Goal: Task Accomplishment & Management: Manage account settings

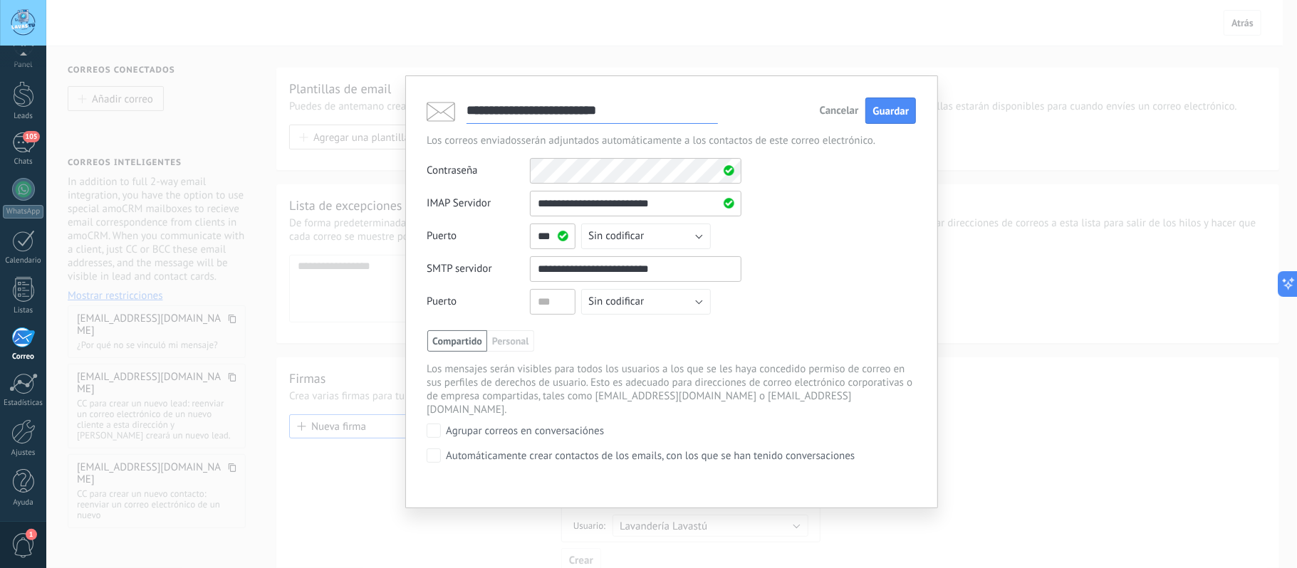
paste input "text"
type input "**********"
click at [563, 303] on input "text" at bounding box center [553, 302] width 46 height 26
type input "***"
click at [855, 280] on div "**********" at bounding box center [671, 256] width 489 height 131
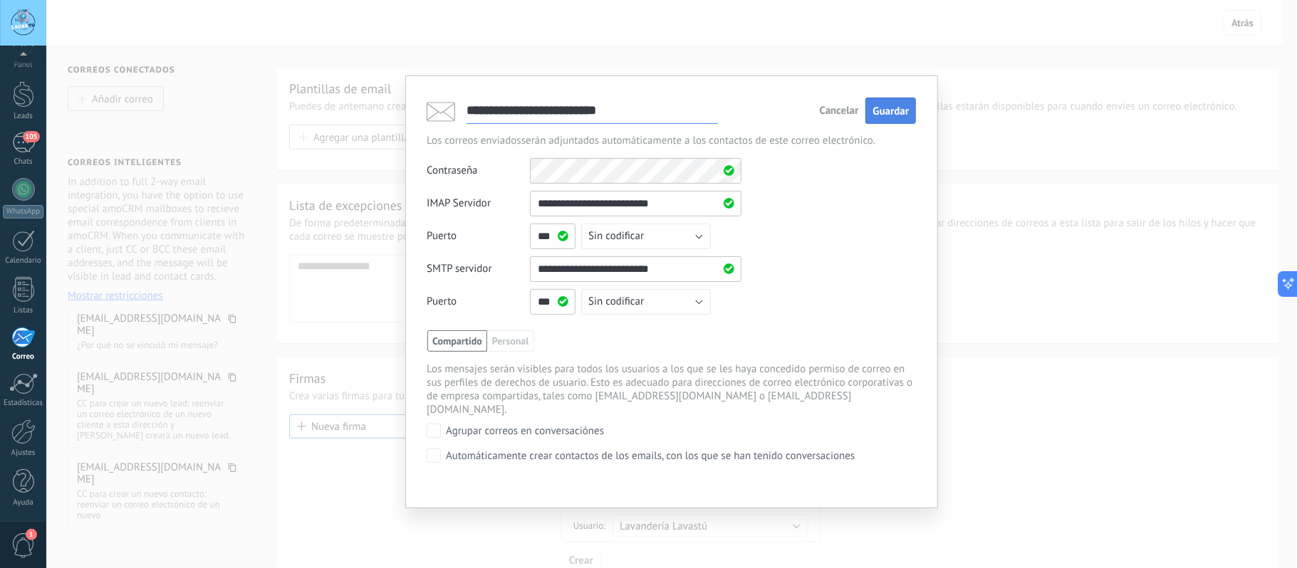
click at [907, 113] on span "Guardar" at bounding box center [891, 112] width 36 height 14
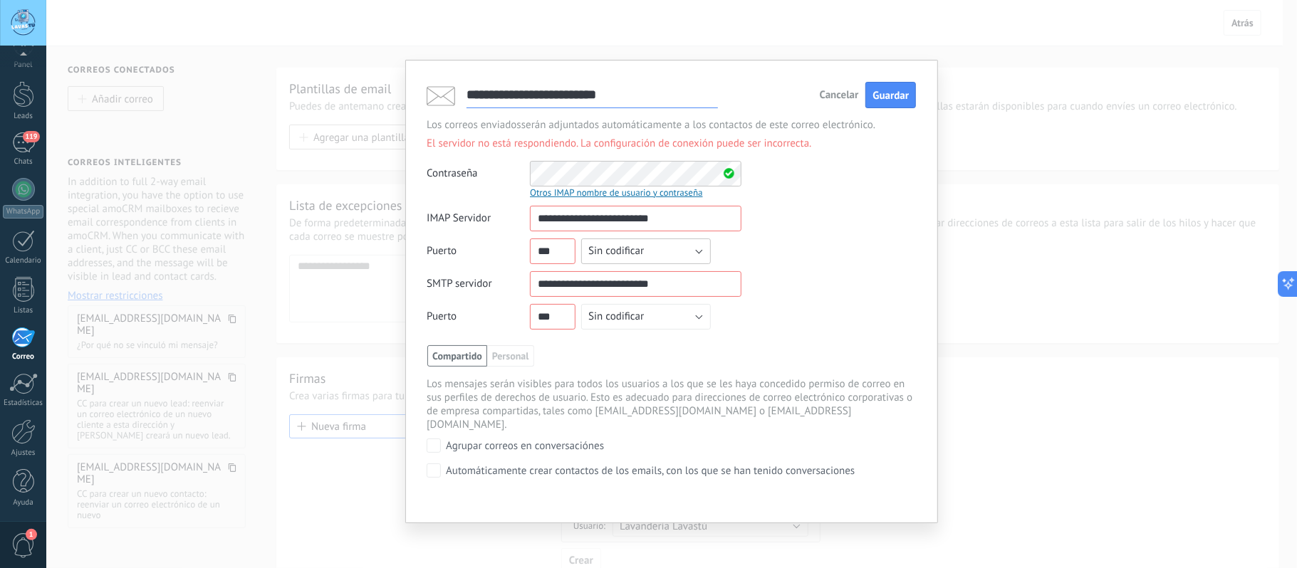
click at [676, 242] on button "Sin codificar" at bounding box center [646, 252] width 130 height 26
click at [645, 282] on span "SSL" at bounding box center [639, 276] width 133 height 14
click at [657, 312] on button "Sin codificar" at bounding box center [646, 317] width 130 height 26
click at [650, 346] on span "SSL" at bounding box center [639, 342] width 133 height 14
click at [815, 298] on div "**********" at bounding box center [671, 271] width 489 height 131
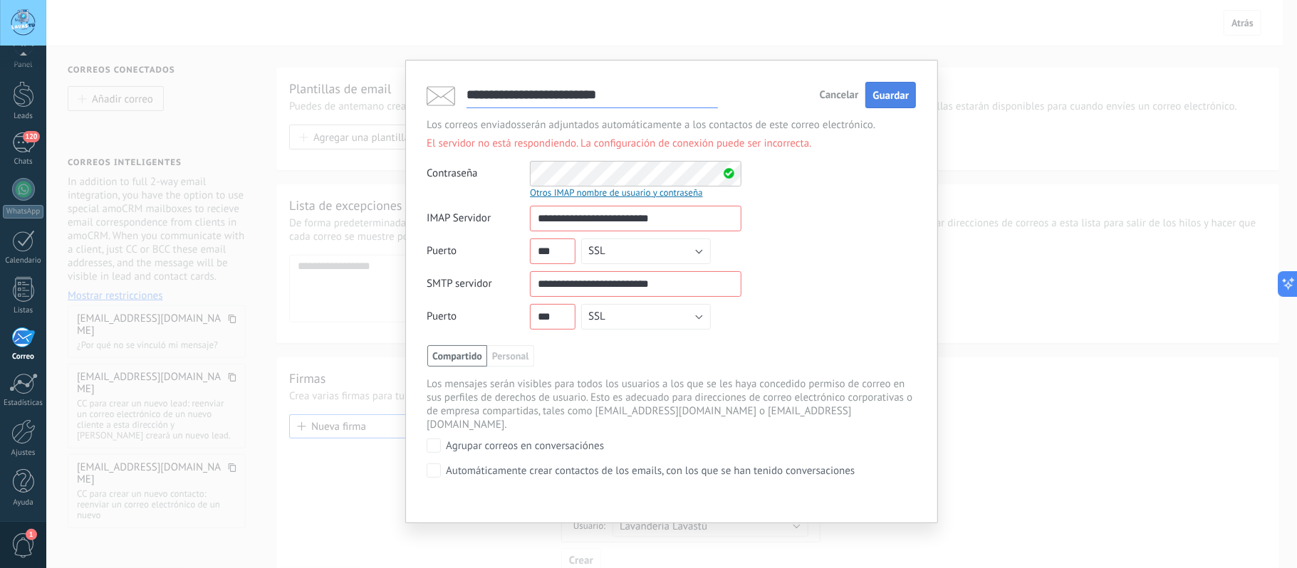
click at [899, 103] on span "Guardar" at bounding box center [891, 96] width 36 height 14
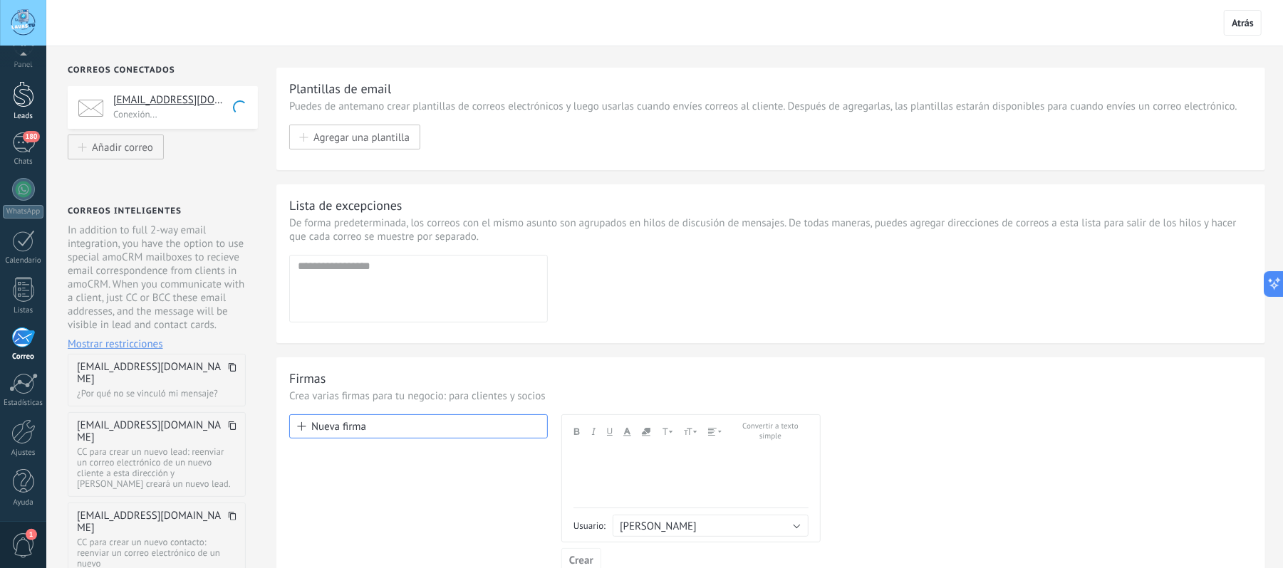
click at [21, 92] on div at bounding box center [23, 94] width 21 height 26
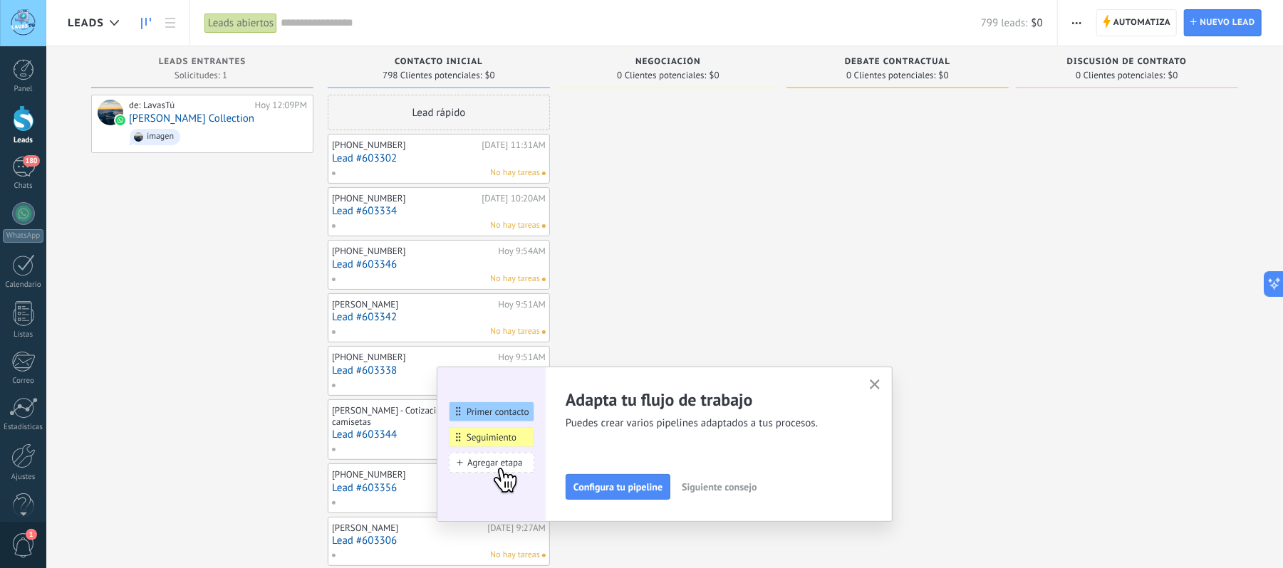
click at [880, 382] on icon "button" at bounding box center [875, 385] width 11 height 11
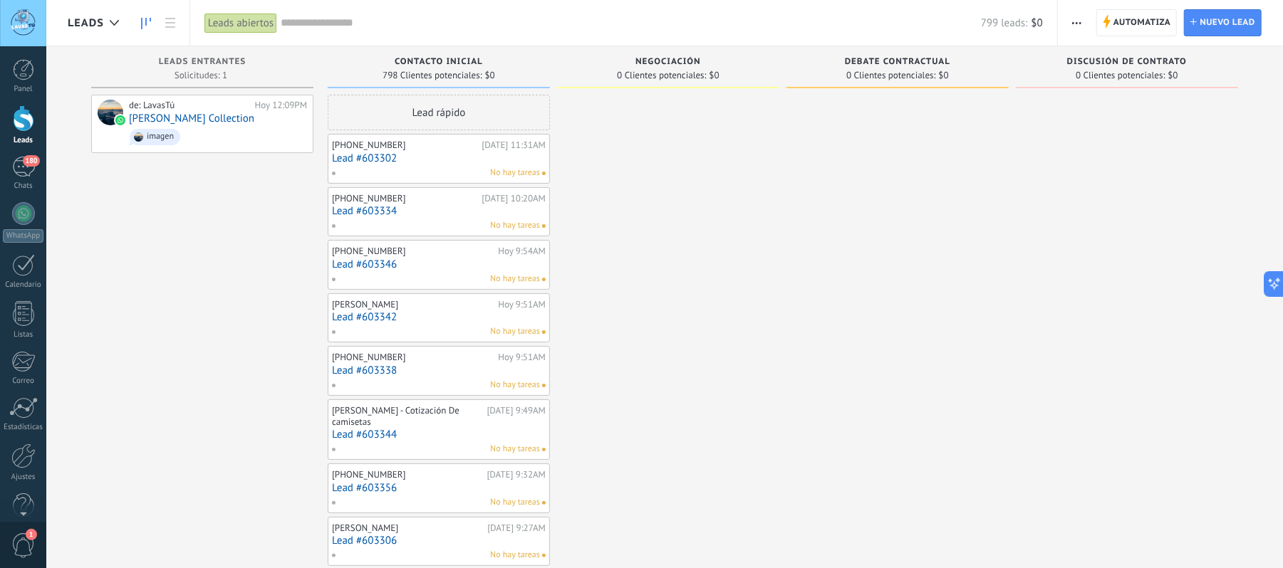
click at [1075, 23] on icon "button" at bounding box center [1076, 23] width 9 height 2
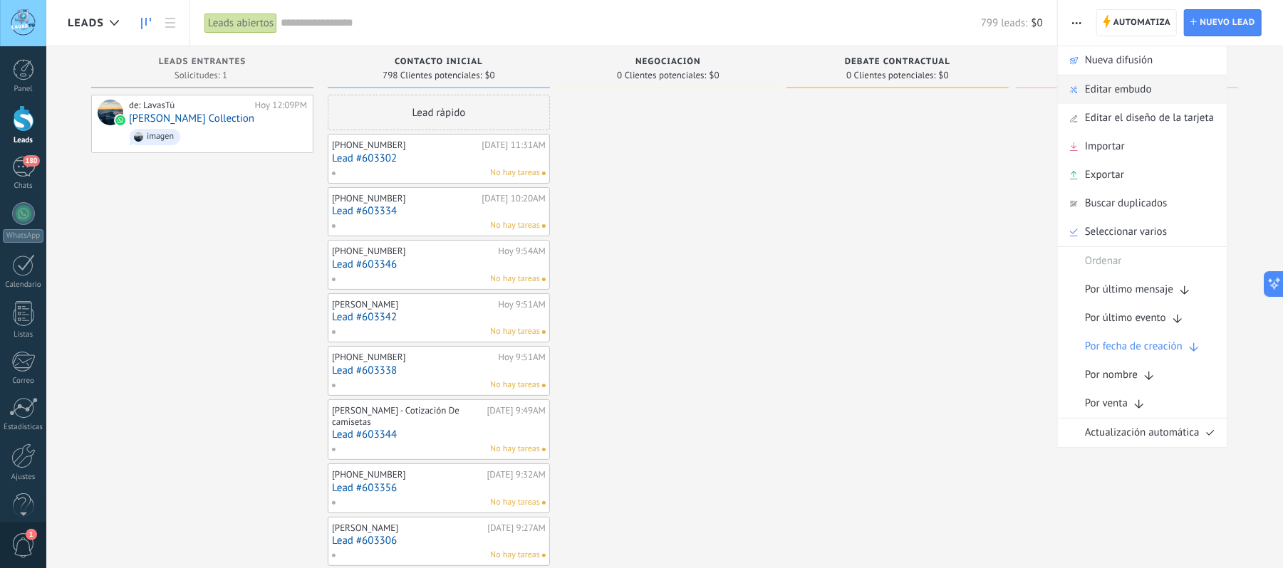
click at [1128, 87] on span "Editar embudo" at bounding box center [1118, 90] width 67 height 28
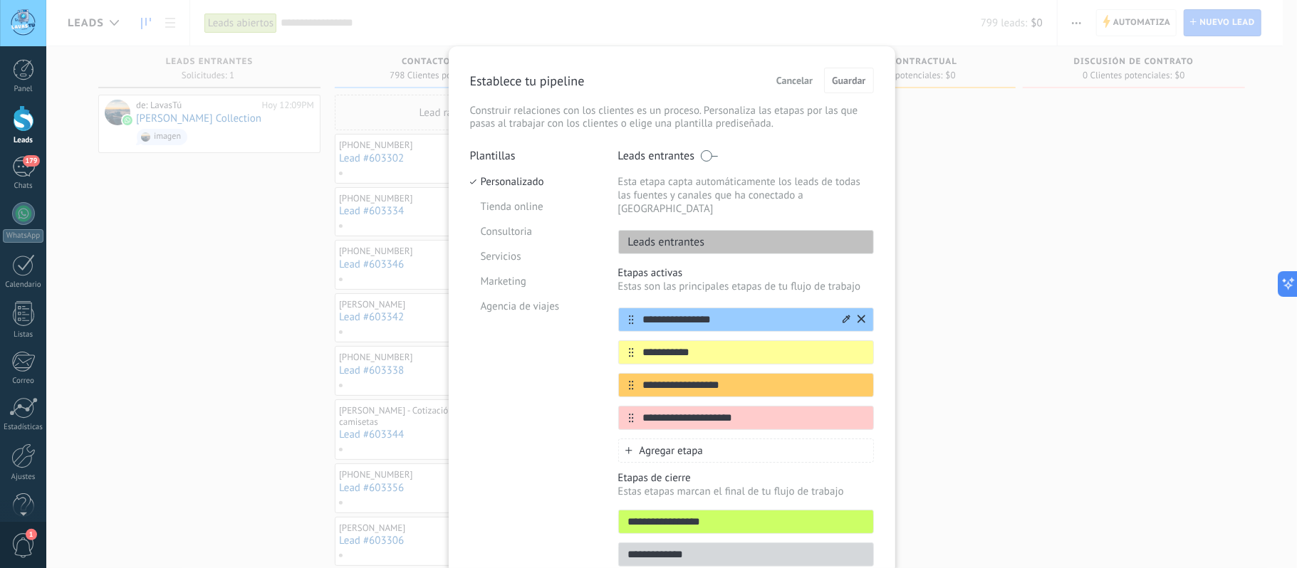
click at [843, 315] on icon at bounding box center [847, 319] width 8 height 9
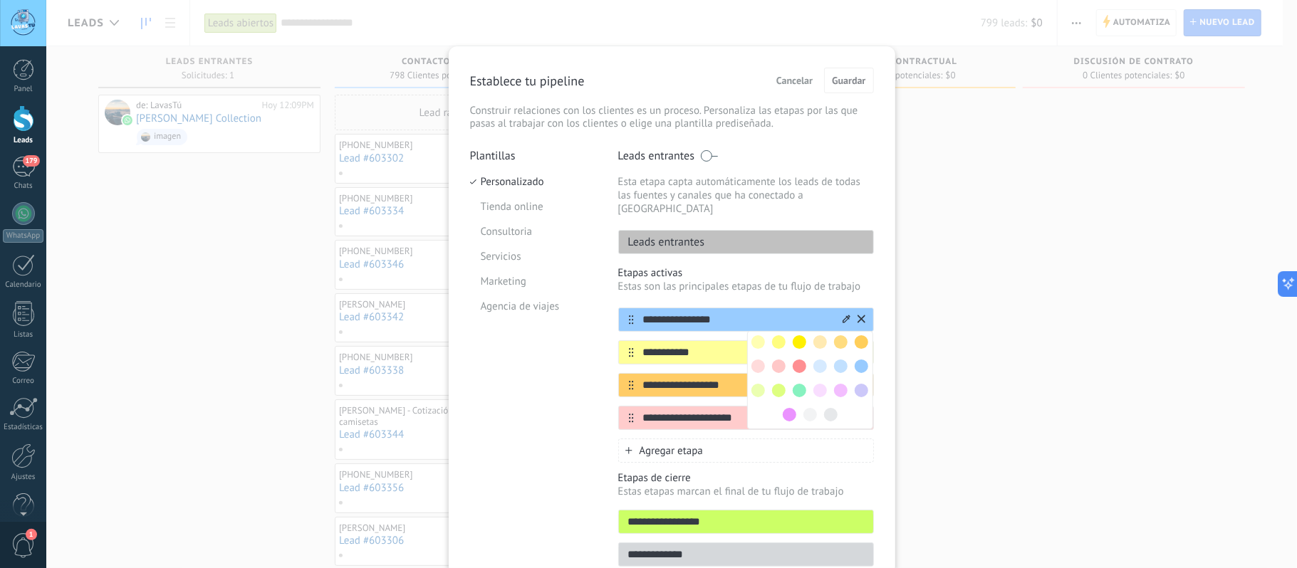
click at [716, 313] on input "**********" at bounding box center [737, 320] width 207 height 15
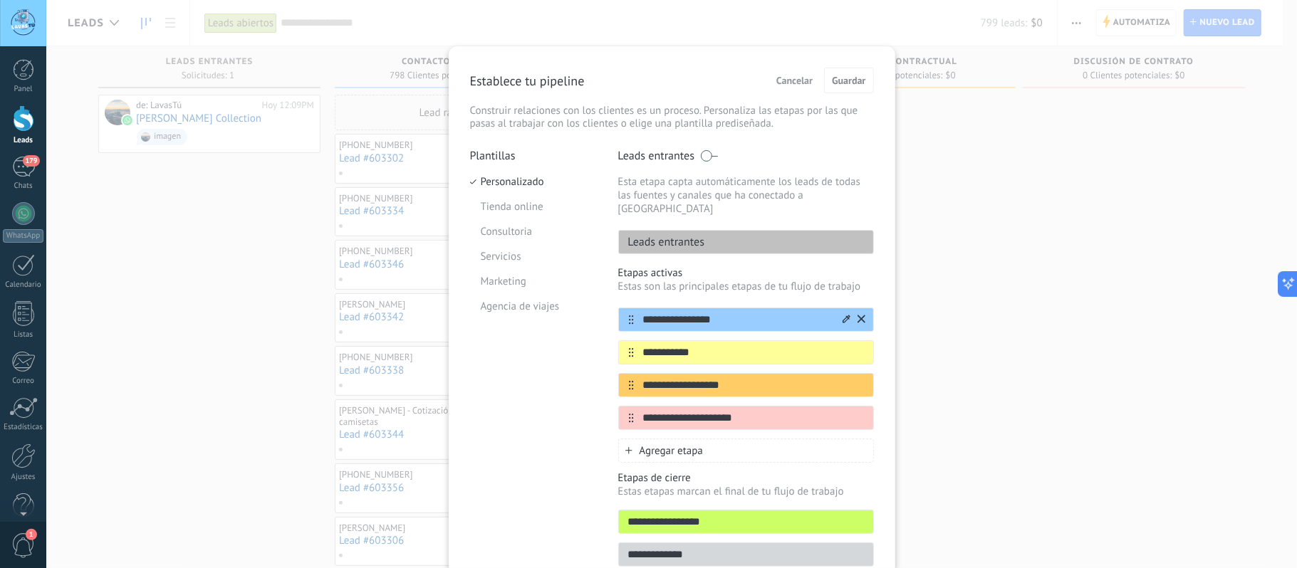
drag, startPoint x: 716, startPoint y: 306, endPoint x: 637, endPoint y: 306, distance: 79.1
click at [637, 313] on input "**********" at bounding box center [737, 320] width 207 height 15
type input "**********"
click at [764, 345] on input "**********" at bounding box center [737, 352] width 207 height 15
drag, startPoint x: 742, startPoint y: 334, endPoint x: 611, endPoint y: 334, distance: 130.4
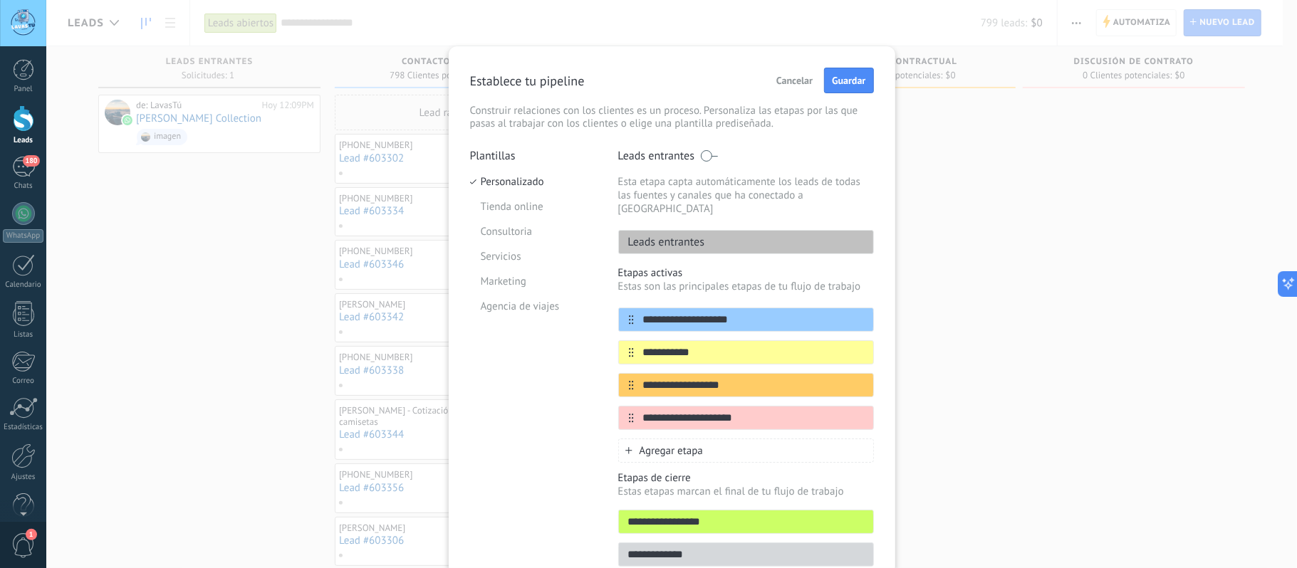
click at [611, 334] on div "**********" at bounding box center [672, 362] width 404 height 427
type input "**********"
click at [752, 378] on input "**********" at bounding box center [737, 385] width 207 height 15
drag, startPoint x: 747, startPoint y: 368, endPoint x: 637, endPoint y: 368, distance: 109.7
click at [639, 378] on input "**********" at bounding box center [737, 385] width 207 height 15
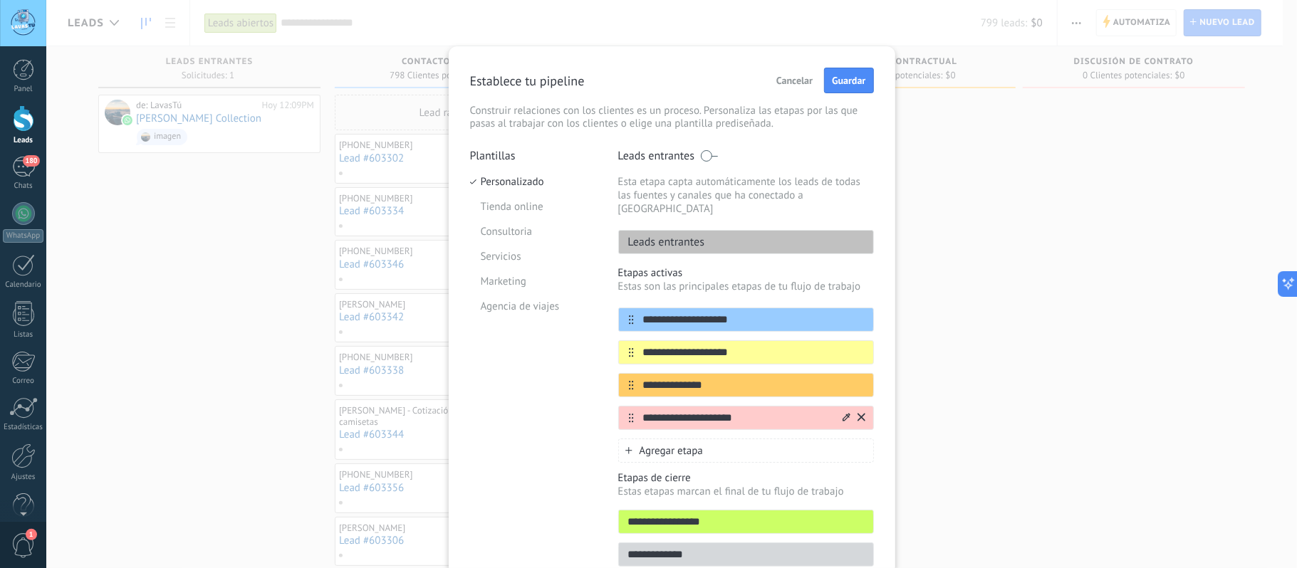
type input "**********"
click at [859, 413] on icon at bounding box center [862, 417] width 8 height 9
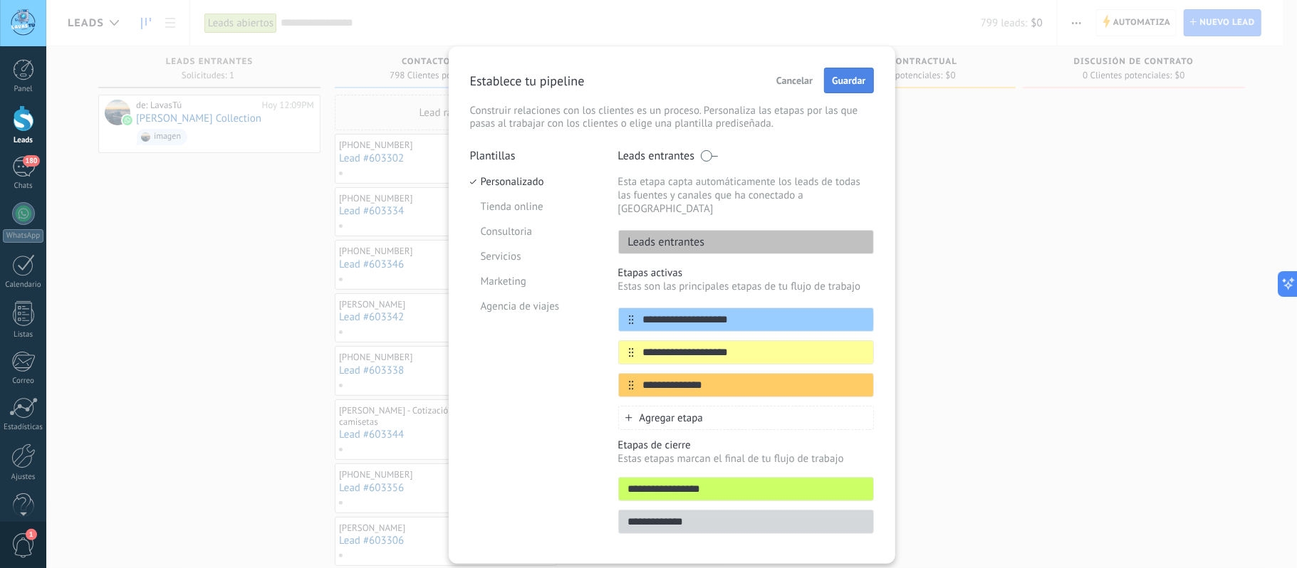
click at [850, 73] on button "Guardar" at bounding box center [848, 81] width 49 height 26
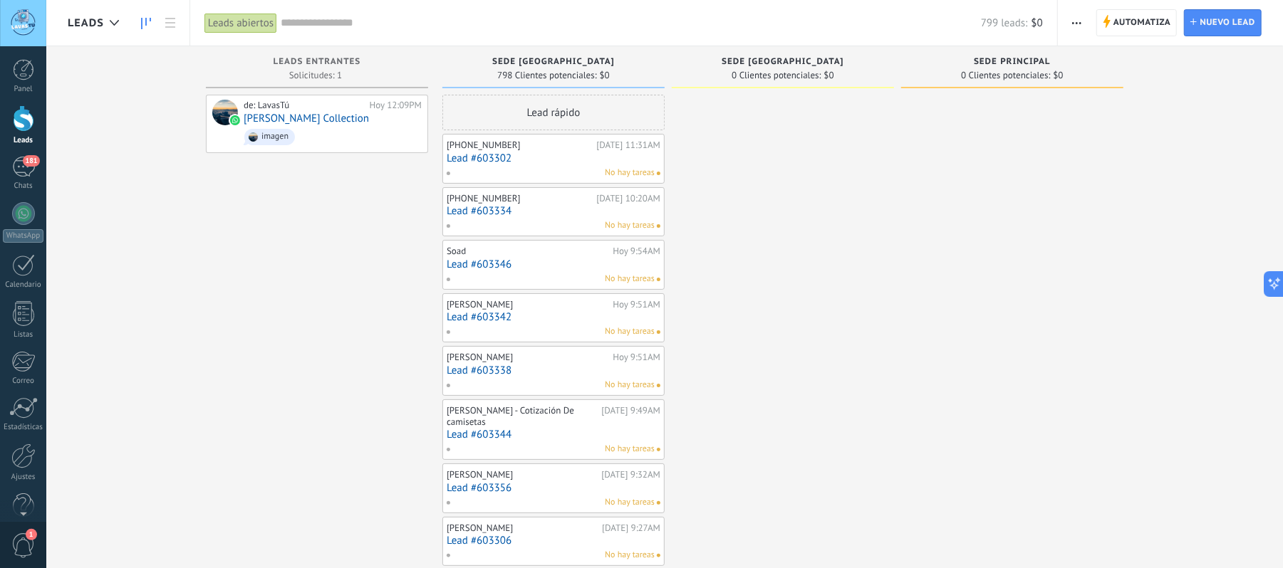
click at [1078, 23] on use "button" at bounding box center [1076, 23] width 9 height 2
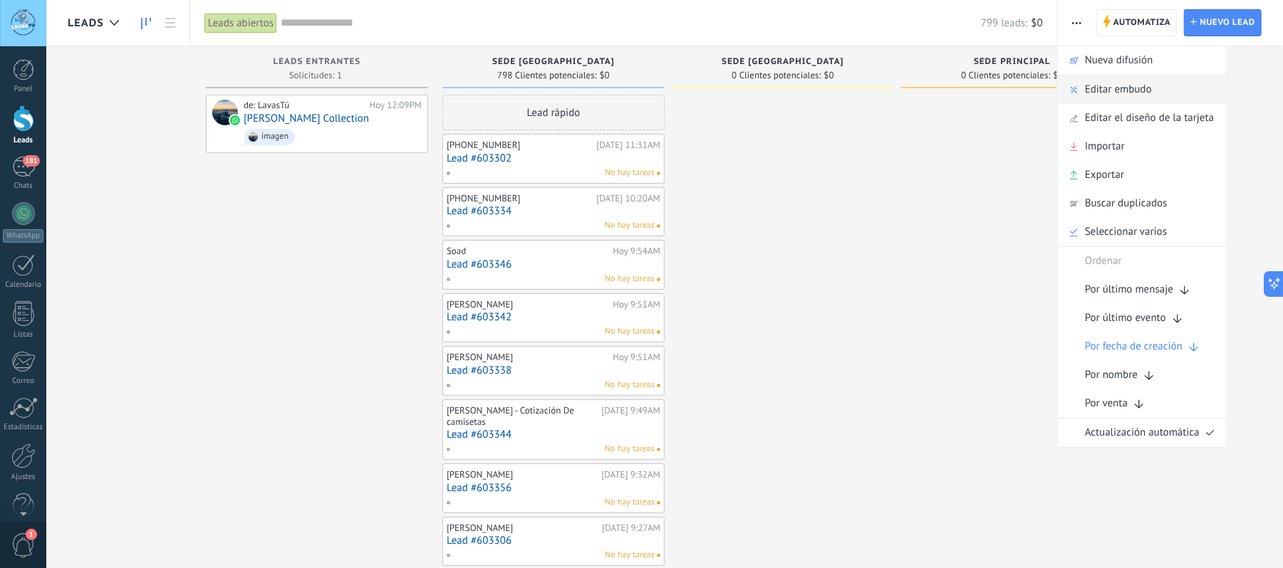
click at [1112, 94] on span "Editar embudo" at bounding box center [1118, 90] width 67 height 28
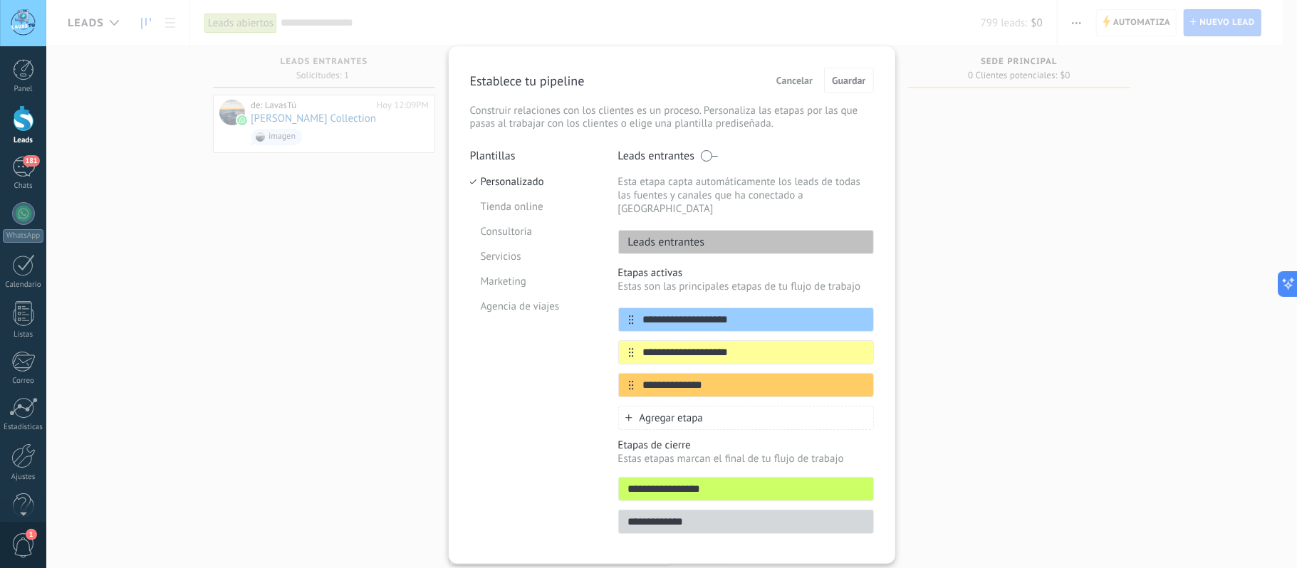
click at [682, 412] on span "Agregar etapa" at bounding box center [672, 419] width 64 height 14
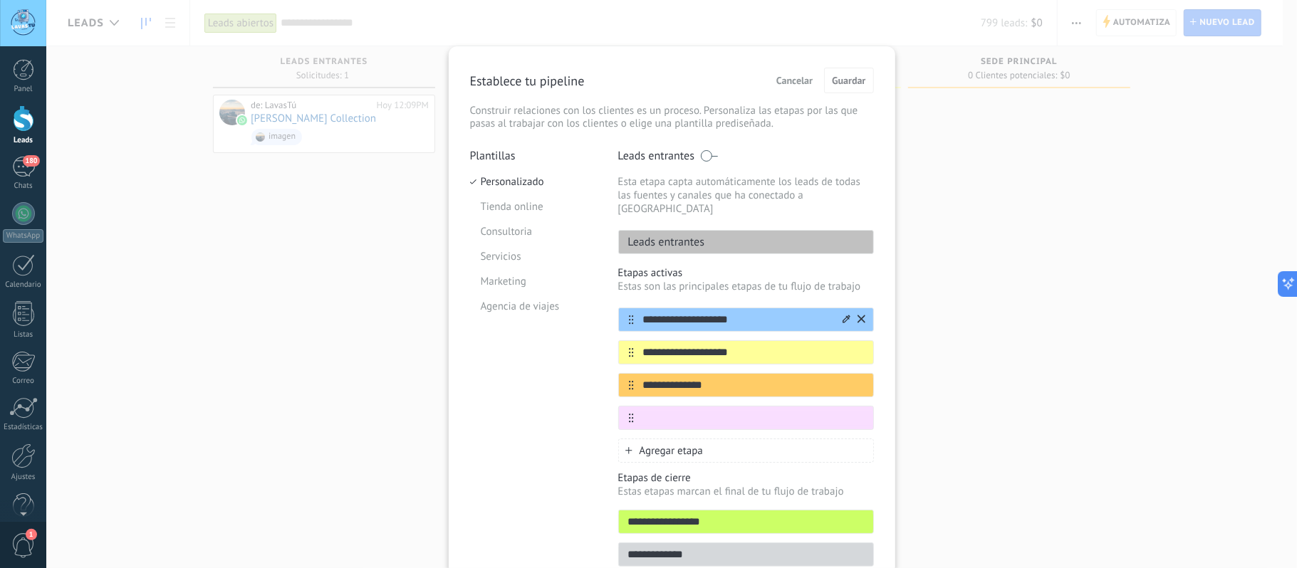
drag, startPoint x: 747, startPoint y: 303, endPoint x: 636, endPoint y: 305, distance: 111.1
click at [636, 313] on input "**********" at bounding box center [737, 320] width 207 height 15
type input "**********"
click at [675, 411] on input "text" at bounding box center [737, 418] width 207 height 15
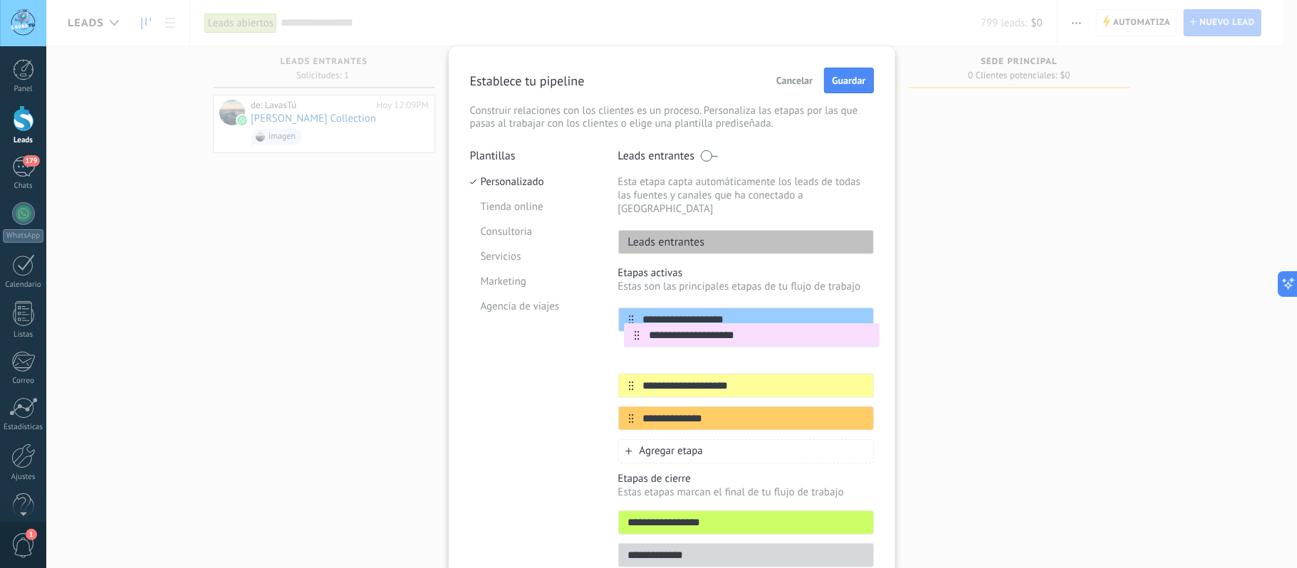
drag, startPoint x: 628, startPoint y: 406, endPoint x: 636, endPoint y: 332, distance: 74.6
click at [636, 332] on div "**********" at bounding box center [746, 369] width 256 height 123
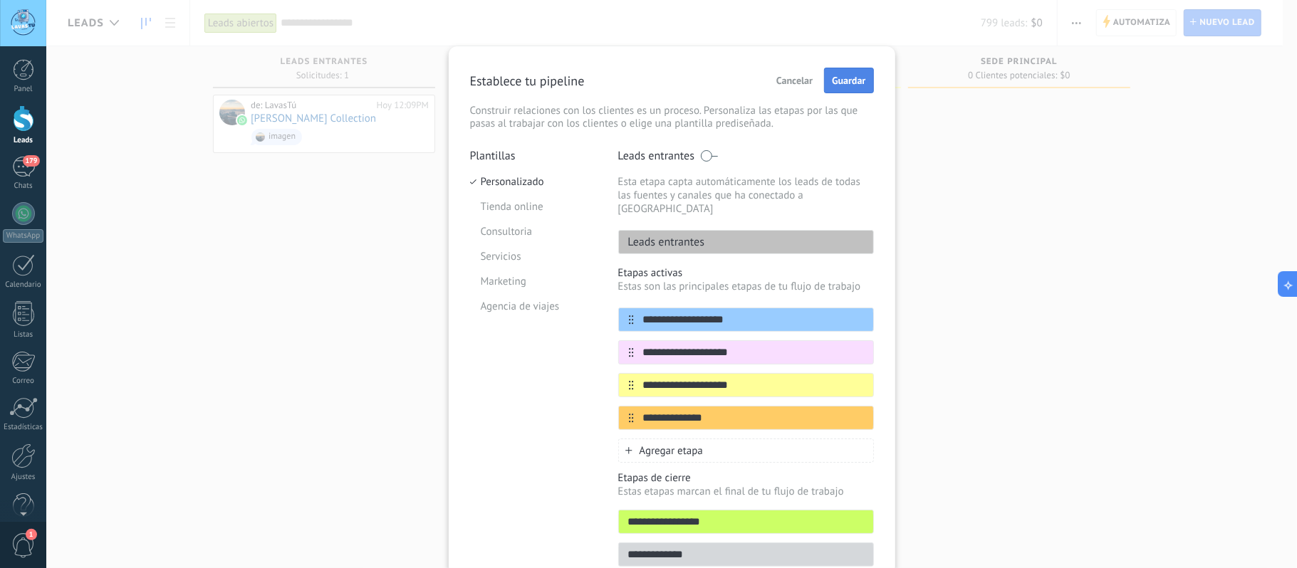
type input "**********"
click at [855, 69] on button "Guardar" at bounding box center [848, 81] width 49 height 26
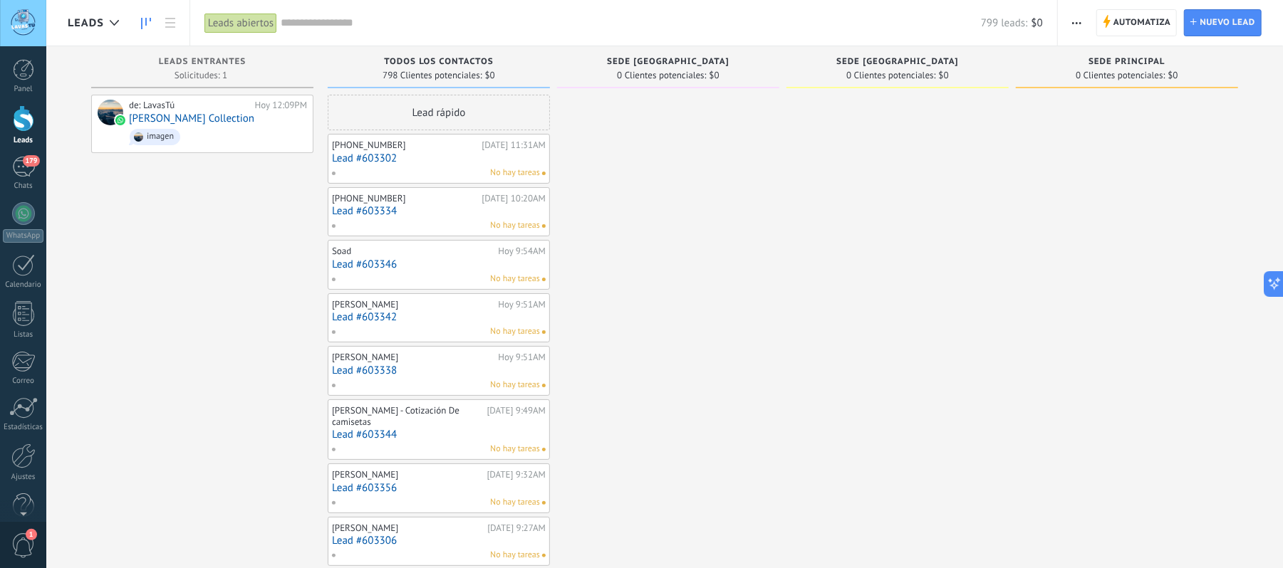
click at [373, 160] on link "Lead #603302" at bounding box center [439, 158] width 214 height 12
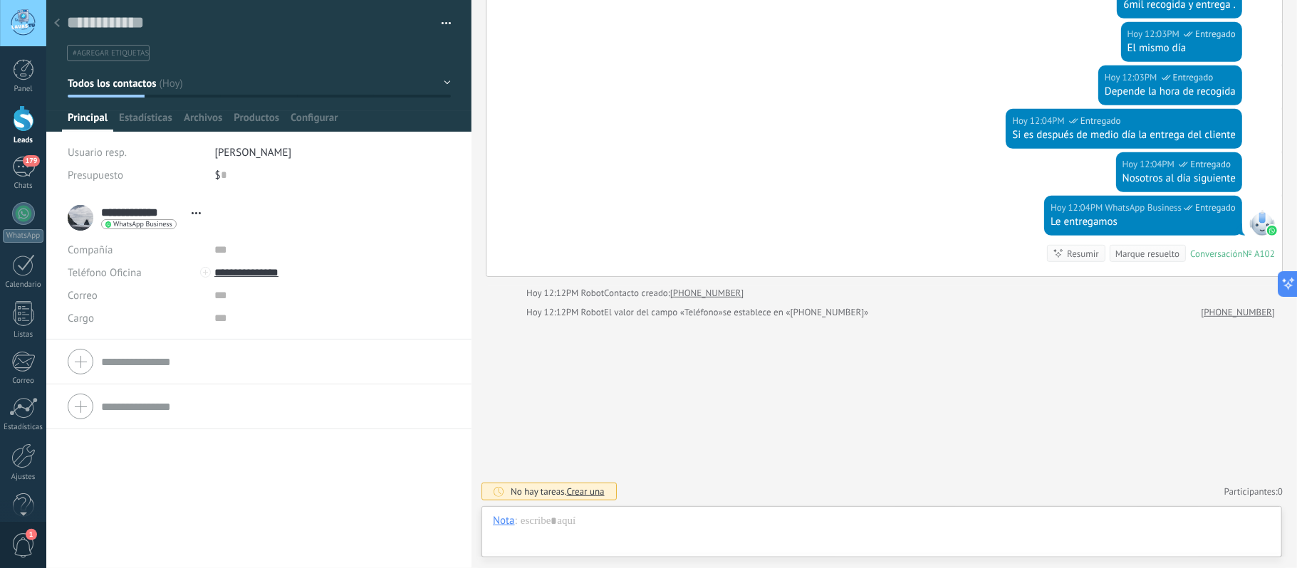
scroll to position [21, 0]
click at [138, 57] on span "#agregar etiquetas" at bounding box center [111, 53] width 76 height 10
click at [396, 51] on input "text" at bounding box center [258, 53] width 375 height 15
click at [442, 21] on button "button" at bounding box center [441, 23] width 21 height 21
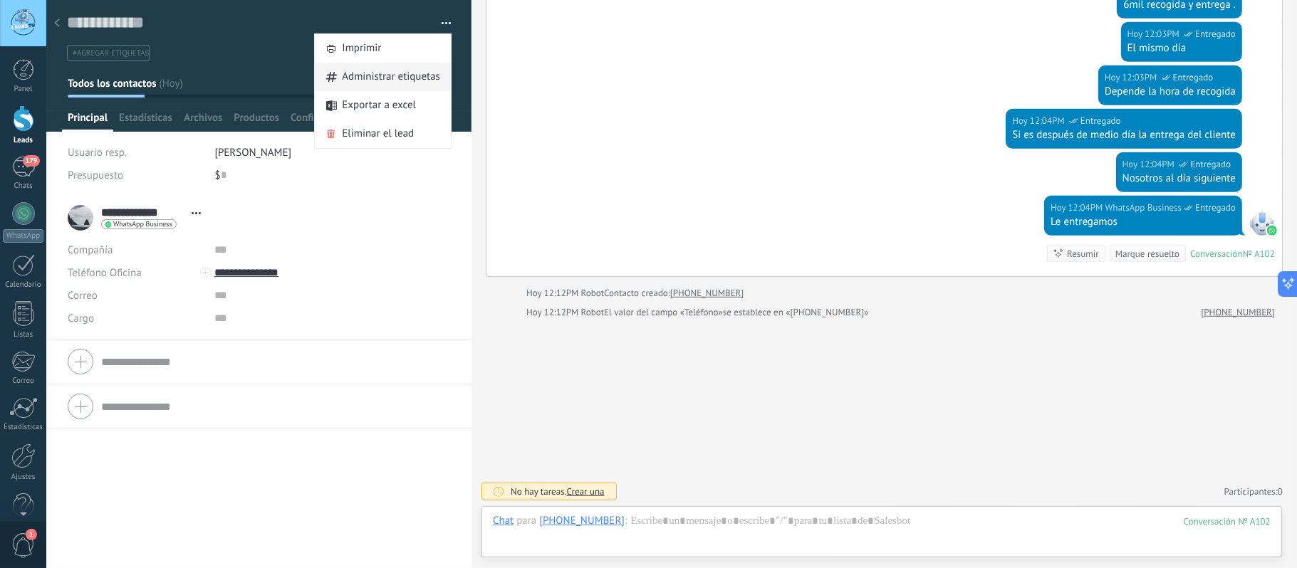
click at [397, 78] on span "Administrar etiquetas" at bounding box center [391, 77] width 98 height 28
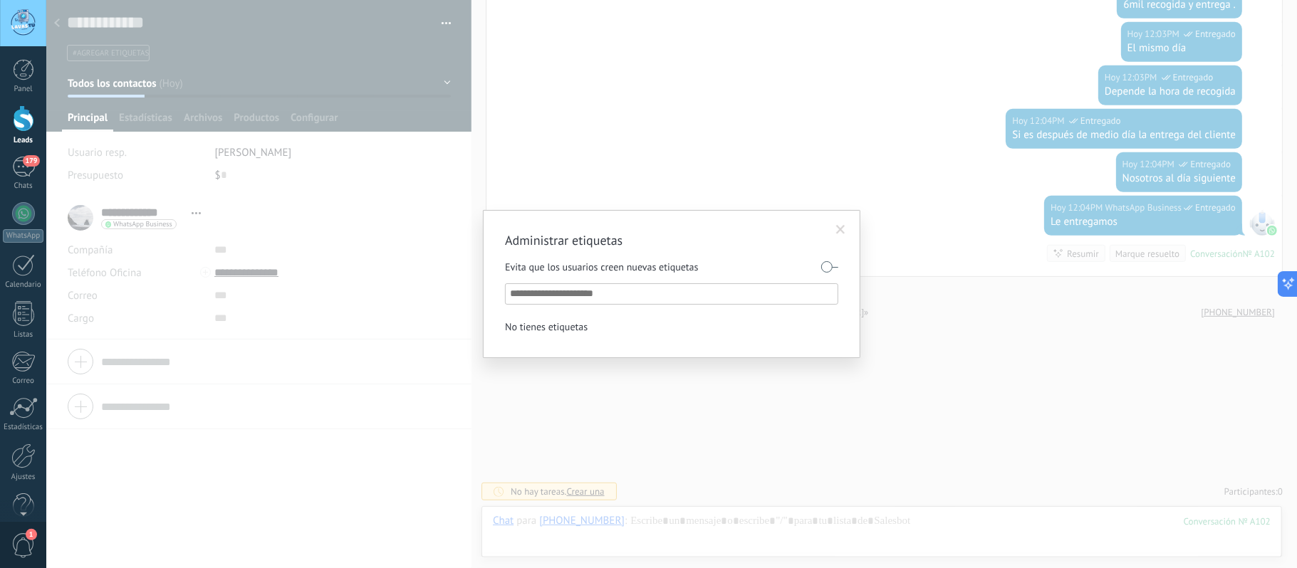
click at [630, 300] on input "text" at bounding box center [672, 294] width 325 height 17
click at [674, 300] on input "text" at bounding box center [672, 294] width 325 height 17
type input "*"
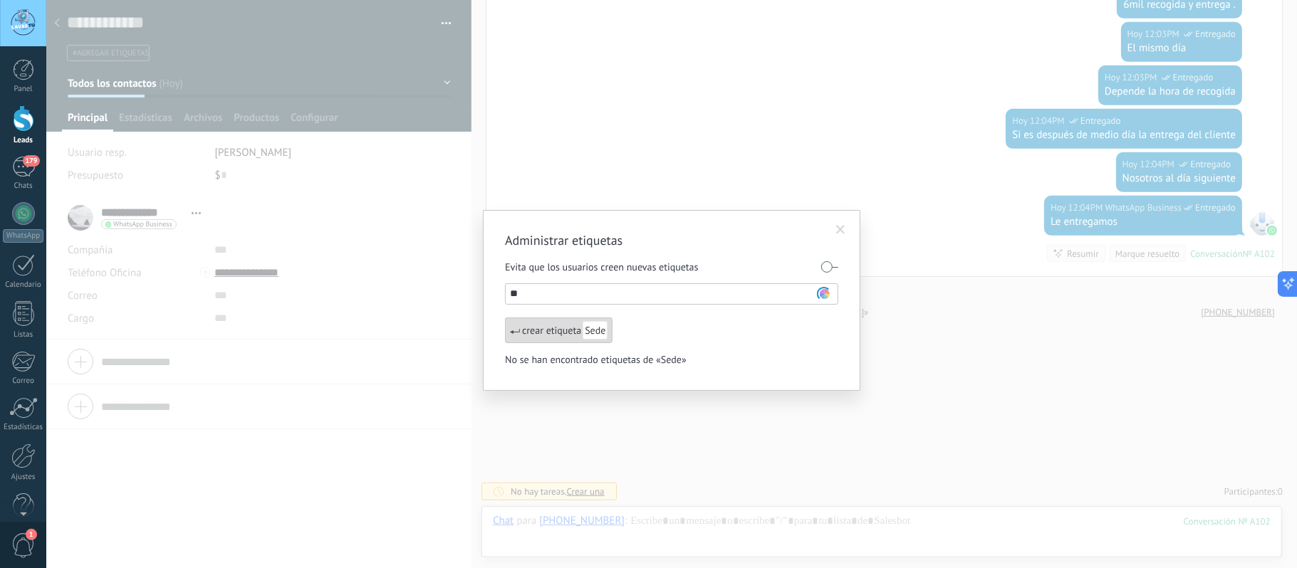
type input "*"
type input "**********"
click at [553, 331] on div "crear etiqueta Villa Campestre" at bounding box center [582, 331] width 154 height 26
type input "*********"
click at [525, 334] on div "crear etiqueta Principal" at bounding box center [567, 331] width 124 height 26
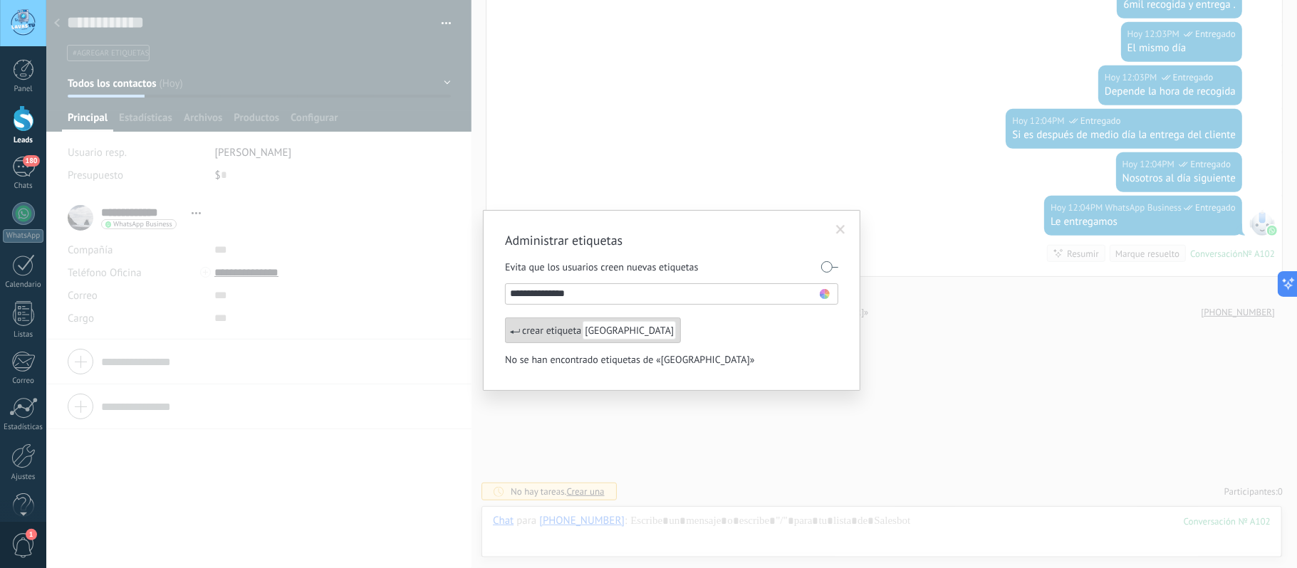
type input "**********"
click at [540, 326] on div "crear etiqueta Alameda del Río" at bounding box center [593, 331] width 176 height 26
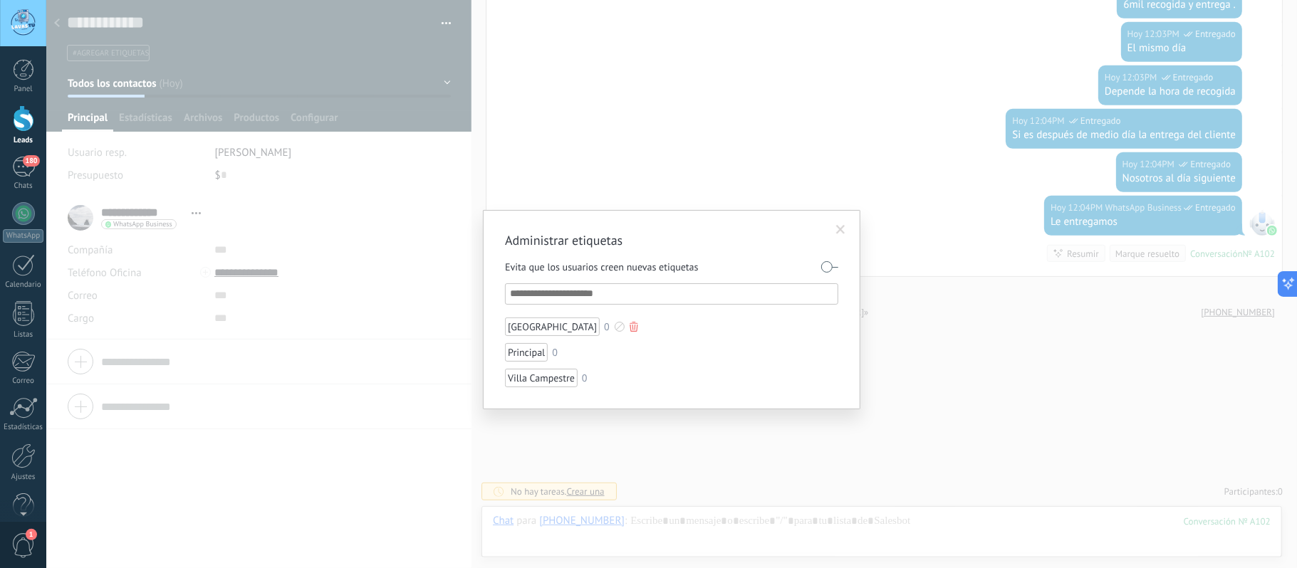
click at [540, 326] on div "Alameda del Río" at bounding box center [552, 327] width 95 height 19
click at [847, 227] on span at bounding box center [841, 230] width 24 height 24
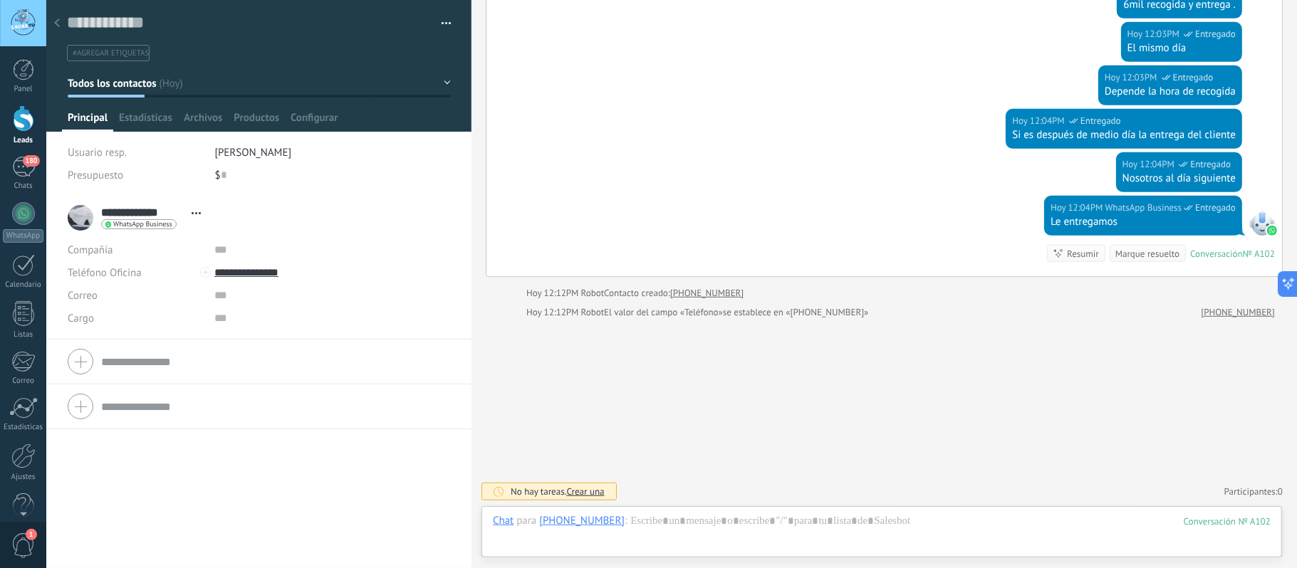
click at [127, 55] on span "#agregar etiquetas" at bounding box center [111, 53] width 76 height 10
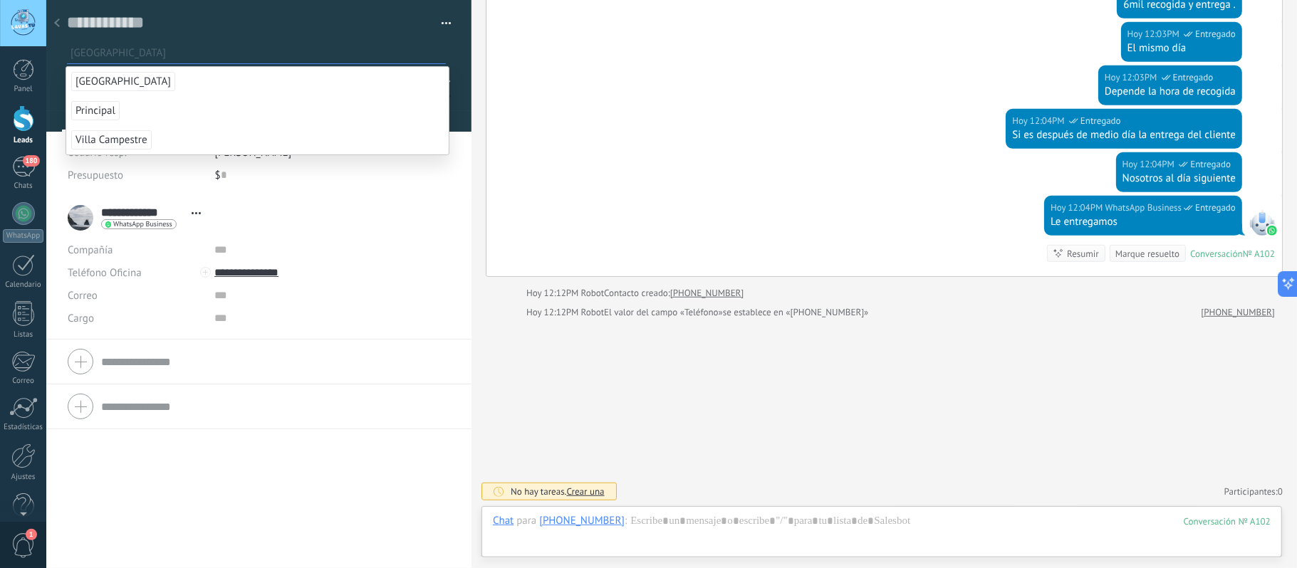
click at [141, 81] on span "Alameda del Río" at bounding box center [123, 81] width 104 height 19
click at [444, 19] on button "button" at bounding box center [441, 23] width 21 height 21
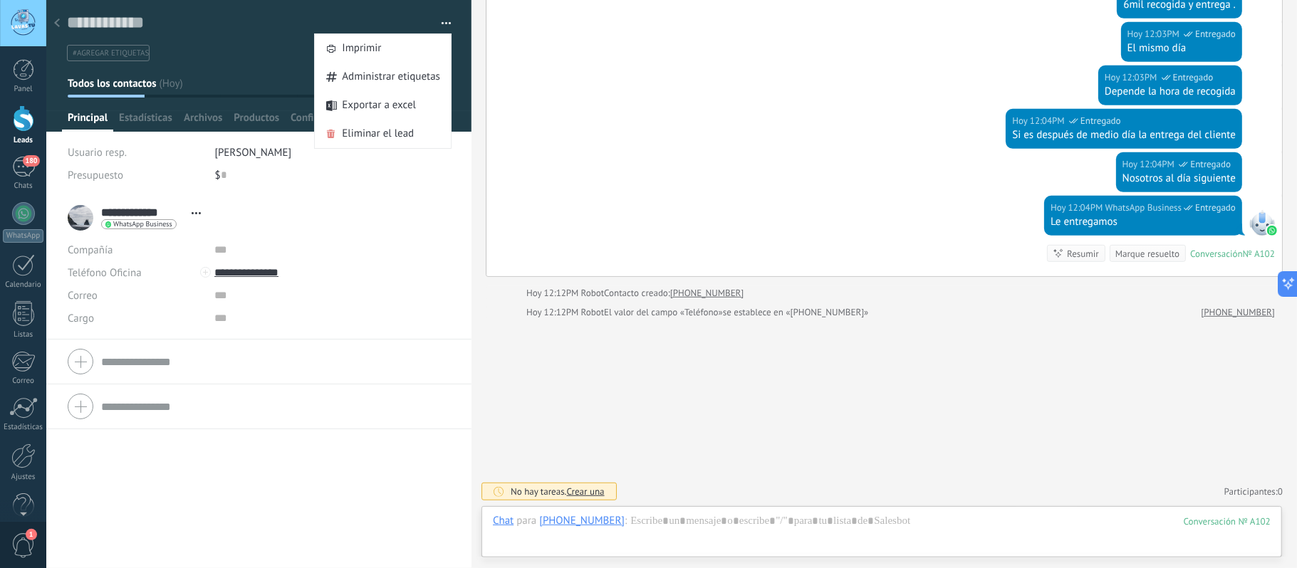
click at [554, 125] on div "Hoy 12:04PM WhatsApp Business Entregado Si es después de medio día la entrega d…" at bounding box center [885, 130] width 796 height 43
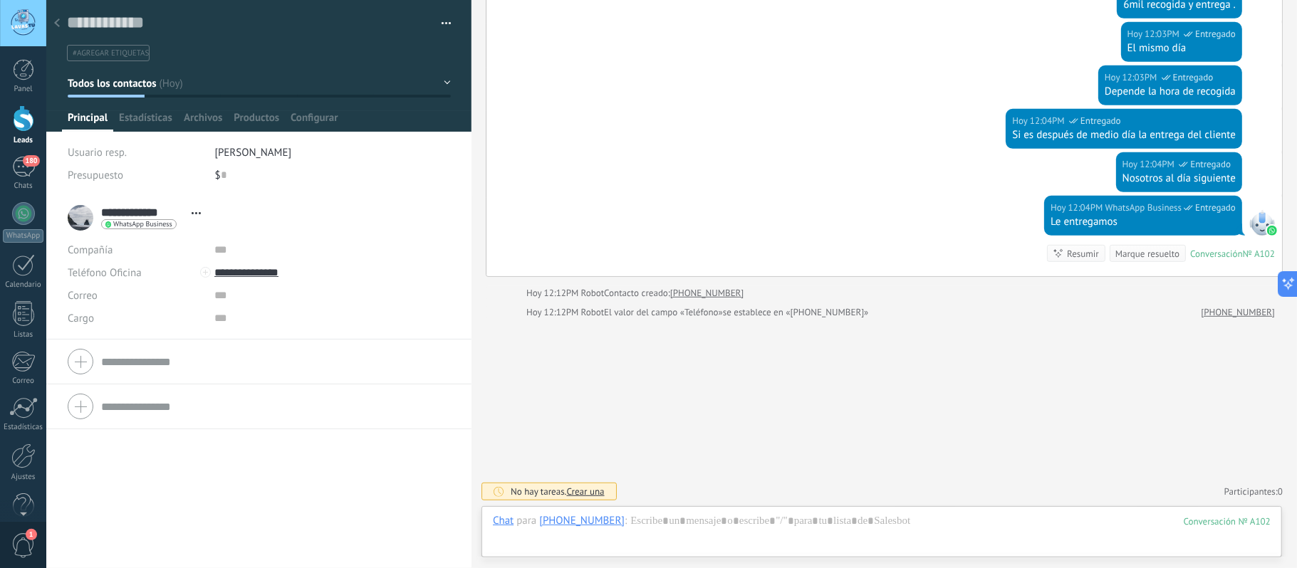
click at [442, 23] on button "button" at bounding box center [441, 23] width 21 height 21
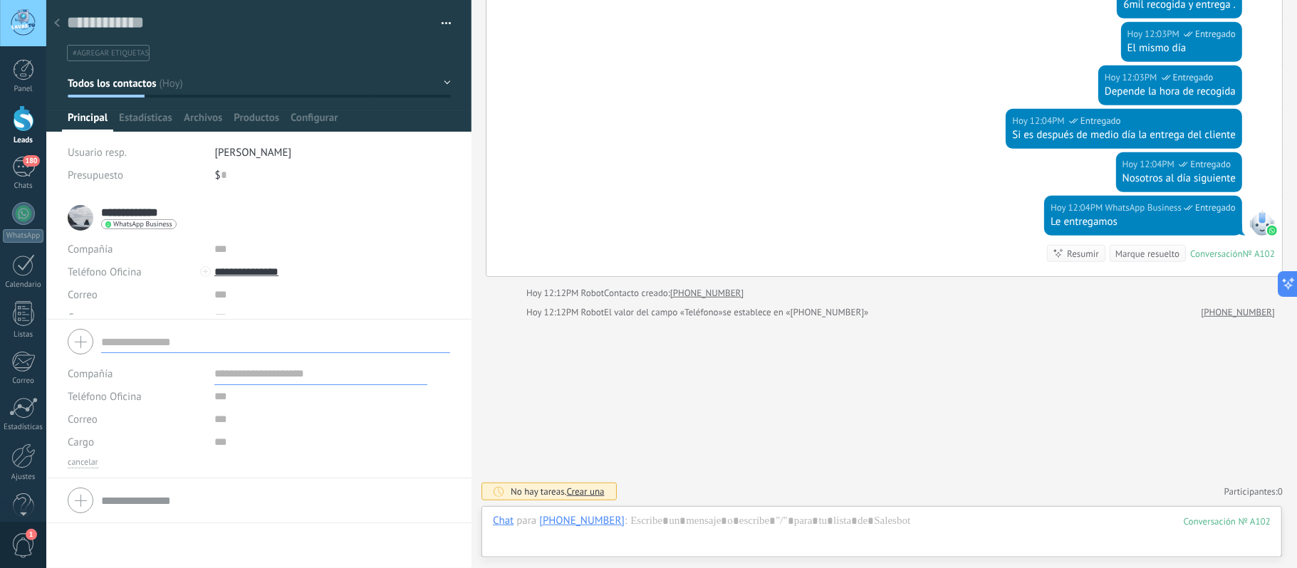
click at [149, 362] on form "Compañía Teléfono Oficina Ofic. directo Celular Fax Casa Otro Teléfono Oficina …" at bounding box center [259, 396] width 383 height 145
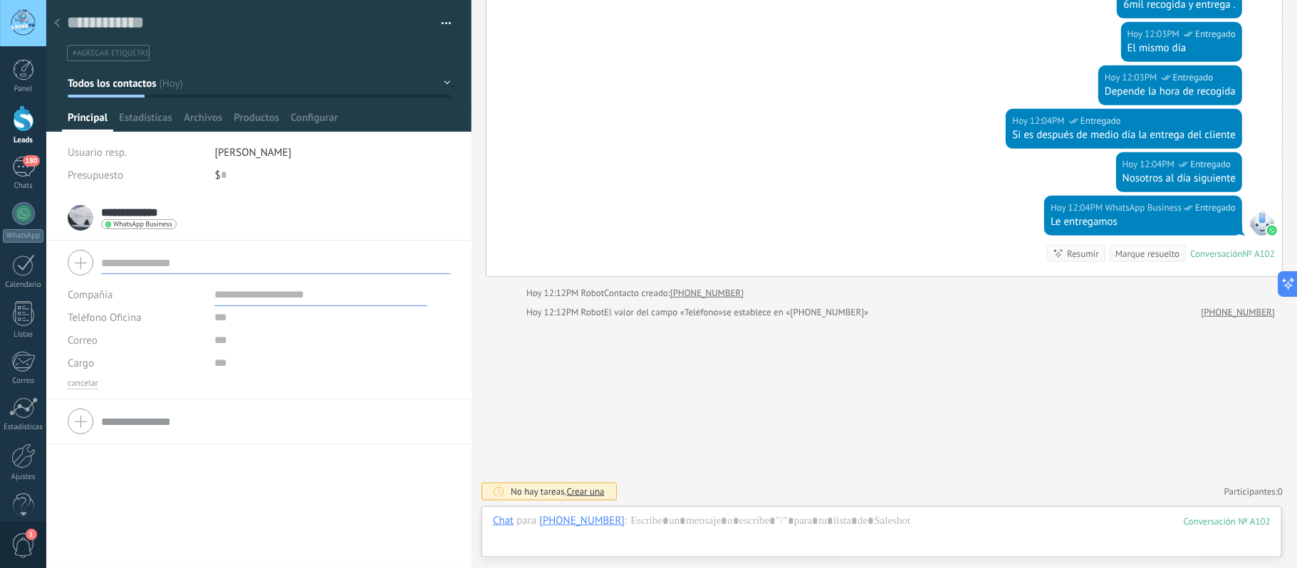
click at [123, 420] on input "text" at bounding box center [275, 421] width 349 height 23
click at [454, 24] on div "Guardar y crear Imprimir Administrar etiquetas Exportar a excel" at bounding box center [259, 30] width 426 height 61
click at [451, 20] on div "Guardar y crear Imprimir Administrar etiquetas Exportar a excel" at bounding box center [259, 30] width 426 height 61
click at [437, 19] on button "button" at bounding box center [441, 23] width 21 height 21
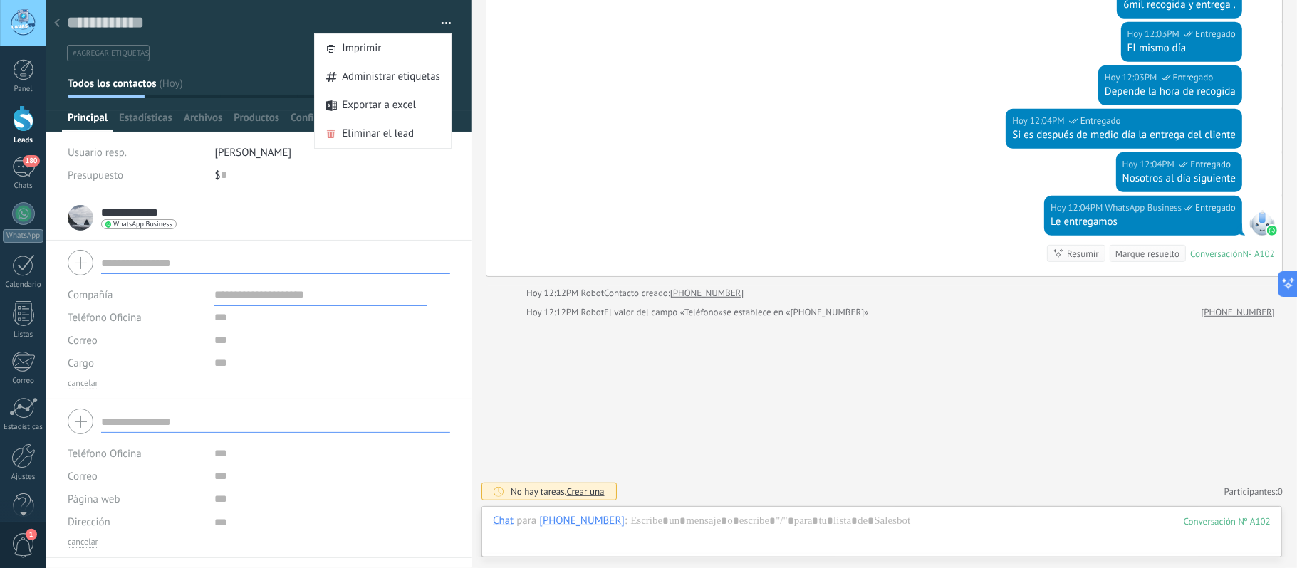
click at [442, 229] on div "**********" at bounding box center [259, 218] width 383 height 36
type textarea "***"
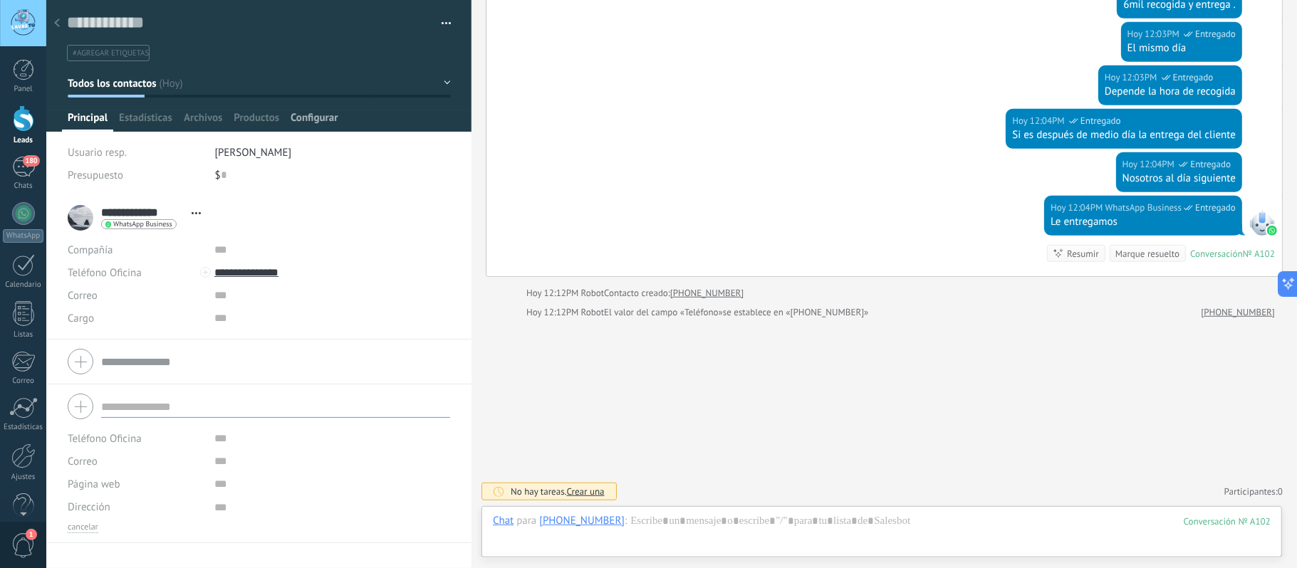
click at [303, 118] on span "Configurar" at bounding box center [314, 121] width 47 height 21
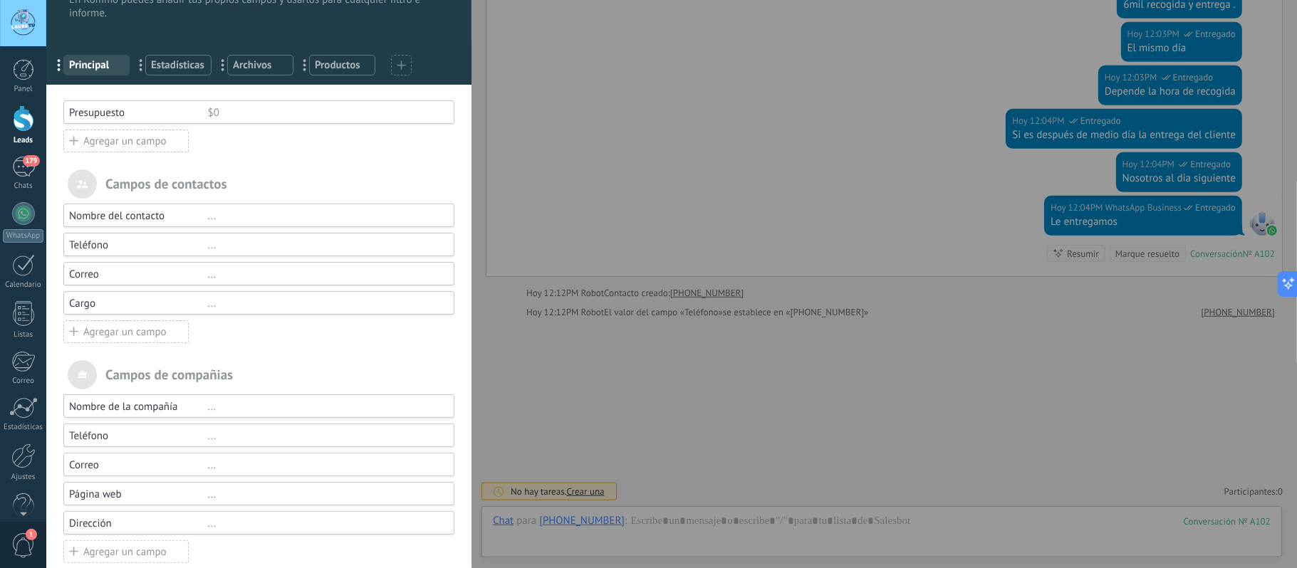
scroll to position [72, 0]
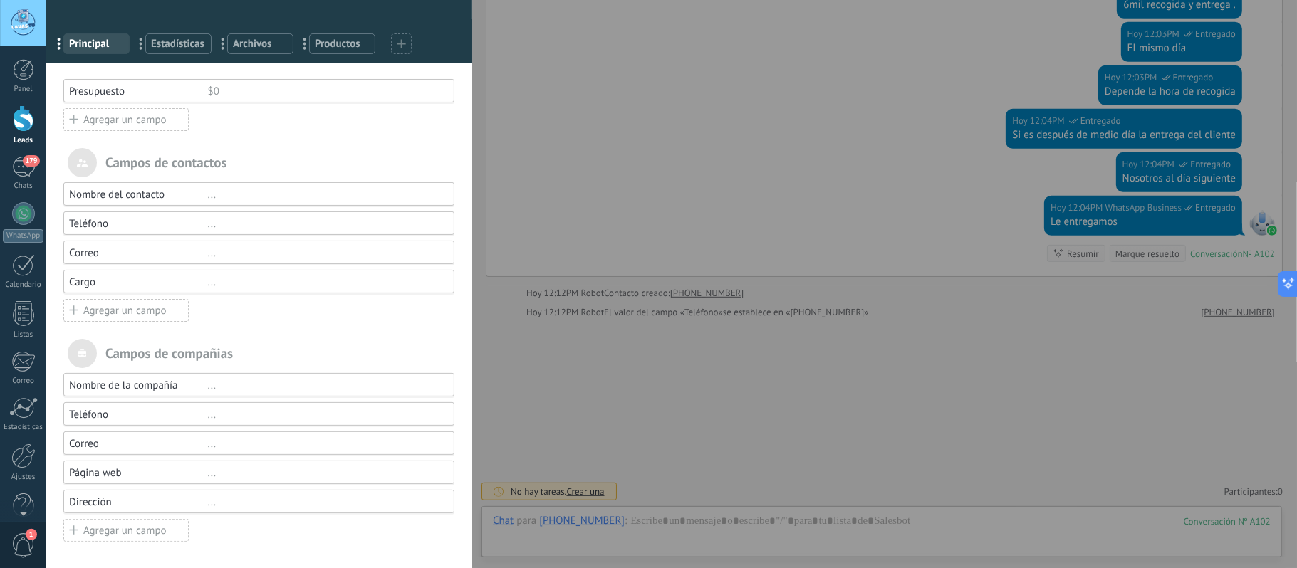
click at [120, 534] on div "Agregar un campo" at bounding box center [125, 530] width 125 height 23
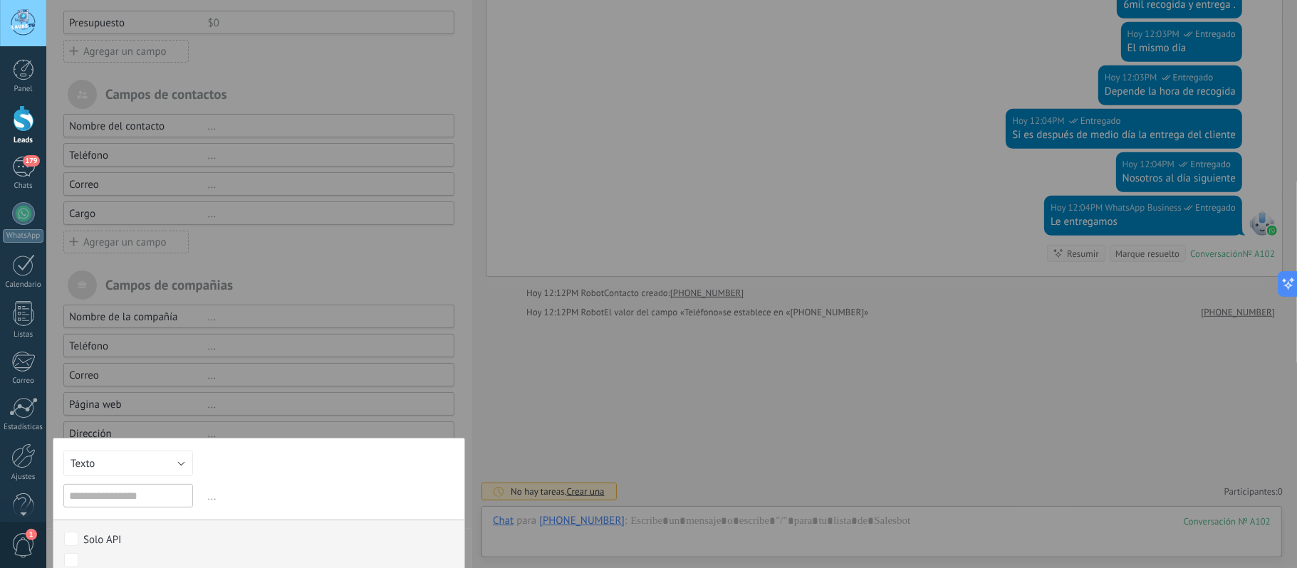
scroll to position [197, 0]
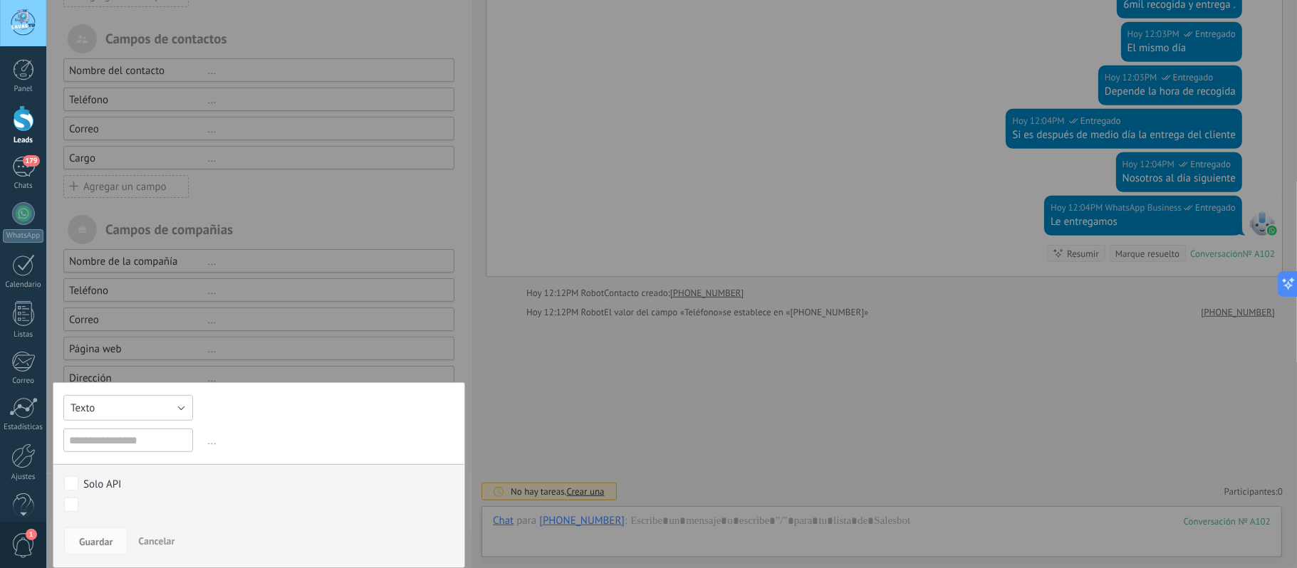
click at [158, 414] on button "Texto" at bounding box center [128, 408] width 130 height 26
click at [106, 477] on span "Selección" at bounding box center [121, 481] width 133 height 14
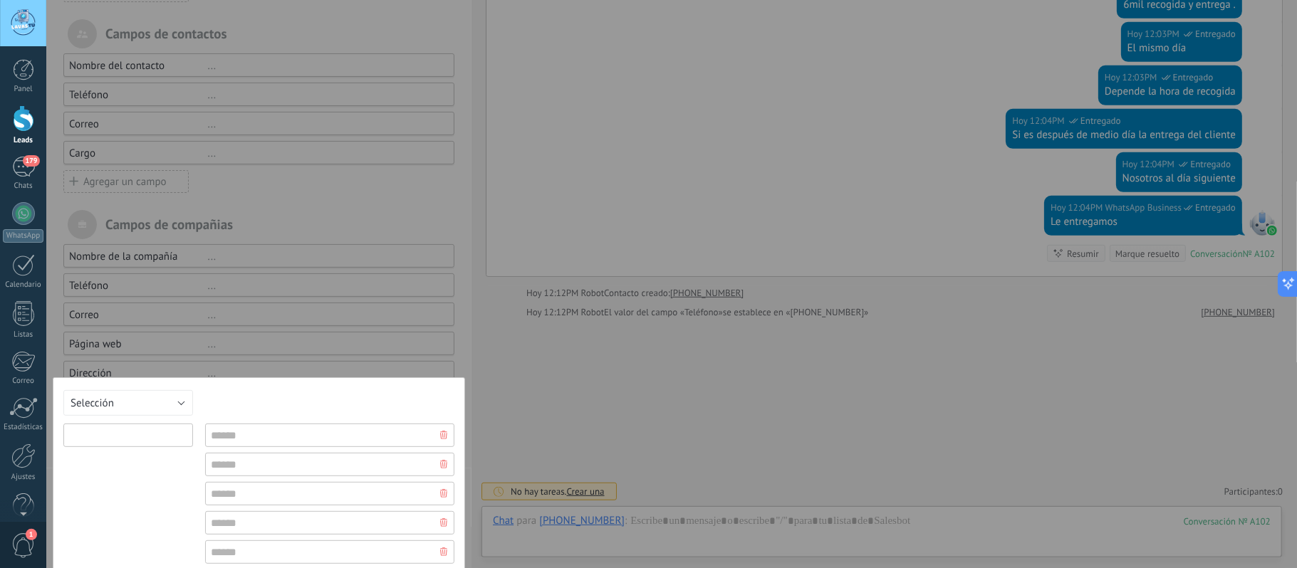
click at [162, 440] on input "text" at bounding box center [128, 436] width 130 height 24
type input "**********"
click at [259, 442] on input "text" at bounding box center [329, 436] width 249 height 24
type input "**********"
click at [251, 462] on input "text" at bounding box center [329, 465] width 249 height 24
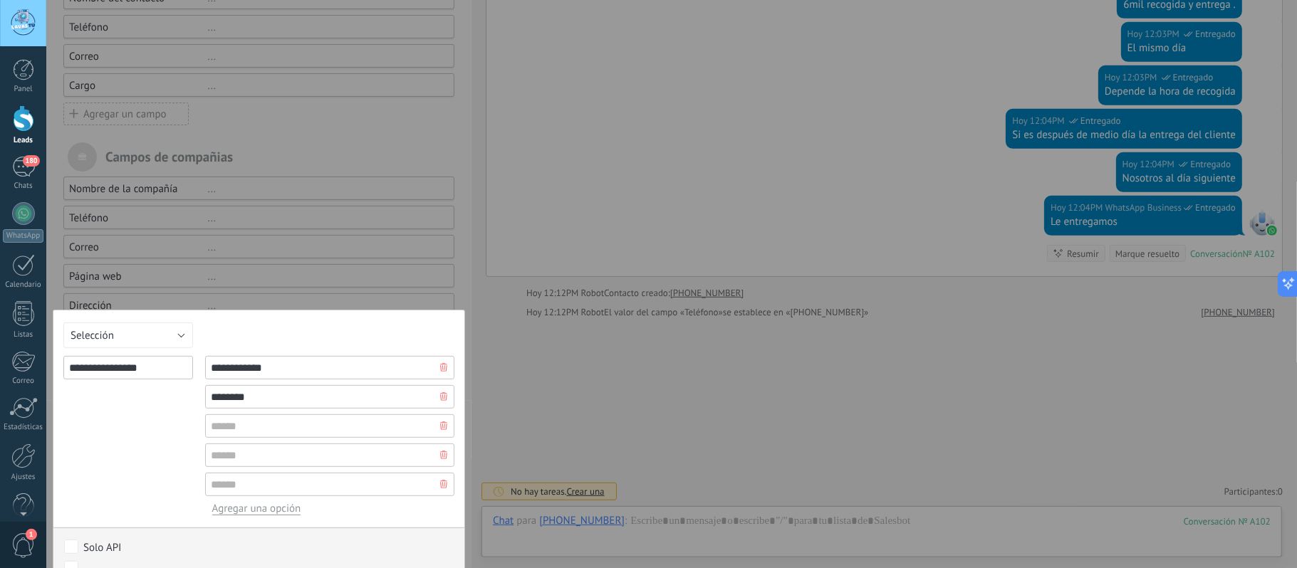
scroll to position [333, 0]
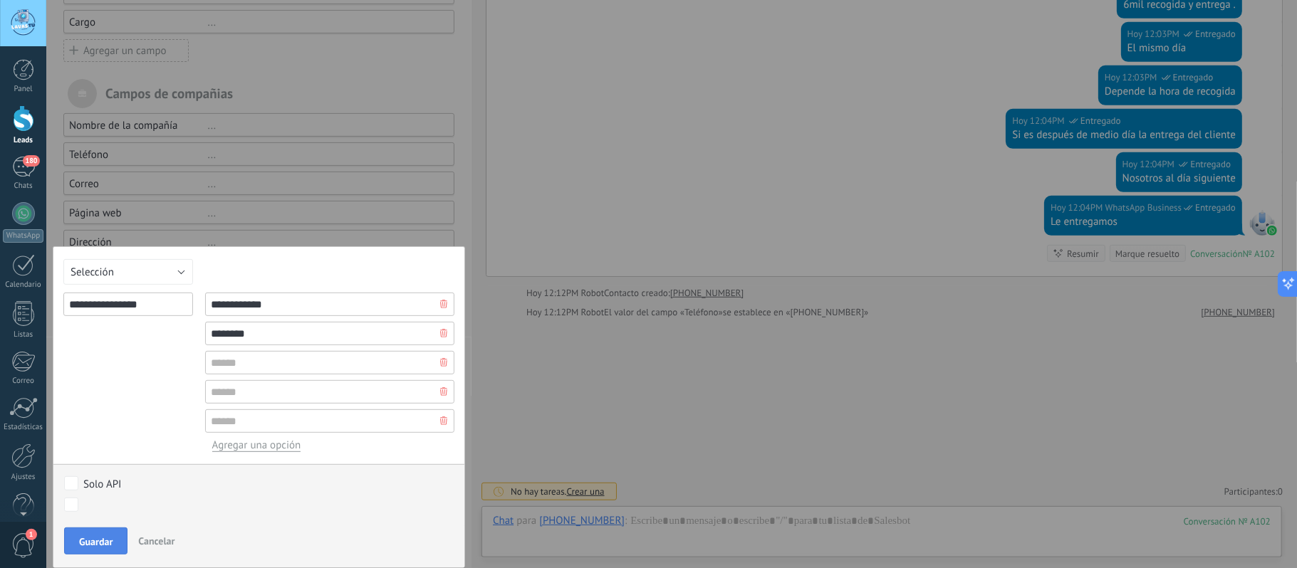
type input "********"
click at [85, 533] on button "Guardar" at bounding box center [95, 541] width 63 height 27
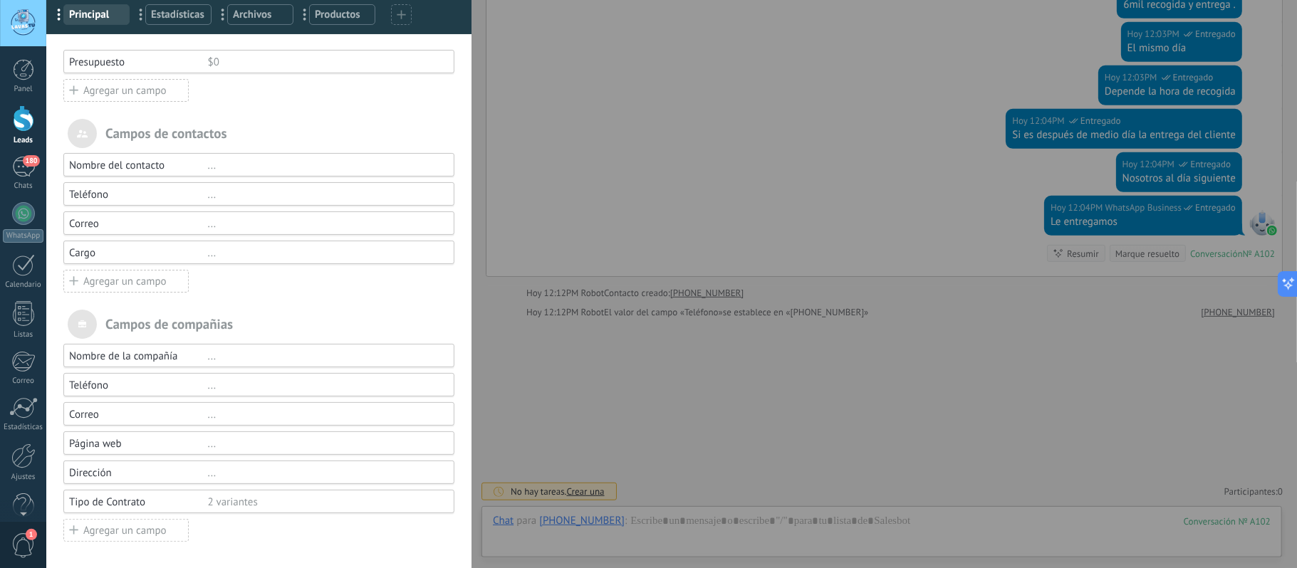
scroll to position [0, 0]
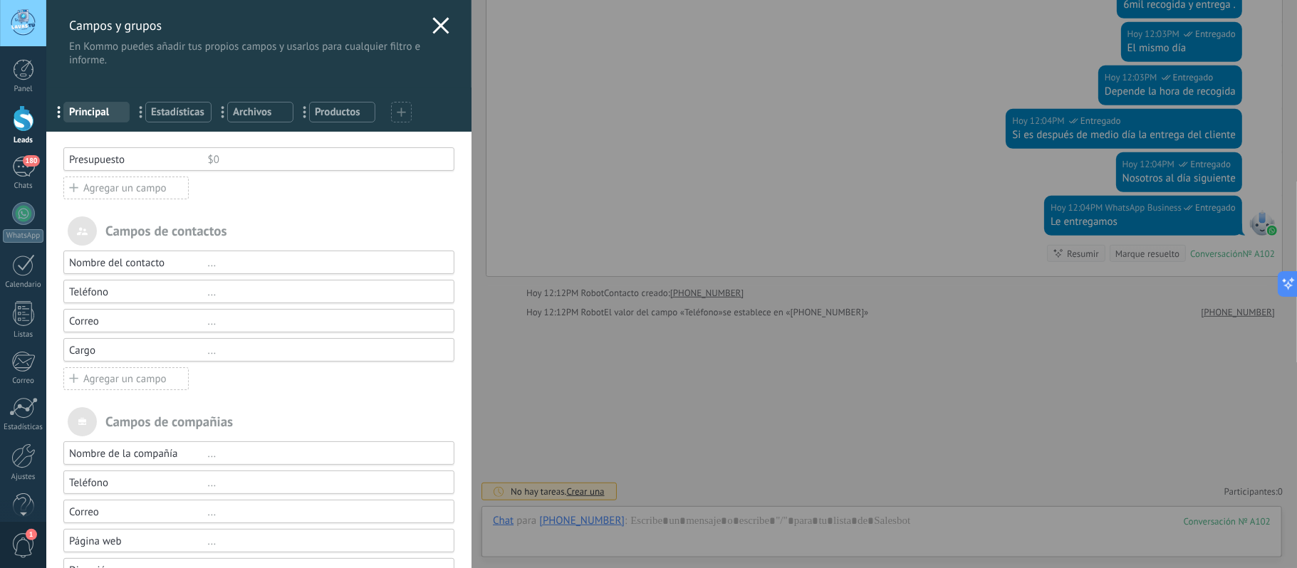
click at [437, 21] on icon at bounding box center [440, 25] width 17 height 17
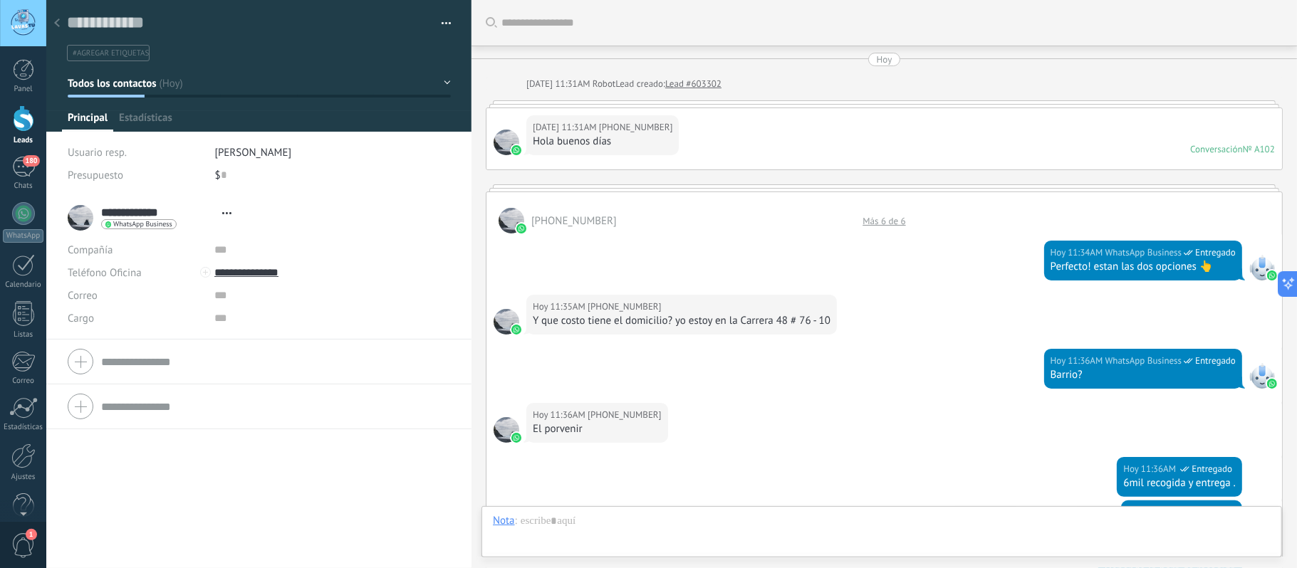
scroll to position [480, 0]
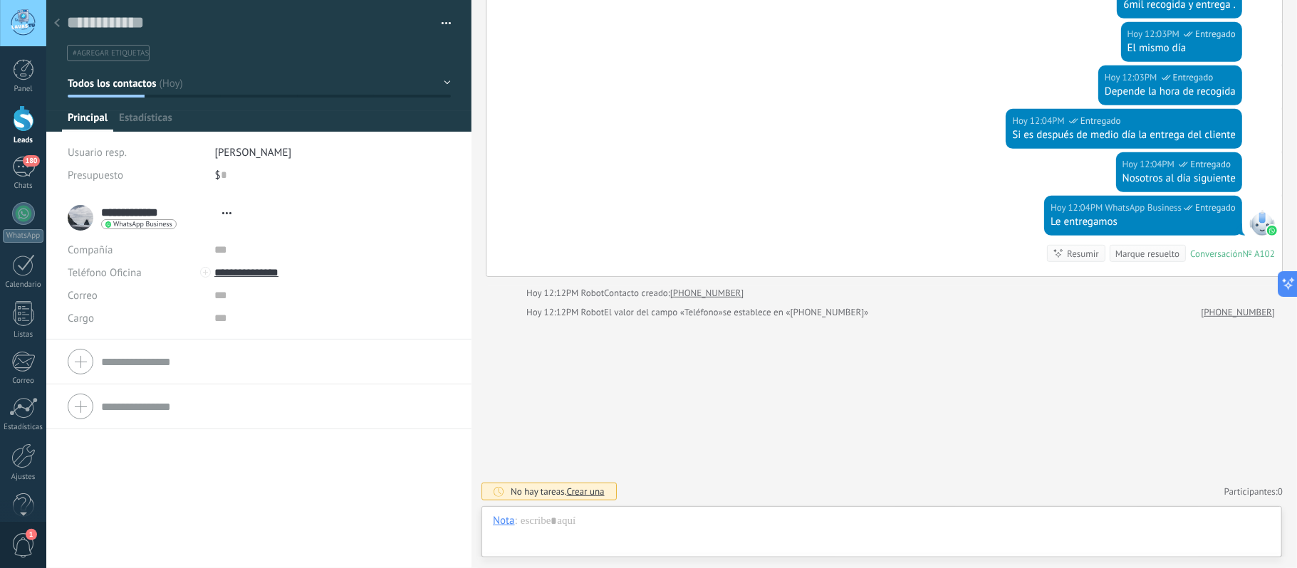
type textarea "**********"
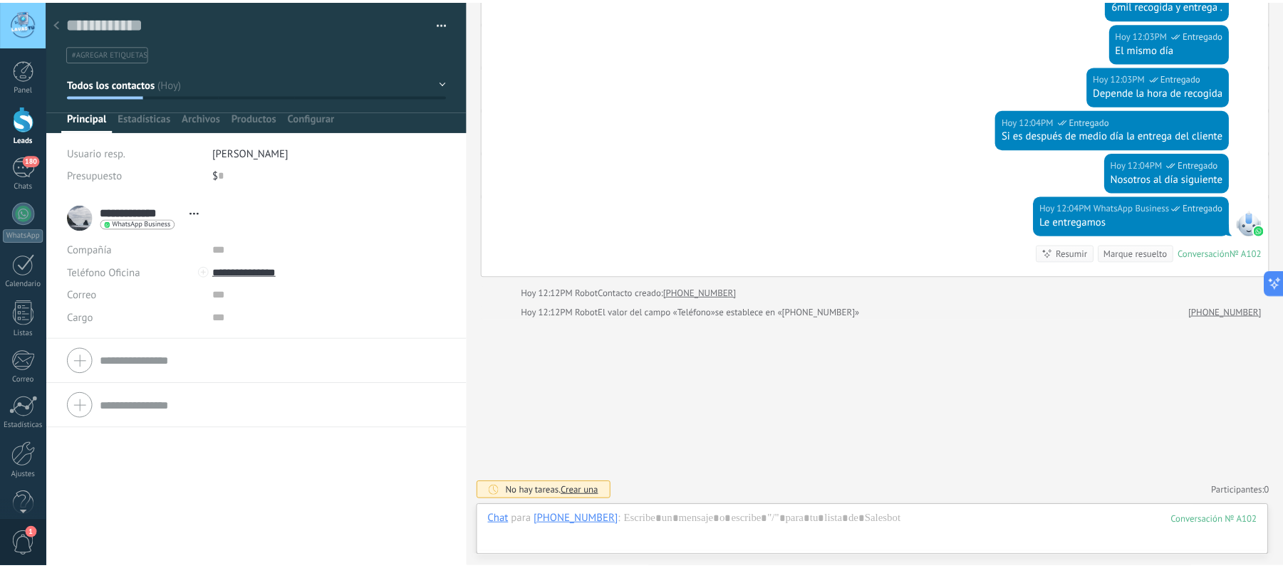
scroll to position [21, 0]
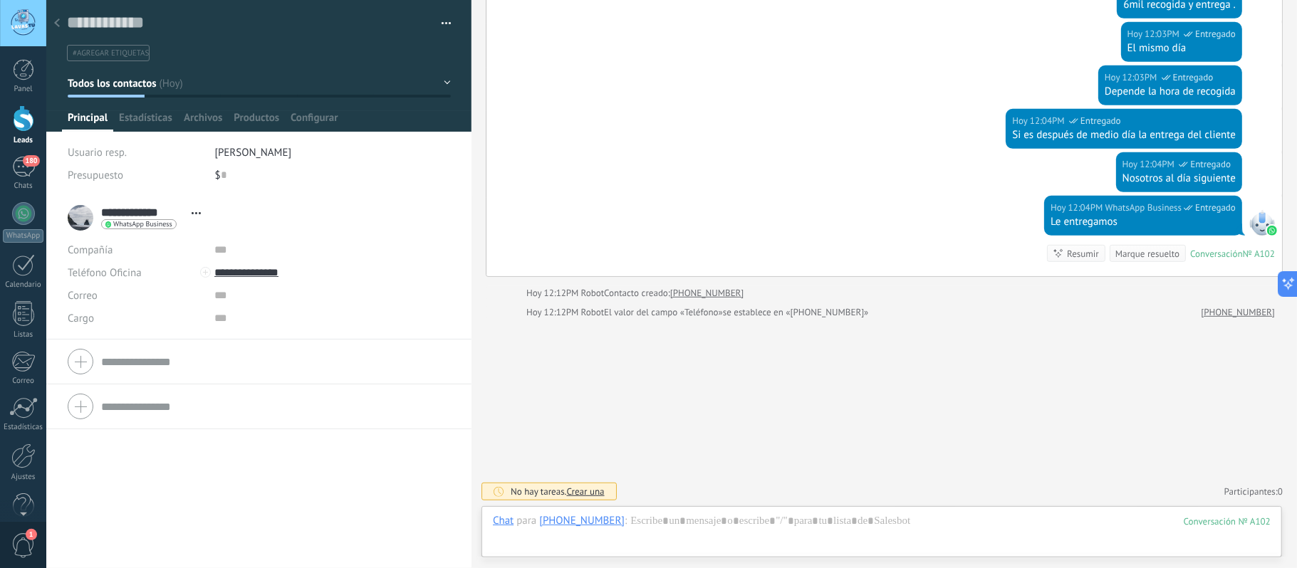
click at [113, 408] on input "text" at bounding box center [275, 406] width 349 height 23
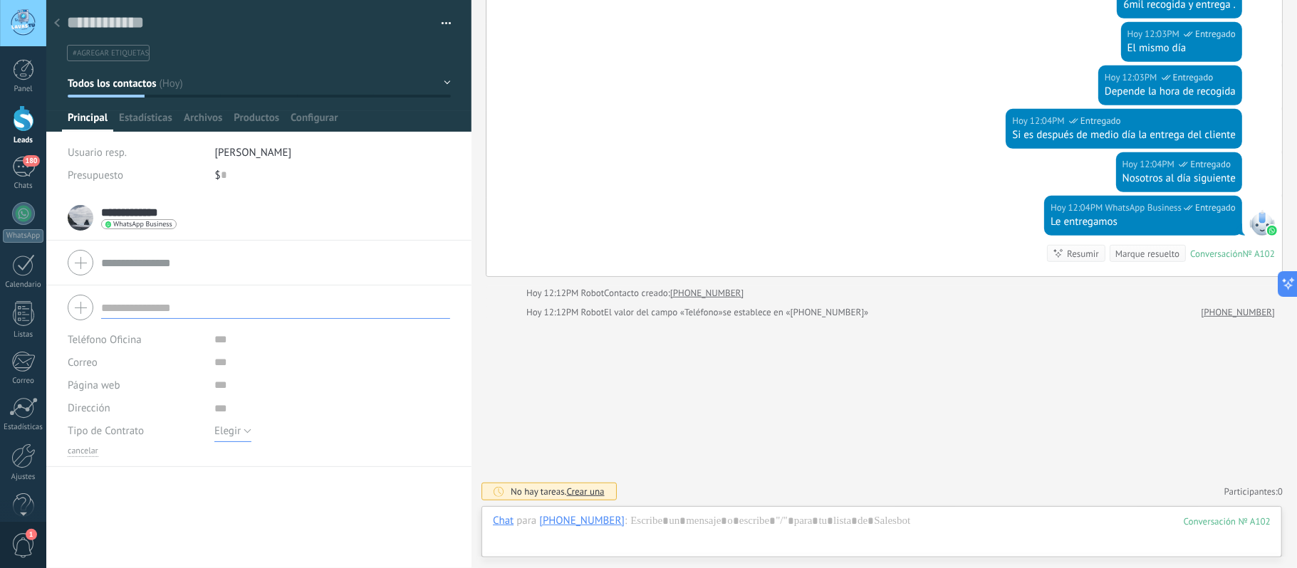
click at [237, 425] on span "Elegir" at bounding box center [227, 432] width 26 height 14
click at [239, 431] on span "Elegir" at bounding box center [318, 432] width 239 height 14
click at [54, 20] on icon at bounding box center [57, 23] width 6 height 9
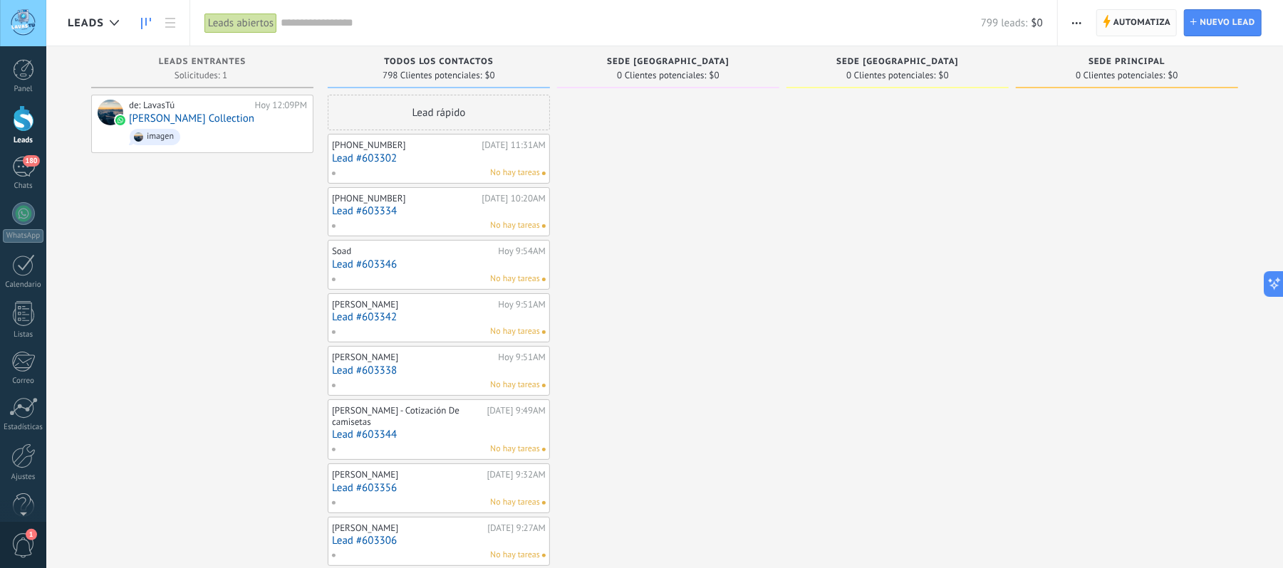
click at [1120, 21] on span "Automatiza" at bounding box center [1142, 23] width 58 height 26
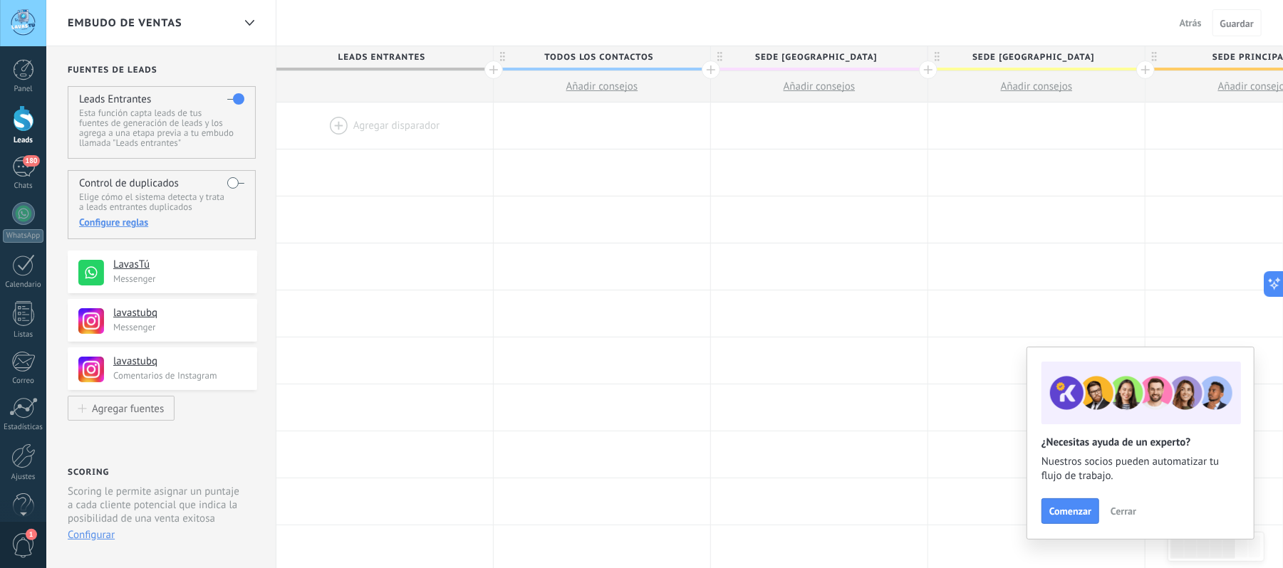
click at [333, 121] on div at bounding box center [384, 126] width 217 height 46
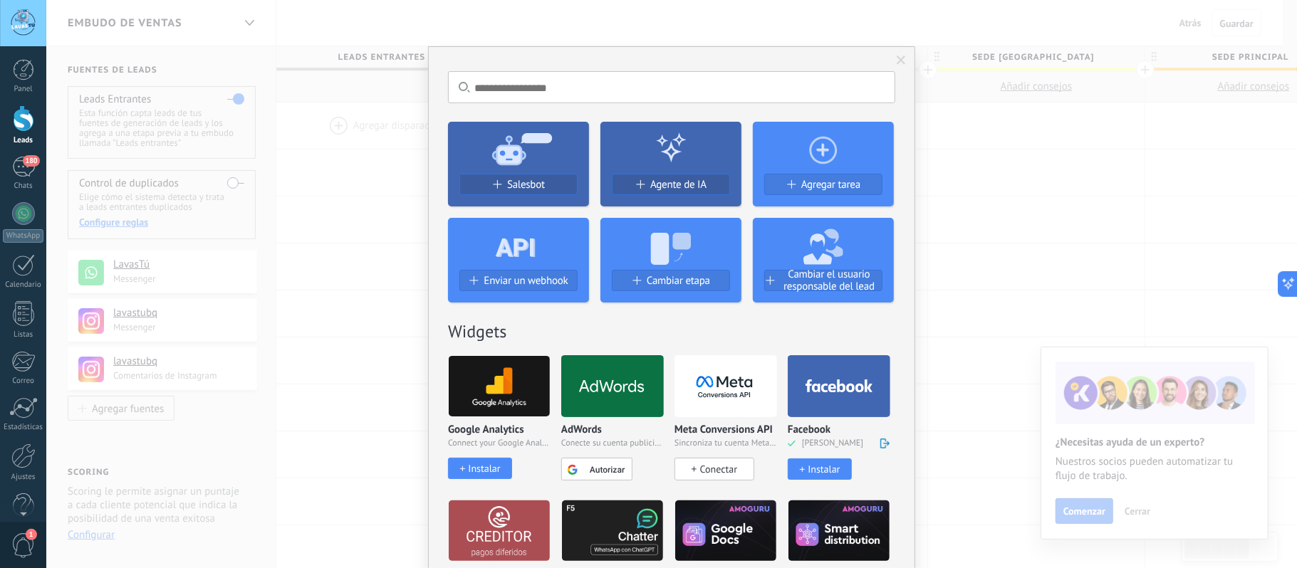
click at [530, 187] on span "Salesbot" at bounding box center [526, 185] width 38 height 12
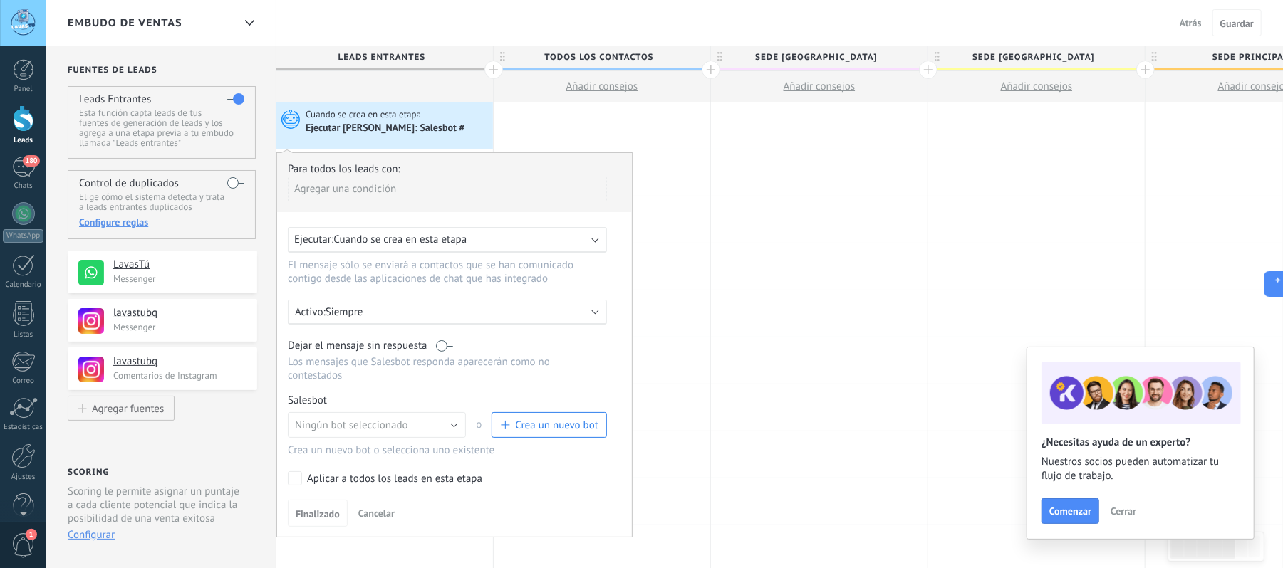
click at [486, 245] on div "Ejecutar: Cuando se crea en esta etapa" at bounding box center [441, 240] width 295 height 14
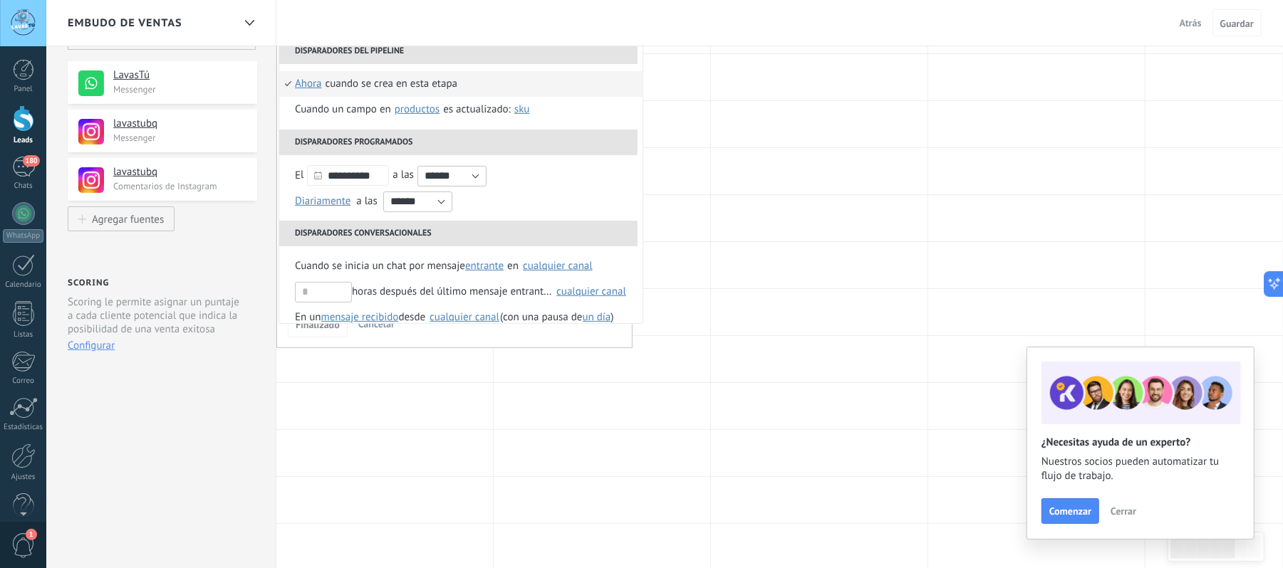
click at [468, 78] on li "Cuando se crea en esta etapa ahora después de 5 minutos después de 10 minutos u…" at bounding box center [460, 84] width 363 height 26
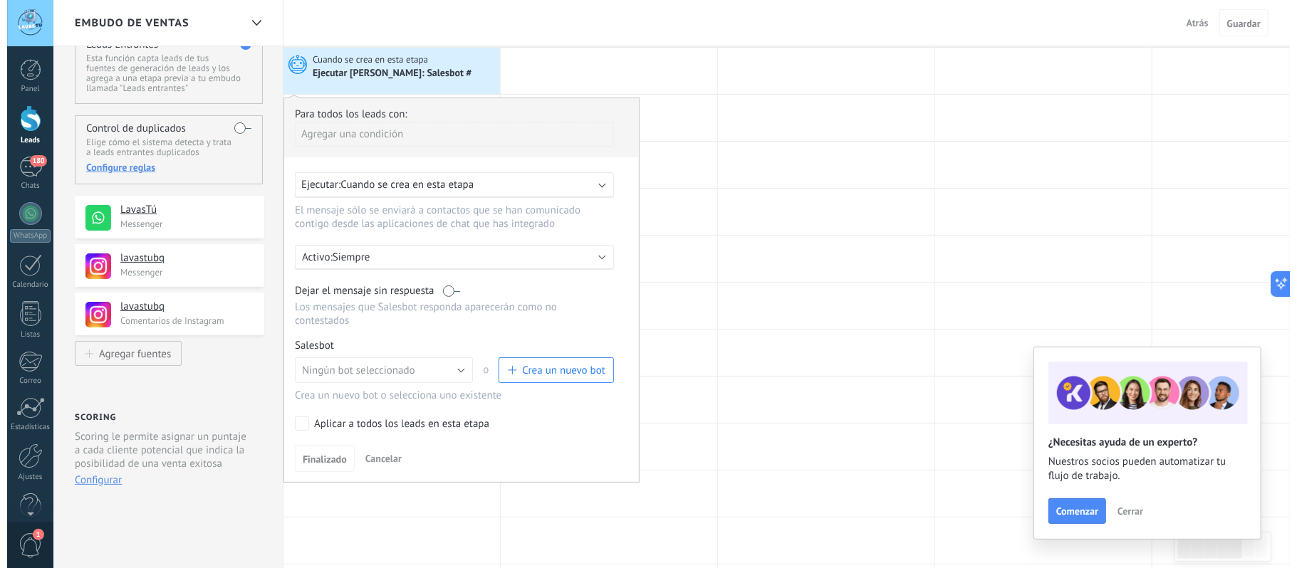
scroll to position [95, 0]
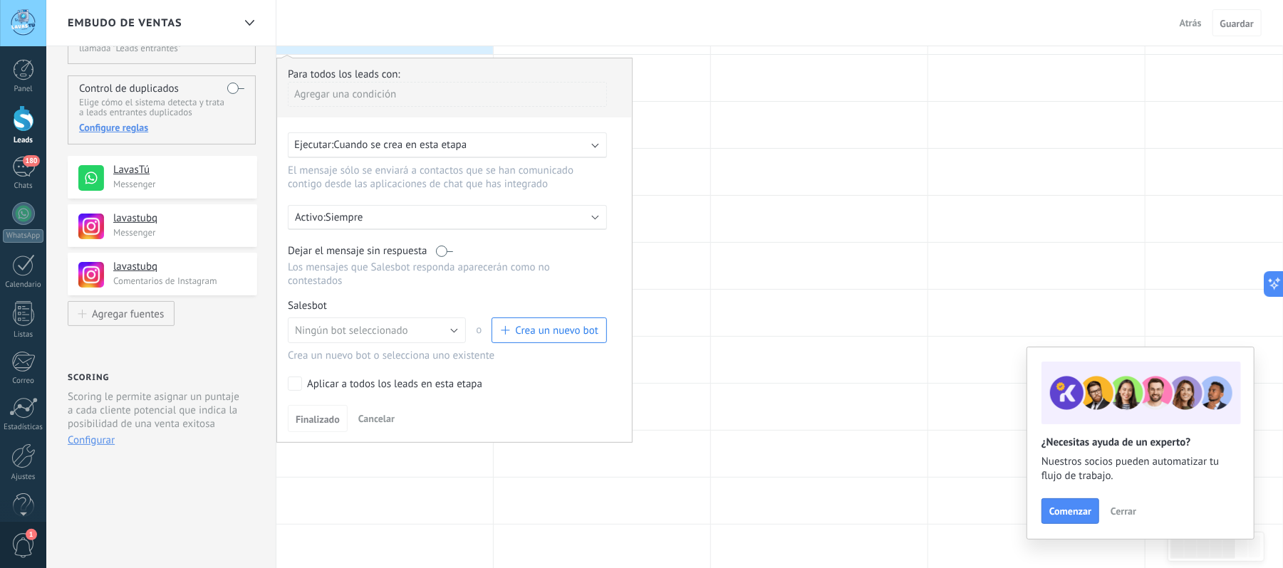
click at [534, 331] on span "Crea un nuevo bot" at bounding box center [556, 331] width 83 height 14
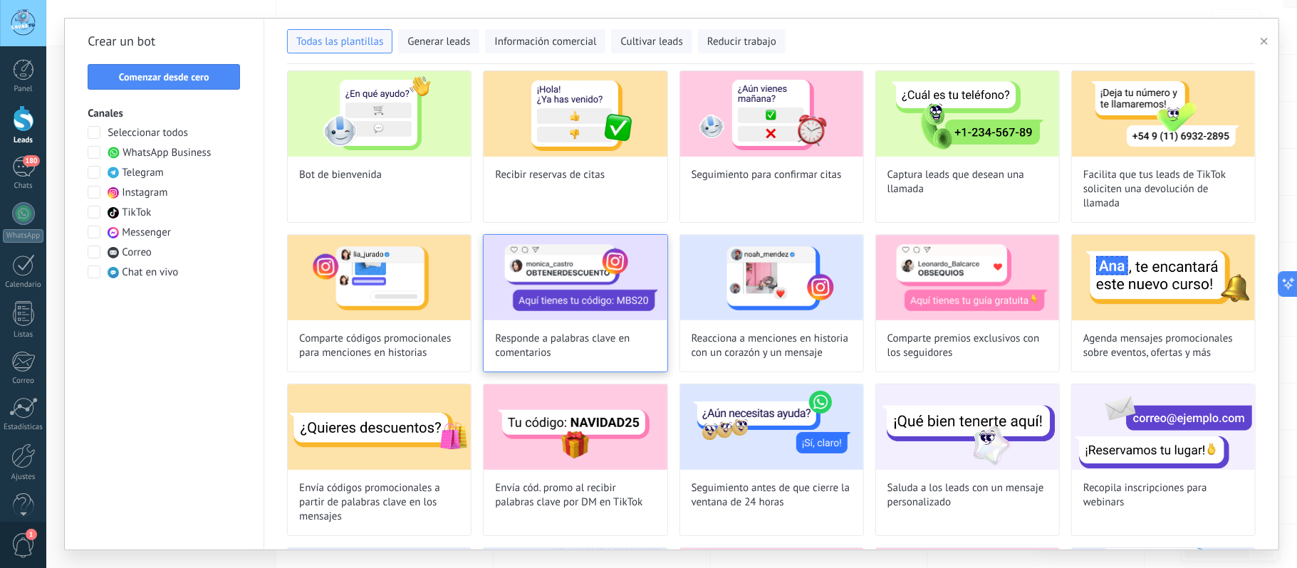
scroll to position [0, 0]
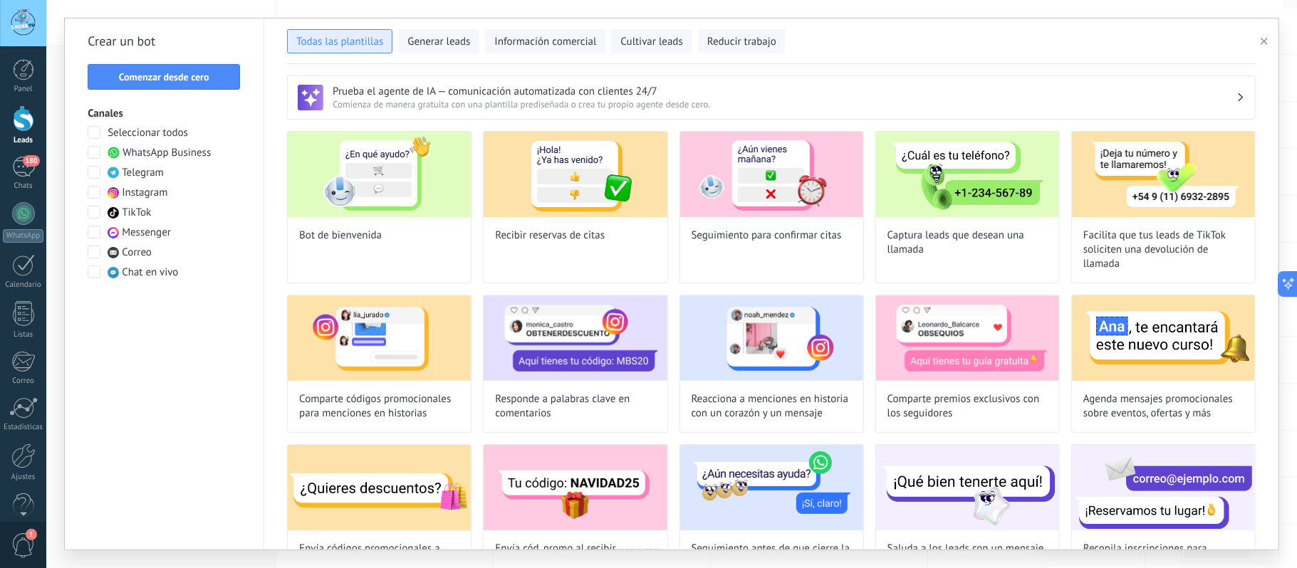
click at [365, 38] on span "Todas las plantillas" at bounding box center [339, 42] width 87 height 14
click at [89, 155] on span at bounding box center [94, 152] width 13 height 13
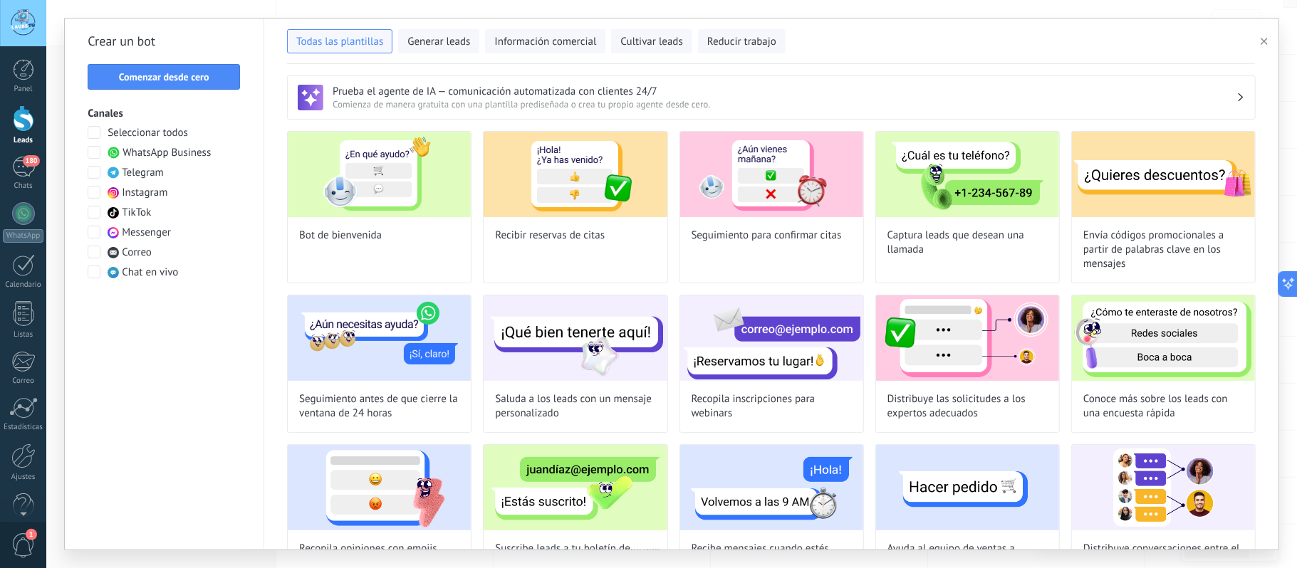
click at [92, 192] on span at bounding box center [94, 192] width 13 height 13
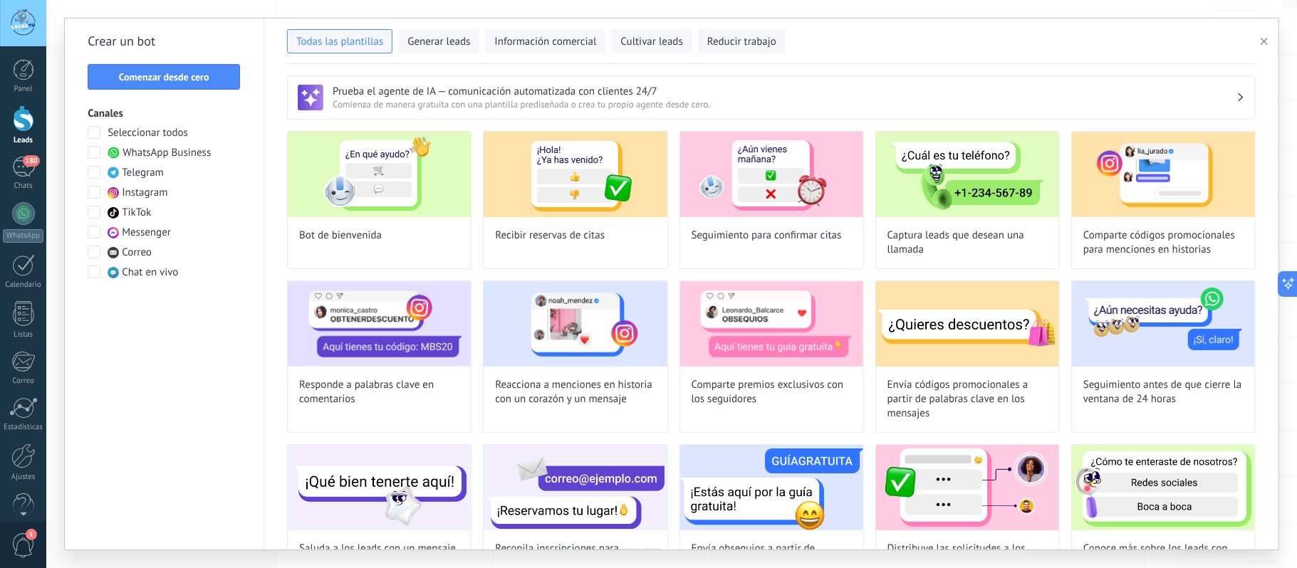
click at [92, 209] on span at bounding box center [94, 212] width 13 height 13
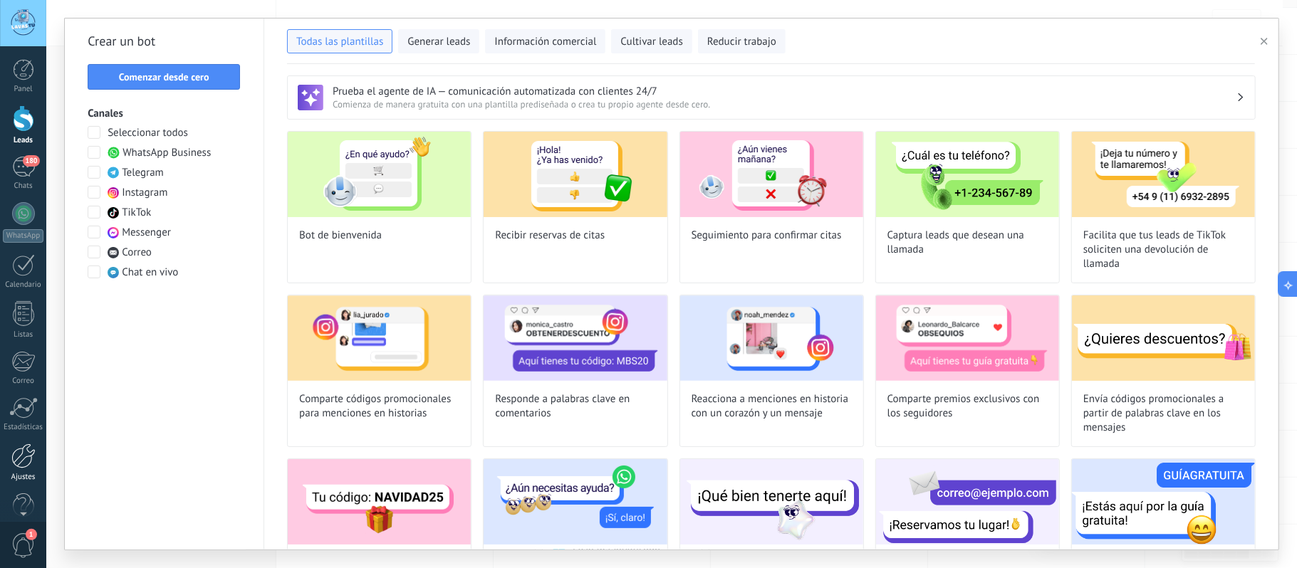
click at [28, 467] on div at bounding box center [23, 456] width 24 height 25
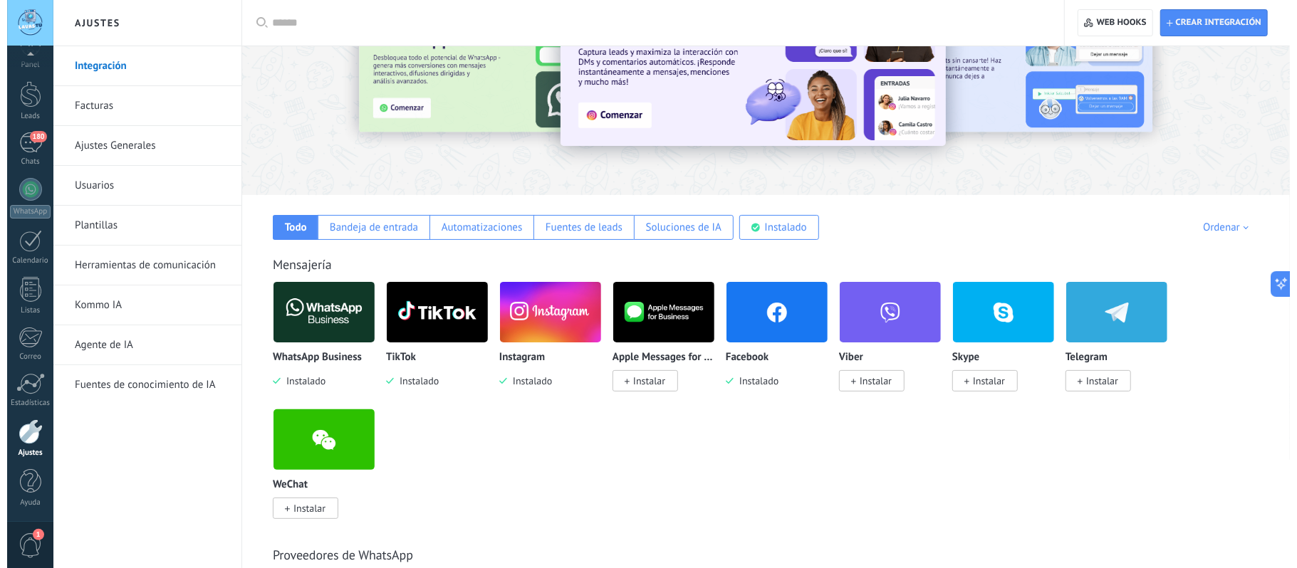
scroll to position [95, 0]
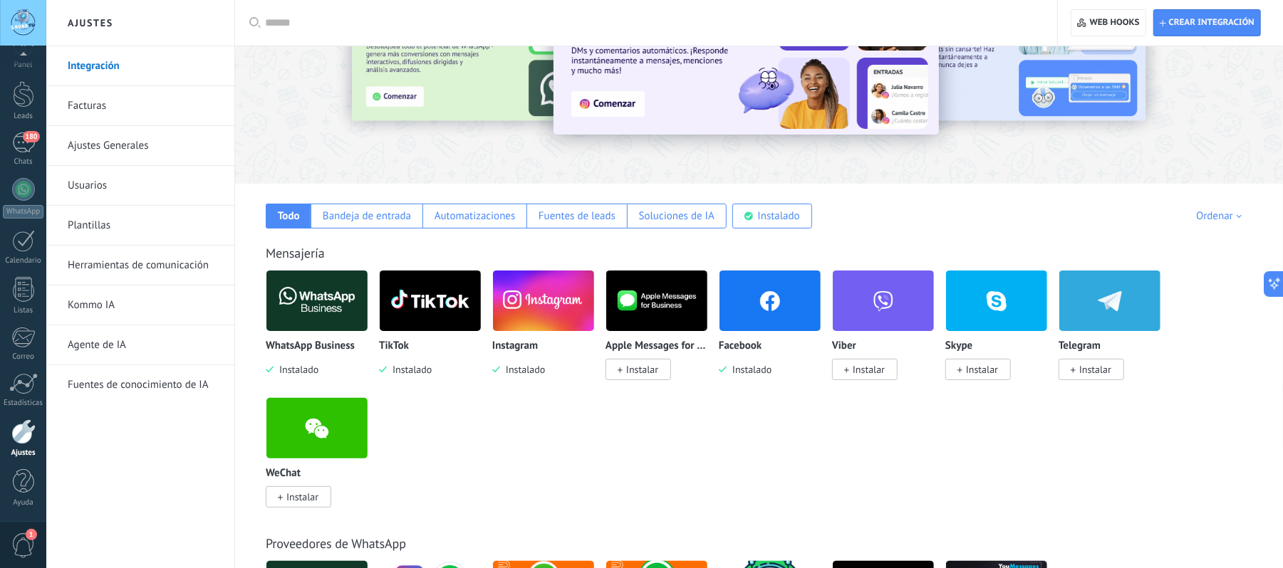
click at [754, 322] on img at bounding box center [769, 300] width 101 height 69
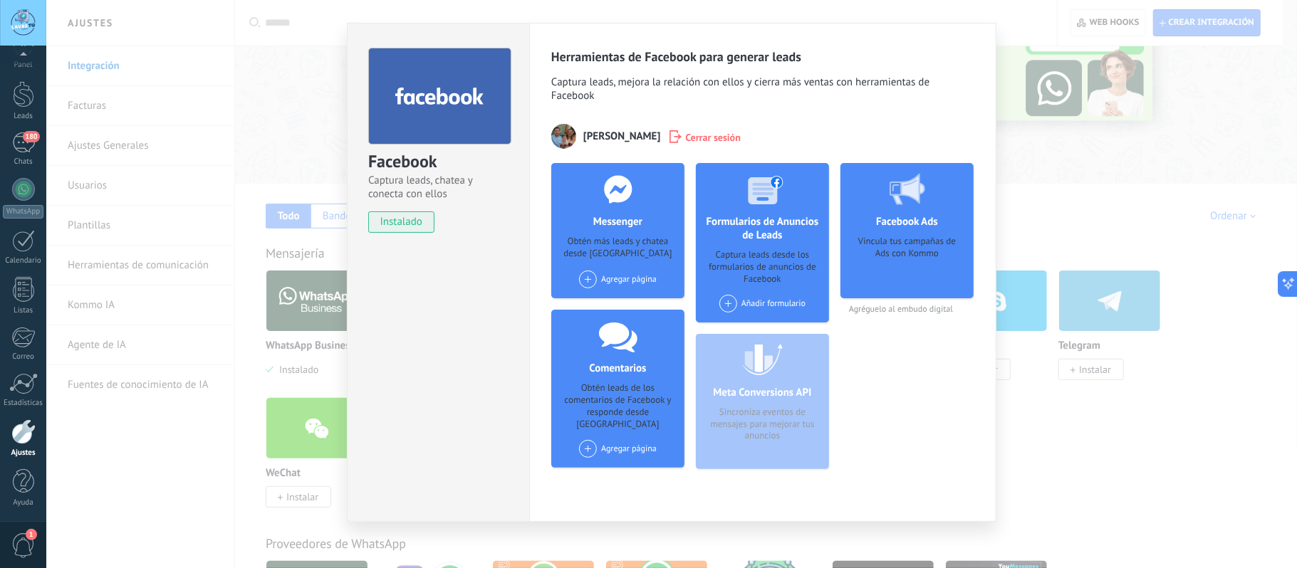
scroll to position [30, 0]
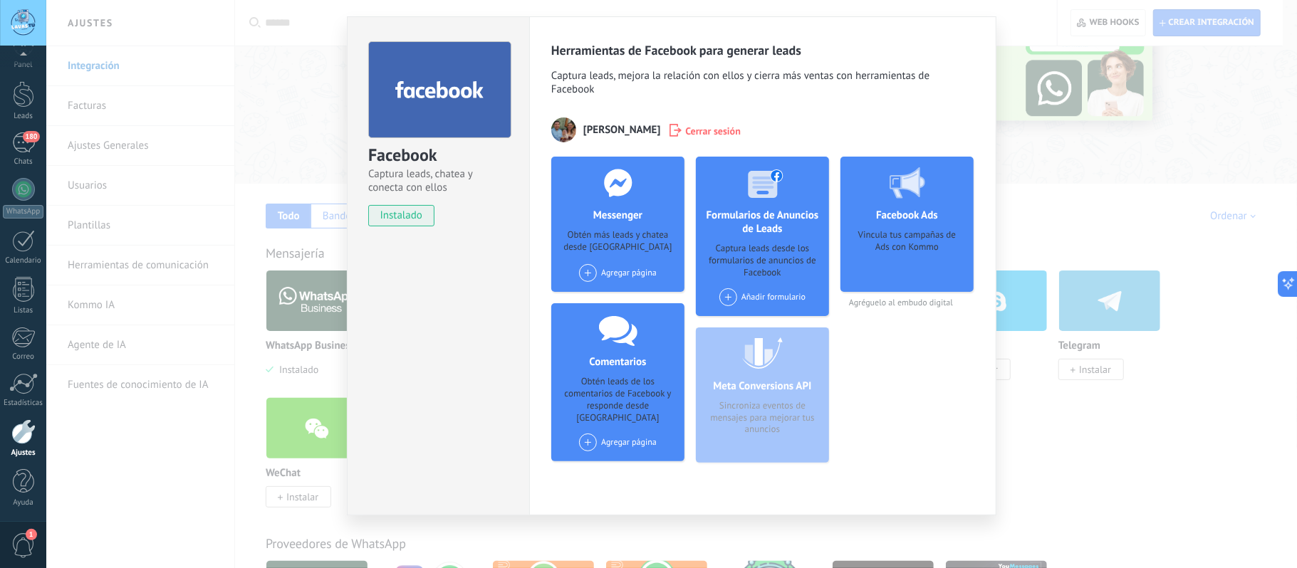
click at [603, 272] on div "Agregar página" at bounding box center [618, 273] width 78 height 18
click at [591, 272] on span at bounding box center [588, 273] width 18 height 18
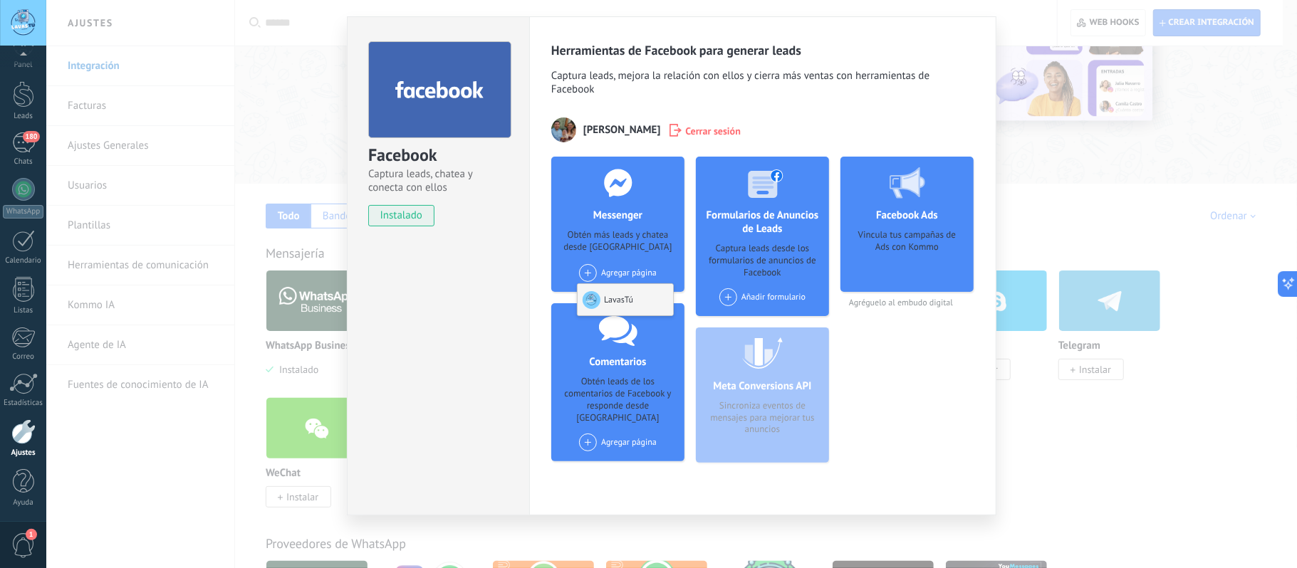
click at [603, 298] on div "LavasTú" at bounding box center [625, 299] width 95 height 31
click at [729, 298] on span at bounding box center [728, 297] width 18 height 18
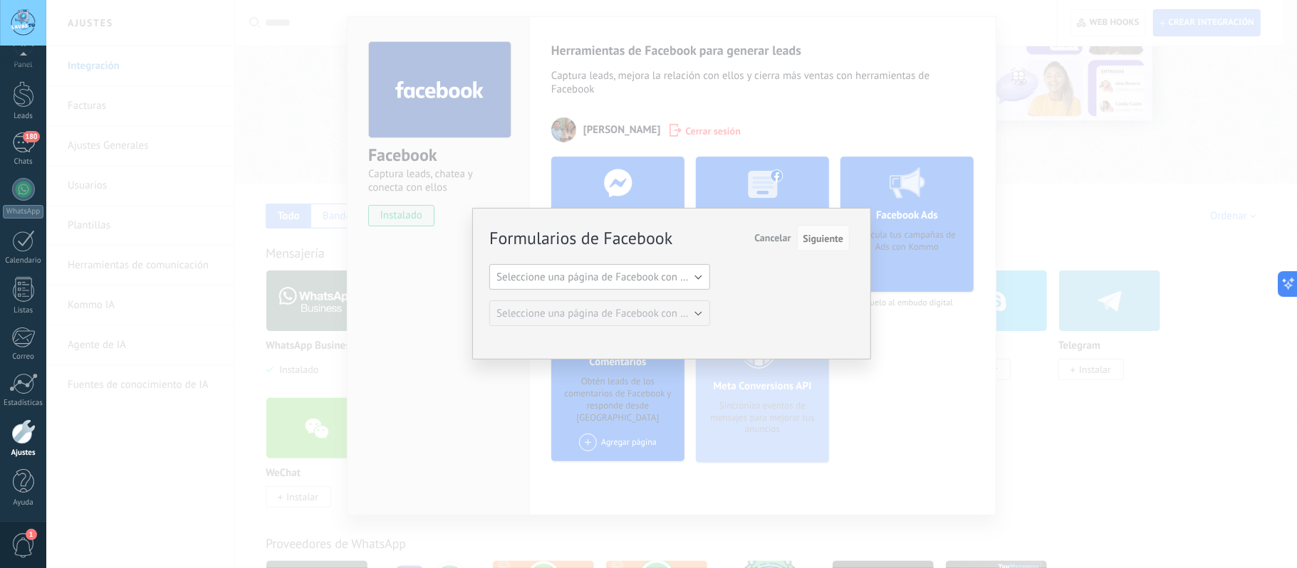
click at [682, 277] on span "Seleccione una página de Facebook con formas" at bounding box center [603, 278] width 215 height 14
click at [597, 306] on span "LavasTú" at bounding box center [593, 302] width 224 height 14
click at [828, 238] on span "Siguiente" at bounding box center [823, 239] width 41 height 10
click at [752, 275] on div "Formularios de Facebook Siguiente Cancelar Seleccione una página de Facebook co…" at bounding box center [669, 277] width 360 height 100
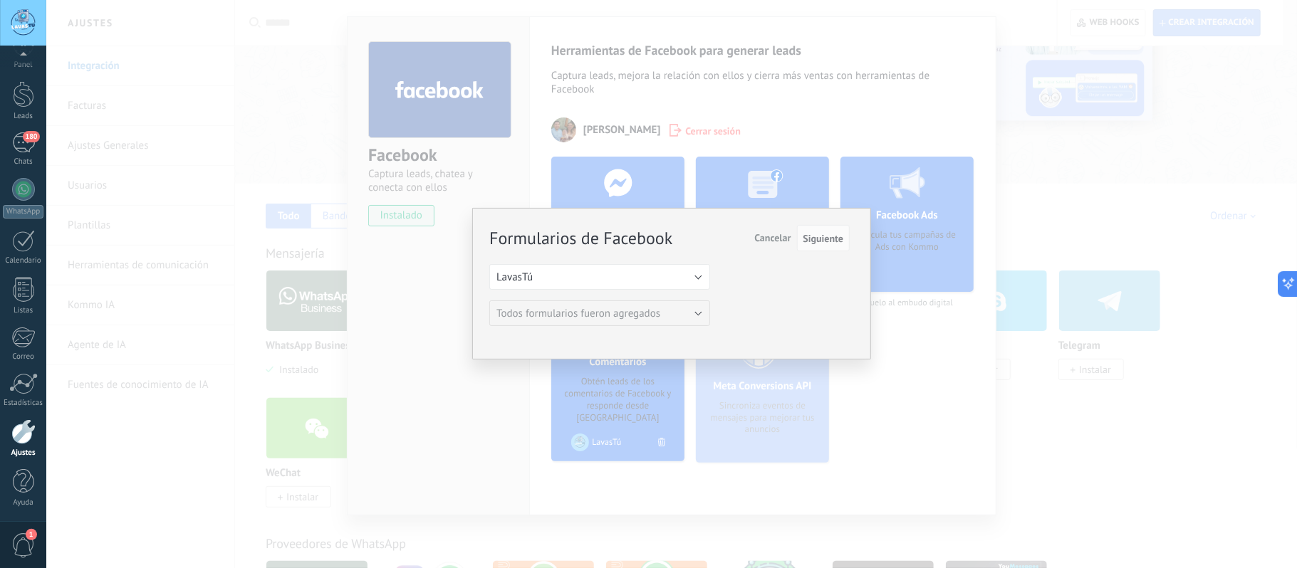
click at [766, 269] on div "Formularios de Facebook Siguiente Cancelar Seleccione una página de Facebook co…" at bounding box center [669, 277] width 360 height 100
click at [824, 243] on span "Siguiente" at bounding box center [823, 239] width 41 height 10
click at [824, 244] on span "Siguiente" at bounding box center [823, 239] width 41 height 10
click at [867, 77] on div "Formularios de Facebook Siguiente Cancelar Seleccione una página de Facebook co…" at bounding box center [671, 284] width 1251 height 568
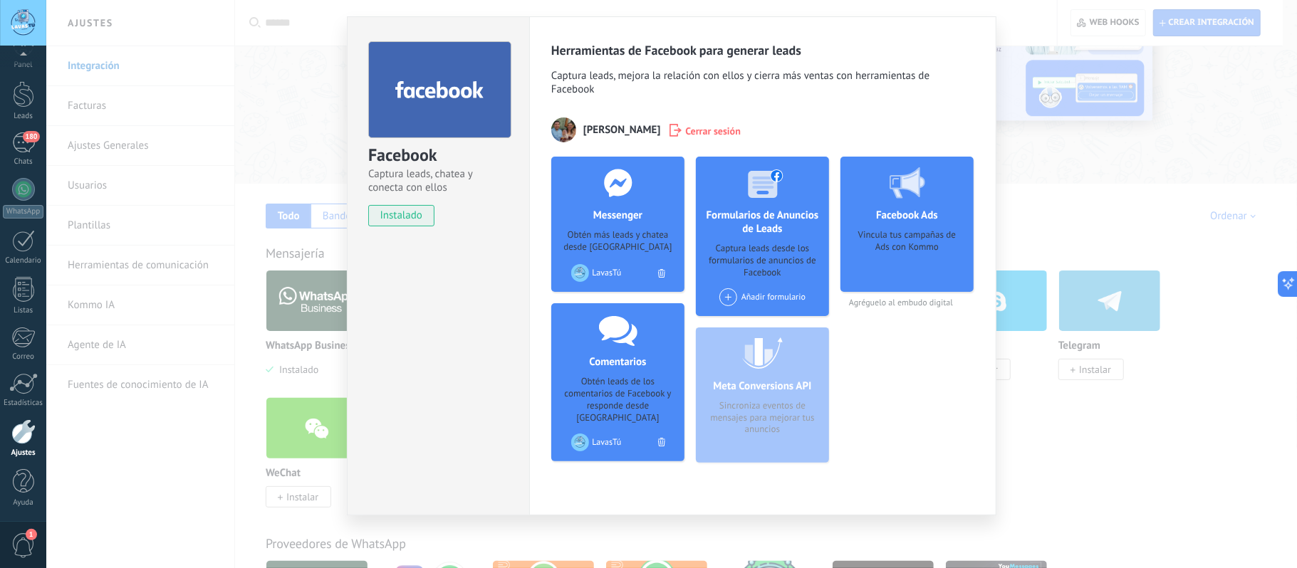
click at [915, 223] on div "Facebook Ads Vincula tus campañas de Ads con Kommo" at bounding box center [907, 224] width 133 height 135
click at [764, 392] on div "Meta Conversions API Sincroniza eventos de mensajes para mejorar tus anuncios" at bounding box center [762, 395] width 133 height 135
click at [728, 299] on span at bounding box center [728, 297] width 18 height 18
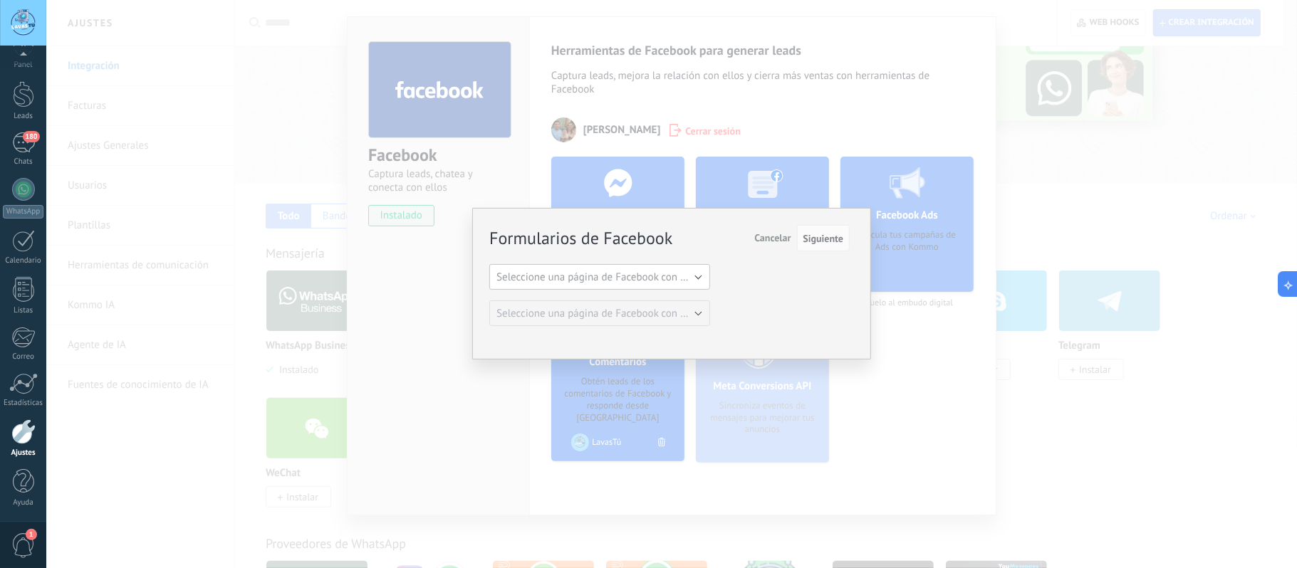
click at [659, 284] on span "Seleccione una página de Facebook con formas" at bounding box center [603, 278] width 215 height 14
click at [591, 298] on span "LavasTú" at bounding box center [593, 302] width 224 height 14
click at [823, 244] on span "Siguiente" at bounding box center [823, 239] width 41 height 10
click at [819, 237] on span "Siguiente" at bounding box center [823, 239] width 41 height 10
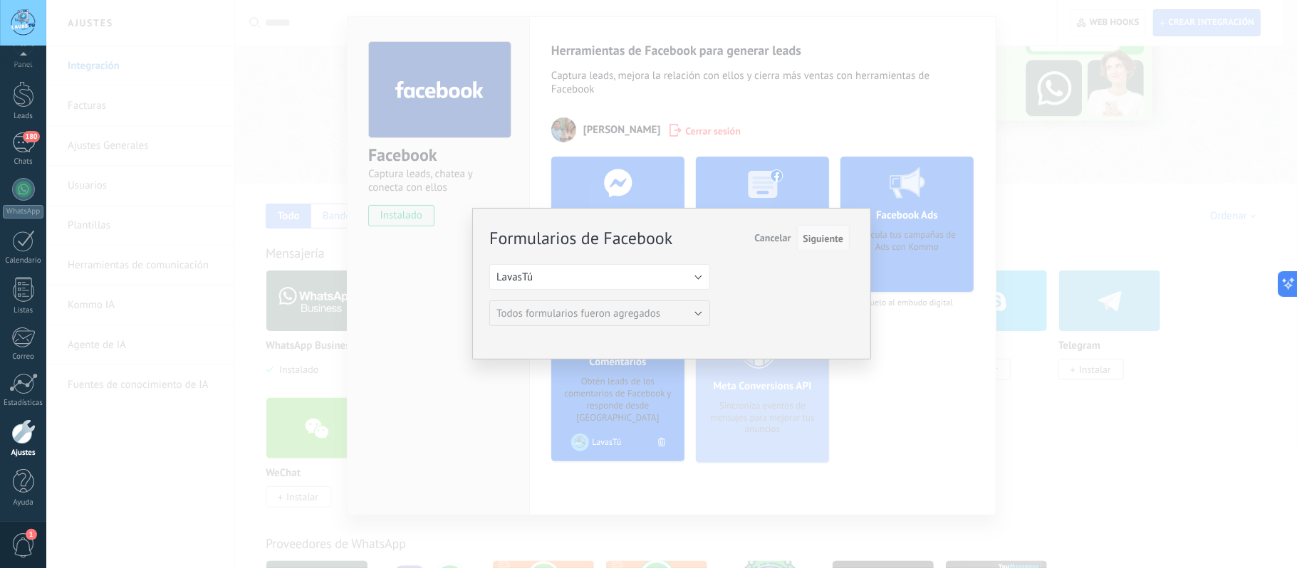
click at [819, 237] on span "Siguiente" at bounding box center [823, 239] width 41 height 10
click at [811, 123] on div "Formularios de Facebook Siguiente Cancelar Seleccione una página de Facebook co…" at bounding box center [671, 284] width 1251 height 568
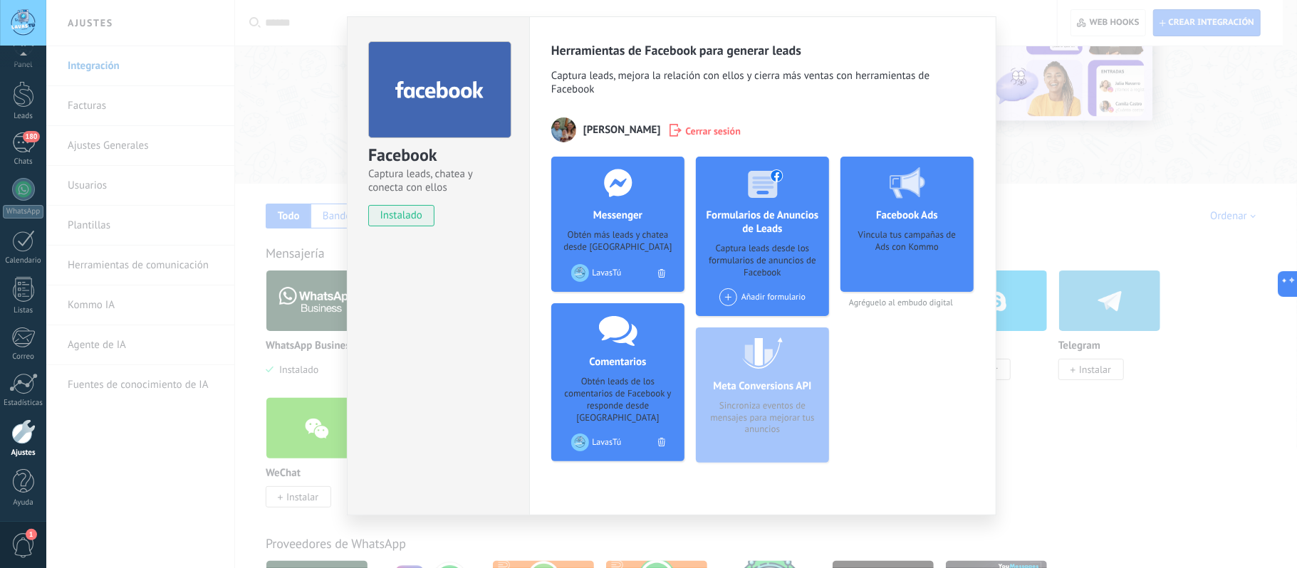
click at [906, 223] on div "Facebook Ads Vincula tus campañas de Ads con Kommo" at bounding box center [907, 224] width 133 height 135
click at [905, 223] on div "Facebook Ads Vincula tus campañas de Ads con Kommo" at bounding box center [907, 224] width 133 height 135
click at [789, 352] on div "Meta Conversions API Sincroniza eventos de mensajes para mejorar tus anuncios" at bounding box center [762, 395] width 133 height 135
click at [927, 244] on div "Vincula tus campañas de Ads con Kommo" at bounding box center [907, 255] width 110 height 53
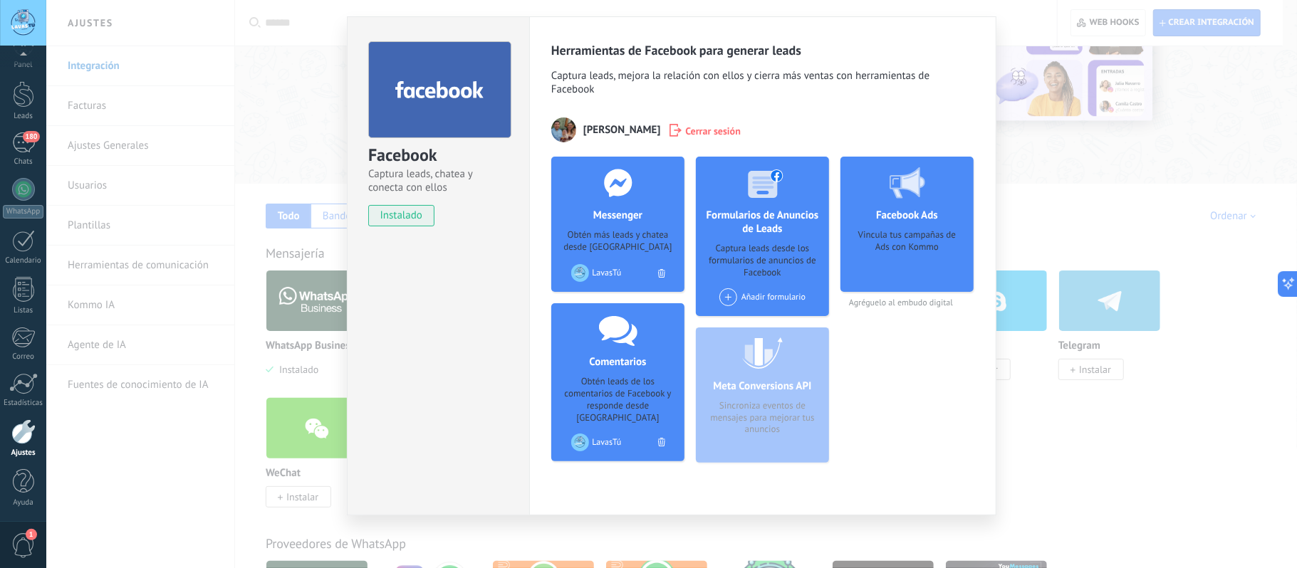
click at [1073, 181] on div "Facebook Captura leads, chatea y conecta con ellos instalado Desinstalar Herram…" at bounding box center [671, 284] width 1251 height 568
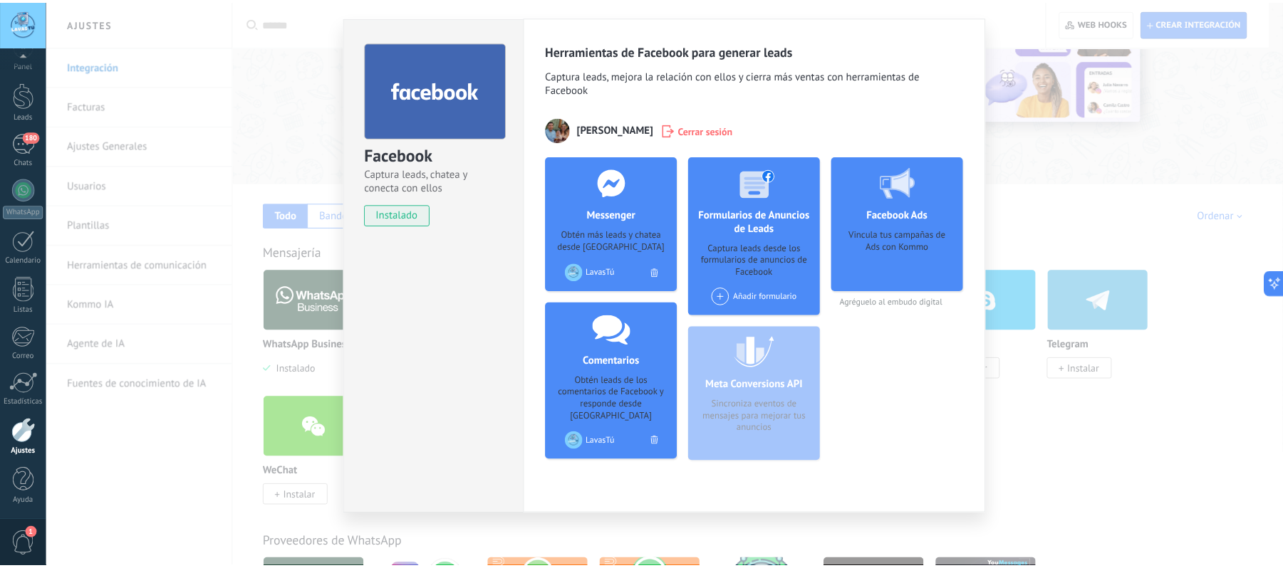
scroll to position [0, 0]
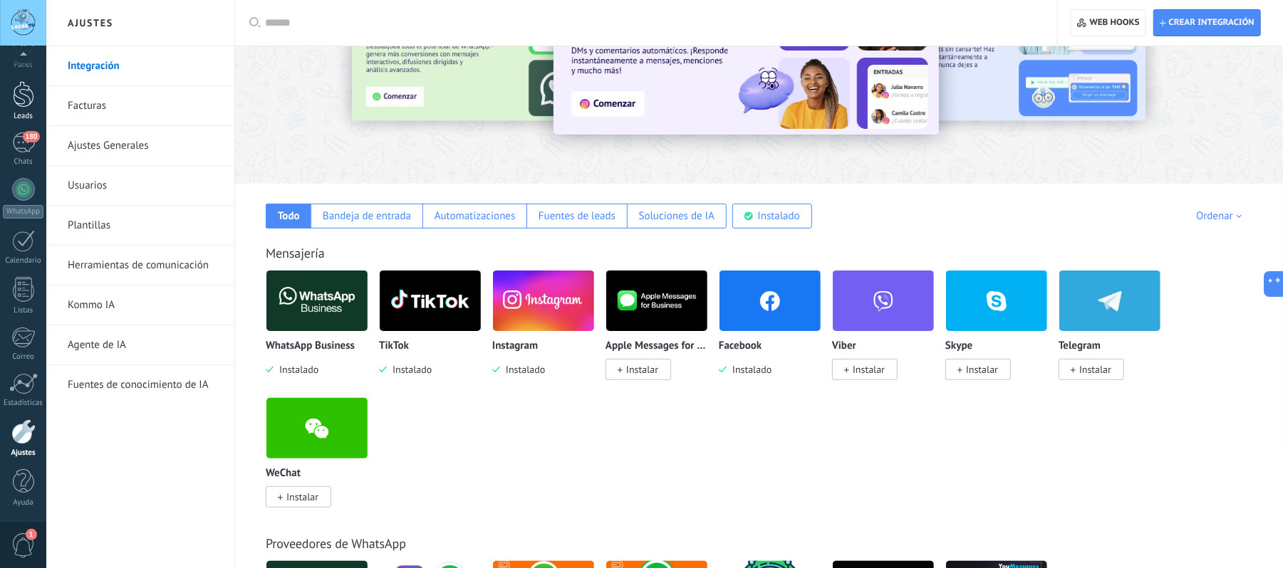
click at [15, 101] on div at bounding box center [23, 94] width 21 height 26
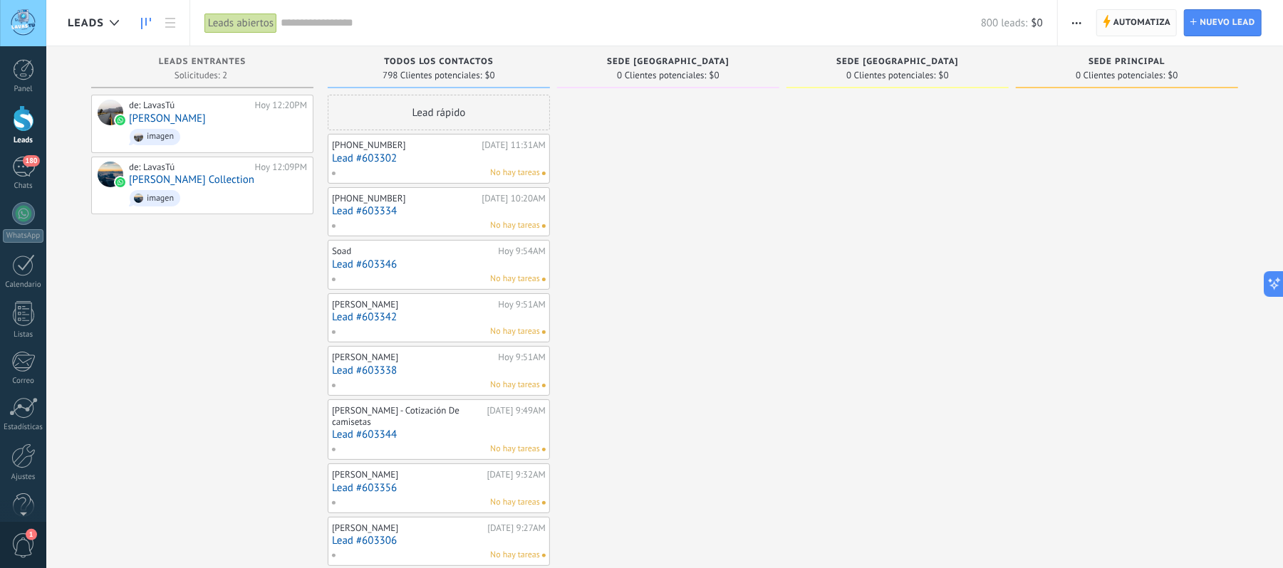
click at [1124, 23] on span "Automatiza" at bounding box center [1142, 23] width 58 height 26
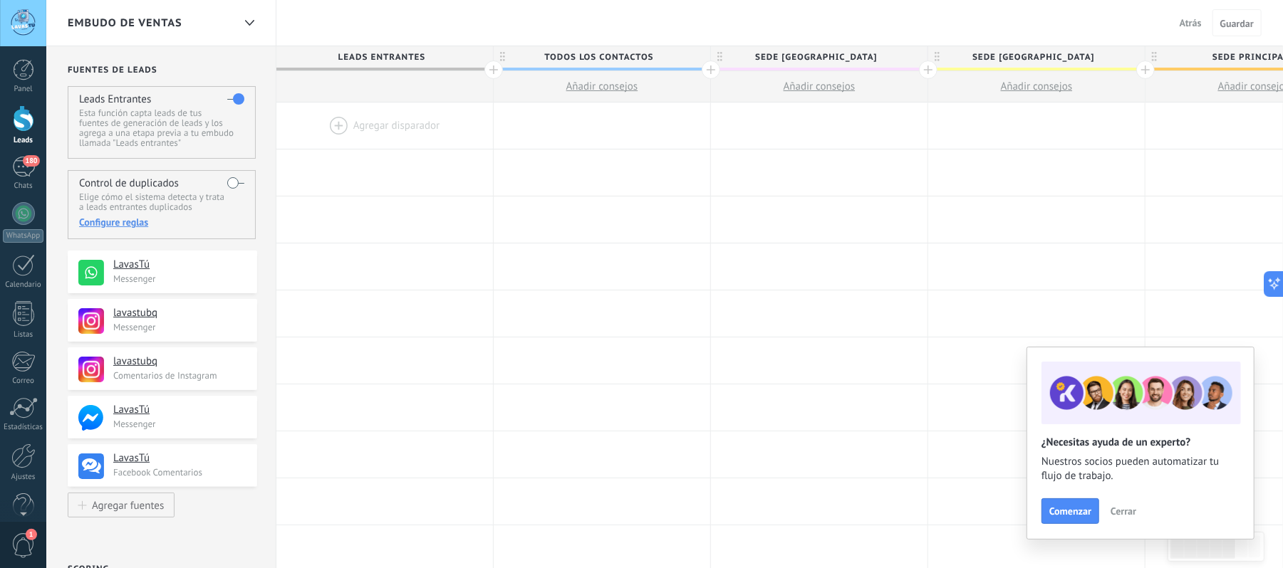
click at [372, 120] on div at bounding box center [384, 126] width 217 height 46
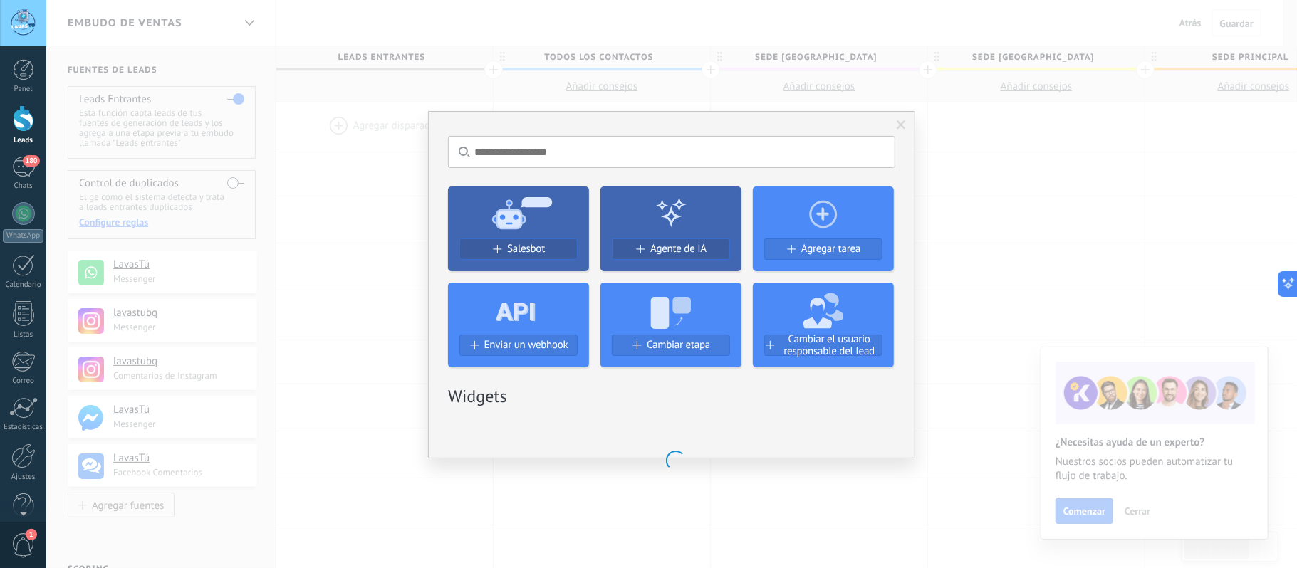
click at [519, 248] on div "Salesbot Agente de IA Agregar tarea Enviar un webhook Cambiar etapa Cambiar el …" at bounding box center [671, 271] width 447 height 192
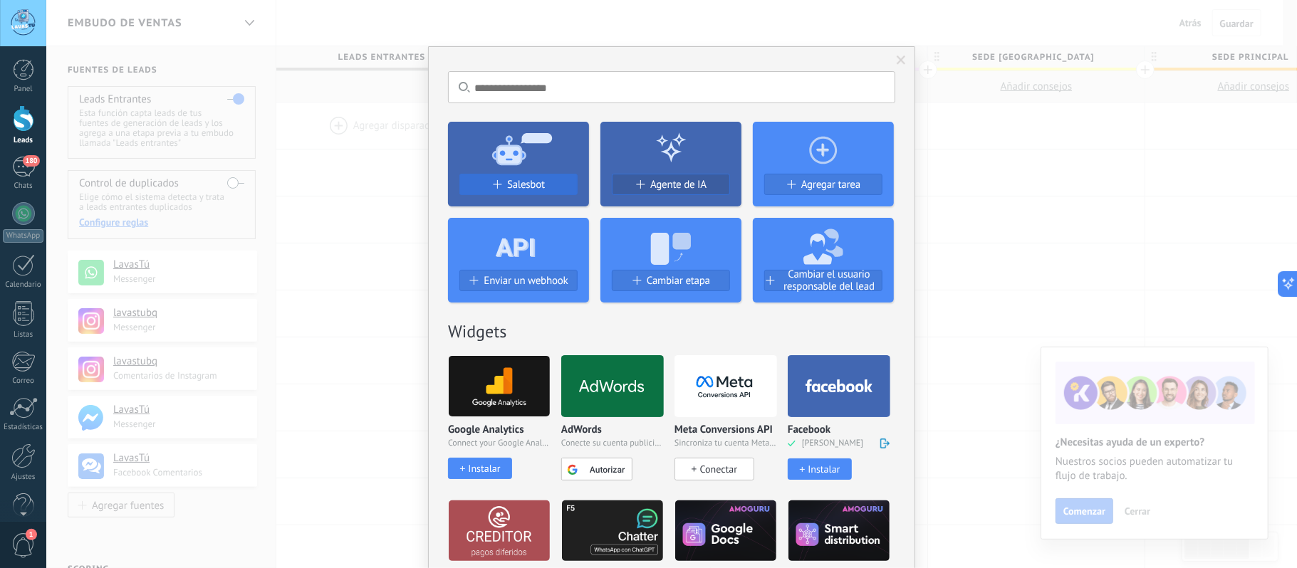
click at [507, 184] on span "Salesbot" at bounding box center [526, 185] width 38 height 12
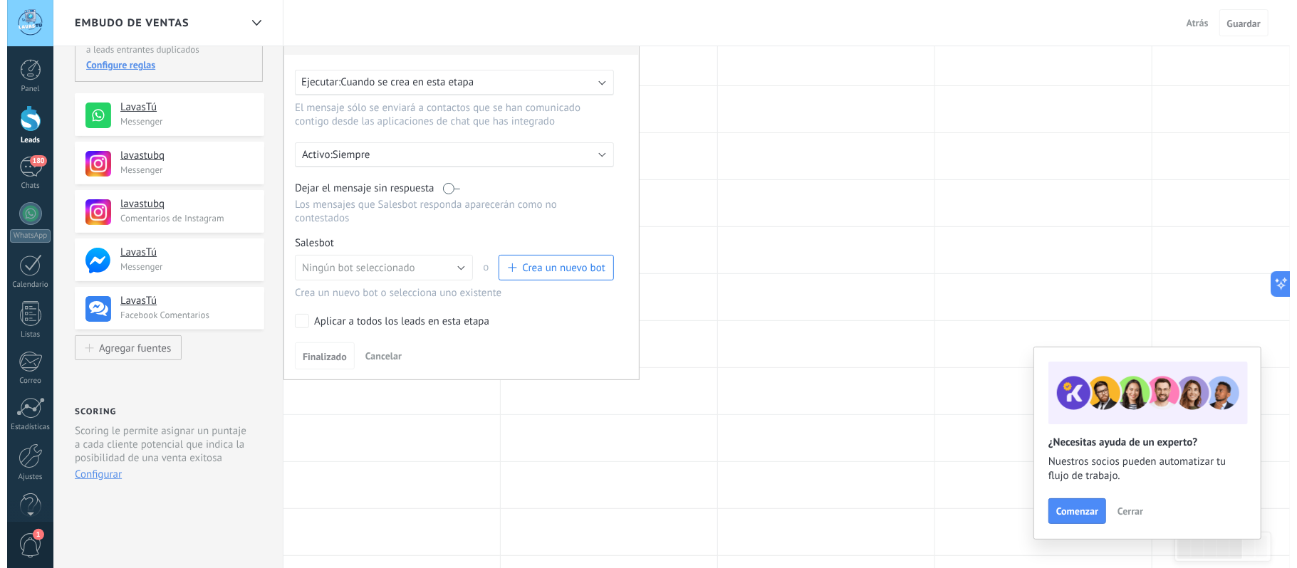
scroll to position [189, 0]
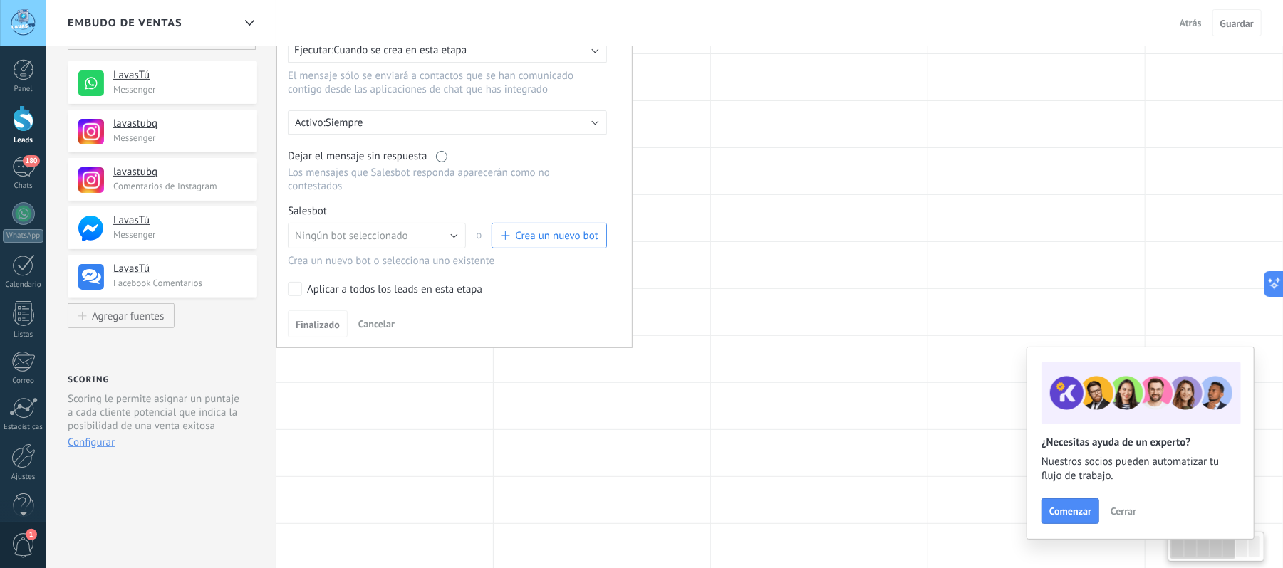
click at [534, 229] on span "Crea un nuevo bot" at bounding box center [556, 236] width 83 height 14
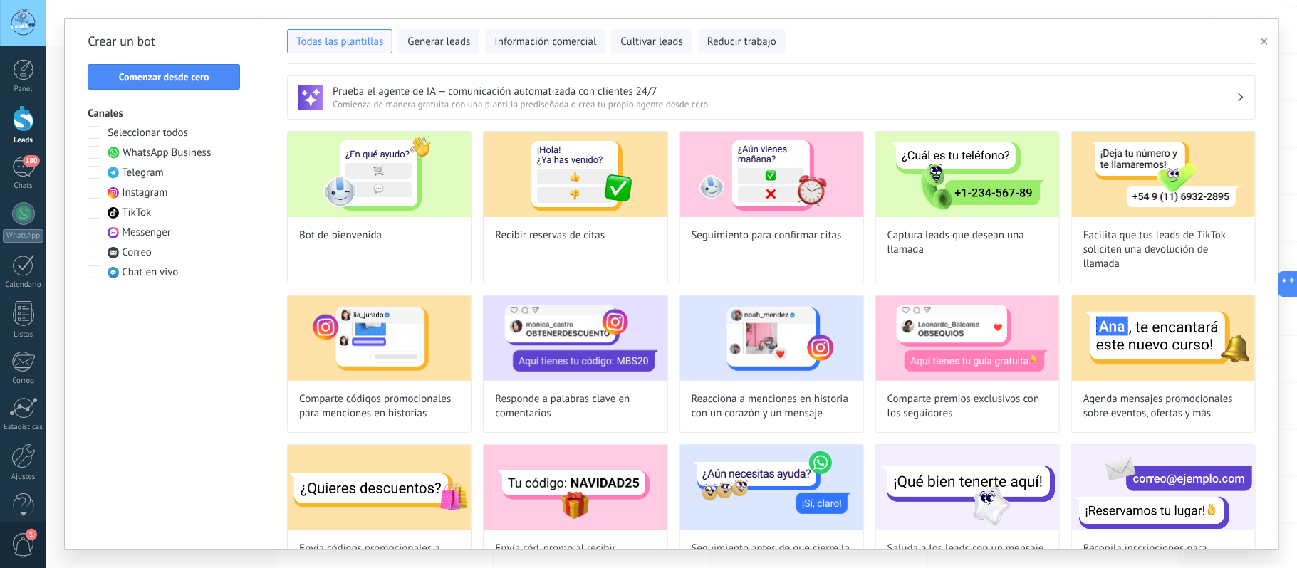
click at [93, 152] on span at bounding box center [94, 152] width 13 height 13
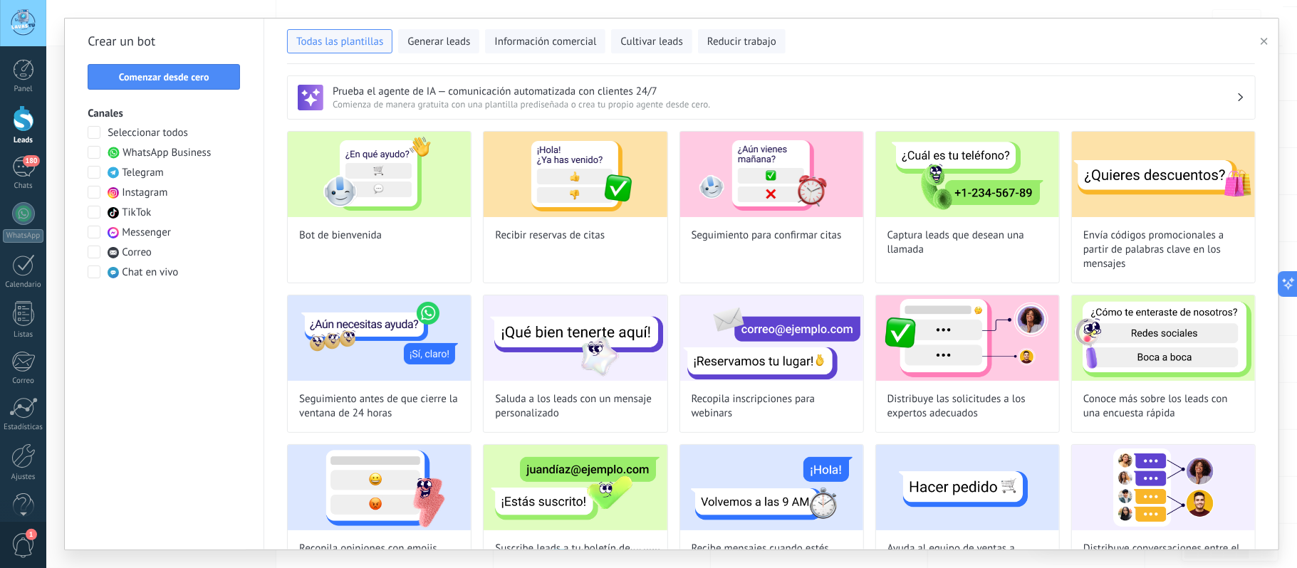
click at [93, 192] on span at bounding box center [94, 192] width 13 height 13
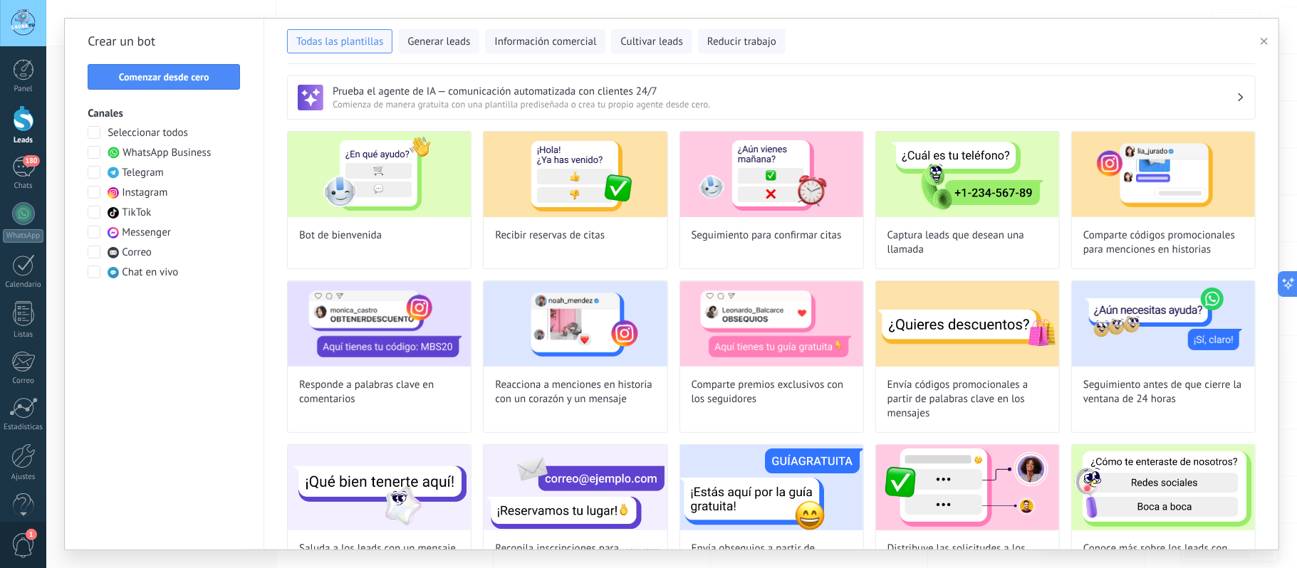
click at [93, 212] on span at bounding box center [94, 212] width 13 height 13
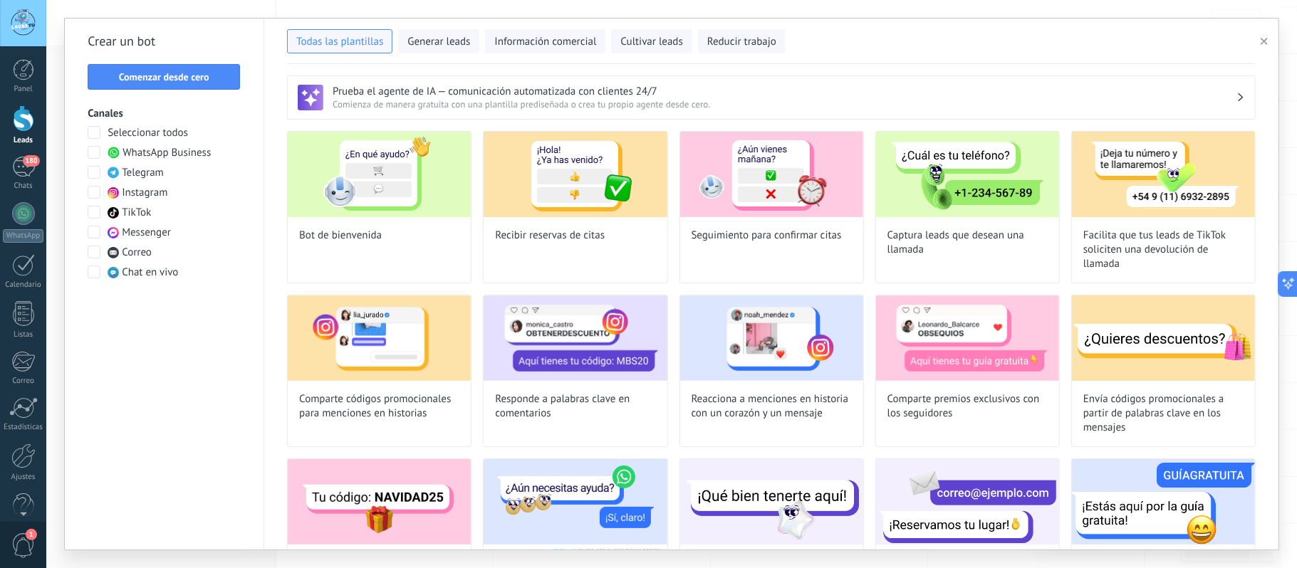
click at [98, 232] on span at bounding box center [94, 232] width 13 height 13
click at [182, 74] on span "Comenzar desde cero" at bounding box center [164, 77] width 90 height 10
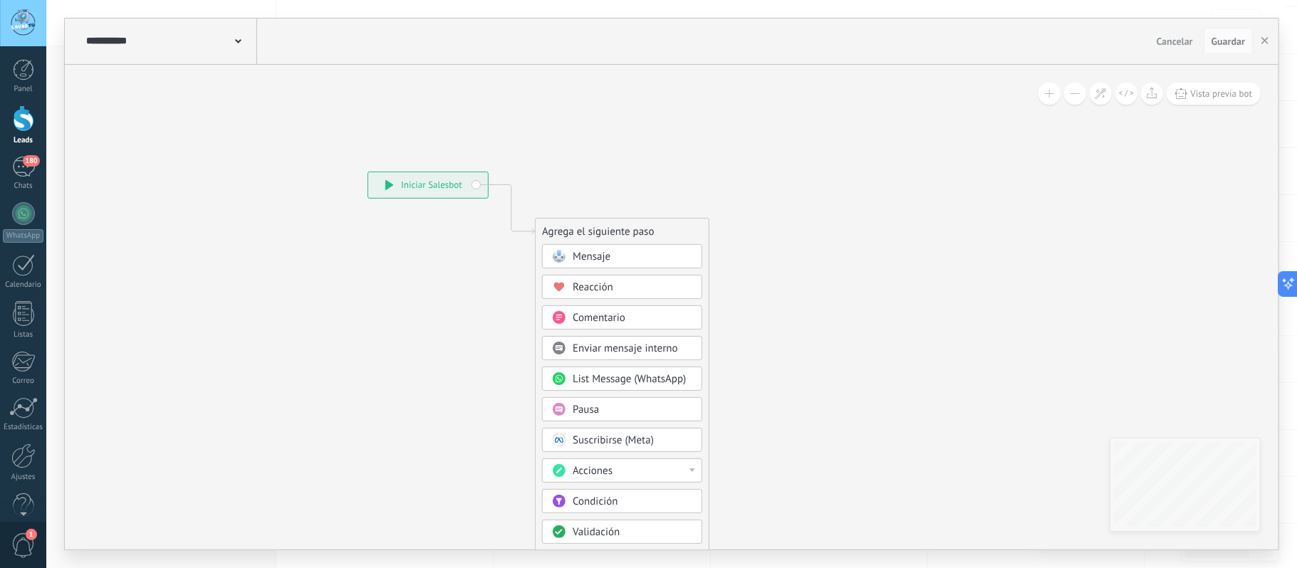
click at [641, 264] on div "Mensaje" at bounding box center [633, 257] width 120 height 14
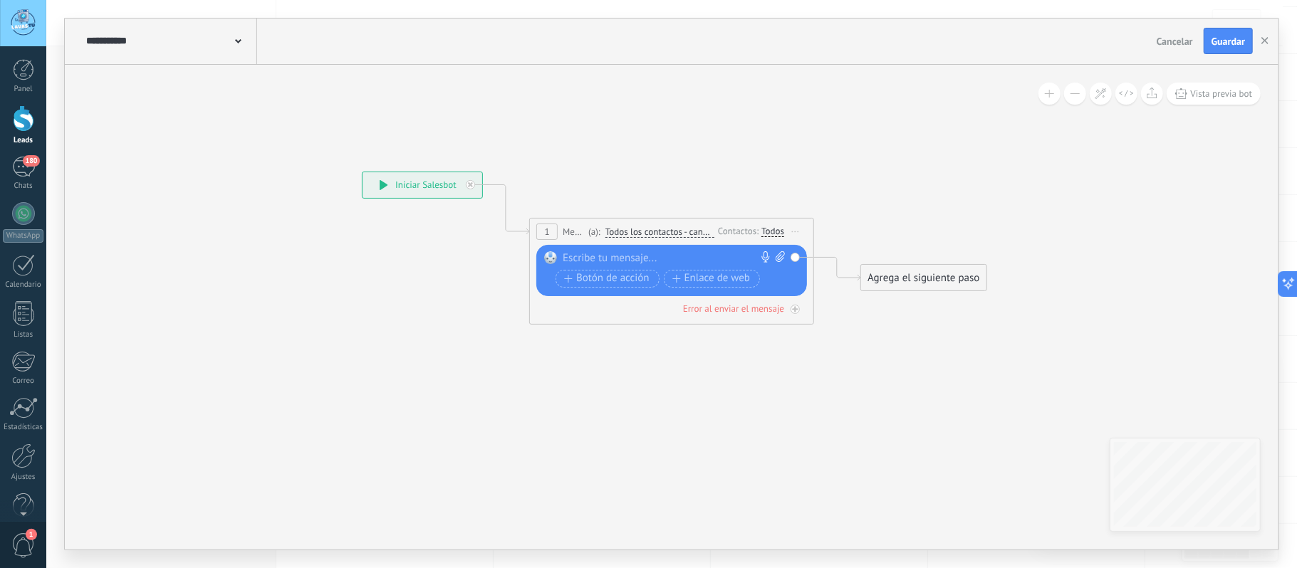
click at [650, 256] on div at bounding box center [669, 258] width 212 height 14
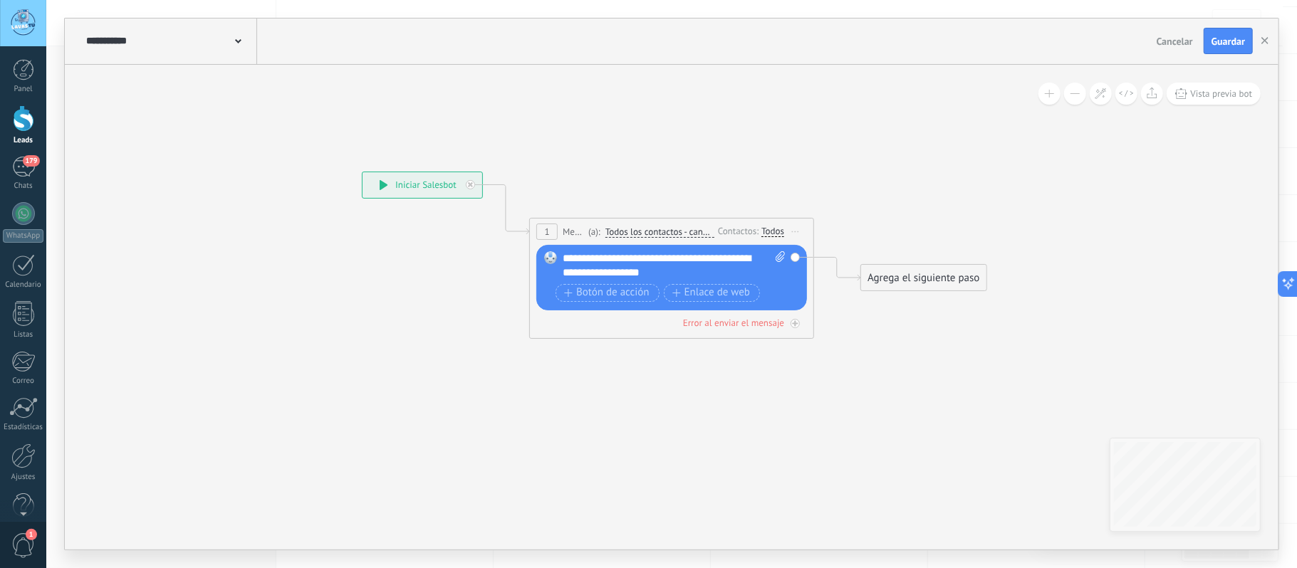
click at [561, 256] on span at bounding box center [551, 257] width 24 height 11
click at [567, 258] on div "**********" at bounding box center [674, 265] width 222 height 28
click at [751, 269] on div "**********" at bounding box center [674, 265] width 222 height 28
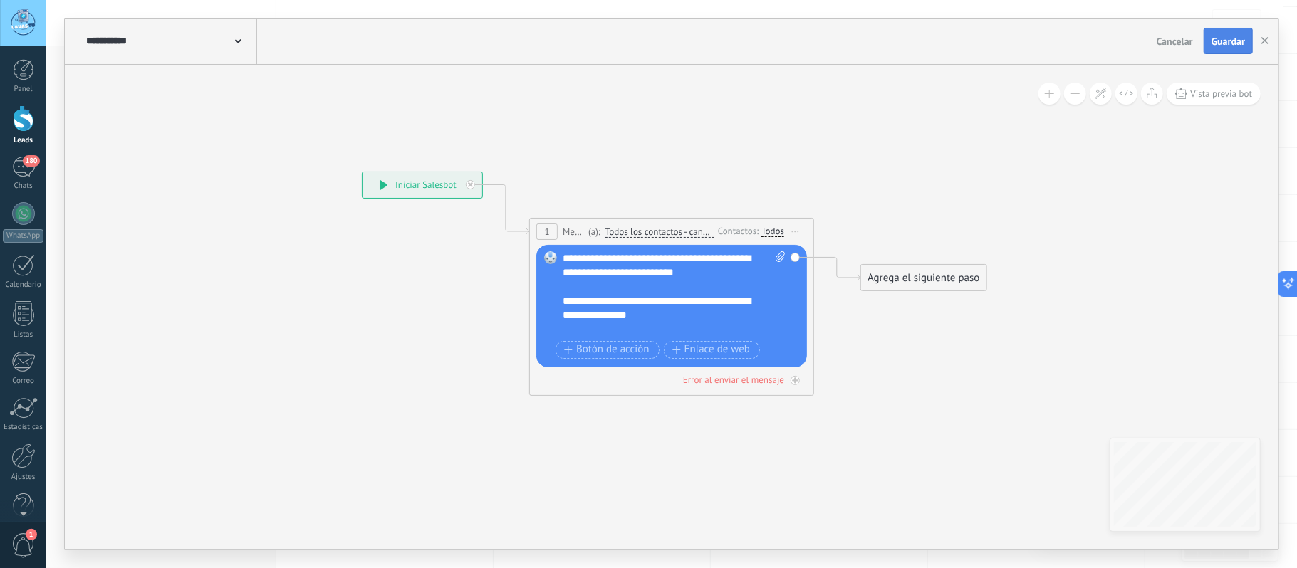
click at [1224, 34] on button "Guardar" at bounding box center [1228, 41] width 49 height 27
click at [241, 36] on span at bounding box center [238, 40] width 6 height 14
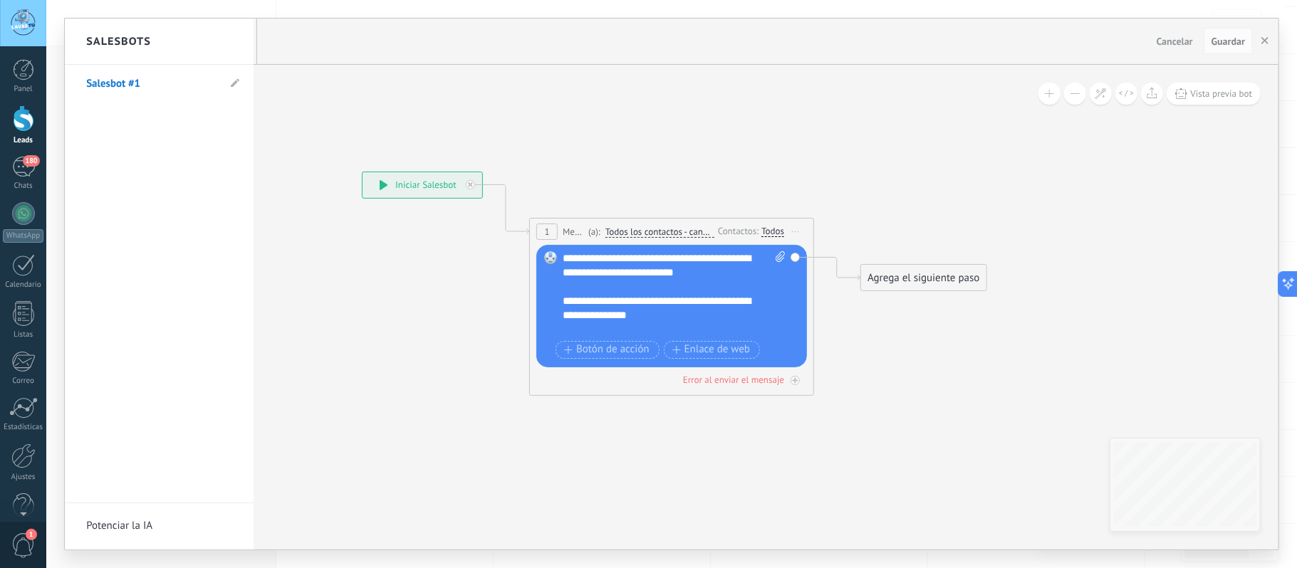
click at [241, 84] on li "Salesbot #1" at bounding box center [159, 84] width 189 height 39
click at [231, 83] on li "Salesbot #1" at bounding box center [159, 84] width 189 height 39
click at [161, 83] on link "Salesbot #1" at bounding box center [152, 84] width 132 height 40
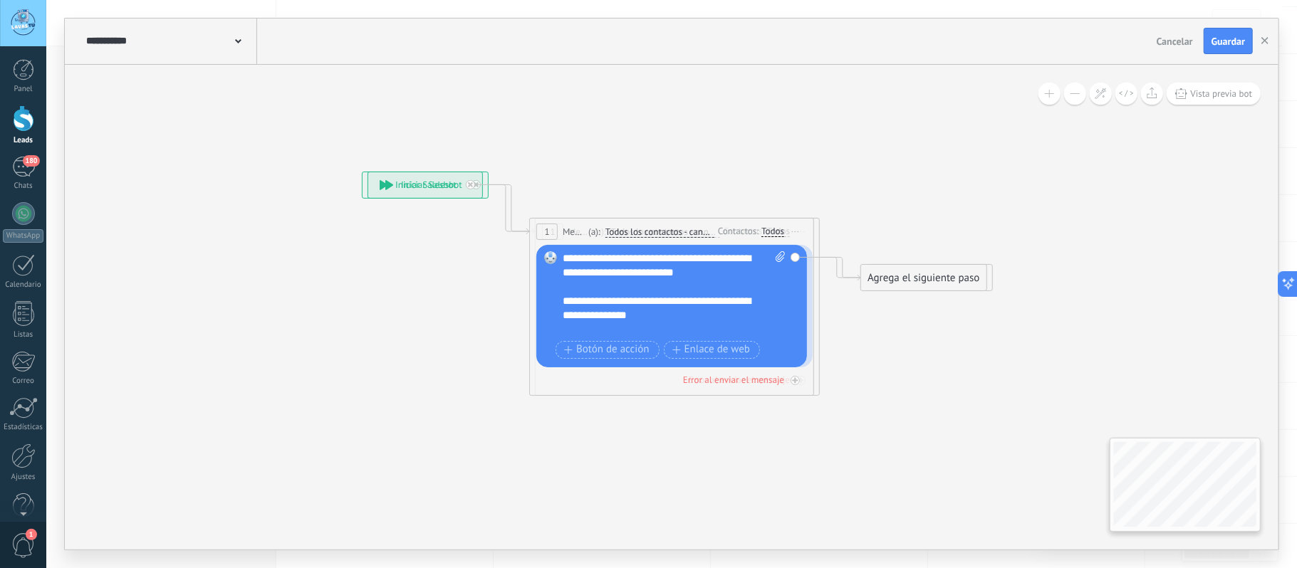
click at [243, 37] on div "**********" at bounding box center [170, 42] width 175 height 46
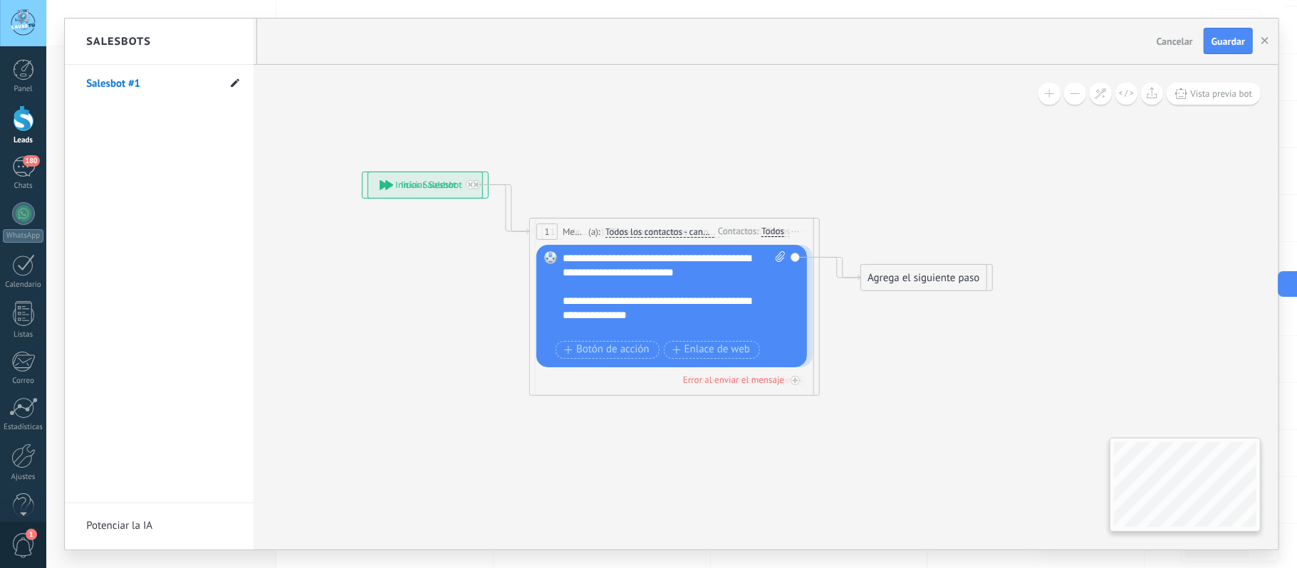
click at [239, 80] on icon at bounding box center [235, 83] width 9 height 9
type input "*"
type input "**********"
click at [239, 80] on icon at bounding box center [235, 84] width 16 height 9
type input "**********"
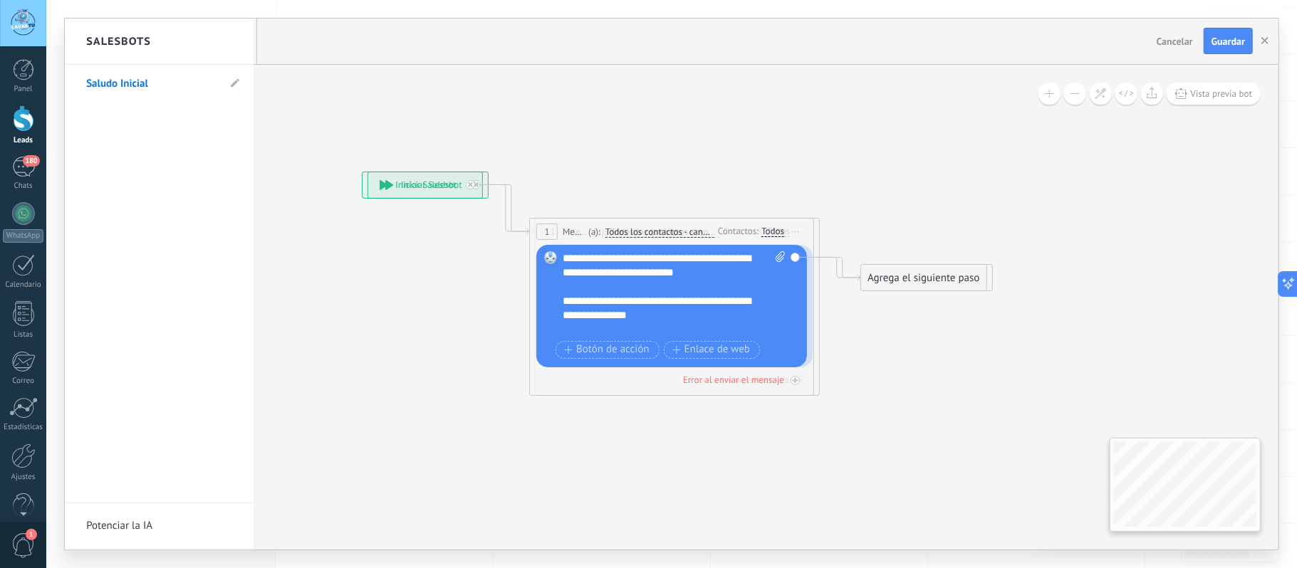
drag, startPoint x: 621, startPoint y: 251, endPoint x: 624, endPoint y: 258, distance: 7.7
click at [623, 249] on div at bounding box center [672, 284] width 1214 height 531
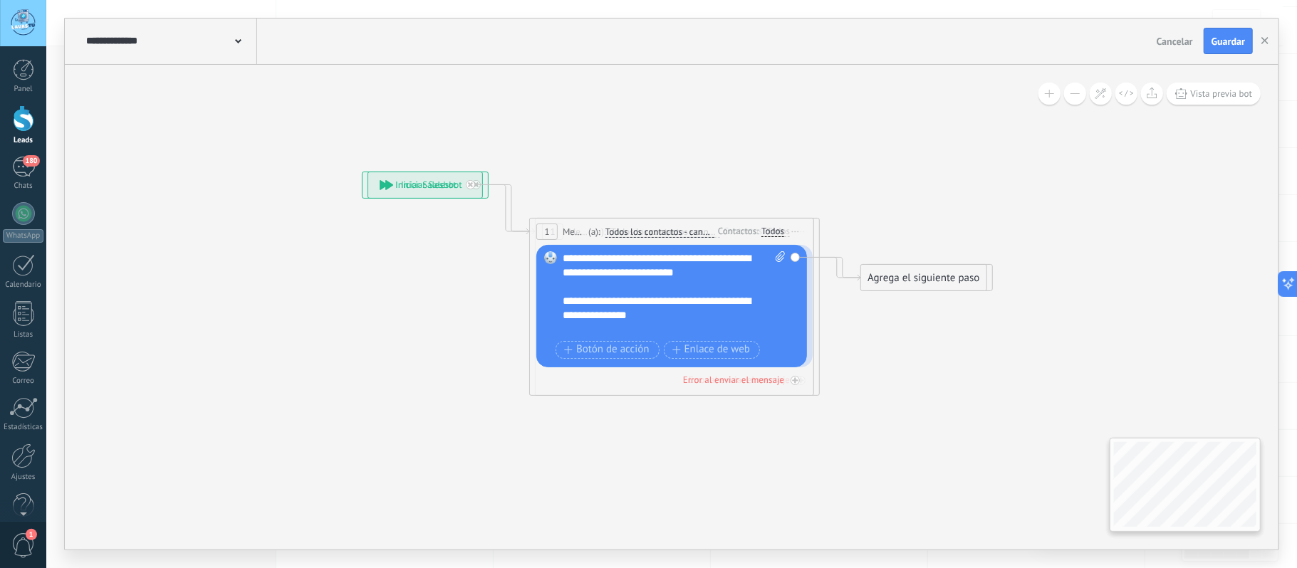
click at [621, 258] on div "**********" at bounding box center [674, 293] width 222 height 85
click at [635, 259] on div "**********" at bounding box center [674, 293] width 222 height 85
click at [622, 345] on span "Botón de acción" at bounding box center [606, 349] width 85 height 11
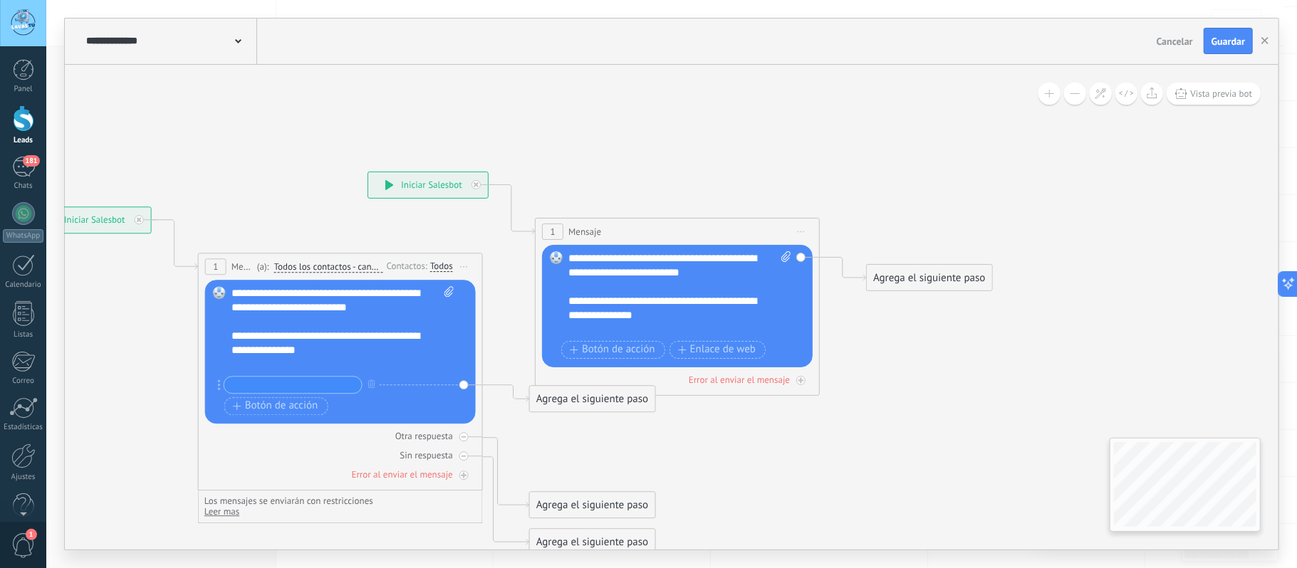
drag, startPoint x: 907, startPoint y: 275, endPoint x: 576, endPoint y: 311, distance: 333.1
click at [576, 311] on icon at bounding box center [318, 380] width 1289 height 1061
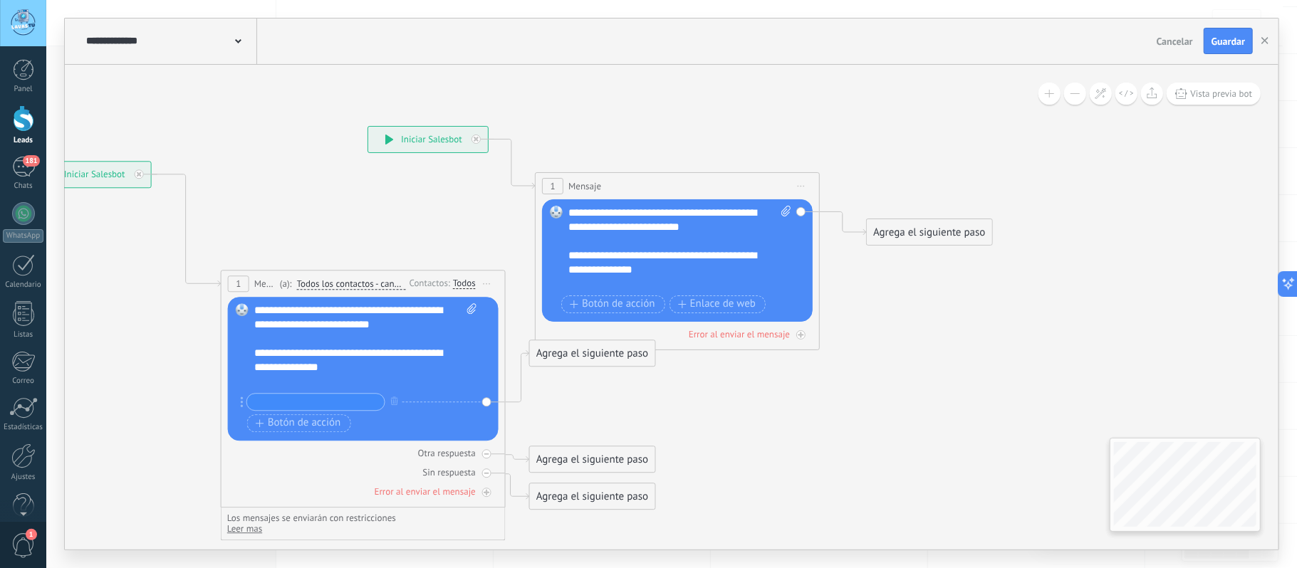
drag, startPoint x: 383, startPoint y: 225, endPoint x: 405, endPoint y: 288, distance: 66.7
click at [405, 288] on span "Todos los contactos - canales seleccionados" at bounding box center [351, 284] width 109 height 11
click at [405, 288] on button "Todos los contactos - canales seleccionados" at bounding box center [379, 284] width 178 height 26
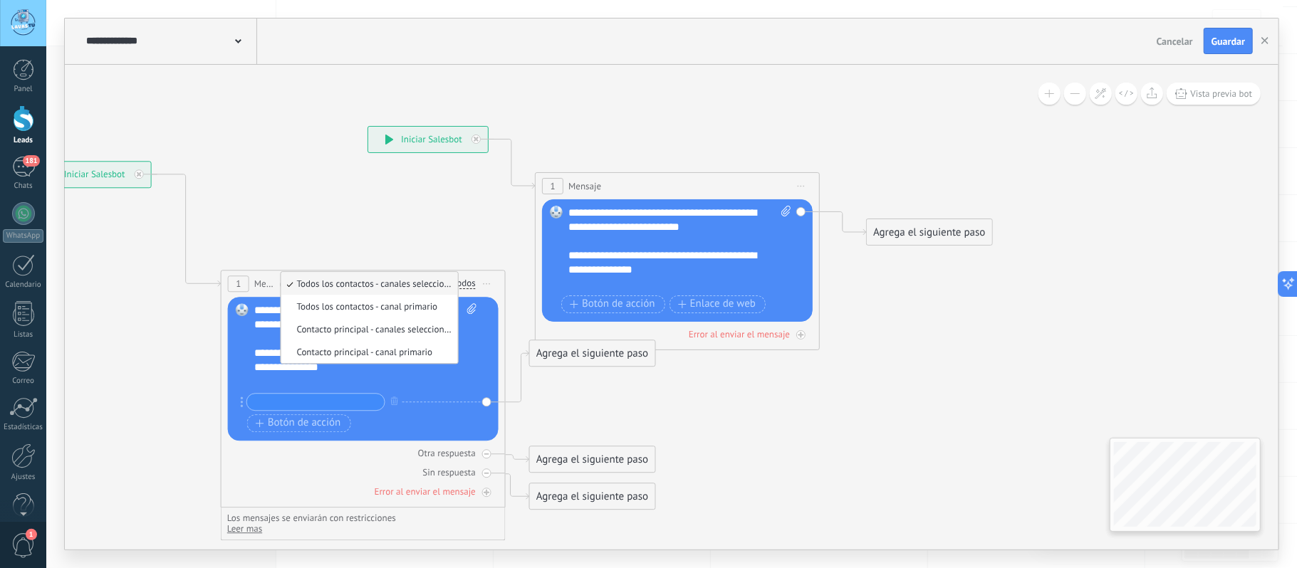
click at [901, 306] on icon at bounding box center [318, 335] width 1289 height 1061
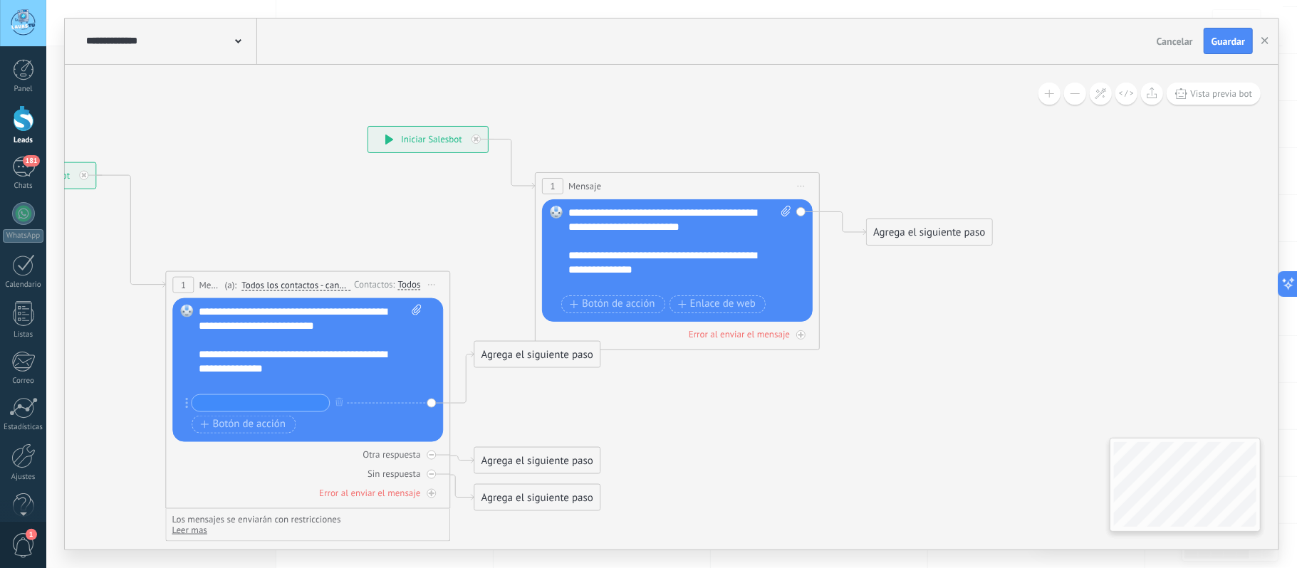
drag, startPoint x: 680, startPoint y: 184, endPoint x: 610, endPoint y: 192, distance: 70.2
click at [610, 192] on icon at bounding box center [264, 336] width 1289 height 1061
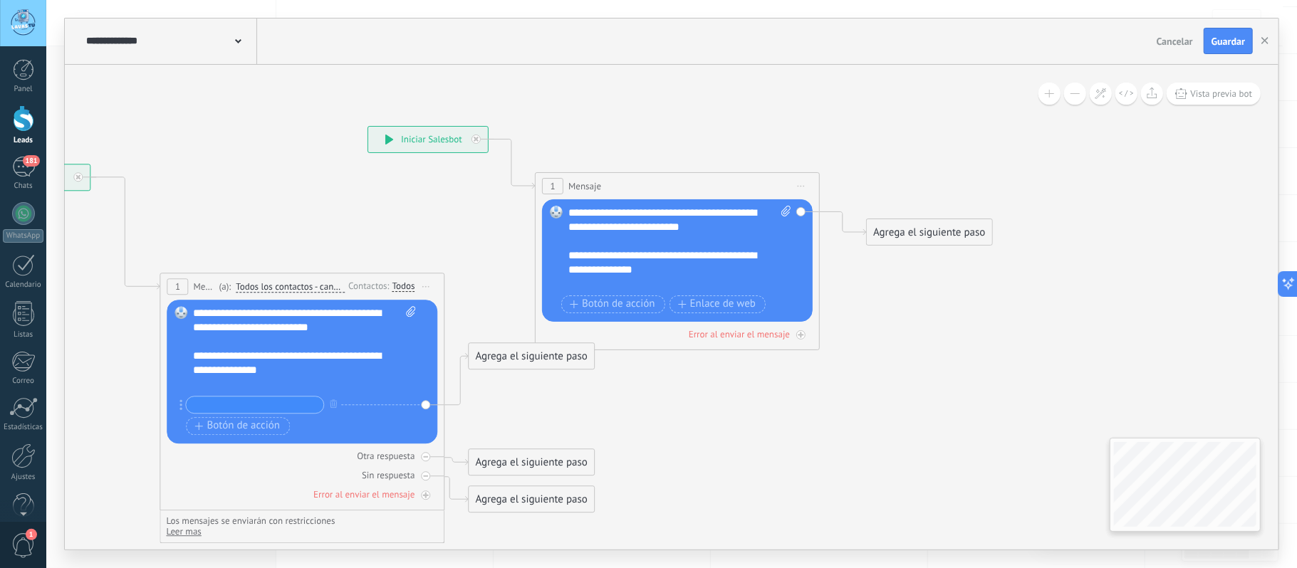
click at [716, 425] on icon at bounding box center [258, 338] width 1289 height 1061
click at [1222, 35] on button "Guardar" at bounding box center [1228, 41] width 49 height 27
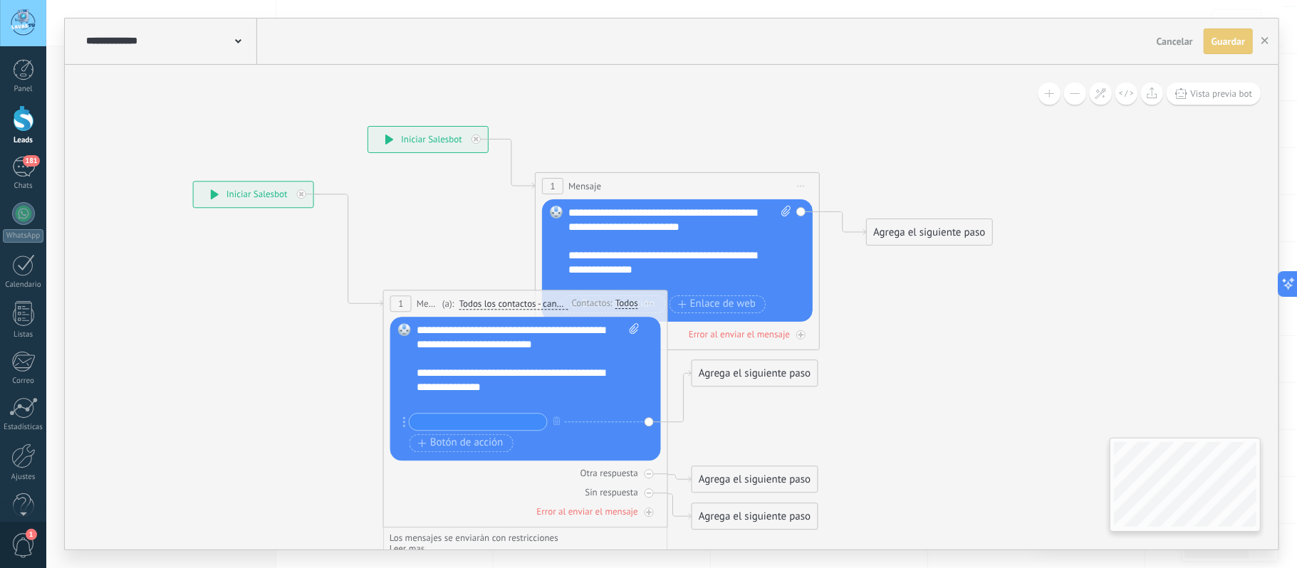
drag, startPoint x: 334, startPoint y: 200, endPoint x: 627, endPoint y: 217, distance: 293.3
click at [627, 217] on icon at bounding box center [481, 355] width 1289 height 1061
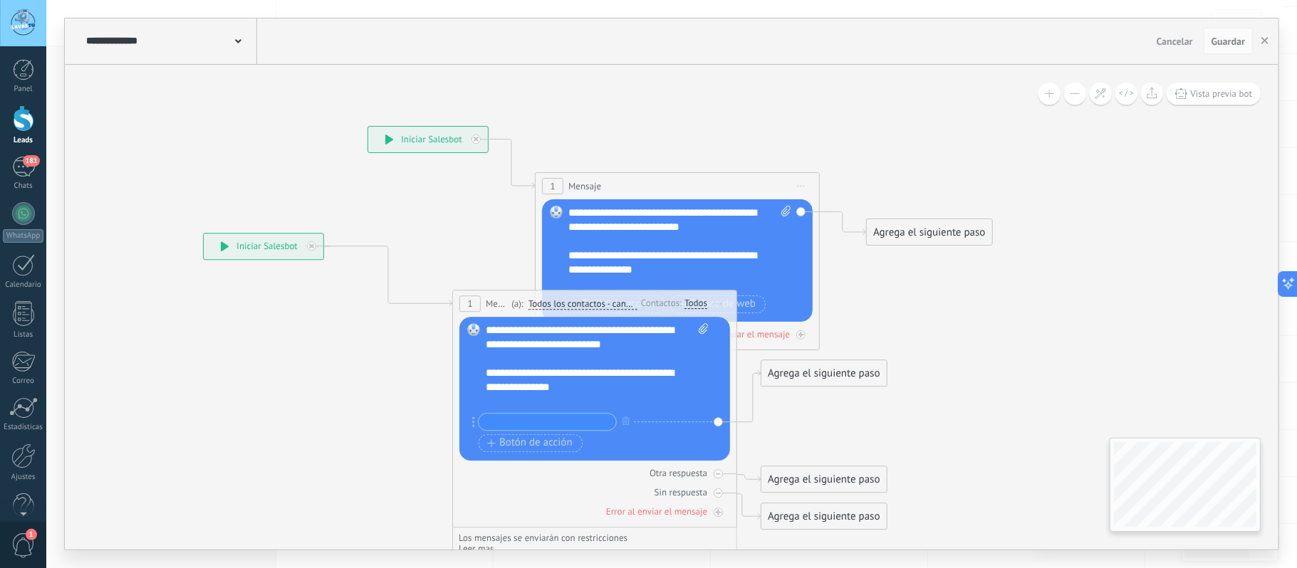
drag, startPoint x: 323, startPoint y: 200, endPoint x: 258, endPoint y: 266, distance: 92.2
click at [254, 255] on div "**********" at bounding box center [264, 247] width 120 height 26
drag, startPoint x: 565, startPoint y: 308, endPoint x: 422, endPoint y: 143, distance: 218.7
click at [529, 310] on span "Todos los contactos - canales seleccionados" at bounding box center [583, 303] width 109 height 11
click at [521, 317] on button "Todos los contactos - canales seleccionados" at bounding box center [610, 304] width 178 height 26
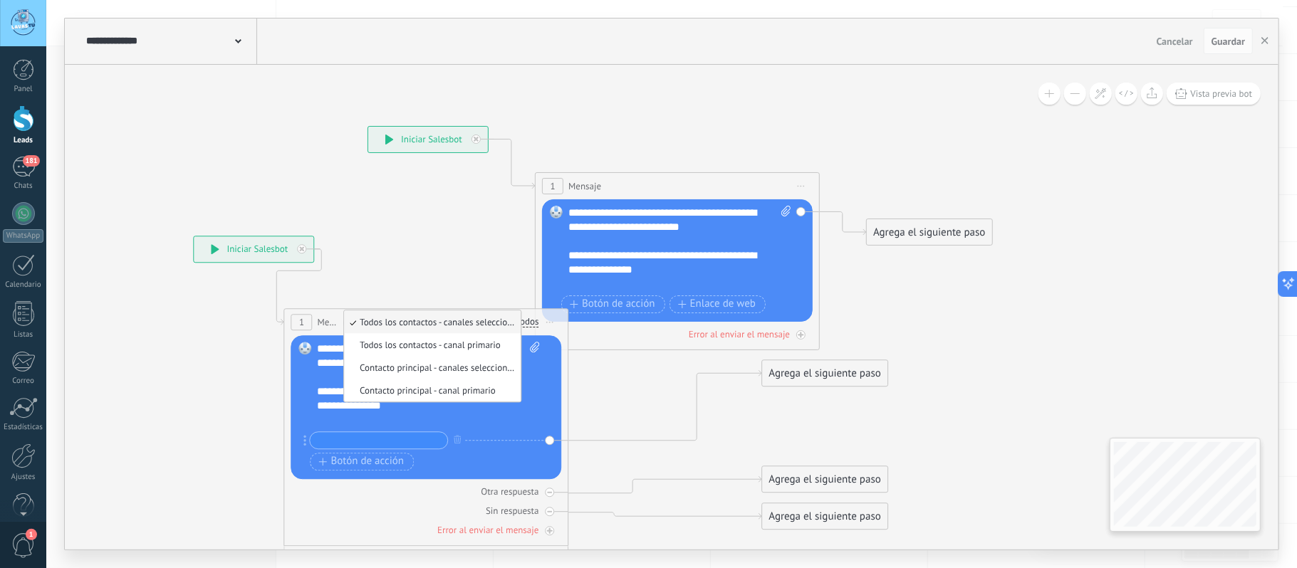
drag, startPoint x: 427, startPoint y: 137, endPoint x: 486, endPoint y: 114, distance: 62.7
click at [486, 114] on icon at bounding box center [517, 393] width 1358 height 1026
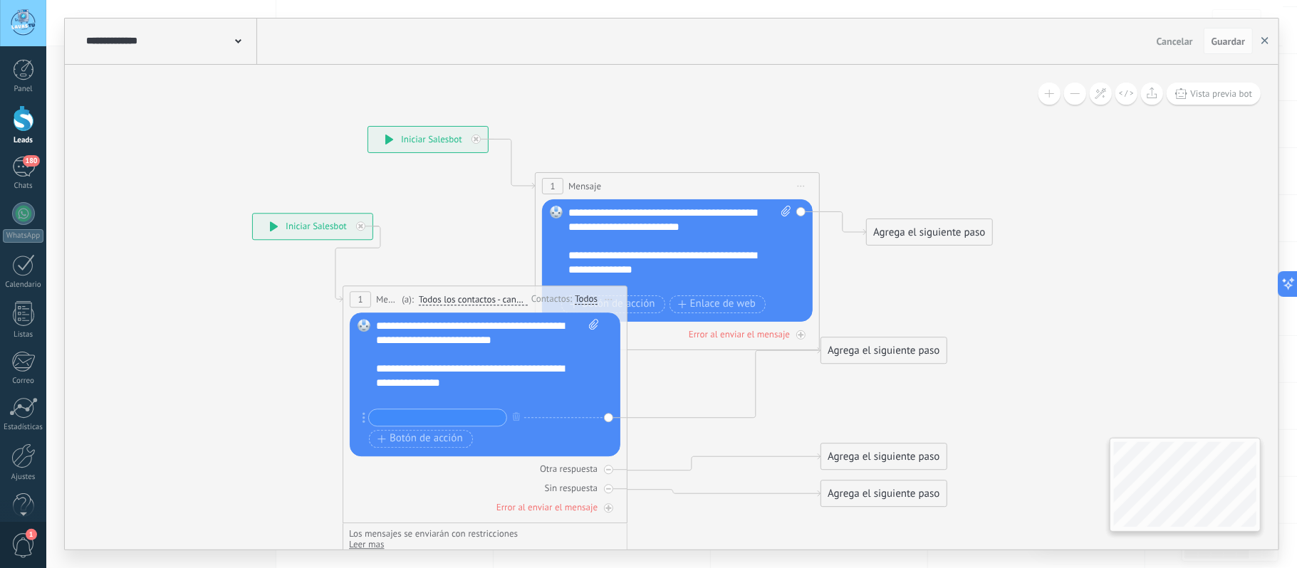
click at [1266, 41] on use "button" at bounding box center [1265, 40] width 7 height 7
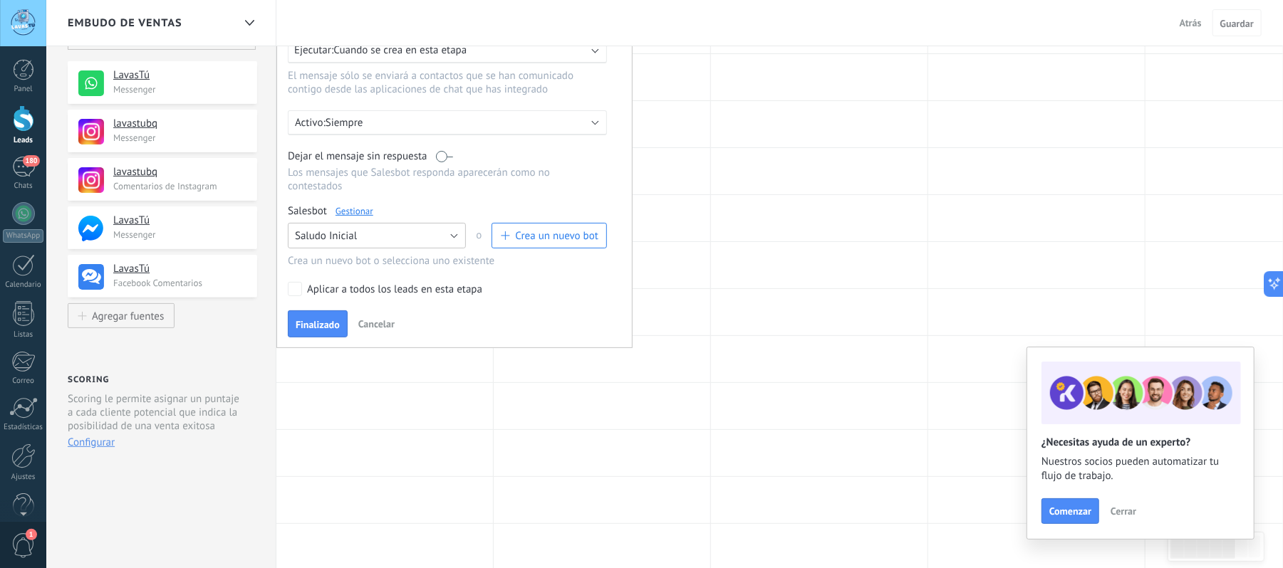
click at [450, 234] on button "Saludo Inicial" at bounding box center [377, 236] width 178 height 26
click at [374, 257] on span "Saludo Inicial" at bounding box center [370, 261] width 182 height 14
click at [358, 208] on link "Gestionar" at bounding box center [355, 211] width 38 height 12
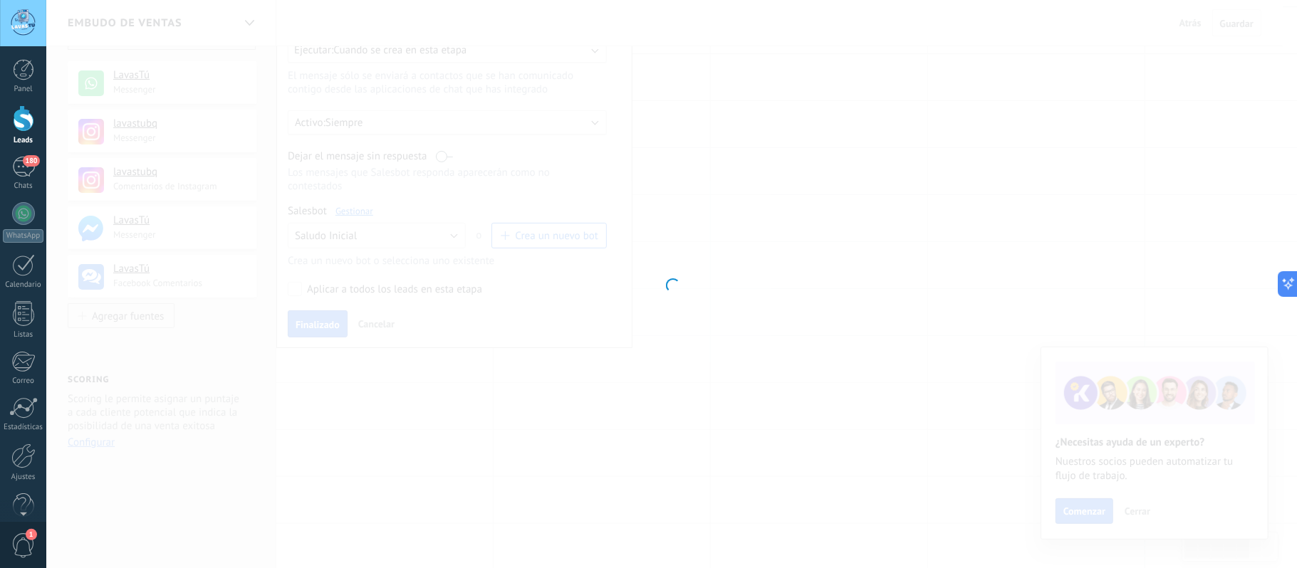
type input "**********"
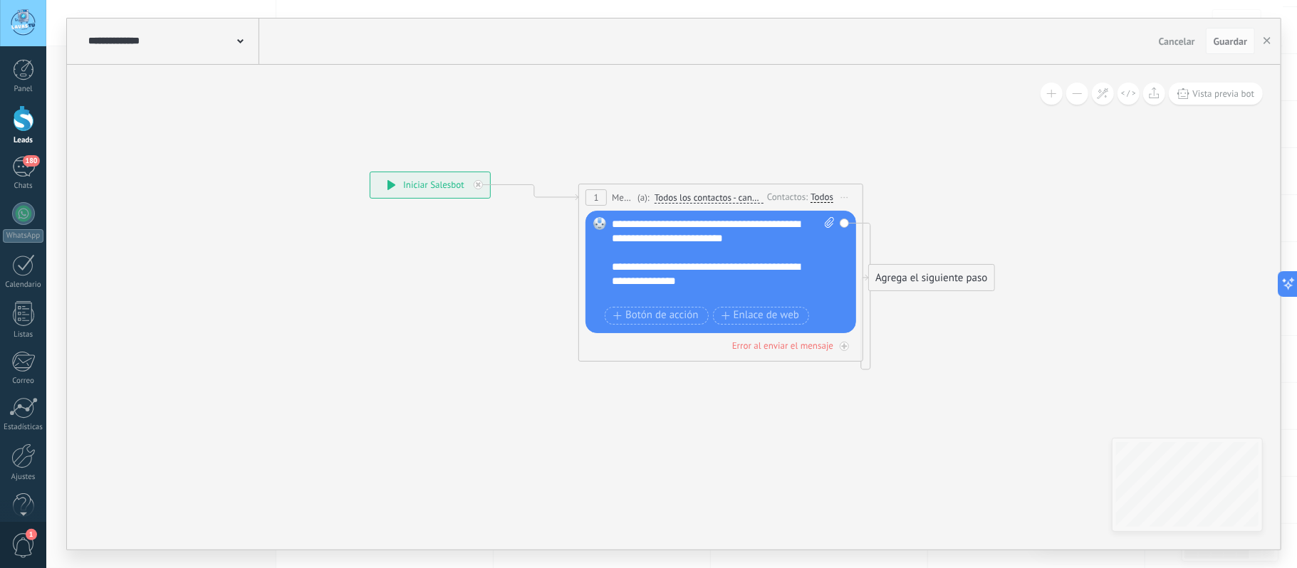
drag, startPoint x: 645, startPoint y: 228, endPoint x: 832, endPoint y: 192, distance: 190.8
click at [685, 194] on span "Todos los contactos - canales seleccionados" at bounding box center [709, 197] width 109 height 11
click at [685, 194] on button "Todos los contactos - canales seleccionados" at bounding box center [736, 198] width 178 height 26
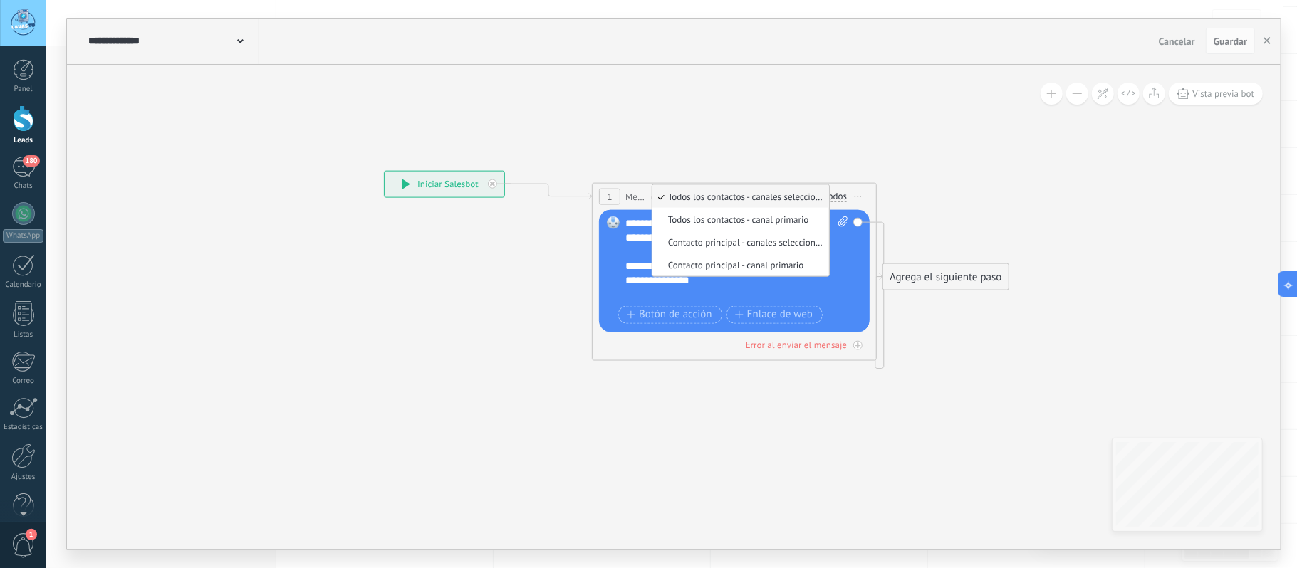
drag, startPoint x: 1003, startPoint y: 150, endPoint x: 1059, endPoint y: 170, distance: 59.0
click at [1061, 148] on icon at bounding box center [672, 265] width 1289 height 903
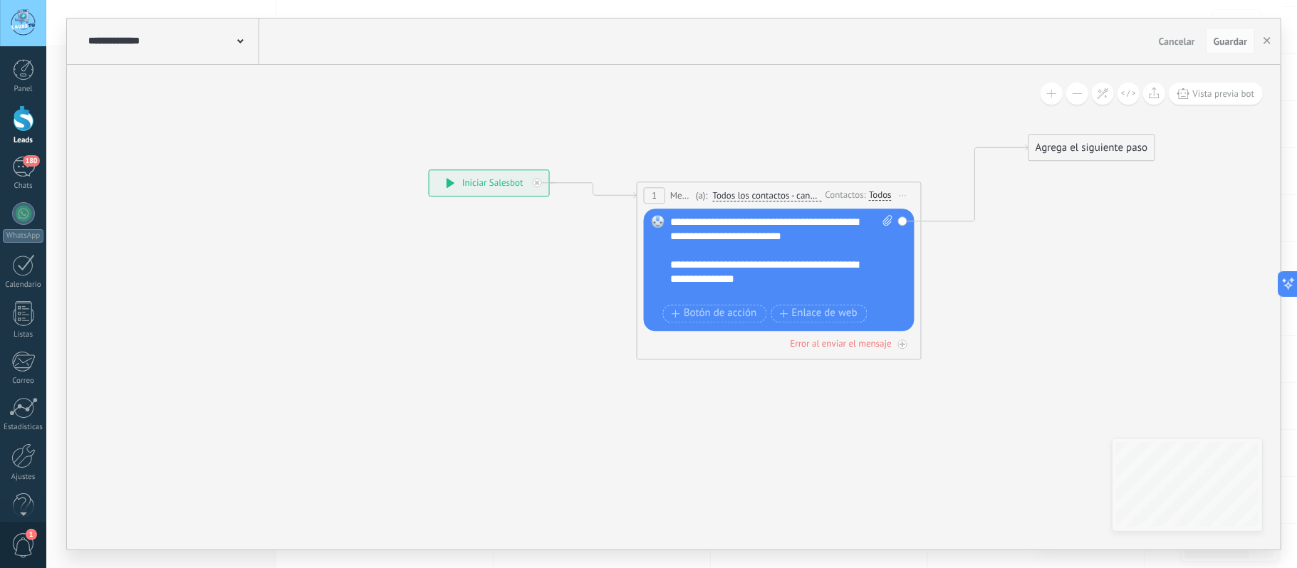
drag, startPoint x: 1004, startPoint y: 272, endPoint x: 1106, endPoint y: 143, distance: 164.3
click at [1106, 143] on div "Agrega el siguiente paso" at bounding box center [1091, 148] width 125 height 24
click at [716, 316] on span "Botón de acción" at bounding box center [714, 313] width 85 height 11
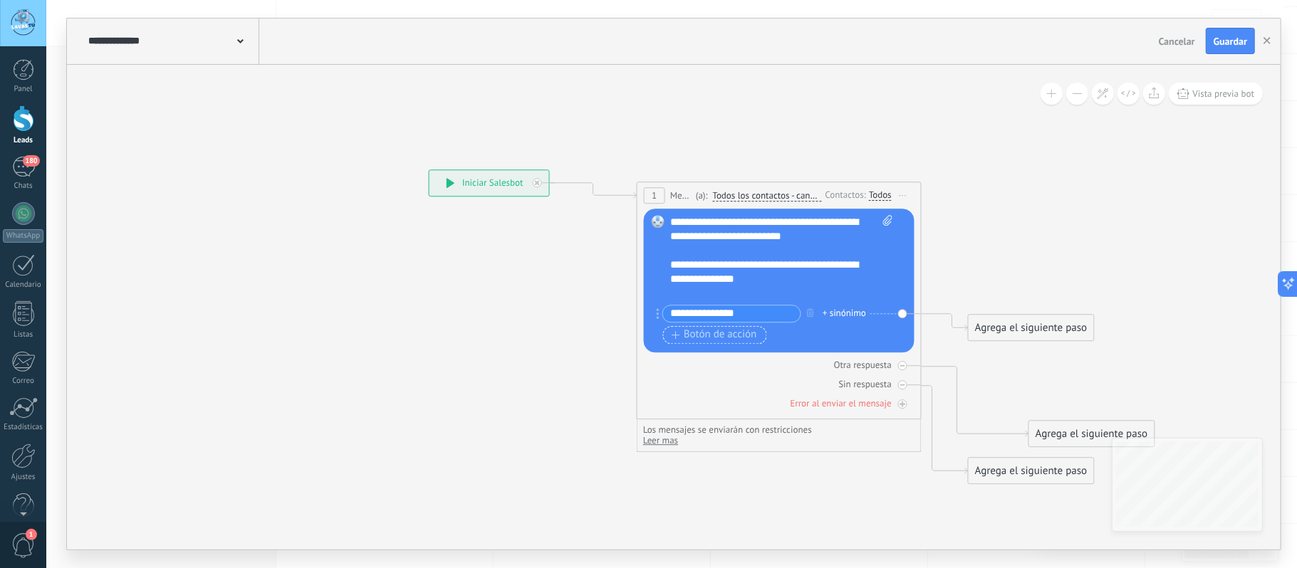
type input "**********"
click at [690, 337] on span "Botón de acción" at bounding box center [714, 335] width 85 height 11
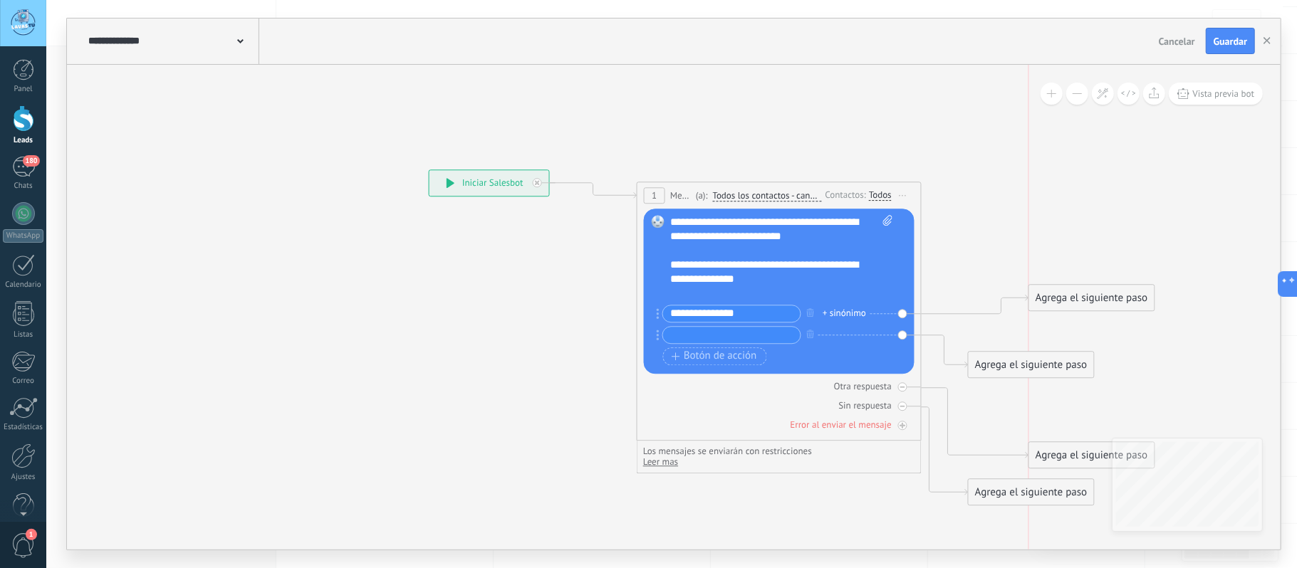
drag, startPoint x: 1047, startPoint y: 331, endPoint x: 1115, endPoint y: 301, distance: 74.9
click at [1115, 301] on div "Agrega el siguiente paso" at bounding box center [1091, 298] width 125 height 24
click at [697, 331] on input "text" at bounding box center [731, 335] width 137 height 16
type input "*"
type input "**********"
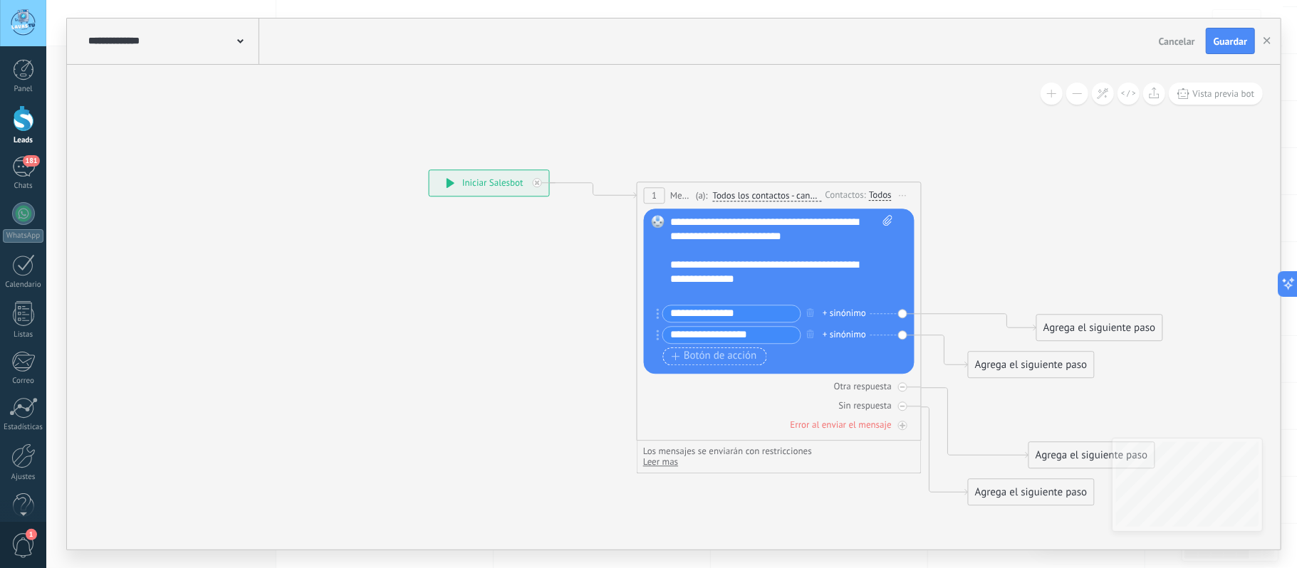
click at [684, 363] on span "Botón de acción" at bounding box center [714, 356] width 85 height 11
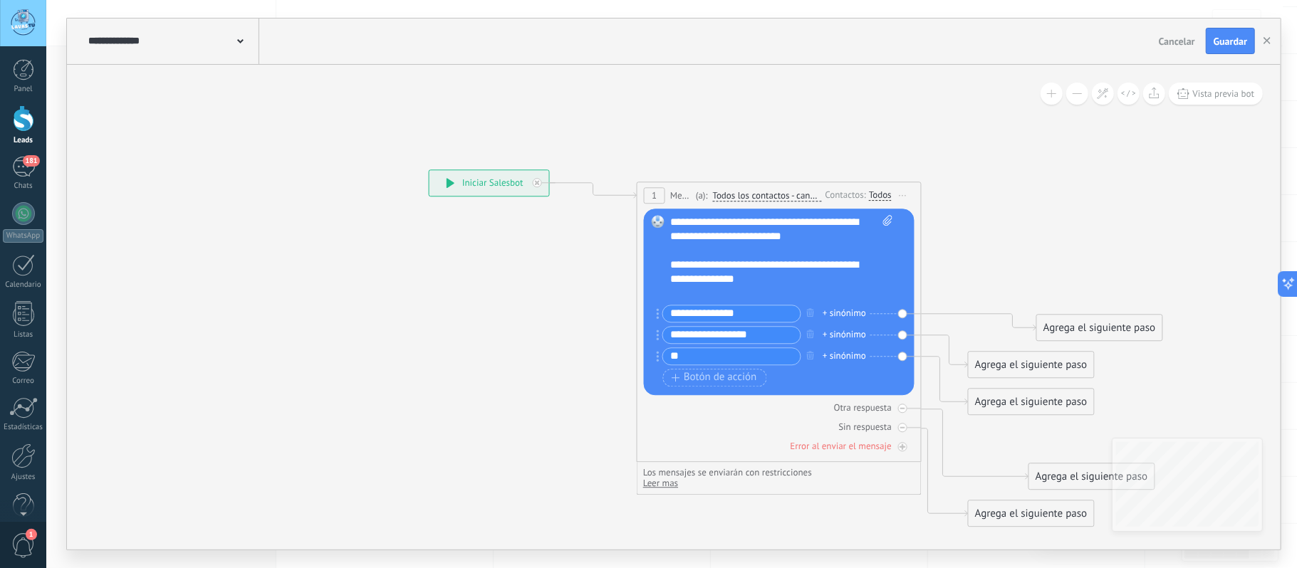
type input "*"
type input "**********"
click at [1104, 207] on icon at bounding box center [772, 348] width 1398 height 1070
click at [1232, 44] on span "Guardar" at bounding box center [1230, 41] width 33 height 10
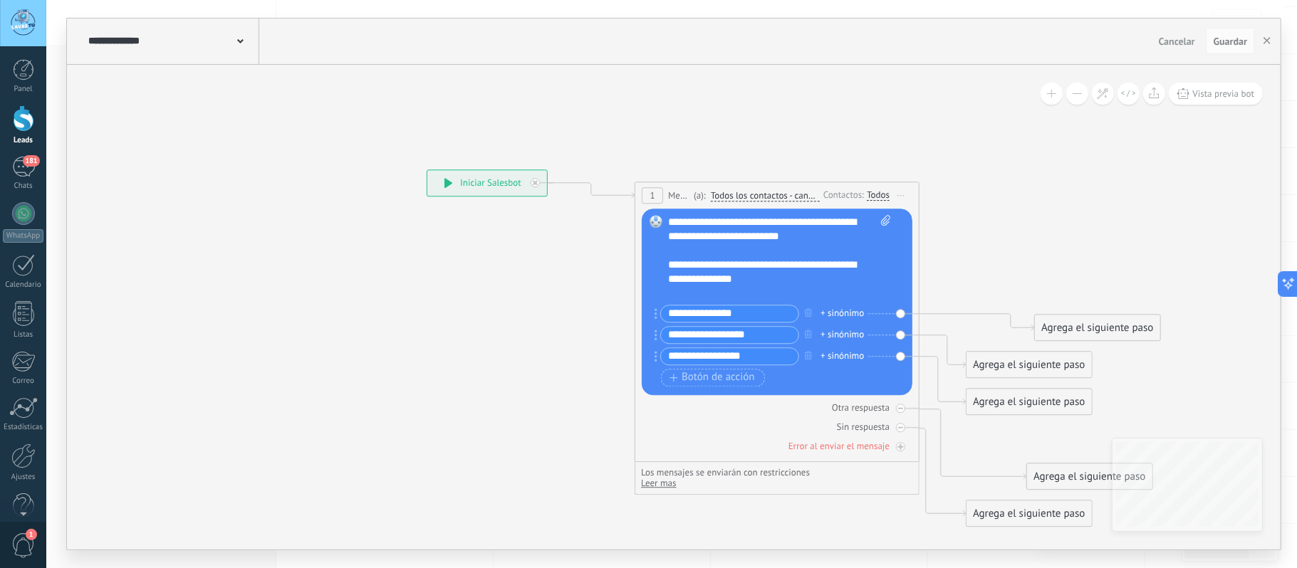
click at [697, 314] on input "**********" at bounding box center [729, 314] width 137 height 16
type input "**********"
click at [677, 357] on input "**********" at bounding box center [729, 356] width 137 height 16
type input "**********"
click at [692, 308] on input "**********" at bounding box center [729, 314] width 137 height 16
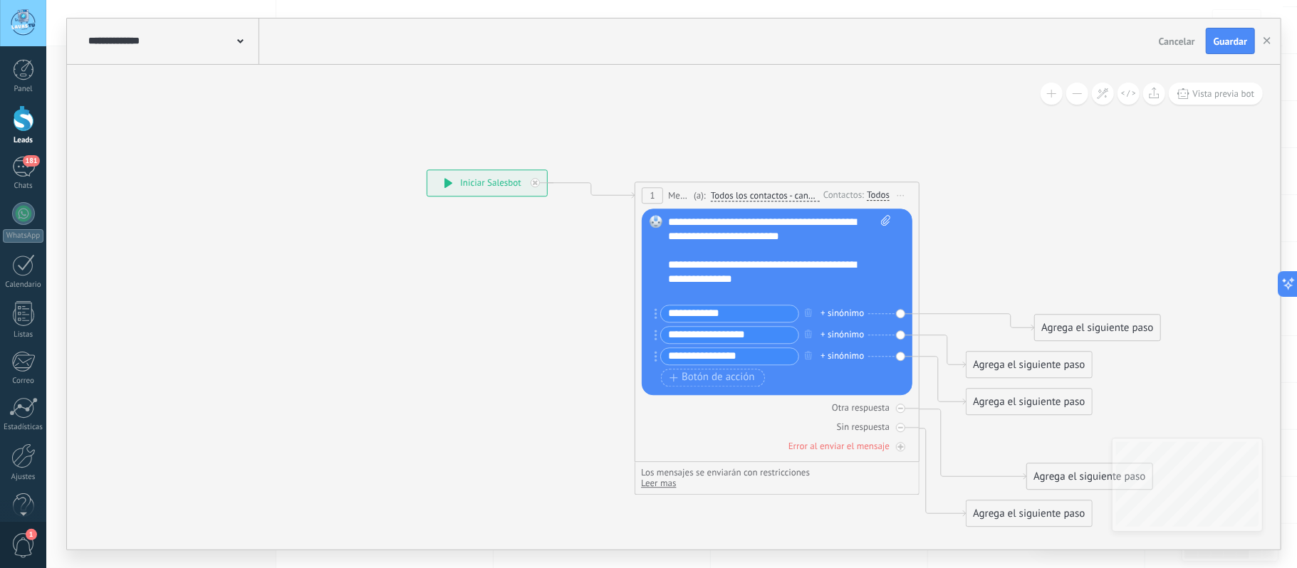
type input "**********"
click at [671, 360] on input "**********" at bounding box center [729, 356] width 137 height 16
type input "**********"
click at [676, 317] on input "**********" at bounding box center [729, 314] width 137 height 16
type input "**********"
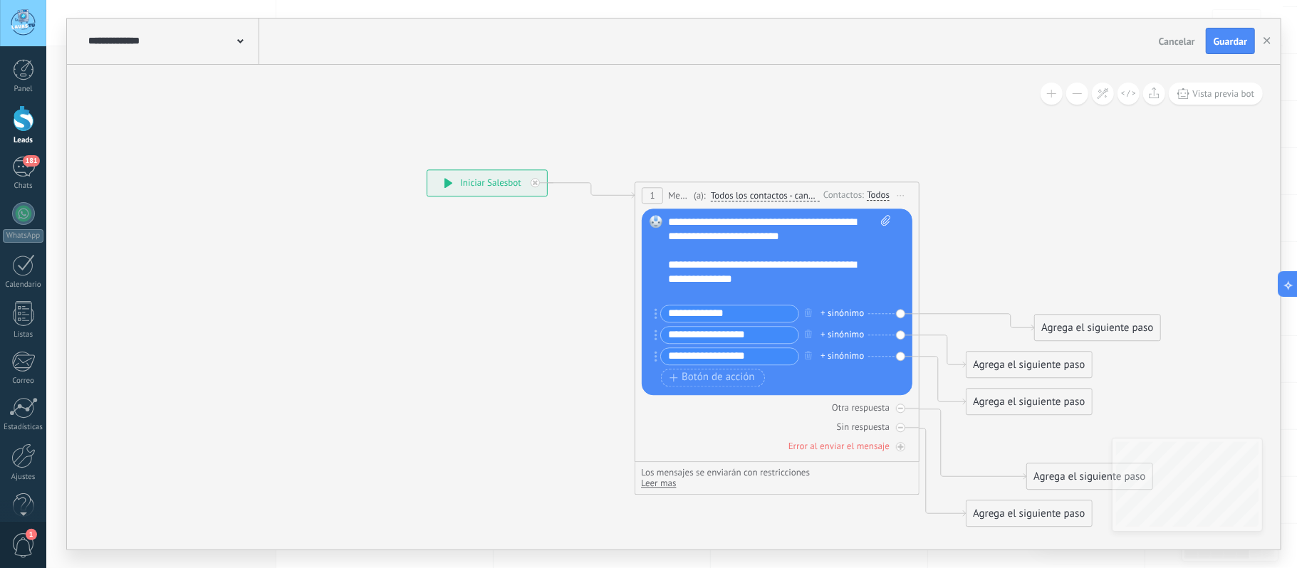
click at [677, 359] on input "**********" at bounding box center [729, 356] width 137 height 16
type input "**********"
click at [1059, 208] on icon at bounding box center [772, 348] width 1398 height 1070
click at [1226, 38] on span "Guardar" at bounding box center [1230, 41] width 33 height 10
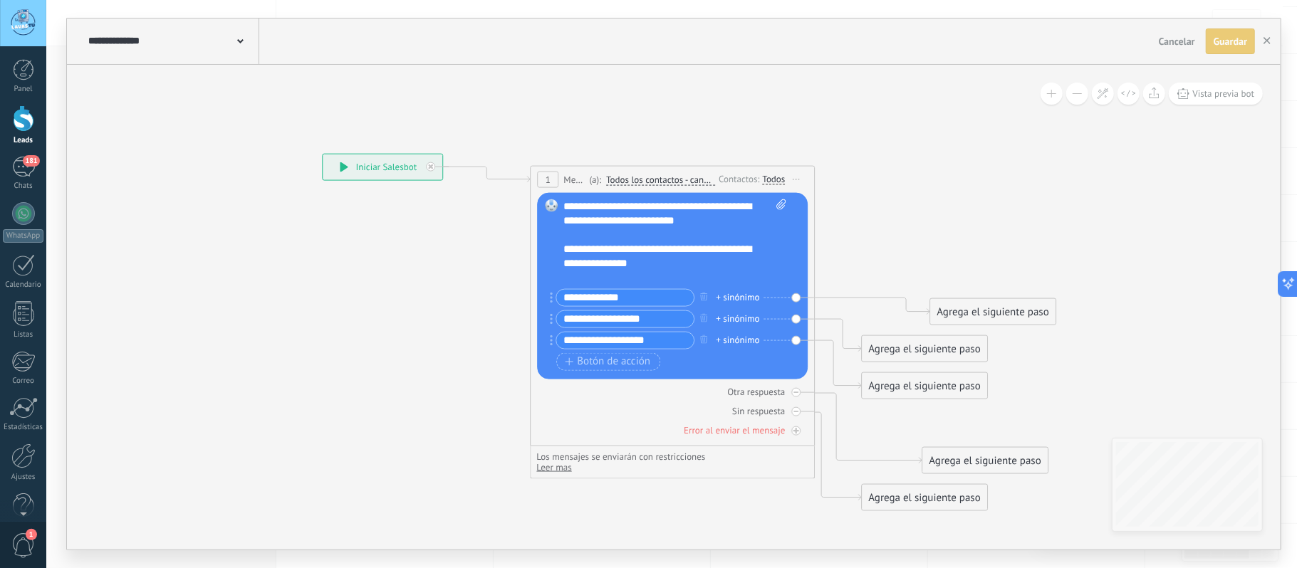
drag, startPoint x: 1096, startPoint y: 214, endPoint x: 895, endPoint y: 207, distance: 200.3
click at [898, 207] on icon at bounding box center [666, 332] width 1398 height 1070
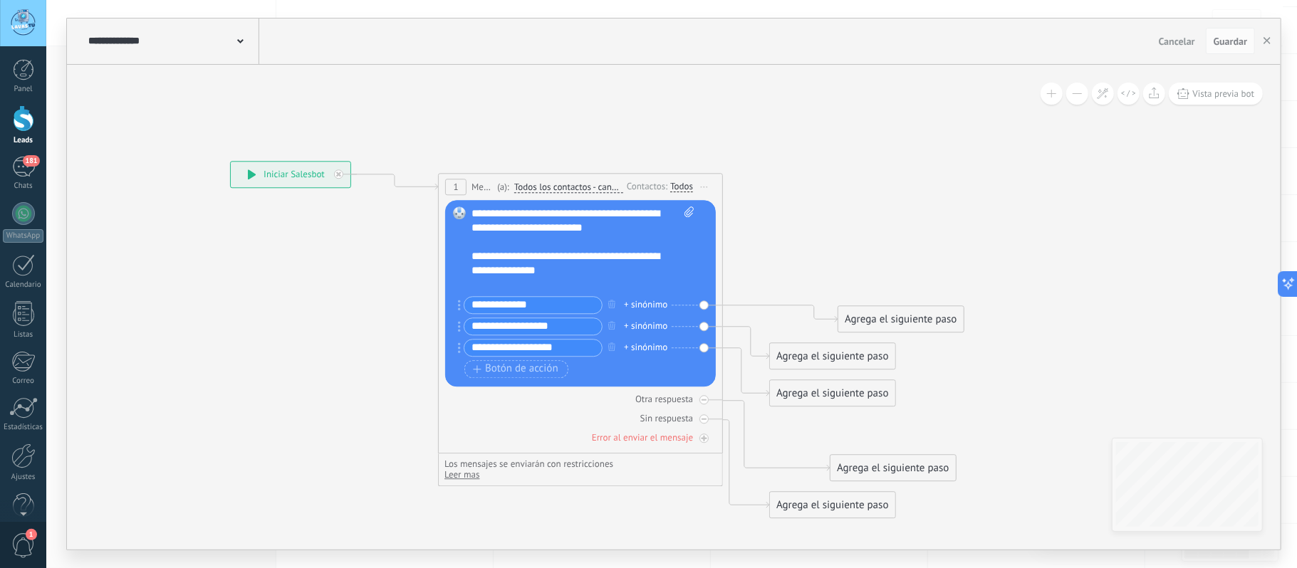
click at [488, 303] on input "**********" at bounding box center [532, 305] width 137 height 16
type input "**********"
click at [484, 349] on input "**********" at bounding box center [532, 348] width 137 height 16
type input "**********"
click at [942, 172] on icon at bounding box center [573, 340] width 1398 height 1070
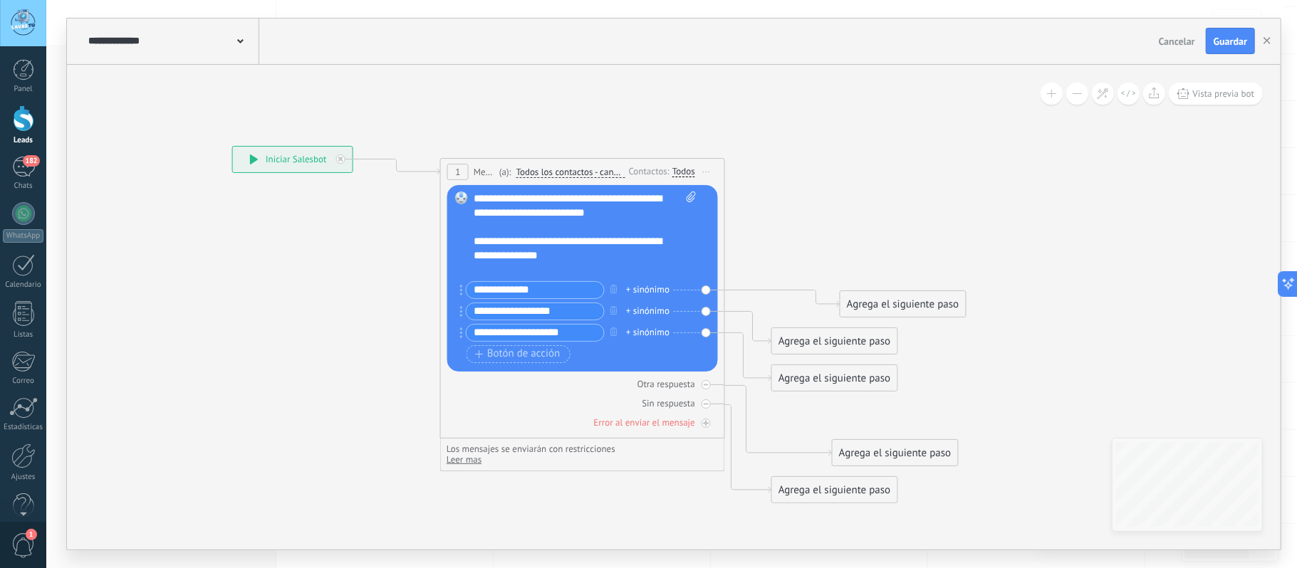
drag, startPoint x: 935, startPoint y: 223, endPoint x: 937, endPoint y: 208, distance: 15.1
click at [937, 208] on icon at bounding box center [575, 325] width 1398 height 1070
click at [1214, 44] on span "Guardar" at bounding box center [1230, 41] width 33 height 10
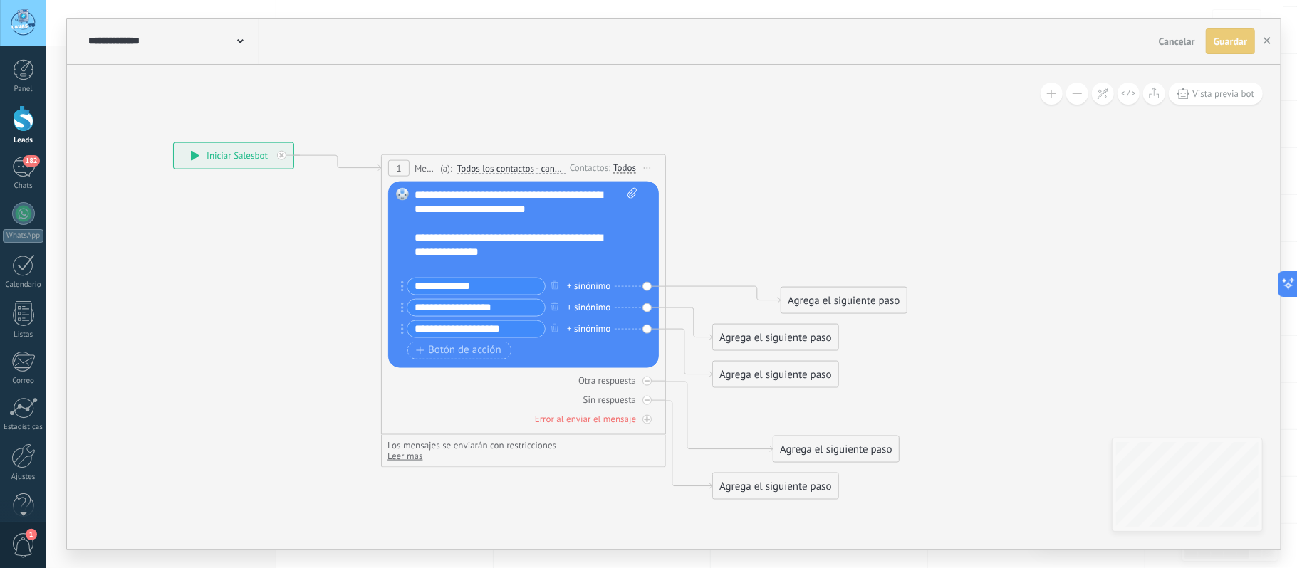
drag, startPoint x: 910, startPoint y: 208, endPoint x: 824, endPoint y: 202, distance: 85.7
click at [827, 201] on icon at bounding box center [516, 321] width 1398 height 1070
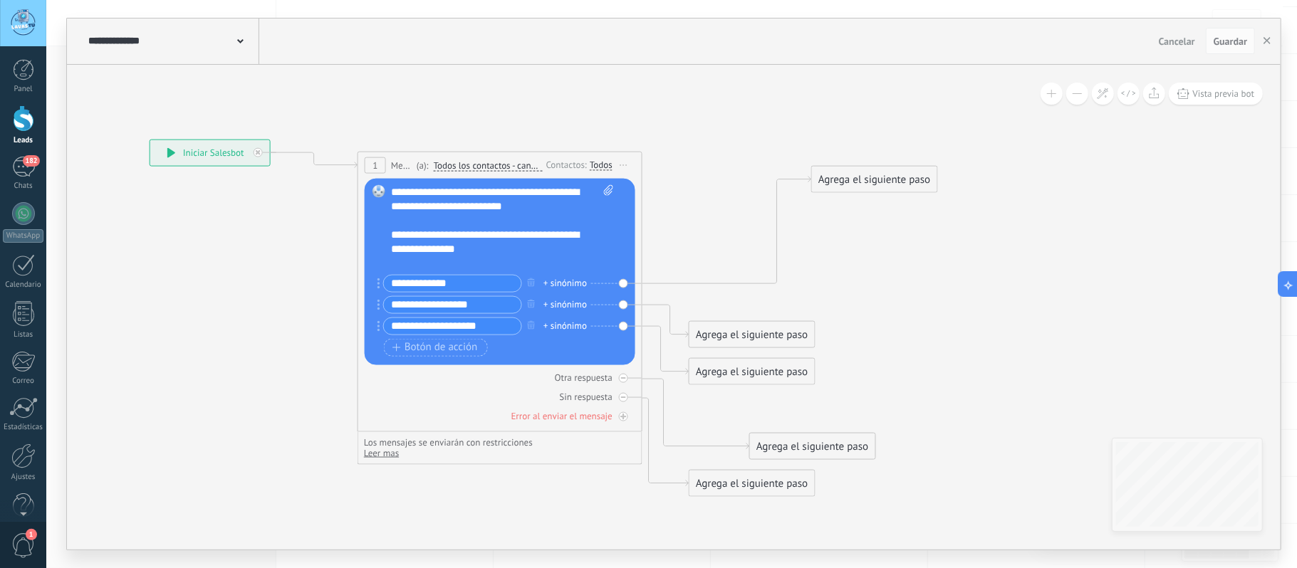
drag, startPoint x: 830, startPoint y: 297, endPoint x: 887, endPoint y: 175, distance: 134.5
click at [887, 175] on div "Agrega el siguiente paso" at bounding box center [874, 179] width 125 height 24
click at [886, 175] on div "Agrega el siguiente paso" at bounding box center [877, 176] width 125 height 24
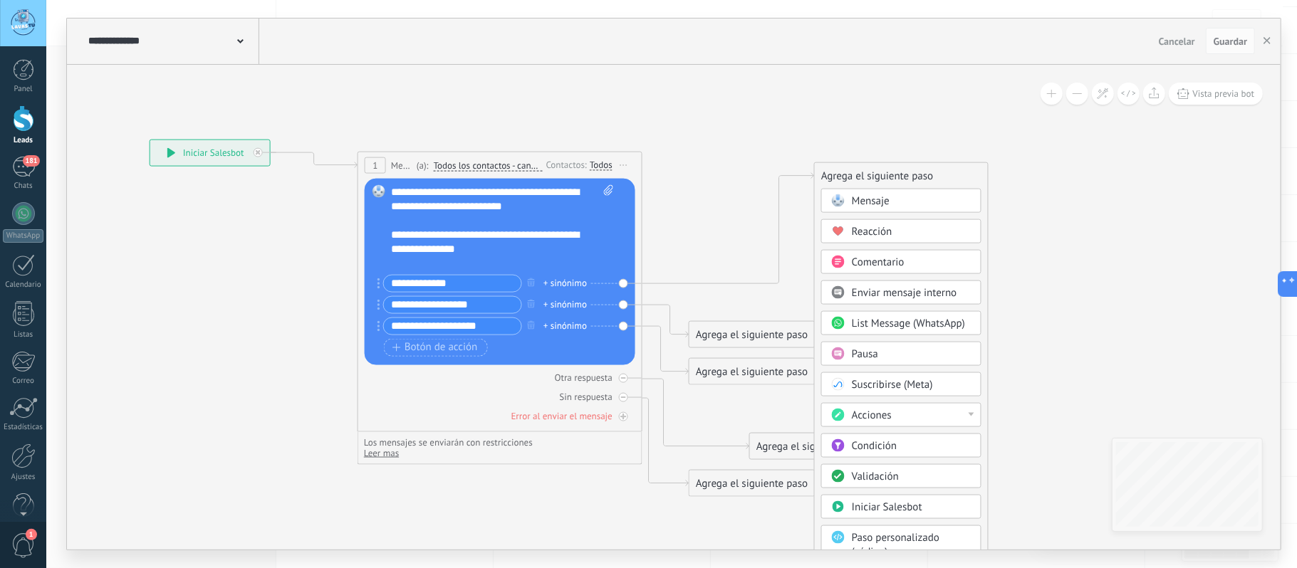
click at [901, 416] on div "Acciones" at bounding box center [912, 415] width 120 height 14
click at [912, 422] on div "Administrar etiquetas" at bounding box center [901, 415] width 159 height 24
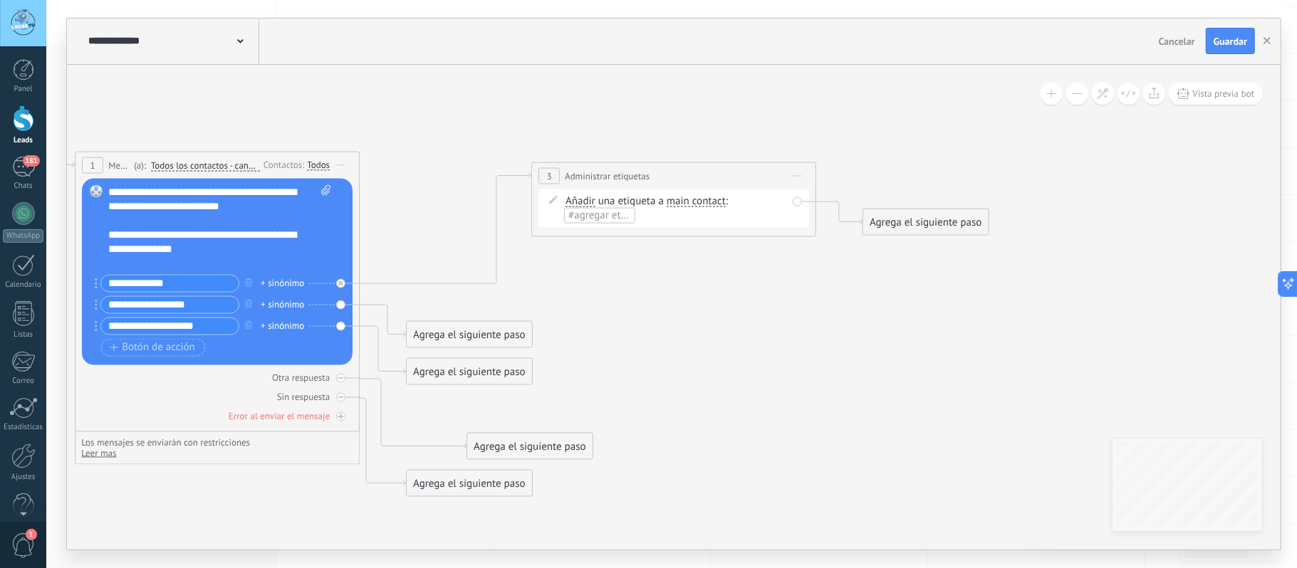
click at [617, 214] on span "#agregar etiquetas" at bounding box center [610, 215] width 85 height 14
click at [595, 274] on span "Principal" at bounding box center [587, 273] width 48 height 19
click at [788, 296] on icon at bounding box center [404, 318] width 1786 height 1070
drag, startPoint x: 918, startPoint y: 225, endPoint x: 975, endPoint y: 211, distance: 58.7
click at [975, 211] on div "Agrega el siguiente paso" at bounding box center [982, 208] width 125 height 24
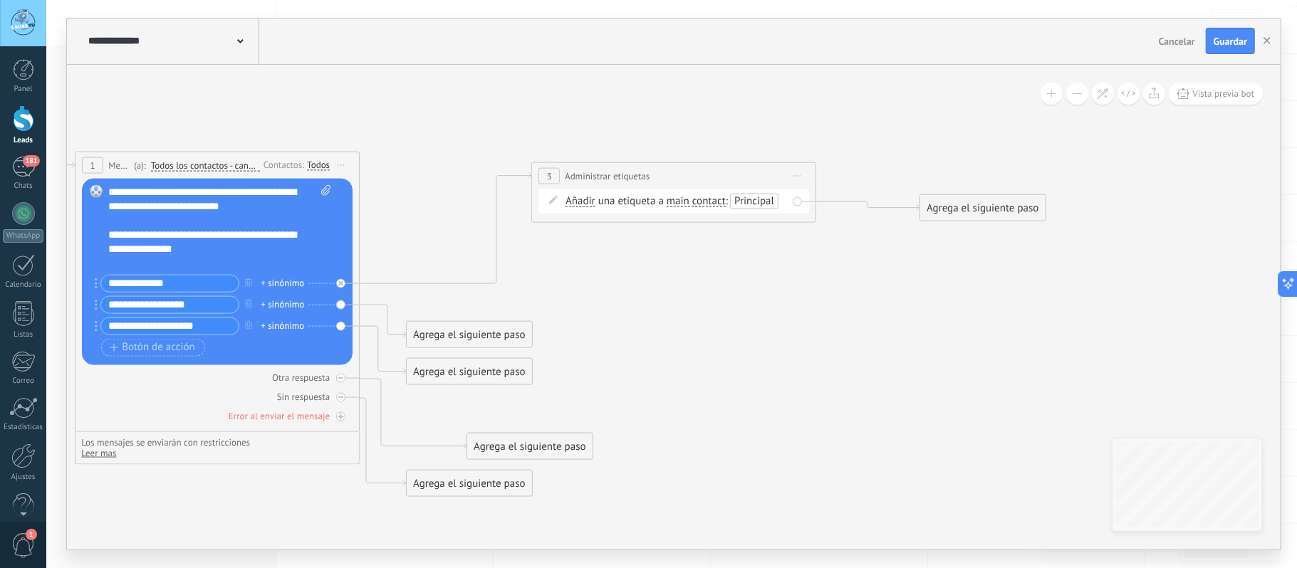
click at [974, 212] on div "Agrega el siguiente paso" at bounding box center [982, 208] width 125 height 24
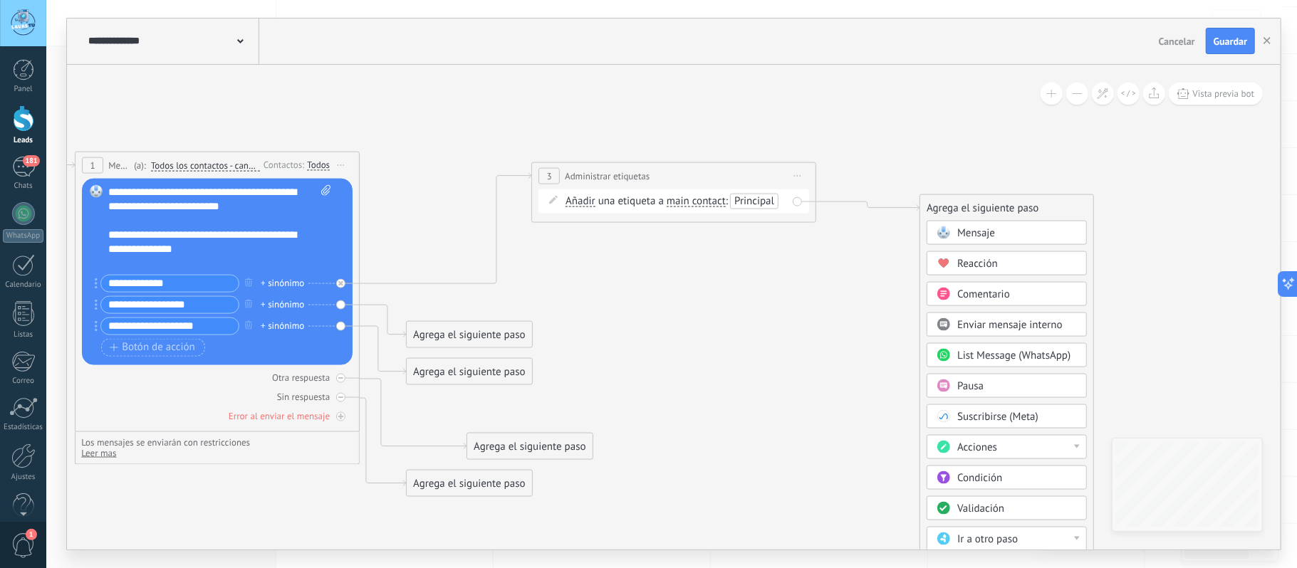
click at [1007, 454] on div "Acciones" at bounding box center [1017, 447] width 120 height 14
click at [994, 528] on div "Cambiar etapa del lead" at bounding box center [1006, 520] width 159 height 24
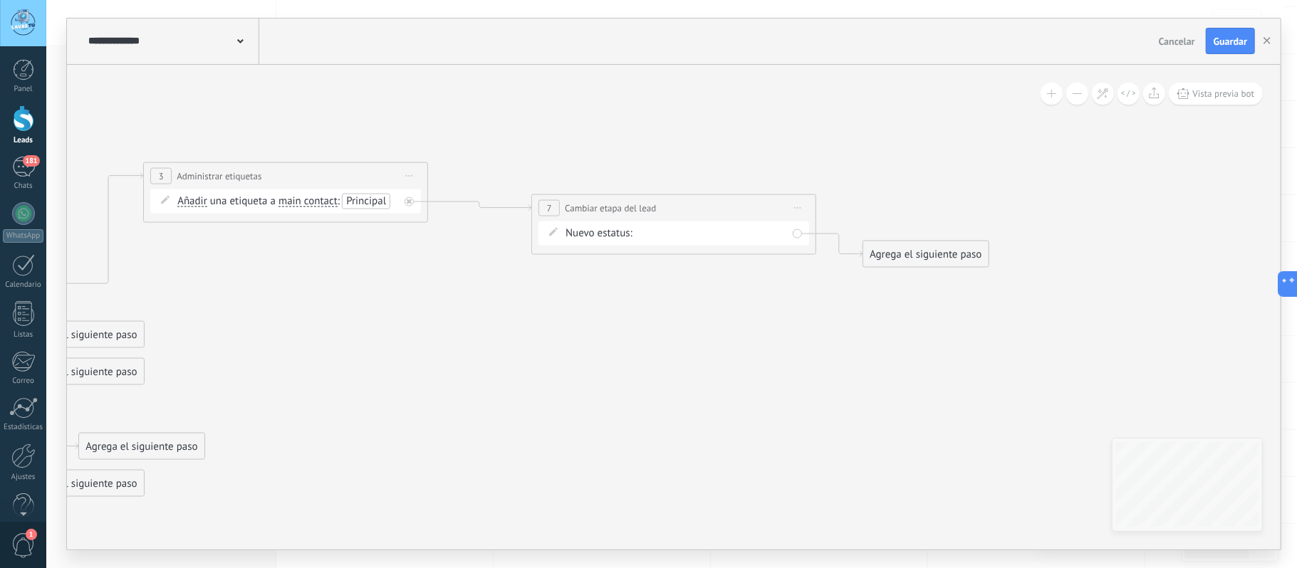
click at [0, 0] on div "Todos los contactos Sede Villa Campestre Sede Alameda del Rio Sede Principal Lo…" at bounding box center [0, 0] width 0 height 0
click at [0, 0] on label "Sede Principal" at bounding box center [0, 0] width 0 height 0
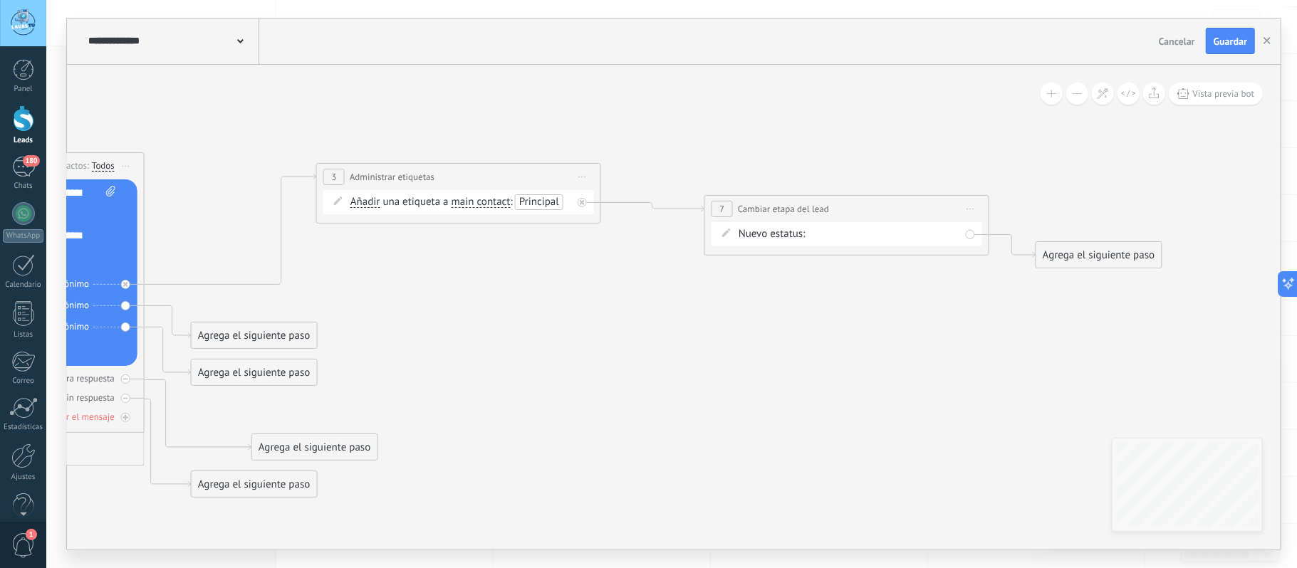
drag, startPoint x: 717, startPoint y: 340, endPoint x: 890, endPoint y: 340, distance: 173.1
click at [890, 340] on icon at bounding box center [383, 319] width 2174 height 1070
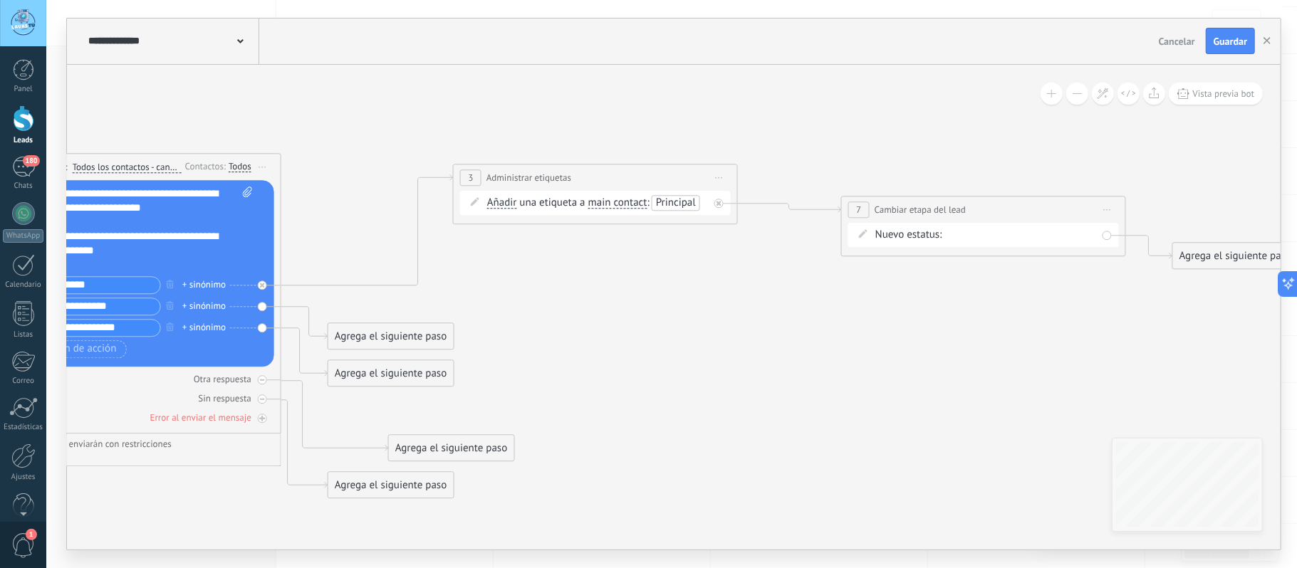
drag, startPoint x: 847, startPoint y: 352, endPoint x: 1057, endPoint y: 353, distance: 210.1
click at [1058, 353] on icon at bounding box center [519, 320] width 2174 height 1070
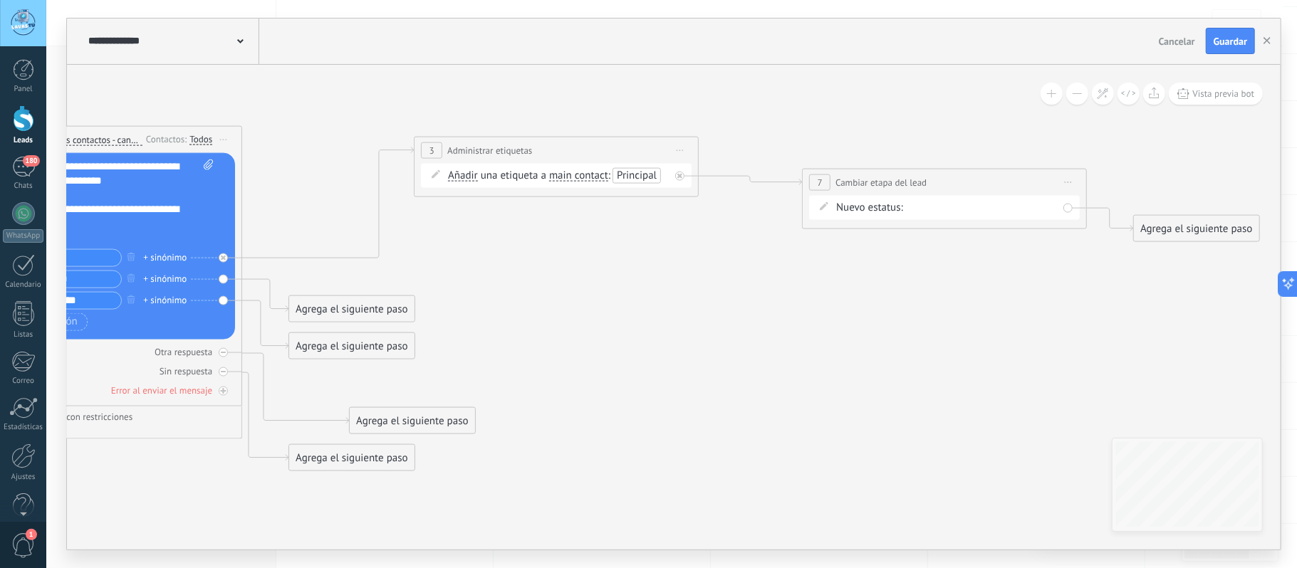
drag, startPoint x: 849, startPoint y: 356, endPoint x: 731, endPoint y: 326, distance: 122.0
click at [731, 326] on icon at bounding box center [480, 292] width 2174 height 1070
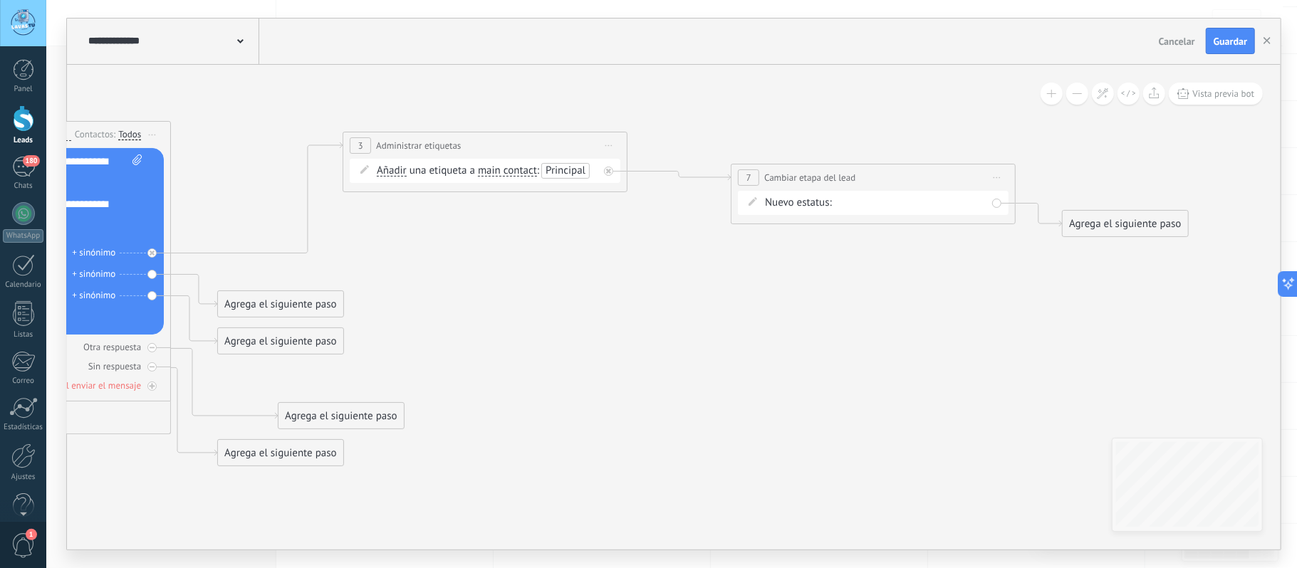
drag, startPoint x: 752, startPoint y: 316, endPoint x: 685, endPoint y: 313, distance: 67.0
click at [685, 313] on icon at bounding box center [409, 288] width 2174 height 1070
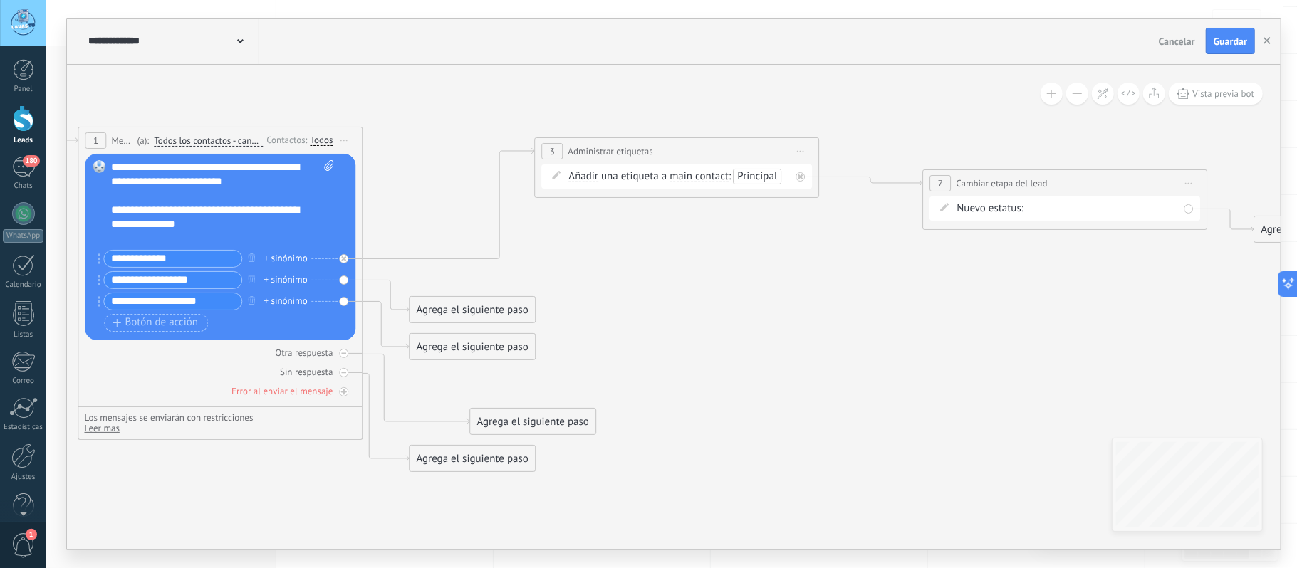
drag, startPoint x: 662, startPoint y: 300, endPoint x: 880, endPoint y: 306, distance: 218.8
click at [880, 306] on icon at bounding box center [601, 294] width 2174 height 1070
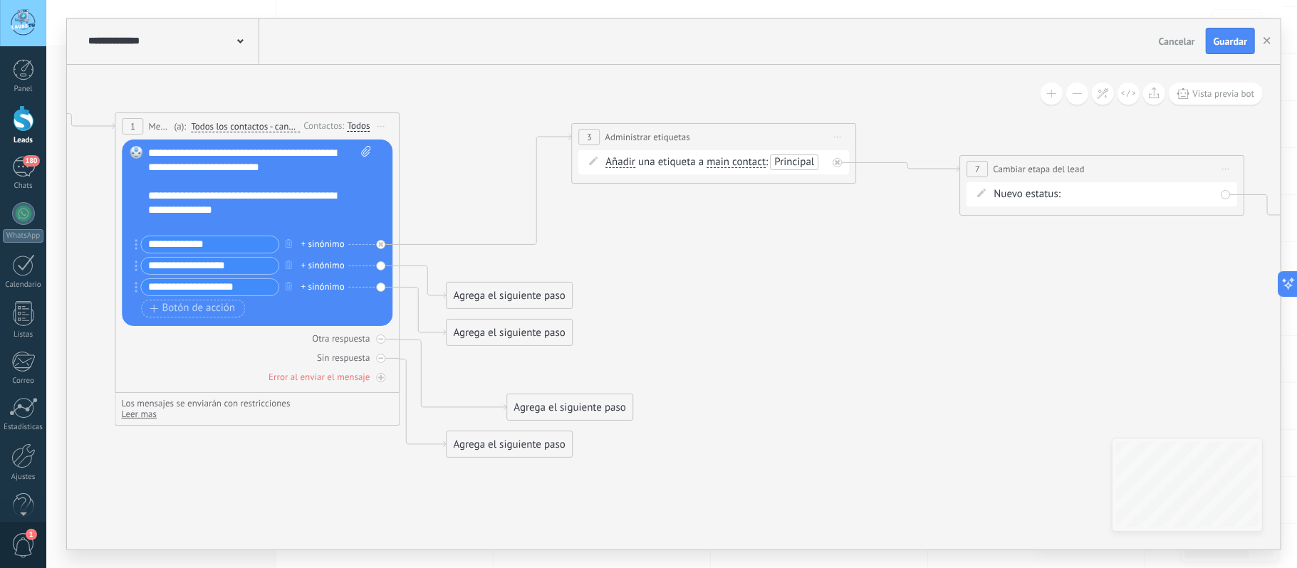
drag, startPoint x: 880, startPoint y: 315, endPoint x: 890, endPoint y: 301, distance: 17.4
click at [890, 301] on icon at bounding box center [638, 279] width 2174 height 1070
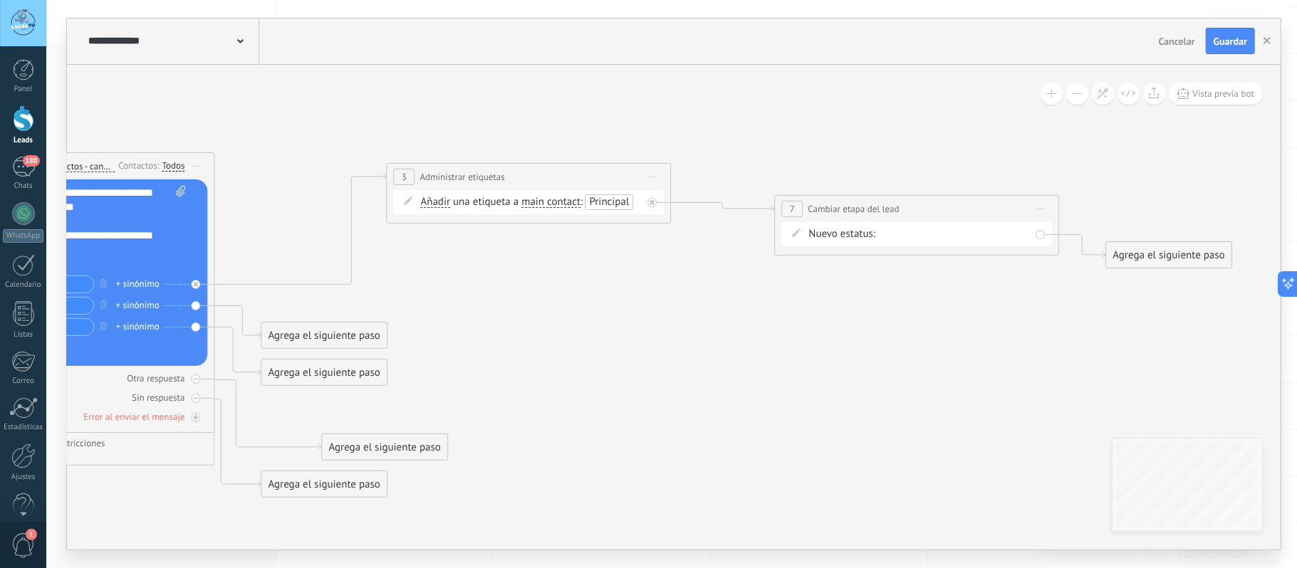
drag, startPoint x: 924, startPoint y: 272, endPoint x: 633, endPoint y: 332, distance: 296.7
click at [636, 332] on icon at bounding box center [453, 319] width 2174 height 1070
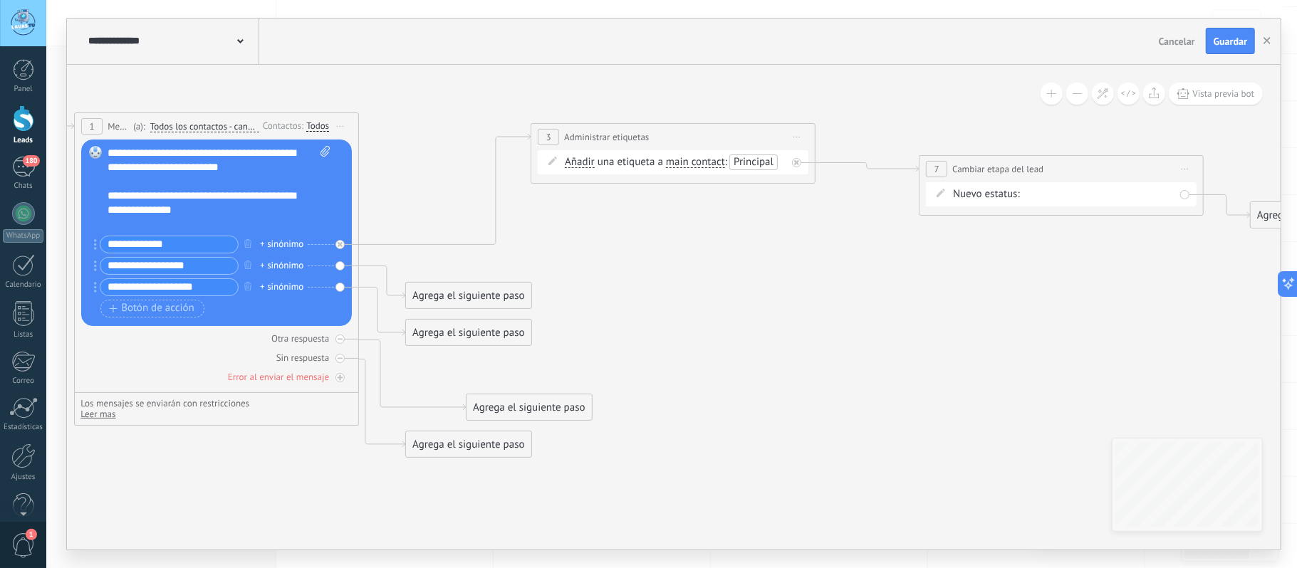
drag, startPoint x: 621, startPoint y: 340, endPoint x: 833, endPoint y: 293, distance: 217.4
click at [893, 274] on icon at bounding box center [597, 279] width 2174 height 1070
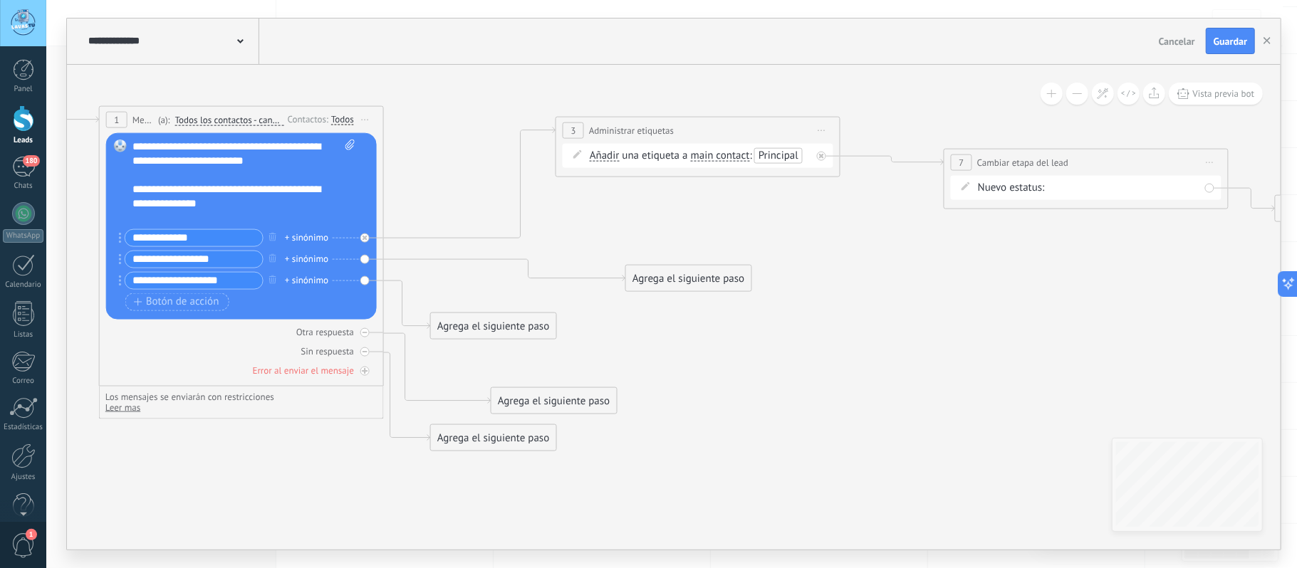
drag, startPoint x: 539, startPoint y: 288, endPoint x: 737, endPoint y: 281, distance: 197.5
click at [737, 281] on div "Agrega el siguiente paso" at bounding box center [688, 278] width 125 height 24
drag, startPoint x: 697, startPoint y: 89, endPoint x: 708, endPoint y: 41, distance: 49.1
click at [708, 41] on div "**********" at bounding box center [674, 284] width 1214 height 531
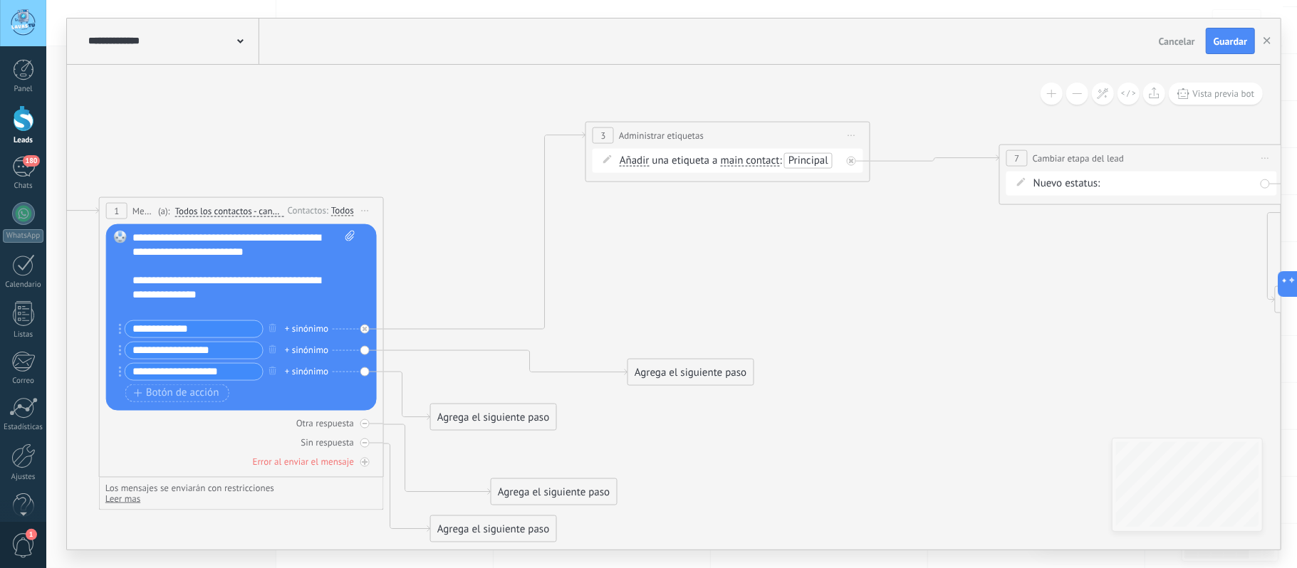
drag, startPoint x: 1066, startPoint y: 242, endPoint x: 1123, endPoint y: 151, distance: 107.5
click at [1126, 151] on div "**********" at bounding box center [1142, 158] width 284 height 26
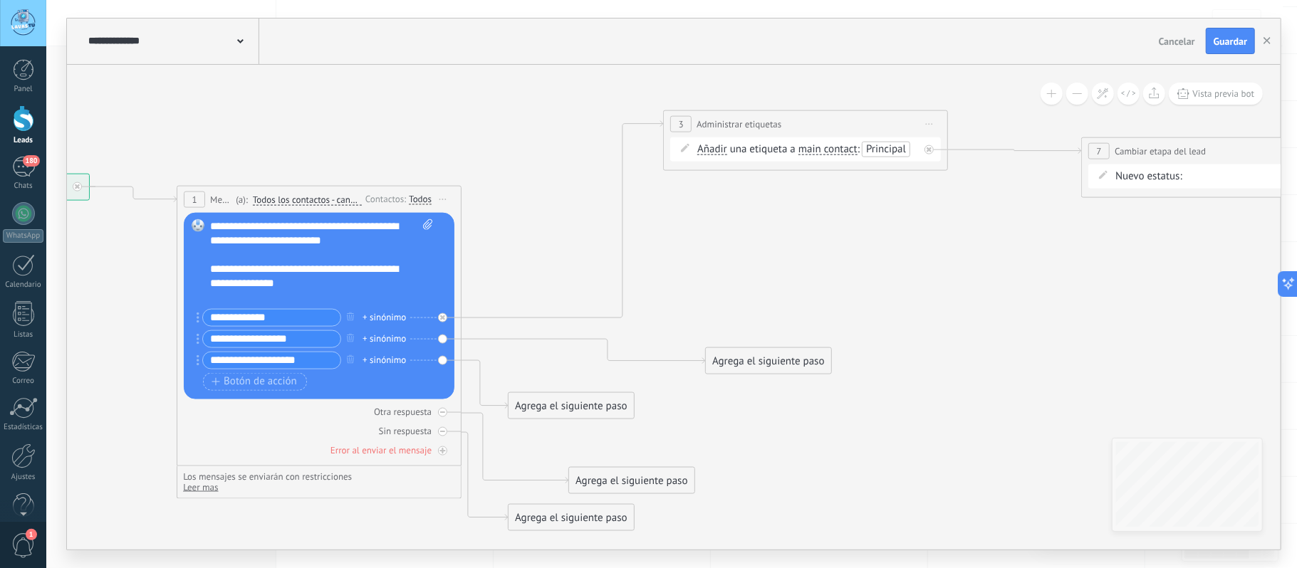
drag, startPoint x: 943, startPoint y: 274, endPoint x: 999, endPoint y: 266, distance: 56.0
click at [1030, 259] on icon at bounding box center [699, 320] width 2174 height 1133
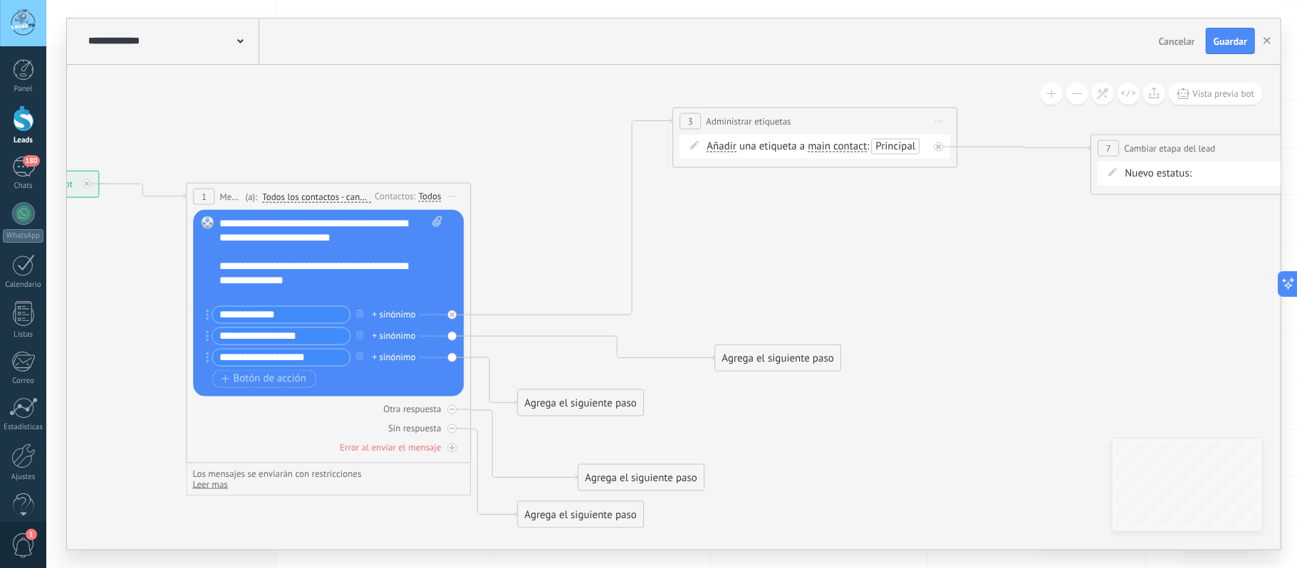
click at [776, 358] on div "Agrega el siguiente paso" at bounding box center [778, 358] width 125 height 24
click at [992, 288] on icon at bounding box center [709, 317] width 2174 height 1133
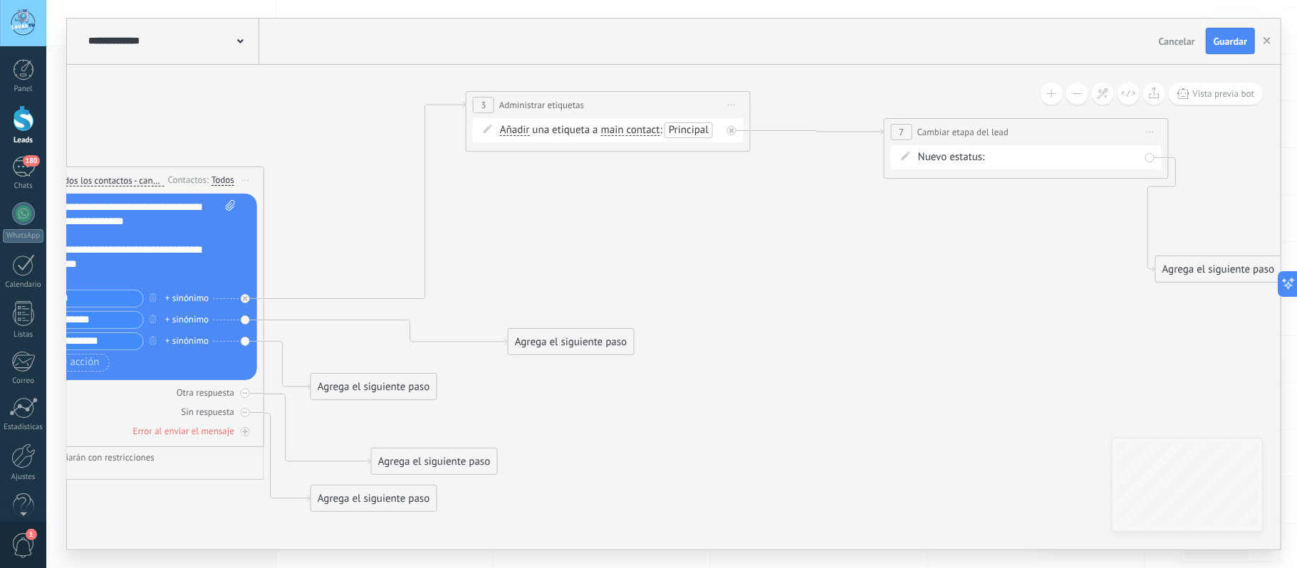
drag, startPoint x: 927, startPoint y: 275, endPoint x: 752, endPoint y: 275, distance: 175.2
click at [761, 271] on icon at bounding box center [502, 301] width 2174 height 1133
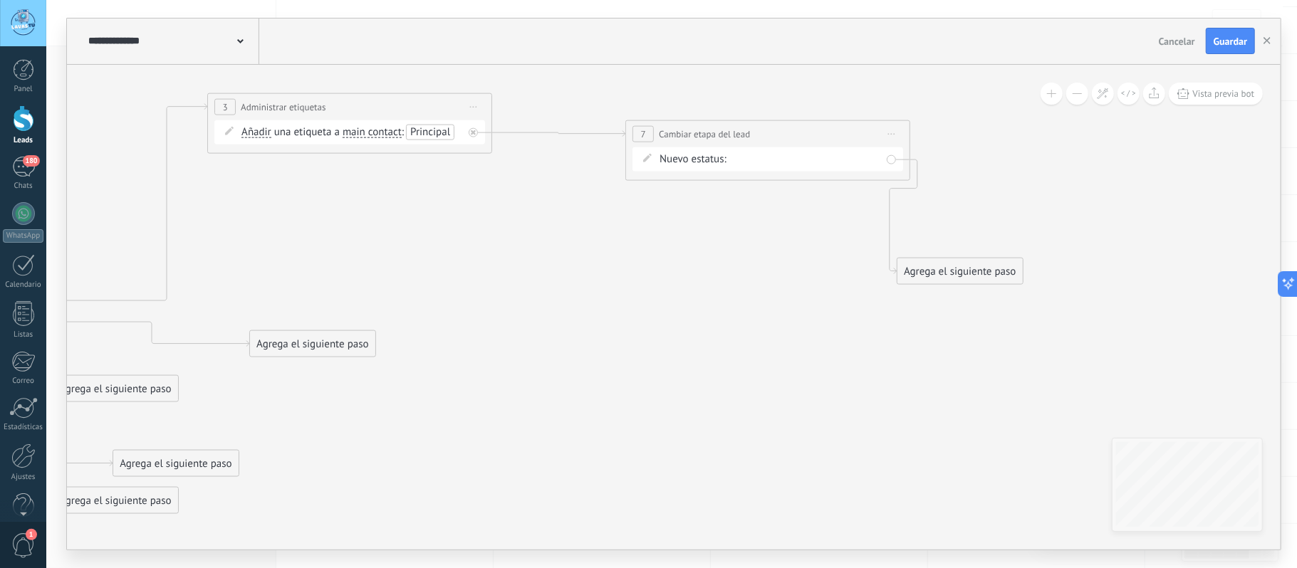
drag, startPoint x: 902, startPoint y: 293, endPoint x: 662, endPoint y: 299, distance: 239.4
click at [670, 296] on icon at bounding box center [244, 302] width 2174 height 1133
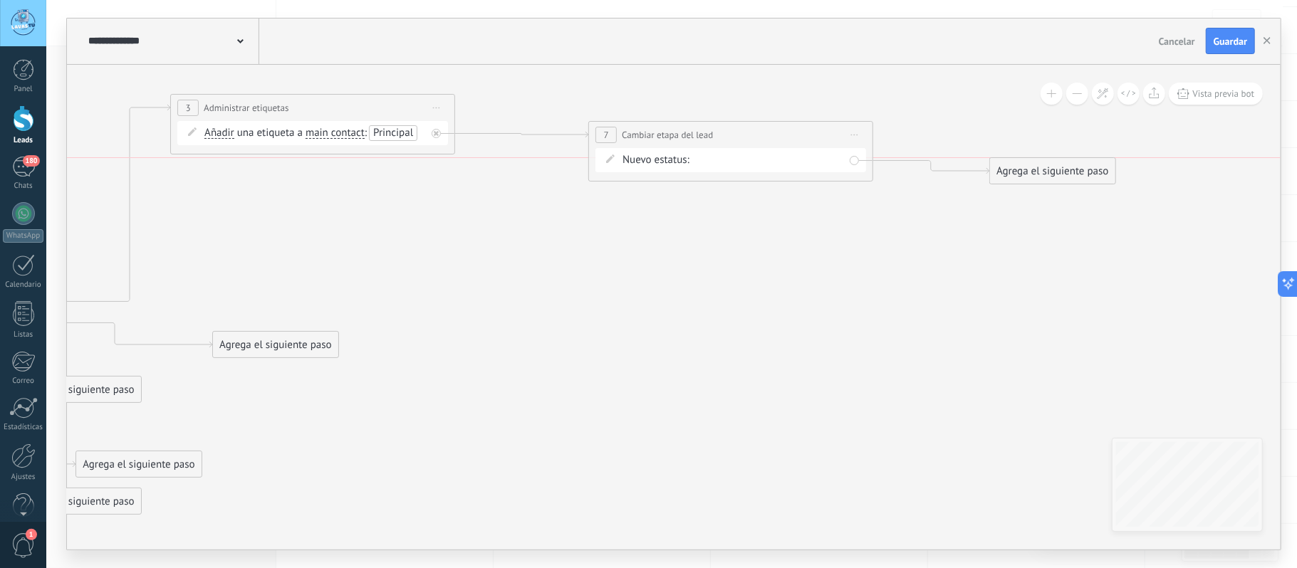
drag, startPoint x: 933, startPoint y: 274, endPoint x: 1063, endPoint y: 177, distance: 162.0
click at [1063, 177] on div "Agrega el siguiente paso" at bounding box center [1052, 172] width 125 height 24
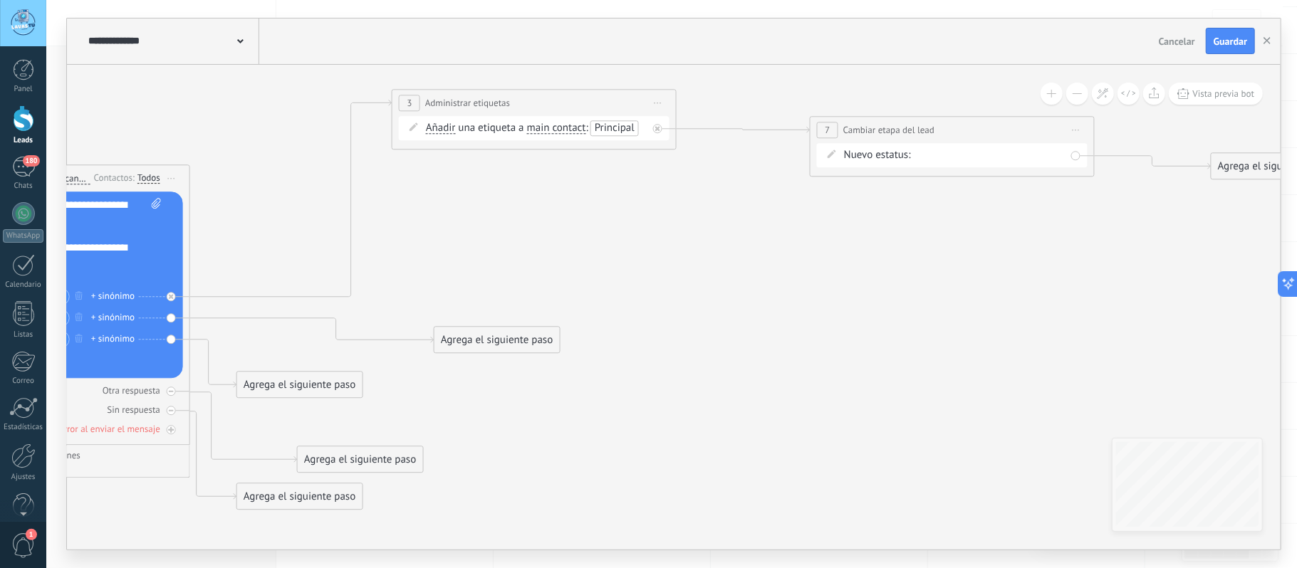
drag, startPoint x: 806, startPoint y: 280, endPoint x: 1046, endPoint y: 275, distance: 239.4
click at [1046, 275] on icon at bounding box center [492, 299] width 2303 height 1133
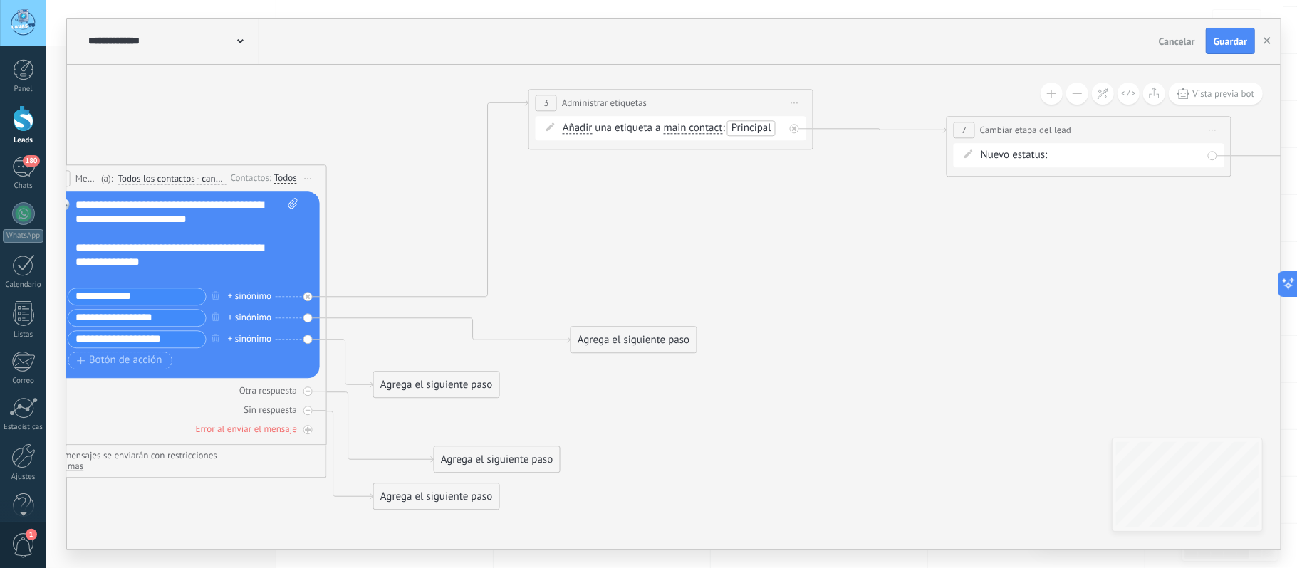
drag, startPoint x: 870, startPoint y: 284, endPoint x: 990, endPoint y: 284, distance: 119.7
click at [990, 284] on icon at bounding box center [629, 299] width 2303 height 1133
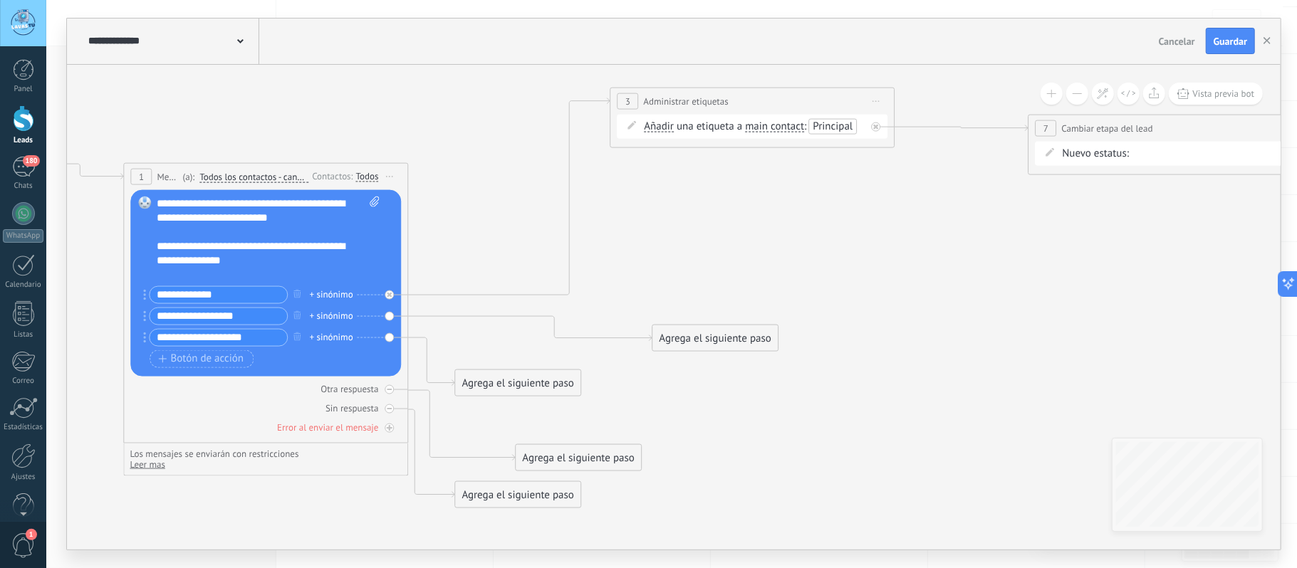
drag, startPoint x: 879, startPoint y: 293, endPoint x: 961, endPoint y: 291, distance: 81.9
click at [961, 291] on icon at bounding box center [711, 297] width 2303 height 1133
click at [734, 333] on div "Agrega el siguiente paso" at bounding box center [716, 338] width 125 height 24
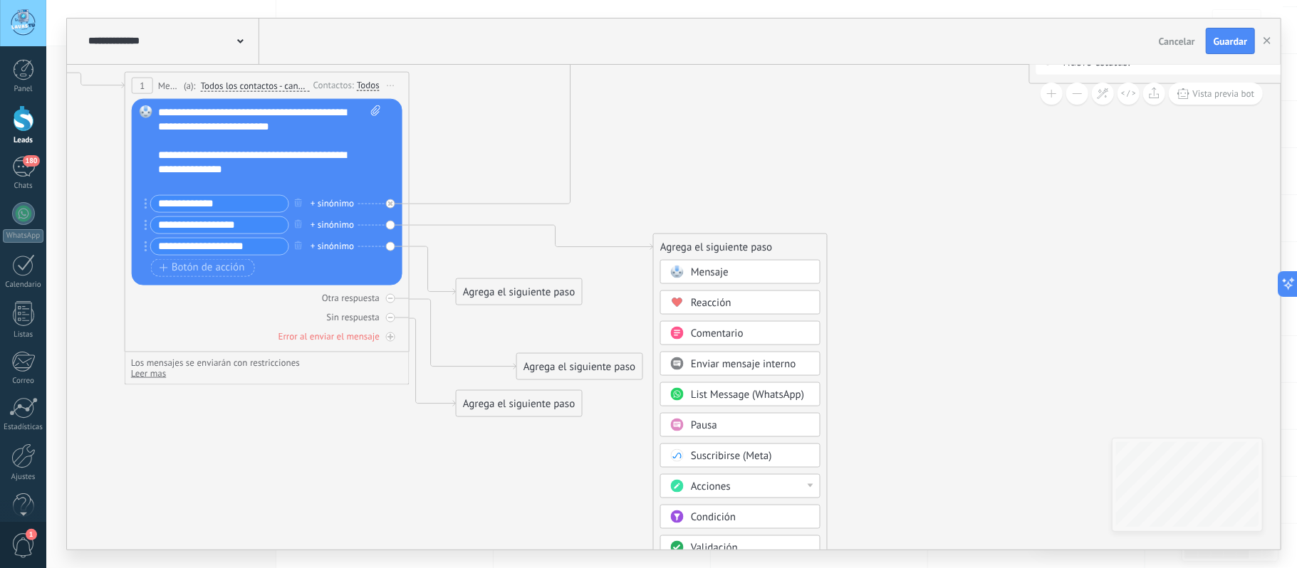
click at [756, 486] on div "Acciones" at bounding box center [751, 486] width 120 height 14
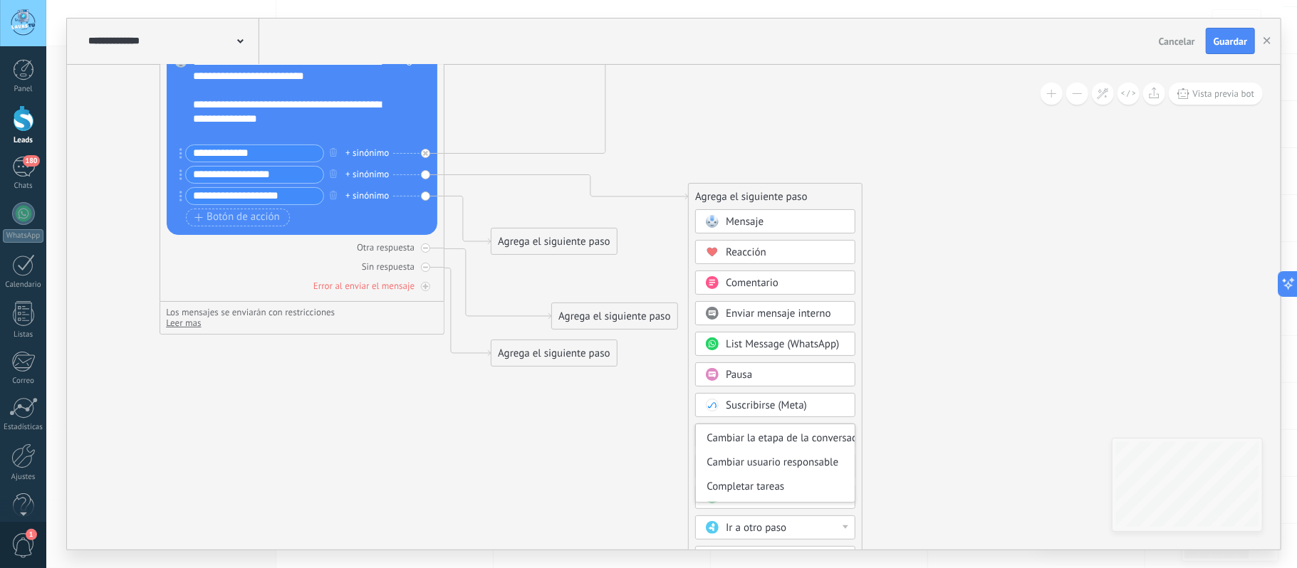
drag, startPoint x: 930, startPoint y: 388, endPoint x: 955, endPoint y: 301, distance: 90.4
click at [957, 299] on icon at bounding box center [746, 156] width 2303 height 1133
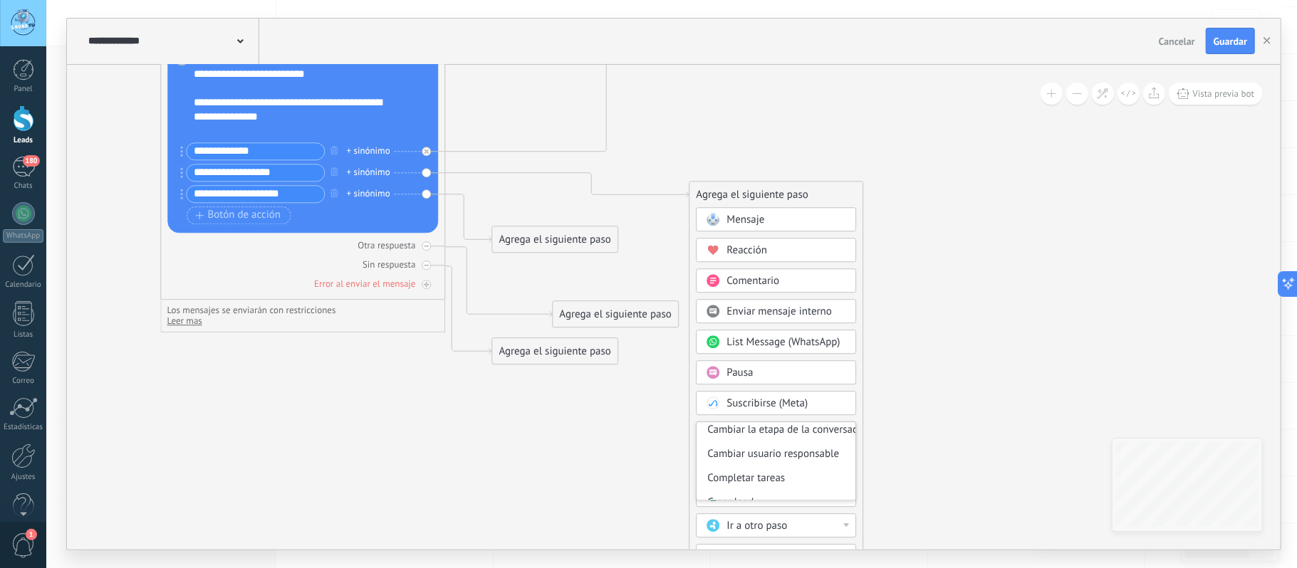
scroll to position [0, 0]
click at [803, 433] on div "Administrar etiquetas" at bounding box center [776, 434] width 159 height 24
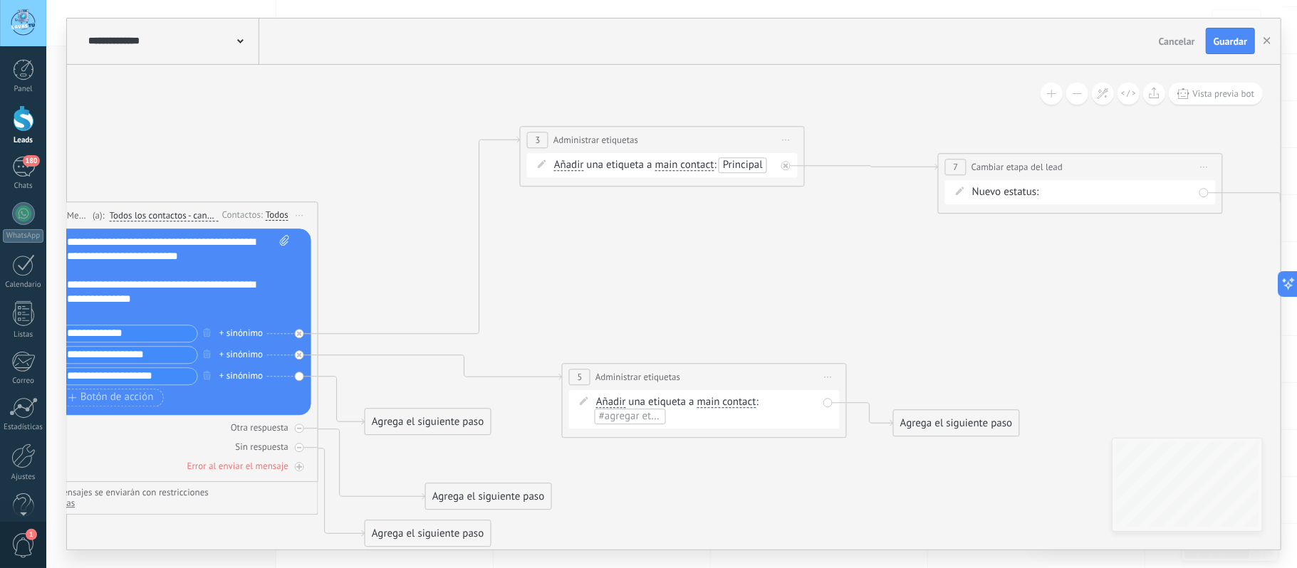
drag, startPoint x: 804, startPoint y: 323, endPoint x: 835, endPoint y: 506, distance: 184.9
click at [835, 506] on icon at bounding box center [621, 336] width 2304 height 1133
drag, startPoint x: 729, startPoint y: 342, endPoint x: 730, endPoint y: 322, distance: 20.0
click at [731, 322] on div "**********" at bounding box center [703, 326] width 284 height 26
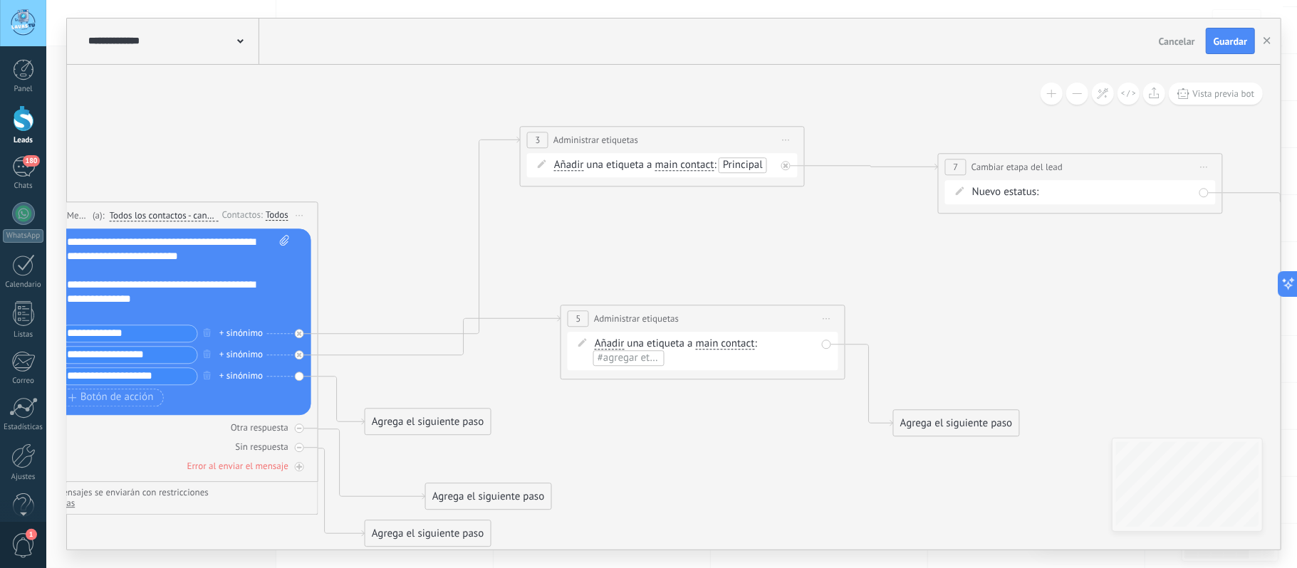
click at [639, 360] on span "#agregar etiquetas" at bounding box center [640, 358] width 85 height 14
click at [653, 446] on span "Villa Campestre" at bounding box center [633, 445] width 80 height 19
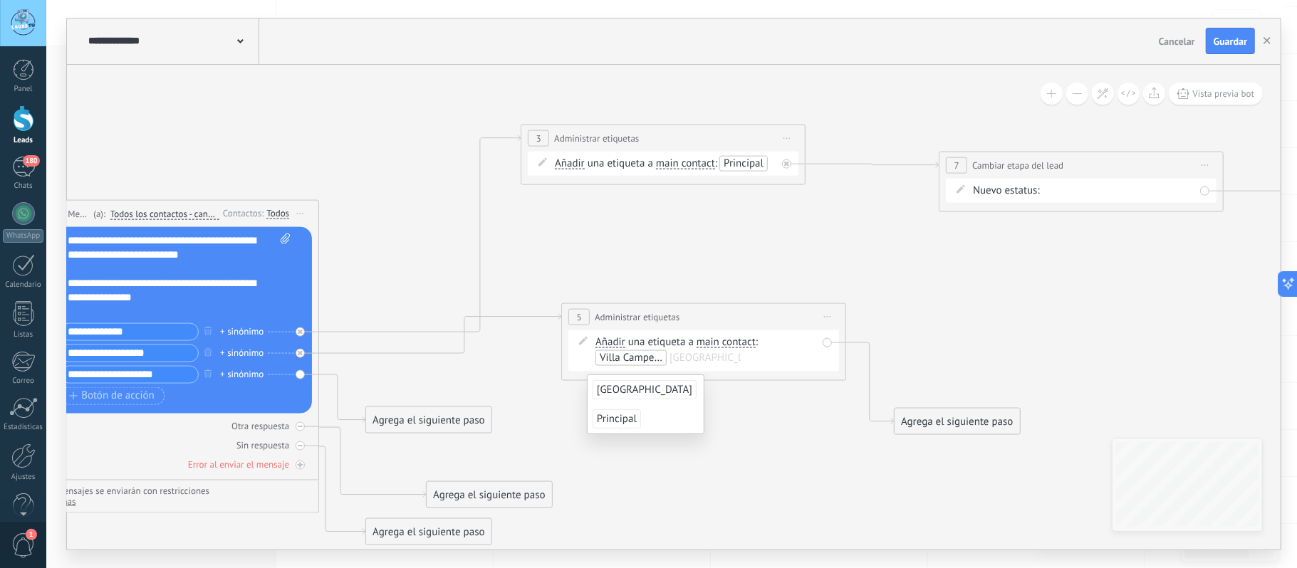
click at [749, 431] on icon at bounding box center [622, 334] width 2304 height 1133
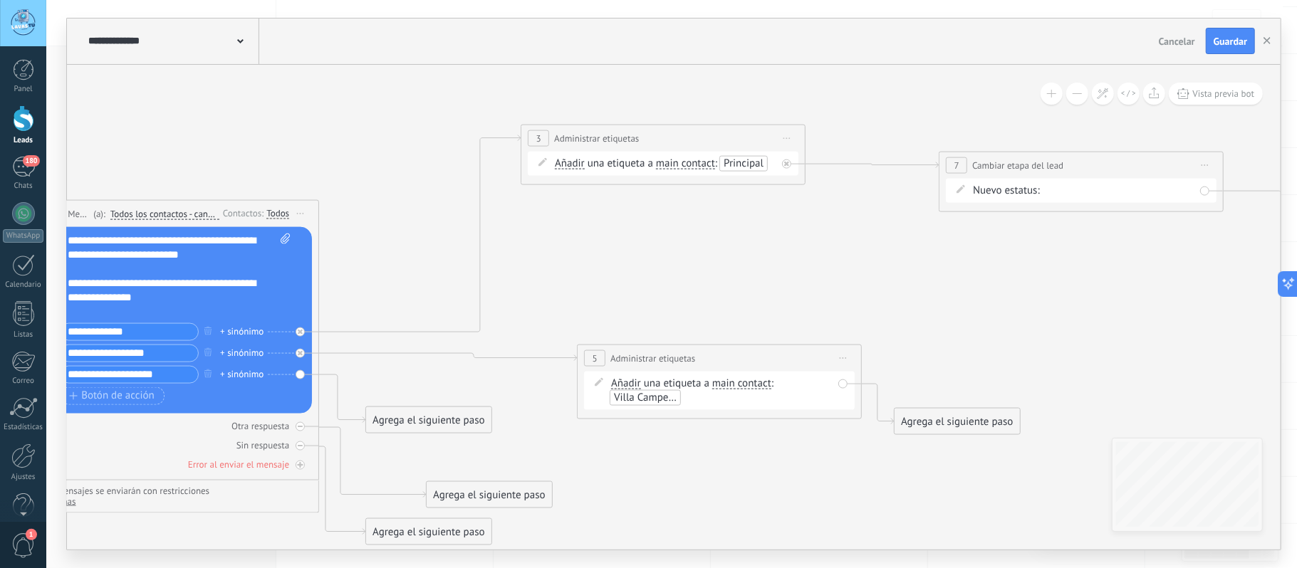
drag, startPoint x: 709, startPoint y: 317, endPoint x: 725, endPoint y: 359, distance: 44.9
click at [725, 359] on div "**********" at bounding box center [720, 358] width 284 height 26
drag, startPoint x: 1031, startPoint y: 375, endPoint x: 1086, endPoint y: 342, distance: 63.9
click at [1086, 342] on div "Agrega el siguiente paso" at bounding box center [1105, 340] width 125 height 24
click at [1089, 342] on div "Agrega el siguiente paso" at bounding box center [1105, 340] width 125 height 24
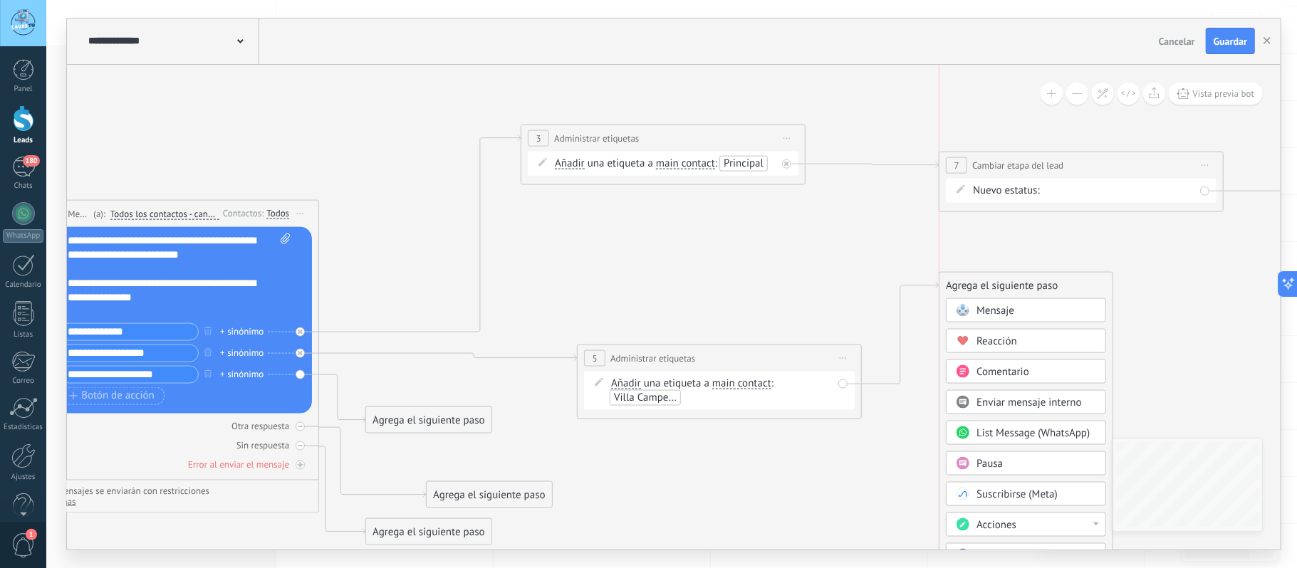
drag, startPoint x: 1108, startPoint y: 335, endPoint x: 927, endPoint y: 257, distance: 196.9
click at [940, 274] on div "Agrega el siguiente paso" at bounding box center [1026, 286] width 173 height 24
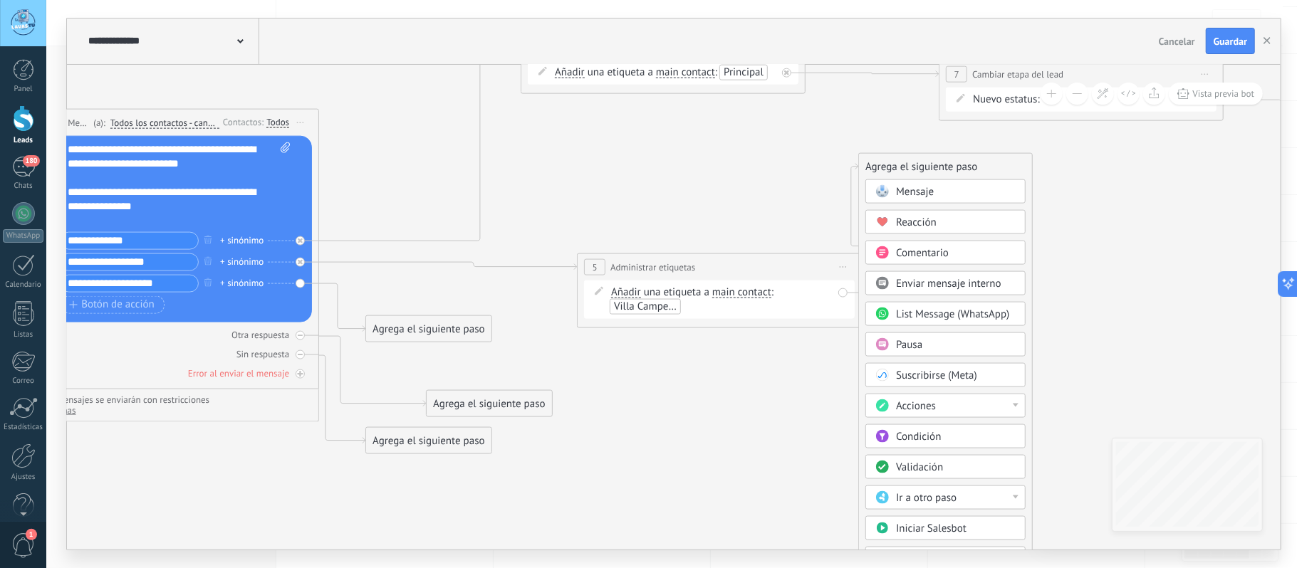
click at [987, 406] on div "Acciones" at bounding box center [956, 406] width 120 height 14
click at [946, 484] on div "Cambiar etapa del lead" at bounding box center [945, 479] width 159 height 24
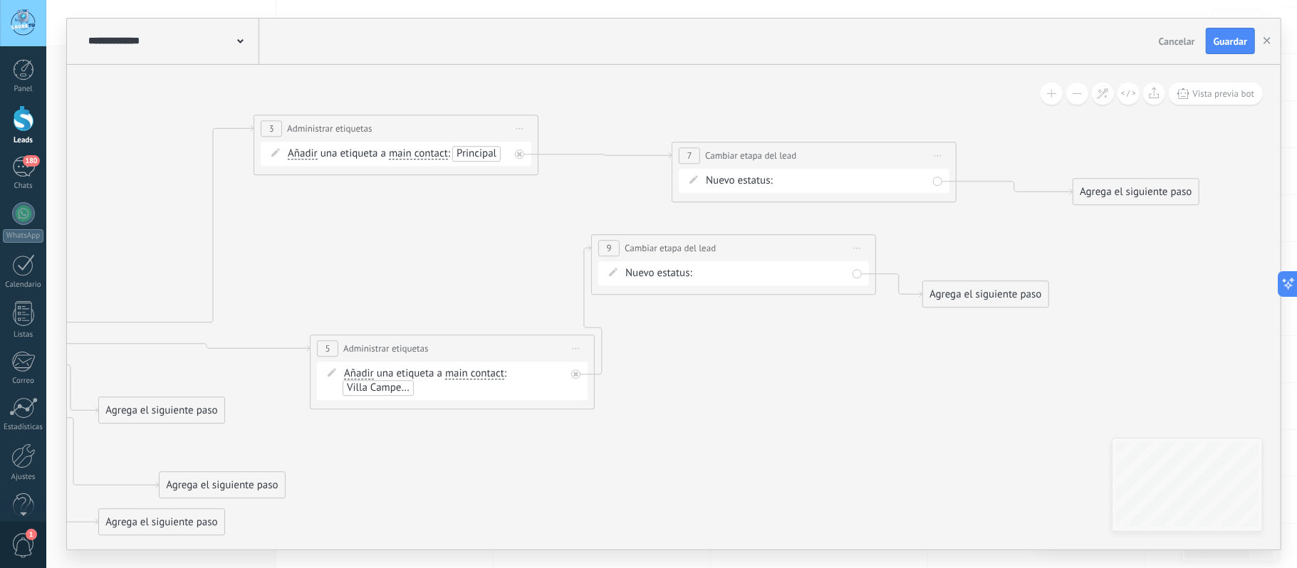
click at [796, 417] on icon at bounding box center [355, 325] width 2304 height 1133
drag, startPoint x: 716, startPoint y: 241, endPoint x: 806, endPoint y: 353, distance: 144.4
click at [806, 350] on span "Cambiar etapa del lead" at bounding box center [761, 357] width 91 height 14
click at [0, 0] on div "Todos los contactos Sede Villa Campestre Sede Alameda del Rio Sede Principal Lo…" at bounding box center [0, 0] width 0 height 0
click at [0, 0] on label "Sede [GEOGRAPHIC_DATA]" at bounding box center [0, 0] width 0 height 0
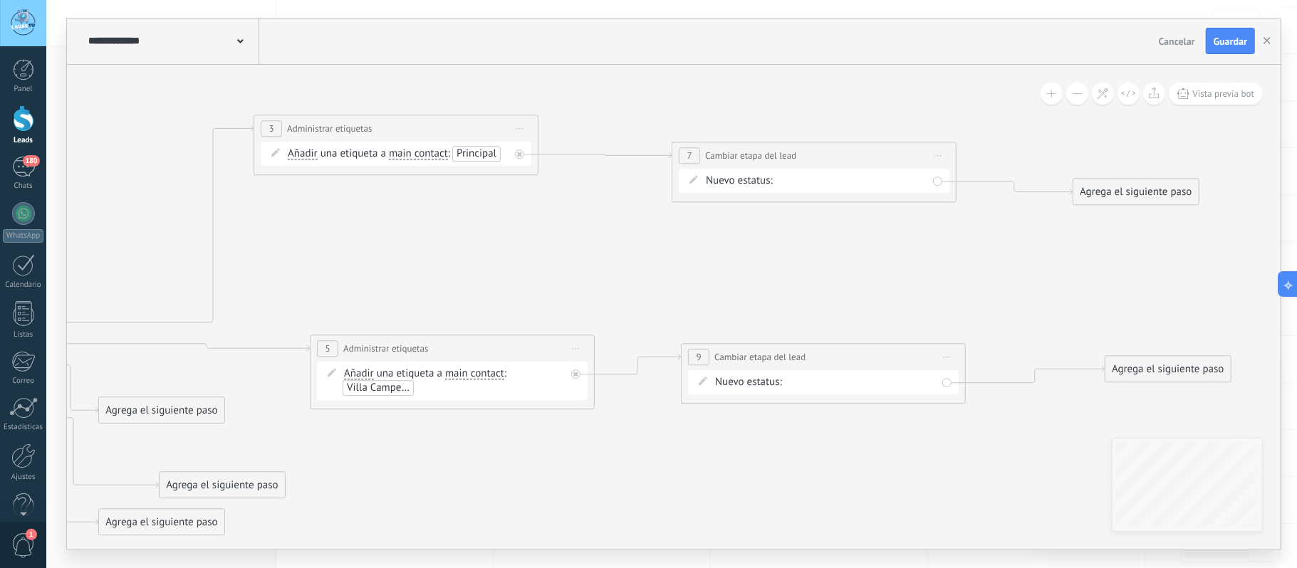
drag, startPoint x: 987, startPoint y: 301, endPoint x: 1169, endPoint y: 376, distance: 196.7
click at [1169, 376] on div "Agrega el siguiente paso" at bounding box center [1168, 370] width 125 height 24
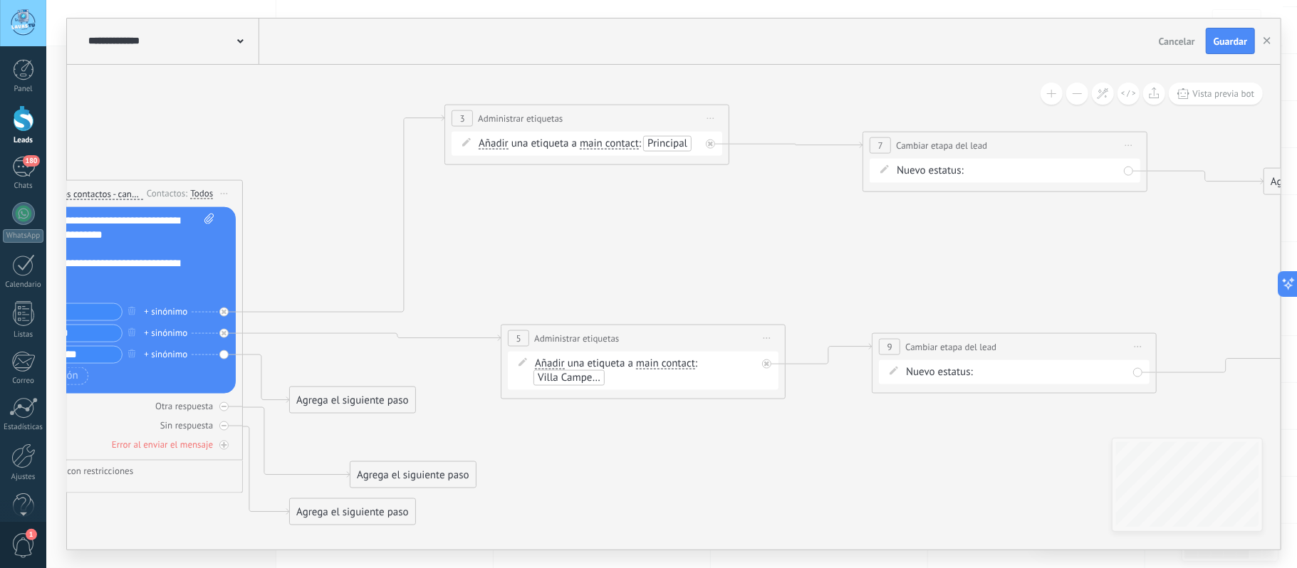
drag, startPoint x: 824, startPoint y: 459, endPoint x: 1024, endPoint y: 439, distance: 201.2
click at [1132, 442] on div "**********" at bounding box center [674, 307] width 1214 height 485
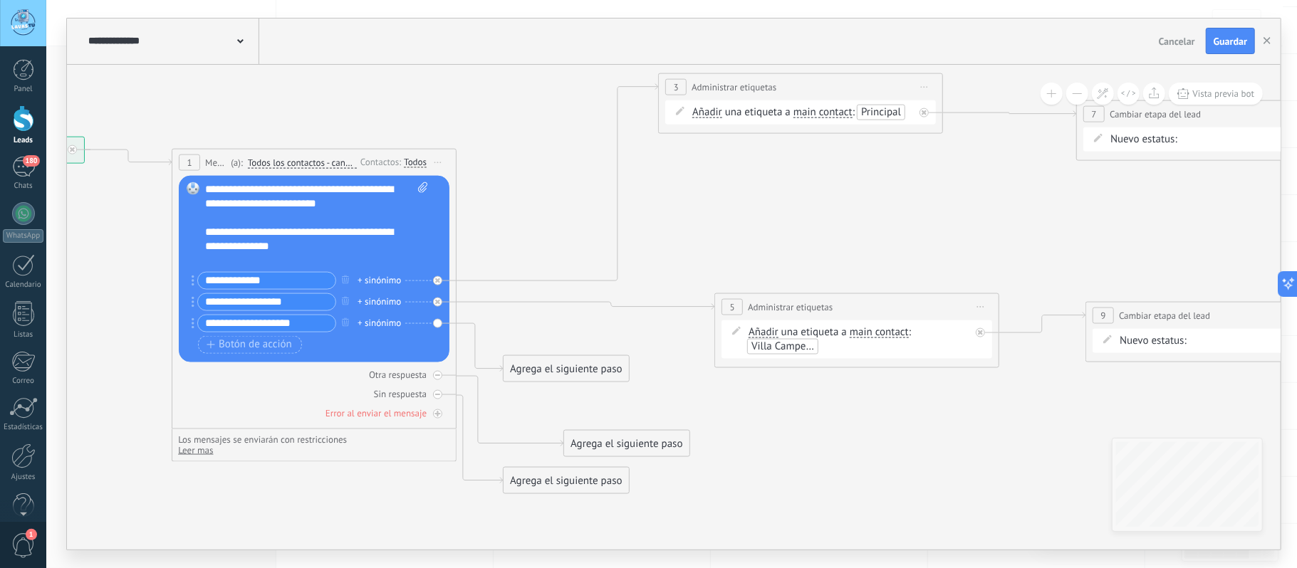
drag, startPoint x: 828, startPoint y: 445, endPoint x: 981, endPoint y: 406, distance: 158.1
click at [981, 406] on icon at bounding box center [775, 282] width 2334 height 1133
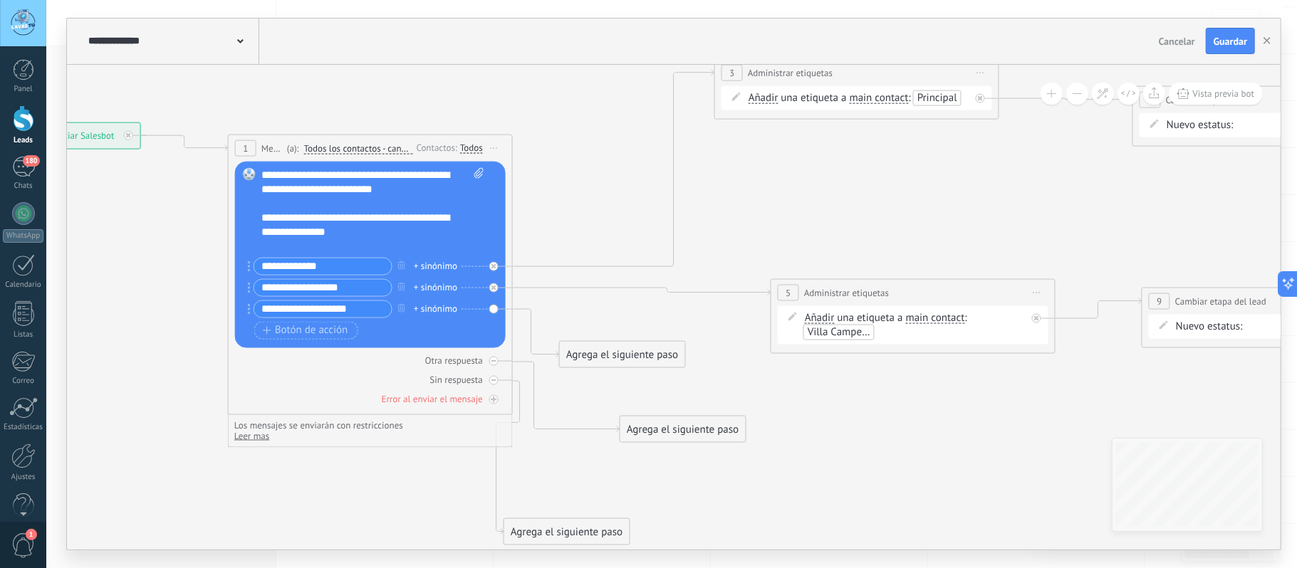
drag, startPoint x: 627, startPoint y: 467, endPoint x: 571, endPoint y: 533, distance: 86.4
click at [571, 534] on div "Agrega el siguiente paso" at bounding box center [566, 532] width 125 height 24
drag, startPoint x: 576, startPoint y: 525, endPoint x: 635, endPoint y: 536, distance: 60.1
click at [635, 536] on div "Agrega el siguiente paso" at bounding box center [622, 543] width 125 height 24
drag, startPoint x: 679, startPoint y: 432, endPoint x: 744, endPoint y: 514, distance: 104.9
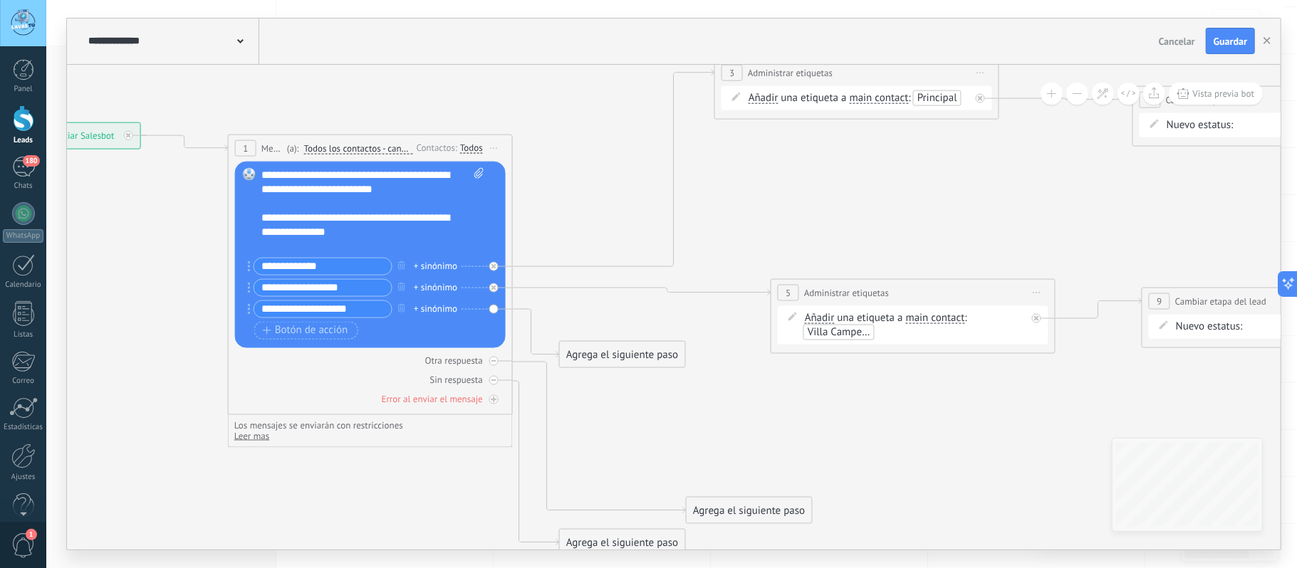
click at [744, 514] on div "Agrega el siguiente paso" at bounding box center [749, 511] width 125 height 24
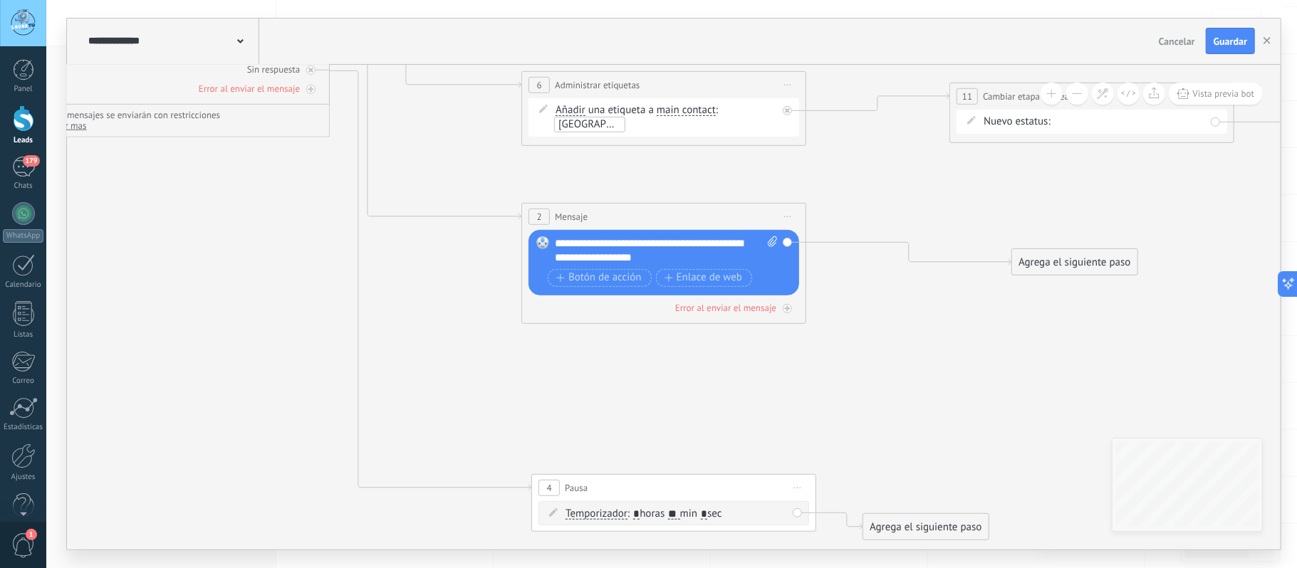
type input "**"
click at [664, 410] on icon at bounding box center [642, 144] width 2322 height 1504
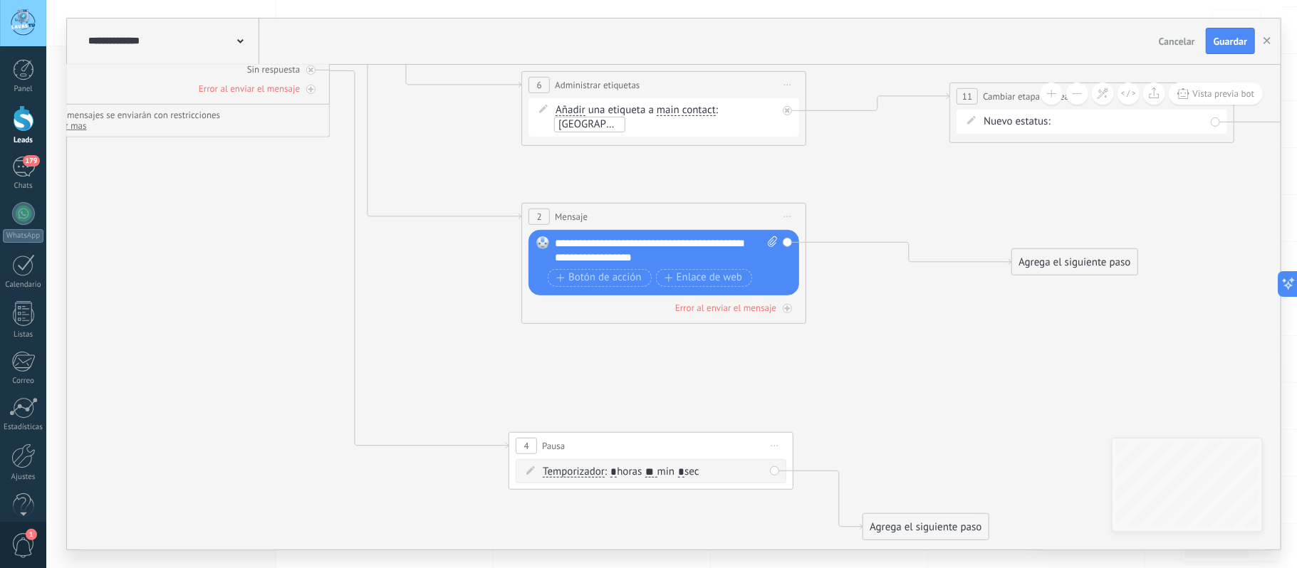
drag, startPoint x: 687, startPoint y: 486, endPoint x: 665, endPoint y: 444, distance: 47.2
click at [665, 444] on div "4 Pausa ***** Iniciar vista previa aquí Cambiar nombre Duplicar Borrar" at bounding box center [651, 446] width 284 height 26
drag, startPoint x: 940, startPoint y: 516, endPoint x: 953, endPoint y: 492, distance: 28.0
click at [955, 499] on div "Agrega el siguiente paso" at bounding box center [929, 511] width 125 height 24
click at [953, 492] on div "Agrega el siguiente paso" at bounding box center [943, 489] width 125 height 24
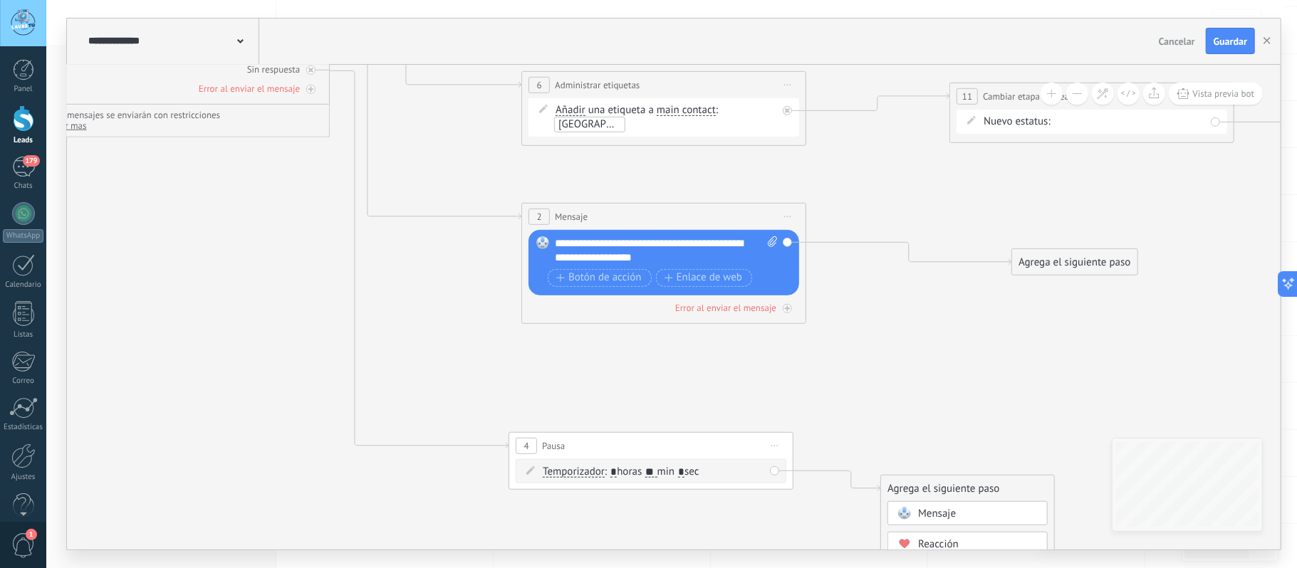
click at [952, 506] on div "Mensaje" at bounding box center [968, 513] width 160 height 24
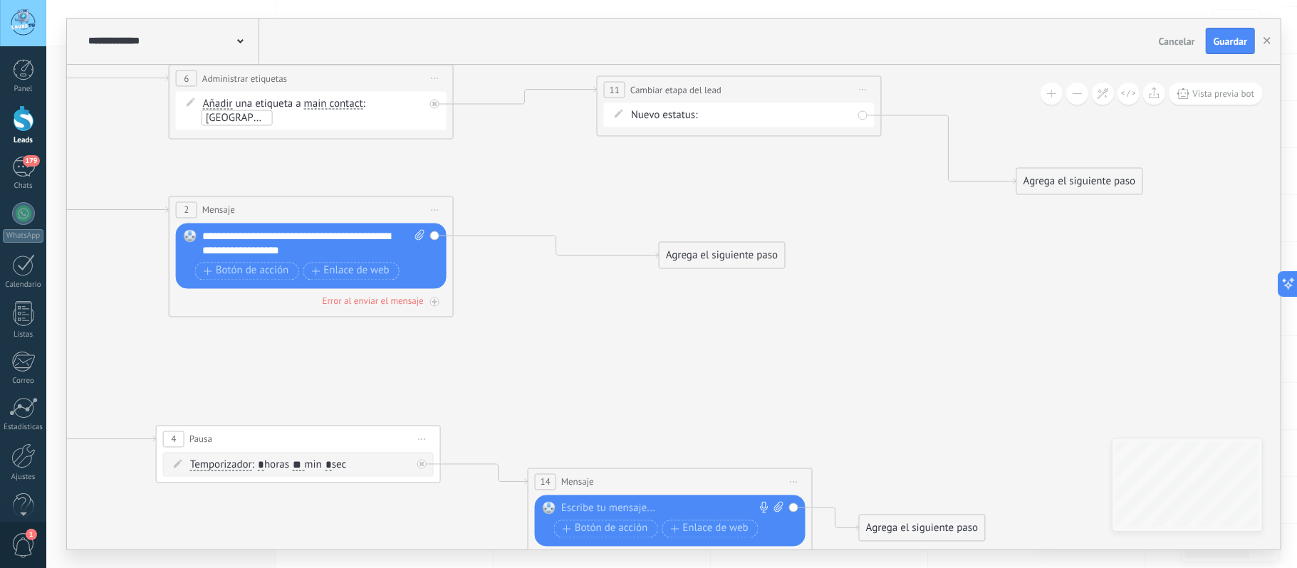
drag, startPoint x: 868, startPoint y: 390, endPoint x: 775, endPoint y: 400, distance: 93.1
click at [838, 370] on icon at bounding box center [289, 158] width 2322 height 1546
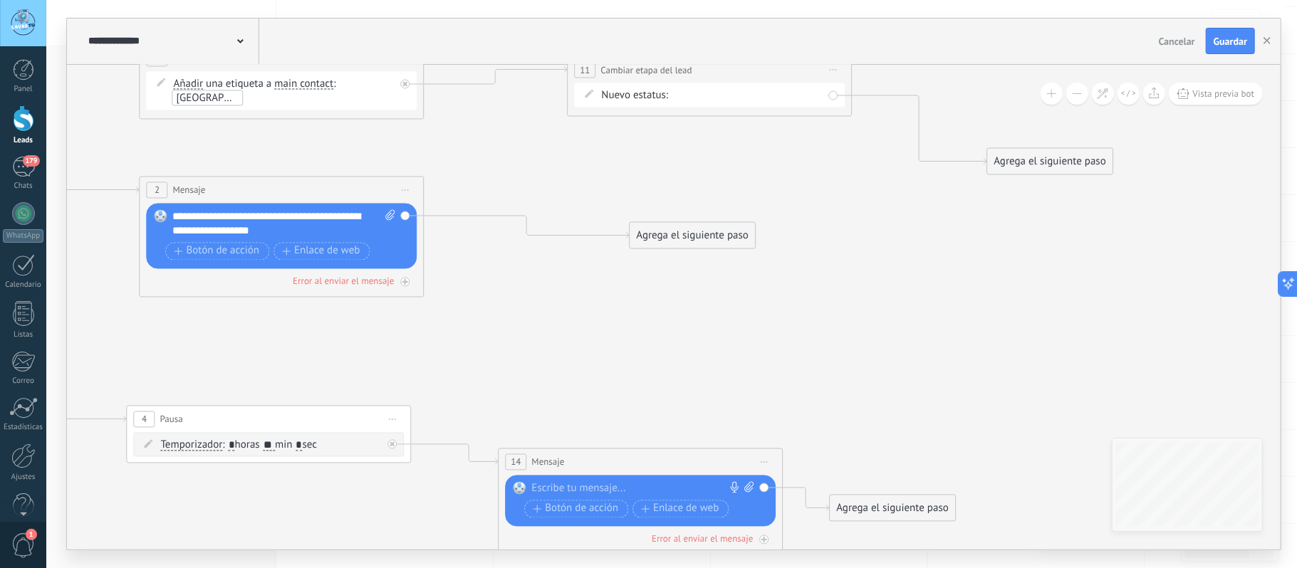
click at [590, 483] on div at bounding box center [638, 489] width 212 height 14
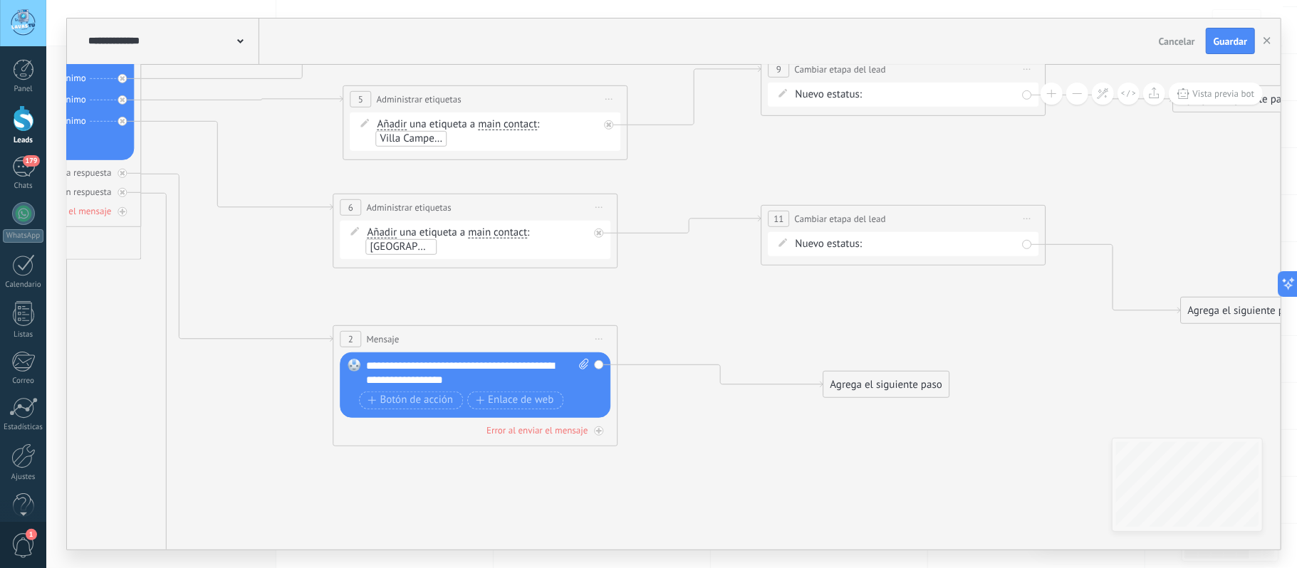
drag, startPoint x: 280, startPoint y: 348, endPoint x: 514, endPoint y: 472, distance: 264.5
click at [440, 474] on icon at bounding box center [454, 288] width 2322 height 1546
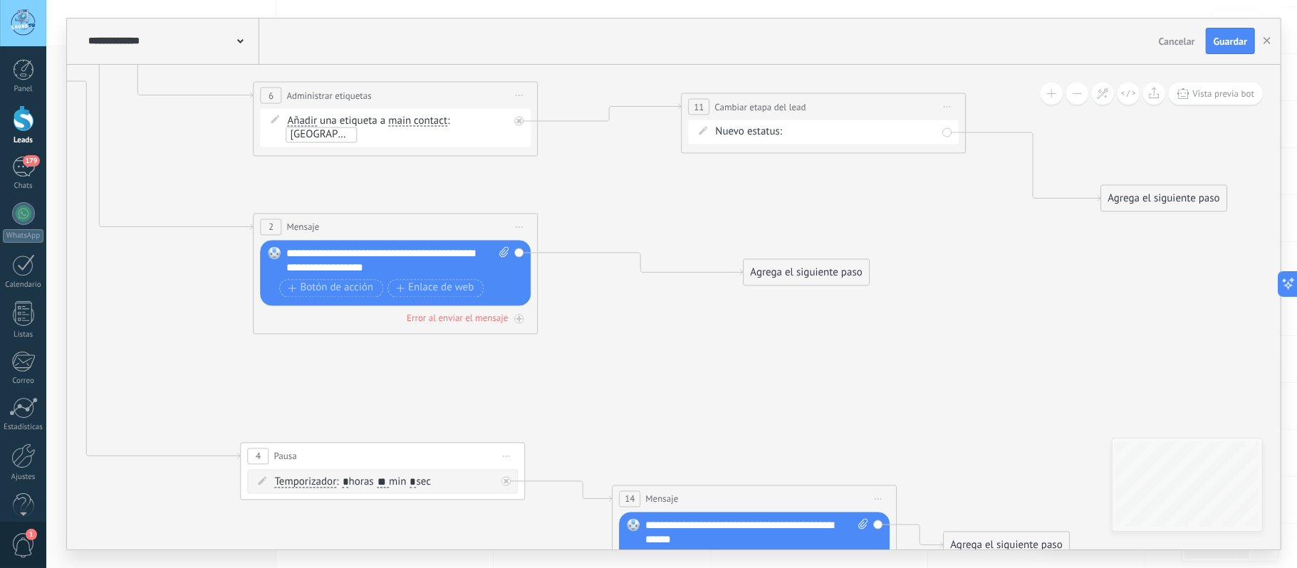
drag, startPoint x: 661, startPoint y: 385, endPoint x: 648, endPoint y: 334, distance: 52.2
click at [652, 346] on icon at bounding box center [374, 175] width 2322 height 1546
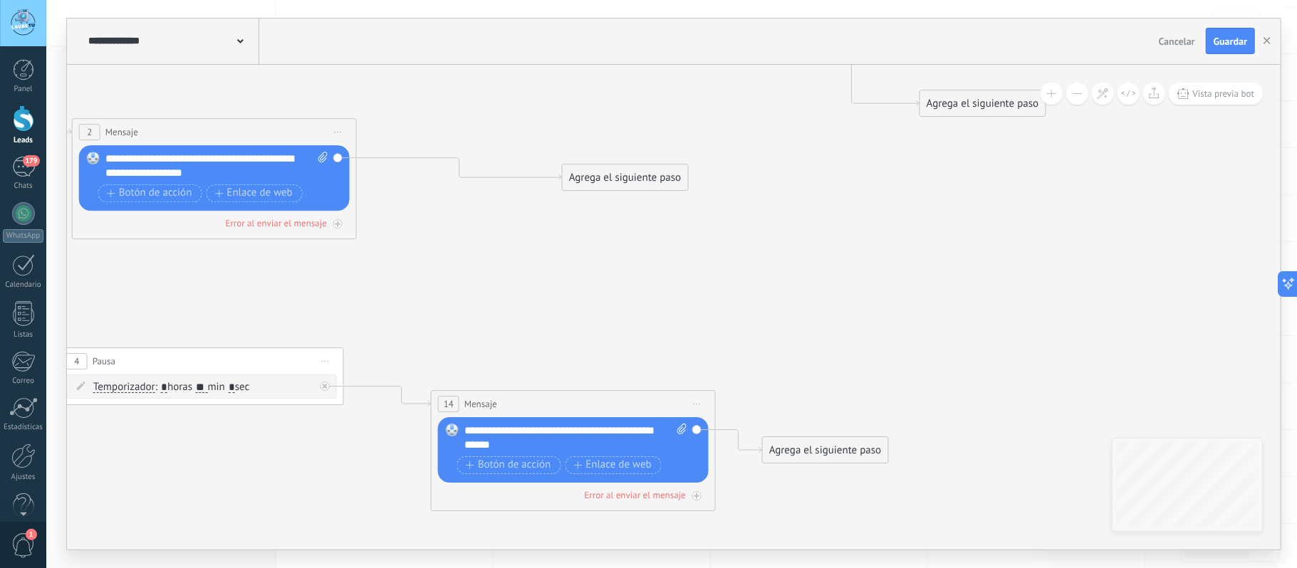
drag, startPoint x: 674, startPoint y: 343, endPoint x: 499, endPoint y: 284, distance: 184.9
click at [499, 284] on icon at bounding box center [192, 81] width 2322 height 1546
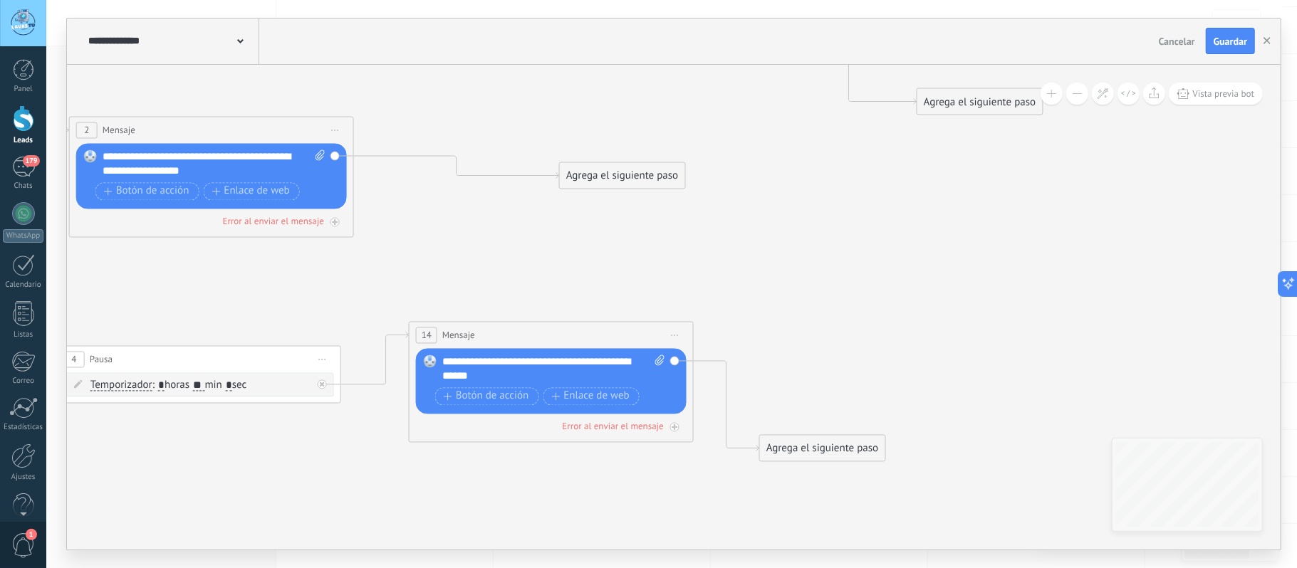
drag, startPoint x: 600, startPoint y: 399, endPoint x: 581, endPoint y: 332, distance: 69.5
click at [581, 332] on div "14 Mensaje ******* (a): Todos los contactos - canales seleccionados Todos los c…" at bounding box center [552, 335] width 284 height 26
drag, startPoint x: 816, startPoint y: 448, endPoint x: 859, endPoint y: 358, distance: 100.1
click at [859, 358] on div "Agrega el siguiente paso" at bounding box center [862, 360] width 125 height 24
click at [867, 359] on div "Agrega el siguiente paso" at bounding box center [862, 360] width 125 height 24
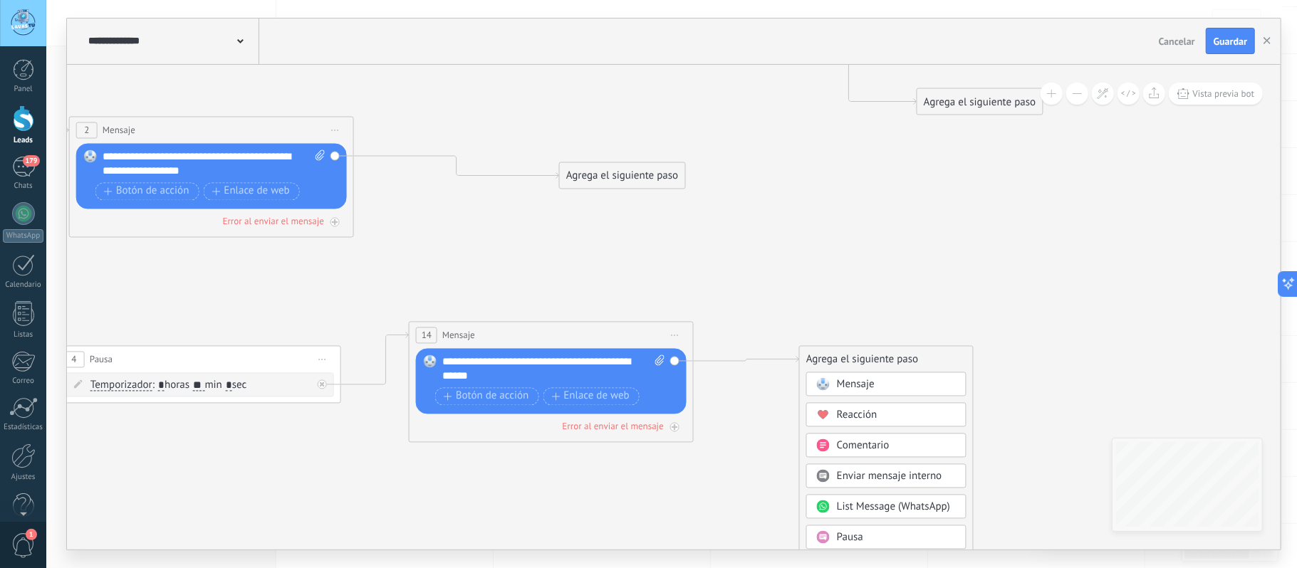
click at [895, 386] on div "Mensaje" at bounding box center [897, 385] width 120 height 14
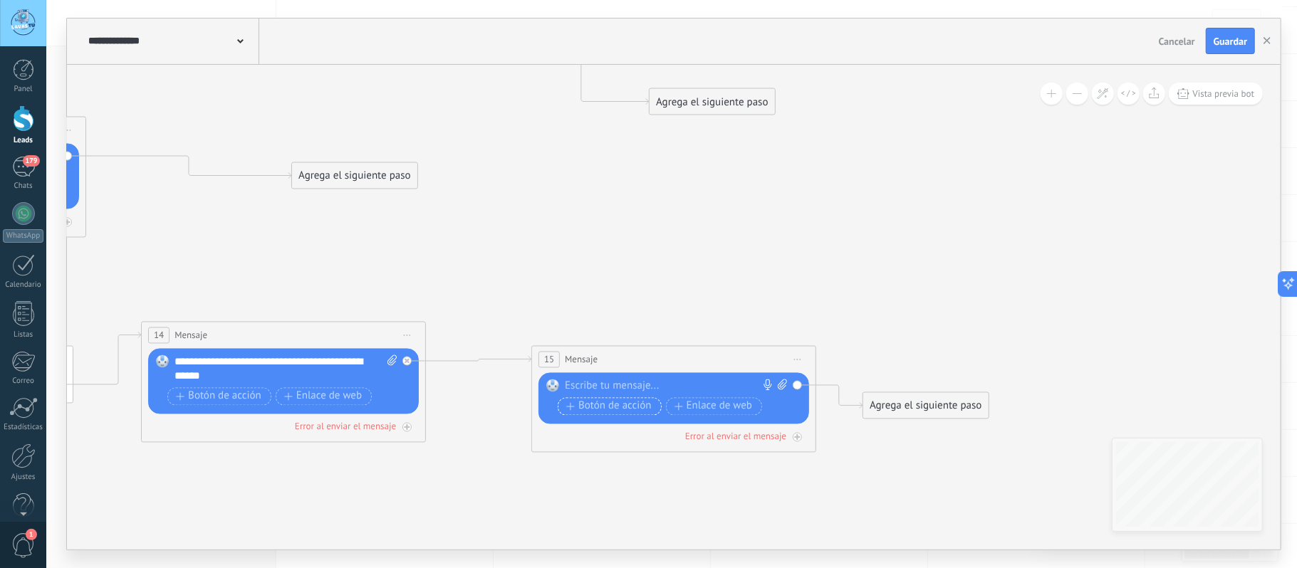
click at [611, 406] on span "Botón de acción" at bounding box center [608, 406] width 85 height 11
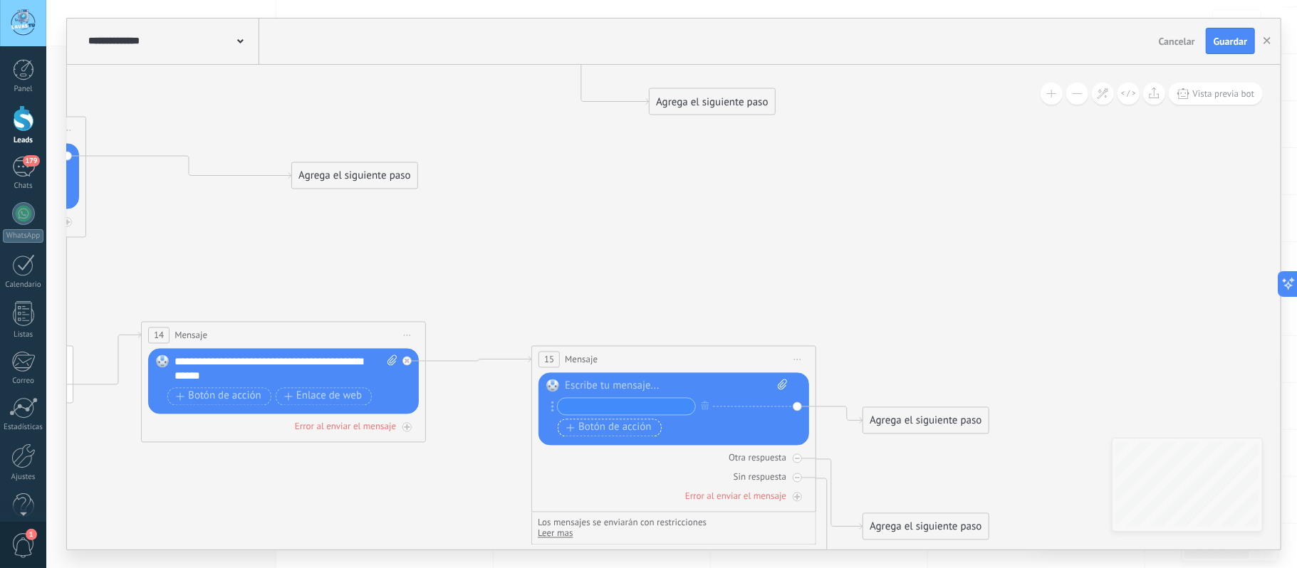
click at [605, 427] on span "Botón de acción" at bounding box center [608, 427] width 85 height 11
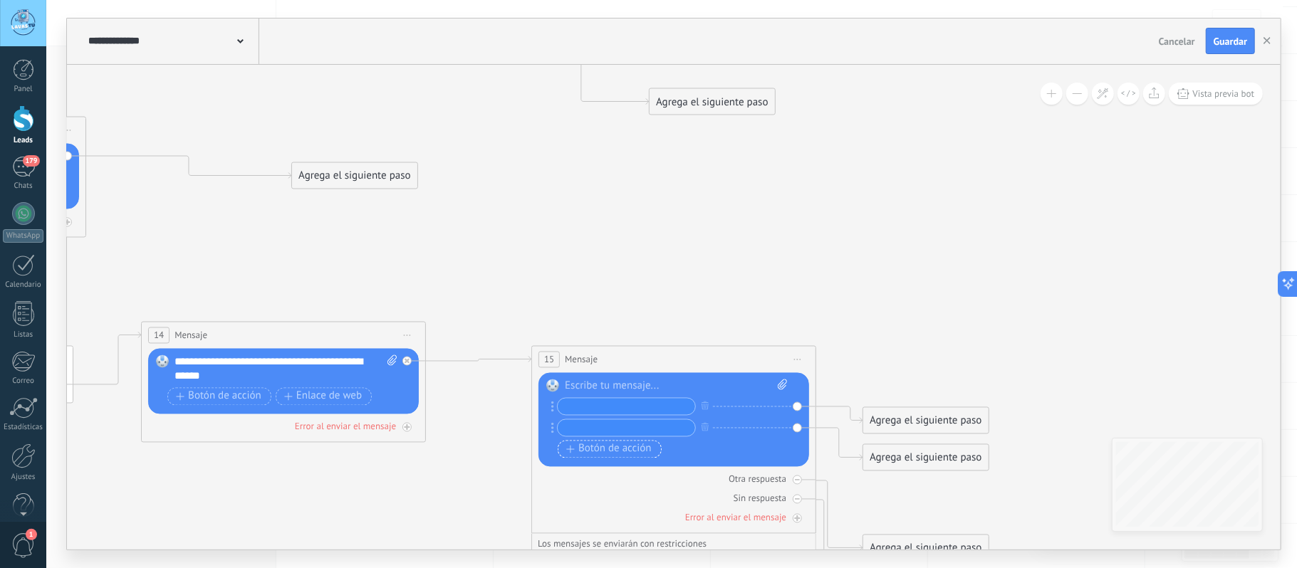
click at [605, 450] on span "Botón de acción" at bounding box center [608, 449] width 85 height 11
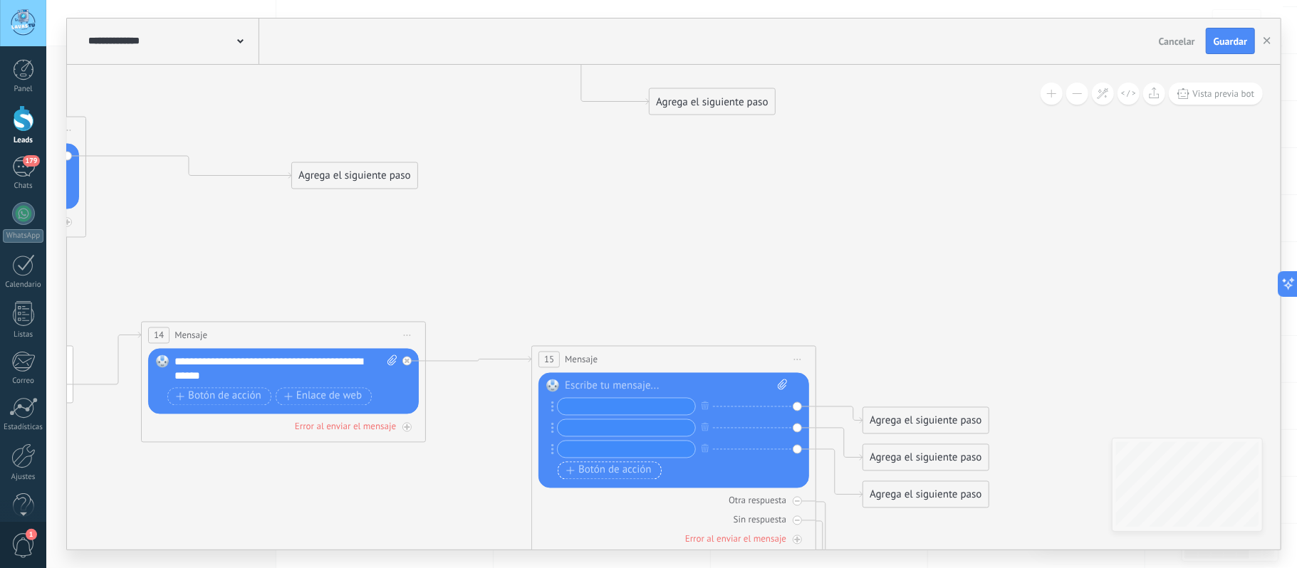
click at [624, 471] on span "Botón de acción" at bounding box center [608, 470] width 85 height 11
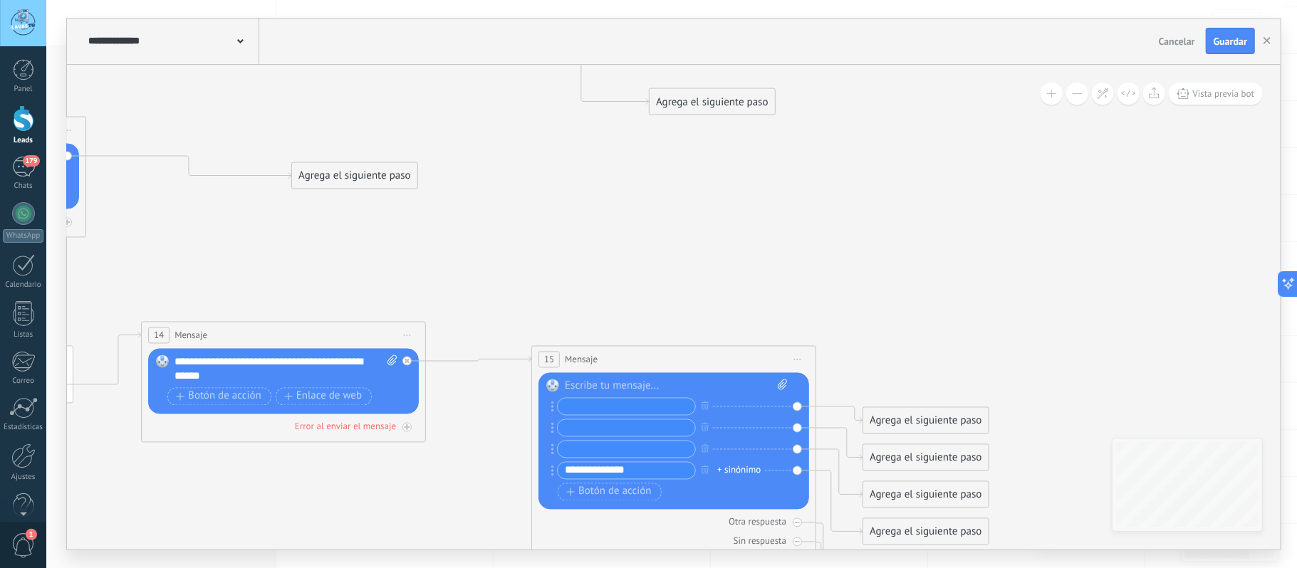
type input "**********"
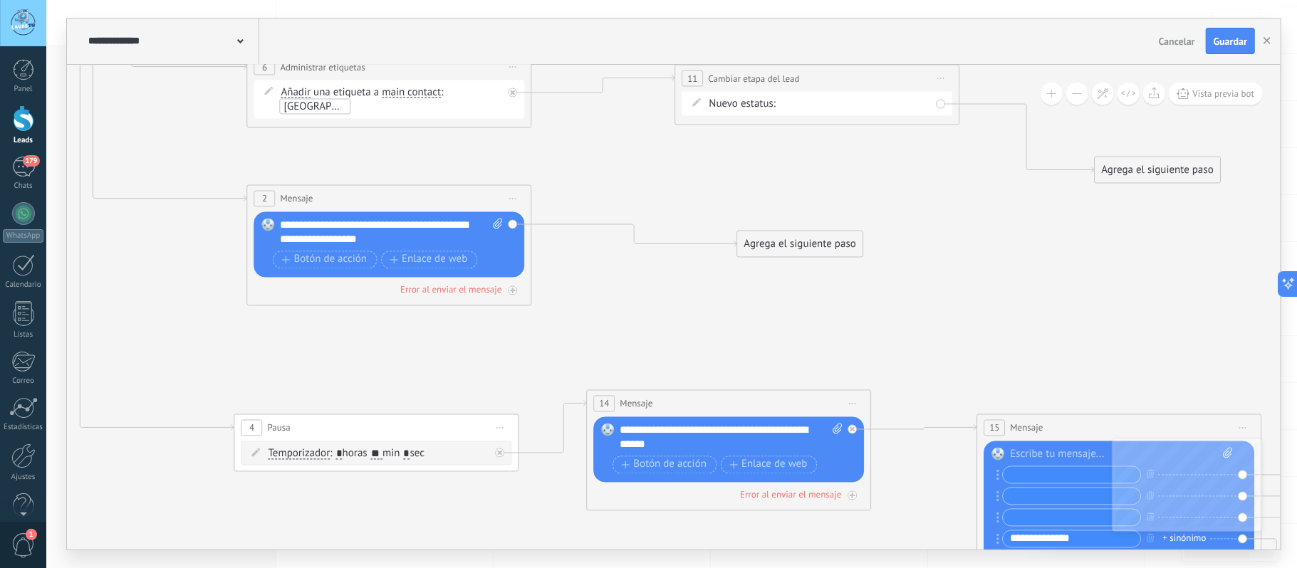
drag, startPoint x: 868, startPoint y: 289, endPoint x: 1081, endPoint y: 348, distance: 221.5
click at [1096, 348] on icon at bounding box center [474, 220] width 2536 height 1692
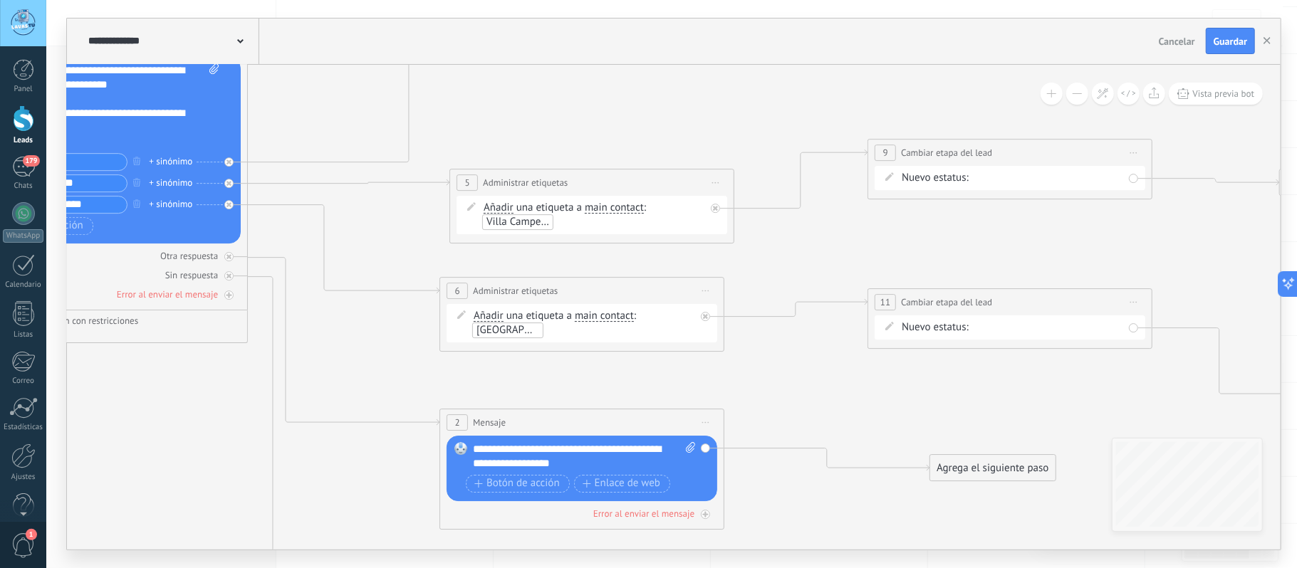
drag, startPoint x: 792, startPoint y: 328, endPoint x: 850, endPoint y: 517, distance: 197.4
click at [850, 517] on icon at bounding box center [667, 444] width 2536 height 1692
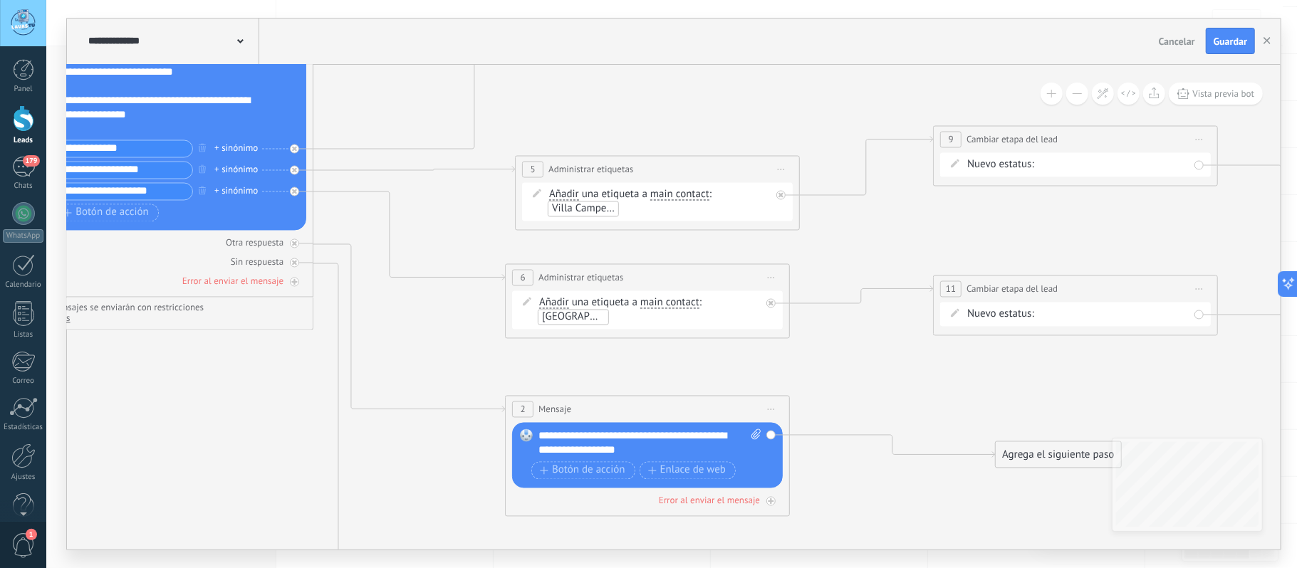
drag, startPoint x: 385, startPoint y: 377, endPoint x: 454, endPoint y: 363, distance: 69.9
click at [409, 336] on icon at bounding box center [732, 431] width 2536 height 1692
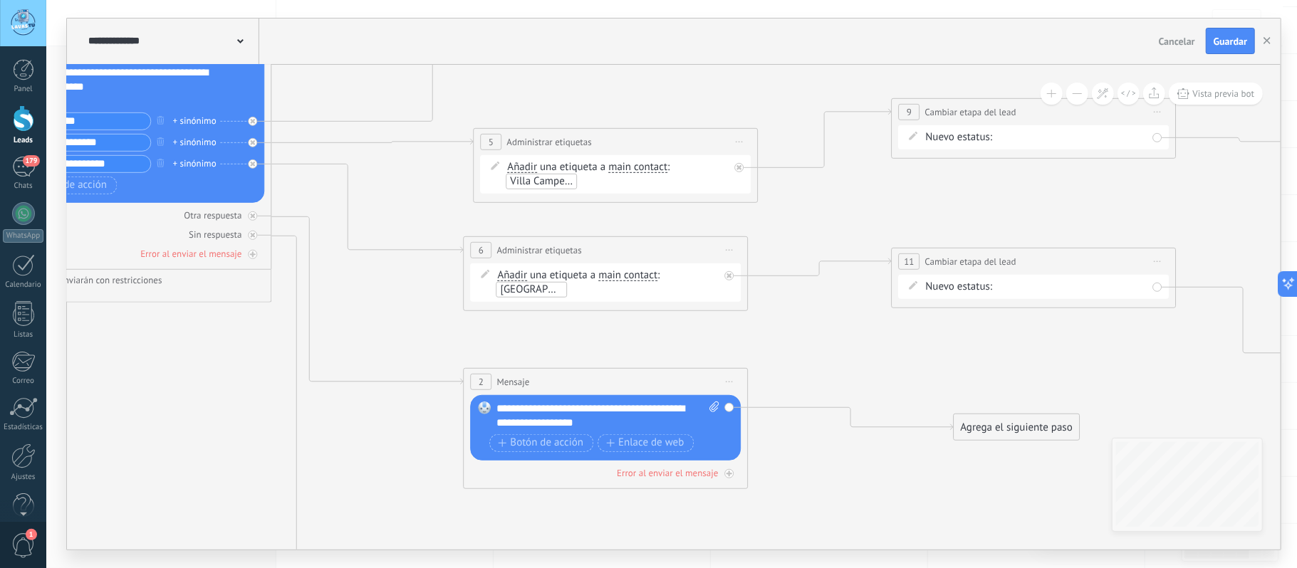
drag, startPoint x: 651, startPoint y: 248, endPoint x: 637, endPoint y: 243, distance: 15.1
click at [647, 245] on icon at bounding box center [691, 404] width 2536 height 1692
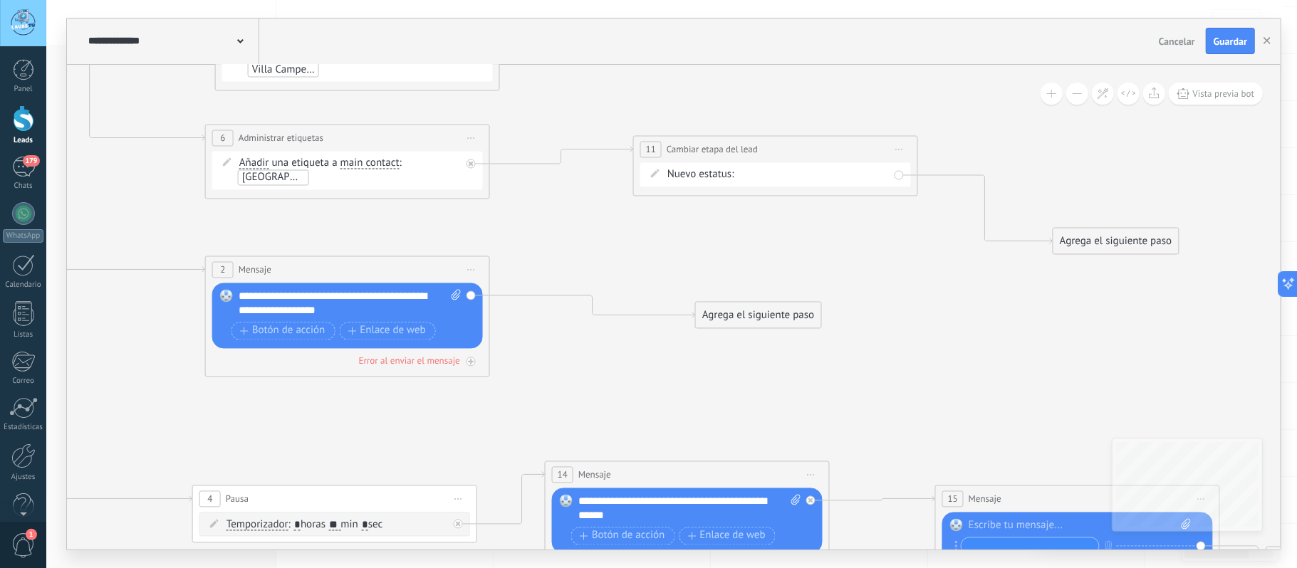
drag, startPoint x: 833, startPoint y: 269, endPoint x: 813, endPoint y: 237, distance: 37.4
click at [812, 232] on icon at bounding box center [432, 291] width 2536 height 1692
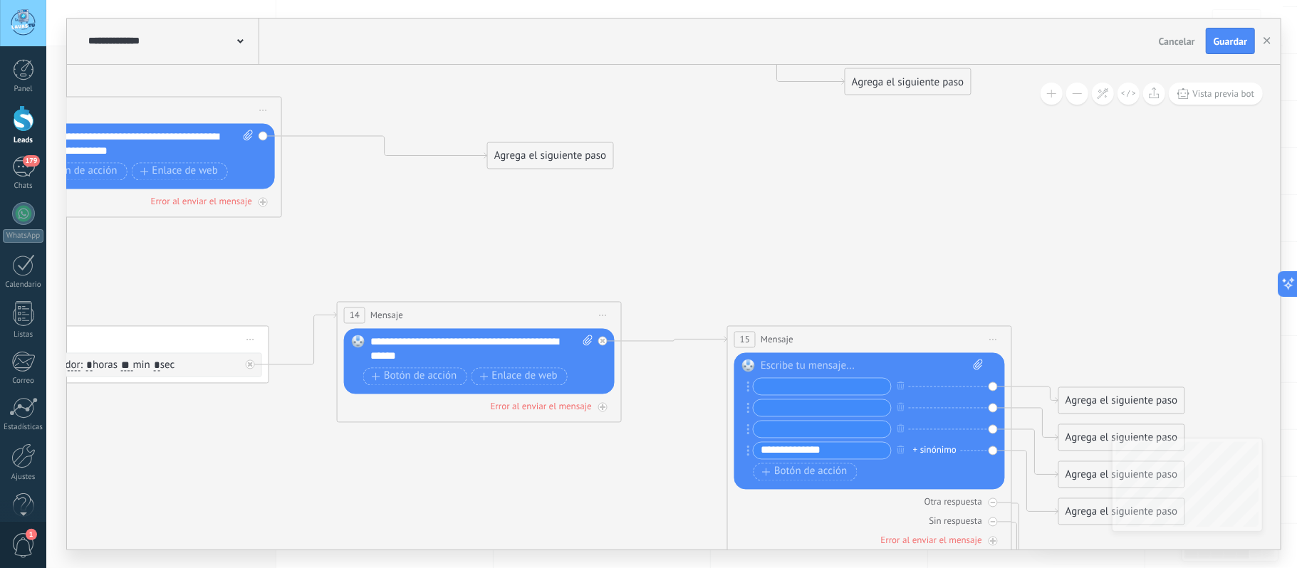
click at [806, 383] on input "text" at bounding box center [822, 386] width 137 height 16
click at [779, 389] on input "**********" at bounding box center [822, 386] width 137 height 16
type input "**********"
click at [776, 411] on input "text" at bounding box center [822, 408] width 137 height 16
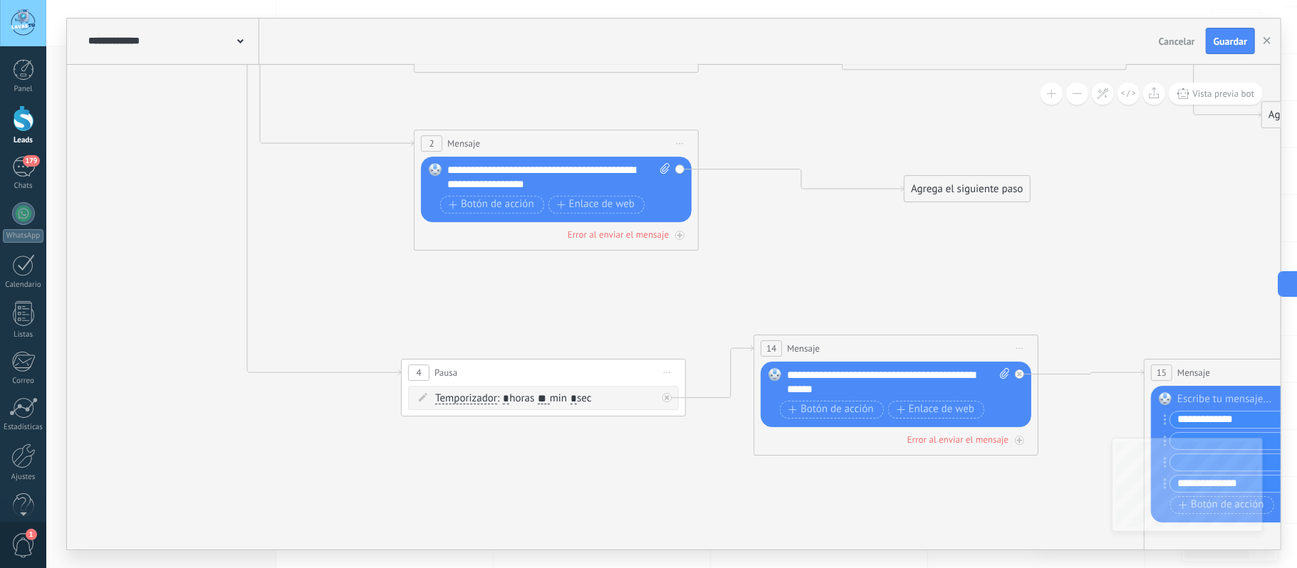
drag, startPoint x: 521, startPoint y: 254, endPoint x: 843, endPoint y: 289, distance: 323.9
click at [1049, 288] on icon at bounding box center [641, 165] width 2536 height 1692
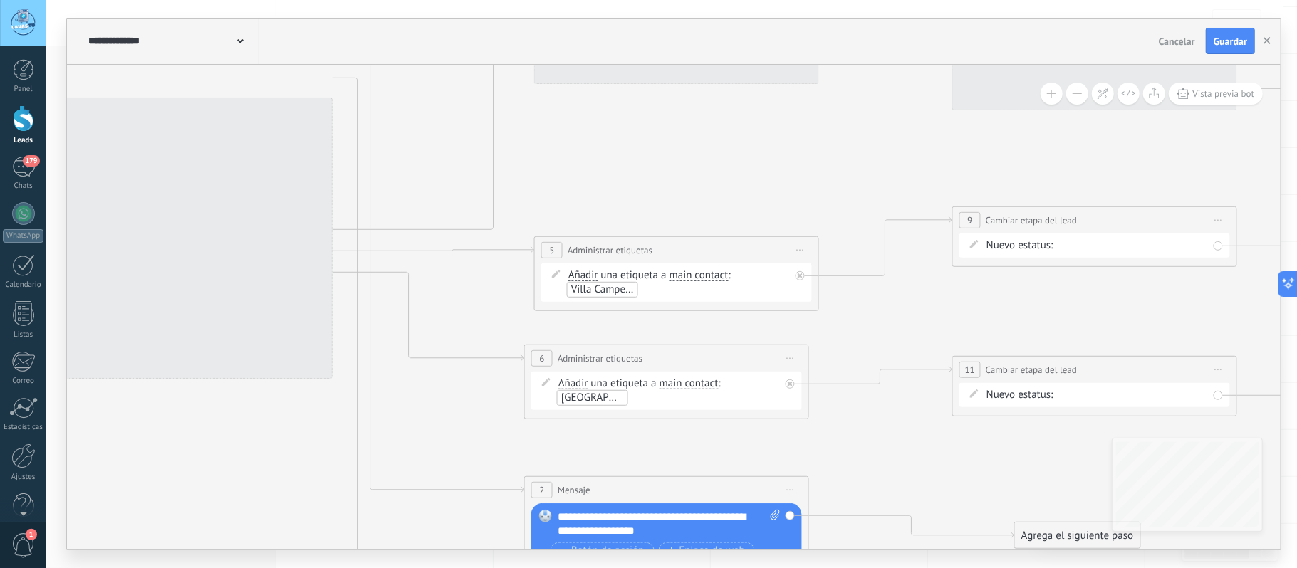
drag, startPoint x: 382, startPoint y: 541, endPoint x: 385, endPoint y: 519, distance: 23.0
click at [391, 379] on html ".abccls-1,.abccls-2{fill-rule:evenodd}.abccls-2{fill:#fff} .abfcls-1{fill:none}…" at bounding box center [648, 95] width 1297 height 568
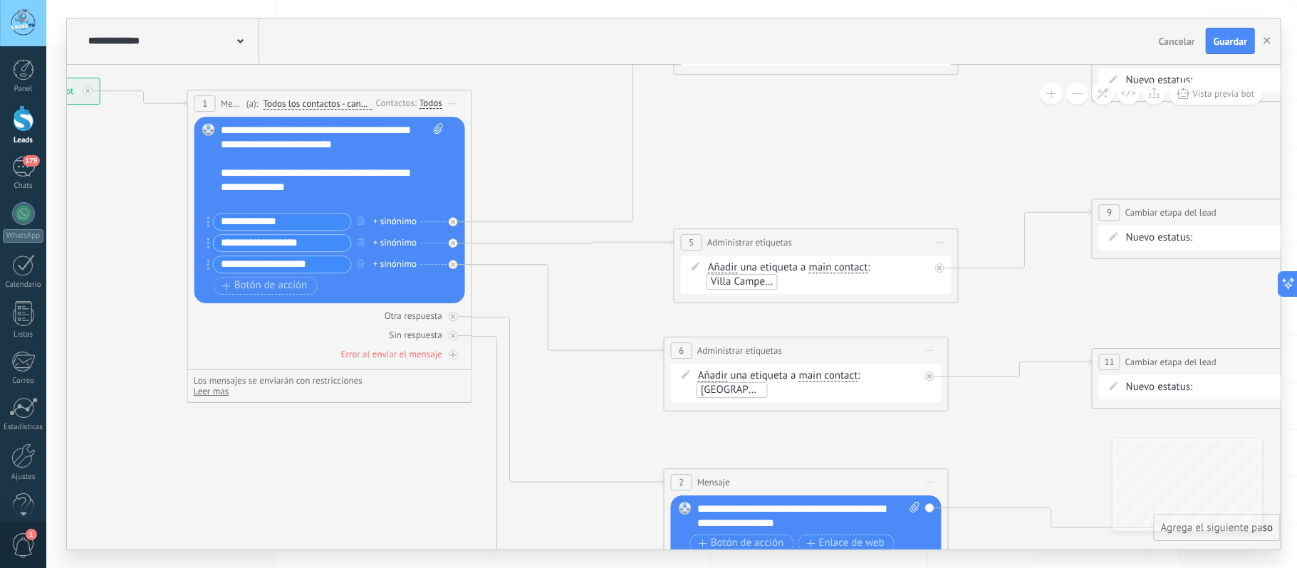
drag, startPoint x: 431, startPoint y: 449, endPoint x: 472, endPoint y: 323, distance: 132.5
click at [254, 218] on icon at bounding box center [891, 504] width 2536 height 1692
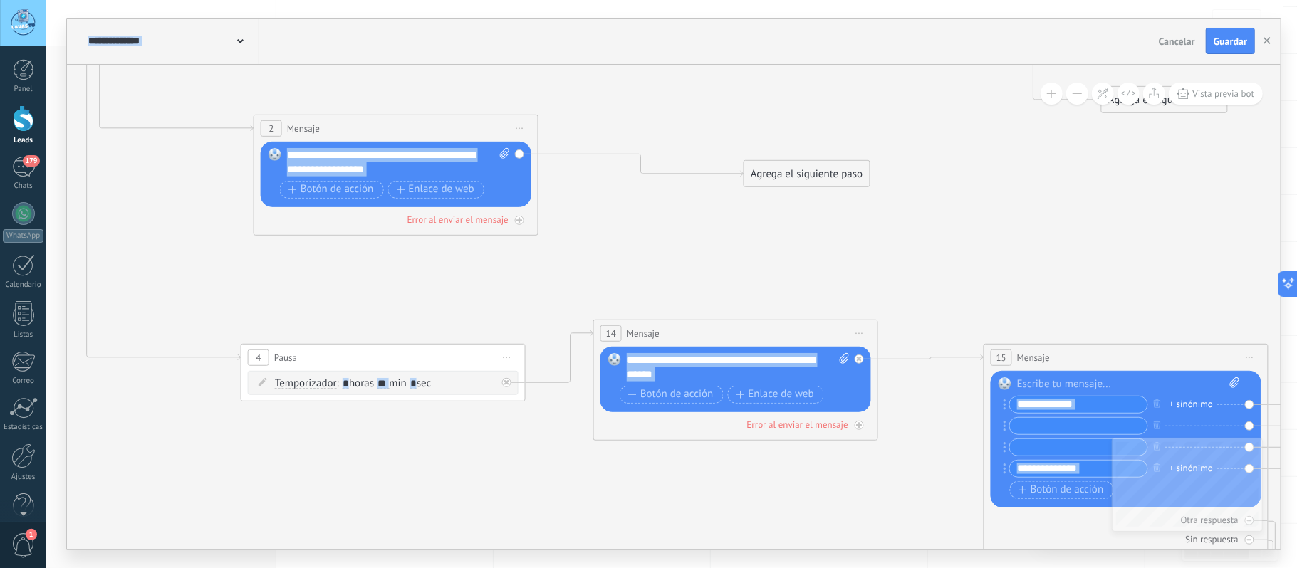
drag, startPoint x: 925, startPoint y: 385, endPoint x: 724, endPoint y: 274, distance: 228.9
click at [695, 255] on icon at bounding box center [481, 150] width 2536 height 1692
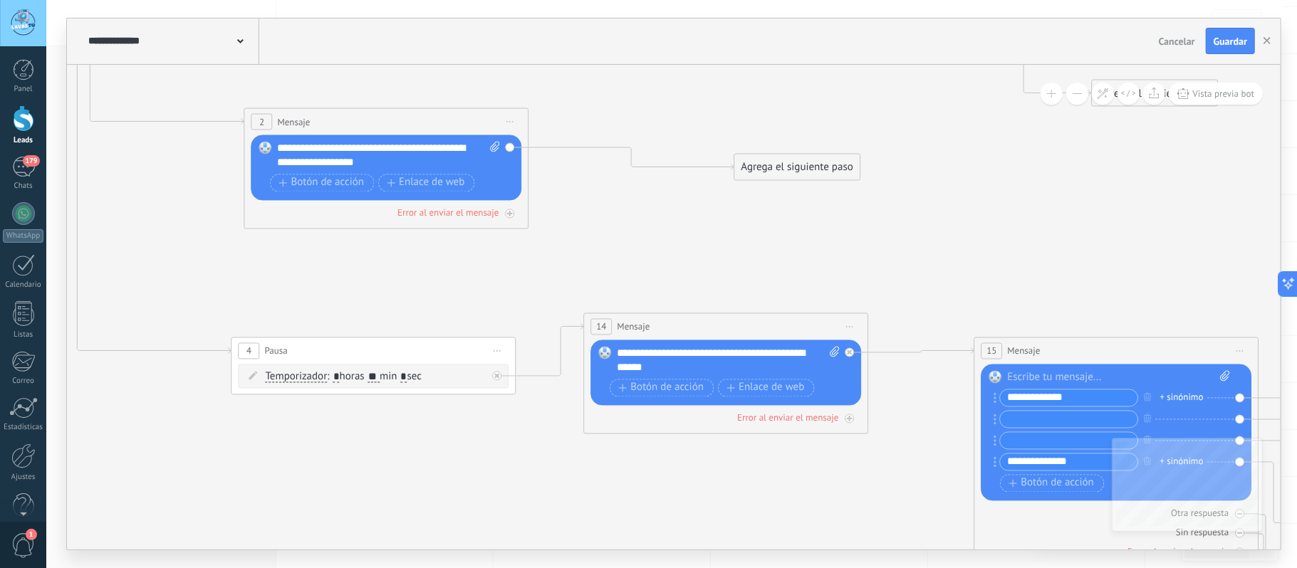
click at [1041, 425] on input "text" at bounding box center [1069, 419] width 137 height 16
type input "**********"
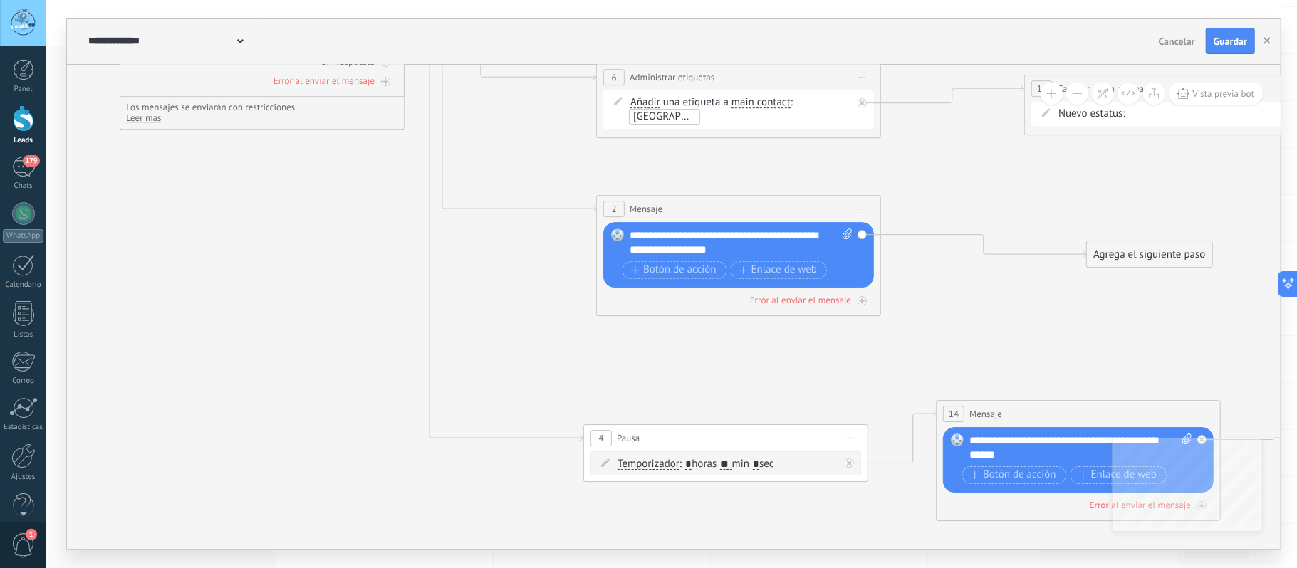
drag, startPoint x: 466, startPoint y: 457, endPoint x: 886, endPoint y: 560, distance: 432.6
click at [888, 560] on div "**********" at bounding box center [671, 284] width 1251 height 568
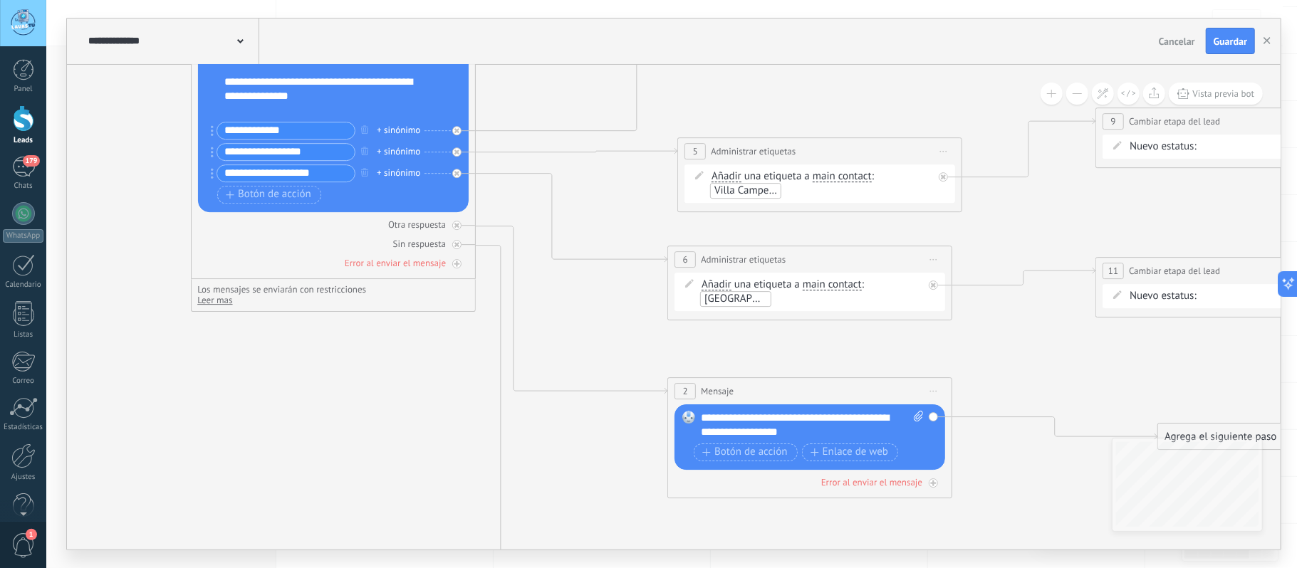
drag, startPoint x: 408, startPoint y: 308, endPoint x: 410, endPoint y: 474, distance: 166.7
click at [410, 474] on icon at bounding box center [895, 413] width 2536 height 1692
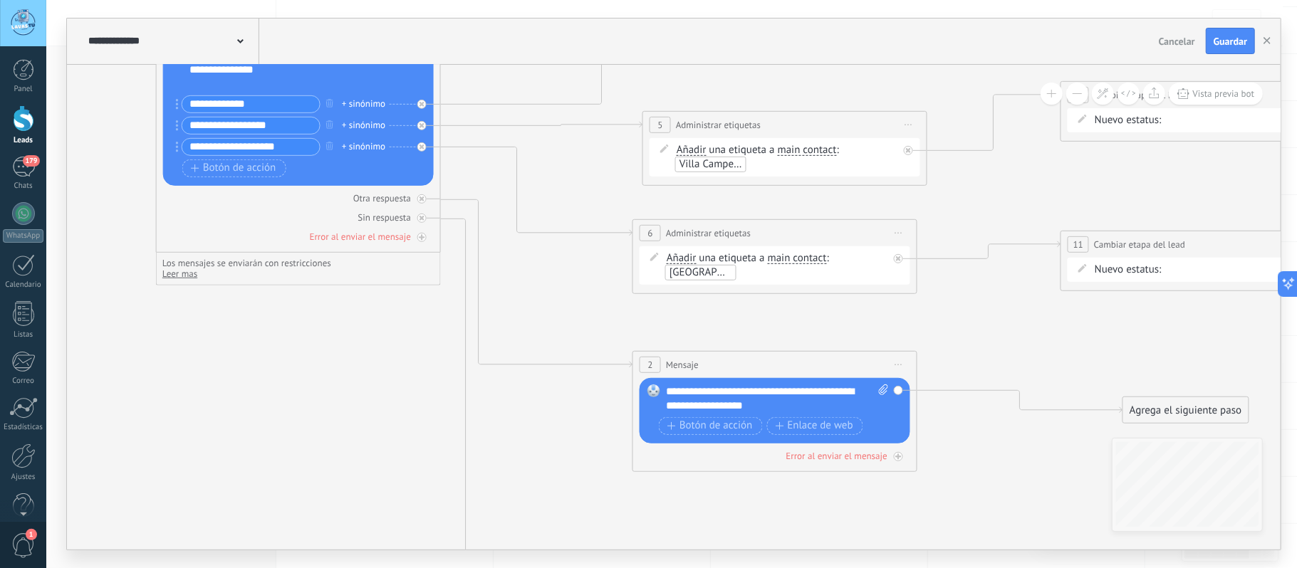
drag, startPoint x: 417, startPoint y: 462, endPoint x: 228, endPoint y: 329, distance: 231.0
click at [225, 331] on icon at bounding box center [860, 387] width 2536 height 1692
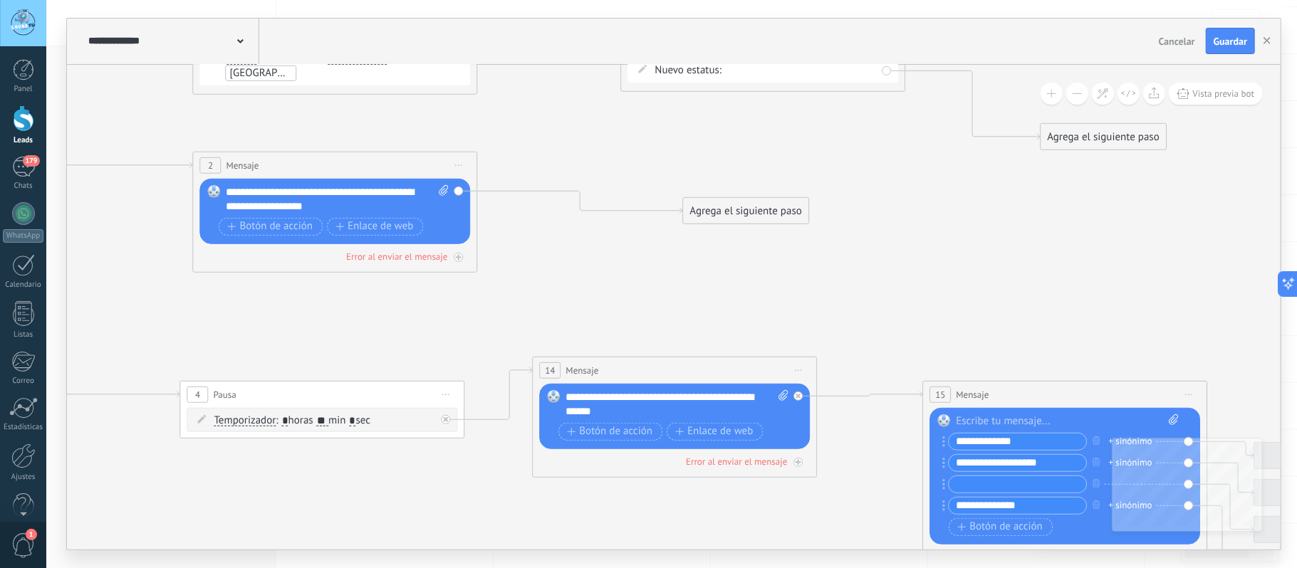
drag, startPoint x: 650, startPoint y: 291, endPoint x: 554, endPoint y: 229, distance: 114.2
click at [545, 224] on icon at bounding box center [420, 187] width 2536 height 1692
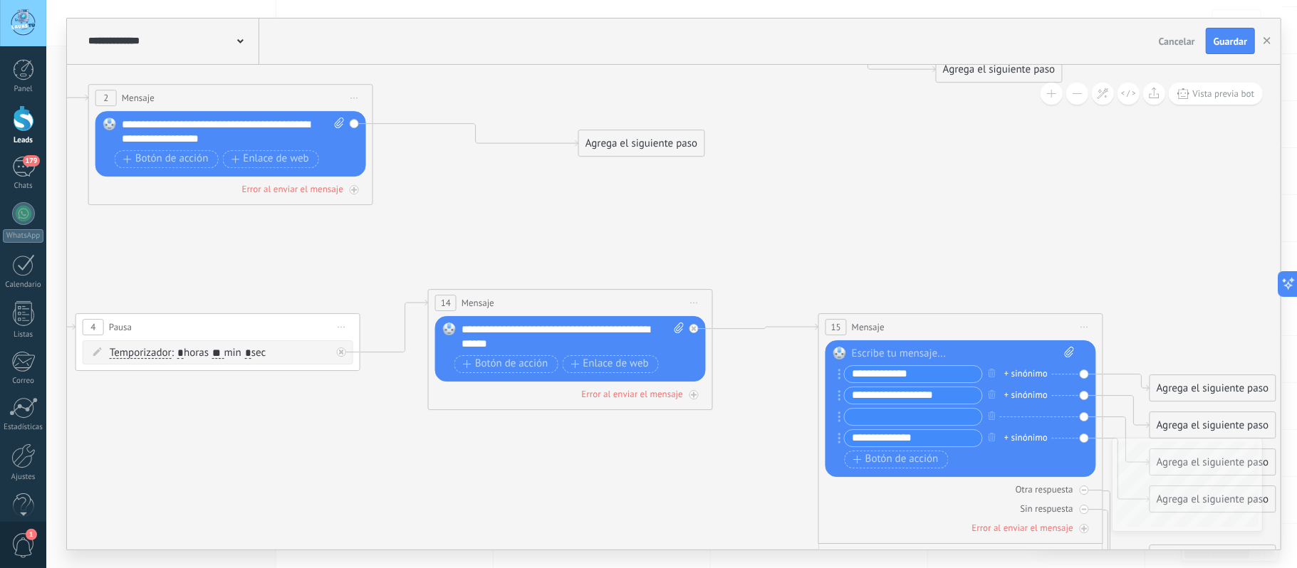
click at [898, 420] on input "text" at bounding box center [913, 417] width 137 height 16
type input "**********"
click at [942, 195] on icon at bounding box center [316, 119] width 2536 height 1692
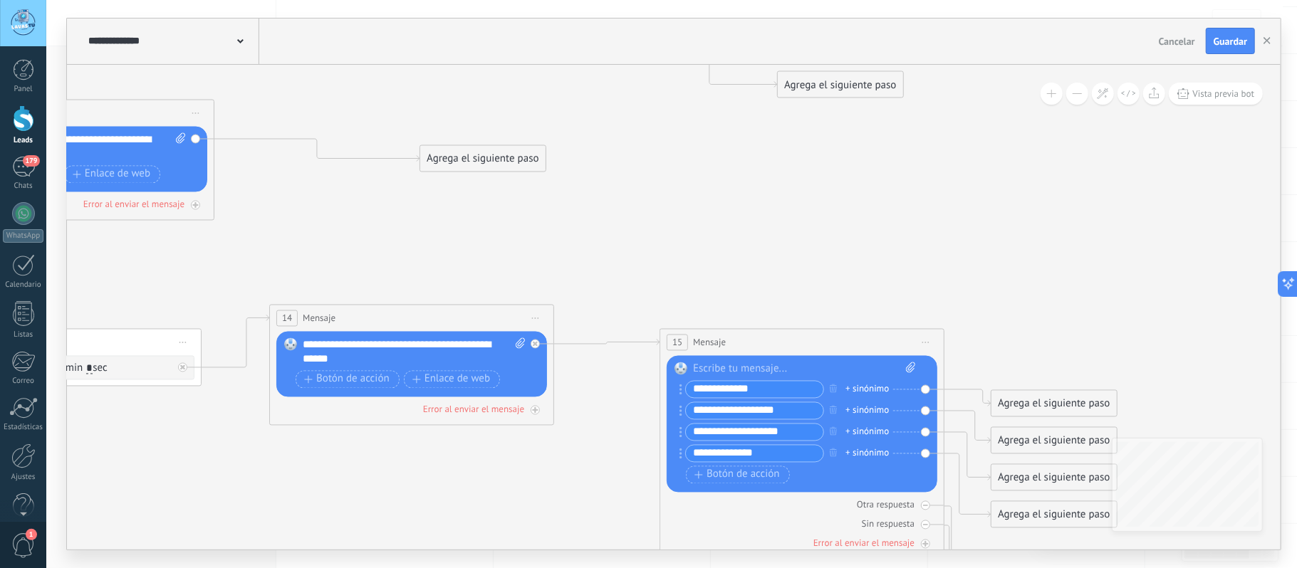
drag, startPoint x: 745, startPoint y: 483, endPoint x: 369, endPoint y: 493, distance: 376.2
click at [405, 496] on icon at bounding box center [157, 134] width 2536 height 1692
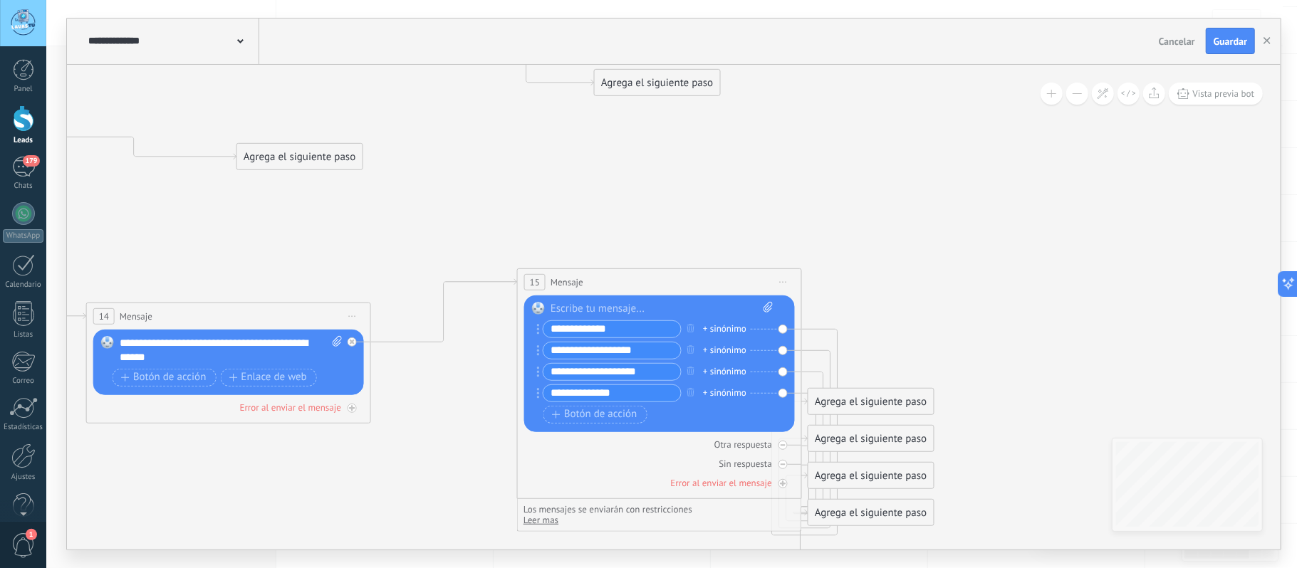
drag, startPoint x: 597, startPoint y: 337, endPoint x: 638, endPoint y: 279, distance: 71.0
click at [638, 279] on div "15 Mensaje ******* (a): Todos los contactos - canales seleccionados Todos los c…" at bounding box center [660, 282] width 284 height 26
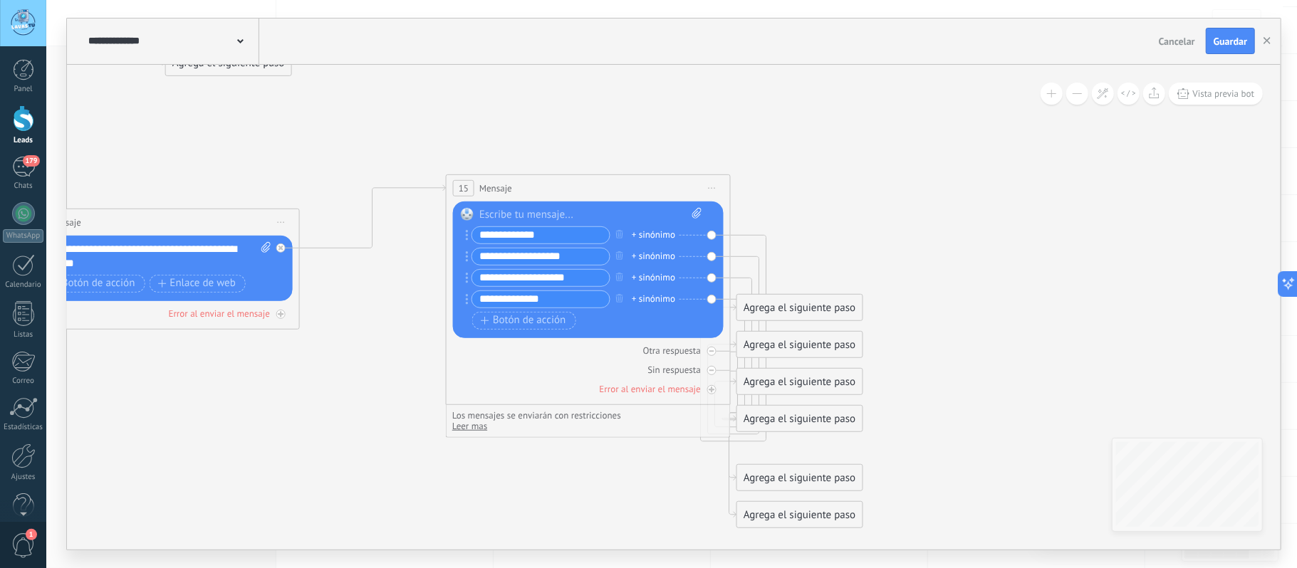
drag, startPoint x: 449, startPoint y: 459, endPoint x: 379, endPoint y: 365, distance: 117.1
click at [524, 209] on div at bounding box center [591, 215] width 223 height 14
click at [482, 214] on div "**********" at bounding box center [591, 215] width 222 height 14
click at [670, 209] on div "**********" at bounding box center [591, 215] width 222 height 14
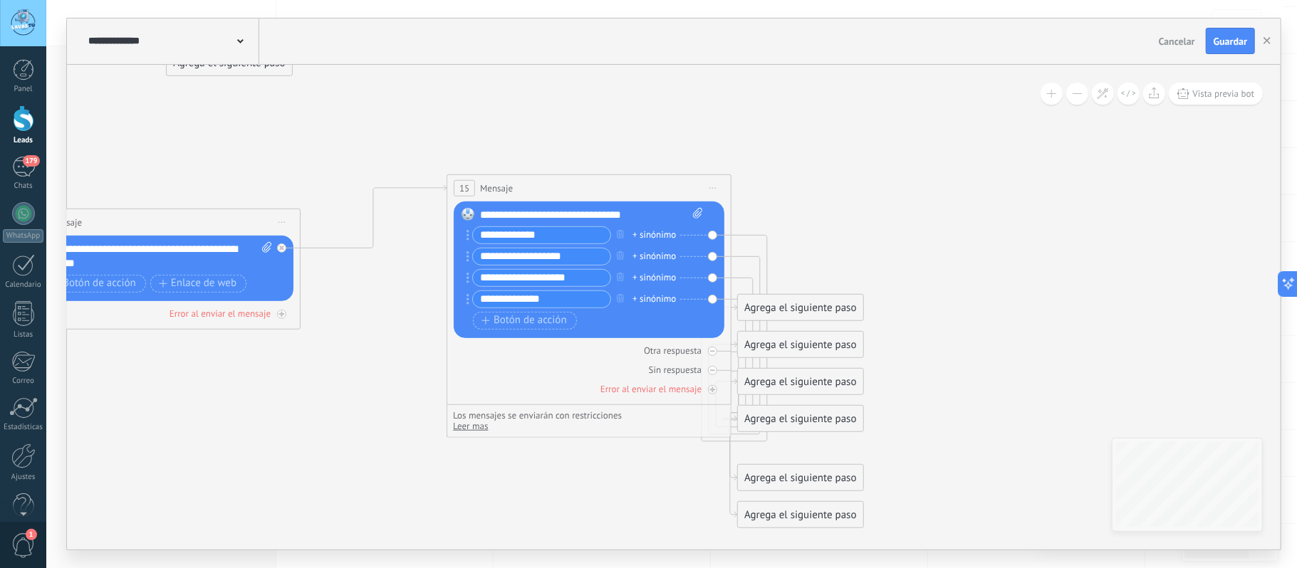
click at [496, 212] on div "**********" at bounding box center [591, 215] width 222 height 14
drag, startPoint x: 550, startPoint y: 303, endPoint x: 479, endPoint y: 303, distance: 70.5
click at [479, 303] on input "**********" at bounding box center [541, 299] width 137 height 16
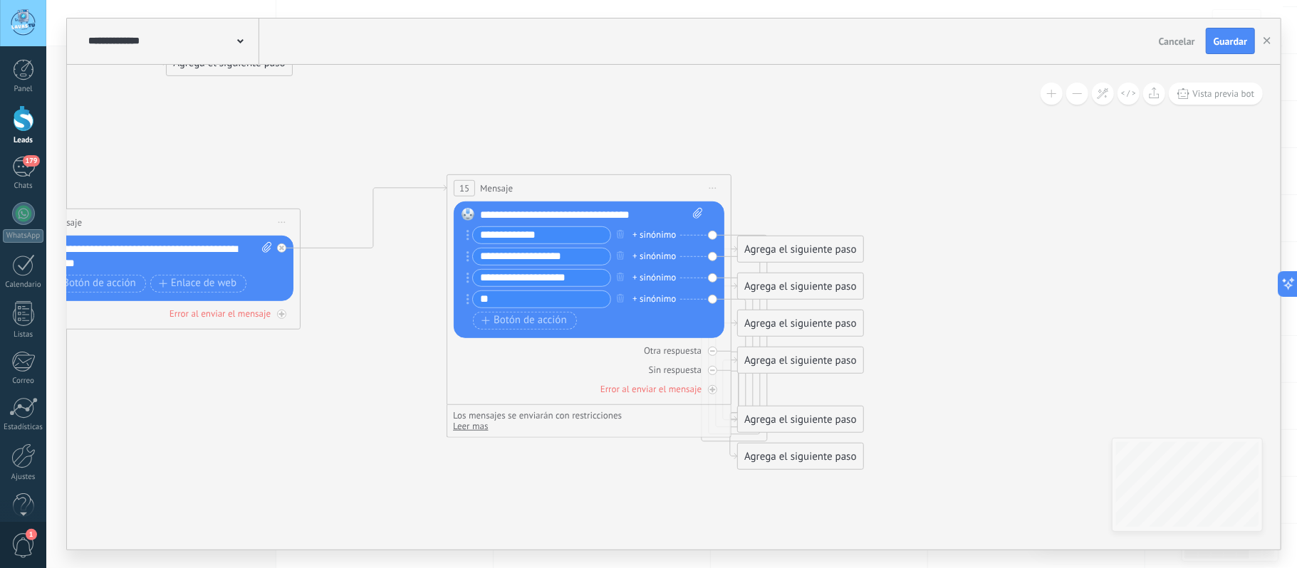
type input "*"
type input "**********"
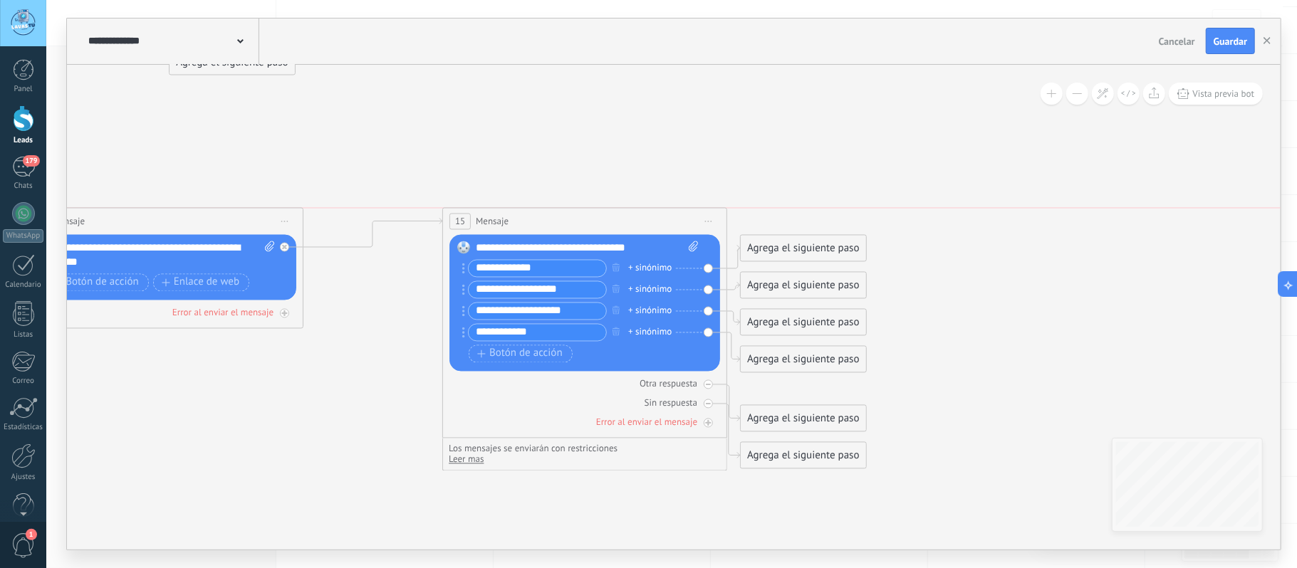
drag, startPoint x: 568, startPoint y: 192, endPoint x: 561, endPoint y: 227, distance: 34.8
click at [561, 227] on div "15 Mensaje ******* (a): Todos los contactos - canales seleccionados Todos los c…" at bounding box center [585, 221] width 284 height 26
drag, startPoint x: 786, startPoint y: 240, endPoint x: 861, endPoint y: 151, distance: 116.3
click at [862, 149] on div "Agrega el siguiente paso" at bounding box center [878, 152] width 125 height 24
drag, startPoint x: 808, startPoint y: 279, endPoint x: 976, endPoint y: 275, distance: 168.2
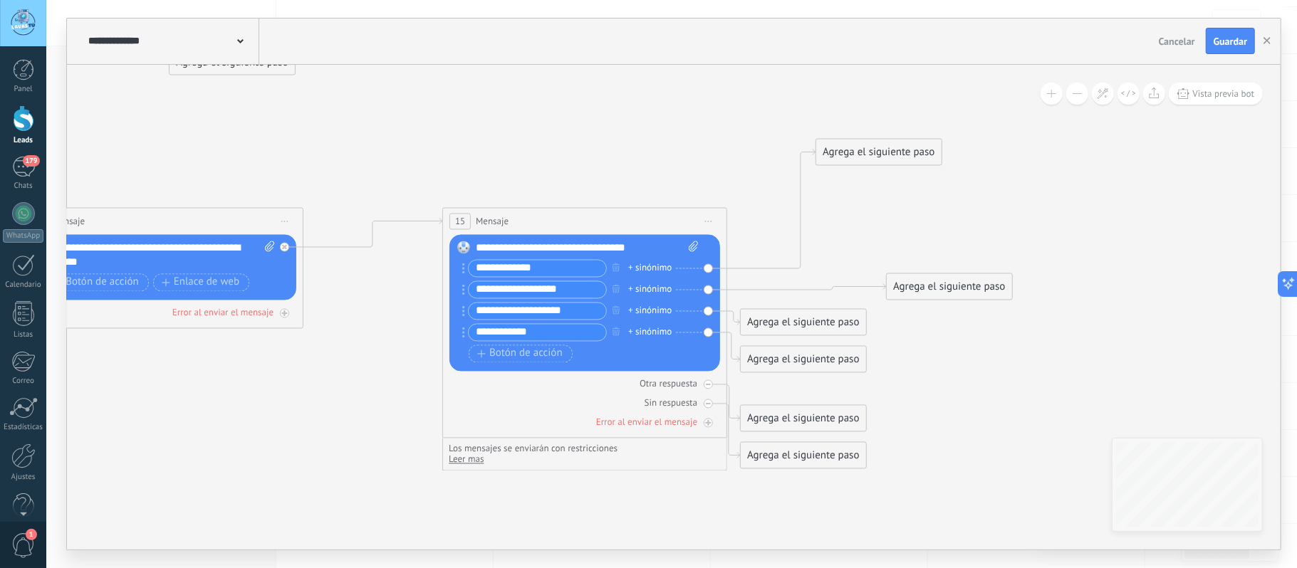
click at [976, 275] on div "Agrega el siguiente paso" at bounding box center [949, 287] width 125 height 24
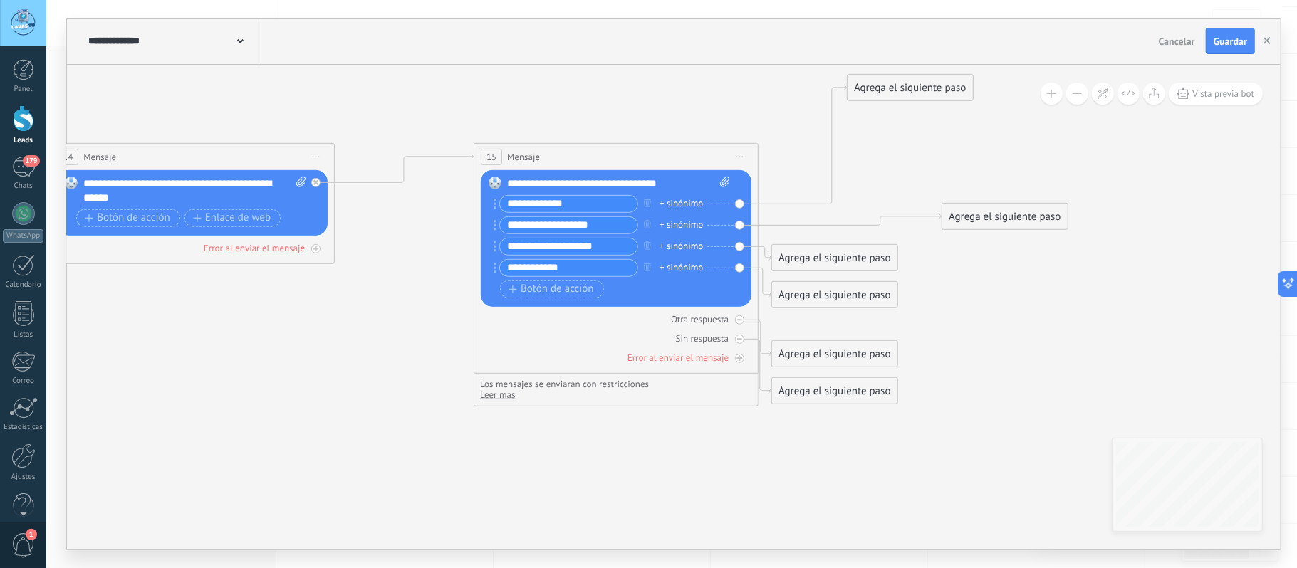
drag, startPoint x: 975, startPoint y: 372, endPoint x: 1004, endPoint y: 303, distance: 75.0
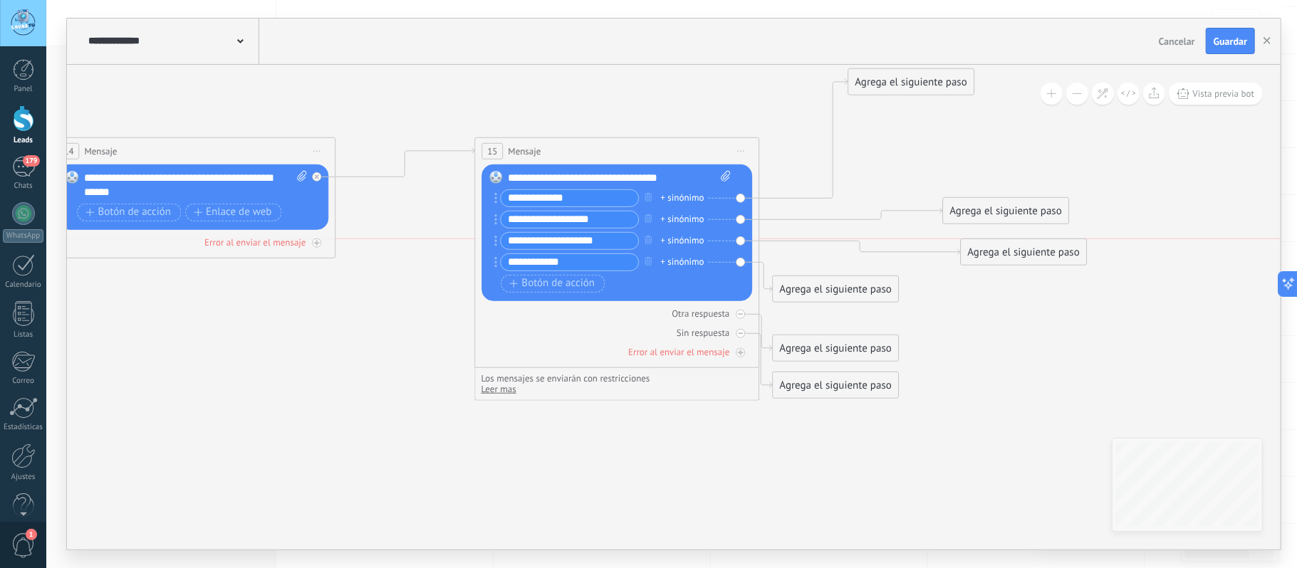
drag, startPoint x: 858, startPoint y: 261, endPoint x: 1052, endPoint y: 266, distance: 194.5
drag, startPoint x: 855, startPoint y: 286, endPoint x: 1015, endPoint y: 313, distance: 162.7
click at [1009, 295] on div "Agrega el siguiente paso" at bounding box center [989, 294] width 125 height 24
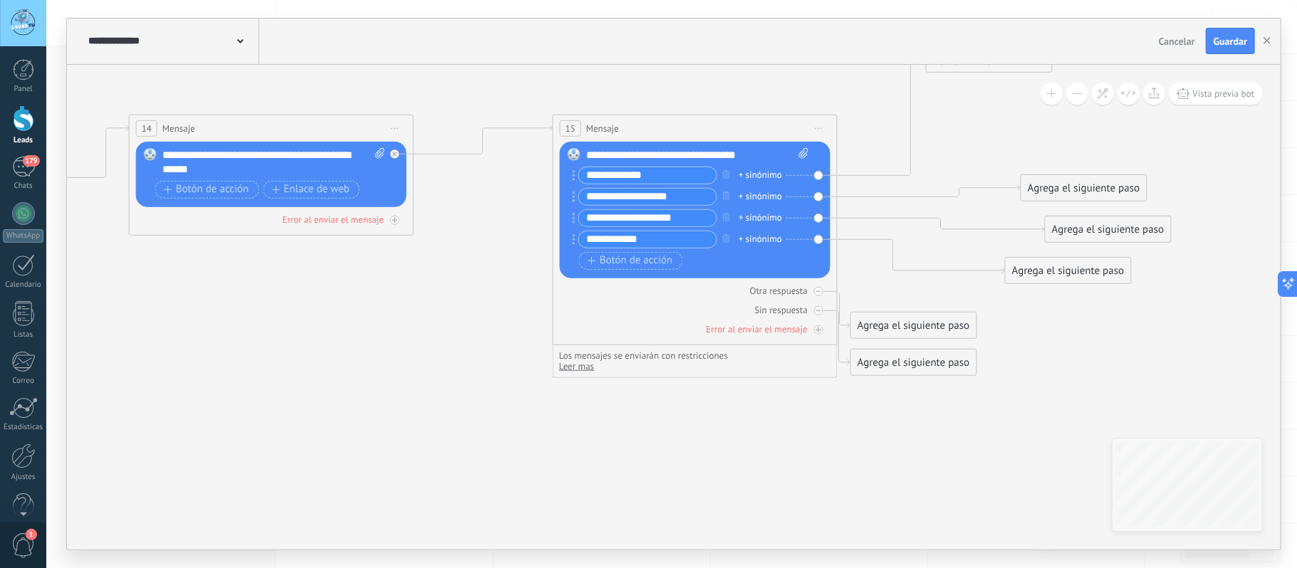
drag, startPoint x: 996, startPoint y: 369, endPoint x: 1078, endPoint y: 348, distance: 84.7
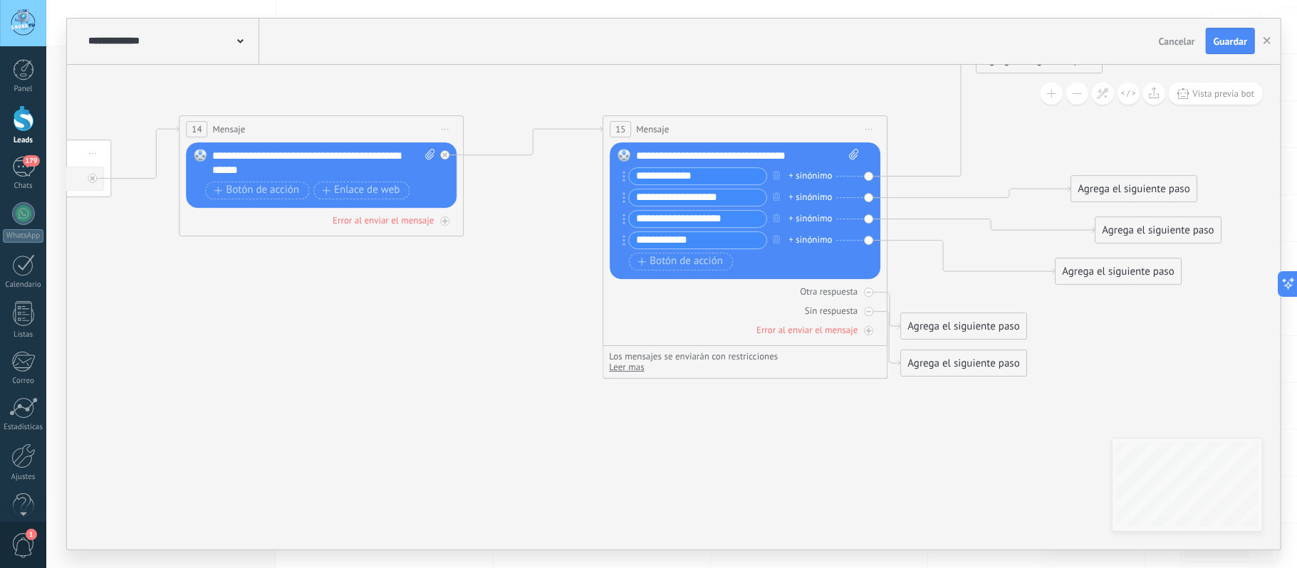
drag, startPoint x: 775, startPoint y: 444, endPoint x: 821, endPoint y: 447, distance: 45.7
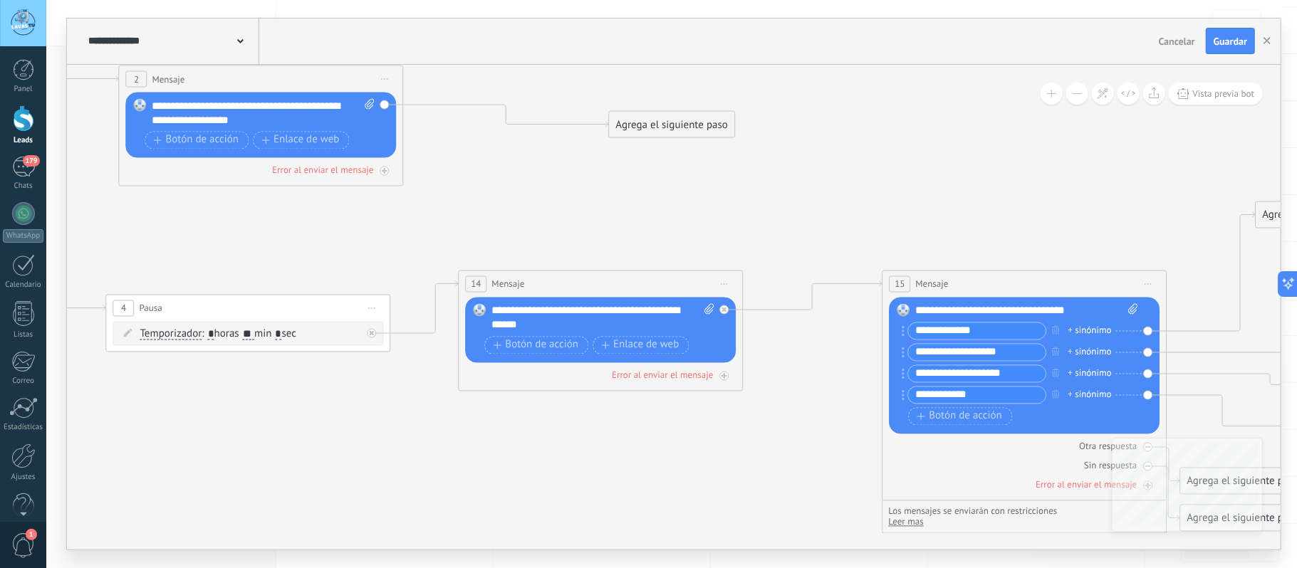
drag, startPoint x: 391, startPoint y: 380, endPoint x: 613, endPoint y: 487, distance: 246.3
click at [613, 487] on icon at bounding box center [443, 70] width 2730 height 1633
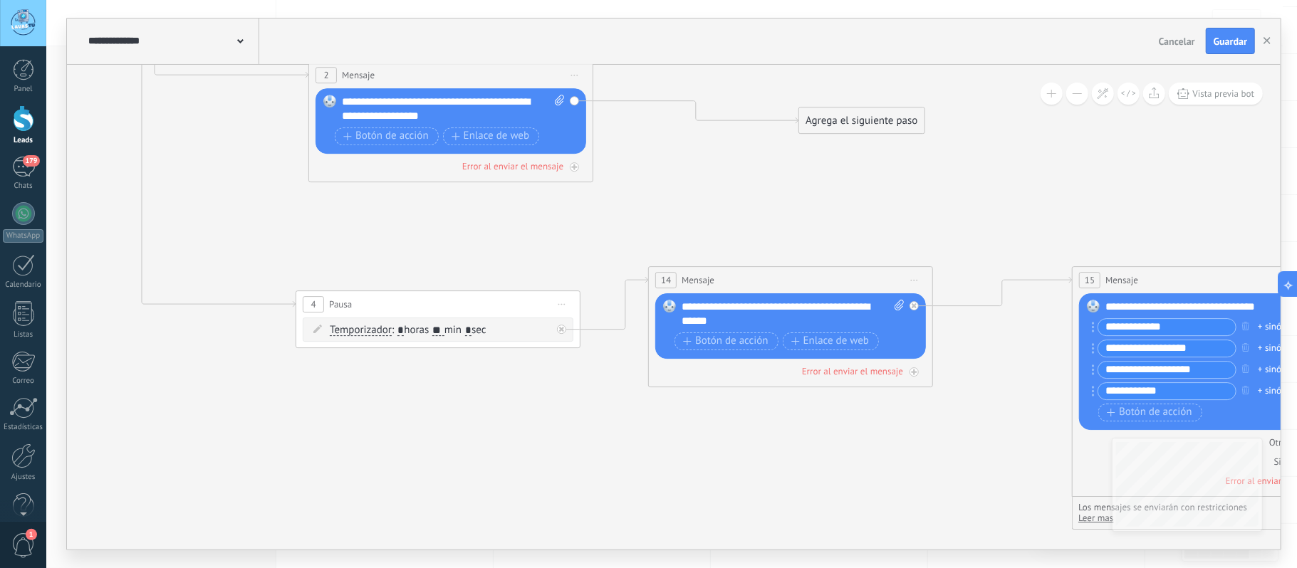
drag, startPoint x: 568, startPoint y: 454, endPoint x: 751, endPoint y: 454, distance: 182.4
click at [775, 449] on icon at bounding box center [633, 67] width 2730 height 1633
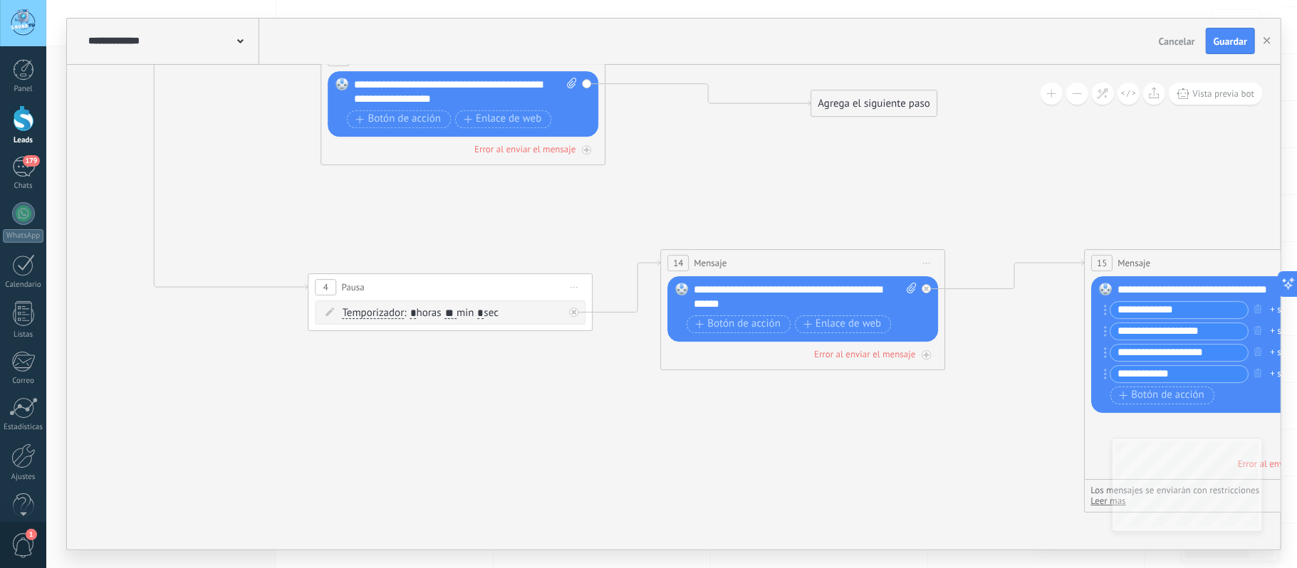
drag, startPoint x: 738, startPoint y: 453, endPoint x: 573, endPoint y: 435, distance: 165.6
click at [576, 435] on icon at bounding box center [645, 50] width 2730 height 1633
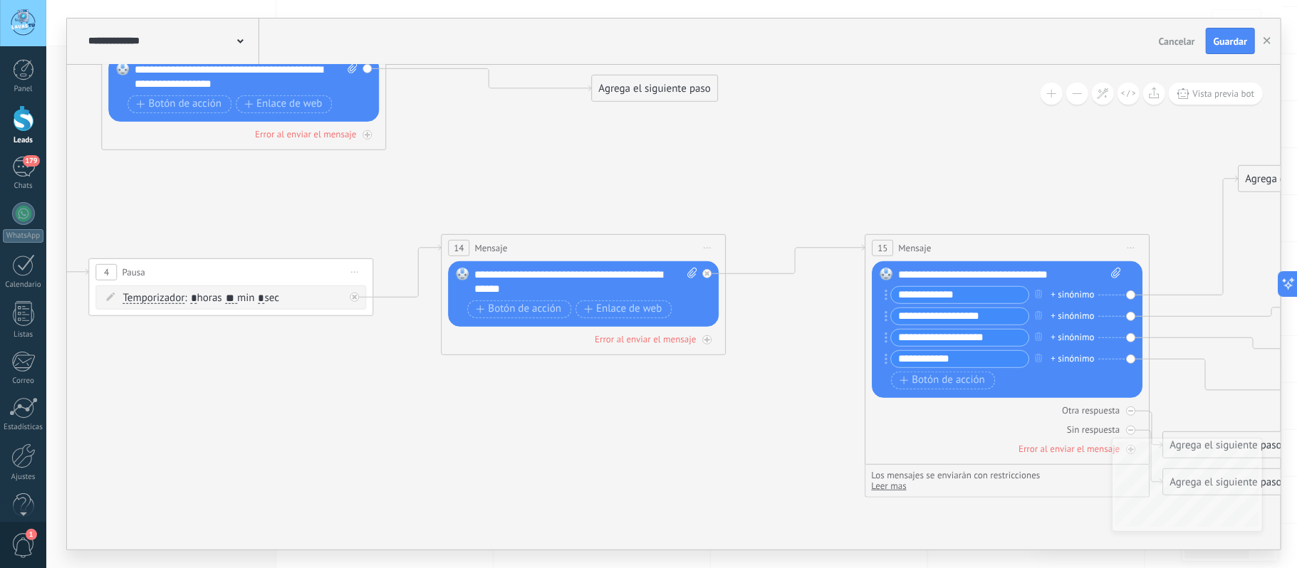
drag, startPoint x: 630, startPoint y: 446, endPoint x: 365, endPoint y: 452, distance: 265.0
click at [358, 447] on icon at bounding box center [425, 35] width 2730 height 1633
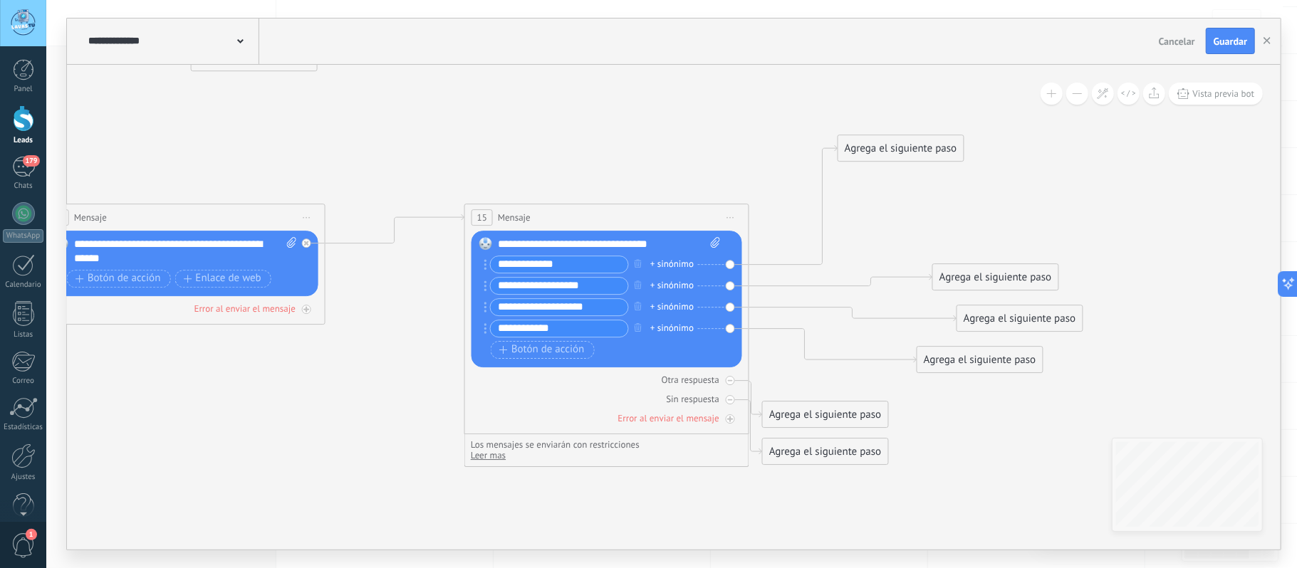
drag, startPoint x: 425, startPoint y: 422, endPoint x: 294, endPoint y: 407, distance: 131.1
click at [299, 407] on icon at bounding box center [25, 4] width 2730 height 1633
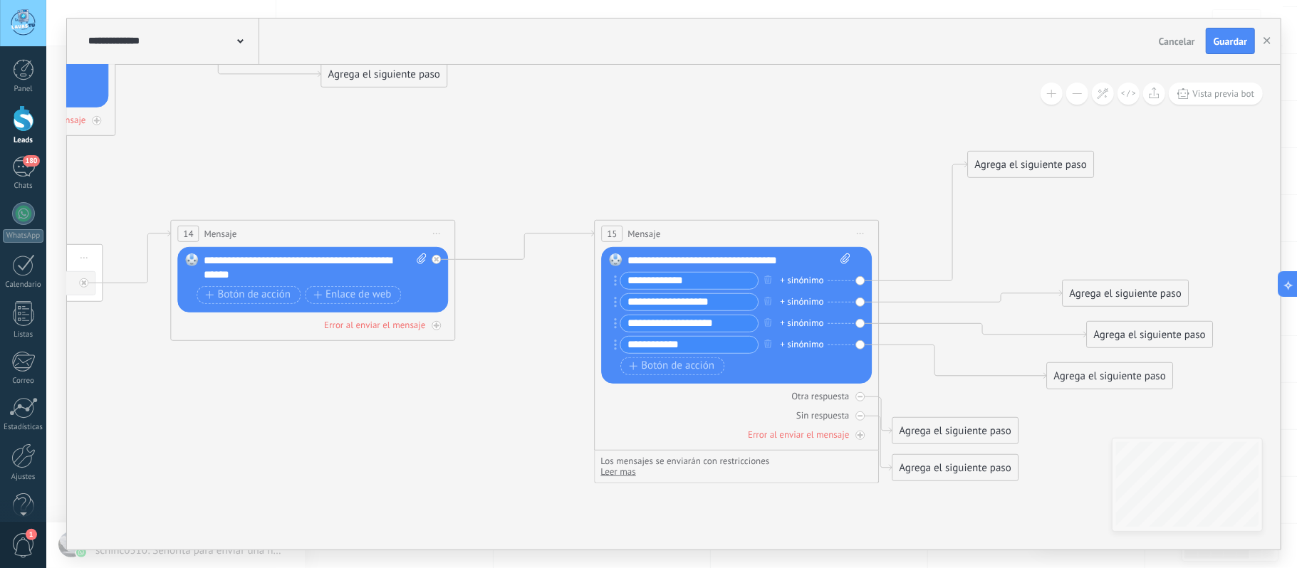
drag, startPoint x: 394, startPoint y: 142, endPoint x: 754, endPoint y: 214, distance: 366.8
click at [771, 225] on icon at bounding box center [155, 20] width 2730 height 1633
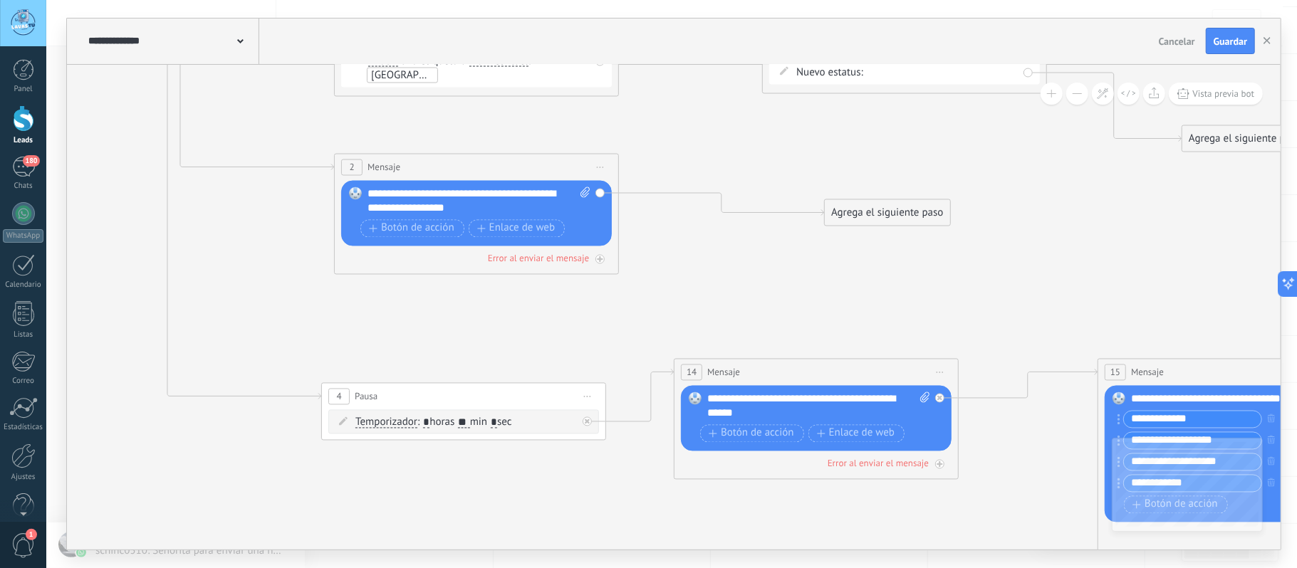
drag, startPoint x: 647, startPoint y: 238, endPoint x: 796, endPoint y: 275, distance: 152.7
click at [796, 275] on icon at bounding box center [658, 159] width 2730 height 1633
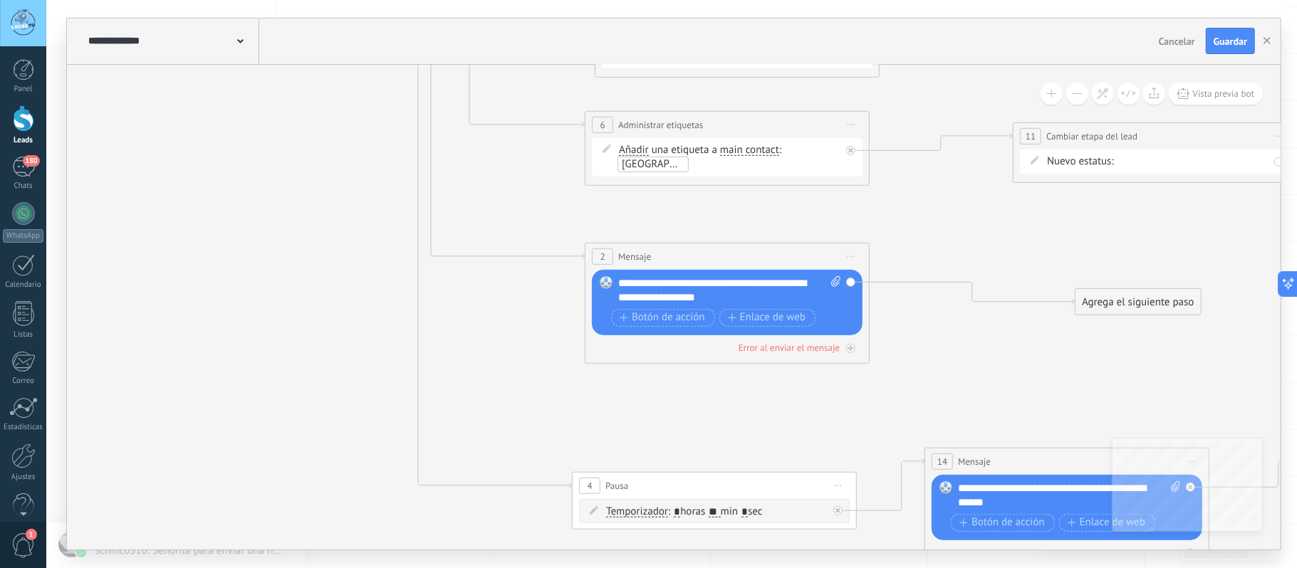
drag, startPoint x: 719, startPoint y: 271, endPoint x: 944, endPoint y: 365, distance: 243.9
click at [964, 428] on icon at bounding box center [909, 248] width 2730 height 1633
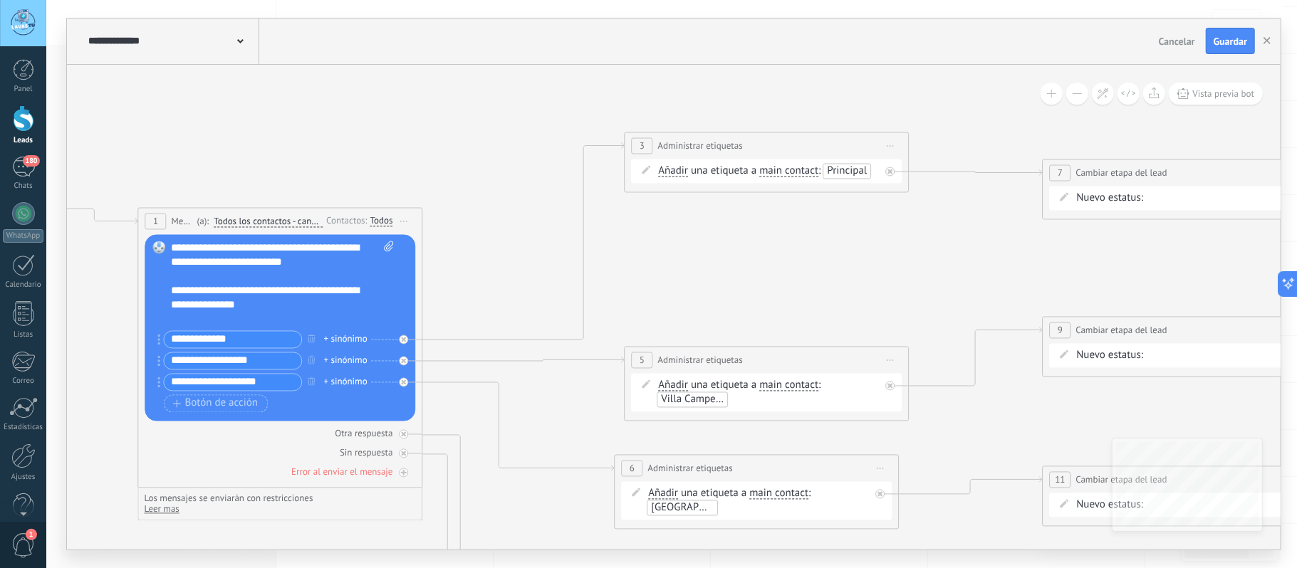
drag, startPoint x: 904, startPoint y: 268, endPoint x: 950, endPoint y: 479, distance: 215.9
drag, startPoint x: 950, startPoint y: 293, endPoint x: 738, endPoint y: 123, distance: 272.6
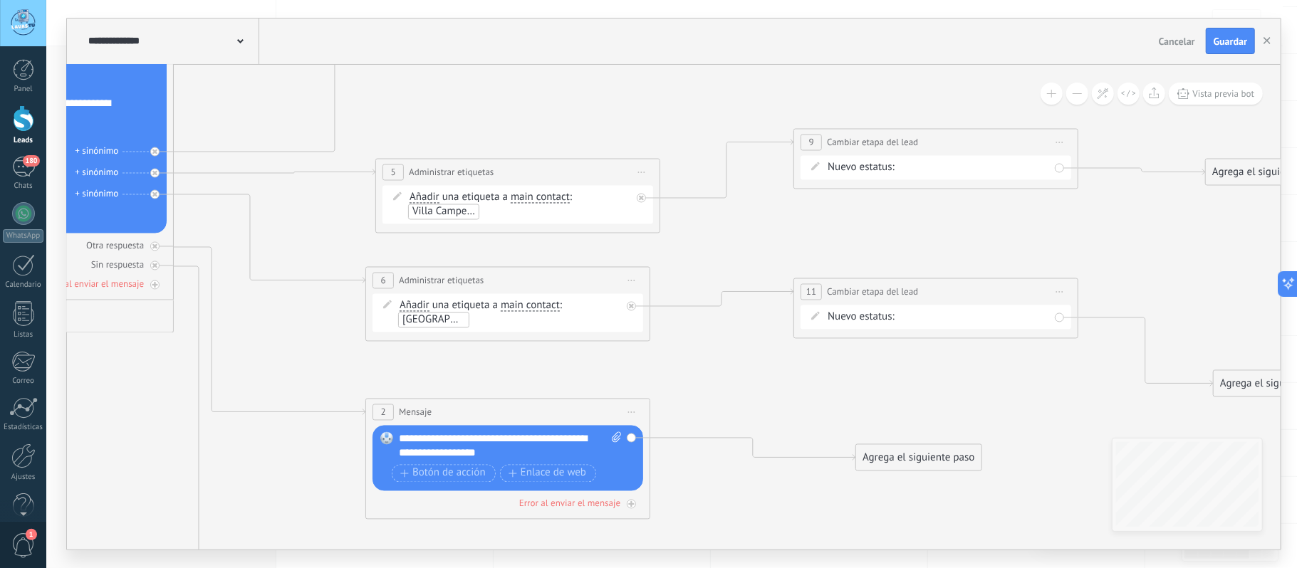
drag, startPoint x: 984, startPoint y: 430, endPoint x: 662, endPoint y: 284, distance: 353.8
click at [605, 277] on icon at bounding box center [690, 404] width 2730 height 1633
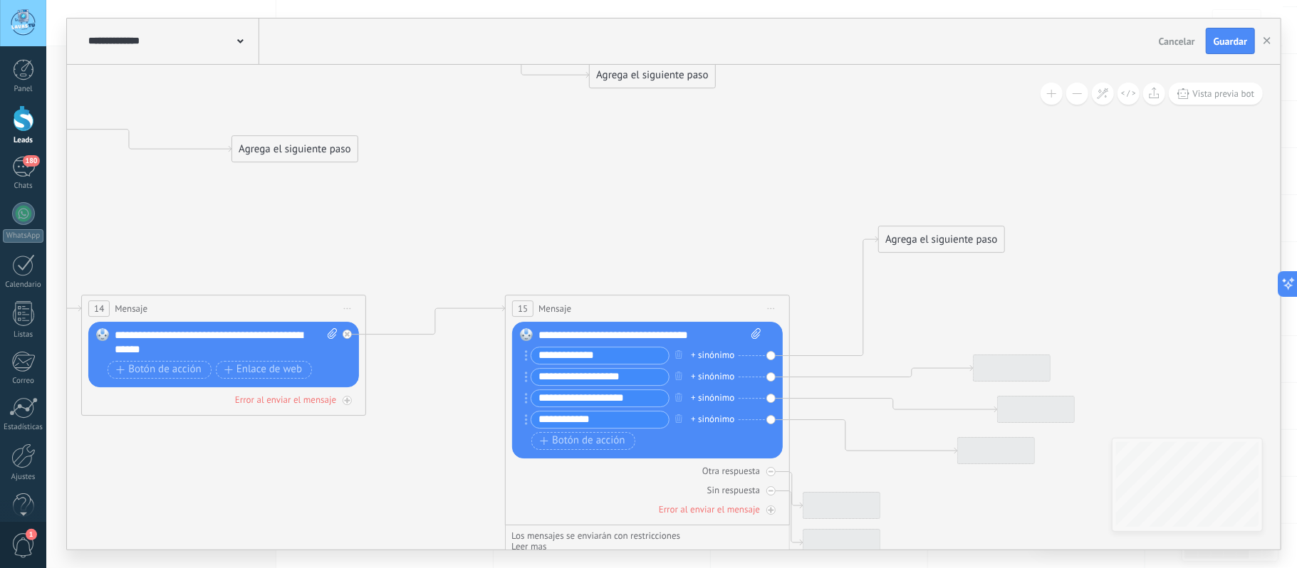
drag, startPoint x: 947, startPoint y: 383, endPoint x: 633, endPoint y: 160, distance: 385.6
click at [648, 187] on icon at bounding box center [66, 95] width 2730 height 1633
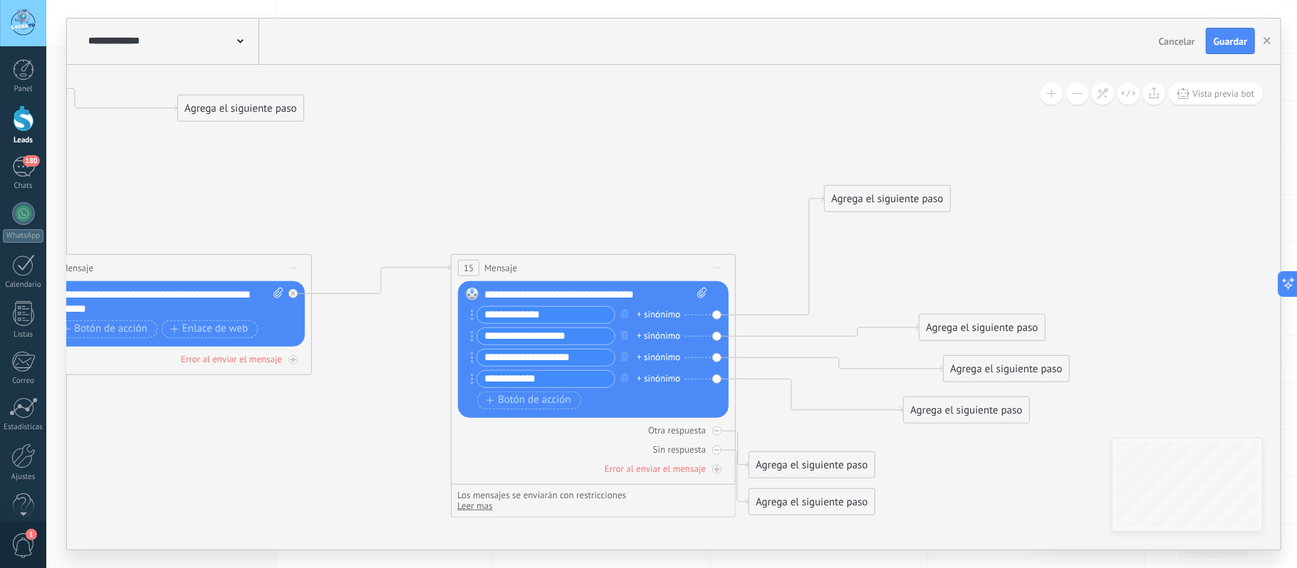
click at [884, 200] on div "Agrega el siguiente paso" at bounding box center [887, 199] width 125 height 24
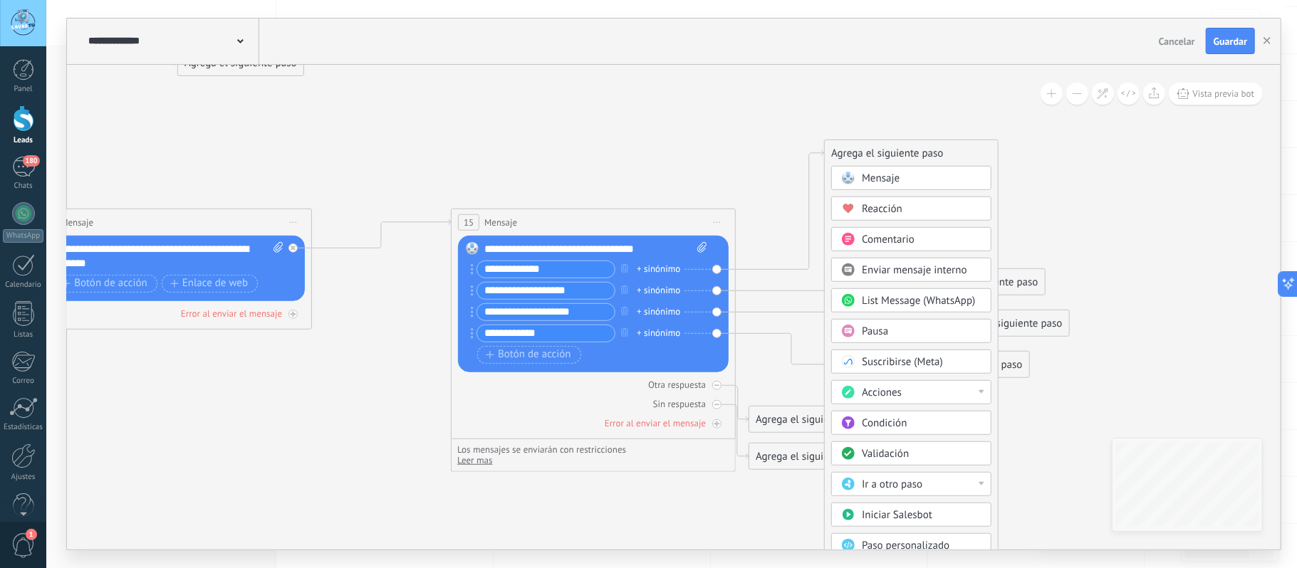
click at [930, 490] on div "Ir a otro paso" at bounding box center [922, 485] width 120 height 14
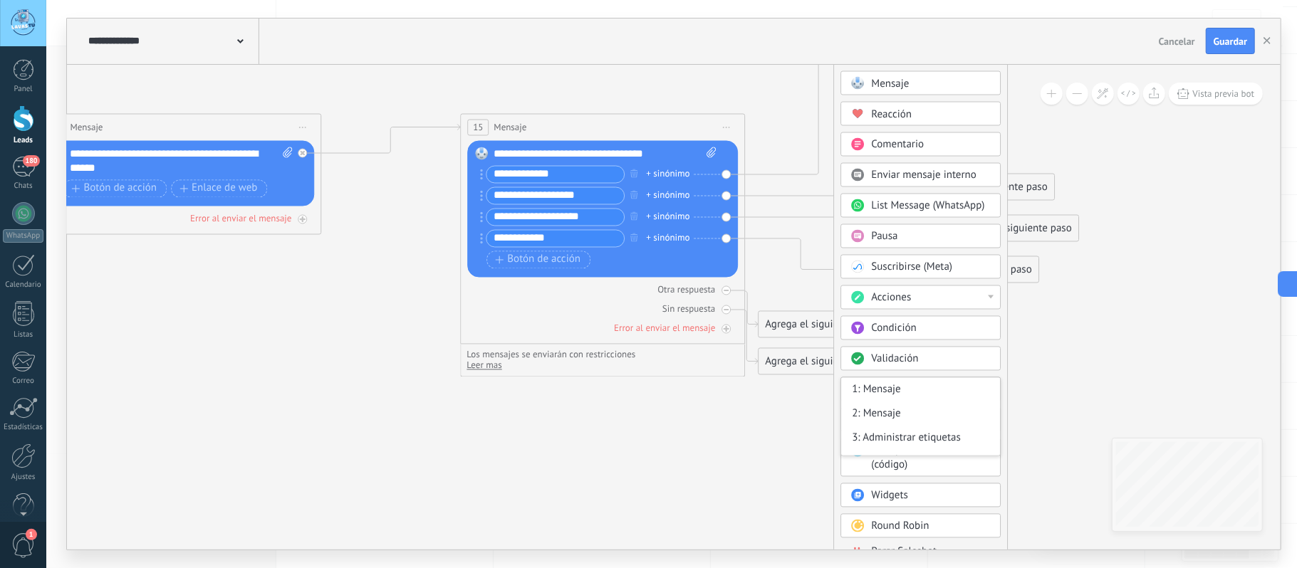
drag, startPoint x: 1075, startPoint y: 402, endPoint x: 1035, endPoint y: 373, distance: 49.0
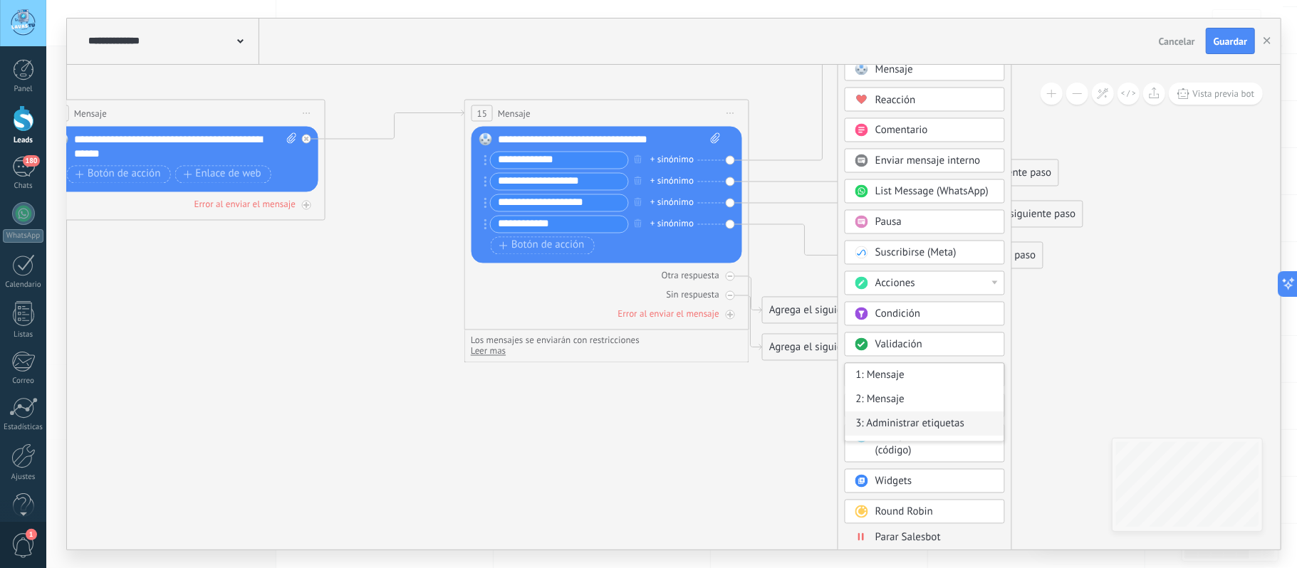
click at [932, 429] on div "3: Administrar etiquetas" at bounding box center [925, 424] width 159 height 24
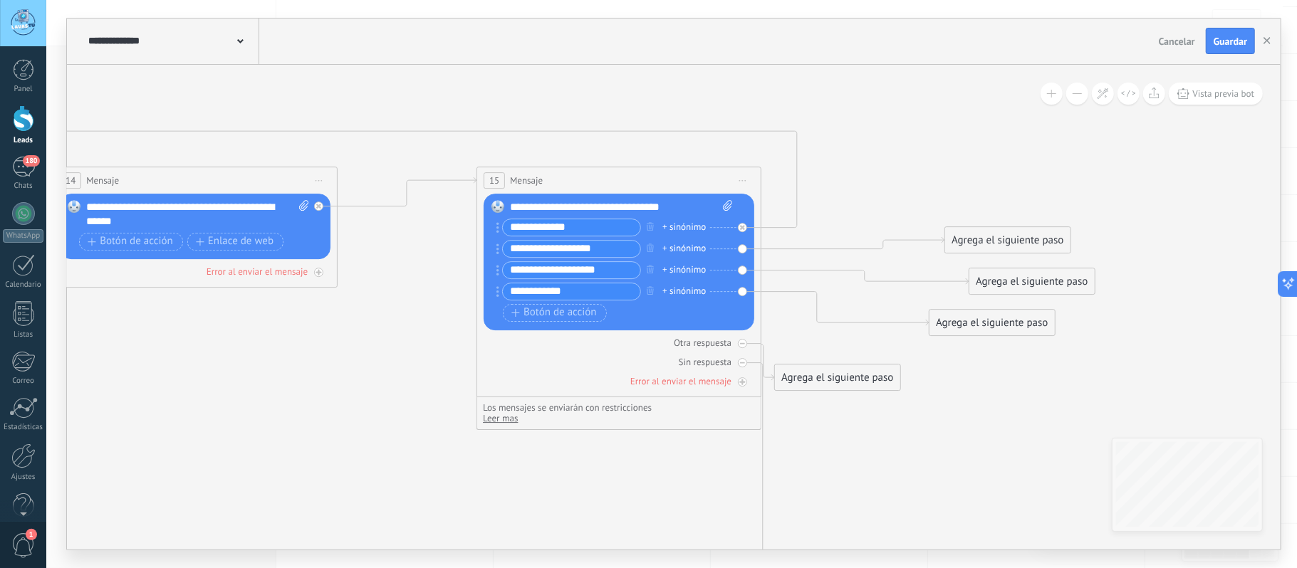
drag, startPoint x: 952, startPoint y: 402, endPoint x: 1006, endPoint y: 502, distance: 113.5
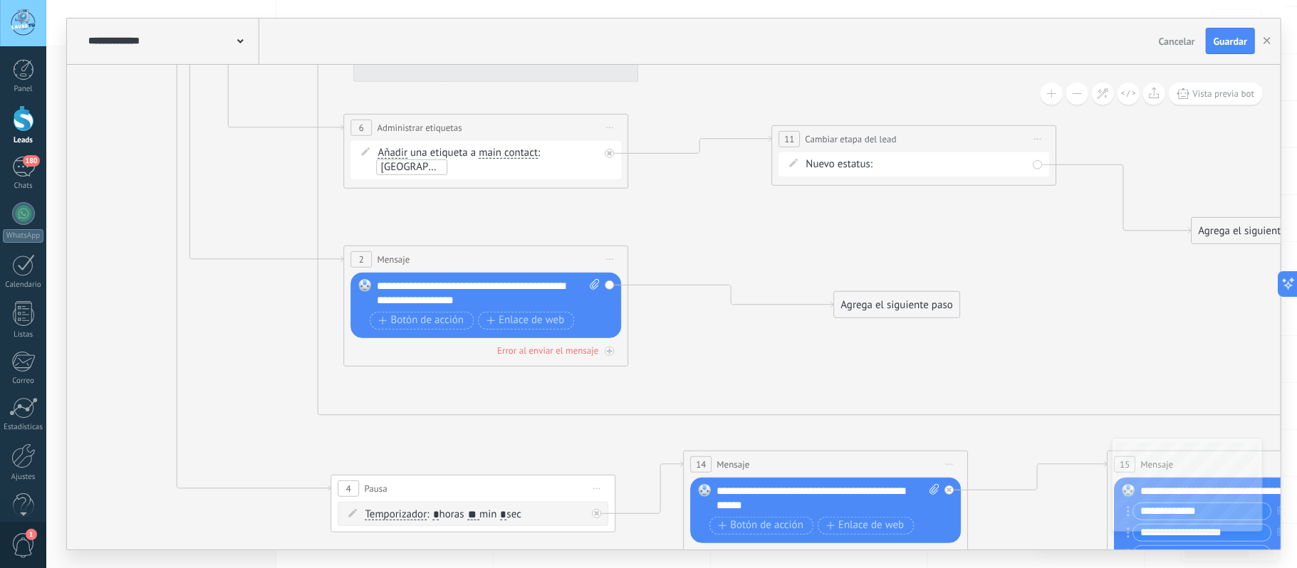
drag, startPoint x: 607, startPoint y: 177, endPoint x: 1123, endPoint y: 302, distance: 530.7
click at [1121, 302] on icon at bounding box center [668, 251] width 2730 height 1633
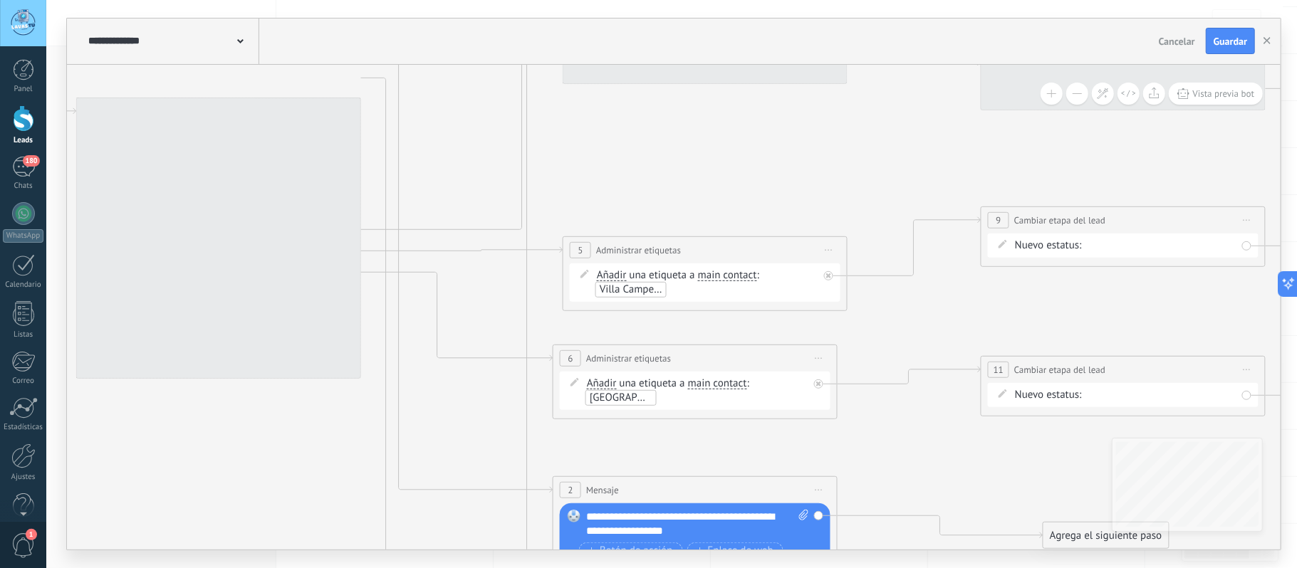
drag, startPoint x: 779, startPoint y: 323, endPoint x: 843, endPoint y: 414, distance: 111.9
click at [843, 414] on icon at bounding box center [877, 482] width 2730 height 1633
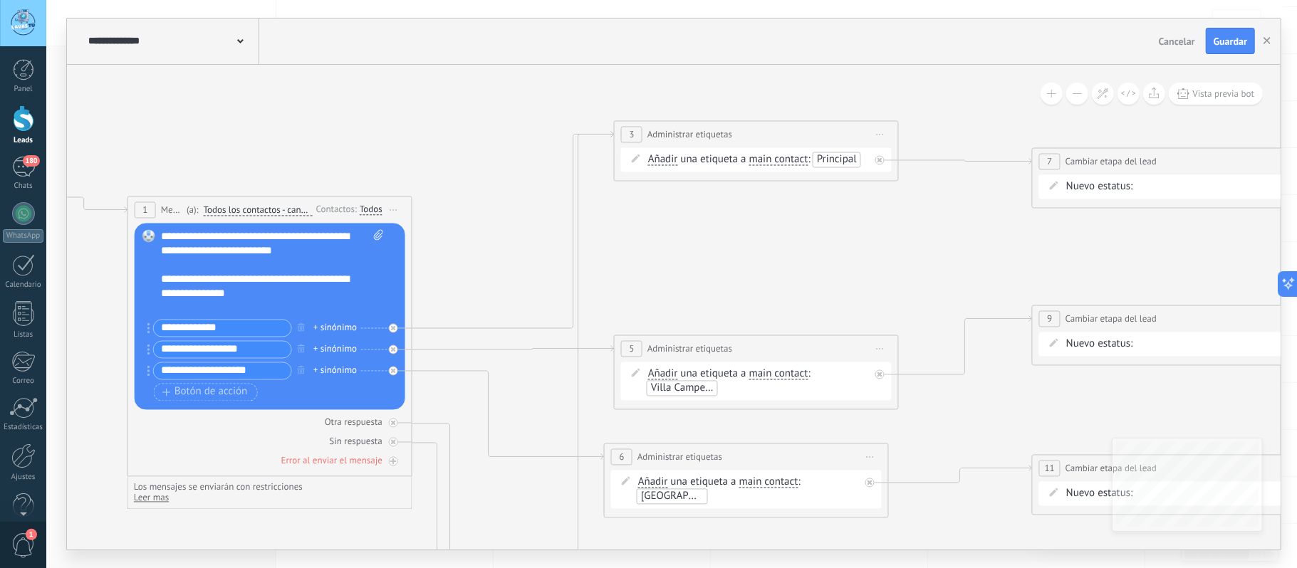
drag, startPoint x: 710, startPoint y: 140, endPoint x: 782, endPoint y: 266, distance: 145.8
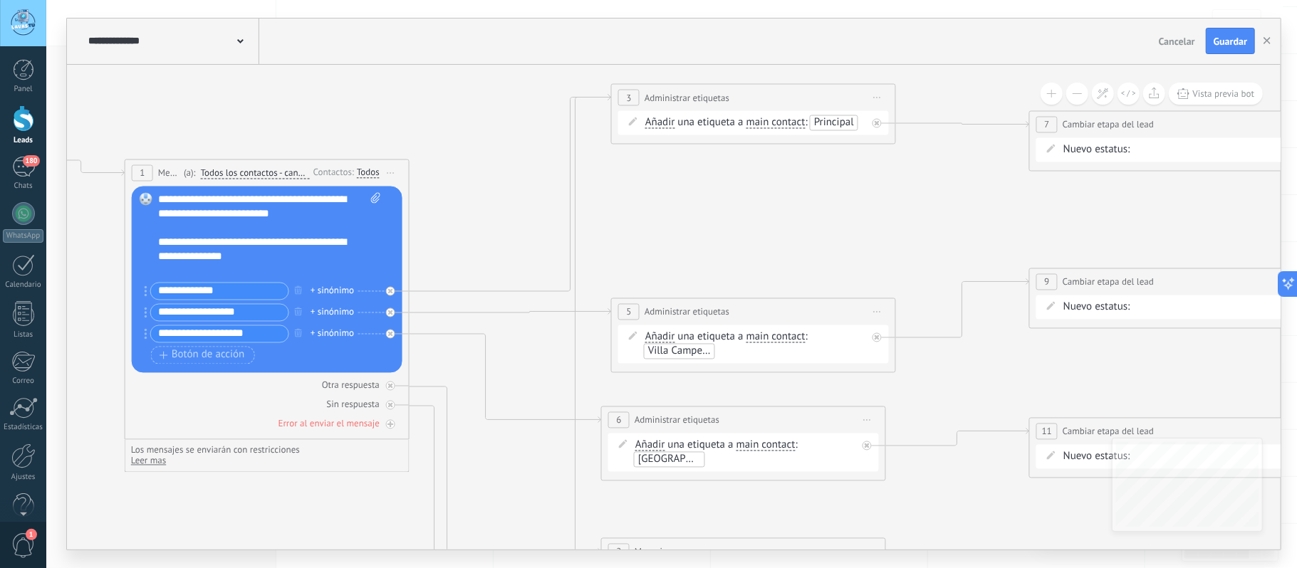
drag, startPoint x: 841, startPoint y: 291, endPoint x: 816, endPoint y: 212, distance: 82.2
click at [808, 195] on icon at bounding box center [925, 543] width 2730 height 1633
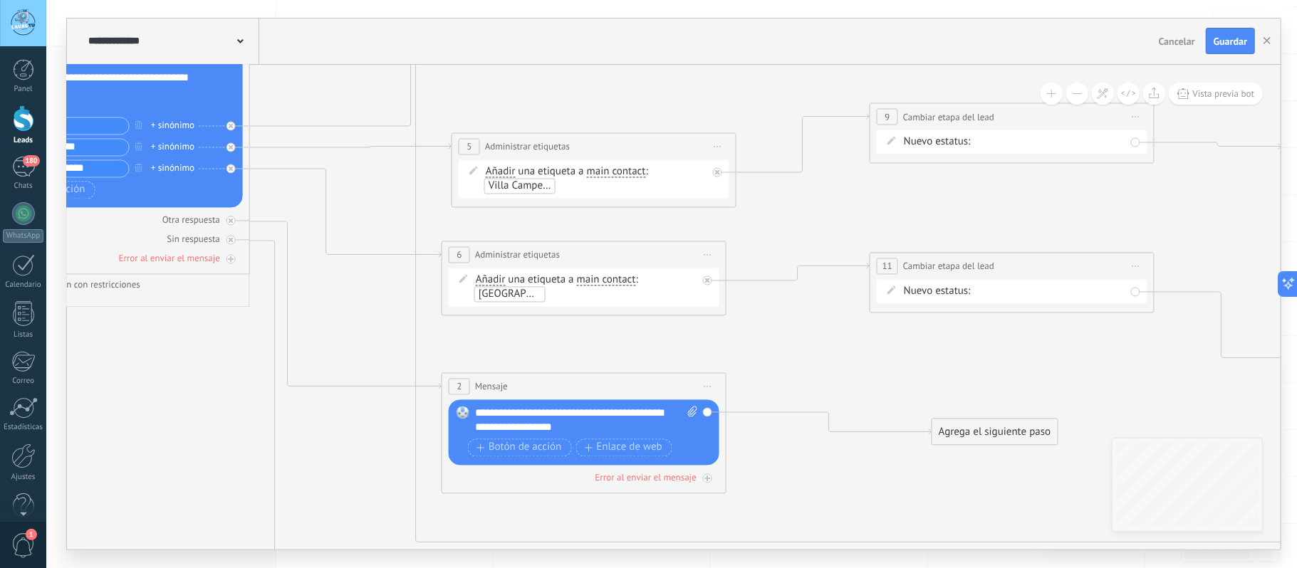
drag, startPoint x: 961, startPoint y: 470, endPoint x: 819, endPoint y: 299, distance: 222.1
click at [784, 279] on icon at bounding box center [766, 378] width 2730 height 1633
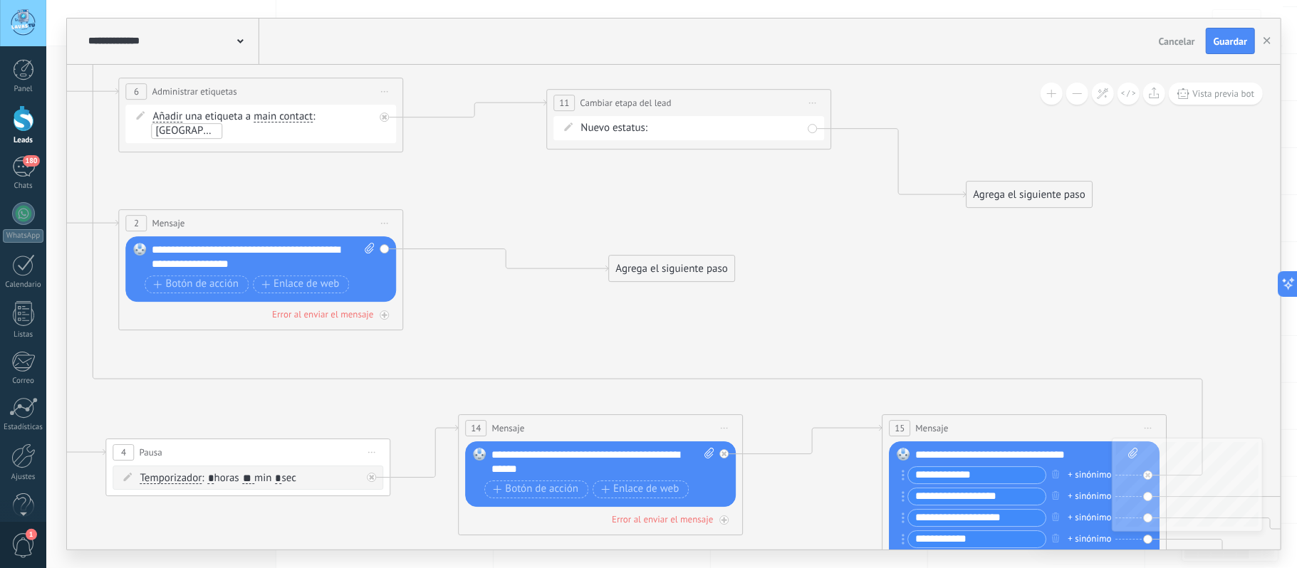
drag, startPoint x: 864, startPoint y: 271, endPoint x: 935, endPoint y: 277, distance: 70.8
click at [758, 212] on icon at bounding box center [443, 215] width 2730 height 1633
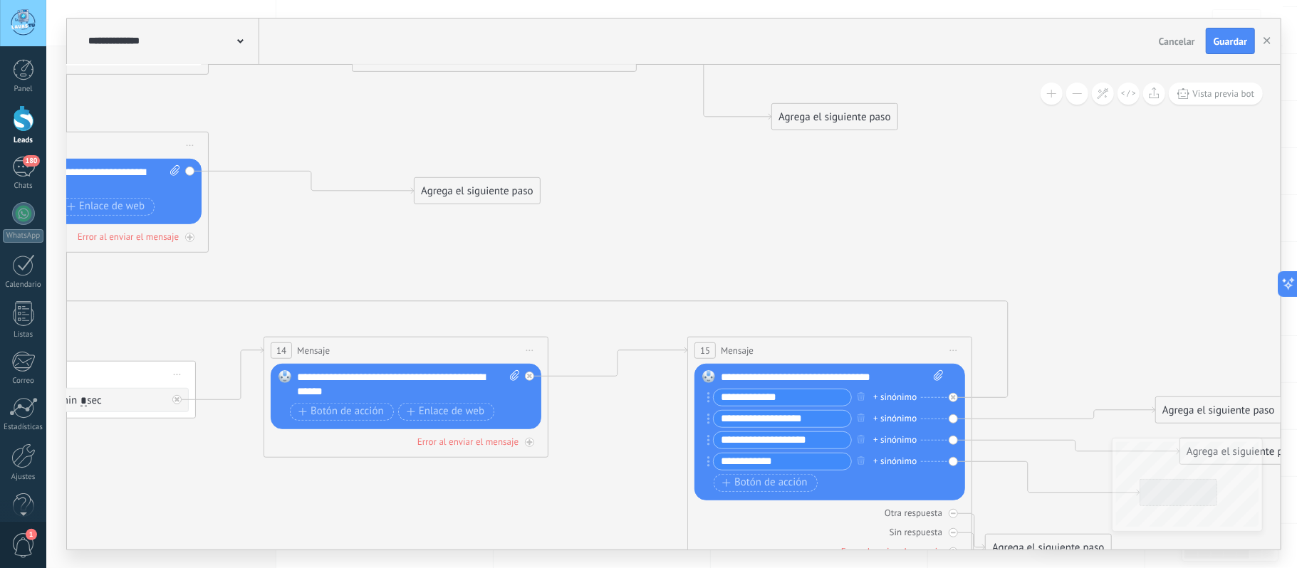
drag, startPoint x: 1108, startPoint y: 268, endPoint x: 698, endPoint y: 162, distance: 423.6
click at [699, 164] on icon at bounding box center [248, 137] width 2730 height 1633
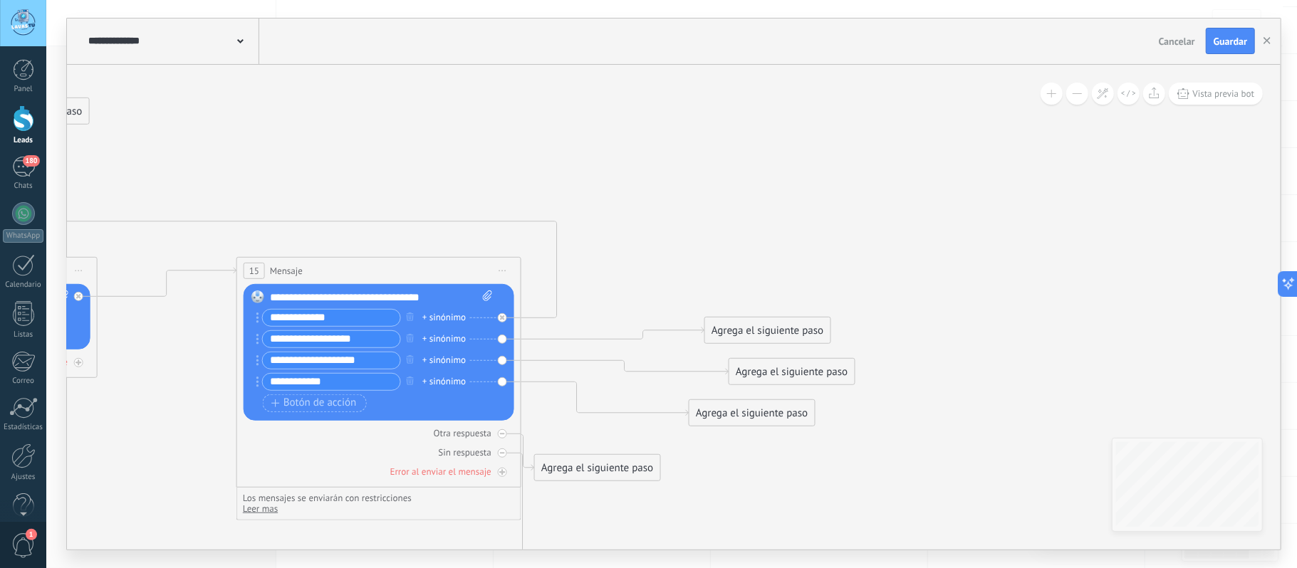
drag, startPoint x: 896, startPoint y: 203, endPoint x: 824, endPoint y: 218, distance: 73.5
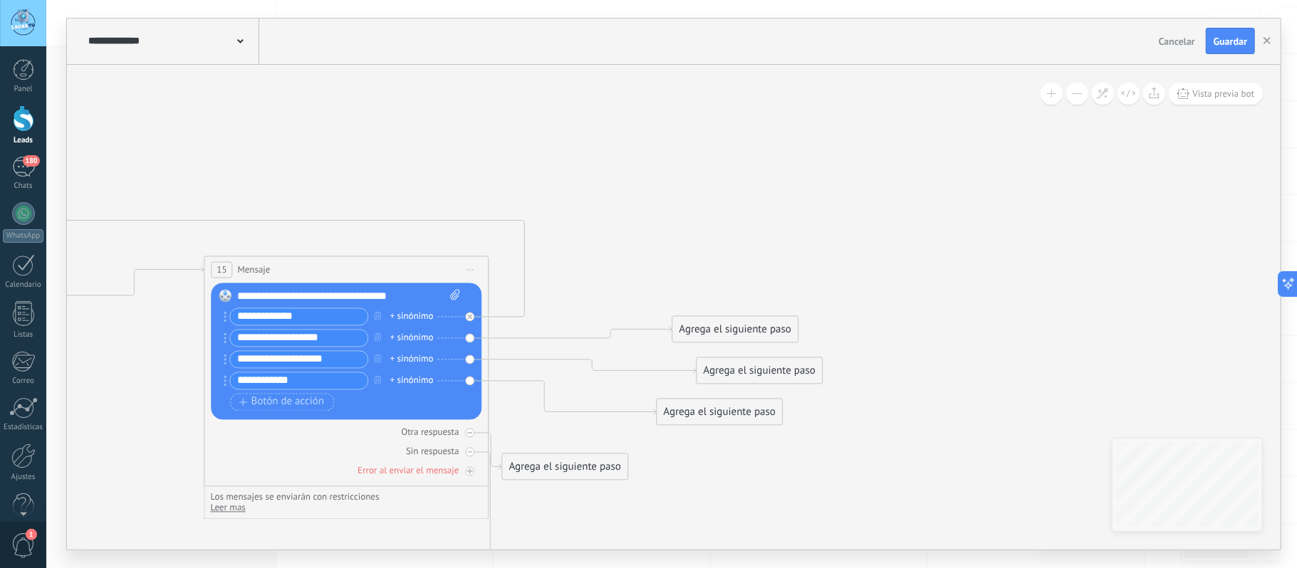
click at [771, 326] on div "Agrega el siguiente paso" at bounding box center [735, 330] width 125 height 24
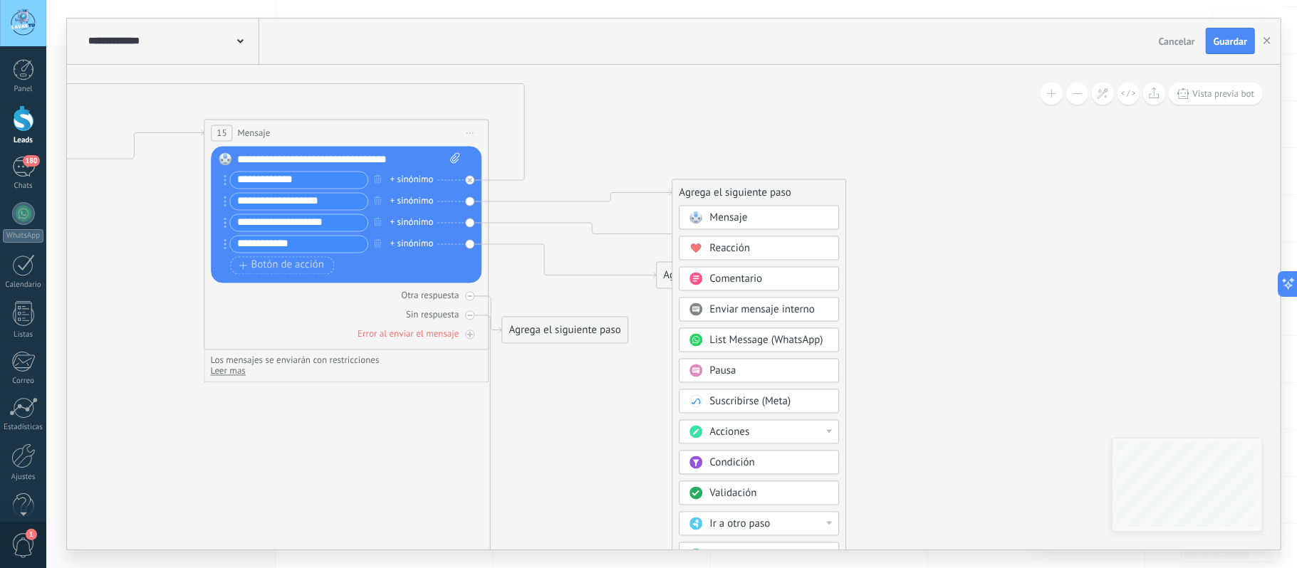
click at [775, 524] on div "Ir a otro paso" at bounding box center [770, 524] width 120 height 14
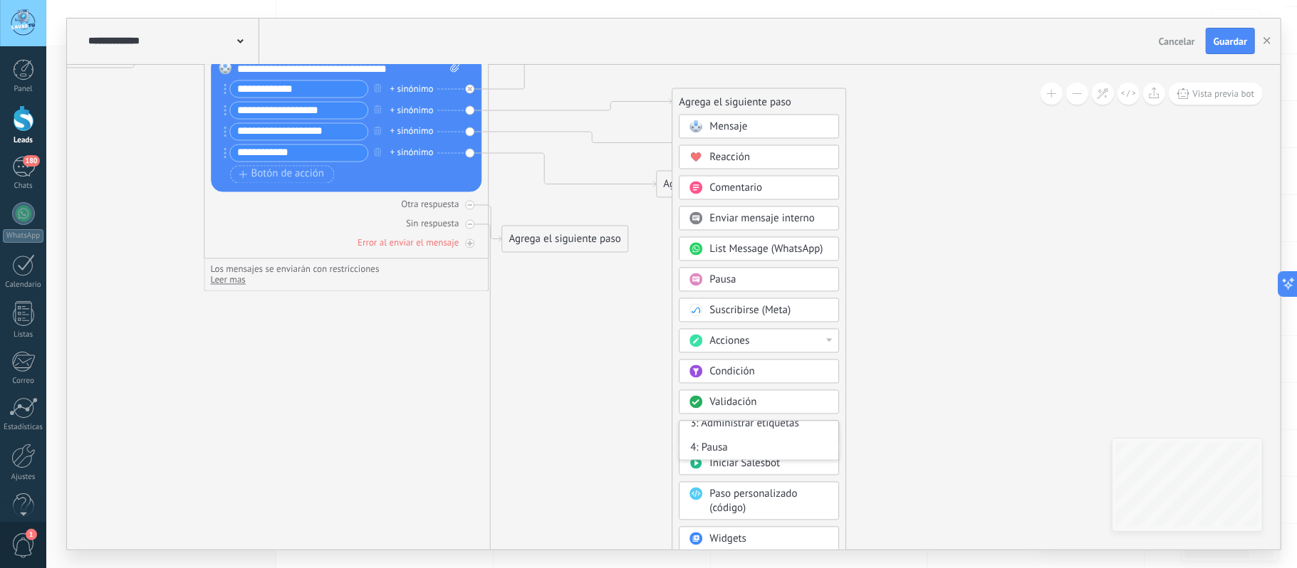
scroll to position [95, 0]
click at [774, 440] on div "5: Administrar etiquetas" at bounding box center [759, 435] width 159 height 24
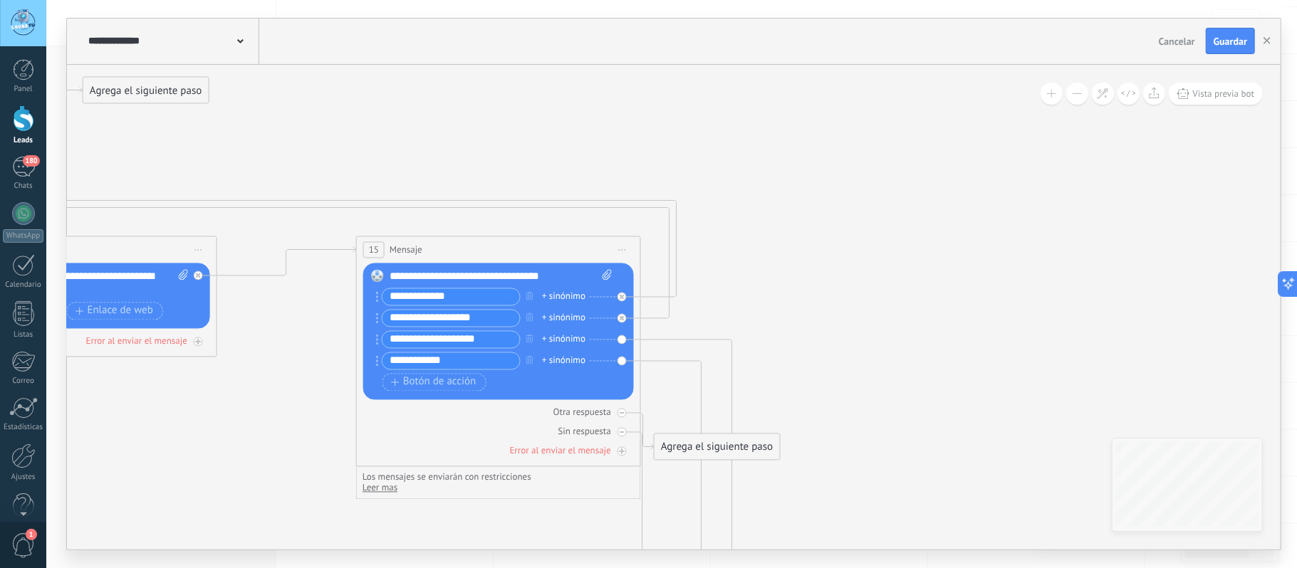
drag, startPoint x: 742, startPoint y: 232, endPoint x: 824, endPoint y: 343, distance: 138.5
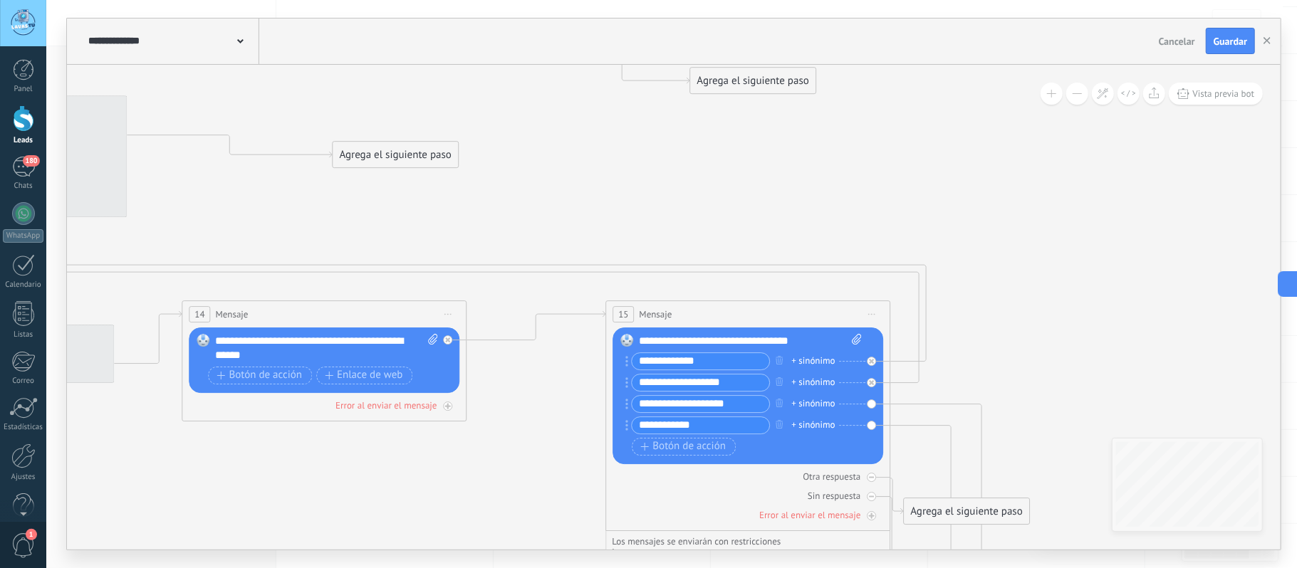
drag, startPoint x: 744, startPoint y: 269, endPoint x: 1115, endPoint y: 332, distance: 377.1
click at [1160, 343] on icon at bounding box center [167, 101] width 2730 height 1633
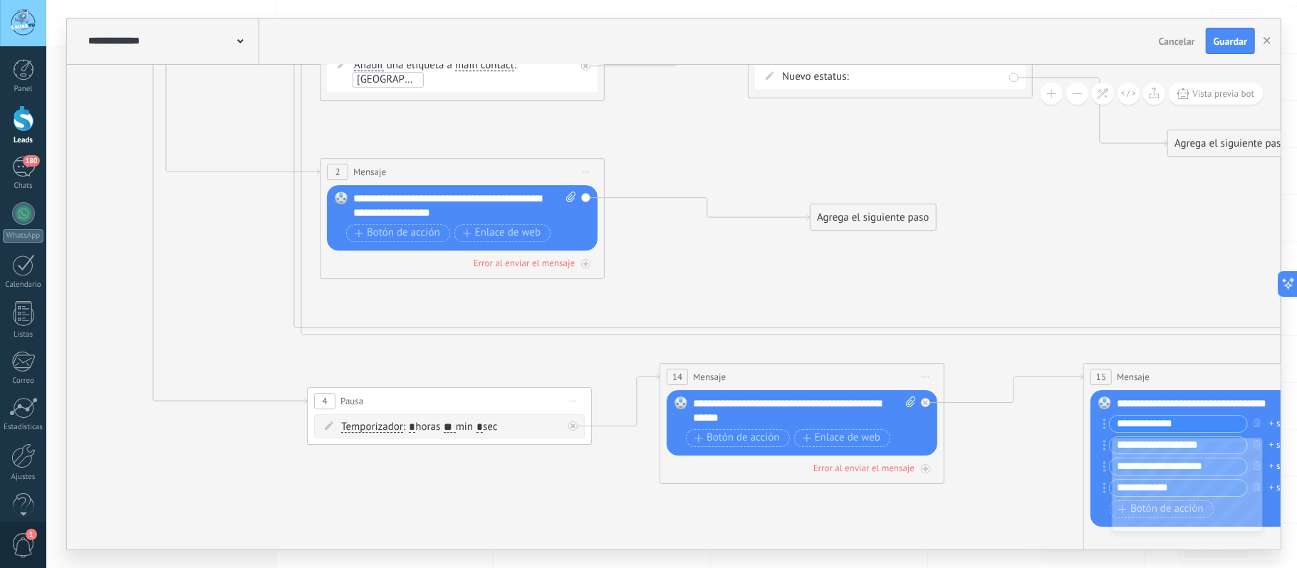
drag, startPoint x: 375, startPoint y: 224, endPoint x: 1153, endPoint y: 352, distance: 788.4
click at [1155, 353] on icon at bounding box center [644, 164] width 2730 height 1633
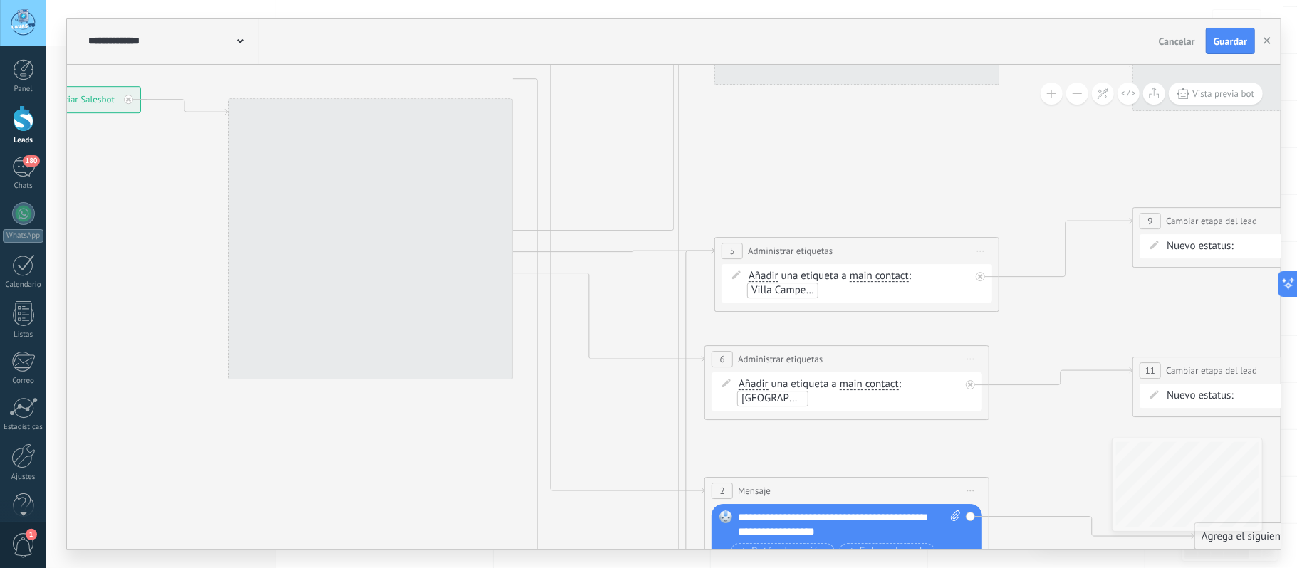
drag, startPoint x: 443, startPoint y: 383, endPoint x: 426, endPoint y: 437, distance: 56.1
click at [428, 437] on icon at bounding box center [1029, 483] width 2730 height 1633
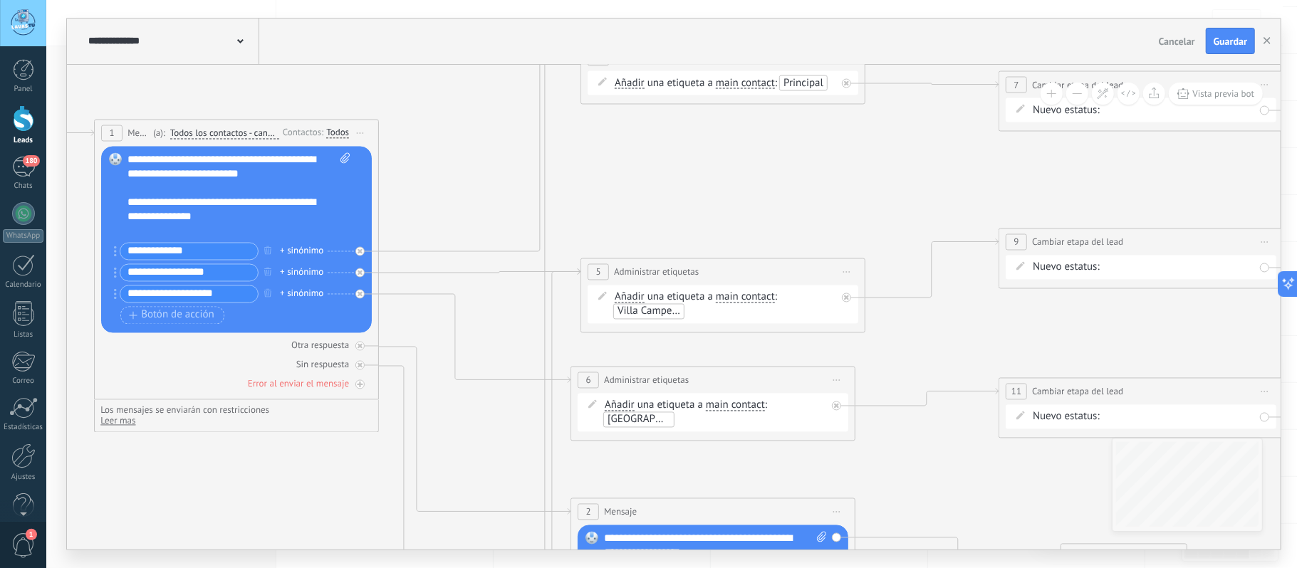
drag, startPoint x: 872, startPoint y: 214, endPoint x: 739, endPoint y: 172, distance: 139.0
click at [739, 172] on icon at bounding box center [895, 503] width 2730 height 1633
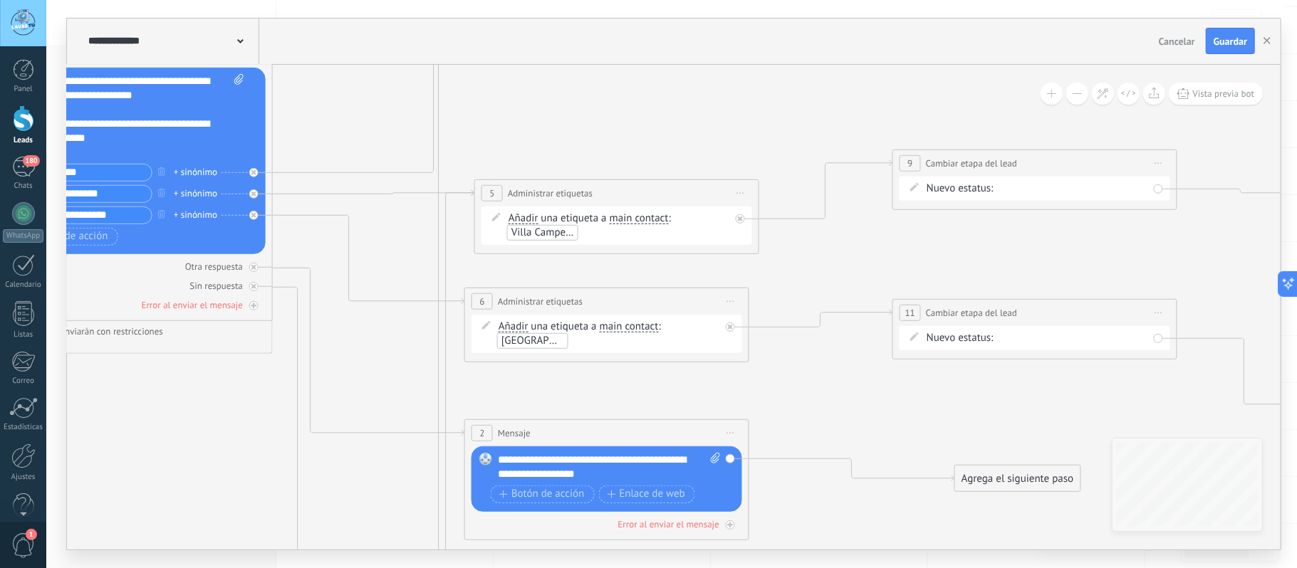
drag, startPoint x: 952, startPoint y: 484, endPoint x: 715, endPoint y: 274, distance: 317.4
click at [665, 254] on icon at bounding box center [789, 425] width 2730 height 1633
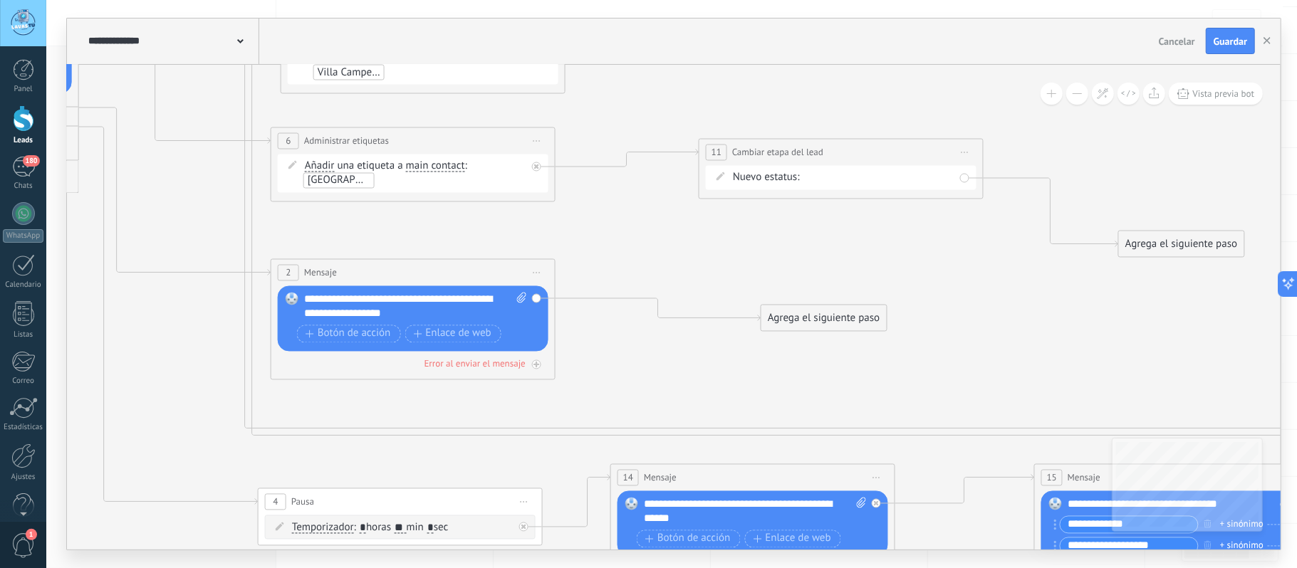
click at [758, 222] on icon at bounding box center [595, 264] width 2730 height 1633
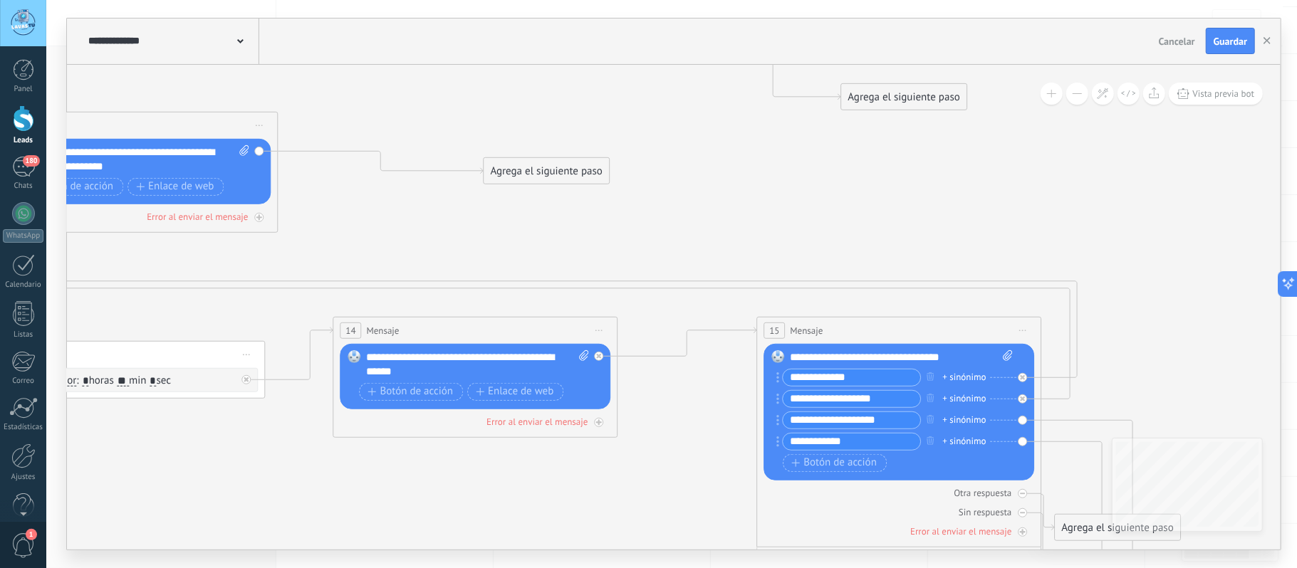
click at [957, 187] on icon at bounding box center [318, 117] width 2730 height 1633
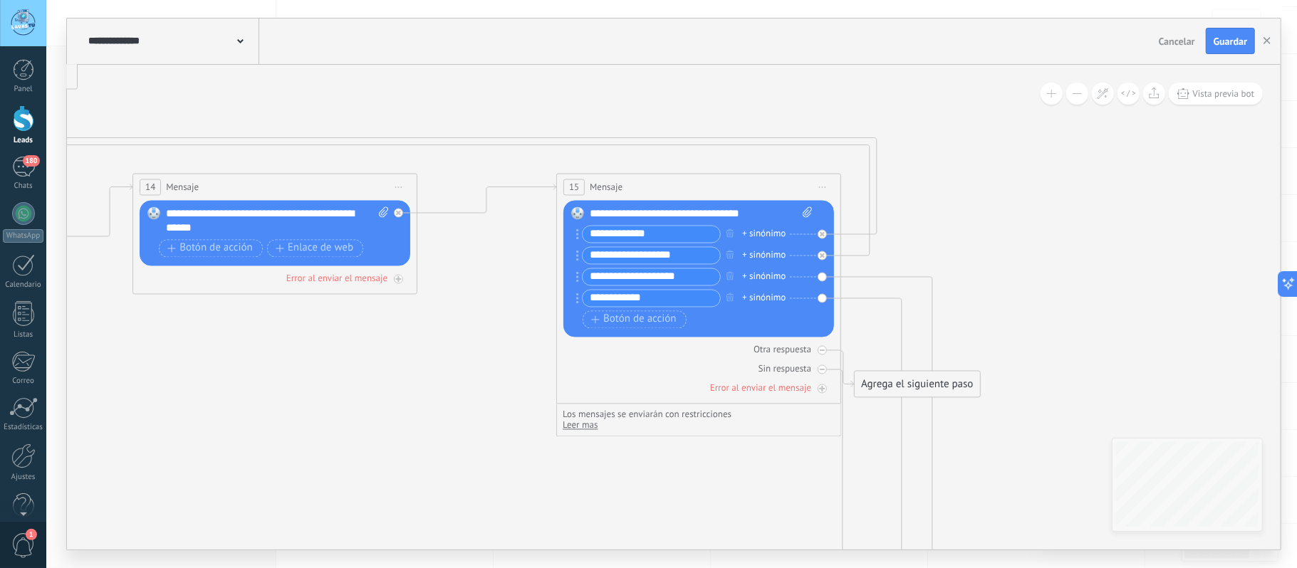
drag, startPoint x: 1081, startPoint y: 274, endPoint x: 866, endPoint y: 209, distance: 224.0
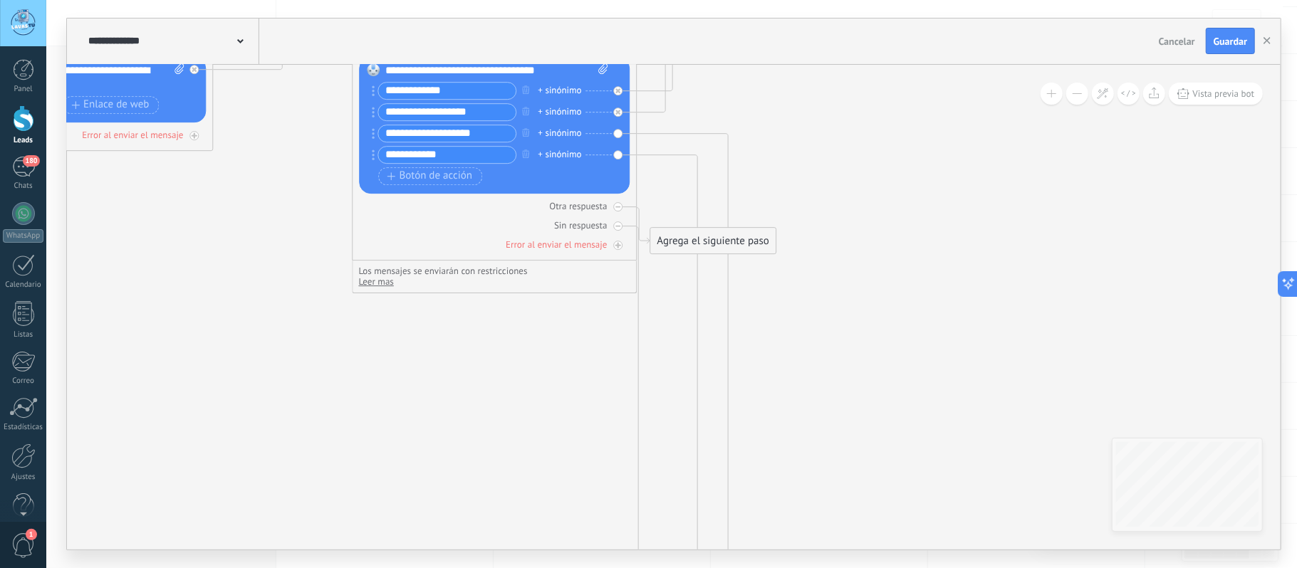
drag, startPoint x: 961, startPoint y: 333, endPoint x: 728, endPoint y: 303, distance: 234.8
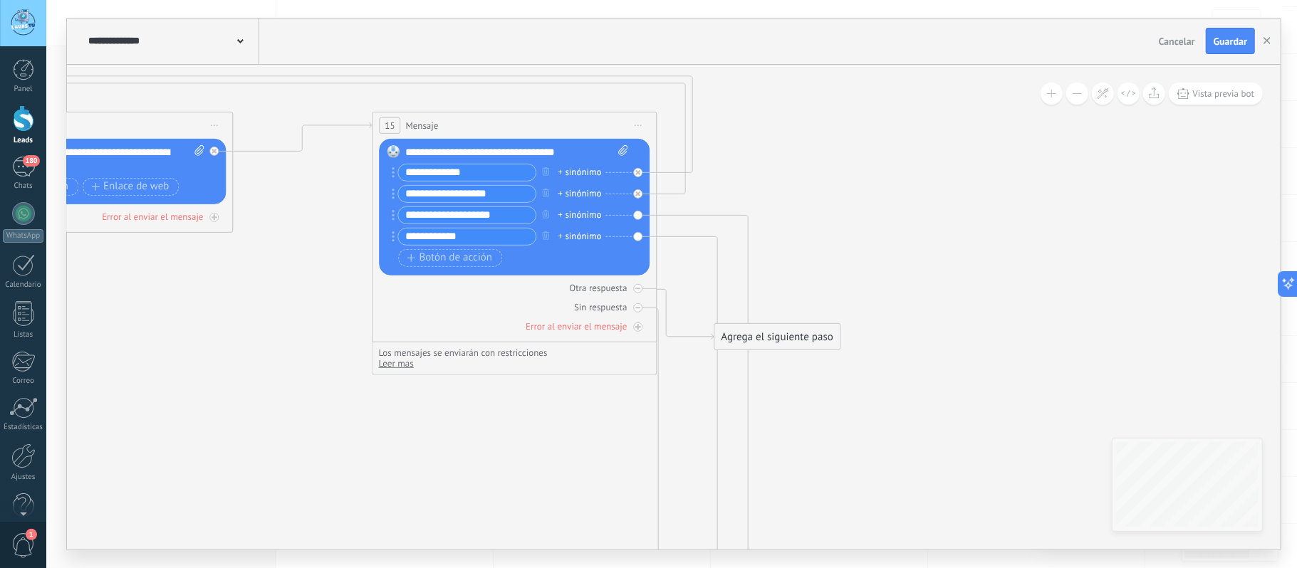
drag, startPoint x: 730, startPoint y: 325, endPoint x: 775, endPoint y: 339, distance: 47.1
click at [775, 339] on div "Agrega el siguiente paso" at bounding box center [777, 338] width 125 height 24
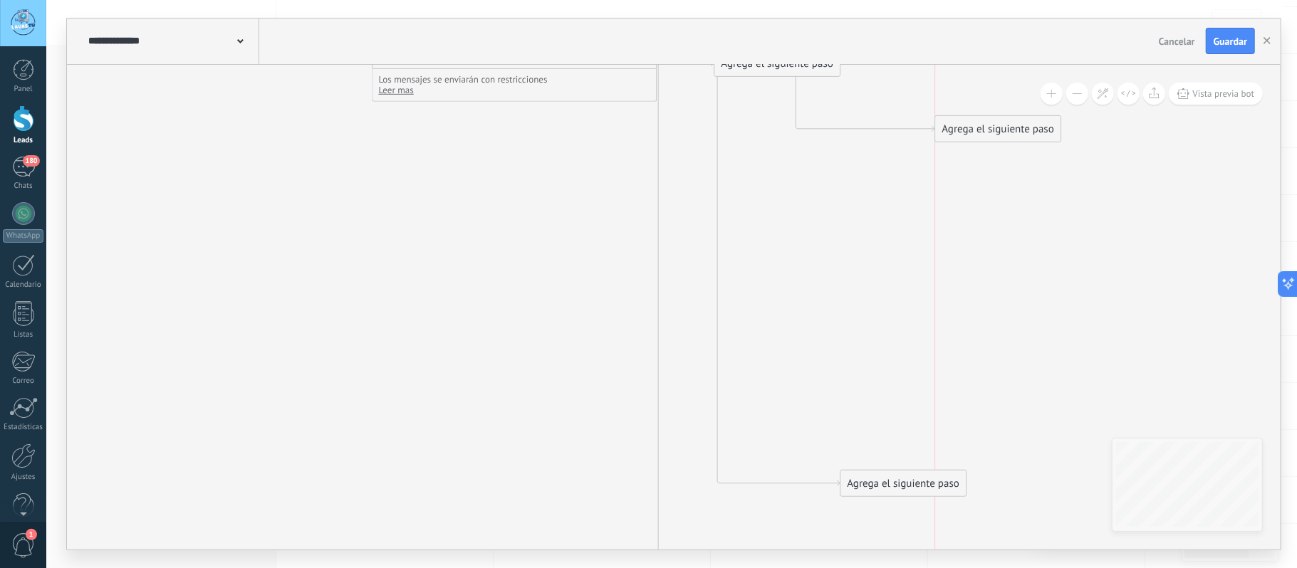
drag, startPoint x: 883, startPoint y: 451, endPoint x: 938, endPoint y: 180, distance: 276.2
click at [975, 118] on div "Agrega el siguiente paso" at bounding box center [998, 130] width 125 height 24
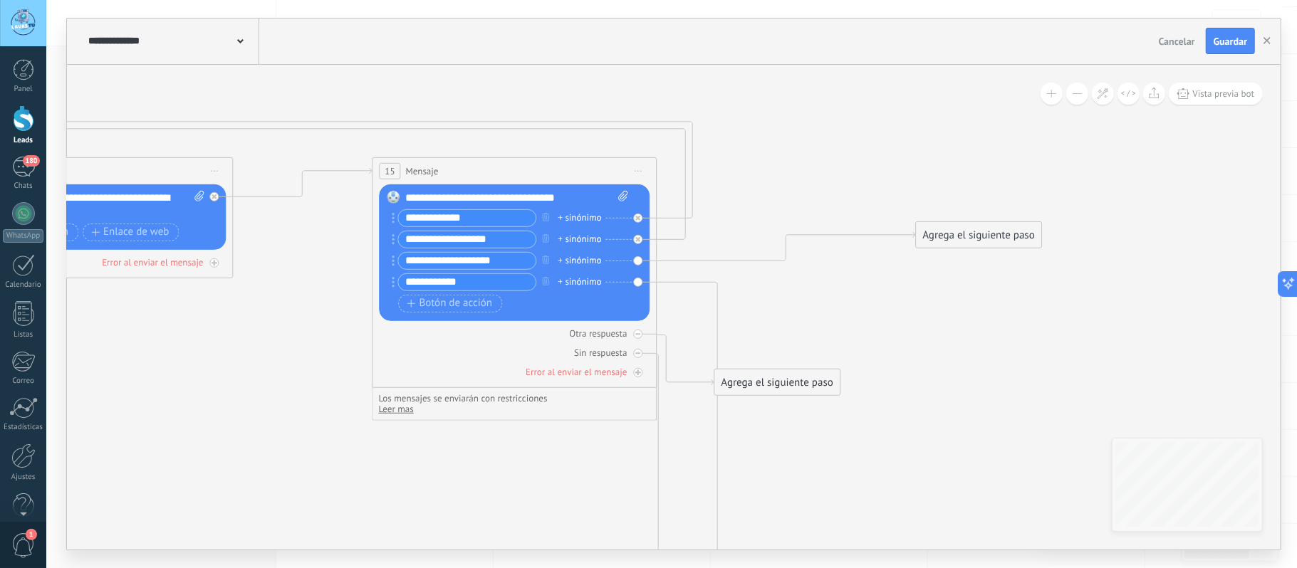
drag, startPoint x: 976, startPoint y: 440, endPoint x: 957, endPoint y: 240, distance: 201.0
click at [957, 240] on div "Agrega el siguiente paso" at bounding box center [979, 236] width 125 height 24
click at [957, 238] on div "Agrega el siguiente paso" at bounding box center [979, 236] width 125 height 24
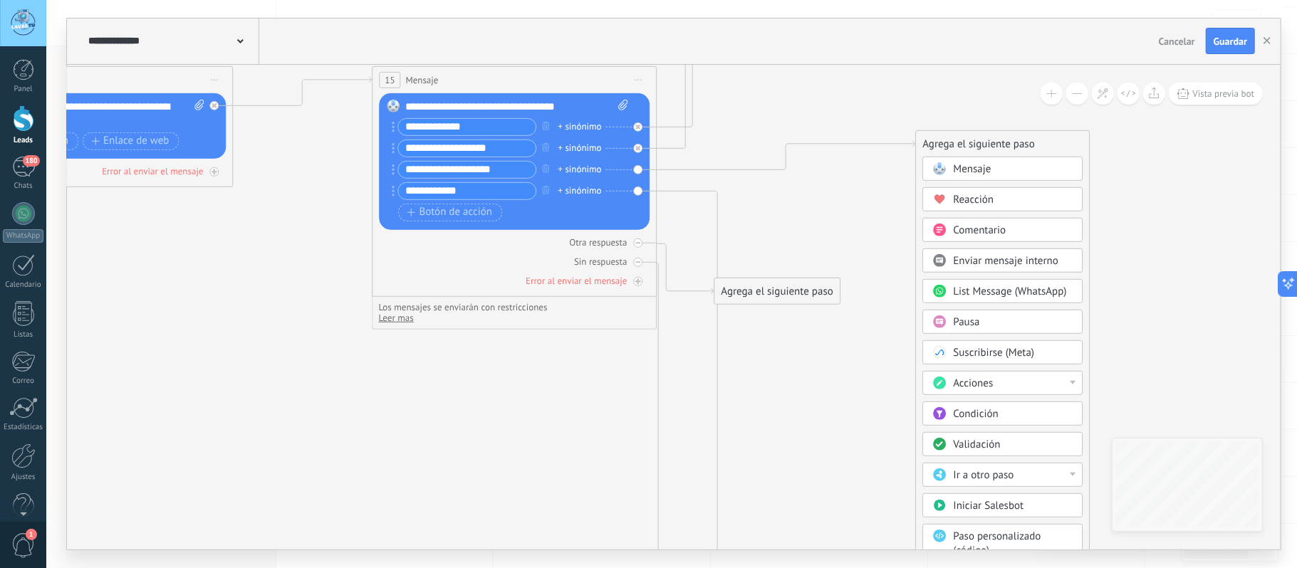
click at [1013, 482] on span "Ir a otro paso" at bounding box center [984, 476] width 61 height 14
click at [996, 506] on div "6: Administrar etiquetas" at bounding box center [1003, 502] width 159 height 24
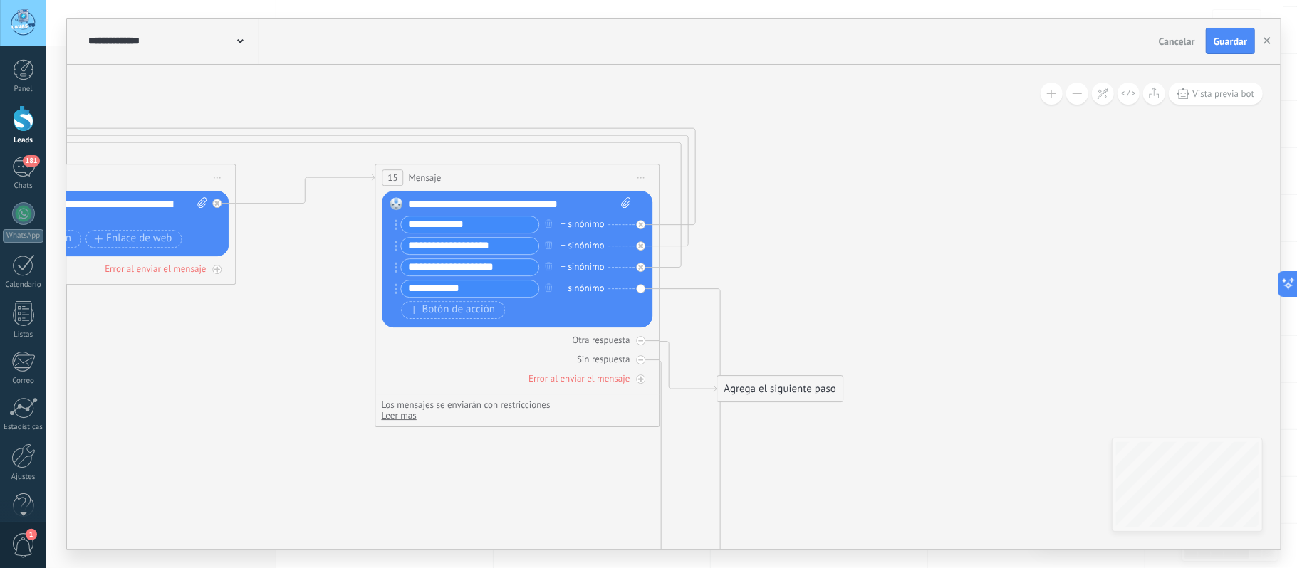
drag, startPoint x: 847, startPoint y: 174, endPoint x: 850, endPoint y: 276, distance: 102.6
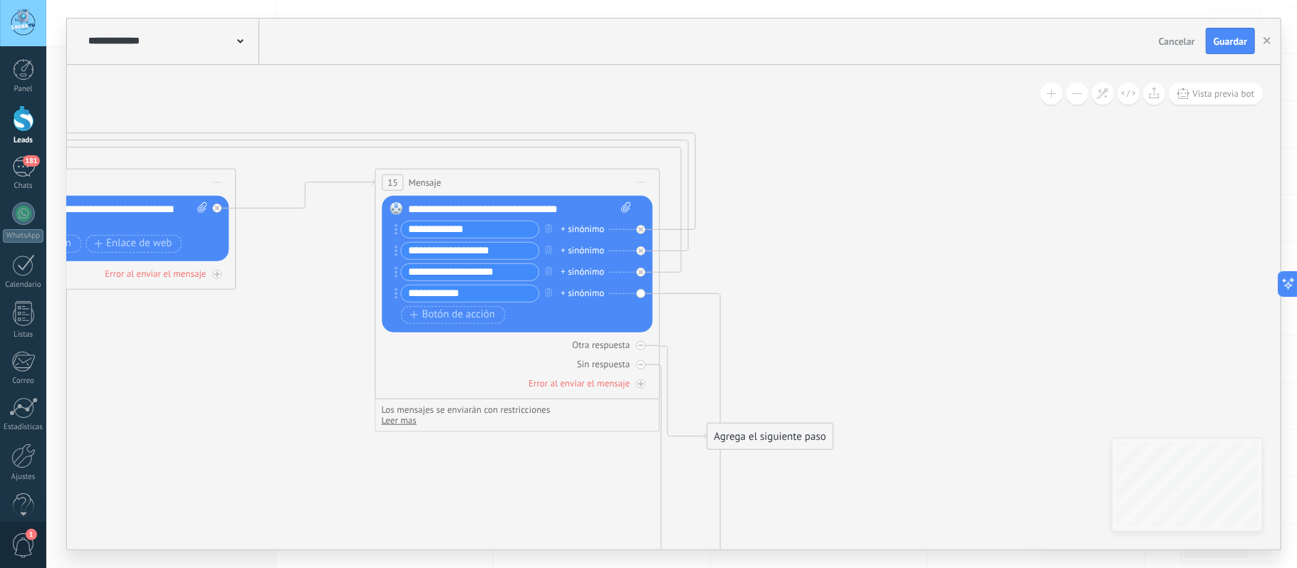
drag, startPoint x: 873, startPoint y: 365, endPoint x: 718, endPoint y: 472, distance: 188.1
click at [719, 449] on div "Agrega el siguiente paso" at bounding box center [770, 437] width 125 height 24
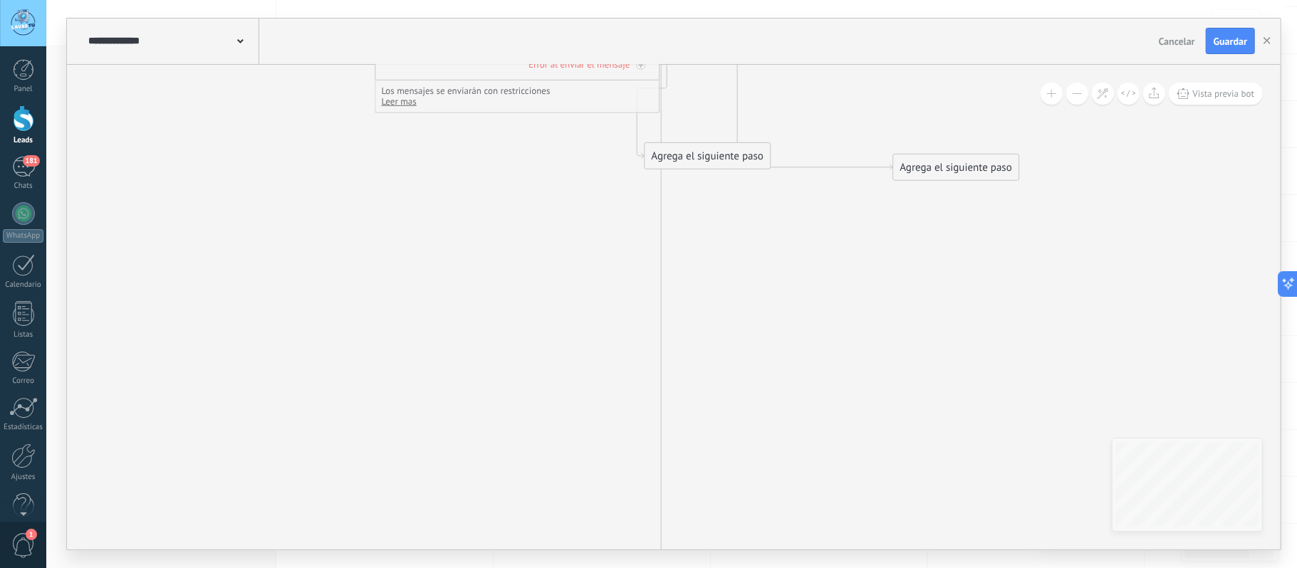
drag, startPoint x: 870, startPoint y: 493, endPoint x: 936, endPoint y: 101, distance: 397.3
click at [939, 156] on div "Agrega el siguiente paso" at bounding box center [956, 168] width 125 height 24
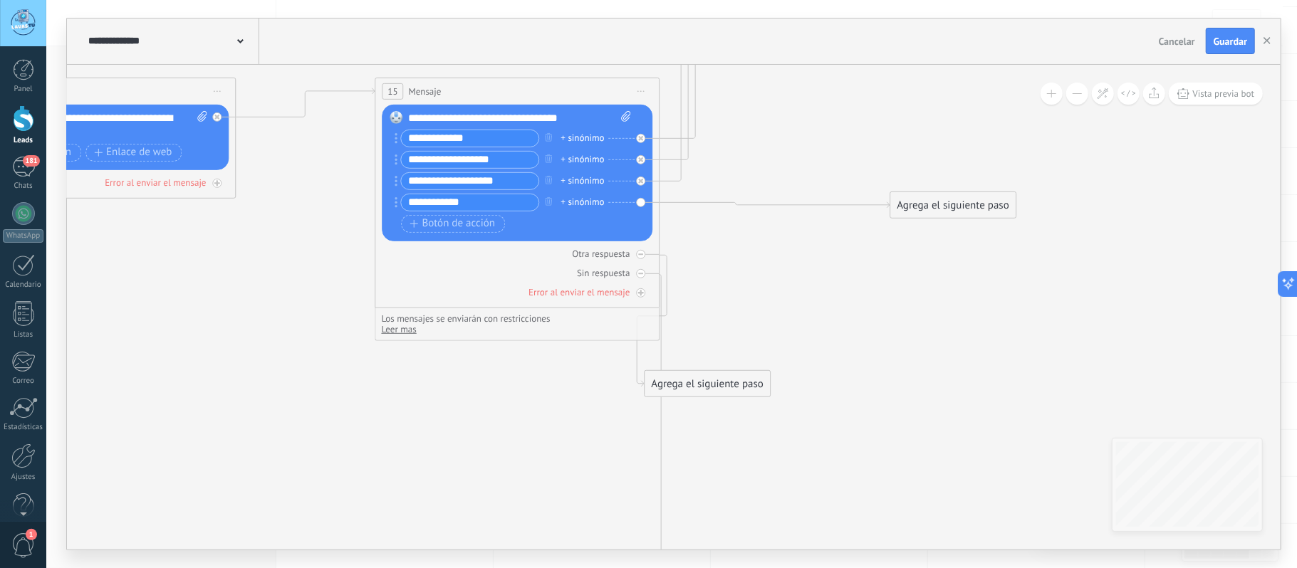
drag, startPoint x: 955, startPoint y: 318, endPoint x: 933, endPoint y: 214, distance: 105.5
click at [933, 214] on div "Agrega el siguiente paso" at bounding box center [953, 206] width 125 height 24
click at [935, 209] on div "Agrega el siguiente paso" at bounding box center [954, 209] width 125 height 24
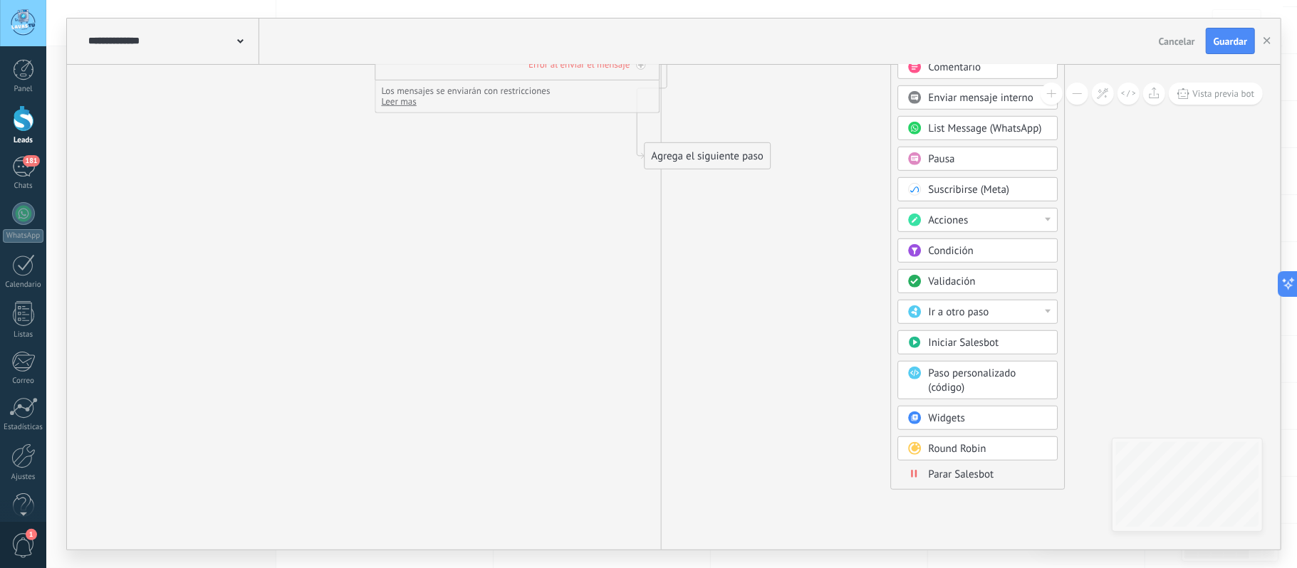
click at [966, 482] on span "Parar Salesbot" at bounding box center [962, 475] width 66 height 14
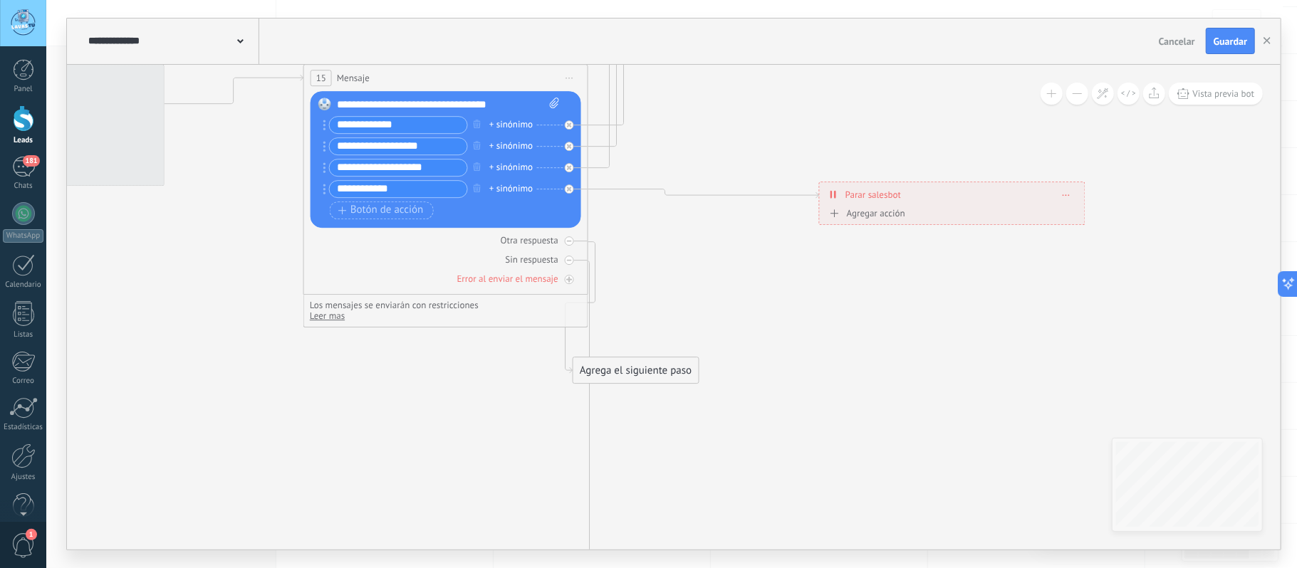
drag, startPoint x: 614, startPoint y: 342, endPoint x: 932, endPoint y: 319, distance: 318.5
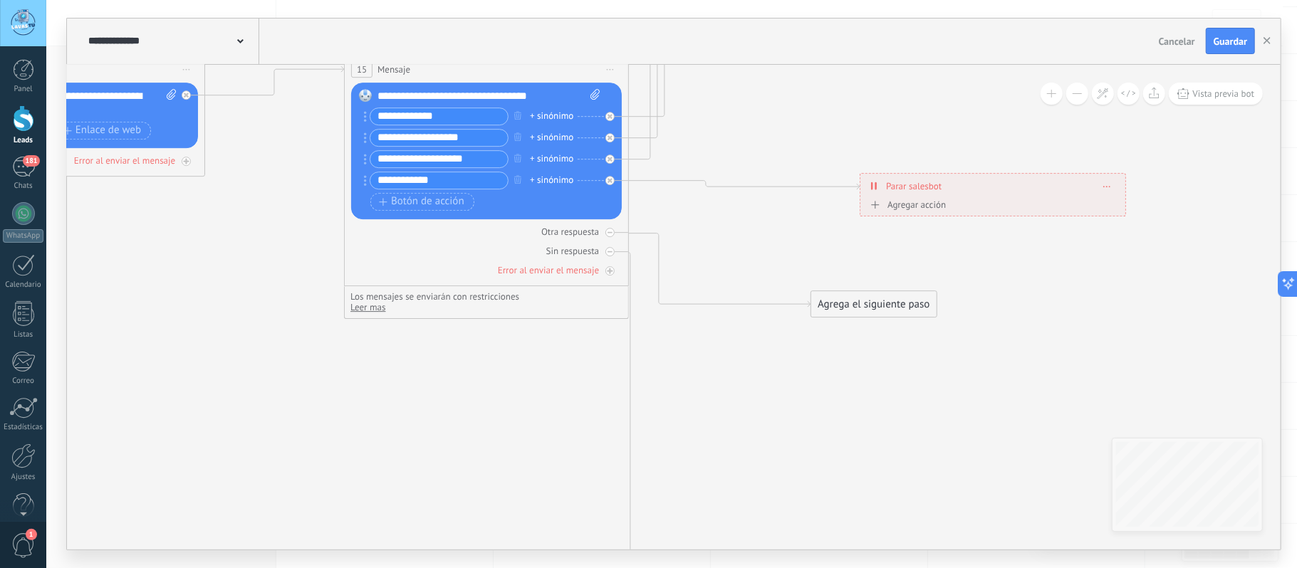
drag, startPoint x: 678, startPoint y: 366, endPoint x: 875, endPoint y: 311, distance: 204.8
click at [875, 311] on div "Agrega el siguiente paso" at bounding box center [873, 305] width 125 height 24
click at [610, 233] on icon at bounding box center [610, 232] width 5 height 1
click at [0, 0] on icon at bounding box center [0, 0] width 0 height 0
click at [608, 274] on icon at bounding box center [610, 270] width 7 height 7
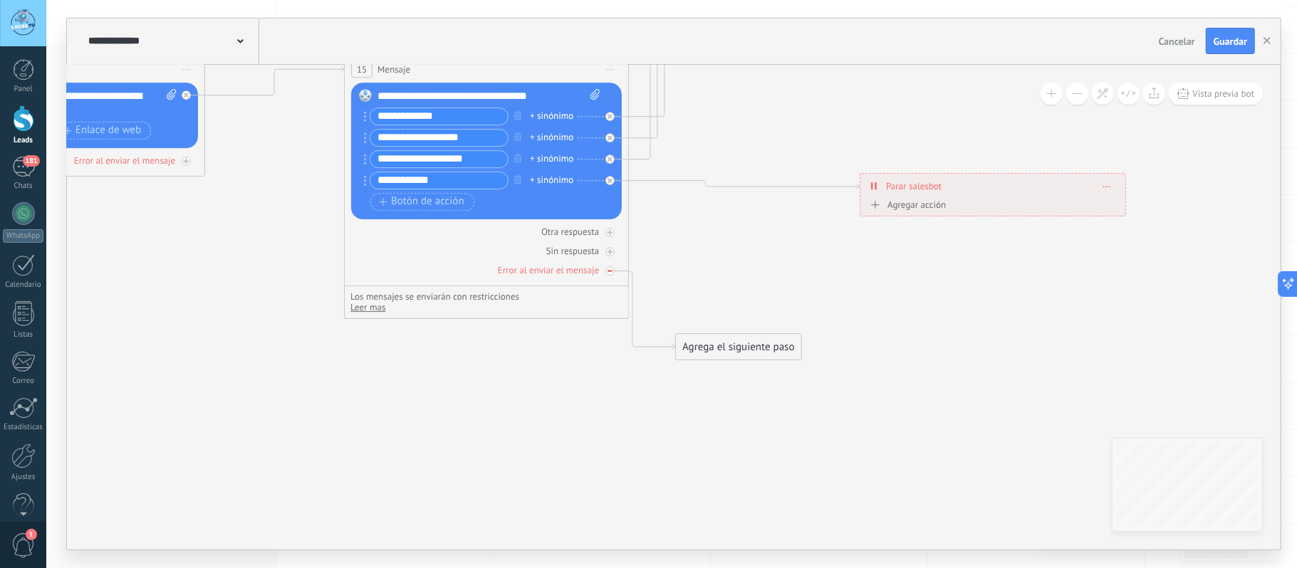
click at [0, 0] on icon at bounding box center [0, 0] width 0 height 0
drag, startPoint x: 449, startPoint y: 380, endPoint x: 853, endPoint y: 442, distance: 408.7
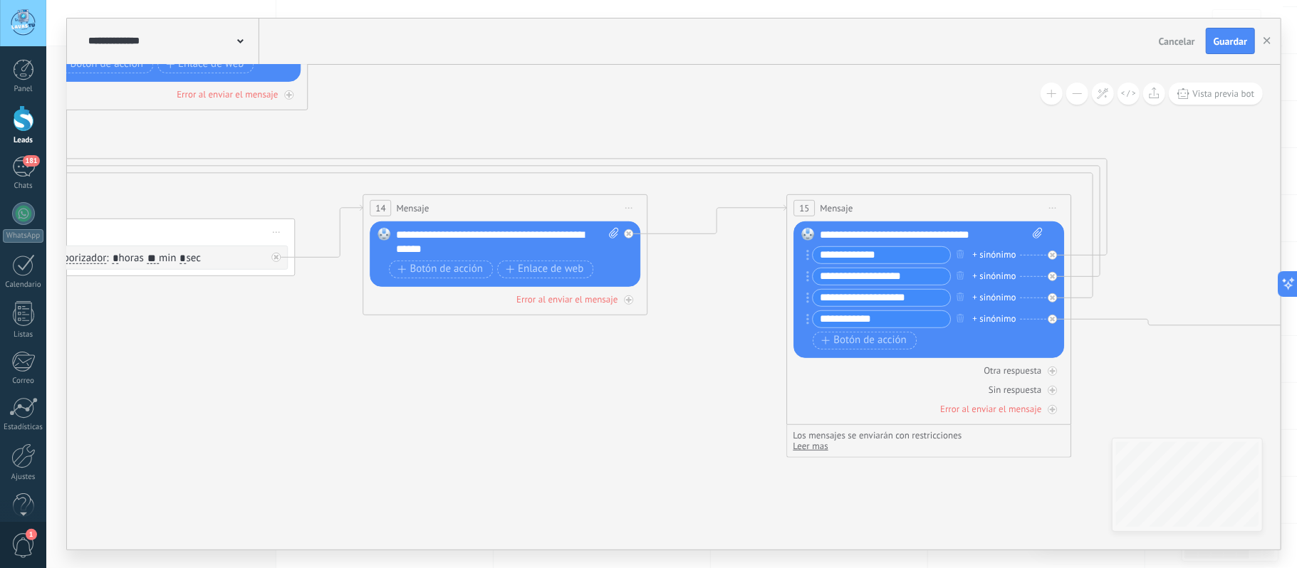
drag, startPoint x: 528, startPoint y: 194, endPoint x: 516, endPoint y: 248, distance: 54.6
click at [519, 248] on div "14 Mensaje ******* (a): Todos los contactos - canales seleccionados Todos los c…" at bounding box center [505, 254] width 285 height 121
drag, startPoint x: 520, startPoint y: 206, endPoint x: 496, endPoint y: 274, distance: 72.5
click at [497, 222] on div "14 Mensaje ******* (a): Todos los contactos - canales seleccionados Todos los c…" at bounding box center [506, 208] width 284 height 26
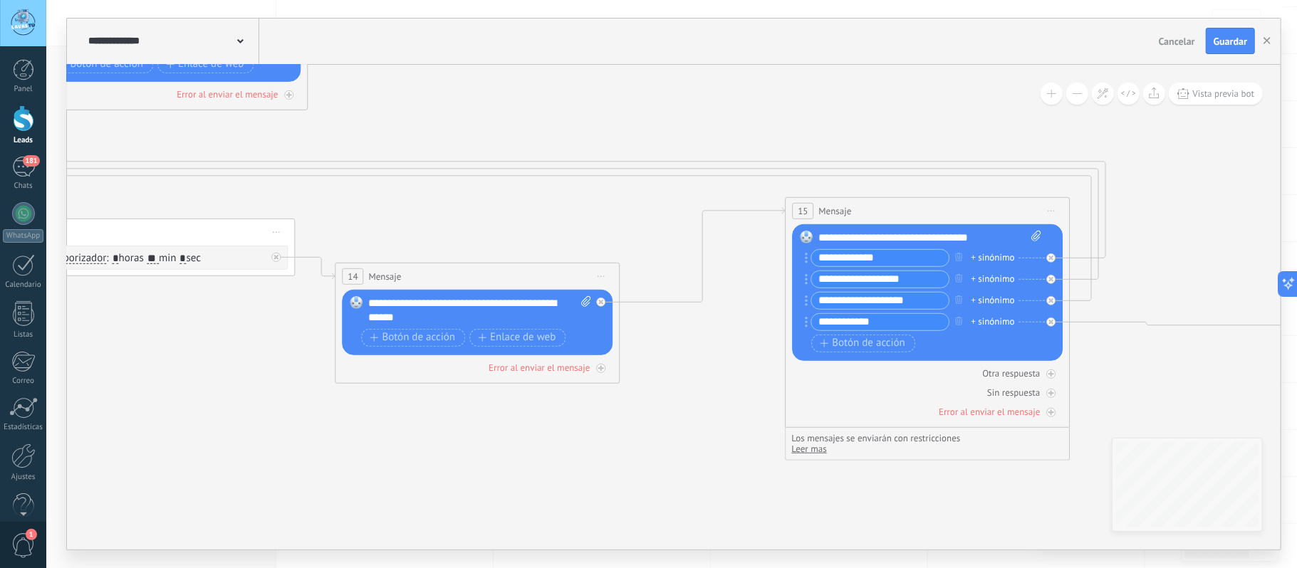
click at [878, 212] on div "15 Mensaje ******* (a): Todos los contactos - canales seleccionados Todos los c…" at bounding box center [928, 211] width 284 height 26
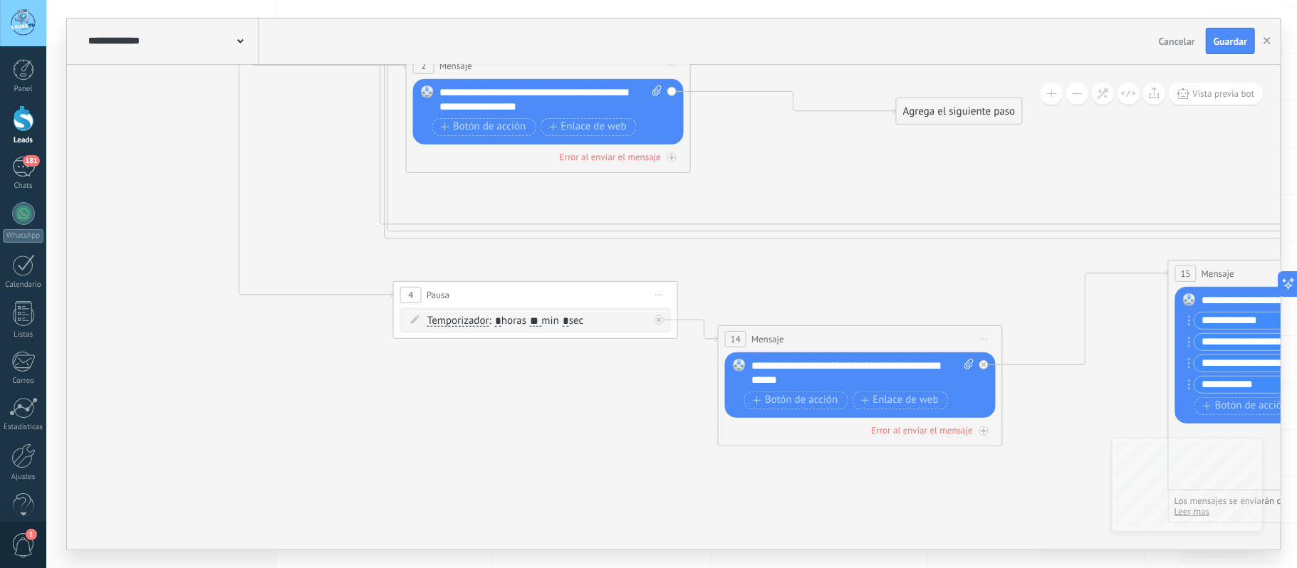
drag, startPoint x: 140, startPoint y: 368, endPoint x: 769, endPoint y: 452, distance: 634.5
click at [771, 453] on icon at bounding box center [836, 45] width 2943 height 1608
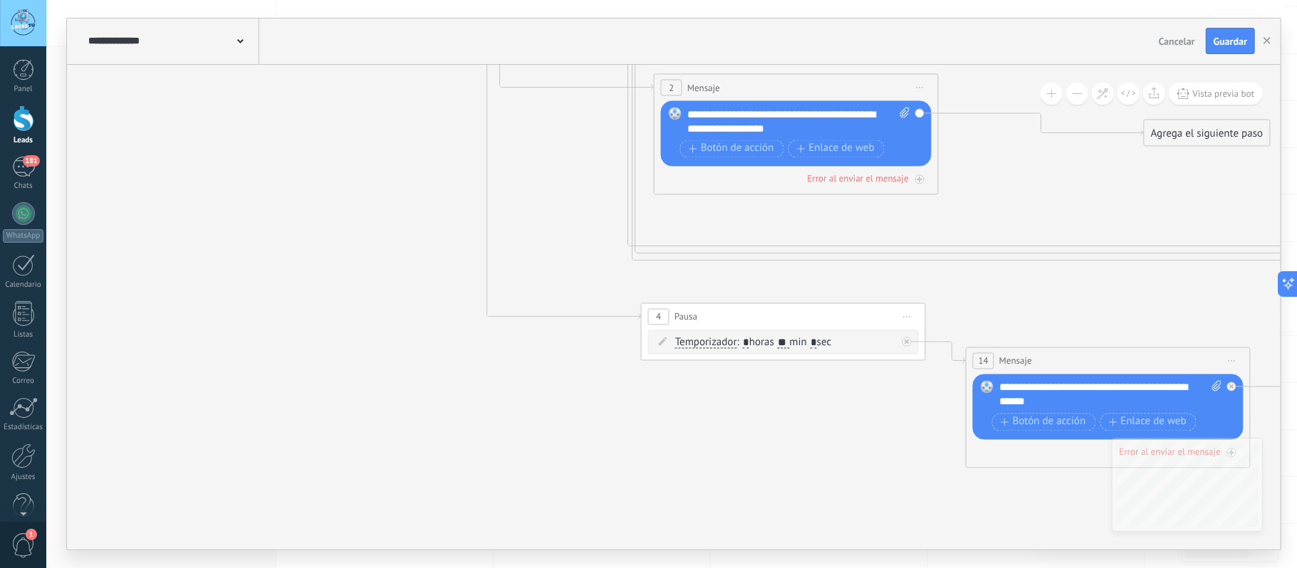
drag, startPoint x: 468, startPoint y: 451, endPoint x: 605, endPoint y: 466, distance: 137.6
click at [605, 466] on icon at bounding box center [1084, 67] width 2943 height 1608
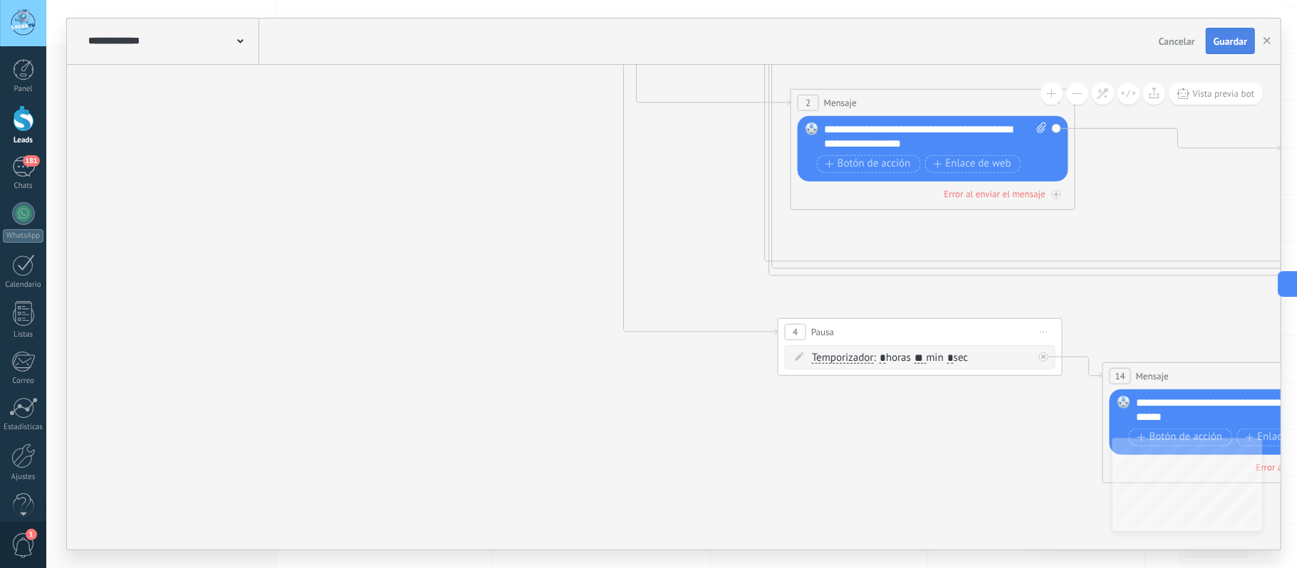
click at [1214, 38] on span "Guardar" at bounding box center [1230, 41] width 33 height 10
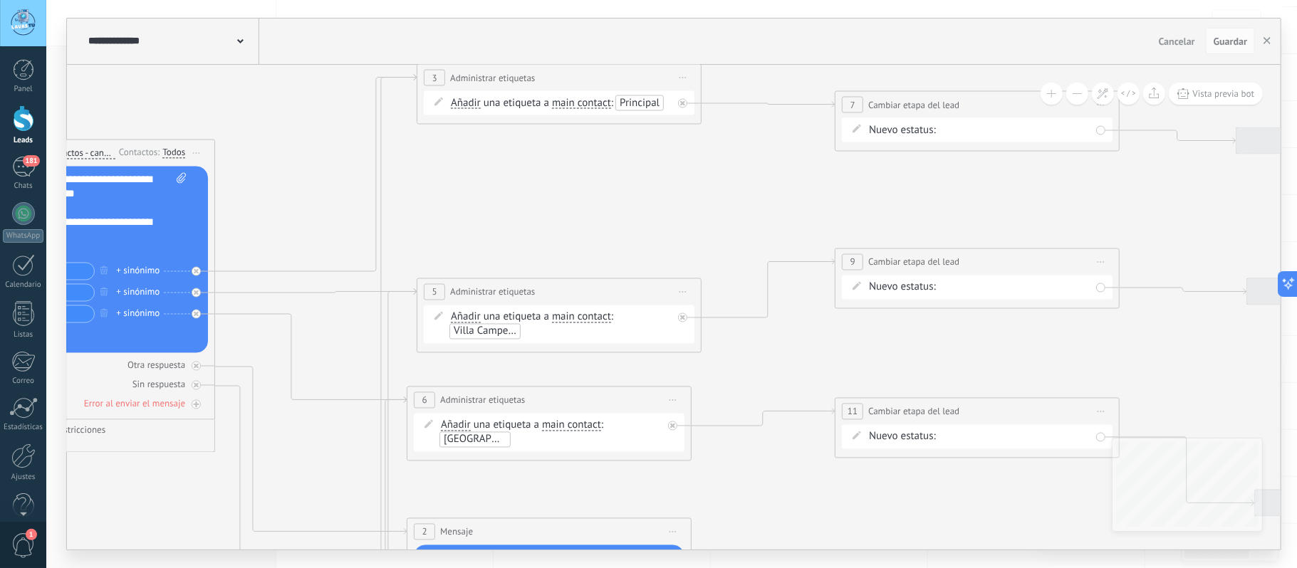
drag, startPoint x: 936, startPoint y: 245, endPoint x: 503, endPoint y: 217, distance: 434.0
click at [506, 217] on icon at bounding box center [837, 511] width 2943 height 1608
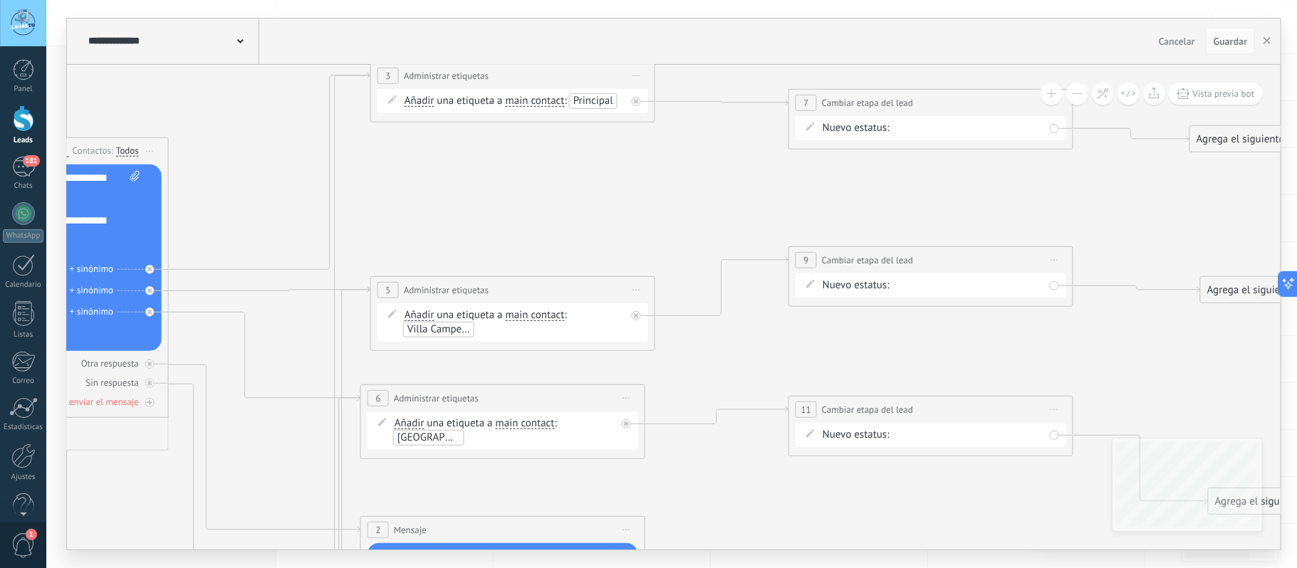
drag, startPoint x: 779, startPoint y: 198, endPoint x: 459, endPoint y: 175, distance: 320.0
click at [464, 172] on icon at bounding box center [791, 510] width 2943 height 1608
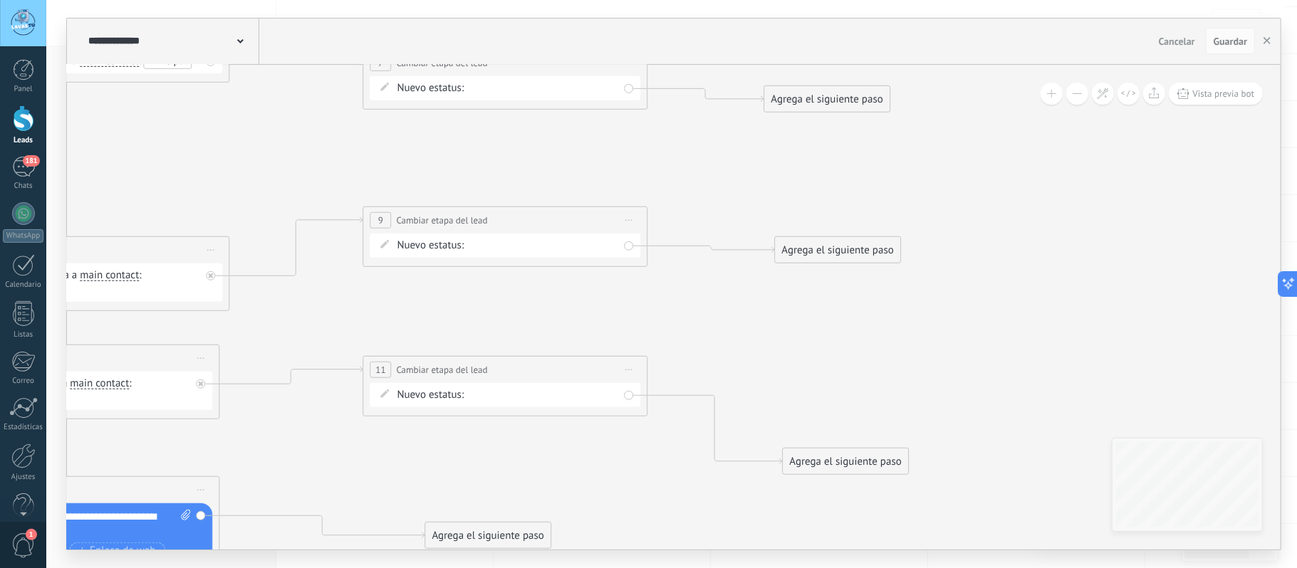
drag, startPoint x: 776, startPoint y: 175, endPoint x: 705, endPoint y: 167, distance: 71.0
click at [707, 167] on icon at bounding box center [365, 470] width 2943 height 1608
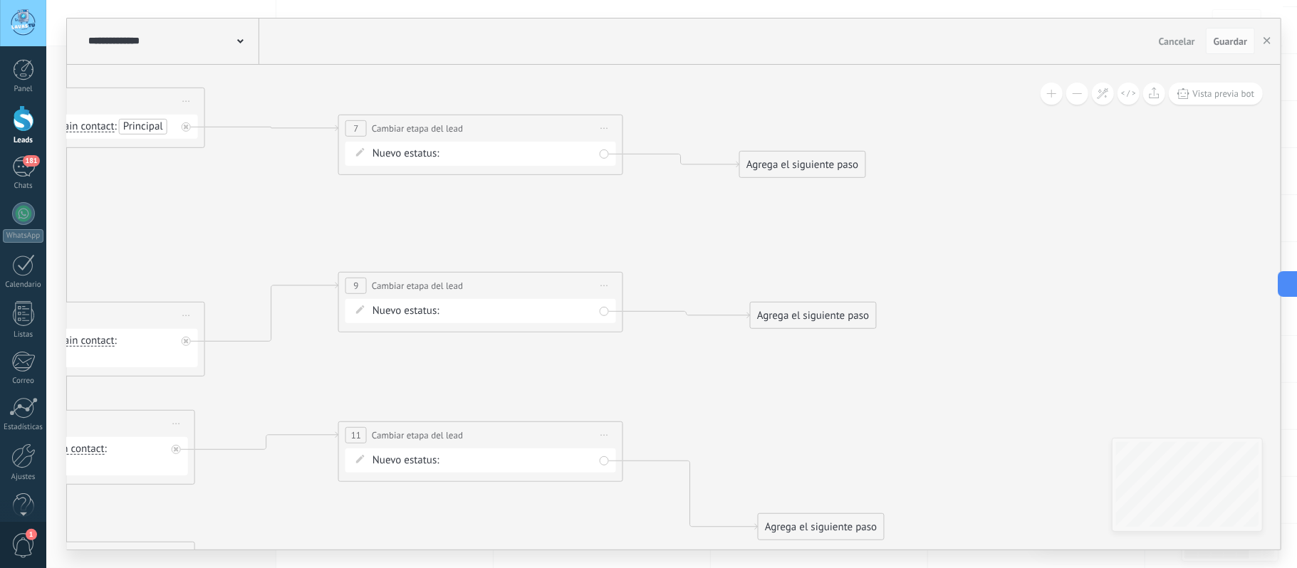
drag, startPoint x: 734, startPoint y: 201, endPoint x: 730, endPoint y: 235, distance: 34.4
click at [730, 235] on icon at bounding box center [341, 535] width 2943 height 1608
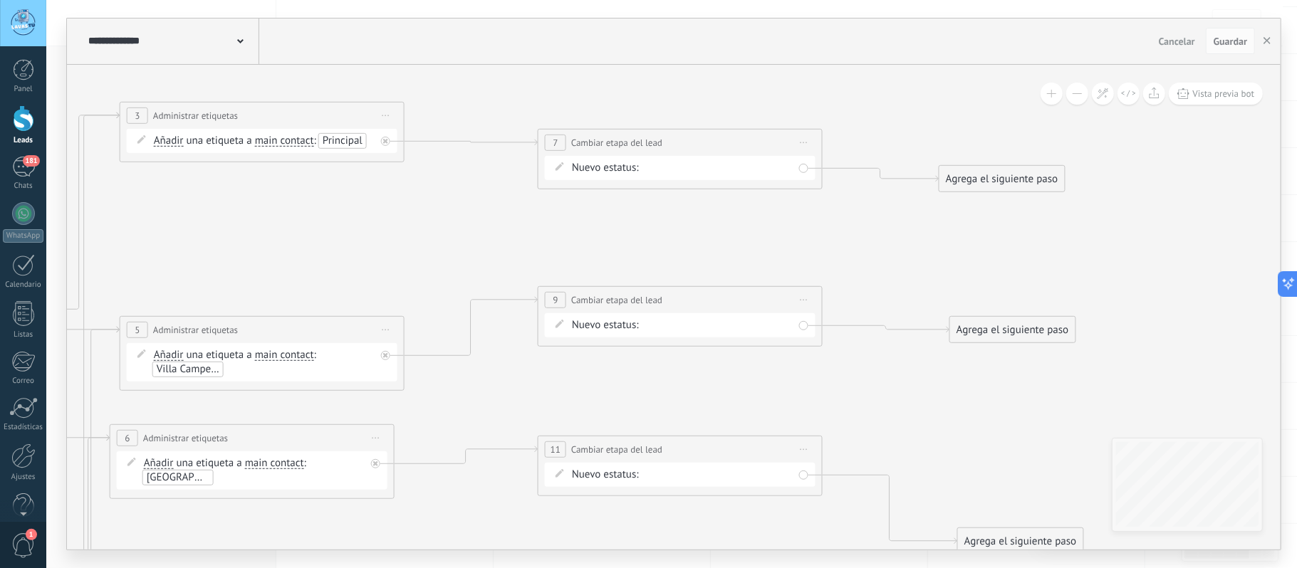
drag, startPoint x: 730, startPoint y: 238, endPoint x: 1219, endPoint y: 224, distance: 489.6
click at [1209, 227] on icon at bounding box center [540, 550] width 2943 height 1608
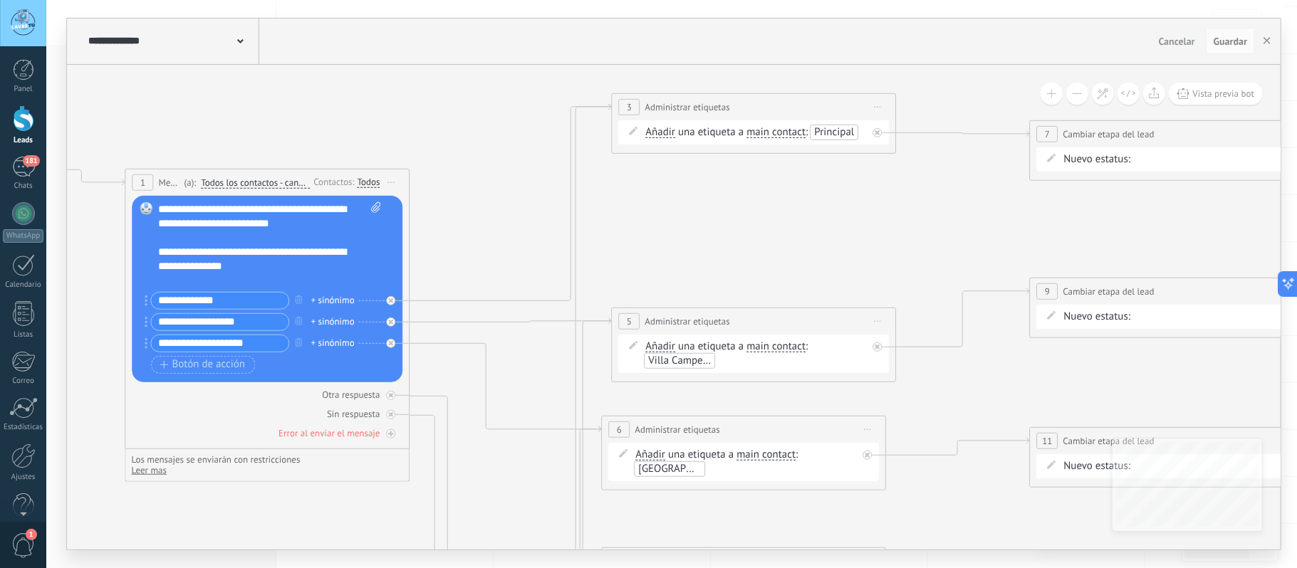
drag, startPoint x: 621, startPoint y: 208, endPoint x: 833, endPoint y: 212, distance: 211.6
click at [833, 212] on icon at bounding box center [1032, 541] width 2943 height 1608
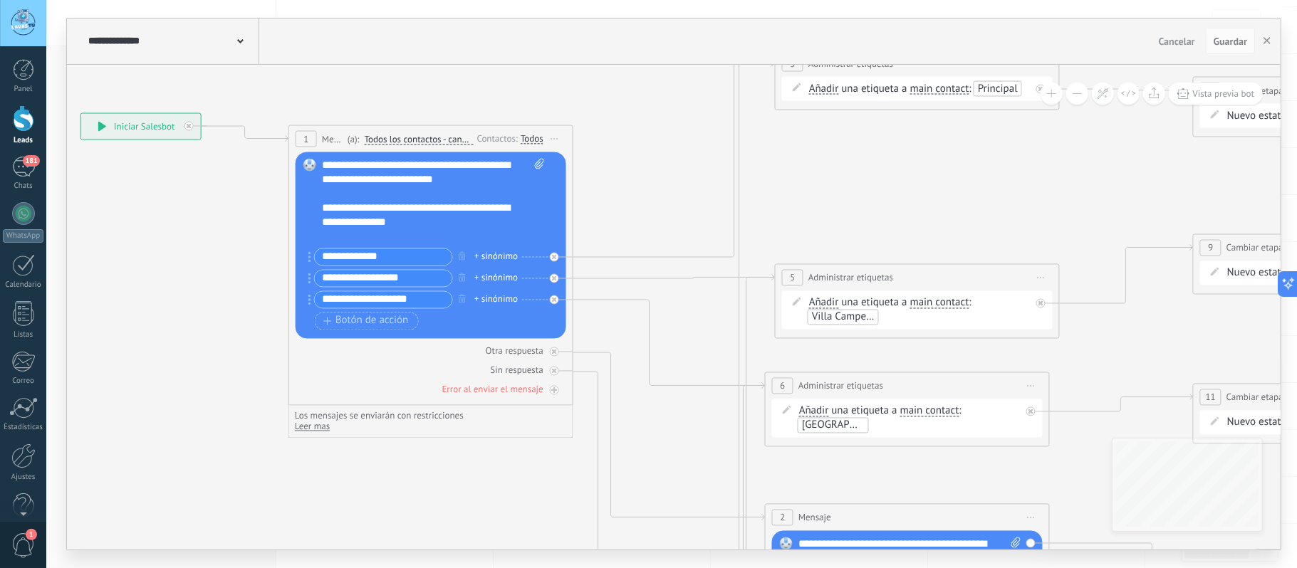
drag, startPoint x: 739, startPoint y: 224, endPoint x: 902, endPoint y: 180, distance: 168.8
click at [902, 180] on icon at bounding box center [1195, 497] width 2943 height 1608
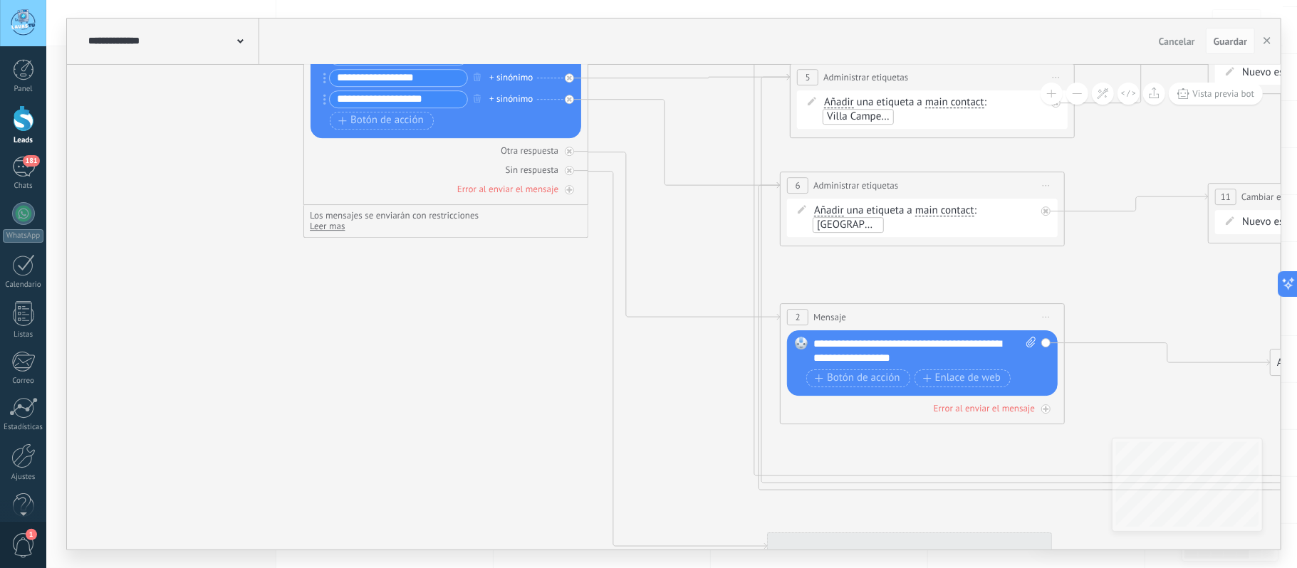
drag, startPoint x: 509, startPoint y: 422, endPoint x: 521, endPoint y: 298, distance: 124.6
click at [521, 299] on icon at bounding box center [1210, 297] width 2943 height 1608
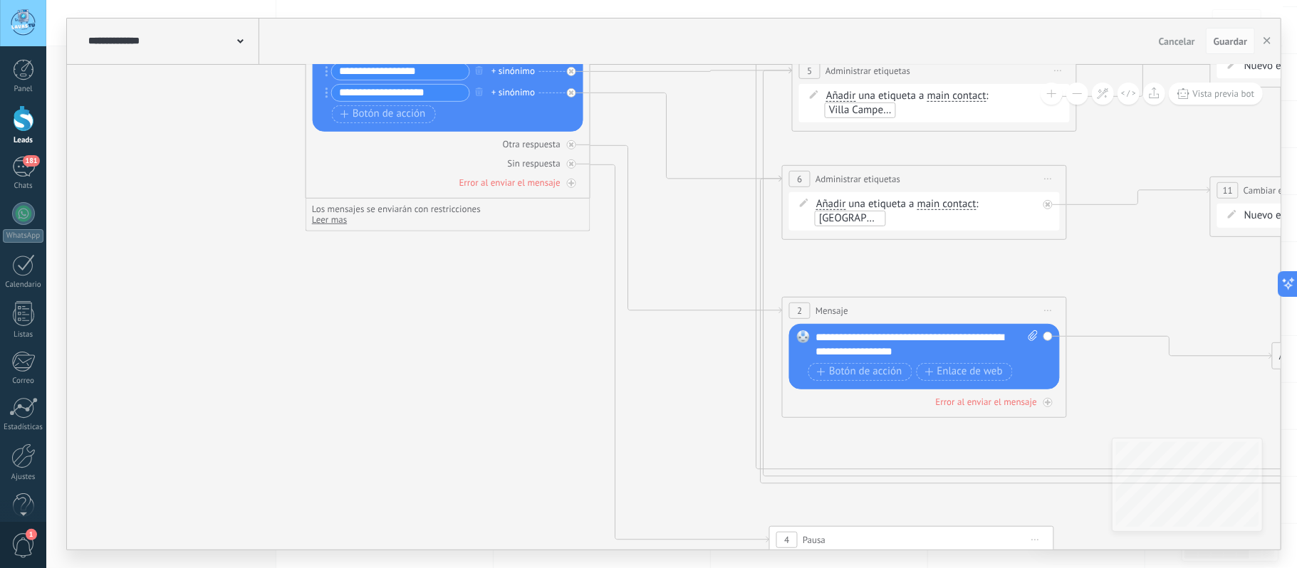
drag, startPoint x: 507, startPoint y: 419, endPoint x: 525, endPoint y: 336, distance: 84.5
click at [501, 383] on icon at bounding box center [1212, 290] width 2943 height 1608
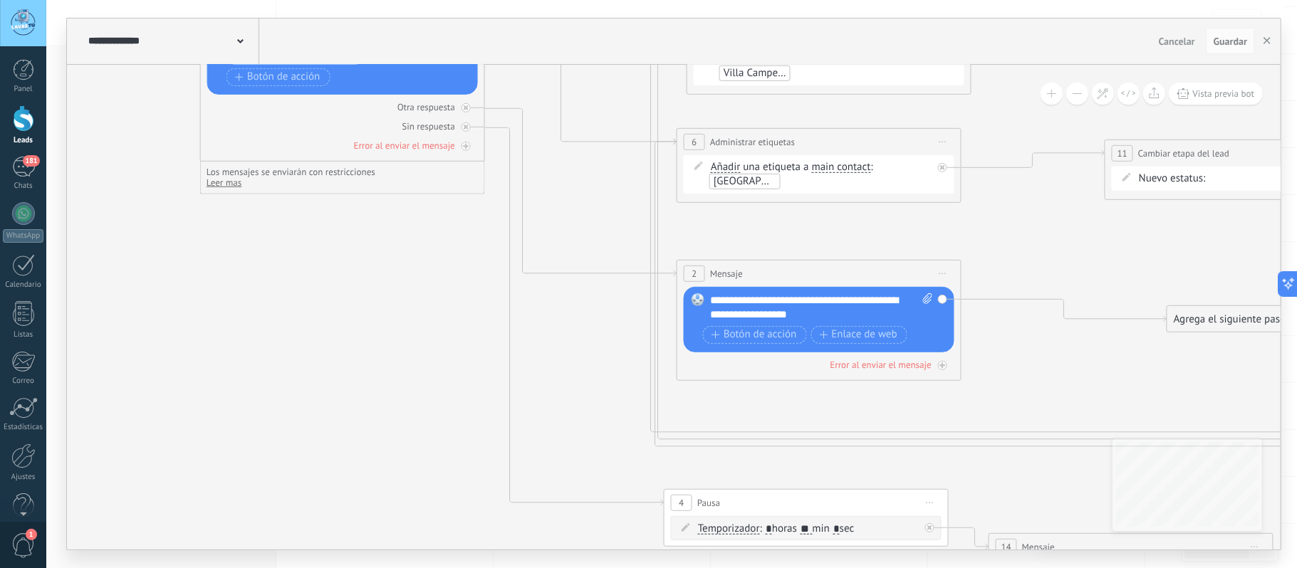
drag, startPoint x: 502, startPoint y: 422, endPoint x: 514, endPoint y: 443, distance: 24.6
click at [410, 509] on icon at bounding box center [1107, 253] width 2943 height 1608
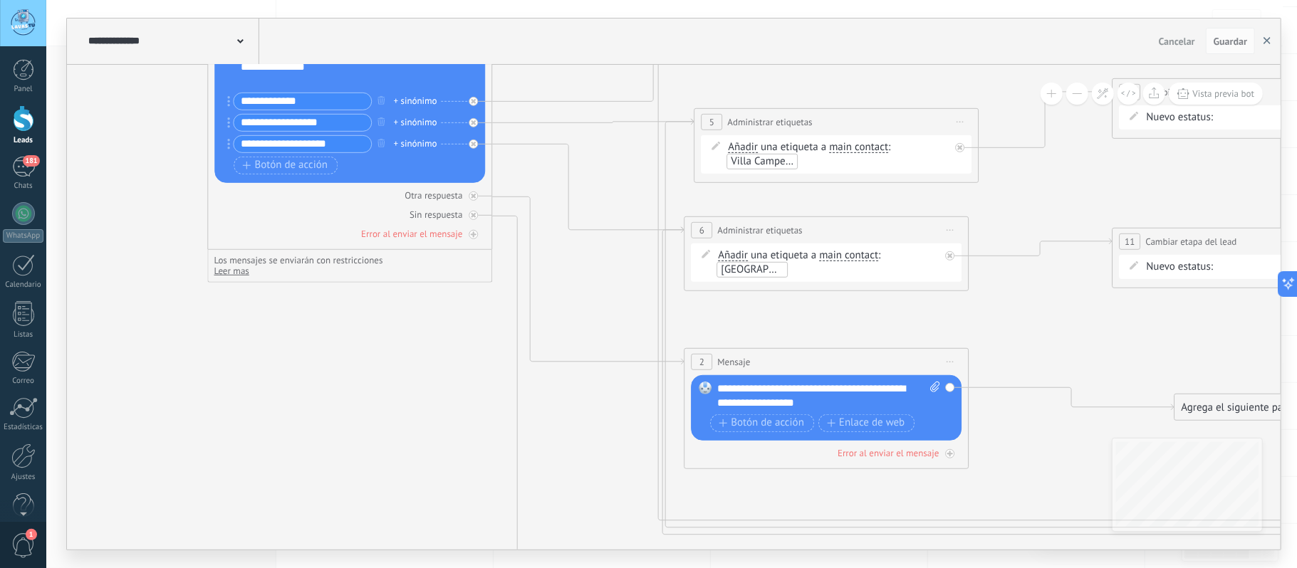
click at [1271, 41] on button "button" at bounding box center [1267, 41] width 21 height 27
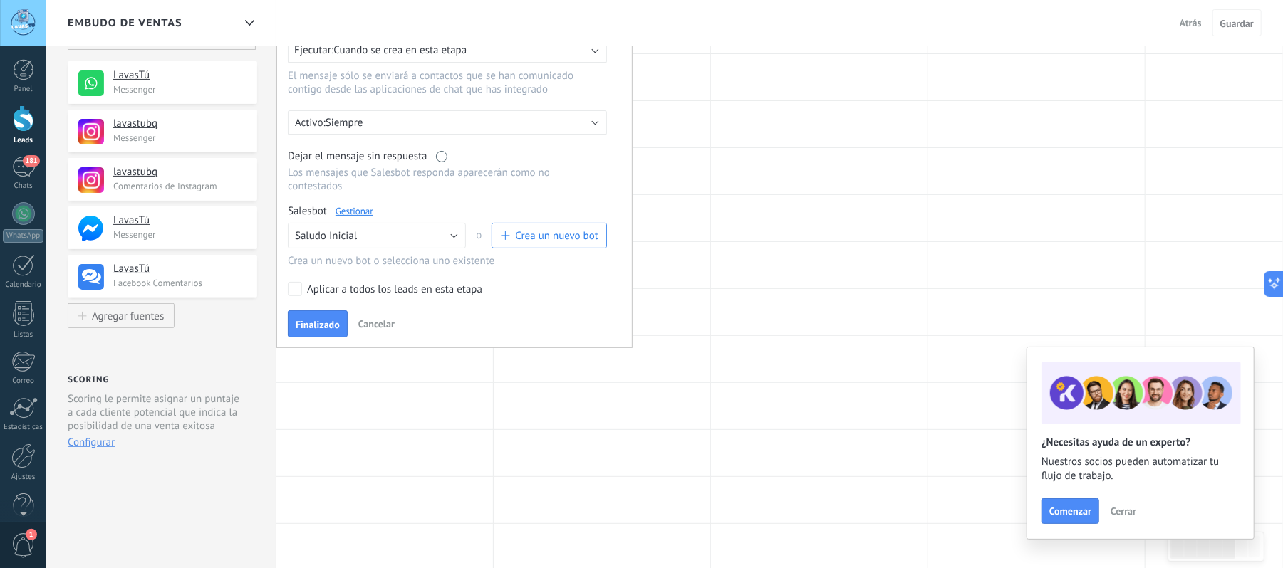
click at [311, 326] on span "Finalizado" at bounding box center [318, 325] width 44 height 10
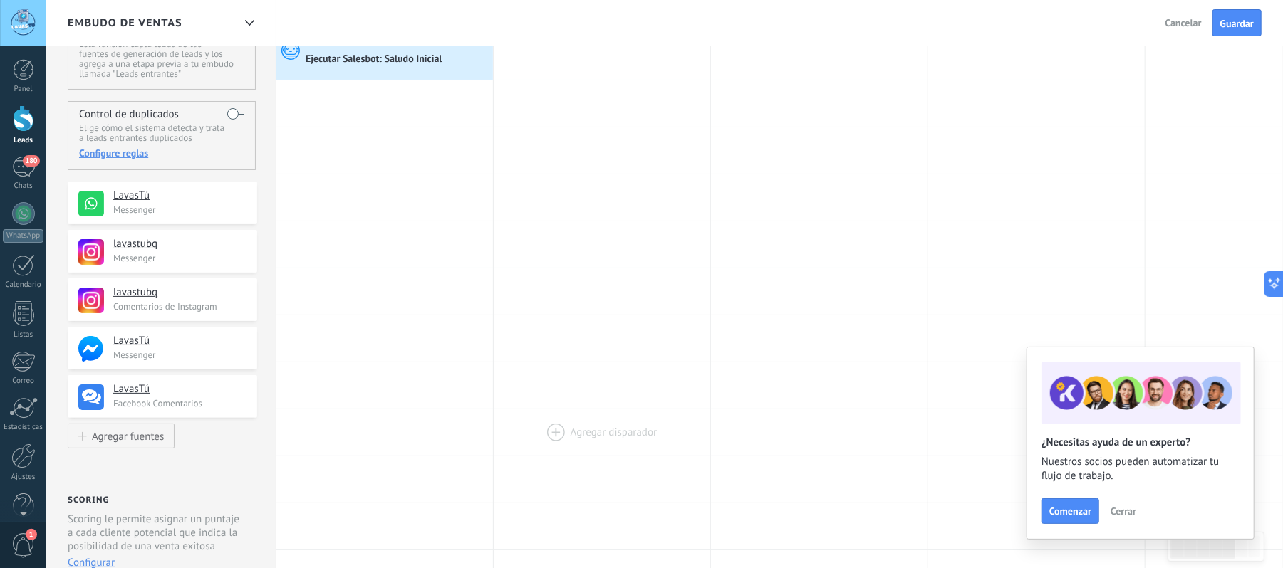
scroll to position [0, 0]
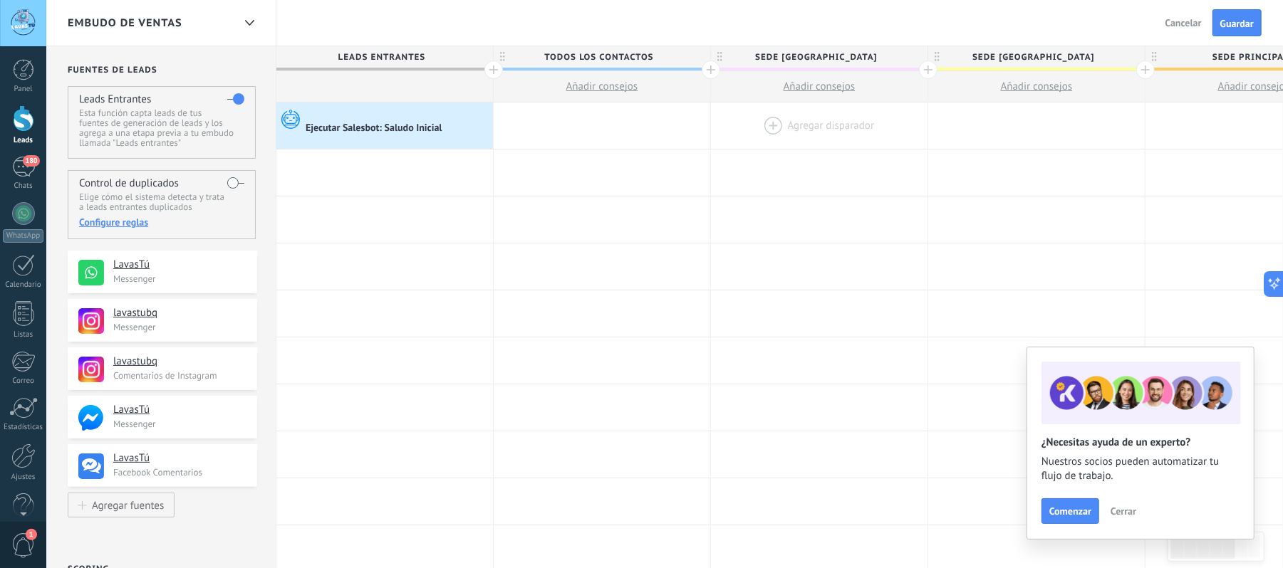
click at [769, 120] on div at bounding box center [819, 126] width 217 height 46
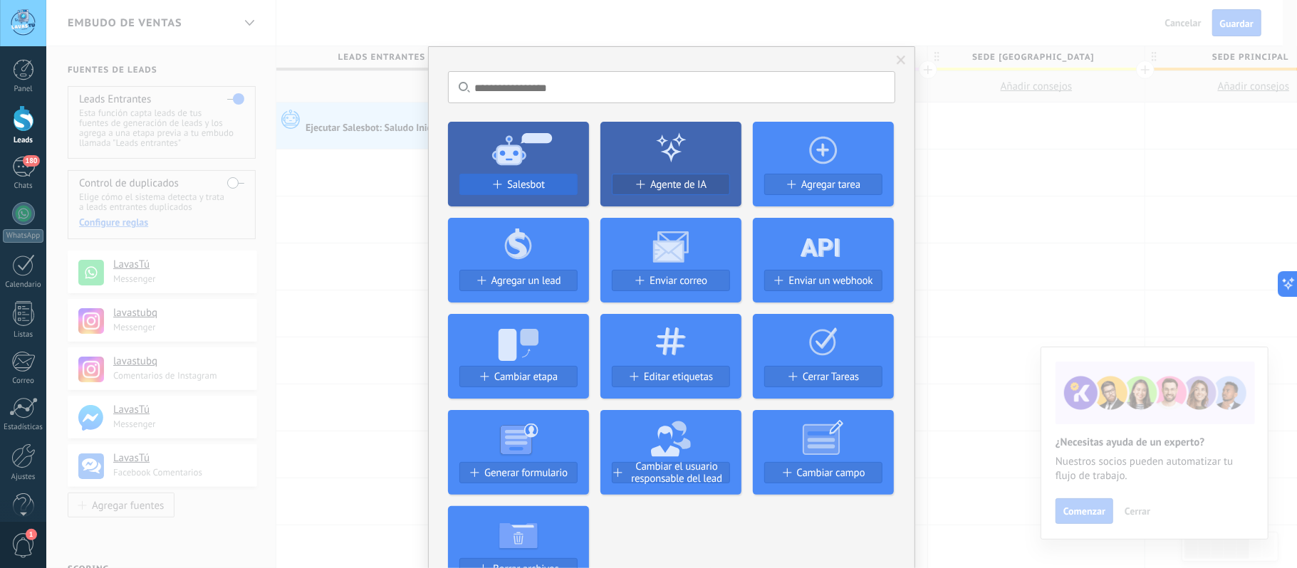
click at [511, 179] on span "Salesbot" at bounding box center [526, 185] width 38 height 12
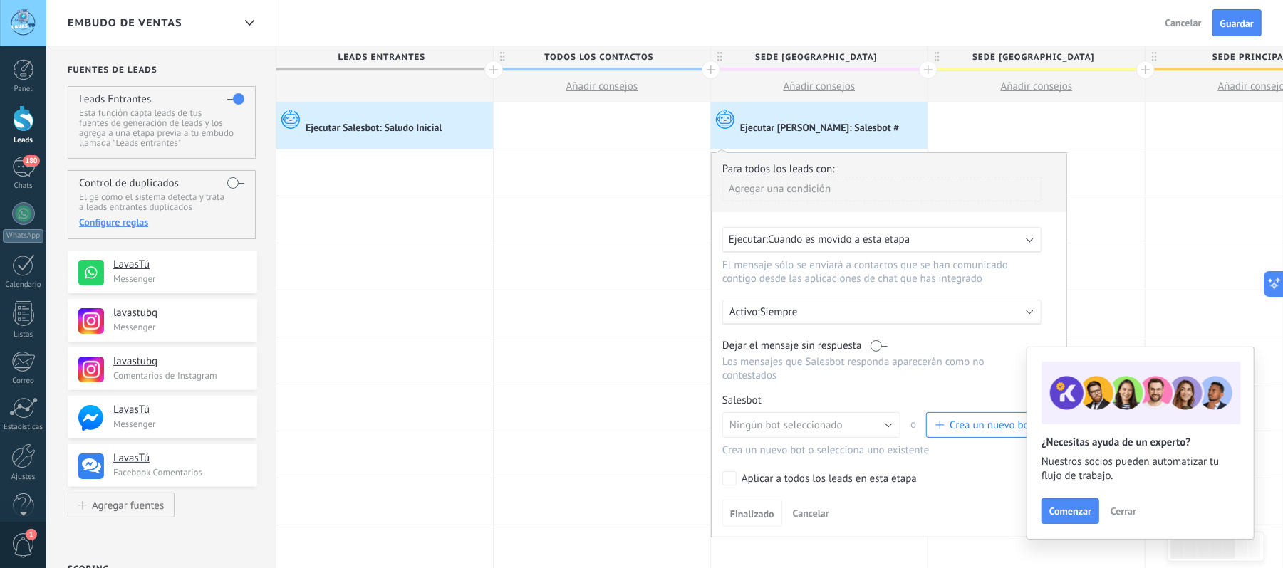
scroll to position [95, 0]
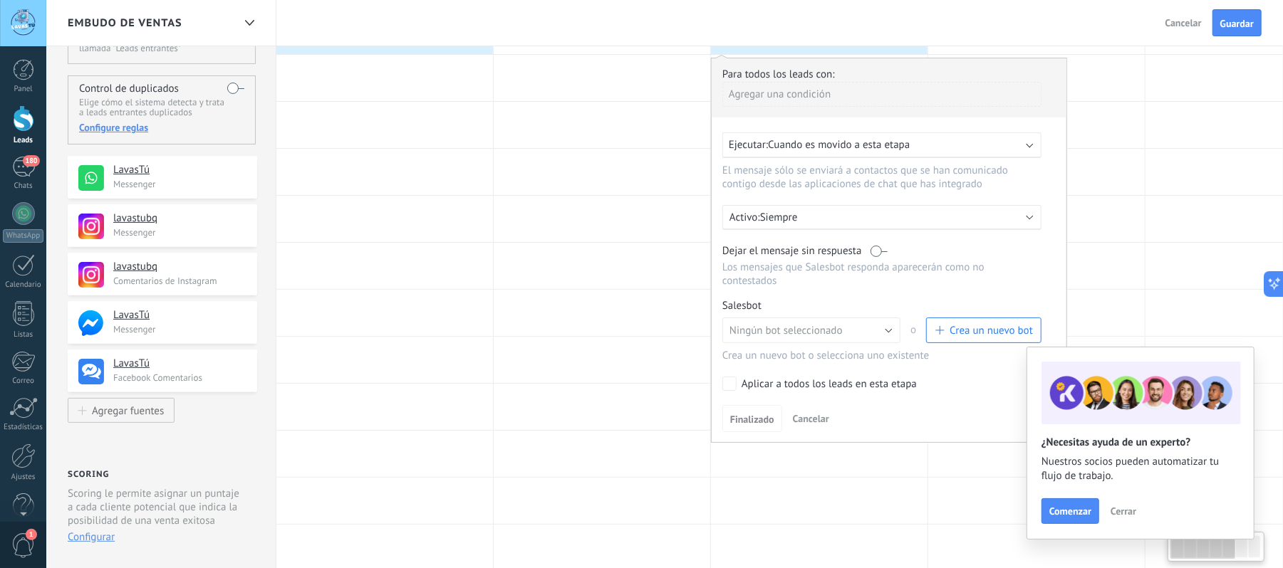
click at [955, 331] on span "Crea un nuevo bot" at bounding box center [991, 331] width 83 height 14
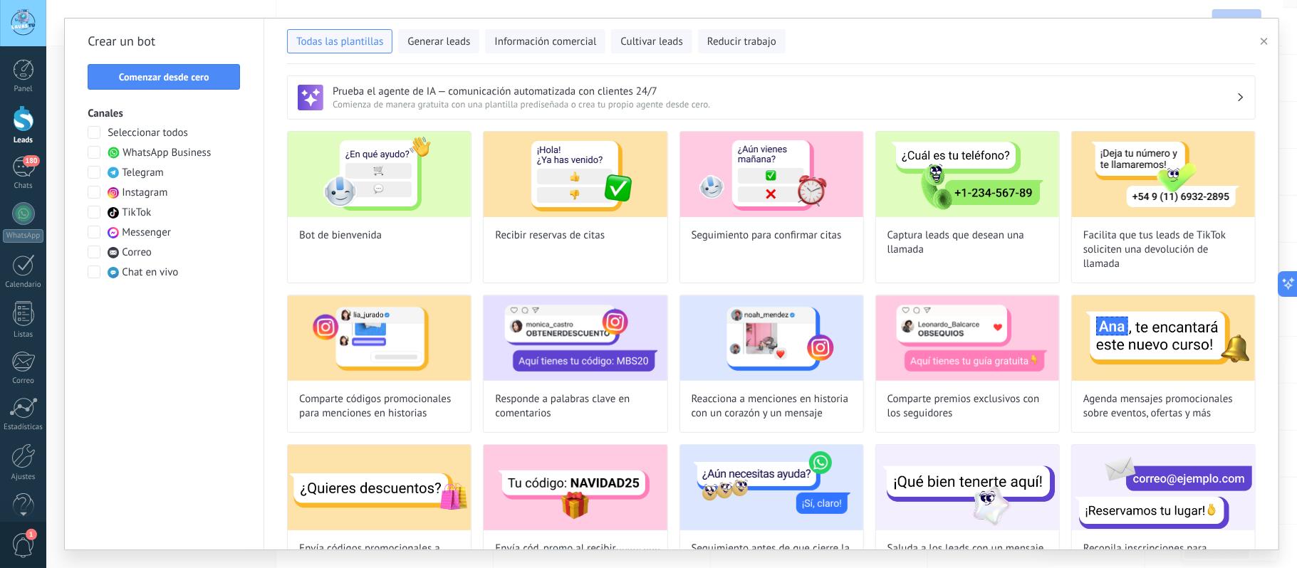
click at [90, 152] on span at bounding box center [94, 152] width 13 height 13
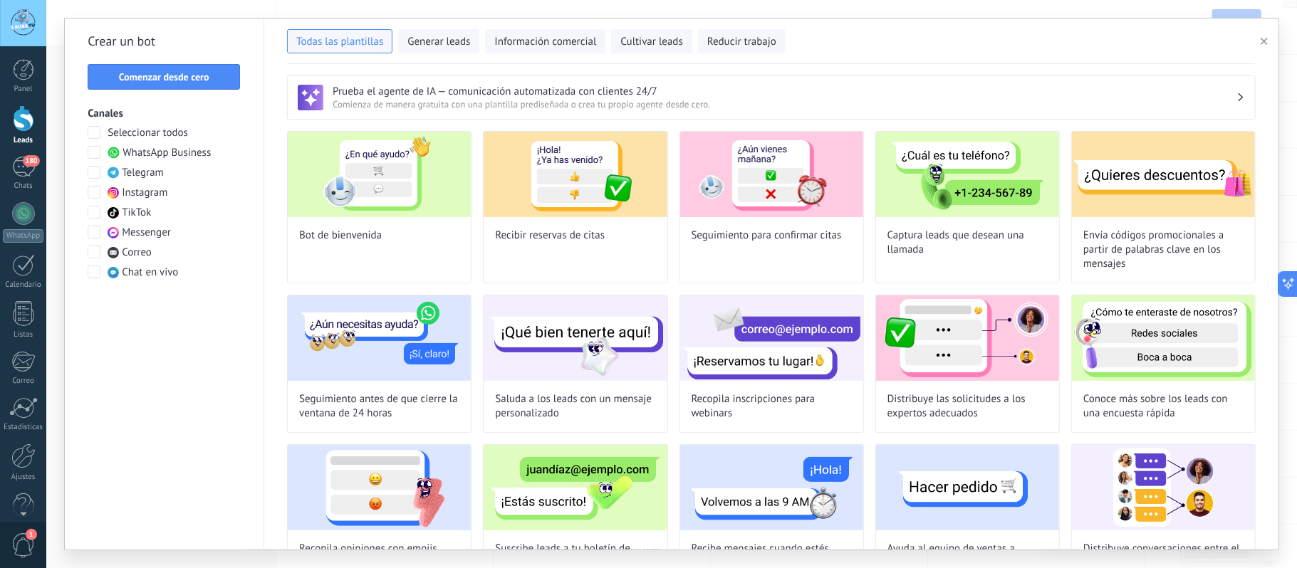
click at [93, 169] on span at bounding box center [94, 172] width 13 height 13
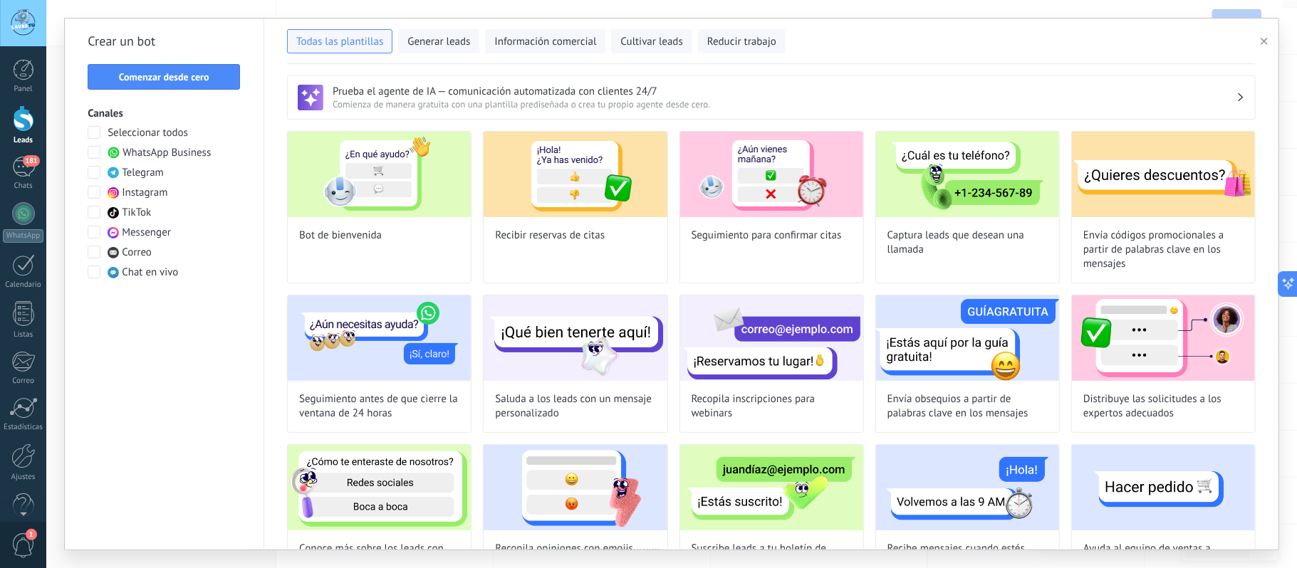
click at [93, 174] on span at bounding box center [94, 172] width 13 height 13
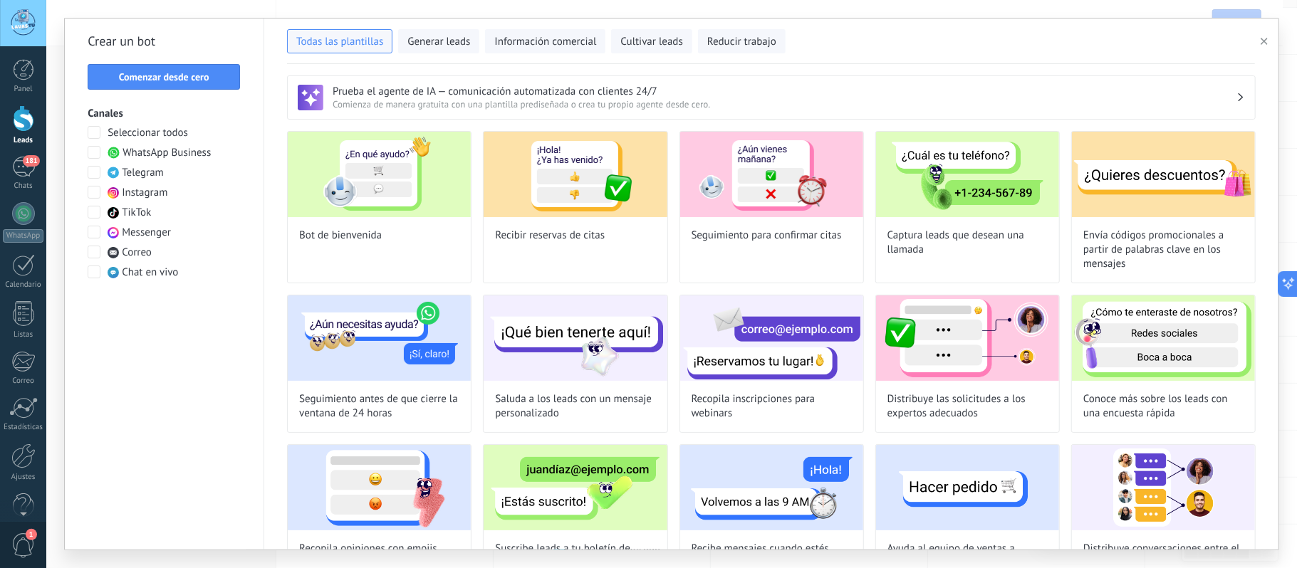
click at [92, 189] on span at bounding box center [94, 192] width 13 height 13
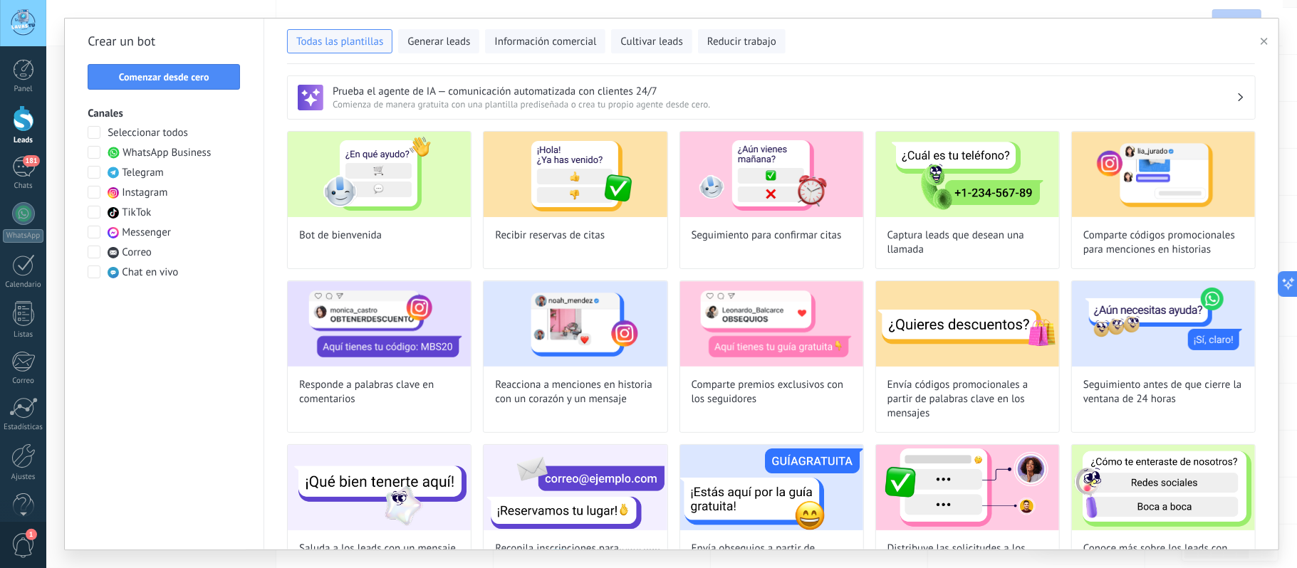
click at [95, 209] on span at bounding box center [94, 212] width 13 height 13
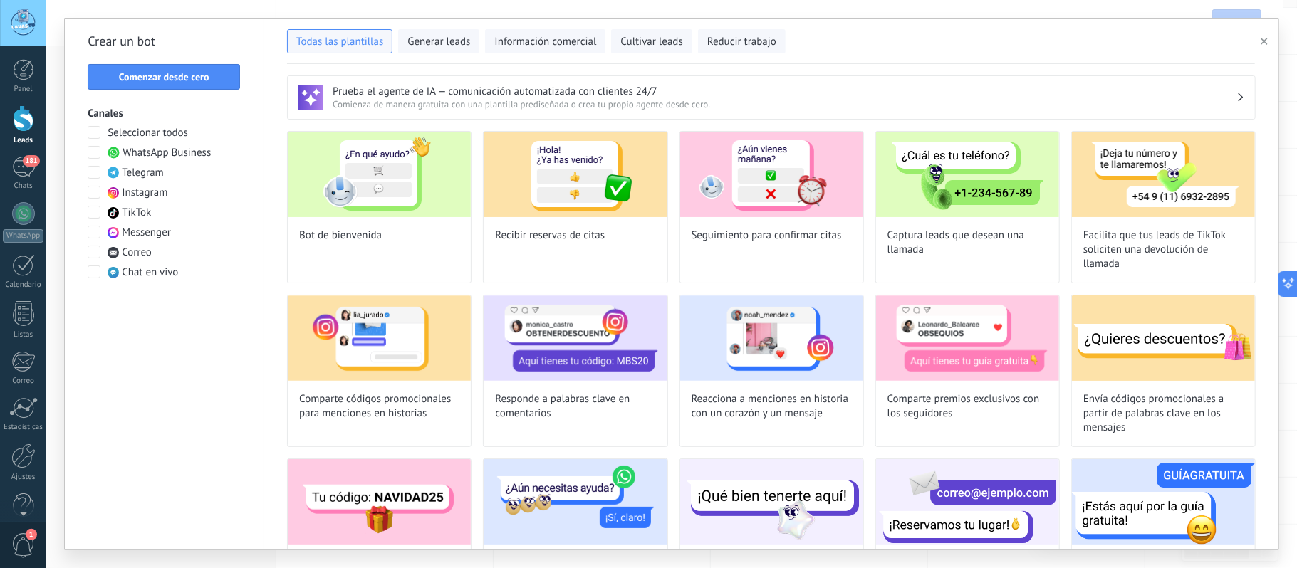
click at [95, 228] on span at bounding box center [94, 232] width 13 height 13
click at [158, 78] on span "Comenzar desde cero" at bounding box center [164, 77] width 90 height 10
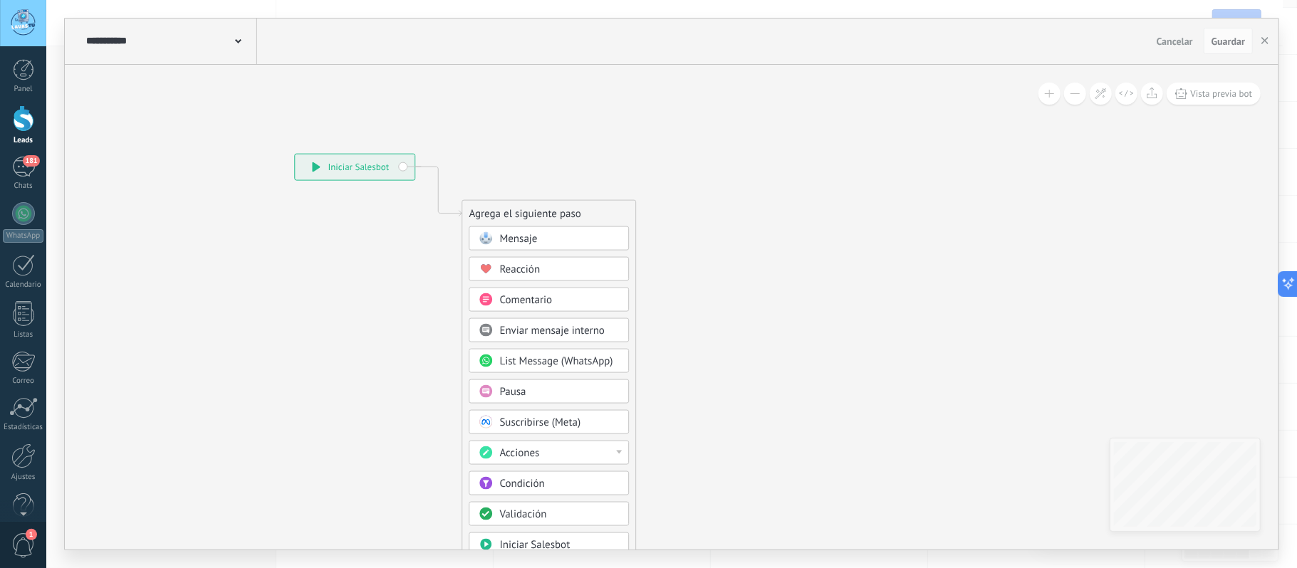
drag, startPoint x: 185, startPoint y: 229, endPoint x: 90, endPoint y: 212, distance: 97.0
click at [93, 219] on icon at bounding box center [417, 415] width 957 height 1236
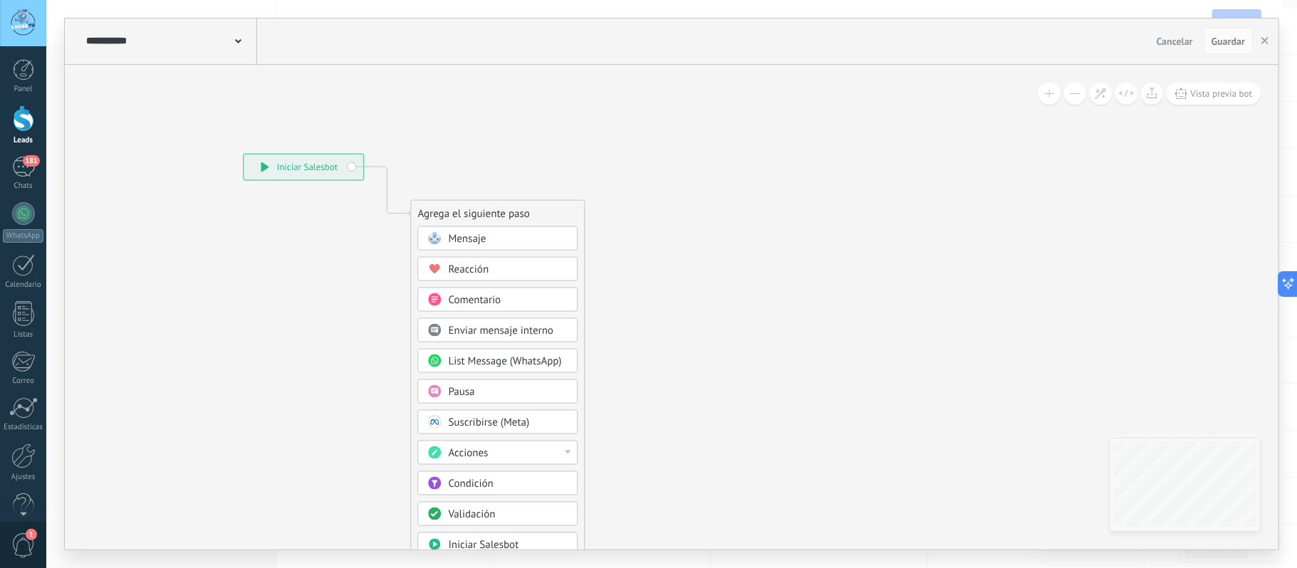
click at [239, 43] on use at bounding box center [238, 41] width 6 height 4
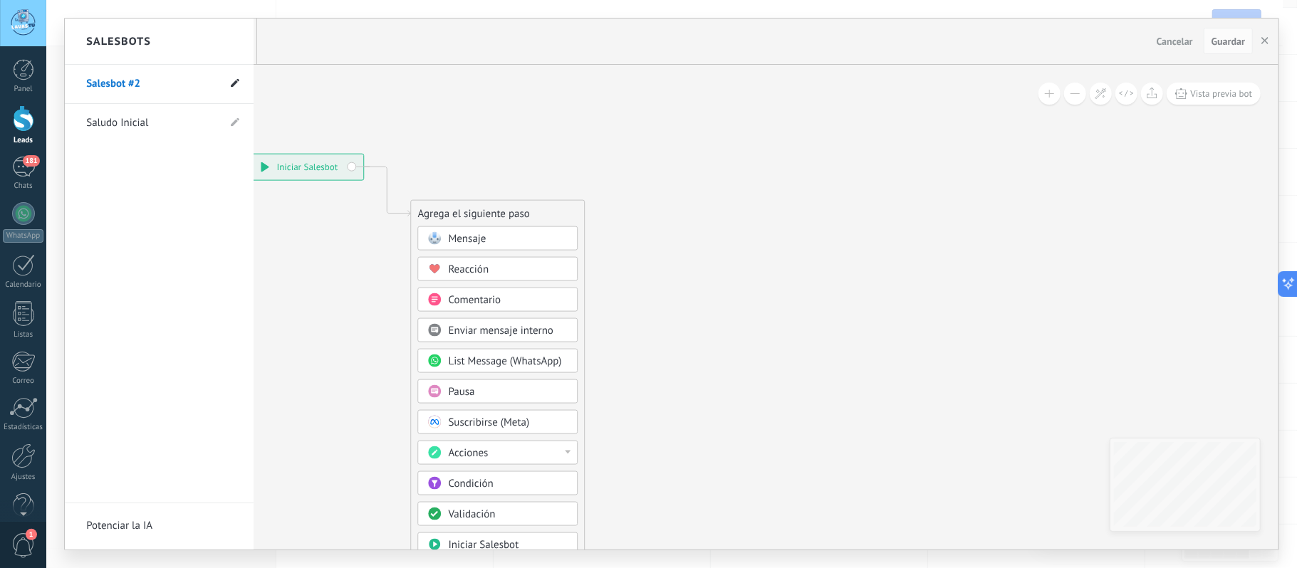
click at [232, 83] on icon at bounding box center [235, 82] width 9 height 9
drag, startPoint x: 174, startPoint y: 84, endPoint x: 61, endPoint y: 81, distance: 113.3
click at [61, 81] on div "**********" at bounding box center [671, 284] width 1251 height 568
type input "**********"
click at [243, 84] on li "**********" at bounding box center [159, 84] width 189 height 39
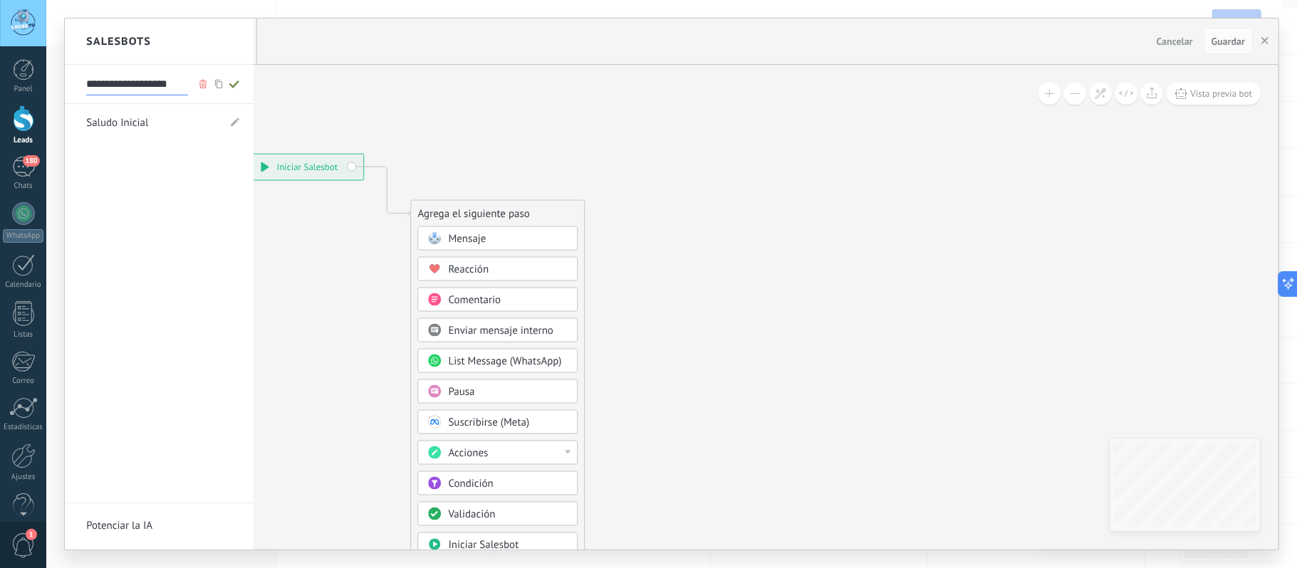
click at [236, 88] on icon at bounding box center [235, 84] width 16 height 9
type input "**********"
drag, startPoint x: 687, startPoint y: 138, endPoint x: 698, endPoint y: 137, distance: 11.4
click at [688, 137] on div at bounding box center [672, 284] width 1214 height 531
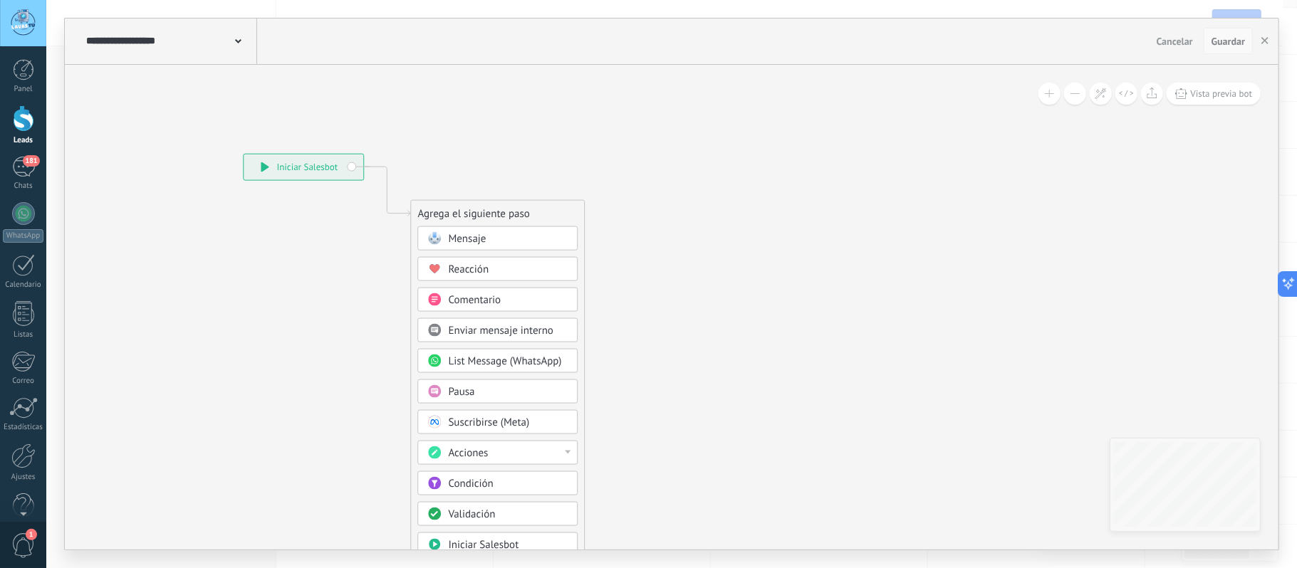
click at [1231, 34] on button "Guardar" at bounding box center [1228, 41] width 49 height 27
click at [1237, 43] on span "Guardar" at bounding box center [1228, 41] width 33 height 10
click at [1266, 41] on use "button" at bounding box center [1265, 40] width 7 height 7
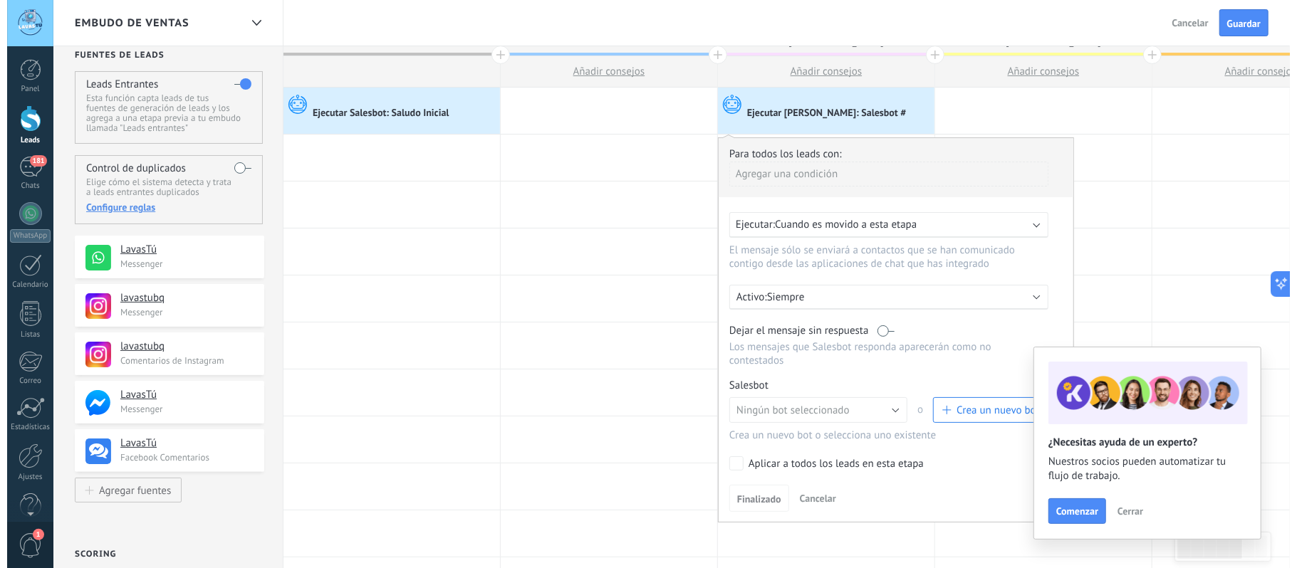
scroll to position [0, 0]
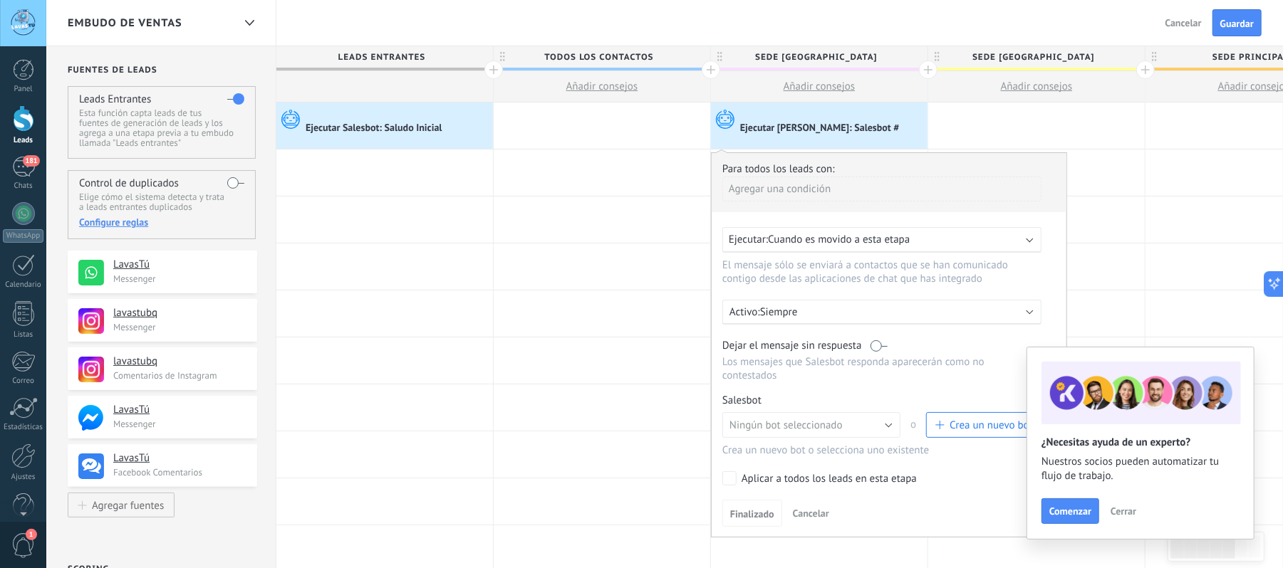
click at [950, 420] on span "Crea un nuevo bot" at bounding box center [991, 426] width 83 height 14
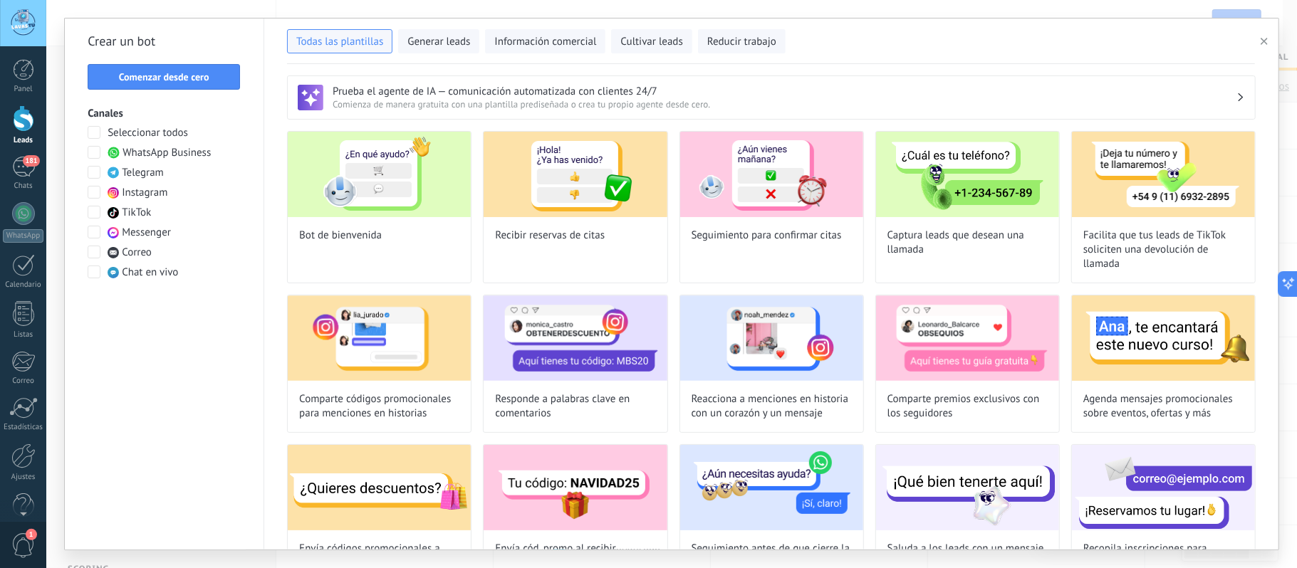
click at [93, 152] on span at bounding box center [94, 152] width 13 height 13
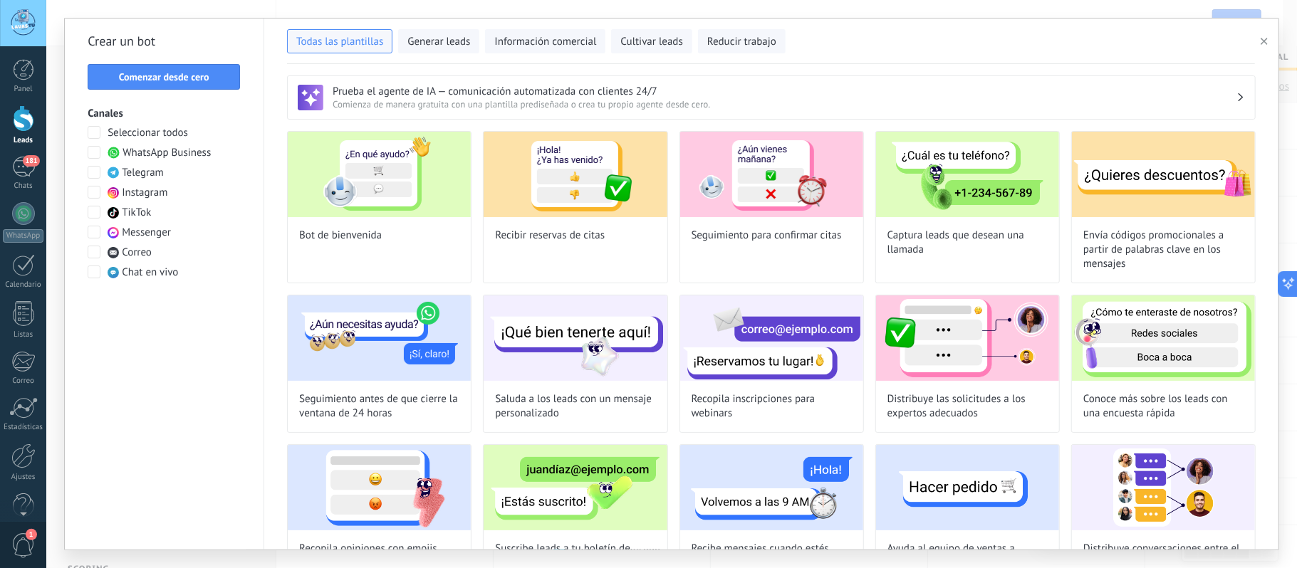
click at [95, 189] on span at bounding box center [94, 192] width 13 height 13
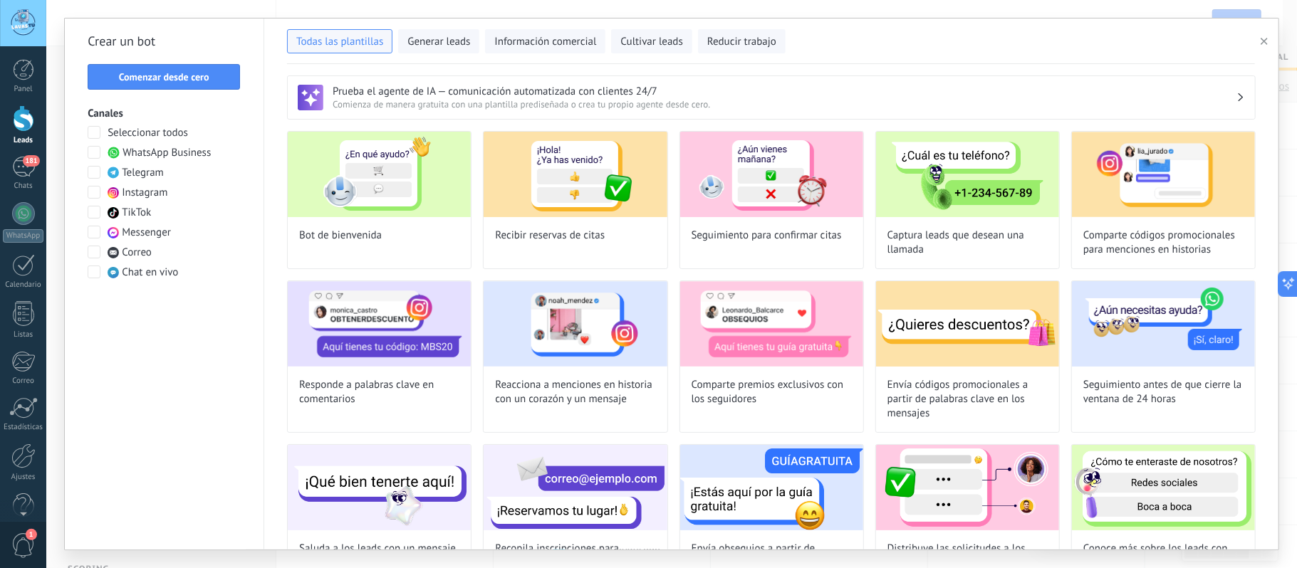
click at [90, 212] on span at bounding box center [94, 212] width 13 height 13
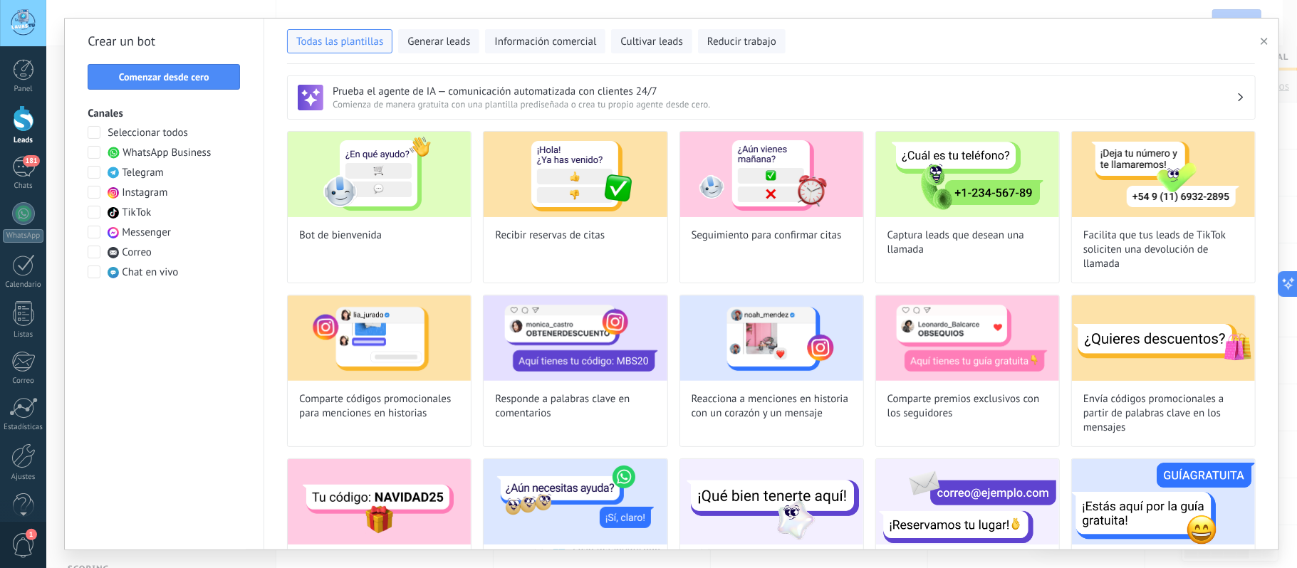
click at [93, 228] on span at bounding box center [94, 232] width 13 height 13
click at [185, 81] on span "Comenzar desde cero" at bounding box center [164, 77] width 90 height 10
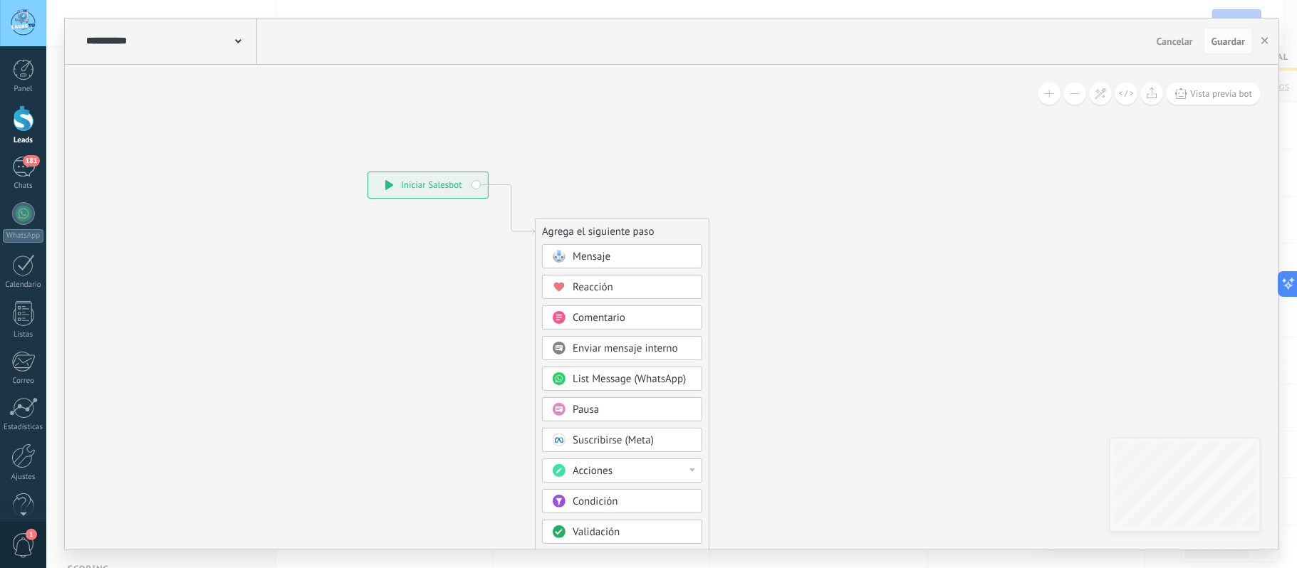
click at [236, 40] on icon at bounding box center [238, 41] width 6 height 4
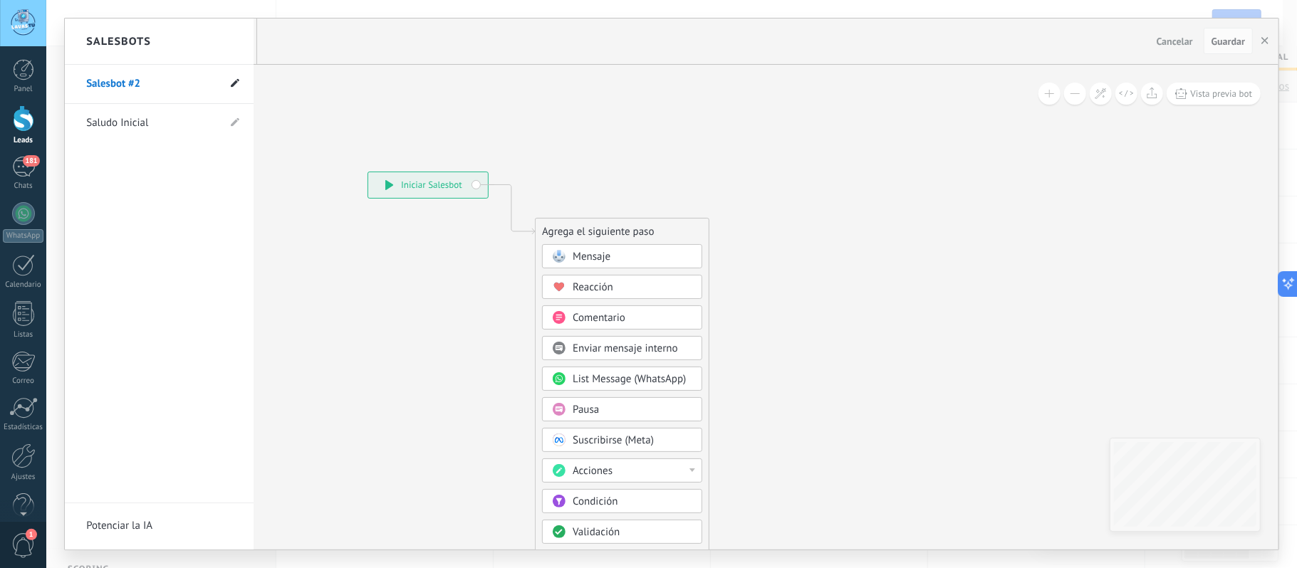
click at [234, 85] on use at bounding box center [235, 82] width 9 height 9
drag, startPoint x: 160, startPoint y: 83, endPoint x: 63, endPoint y: 85, distance: 97.6
click at [65, 85] on li "**********" at bounding box center [159, 84] width 189 height 39
type input "**********"
click at [237, 83] on use at bounding box center [234, 84] width 10 height 8
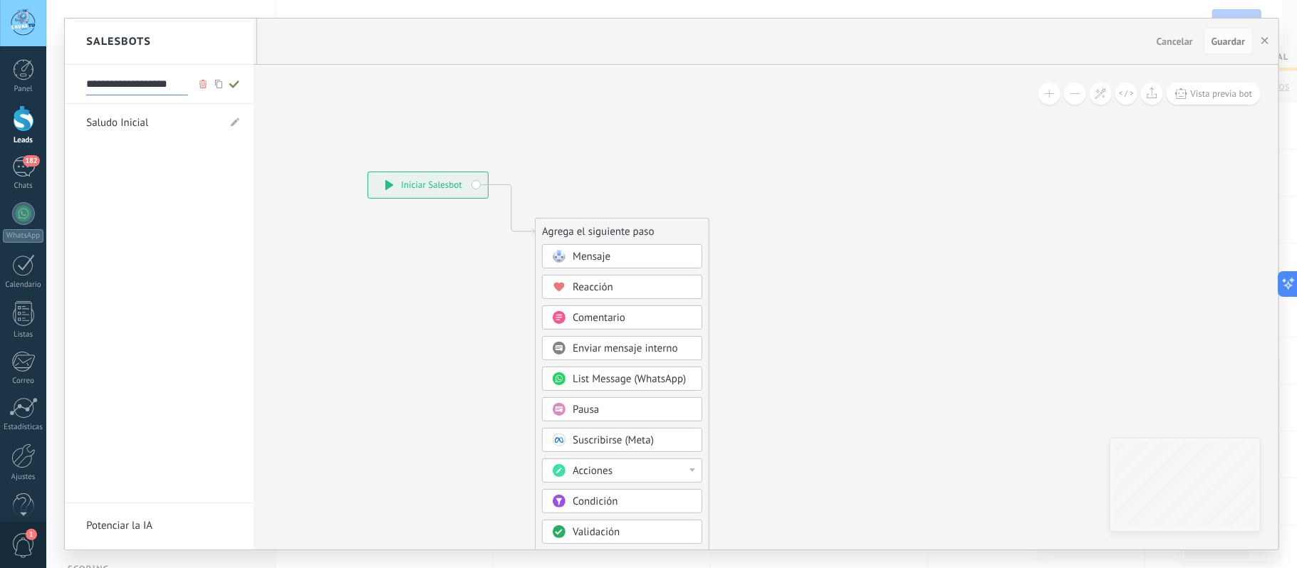
type input "**********"
click at [813, 180] on div at bounding box center [672, 284] width 1214 height 531
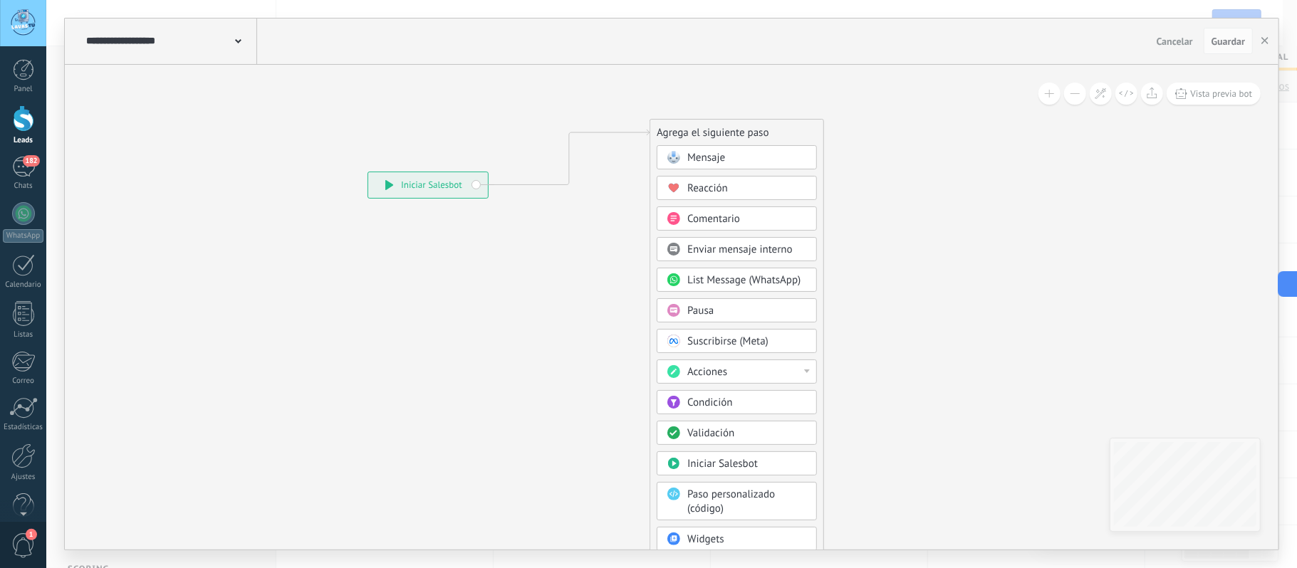
drag, startPoint x: 624, startPoint y: 229, endPoint x: 744, endPoint y: 125, distance: 158.1
click at [744, 125] on div "Agrega el siguiente paso" at bounding box center [736, 133] width 173 height 24
click at [727, 152] on span "Mensaje" at bounding box center [711, 153] width 38 height 14
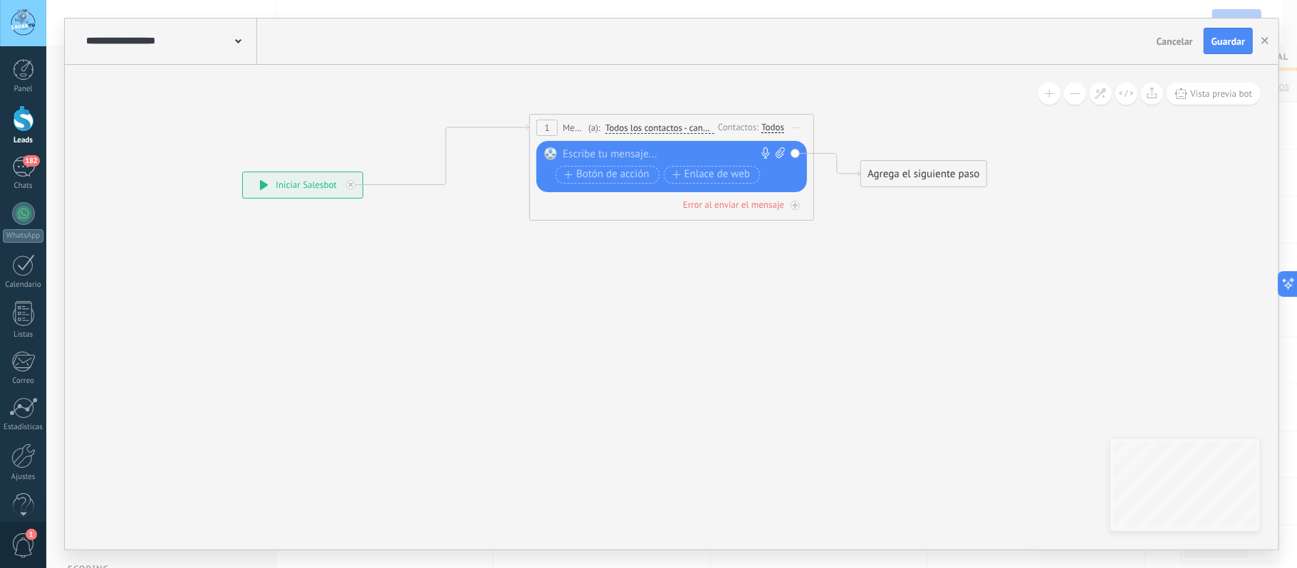
click at [636, 157] on div at bounding box center [669, 154] width 212 height 14
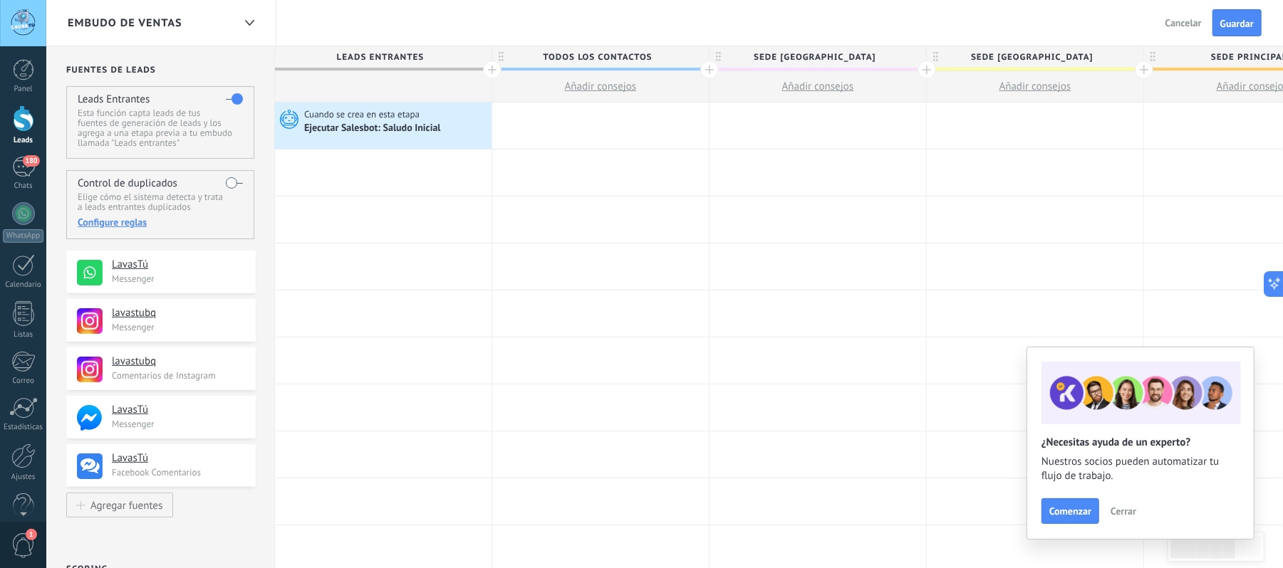
click at [1223, 26] on span "Guardar" at bounding box center [1236, 24] width 33 height 10
click at [368, 134] on div "Ejecutar Salesbot: Saludo Inicial" at bounding box center [373, 129] width 139 height 13
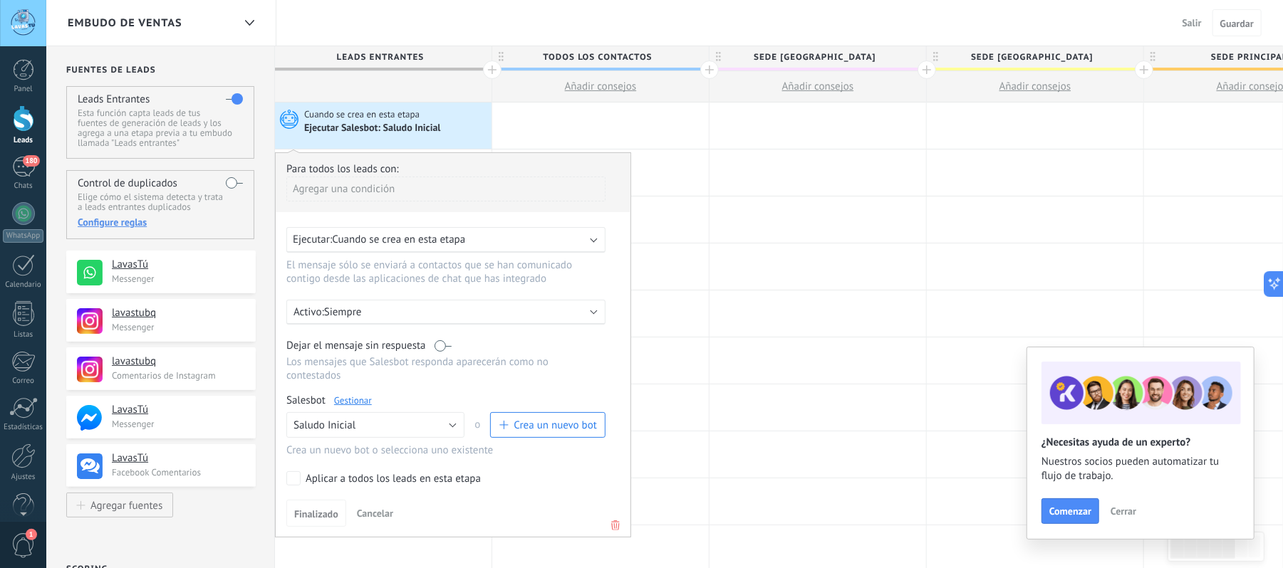
click at [352, 396] on link "Gestionar" at bounding box center [353, 401] width 38 height 12
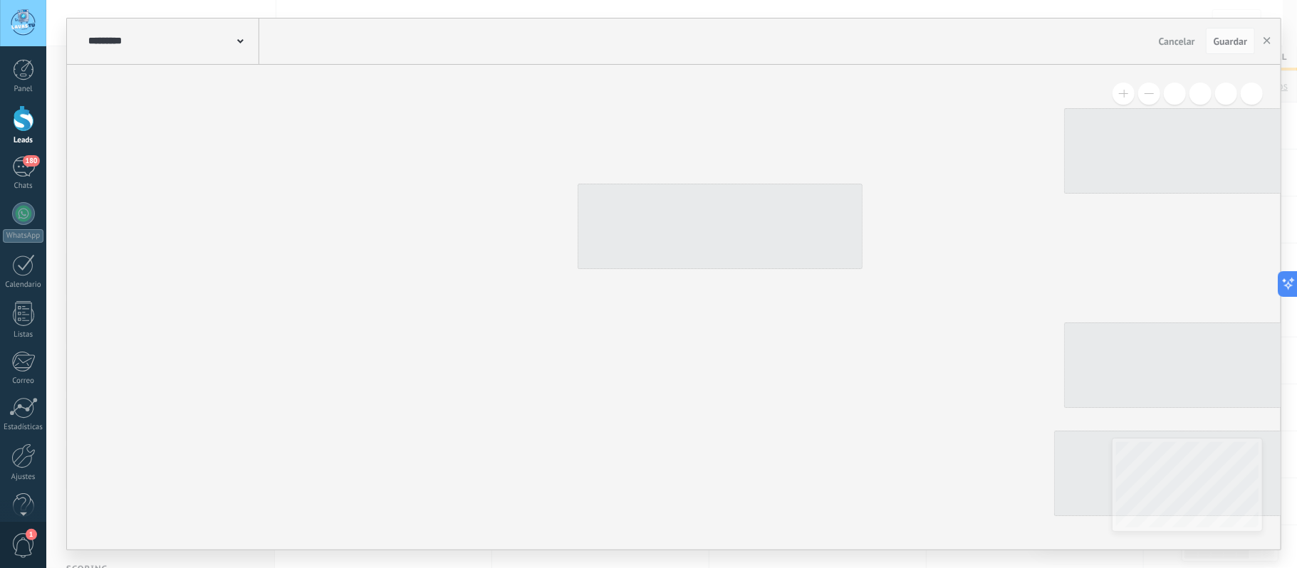
type input "**********"
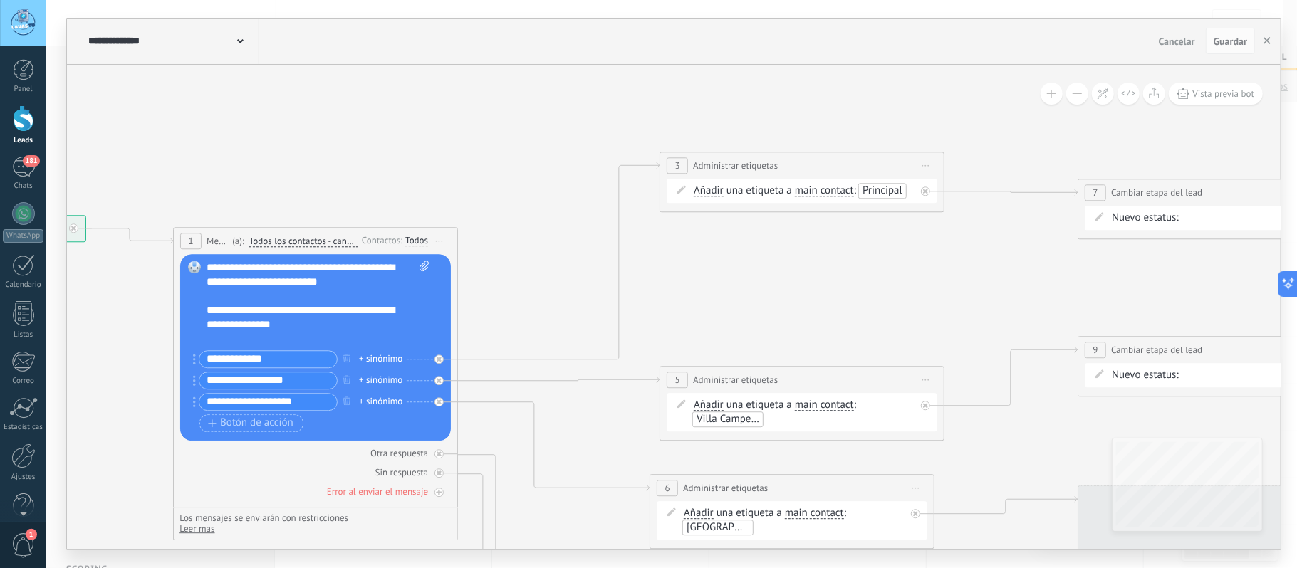
drag, startPoint x: 905, startPoint y: 92, endPoint x: 477, endPoint y: 157, distance: 433.0
click at [482, 154] on icon at bounding box center [1080, 577] width 2943 height 1562
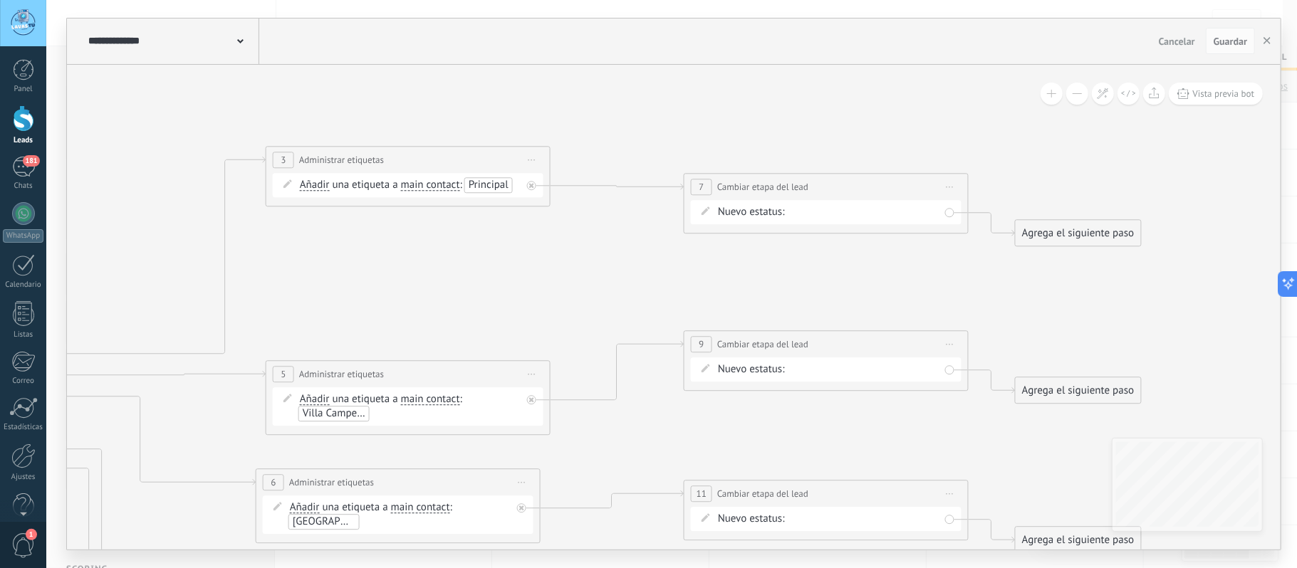
drag, startPoint x: 582, startPoint y: 278, endPoint x: 492, endPoint y: 266, distance: 91.2
click at [492, 266] on icon at bounding box center [686, 571] width 2943 height 1562
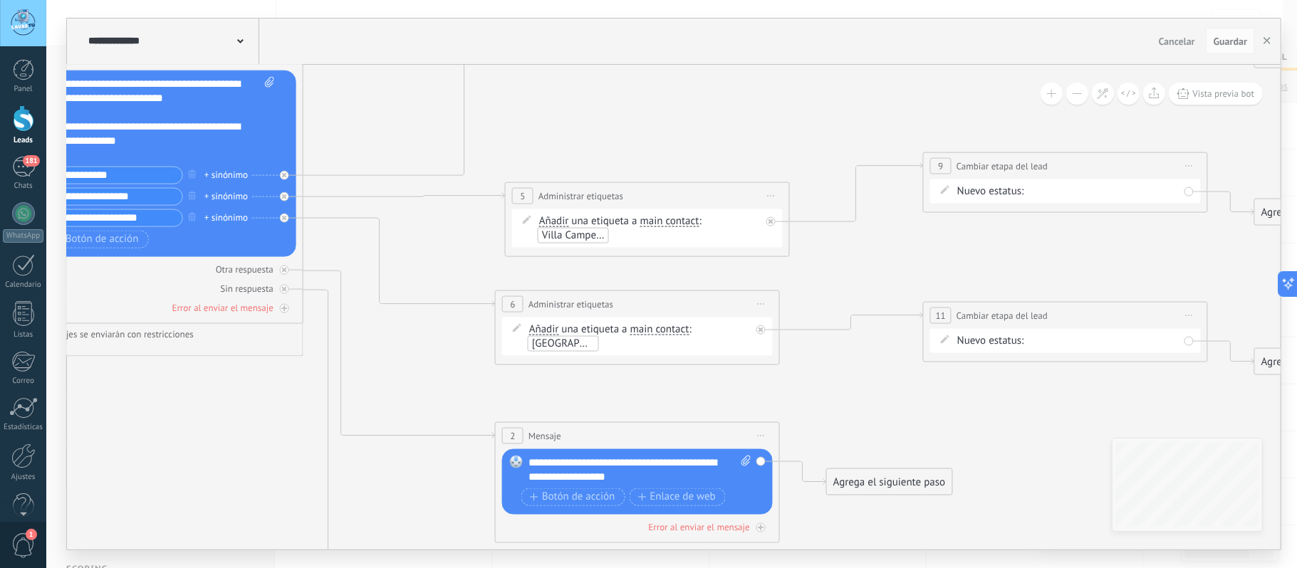
drag, startPoint x: 564, startPoint y: 291, endPoint x: 827, endPoint y: 103, distance: 323.6
click at [827, 103] on icon at bounding box center [925, 392] width 2943 height 1562
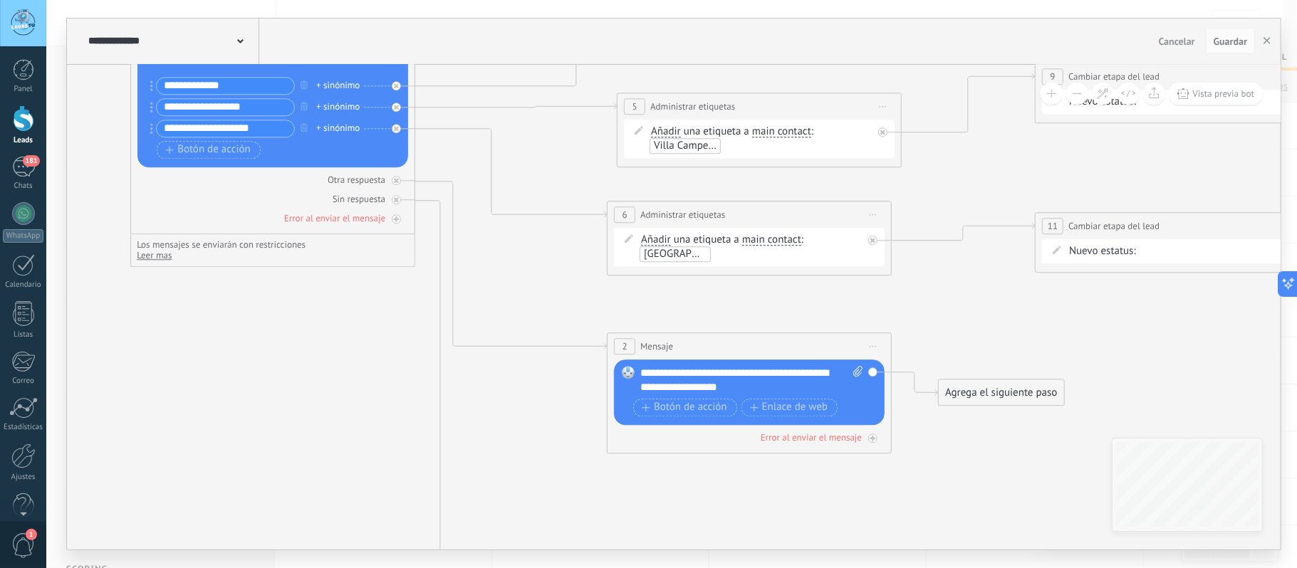
drag, startPoint x: 246, startPoint y: 437, endPoint x: 265, endPoint y: 382, distance: 58.8
click at [258, 378] on icon at bounding box center [1037, 303] width 2943 height 1562
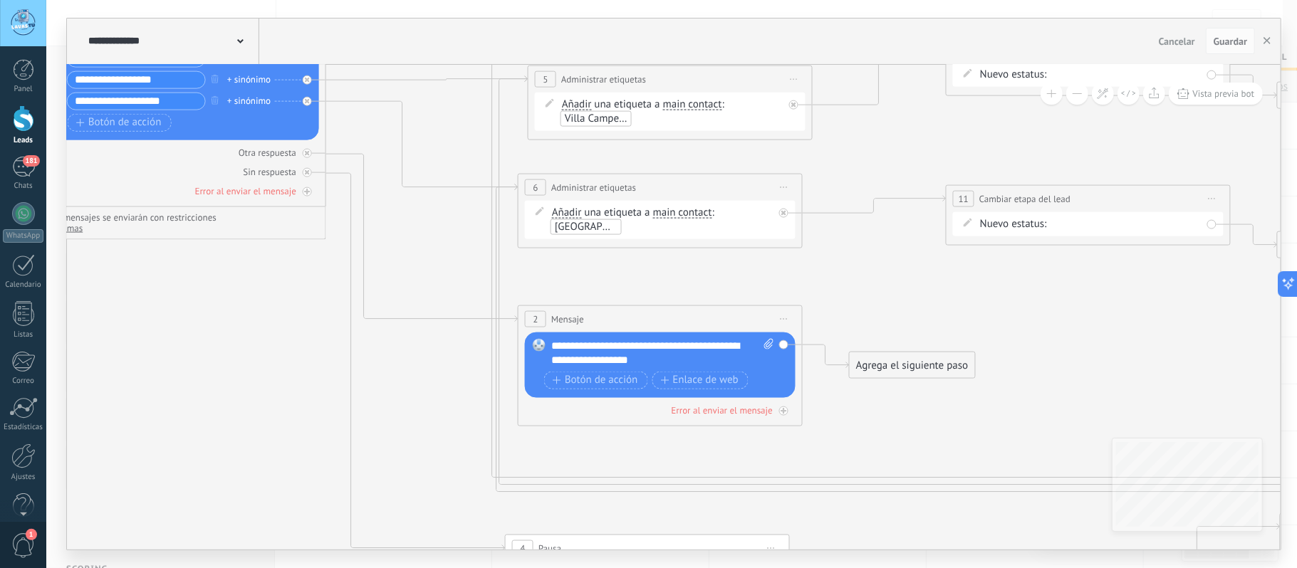
drag, startPoint x: 889, startPoint y: 306, endPoint x: 865, endPoint y: 232, distance: 78.6
click at [868, 232] on icon at bounding box center [948, 297] width 2943 height 1606
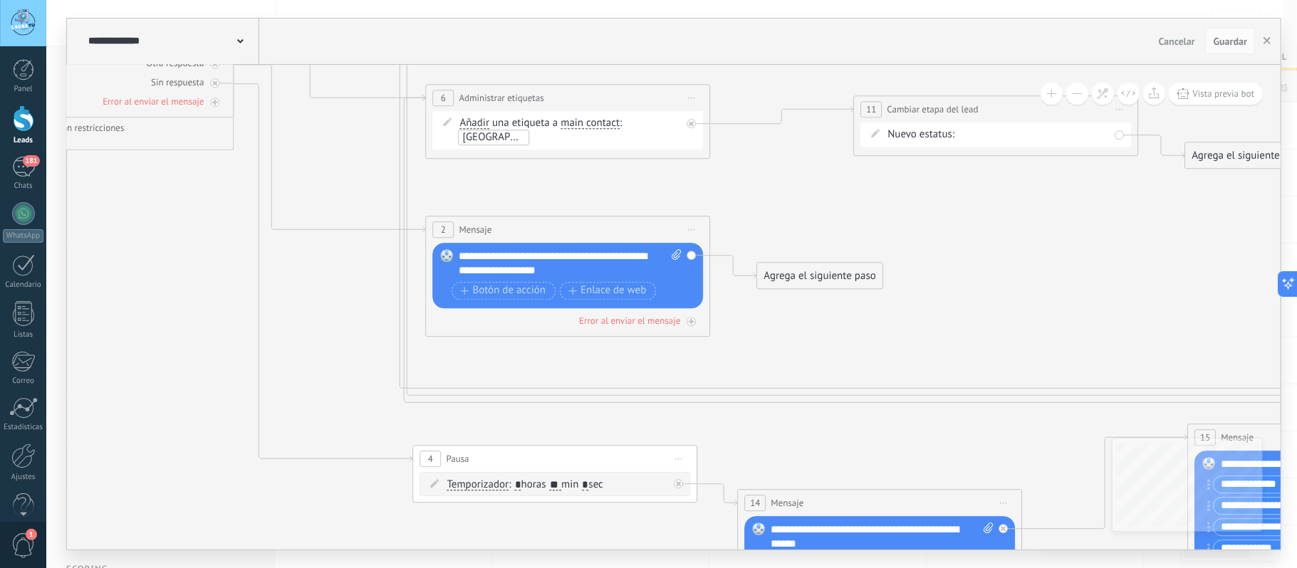
drag, startPoint x: 873, startPoint y: 402, endPoint x: 781, endPoint y: 340, distance: 110.6
click at [782, 340] on icon at bounding box center [856, 208] width 2943 height 1606
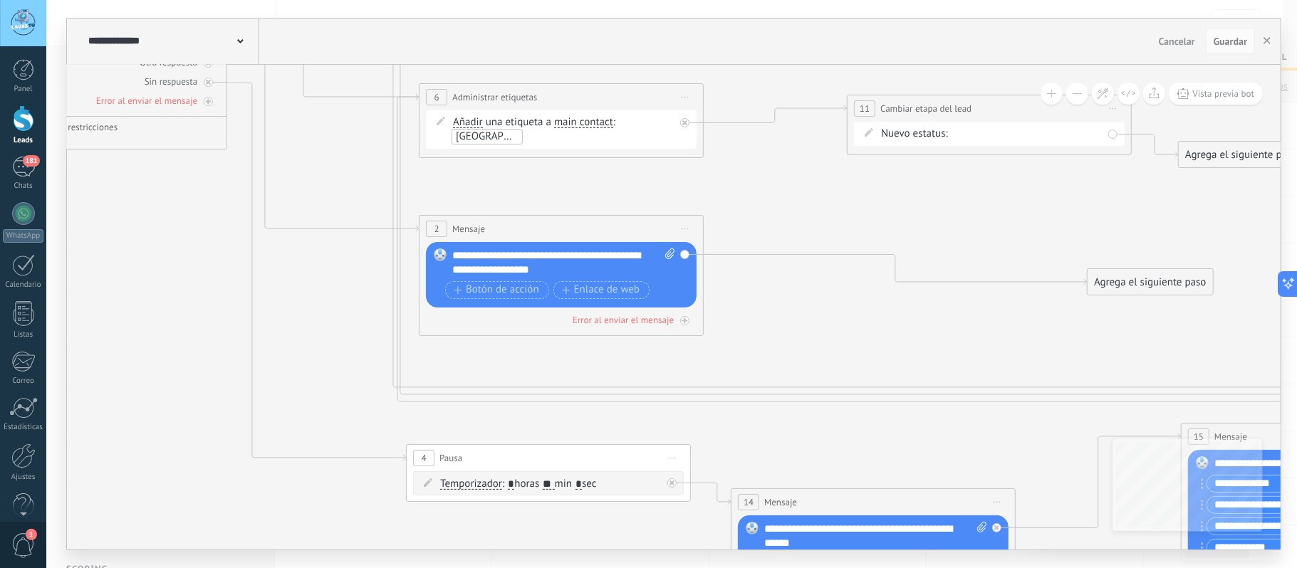
drag, startPoint x: 816, startPoint y: 271, endPoint x: 1141, endPoint y: 252, distance: 326.1
click at [1191, 278] on div "Agrega el siguiente paso" at bounding box center [1150, 283] width 125 height 24
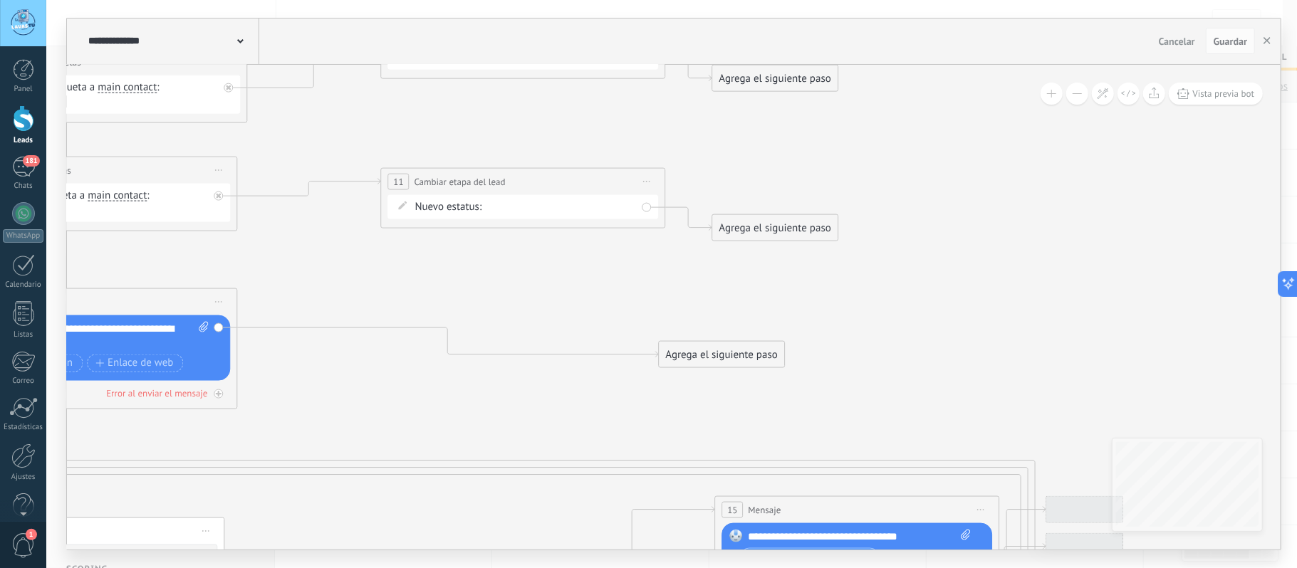
drag, startPoint x: 1030, startPoint y: 214, endPoint x: 623, endPoint y: 306, distance: 417.5
click at [587, 288] on icon at bounding box center [383, 280] width 2943 height 1606
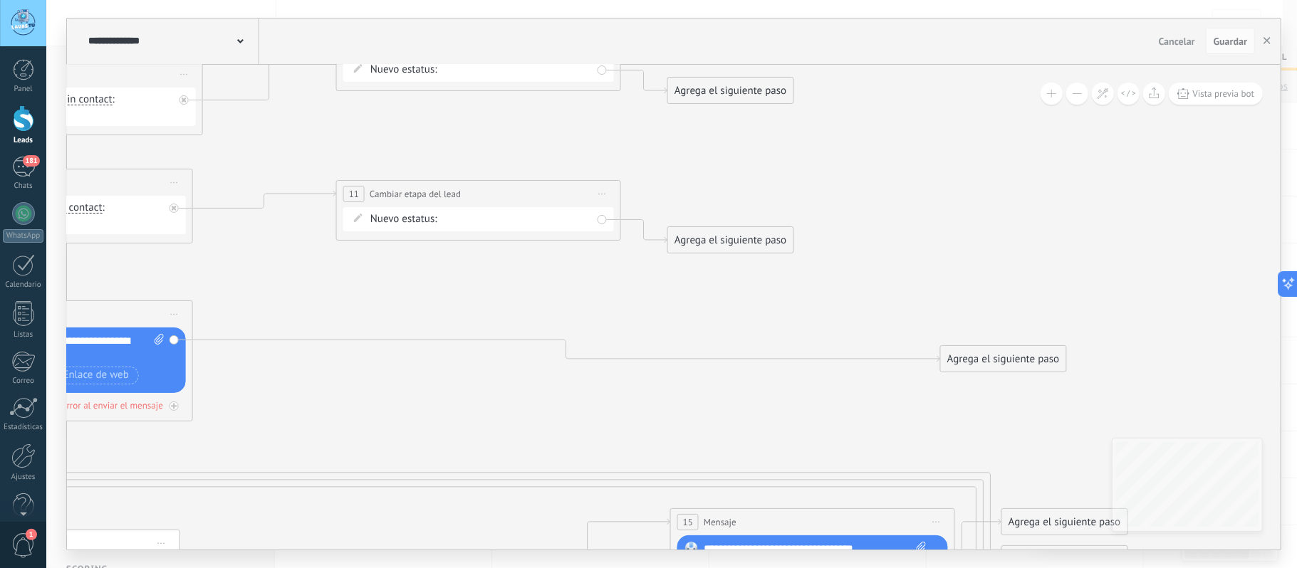
drag, startPoint x: 675, startPoint y: 369, endPoint x: 1002, endPoint y: 362, distance: 326.3
click at [1002, 362] on div "Agrega el siguiente paso" at bounding box center [1003, 360] width 125 height 24
drag, startPoint x: 923, startPoint y: 231, endPoint x: 1023, endPoint y: 229, distance: 99.7
click at [1023, 229] on div "Agrega el siguiente paso" at bounding box center [1012, 230] width 125 height 24
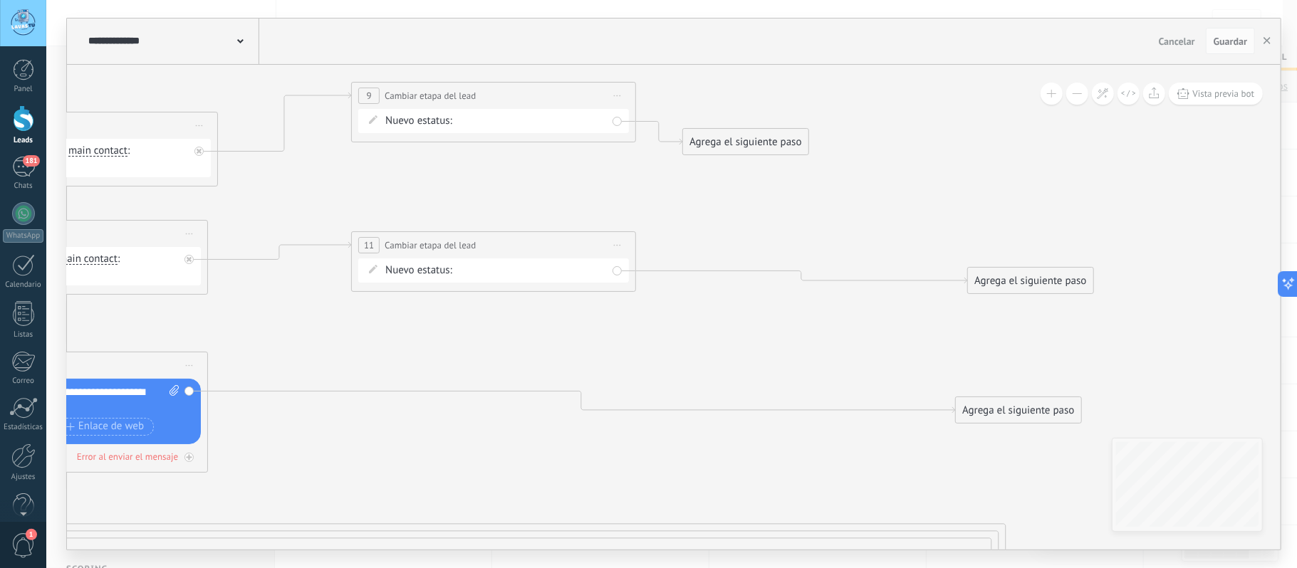
drag, startPoint x: 912, startPoint y: 128, endPoint x: 808, endPoint y: 177, distance: 115.4
click at [930, 197] on icon at bounding box center [353, 344] width 2943 height 1606
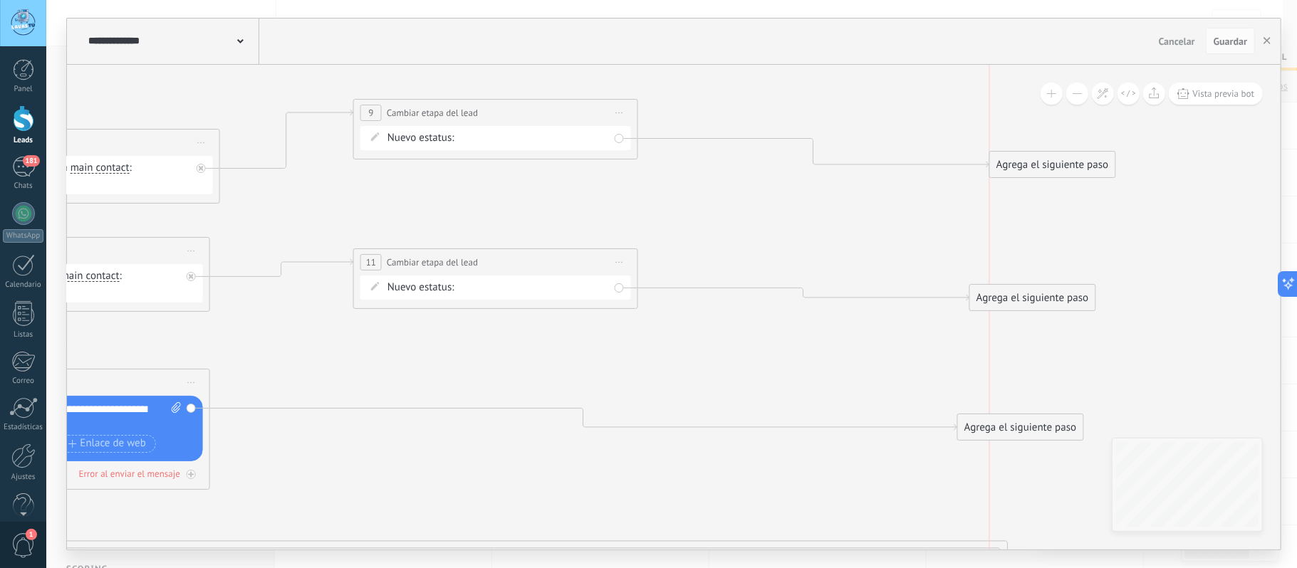
drag, startPoint x: 751, startPoint y: 148, endPoint x: 1061, endPoint y: 154, distance: 310.6
click at [1061, 154] on div "Agrega el siguiente paso" at bounding box center [1052, 165] width 125 height 24
drag, startPoint x: 1056, startPoint y: 157, endPoint x: 1044, endPoint y: 158, distance: 11.5
click at [1044, 158] on div "Agrega el siguiente paso" at bounding box center [1041, 167] width 125 height 24
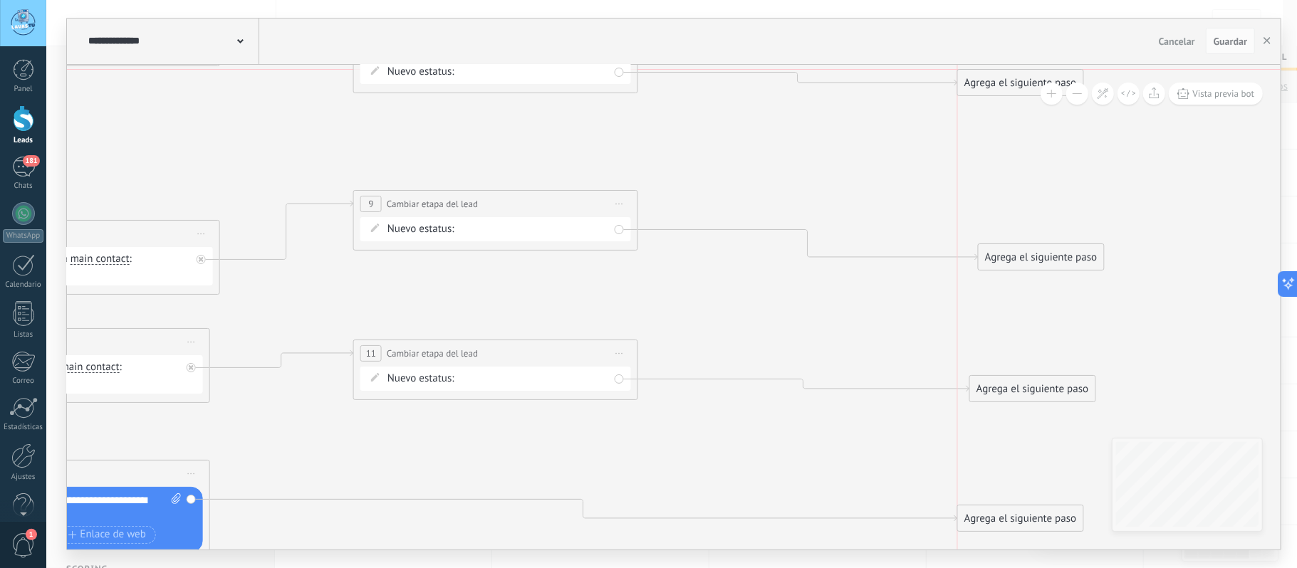
drag, startPoint x: 775, startPoint y: 95, endPoint x: 1046, endPoint y: 85, distance: 270.9
click at [1046, 85] on div "**********" at bounding box center [674, 307] width 1214 height 485
drag, startPoint x: 1019, startPoint y: 261, endPoint x: 1007, endPoint y: 261, distance: 12.1
click at [1007, 261] on div "Agrega el siguiente paso" at bounding box center [1032, 256] width 125 height 24
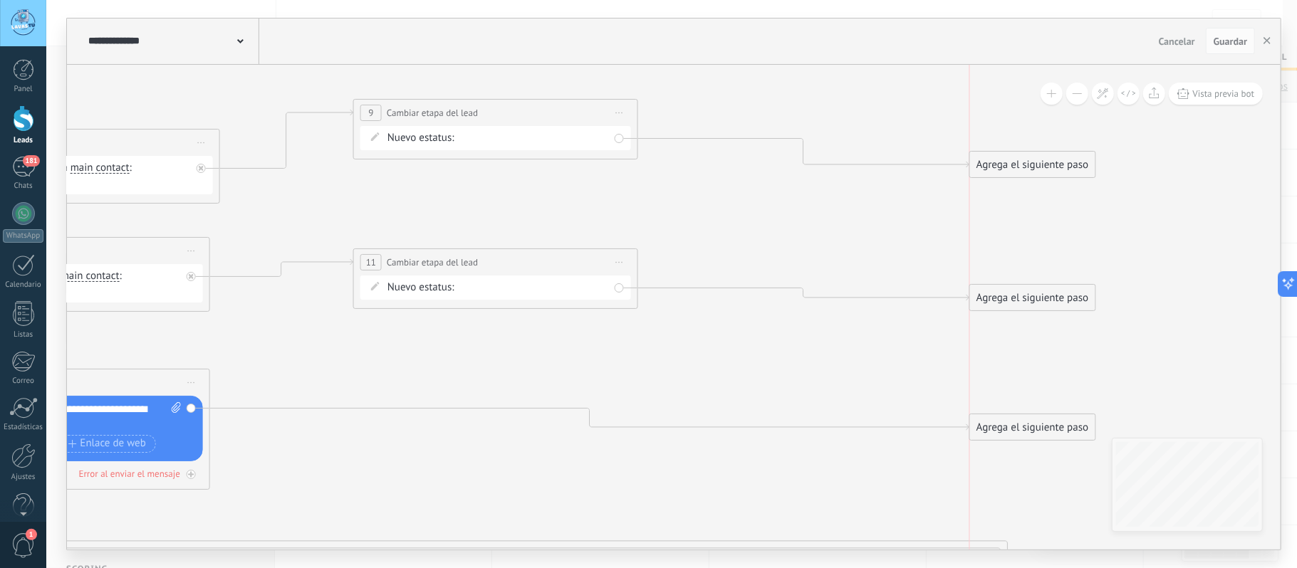
drag, startPoint x: 973, startPoint y: 431, endPoint x: 984, endPoint y: 430, distance: 11.4
click at [987, 432] on div "Agrega el siguiente paso" at bounding box center [1032, 428] width 125 height 24
click at [1234, 43] on span "Guardar" at bounding box center [1230, 41] width 33 height 10
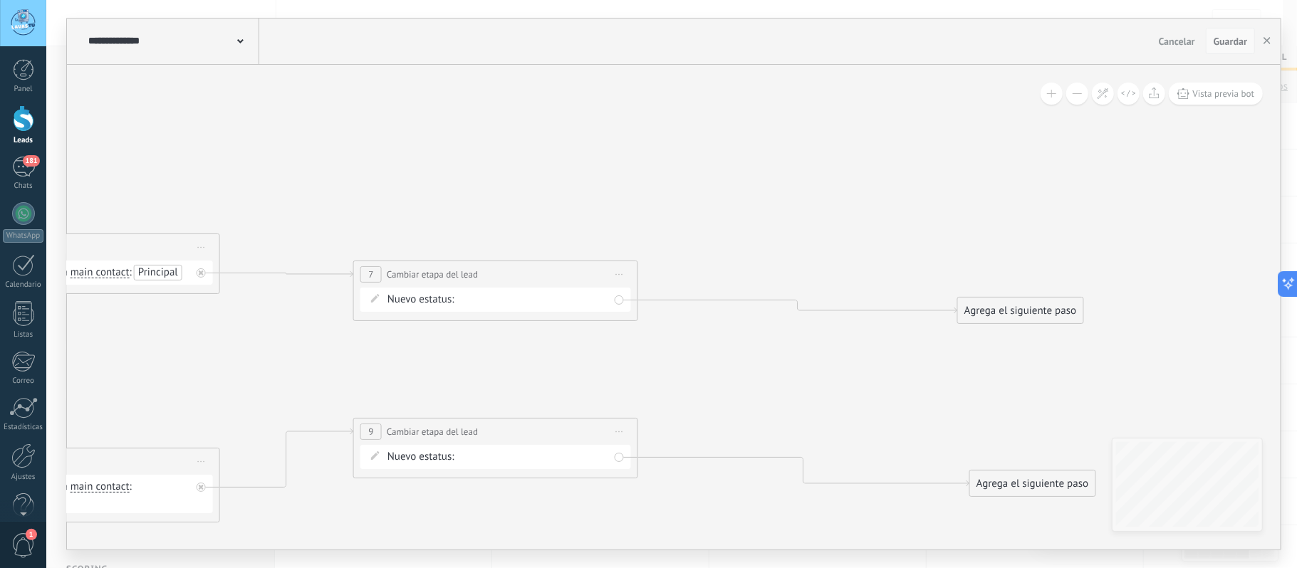
click at [1217, 48] on button "Guardar" at bounding box center [1230, 41] width 49 height 27
click at [1215, 48] on button "Guardar" at bounding box center [1230, 41] width 49 height 27
click at [1269, 43] on use "button" at bounding box center [1267, 40] width 7 height 7
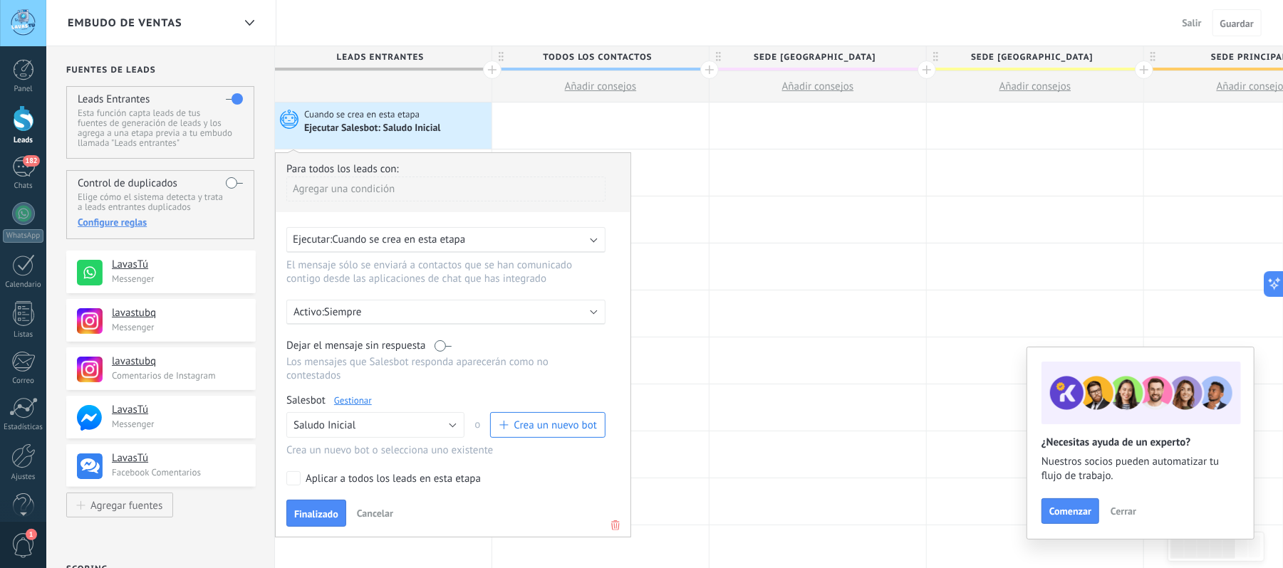
click at [308, 509] on span "Finalizado" at bounding box center [316, 514] width 44 height 10
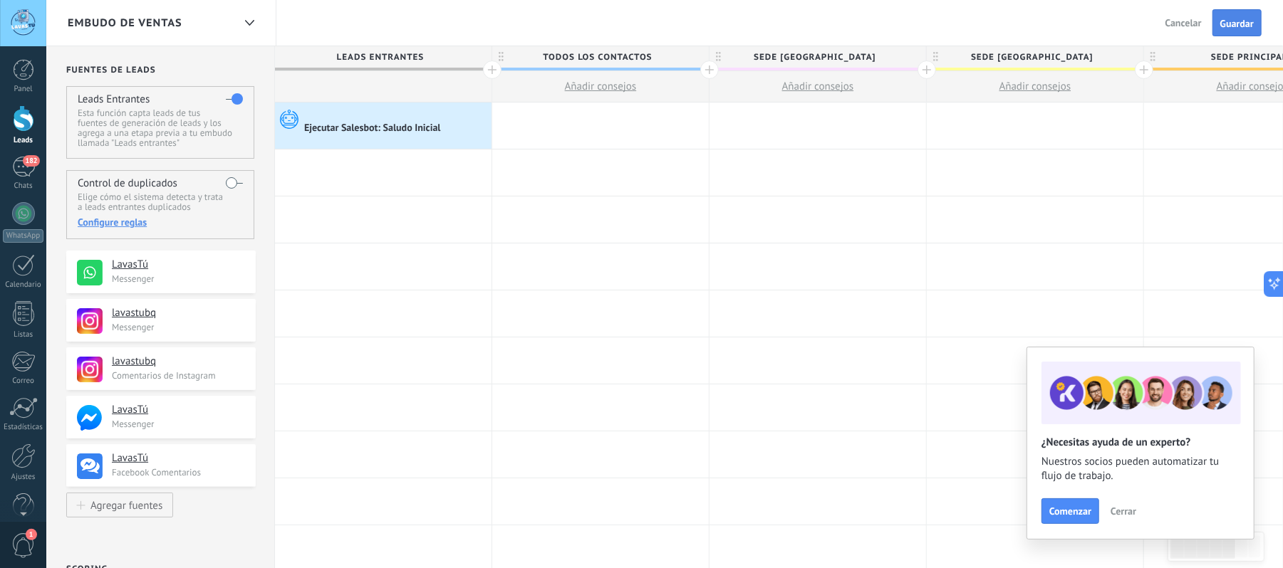
click at [1228, 21] on span "Guardar" at bounding box center [1236, 24] width 33 height 10
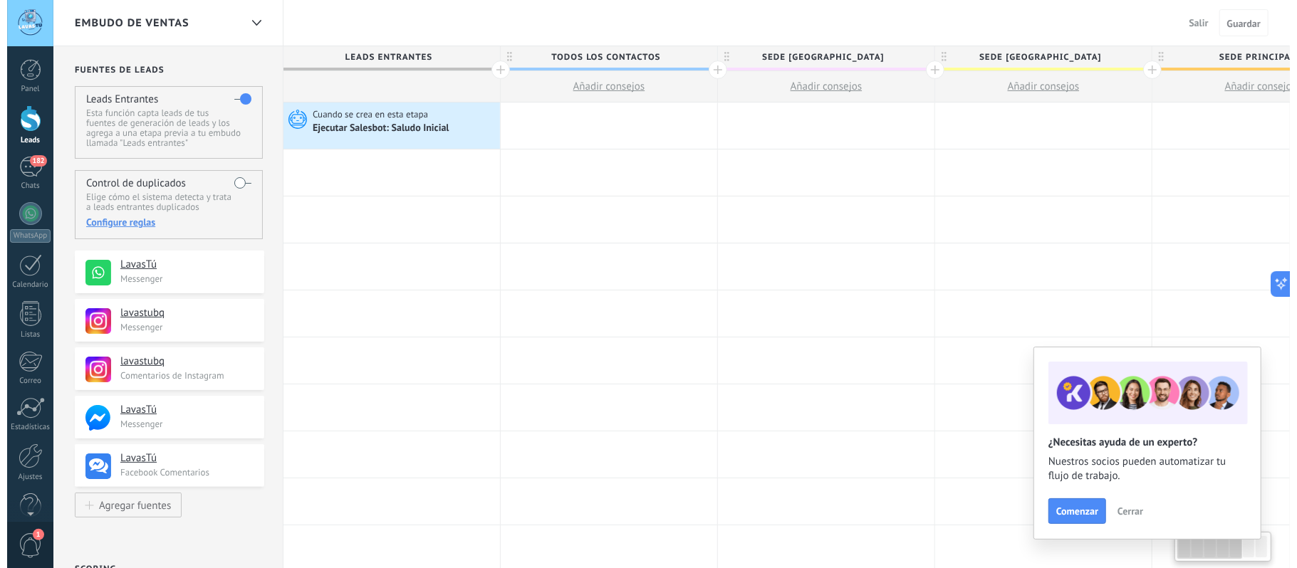
scroll to position [0, 1]
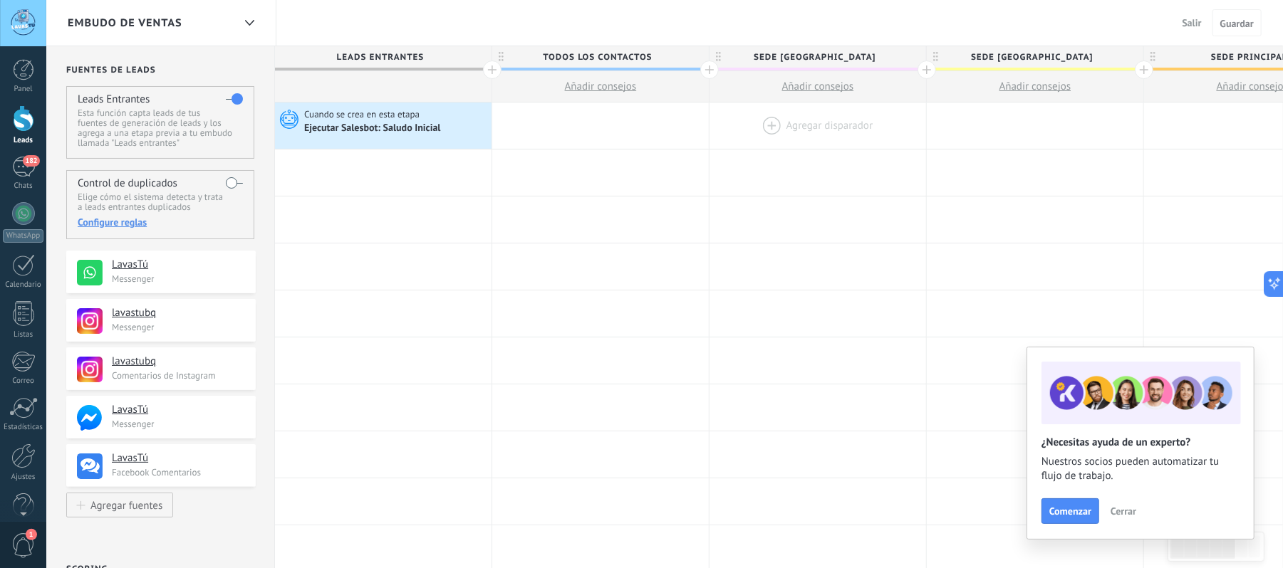
click at [764, 120] on div at bounding box center [817, 126] width 217 height 46
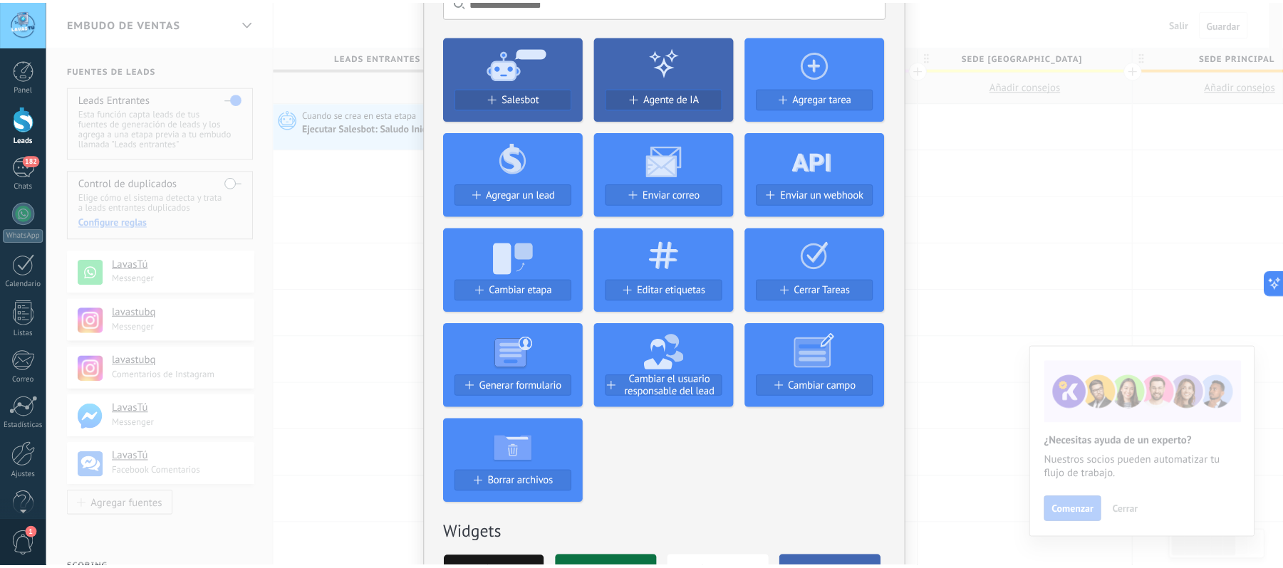
scroll to position [0, 0]
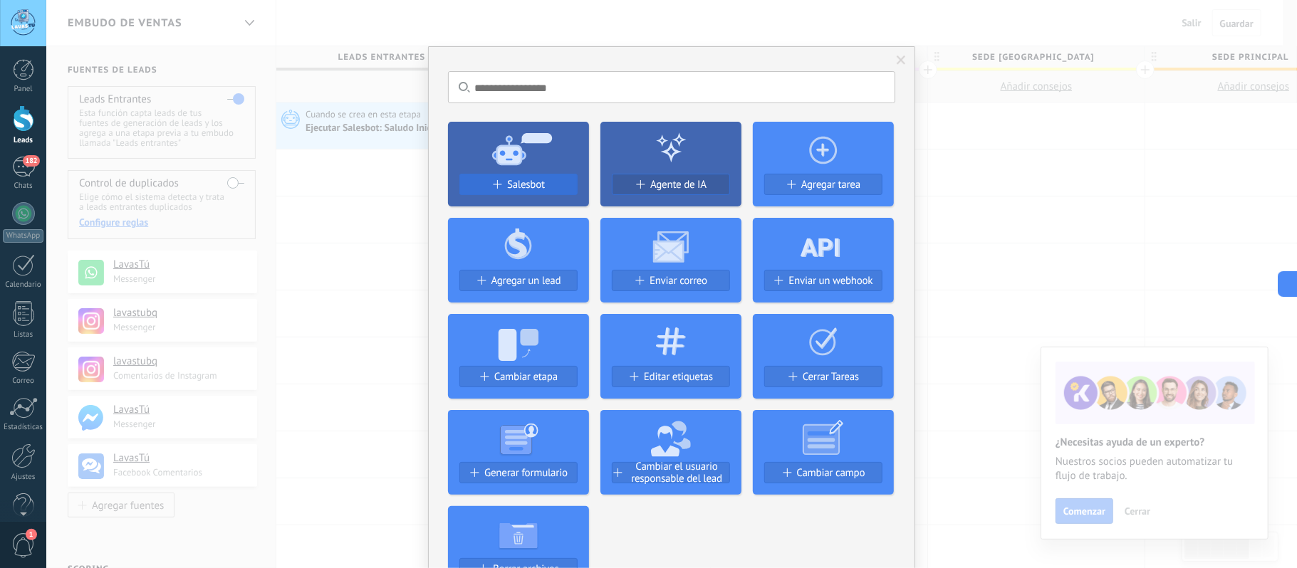
click at [526, 187] on span "Salesbot" at bounding box center [526, 185] width 38 height 12
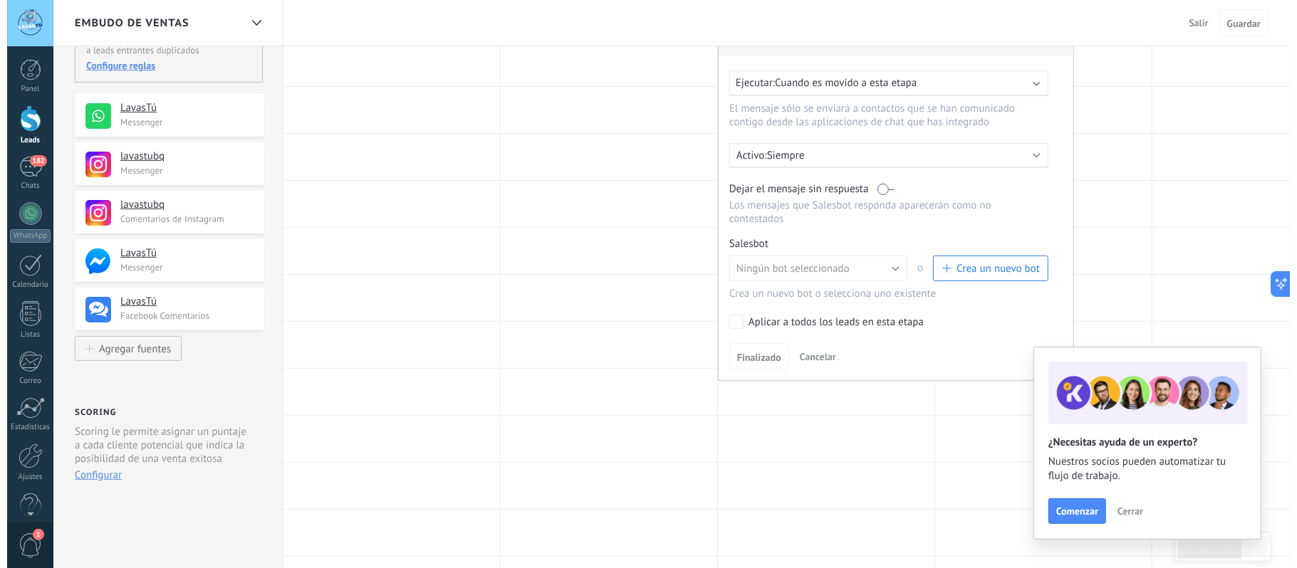
scroll to position [189, 0]
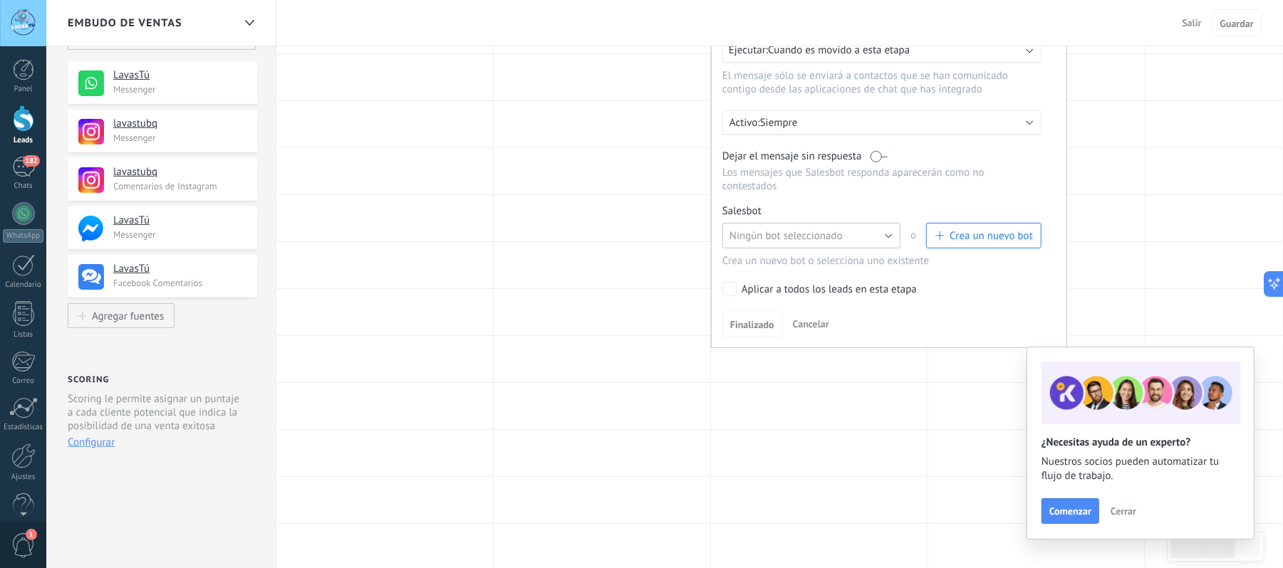
click at [849, 232] on button "Ningún bot seleccionado" at bounding box center [811, 236] width 178 height 26
click at [870, 192] on div "Para todos los leads con: Agregar una condición Ejecutar: Cuando es movido a es…" at bounding box center [889, 155] width 356 height 385
click at [982, 235] on span "Crea un nuevo bot" at bounding box center [991, 236] width 83 height 14
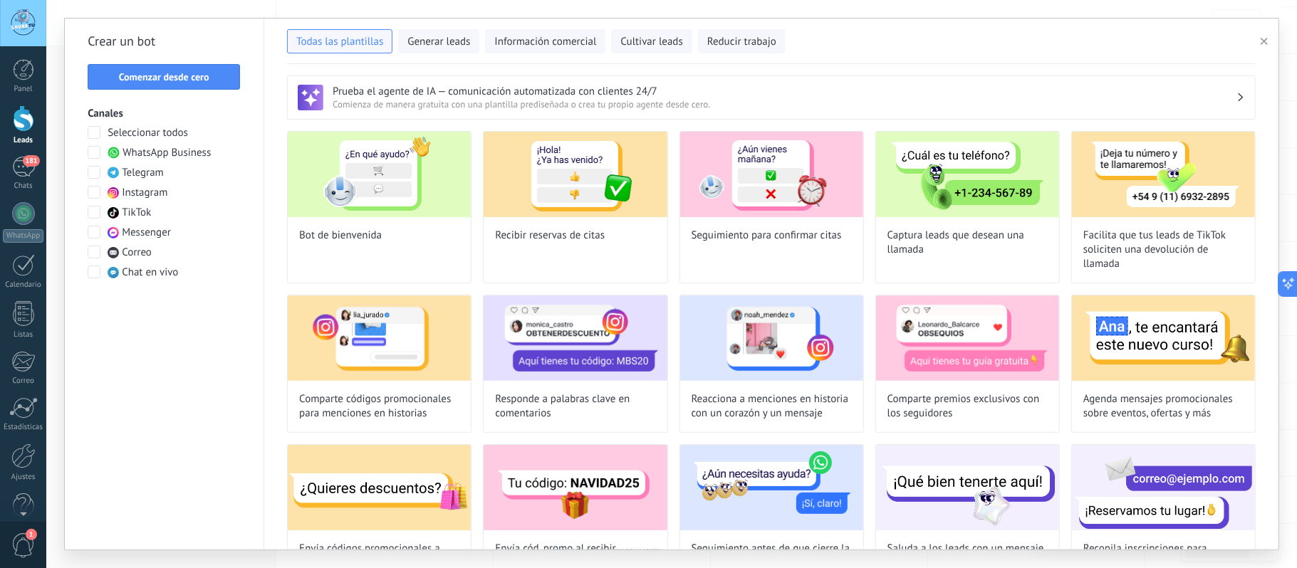
click at [88, 154] on span at bounding box center [94, 152] width 13 height 13
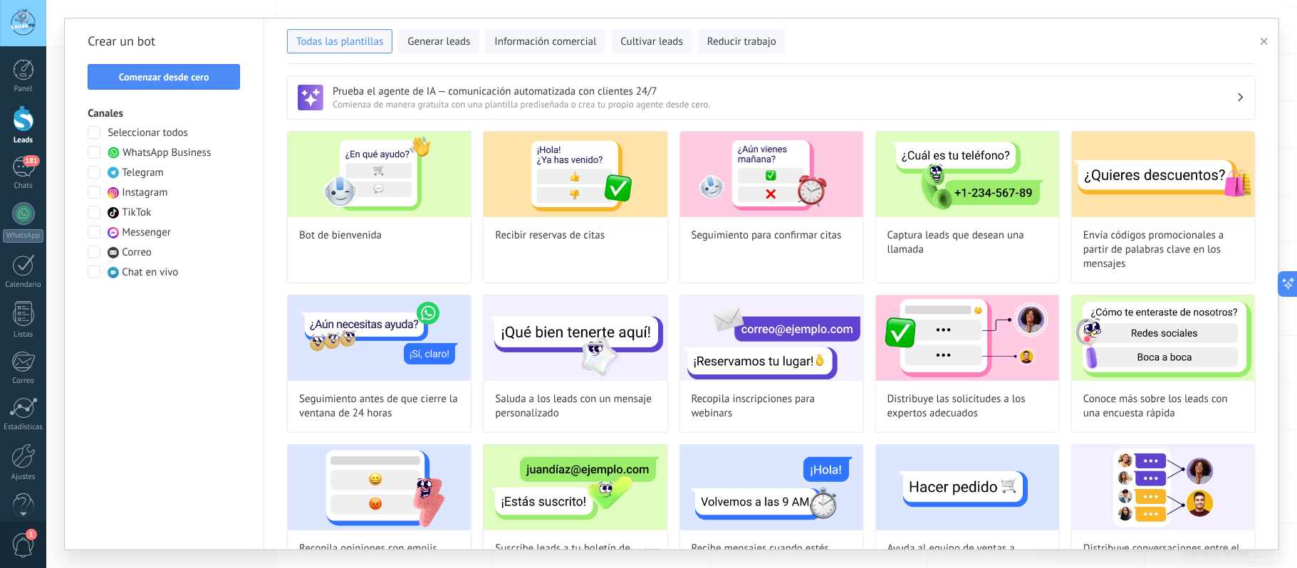
click at [92, 192] on span at bounding box center [94, 192] width 13 height 13
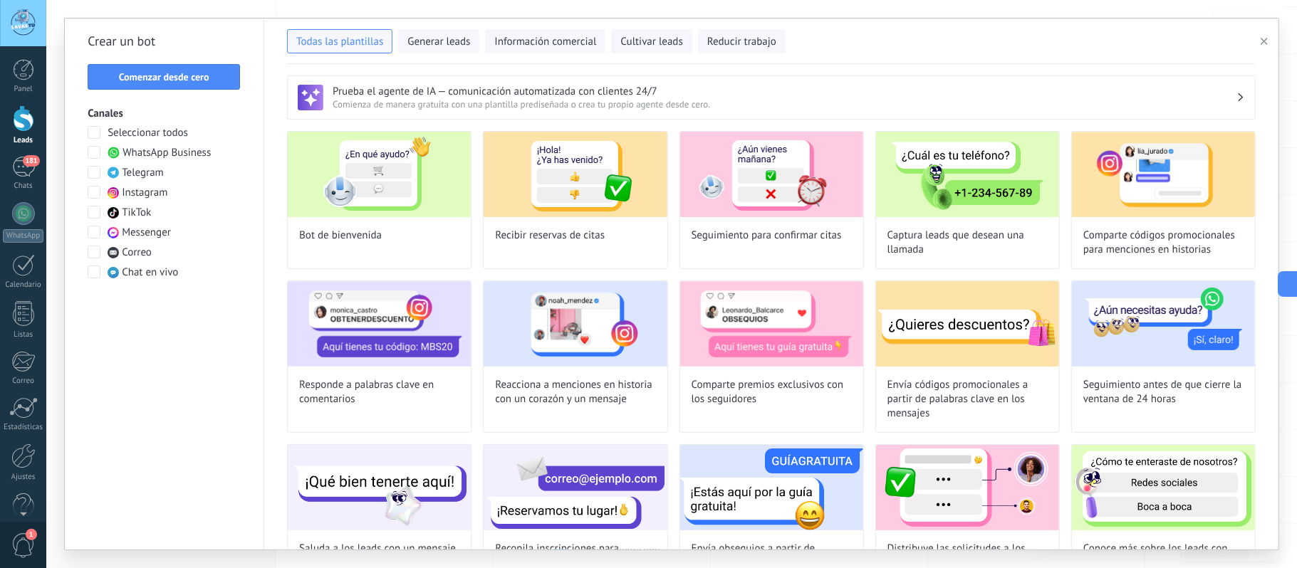
click at [92, 215] on span at bounding box center [94, 212] width 13 height 13
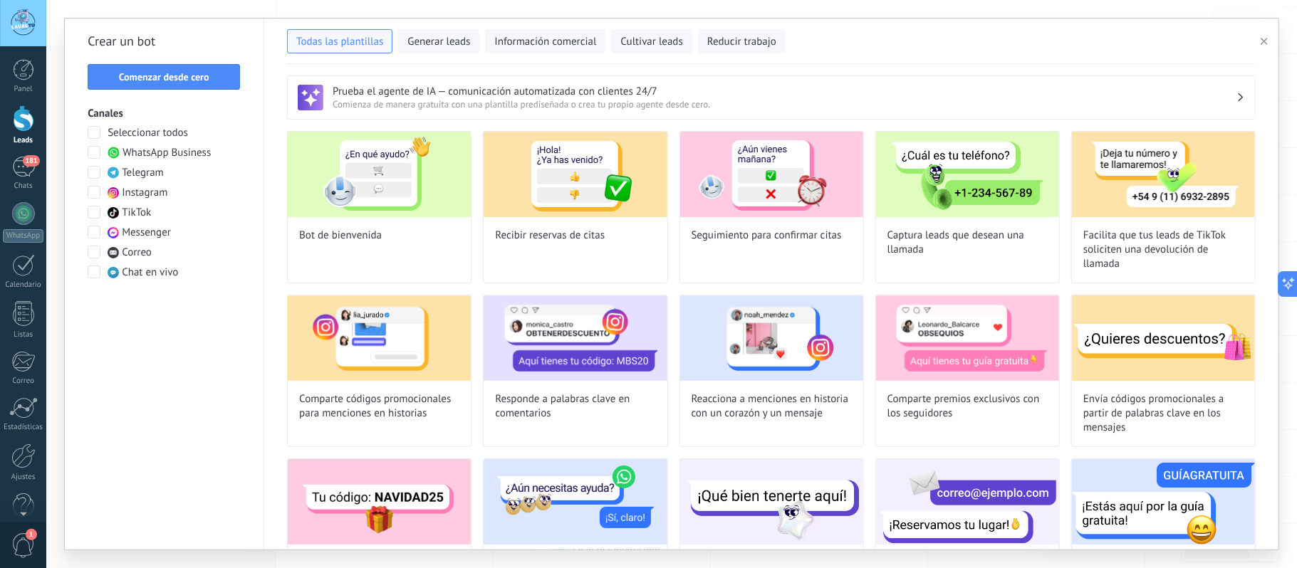
click at [95, 234] on span at bounding box center [94, 232] width 13 height 13
click at [189, 80] on span "Comenzar desde cero" at bounding box center [164, 77] width 90 height 10
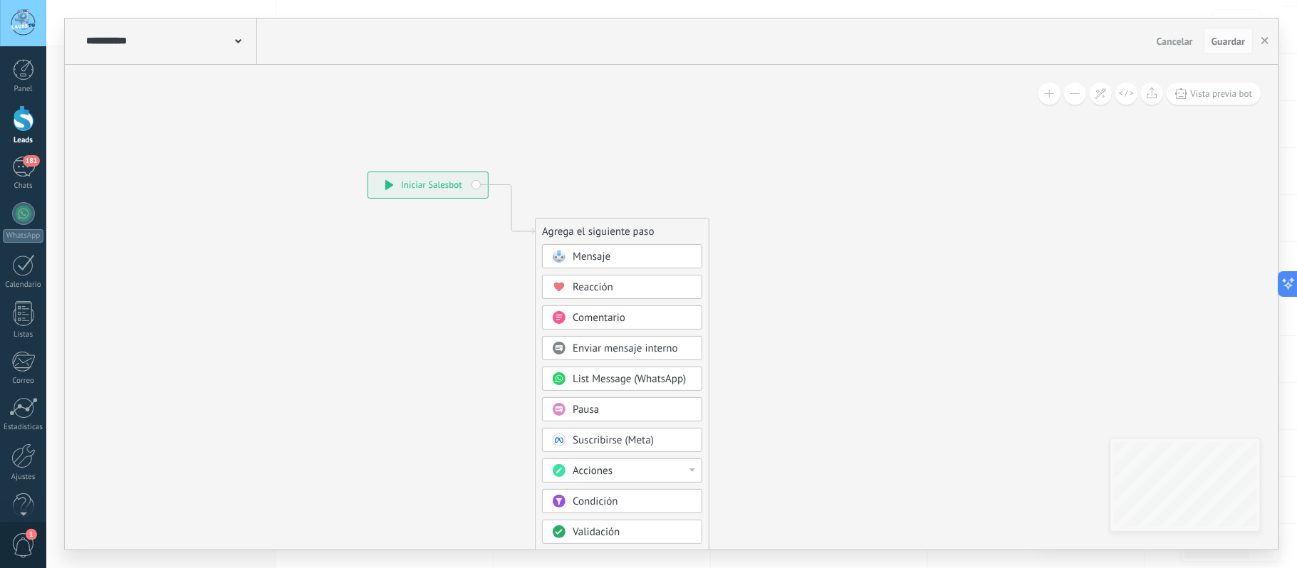
click at [237, 43] on use at bounding box center [238, 41] width 6 height 4
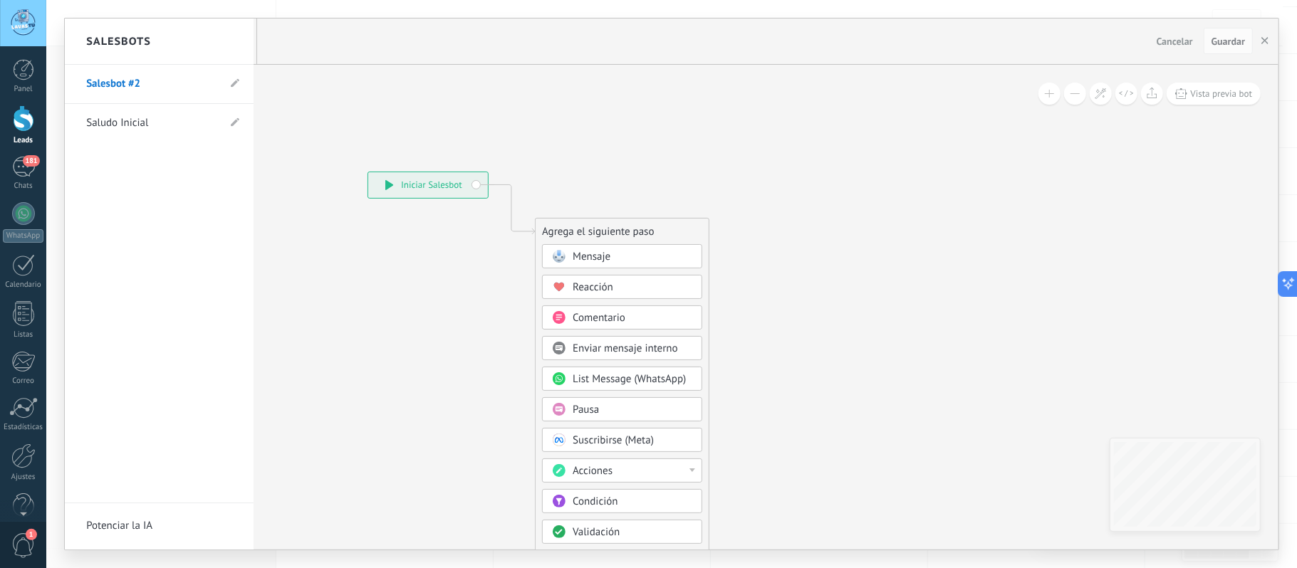
click at [228, 83] on li "Salesbot #2" at bounding box center [159, 84] width 189 height 39
click at [240, 84] on li "Salesbot #2" at bounding box center [159, 84] width 189 height 39
click at [234, 83] on use at bounding box center [235, 82] width 9 height 9
drag, startPoint x: 150, startPoint y: 83, endPoint x: 54, endPoint y: 83, distance: 95.5
click at [57, 83] on div "**********" at bounding box center [671, 284] width 1251 height 568
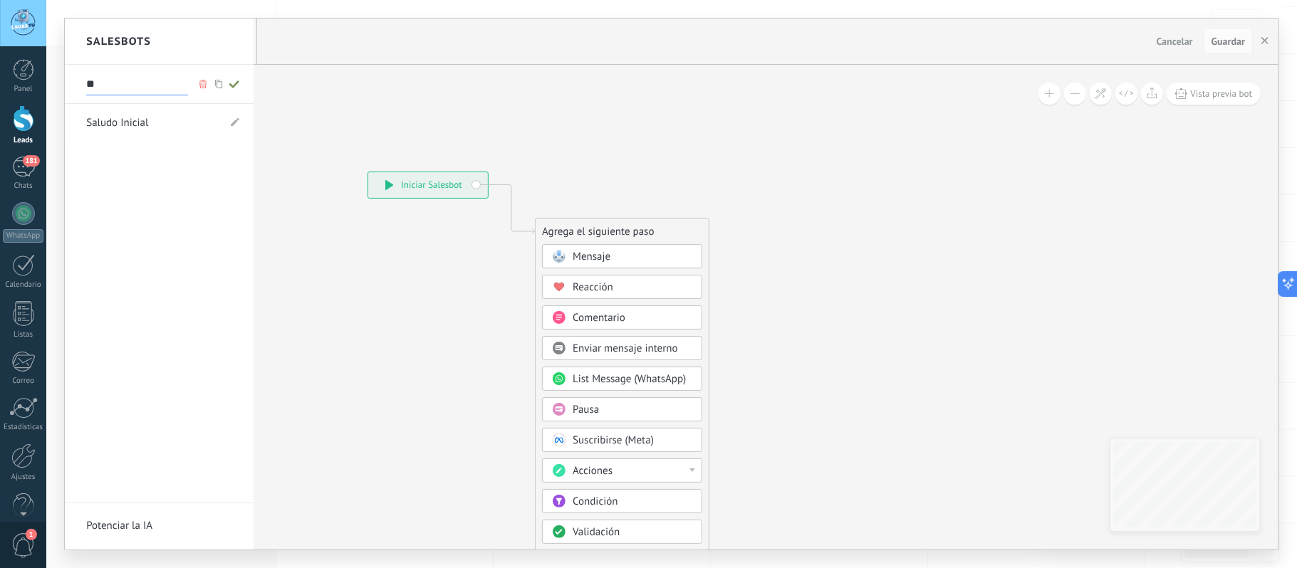
type input "*"
type input "**********"
click at [241, 83] on icon at bounding box center [235, 84] width 16 height 9
type input "**********"
click at [508, 100] on div at bounding box center [672, 284] width 1214 height 531
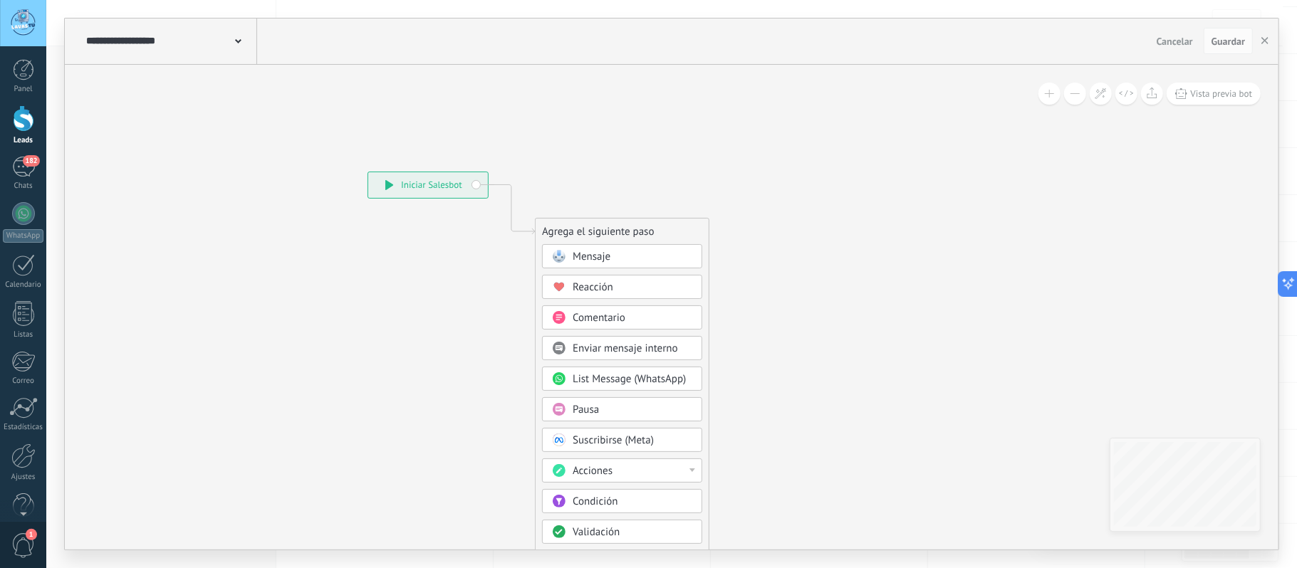
click at [667, 199] on icon at bounding box center [489, 434] width 957 height 1236
click at [640, 249] on div "Mensaje" at bounding box center [633, 251] width 120 height 14
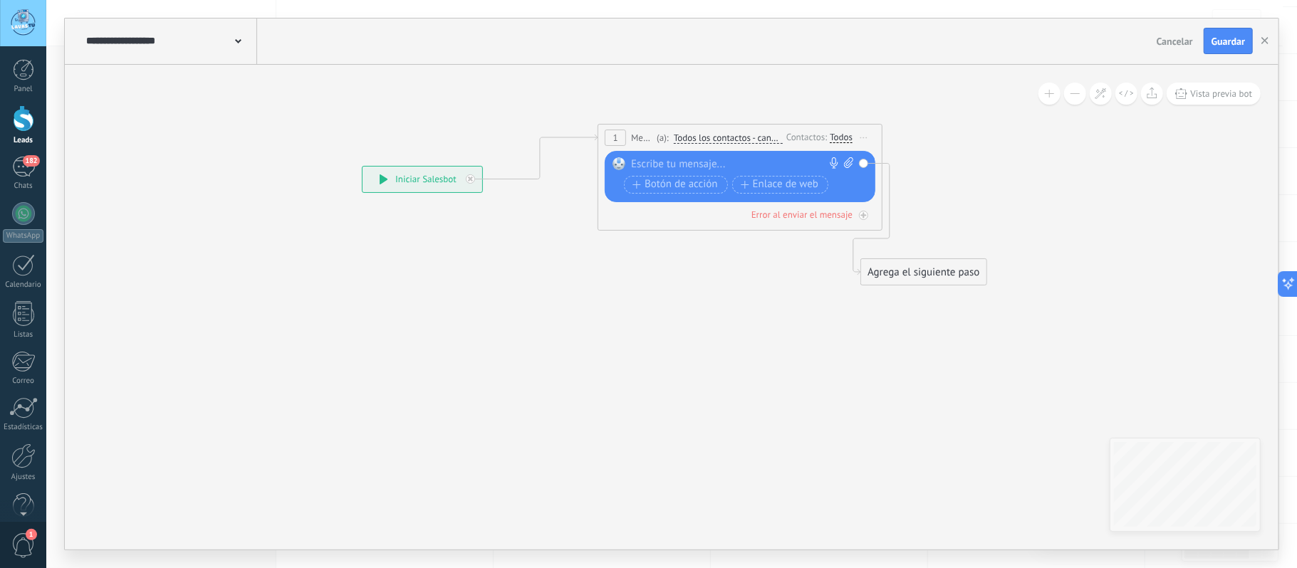
drag, startPoint x: 673, startPoint y: 226, endPoint x: 753, endPoint y: 131, distance: 123.9
click at [753, 132] on span "Todos los contactos - canales seleccionados" at bounding box center [728, 137] width 109 height 11
click at [753, 131] on button "Todos los contactos - canales seleccionados" at bounding box center [756, 138] width 178 height 26
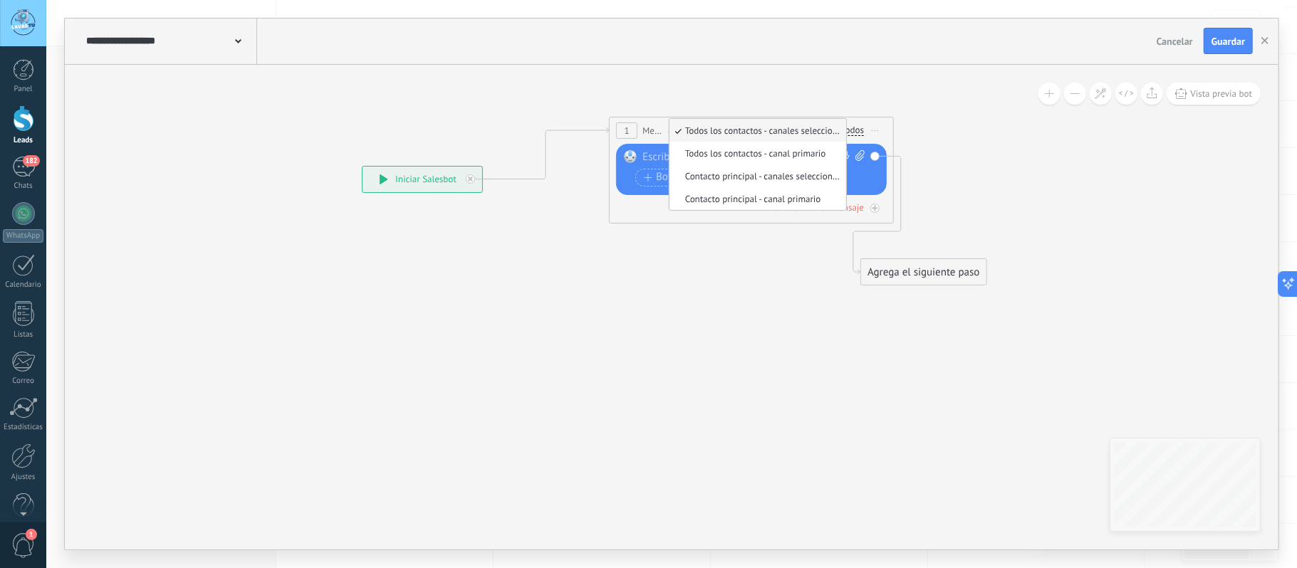
click at [650, 160] on div at bounding box center [749, 157] width 212 height 14
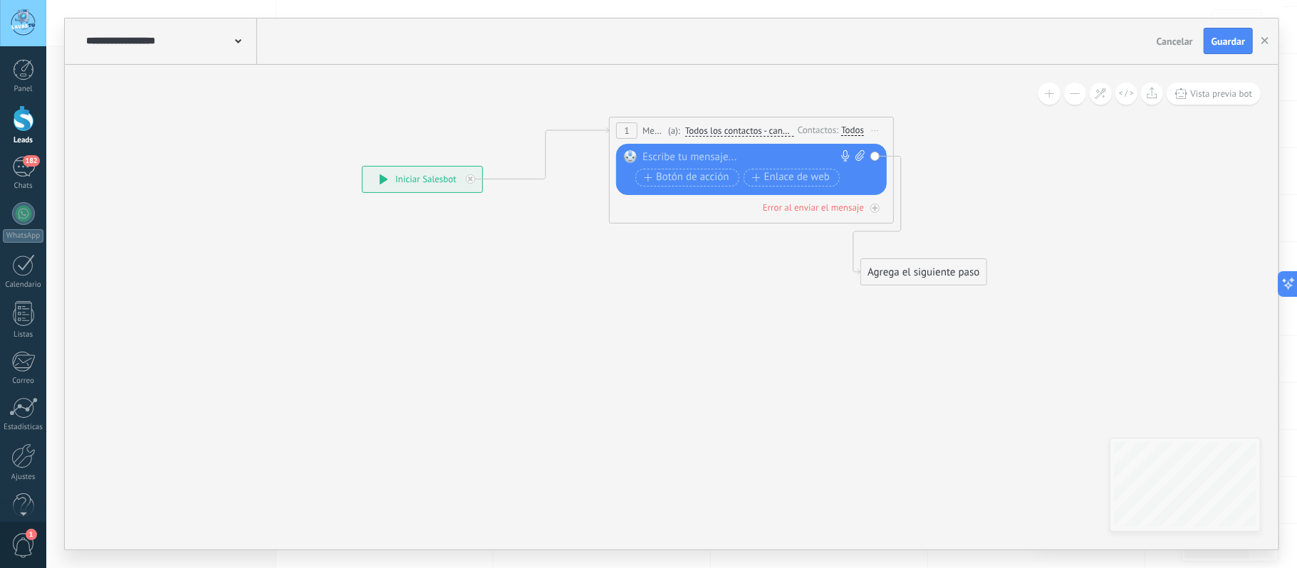
click at [708, 152] on div at bounding box center [749, 157] width 212 height 14
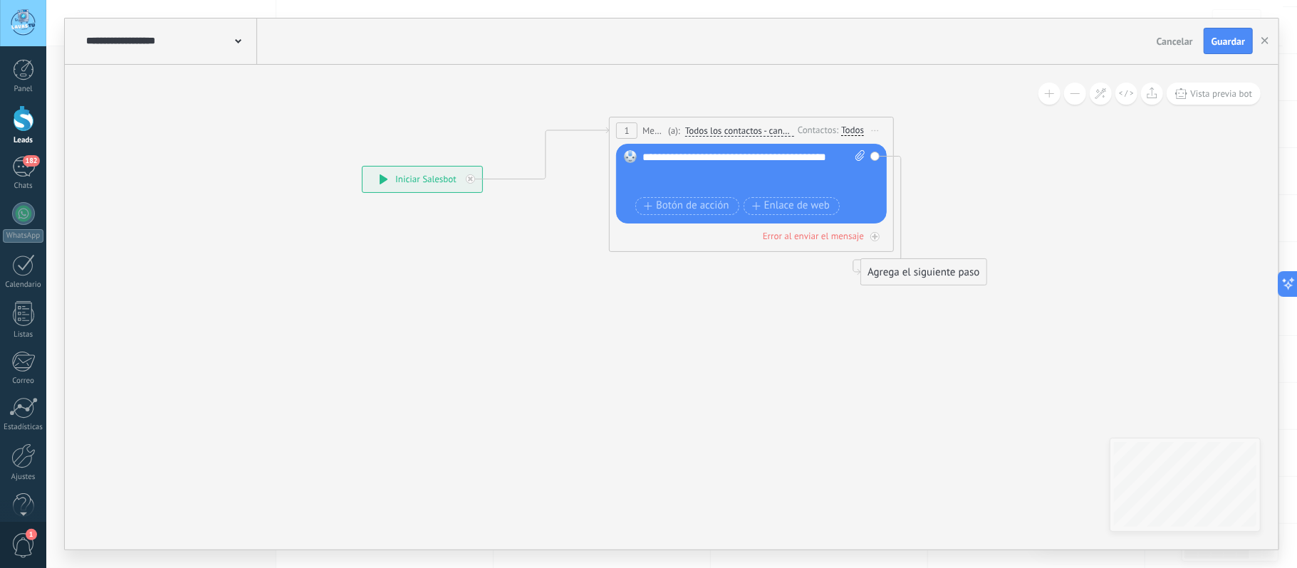
click at [1217, 38] on span "Guardar" at bounding box center [1228, 41] width 33 height 10
click at [705, 170] on div "**********" at bounding box center [754, 171] width 222 height 43
click at [719, 157] on div "**********" at bounding box center [754, 171] width 222 height 43
click at [755, 172] on div "**********" at bounding box center [754, 171] width 222 height 43
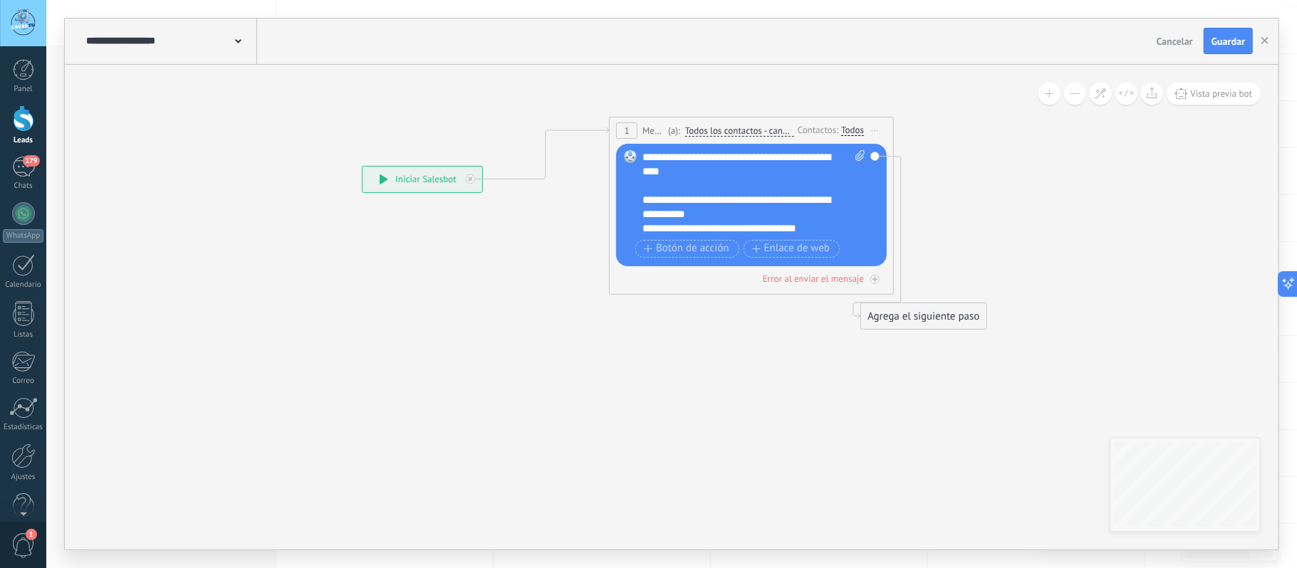
click at [722, 215] on div "**********" at bounding box center [740, 221] width 194 height 57
click at [785, 217] on div "**********" at bounding box center [740, 221] width 194 height 57
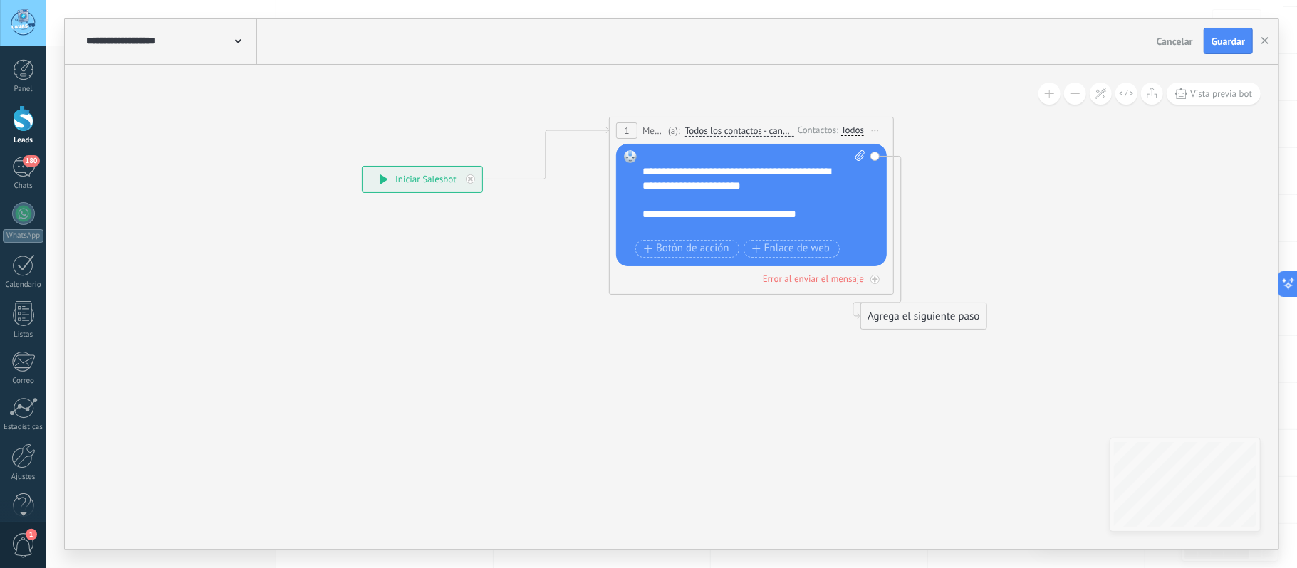
click at [828, 212] on div "**********" at bounding box center [740, 200] width 194 height 71
click at [1231, 37] on span "Guardar" at bounding box center [1228, 41] width 33 height 10
click at [711, 229] on div "**********" at bounding box center [740, 207] width 194 height 85
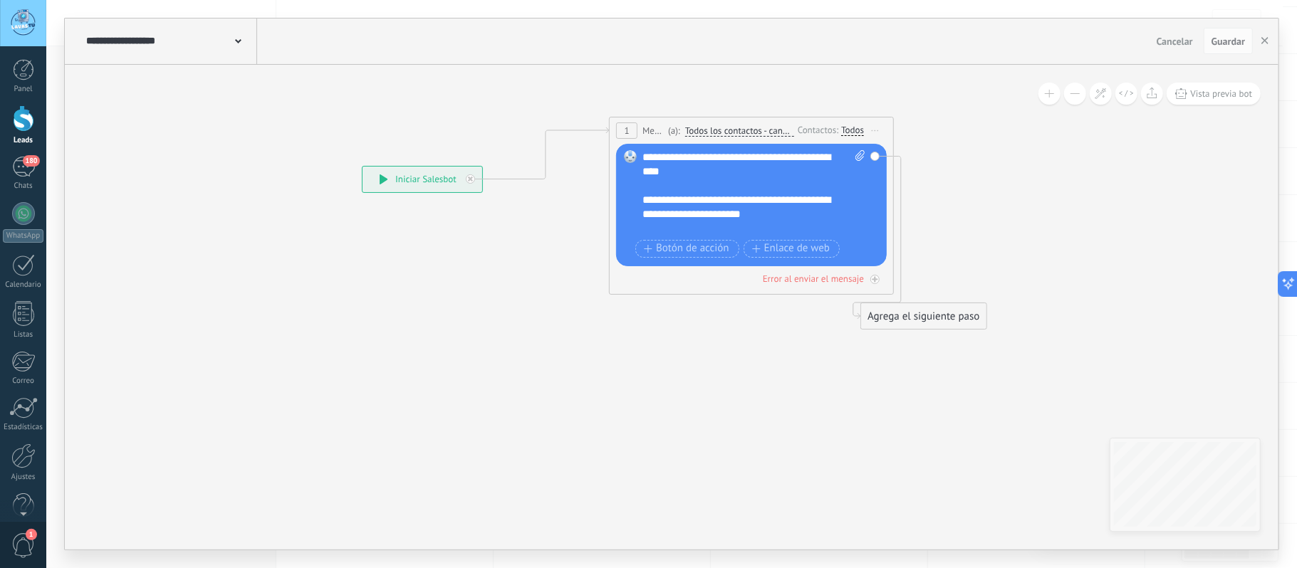
click at [761, 182] on div at bounding box center [747, 186] width 208 height 14
click at [775, 175] on div "**********" at bounding box center [754, 192] width 222 height 85
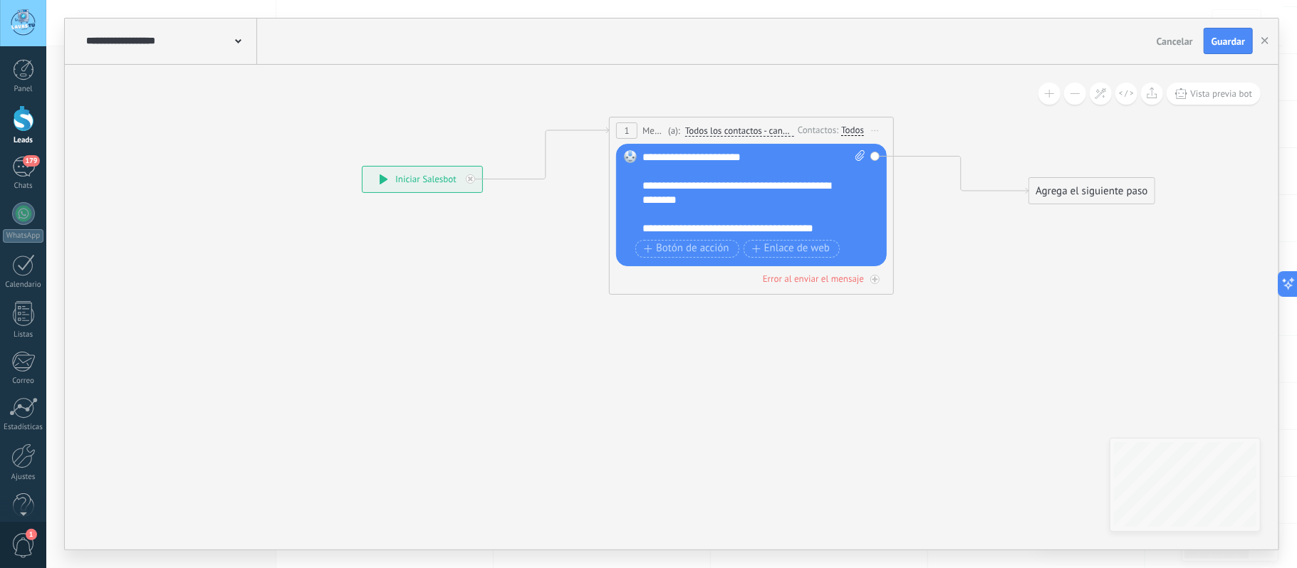
drag, startPoint x: 902, startPoint y: 314, endPoint x: 1070, endPoint y: 189, distance: 209.7
click at [1070, 189] on div "Agrega el siguiente paso" at bounding box center [1091, 192] width 125 height 24
click at [1234, 35] on button "Guardar" at bounding box center [1228, 41] width 49 height 27
click at [858, 435] on icon at bounding box center [734, 206] width 1457 height 891
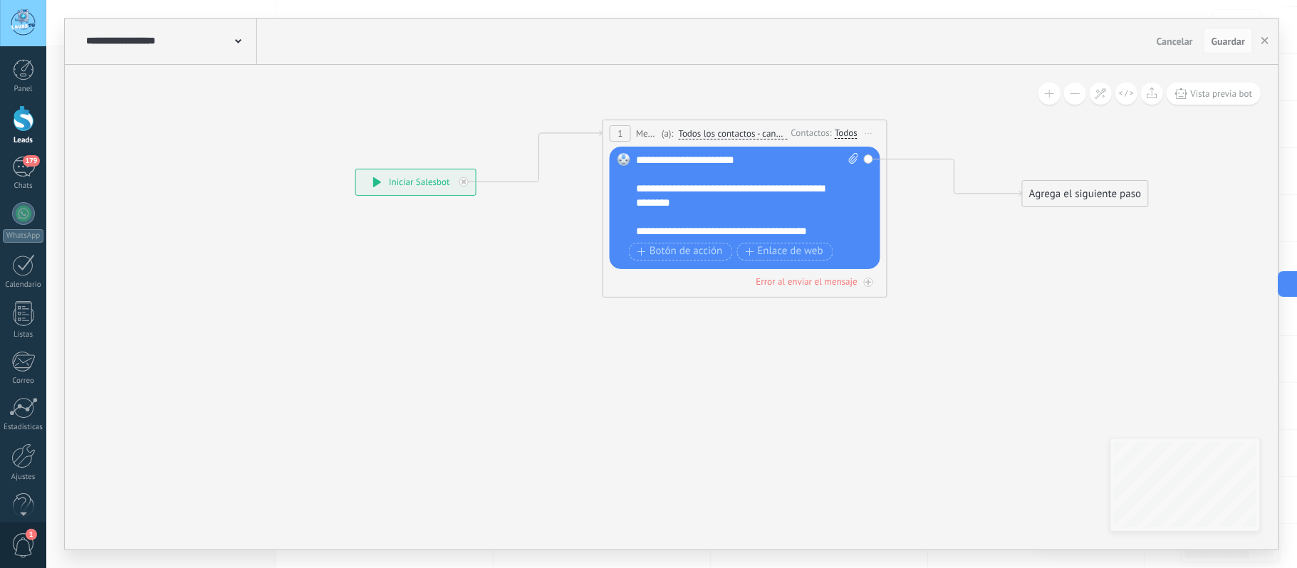
click at [830, 234] on div "**********" at bounding box center [733, 231] width 194 height 14
click at [838, 227] on div "**********" at bounding box center [747, 195] width 222 height 85
click at [952, 258] on icon at bounding box center [727, 209] width 1457 height 891
click at [1237, 46] on span "Guardar" at bounding box center [1228, 41] width 33 height 10
click at [813, 214] on div "**********" at bounding box center [734, 181] width 194 height 85
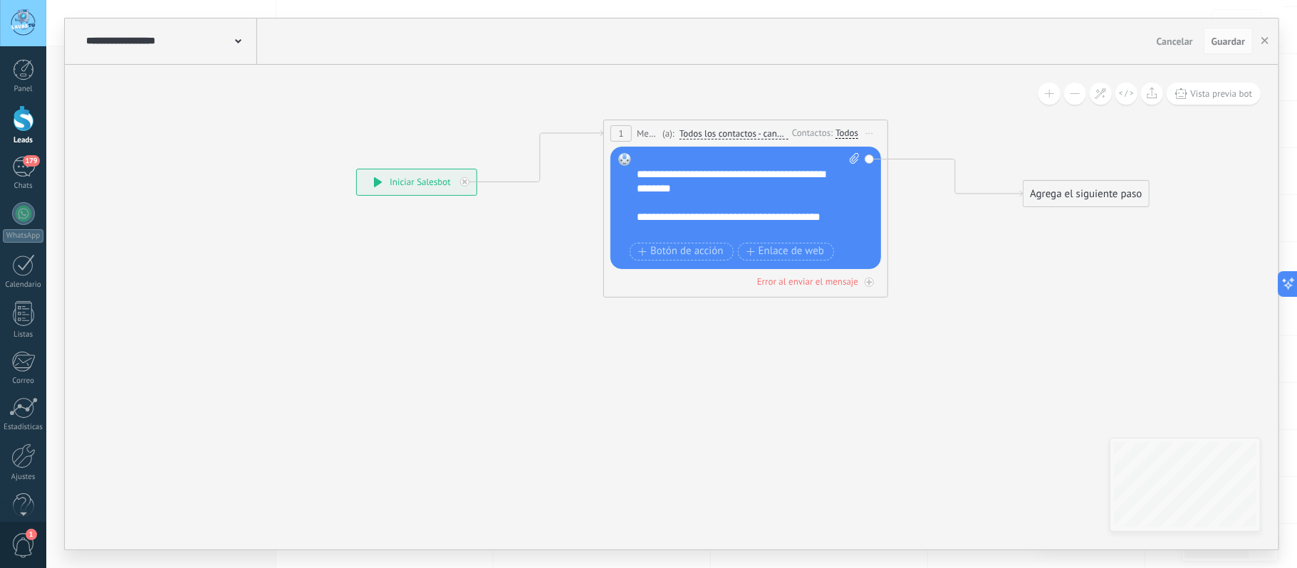
scroll to position [71, 0]
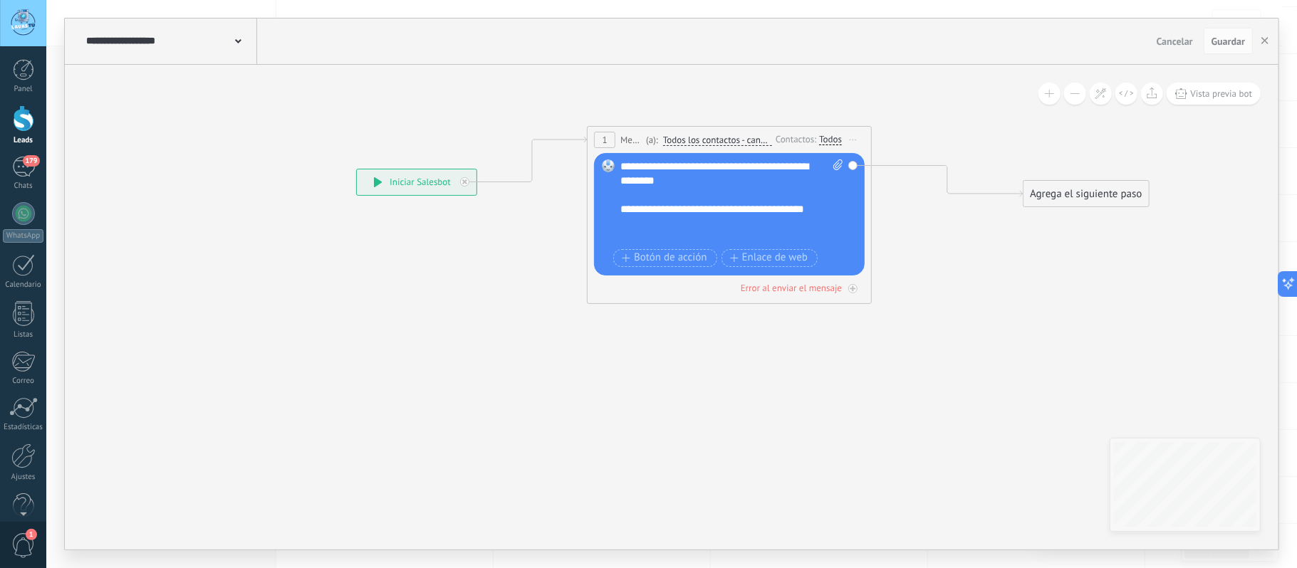
drag, startPoint x: 722, startPoint y: 128, endPoint x: 707, endPoint y: 135, distance: 16.9
click at [707, 135] on span "Todos los contactos - canales seleccionados" at bounding box center [717, 140] width 109 height 11
click at [707, 135] on button "Todos los contactos - canales seleccionados" at bounding box center [745, 141] width 178 height 26
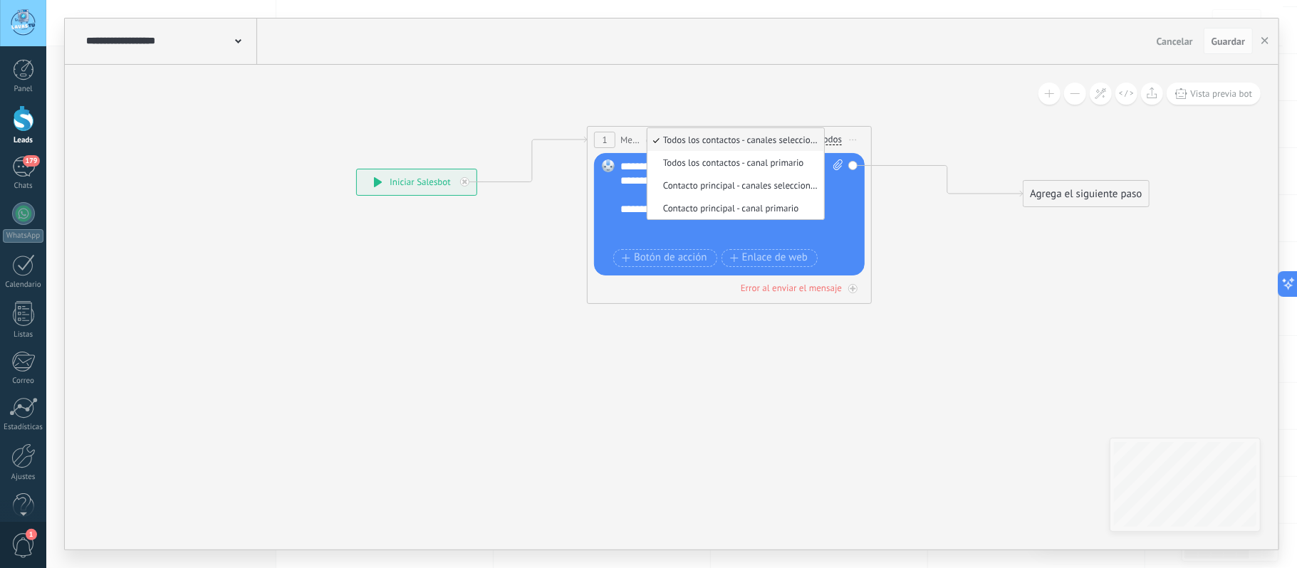
click at [979, 249] on icon at bounding box center [728, 216] width 1457 height 891
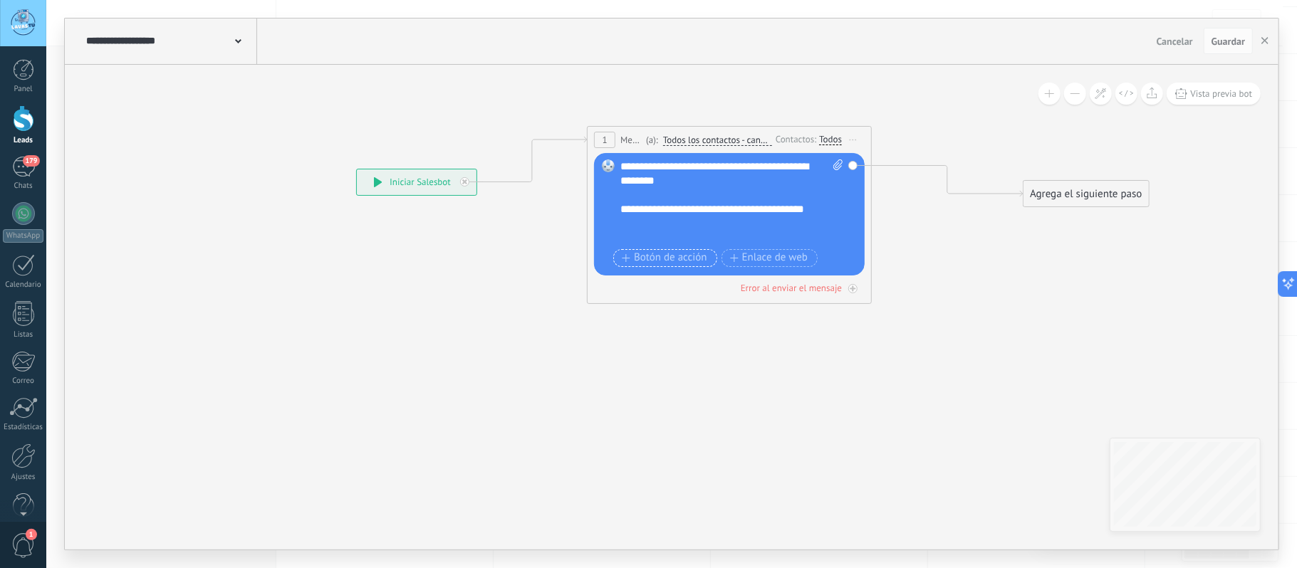
click at [678, 256] on span "Botón de acción" at bounding box center [664, 257] width 85 height 11
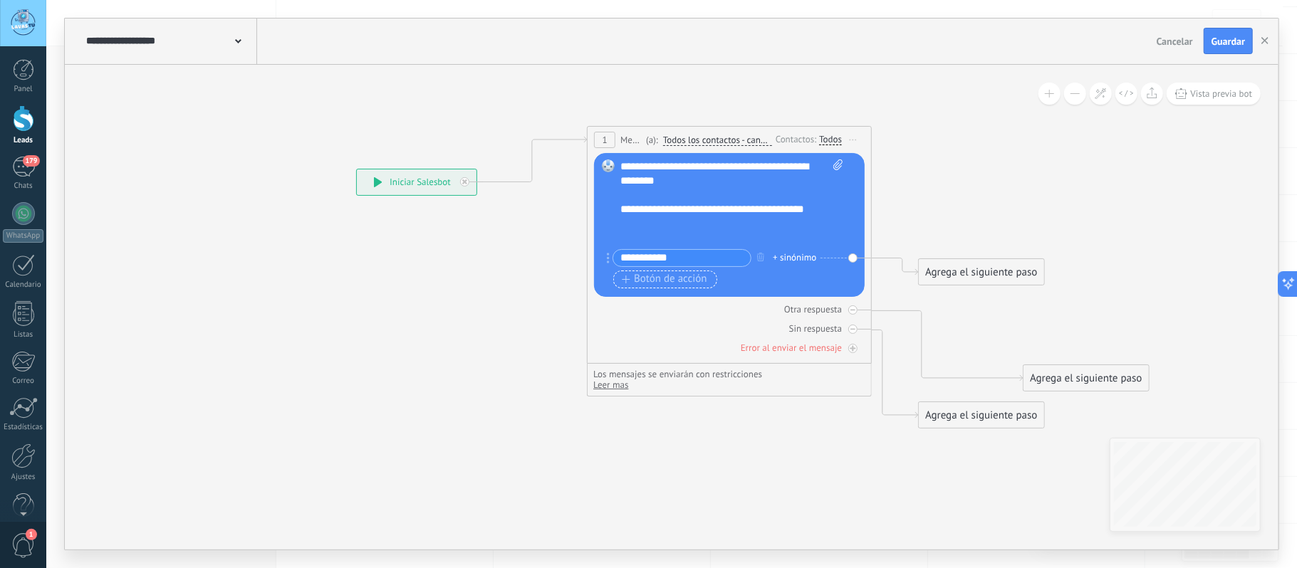
type input "**********"
click at [650, 281] on span "Botón de acción" at bounding box center [664, 279] width 85 height 11
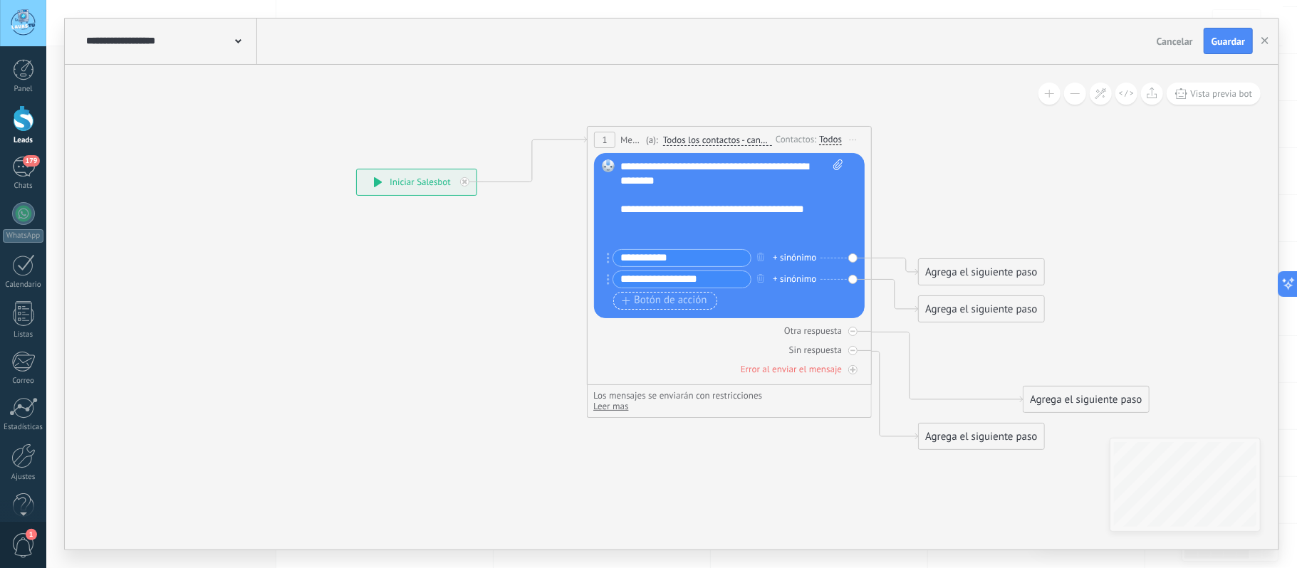
click at [656, 303] on span "Botón de acción" at bounding box center [664, 300] width 85 height 11
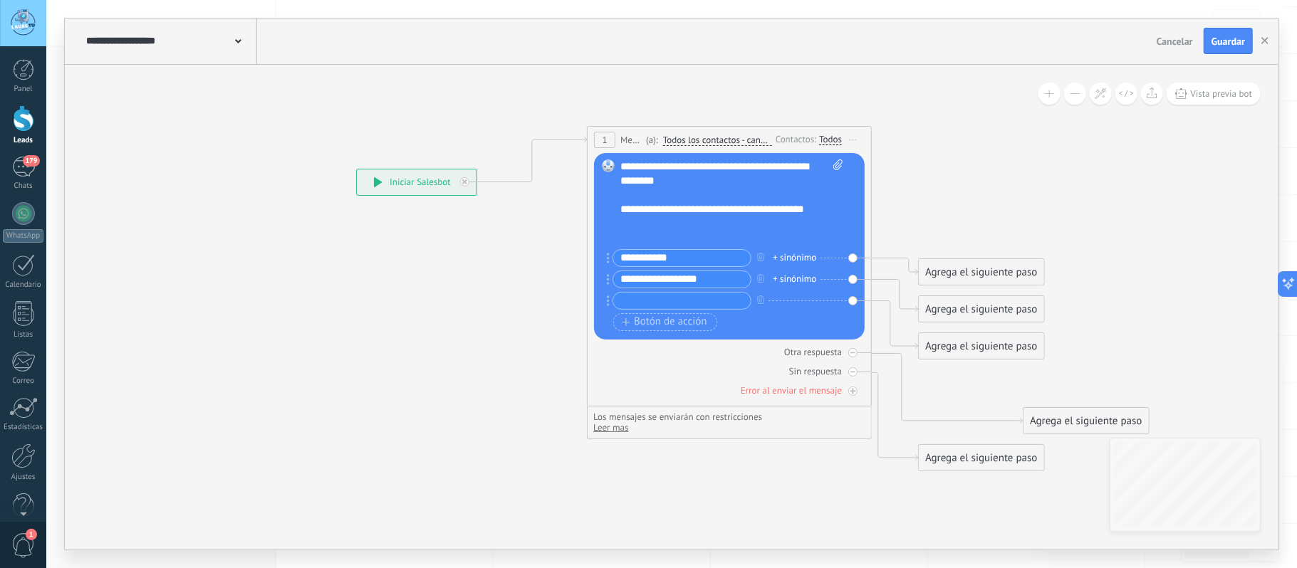
drag, startPoint x: 709, startPoint y: 281, endPoint x: 602, endPoint y: 279, distance: 107.6
click at [603, 279] on div "Reemplazar Quitar Convertir a mensaje de voz Arrastre la imagen aquí para adjun…" at bounding box center [729, 246] width 271 height 187
type input "**********"
drag, startPoint x: 608, startPoint y: 281, endPoint x: 611, endPoint y: 254, distance: 27.3
click at [685, 303] on input "text" at bounding box center [681, 301] width 137 height 16
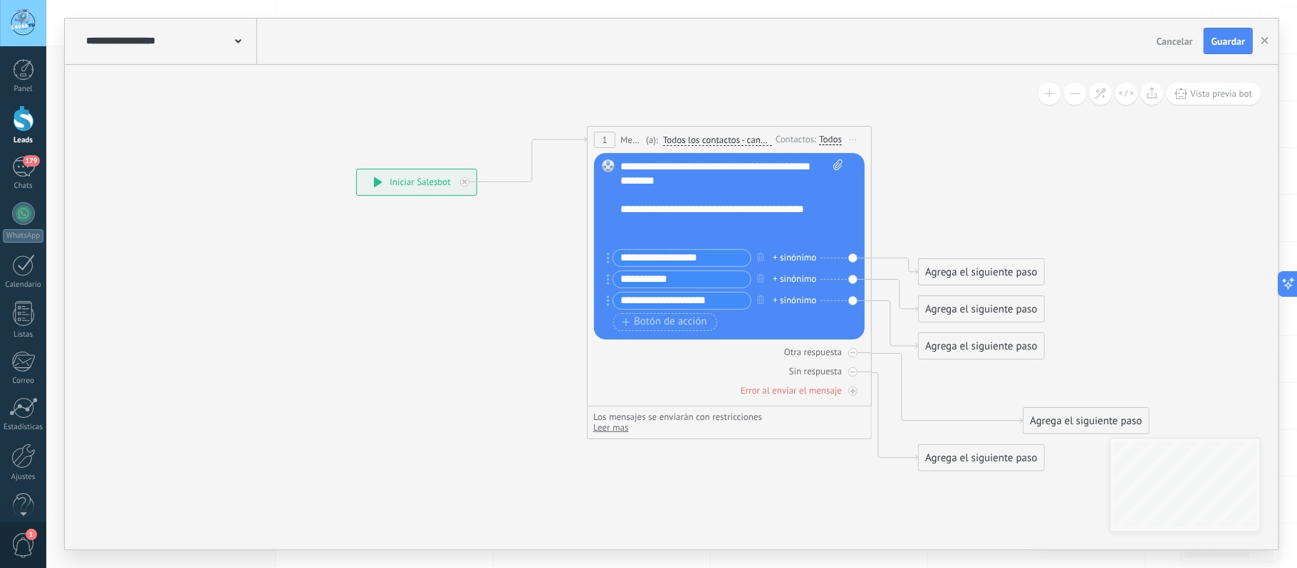
type input "**********"
click at [973, 186] on icon at bounding box center [728, 299] width 1457 height 1058
drag, startPoint x: 967, startPoint y: 269, endPoint x: 989, endPoint y: 94, distance: 176.0
click at [990, 128] on div "Agrega el siguiente paso" at bounding box center [1013, 140] width 125 height 24
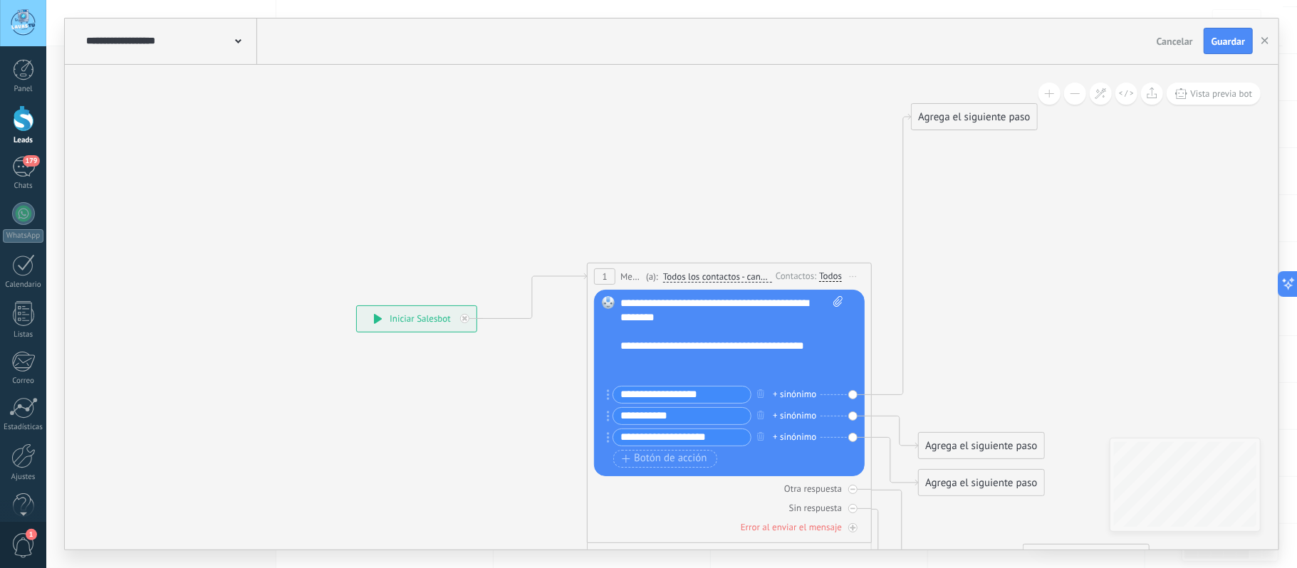
drag, startPoint x: 995, startPoint y: 232, endPoint x: 962, endPoint y: 108, distance: 127.7
click at [964, 108] on div "Agrega el siguiente paso" at bounding box center [974, 117] width 125 height 24
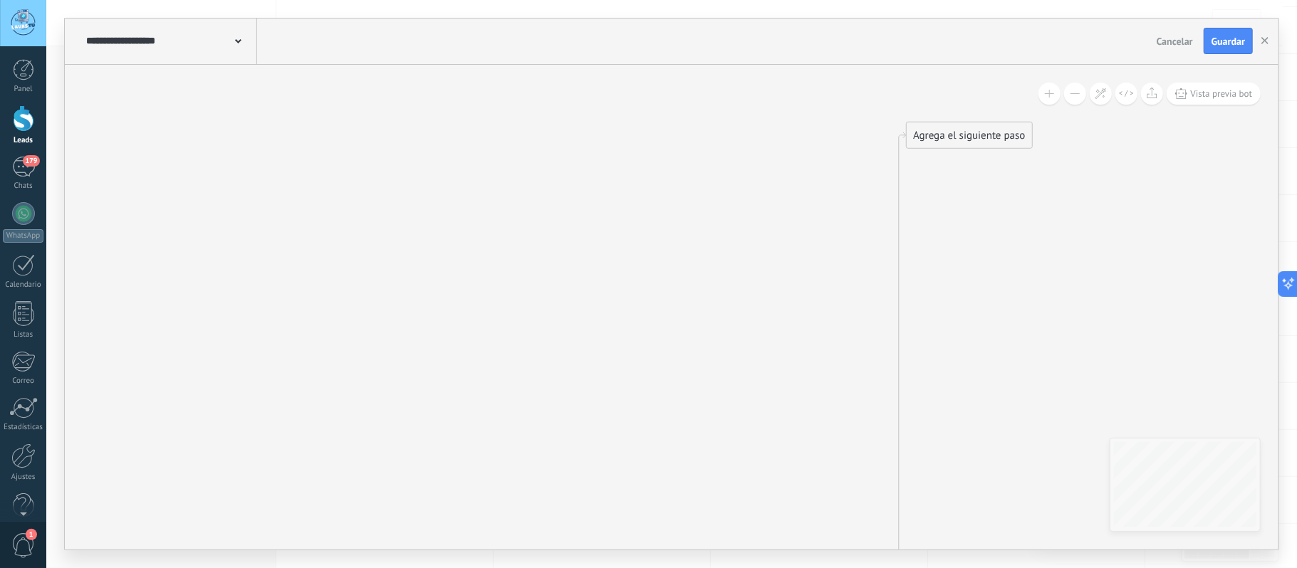
drag, startPoint x: 945, startPoint y: 462, endPoint x: 940, endPoint y: 127, distance: 334.8
click at [940, 127] on div "Agrega el siguiente paso" at bounding box center [969, 135] width 125 height 24
click at [964, 135] on div "Agrega el siguiente paso" at bounding box center [969, 130] width 125 height 24
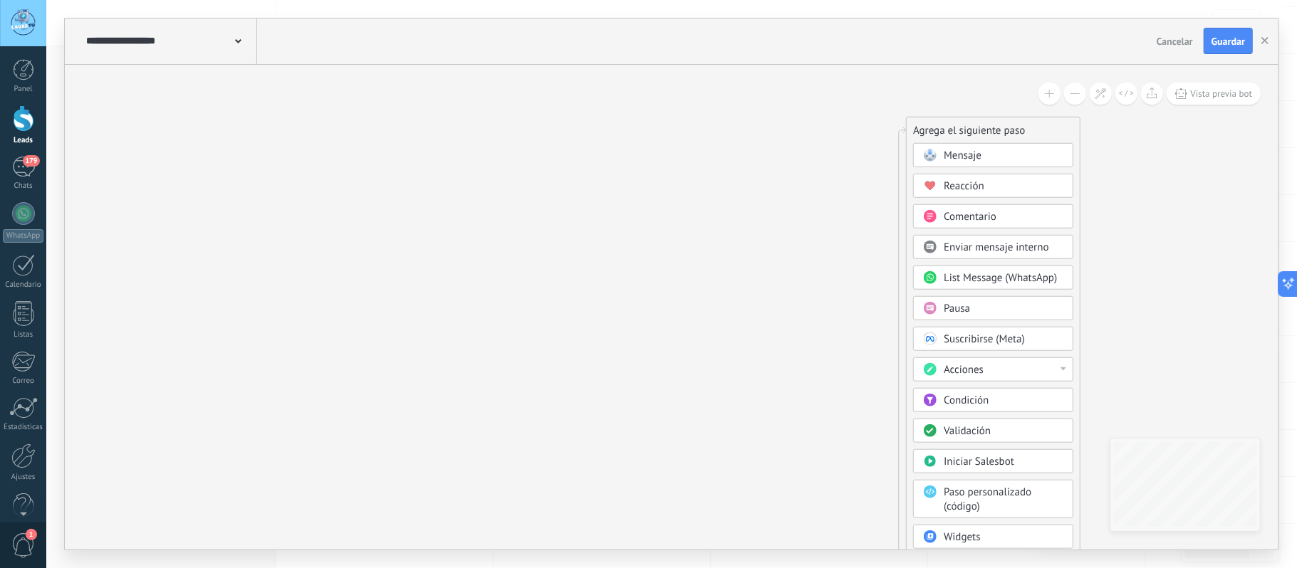
click at [978, 152] on span "Mensaje" at bounding box center [963, 155] width 38 height 14
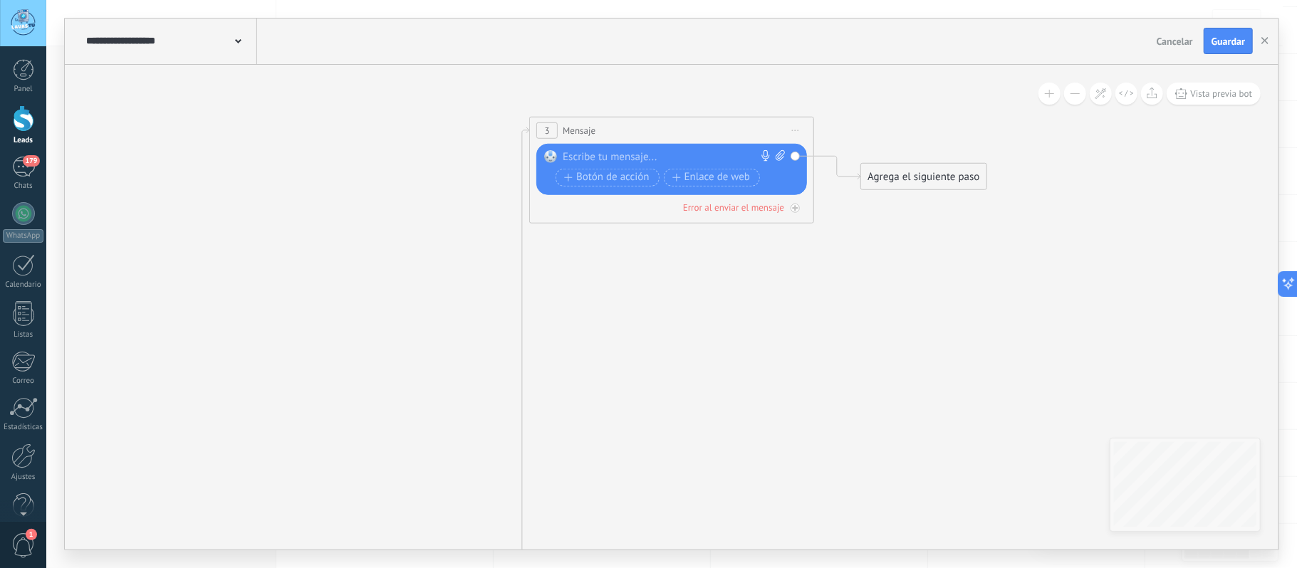
click at [597, 154] on div at bounding box center [669, 157] width 212 height 14
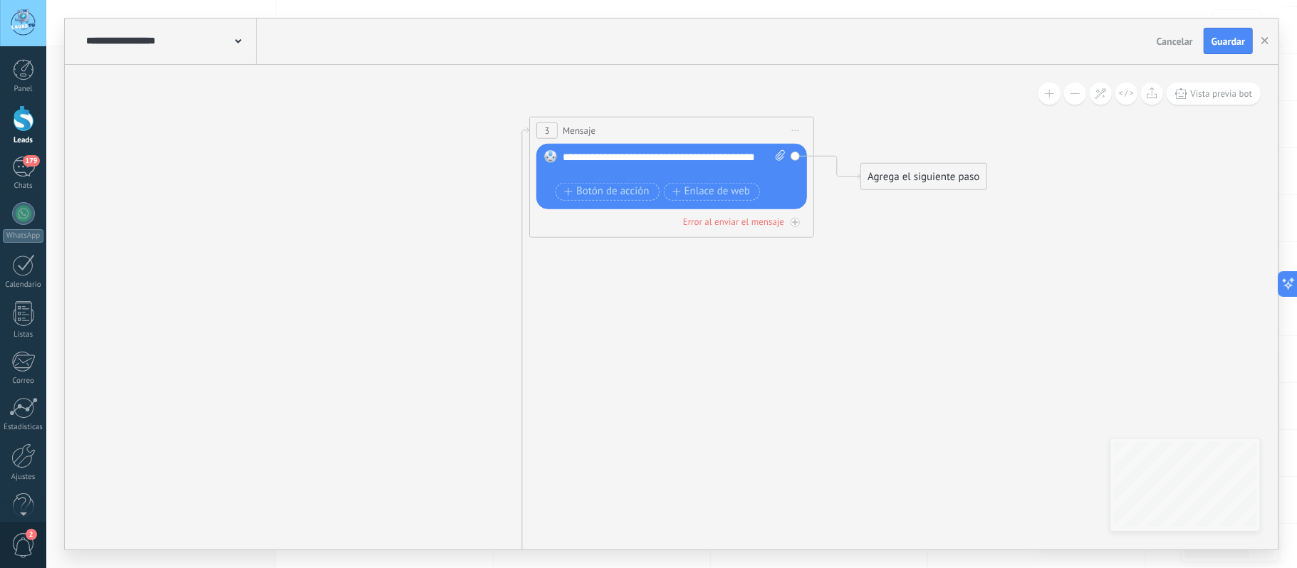
click at [878, 182] on div "Agrega el siguiente paso" at bounding box center [923, 177] width 125 height 24
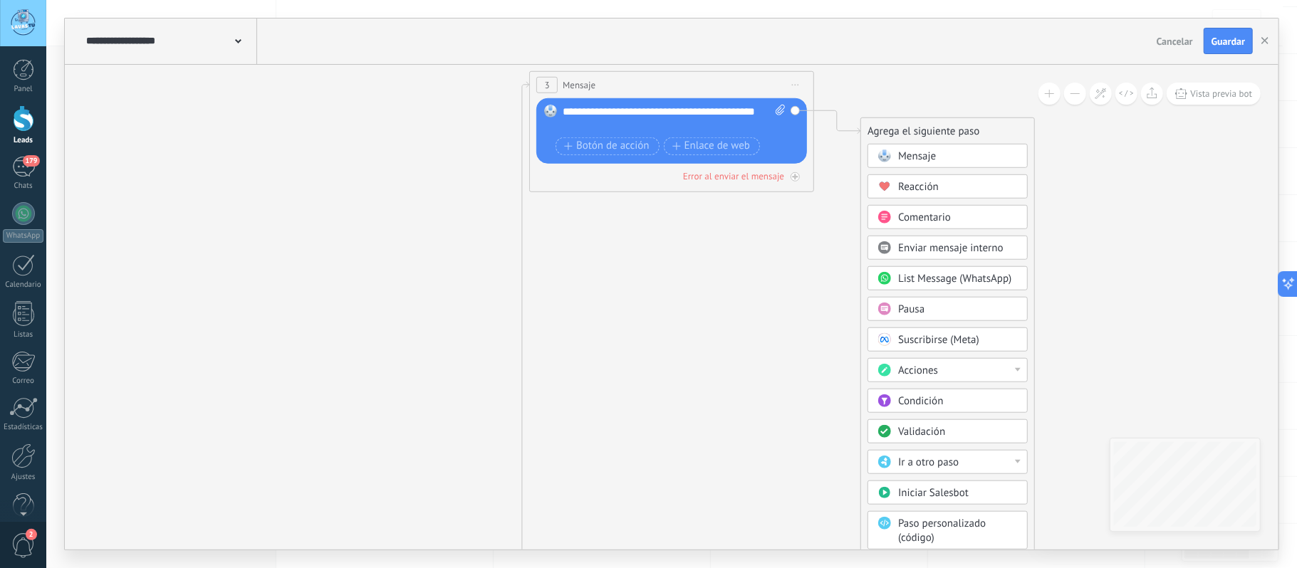
click at [960, 405] on div "Condición" at bounding box center [958, 401] width 120 height 14
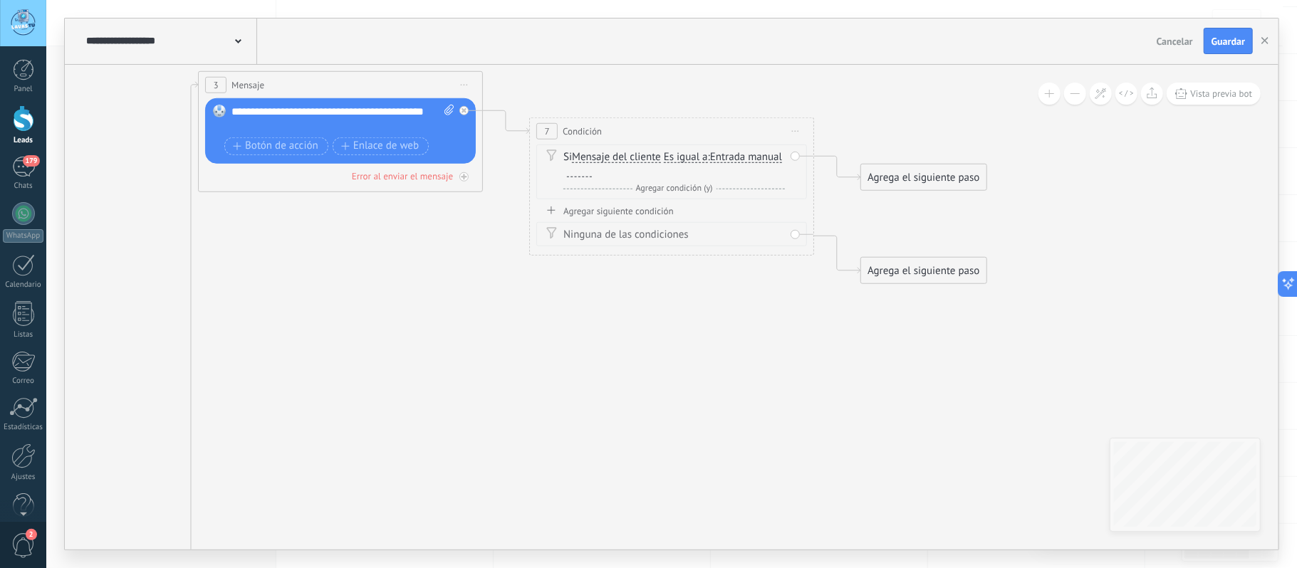
click at [796, 129] on span "Iniciar vista previa aquí Cambiar nombre Duplicar Borrar" at bounding box center [795, 130] width 23 height 21
click at [830, 226] on div "Borrar" at bounding box center [860, 224] width 141 height 24
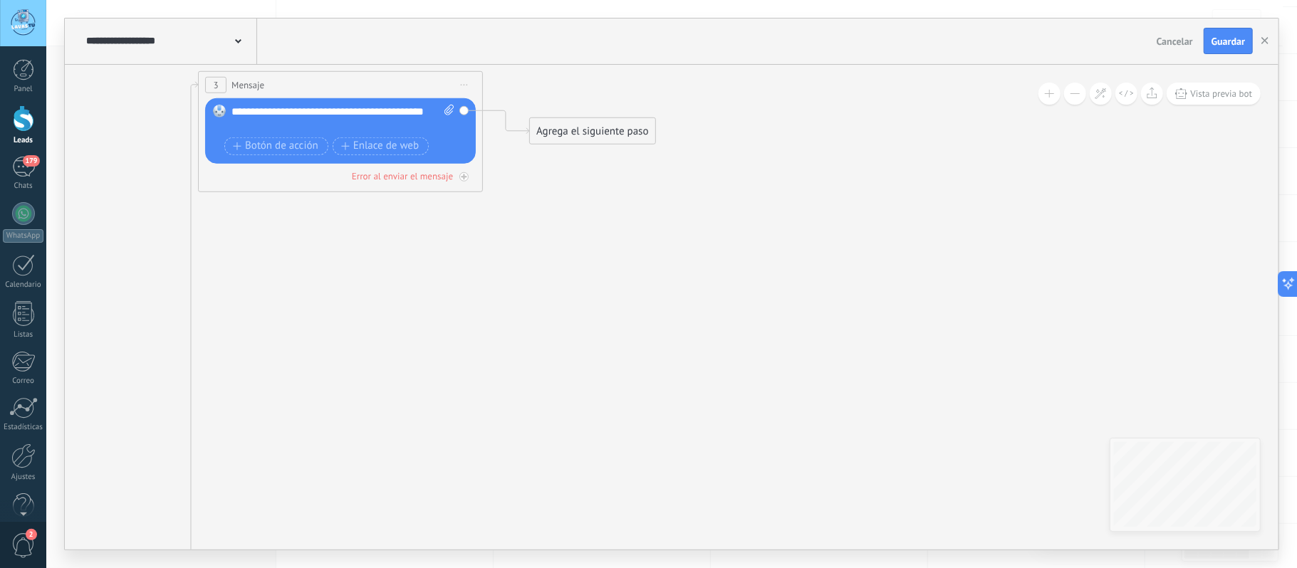
click at [573, 134] on div "Agrega el siguiente paso" at bounding box center [592, 131] width 125 height 24
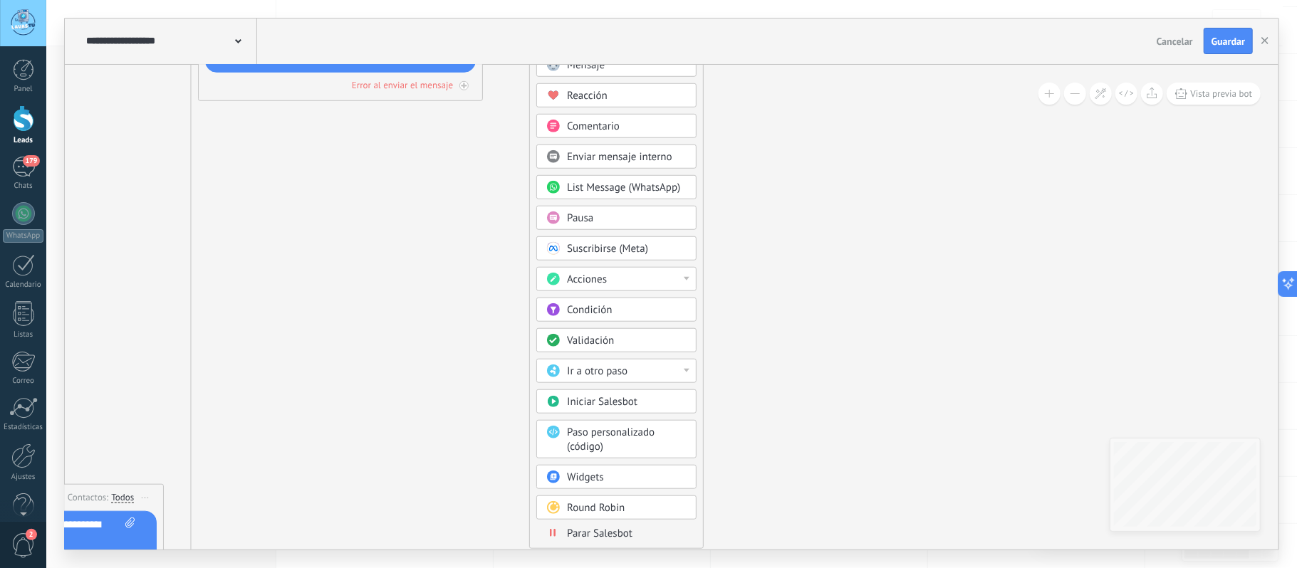
click at [665, 343] on div "Validación" at bounding box center [627, 340] width 120 height 14
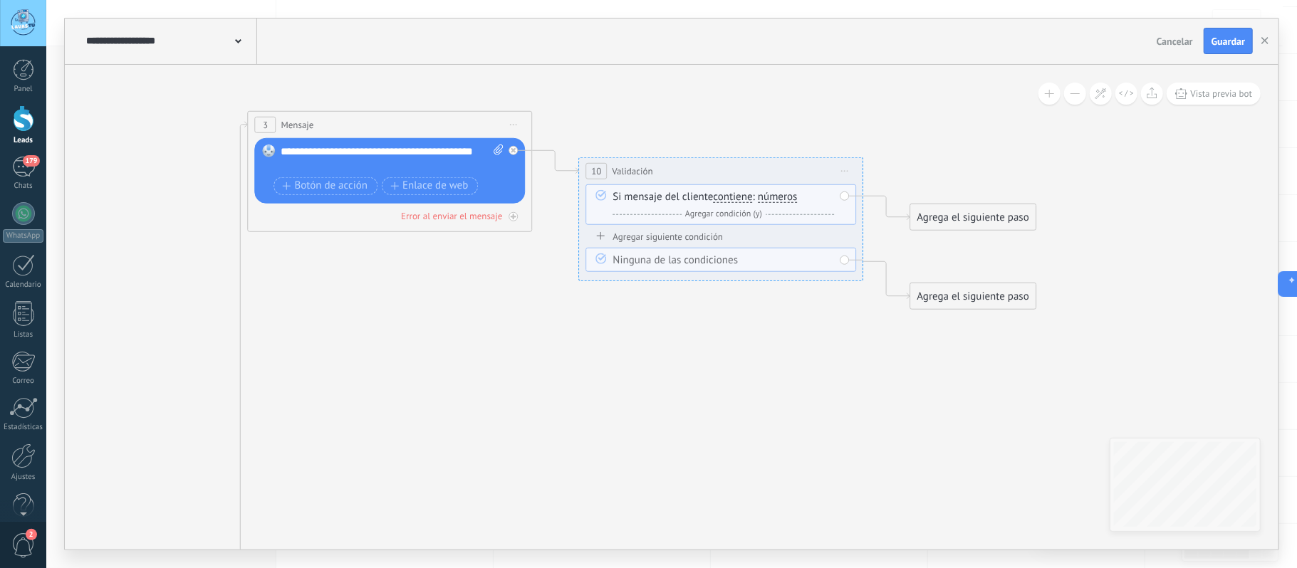
drag, startPoint x: 722, startPoint y: 117, endPoint x: 765, endPoint y: 112, distance: 43.7
click at [765, 112] on icon at bounding box center [343, 521] width 2002 height 1535
click at [776, 197] on span "números" at bounding box center [779, 196] width 40 height 11
click at [776, 197] on button "números" at bounding box center [840, 197] width 178 height 26
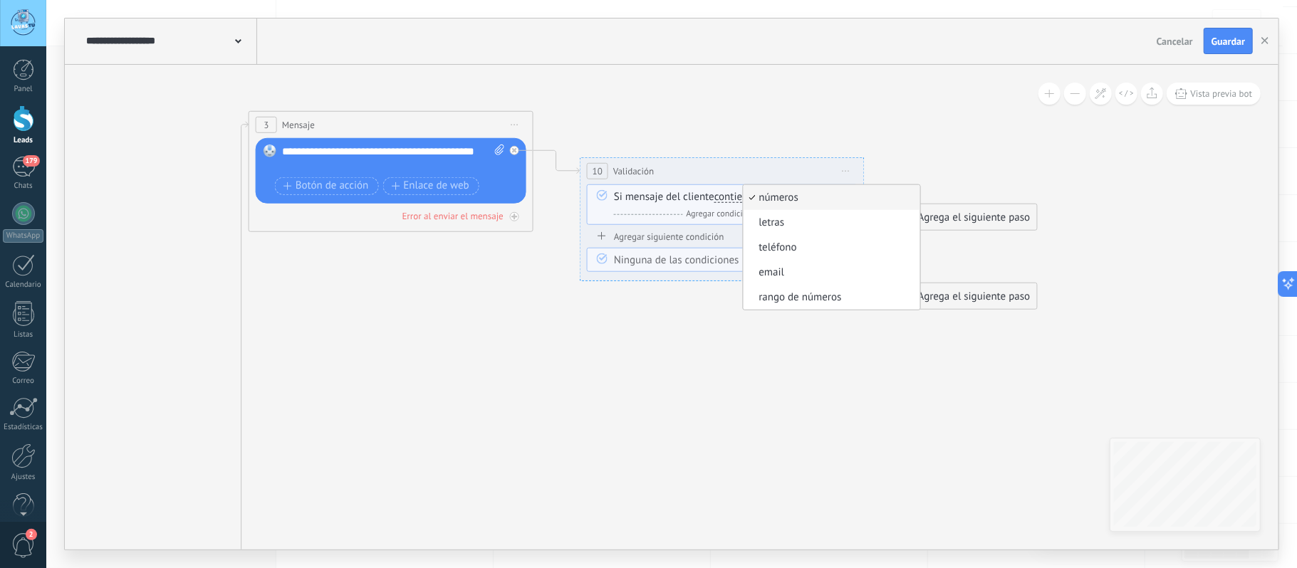
click at [787, 124] on icon at bounding box center [344, 521] width 2002 height 1535
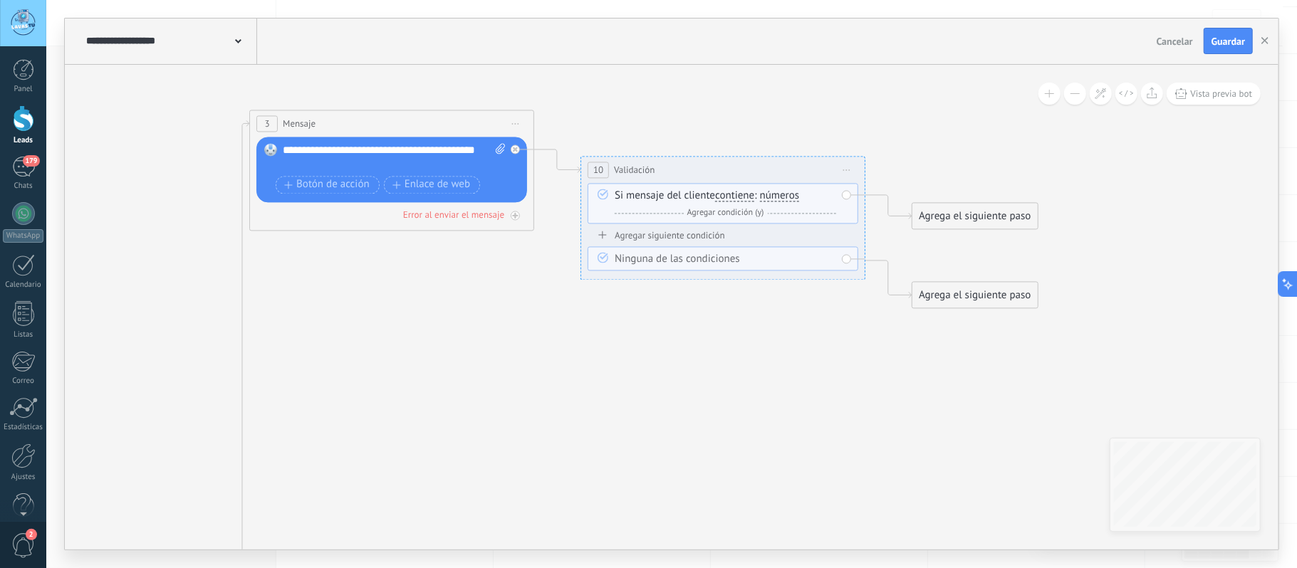
click at [847, 172] on span "Iniciar vista previa aquí Cambiar nombre Duplicar Borrar" at bounding box center [847, 170] width 23 height 21
click at [873, 266] on div "Borrar" at bounding box center [911, 263] width 141 height 24
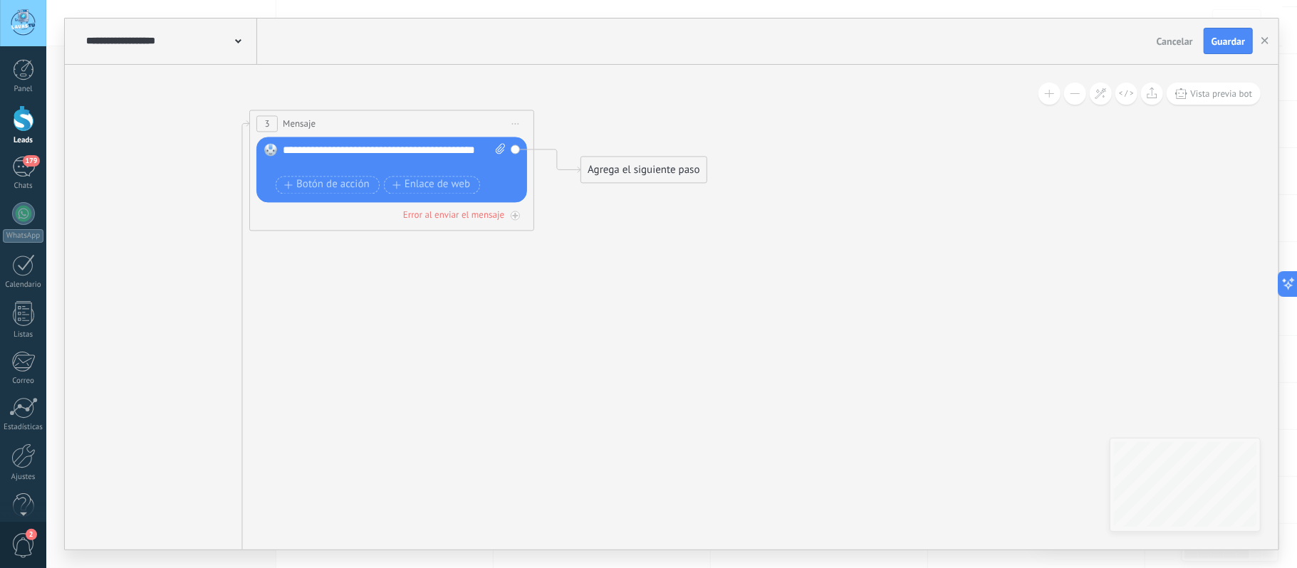
click at [660, 172] on div "Agrega el siguiente paso" at bounding box center [643, 170] width 125 height 24
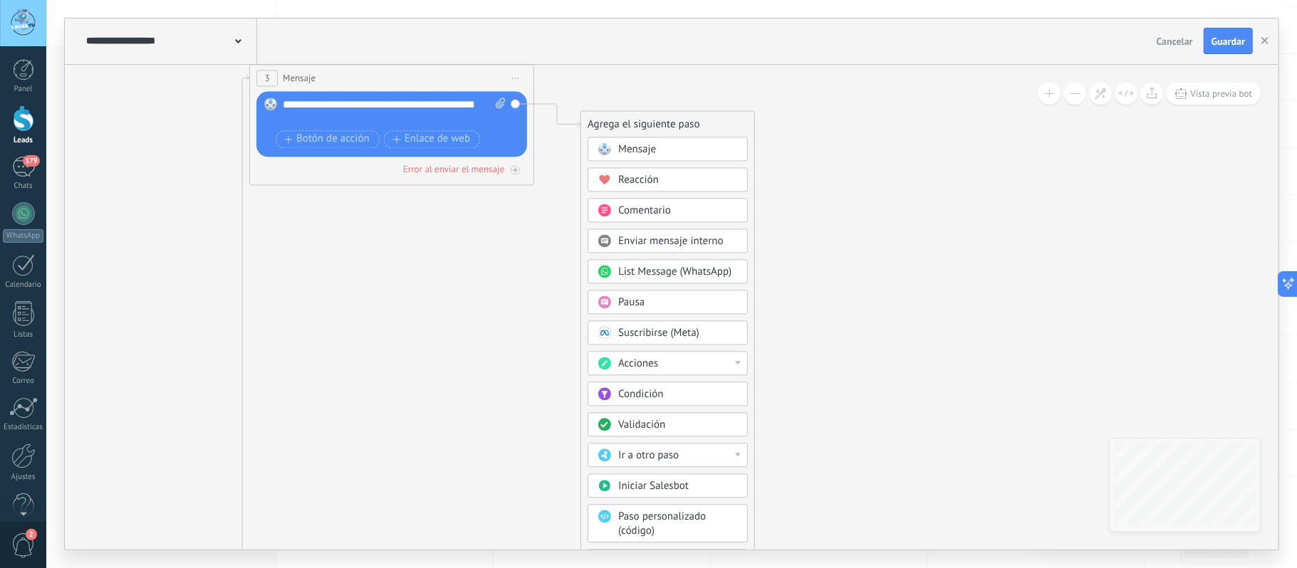
click at [729, 366] on div "Acciones" at bounding box center [678, 364] width 120 height 14
click at [885, 321] on icon at bounding box center [178, 475] width 1671 height 1535
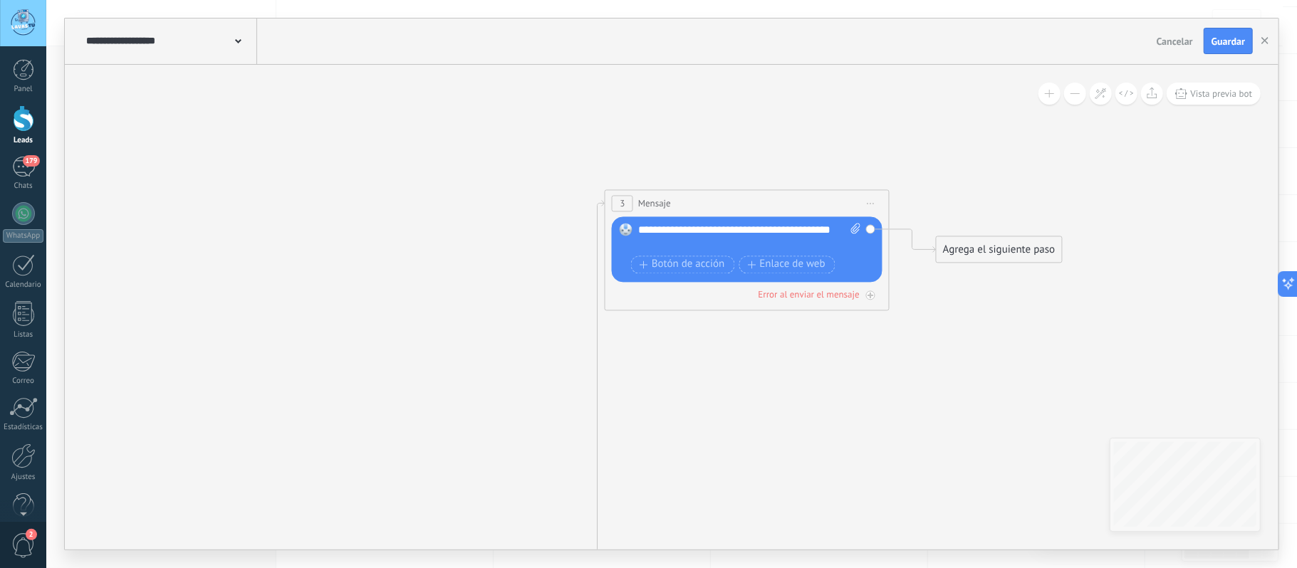
drag, startPoint x: 627, startPoint y: 317, endPoint x: 975, endPoint y: 444, distance: 370.9
click at [688, 249] on div "**********" at bounding box center [749, 237] width 222 height 28
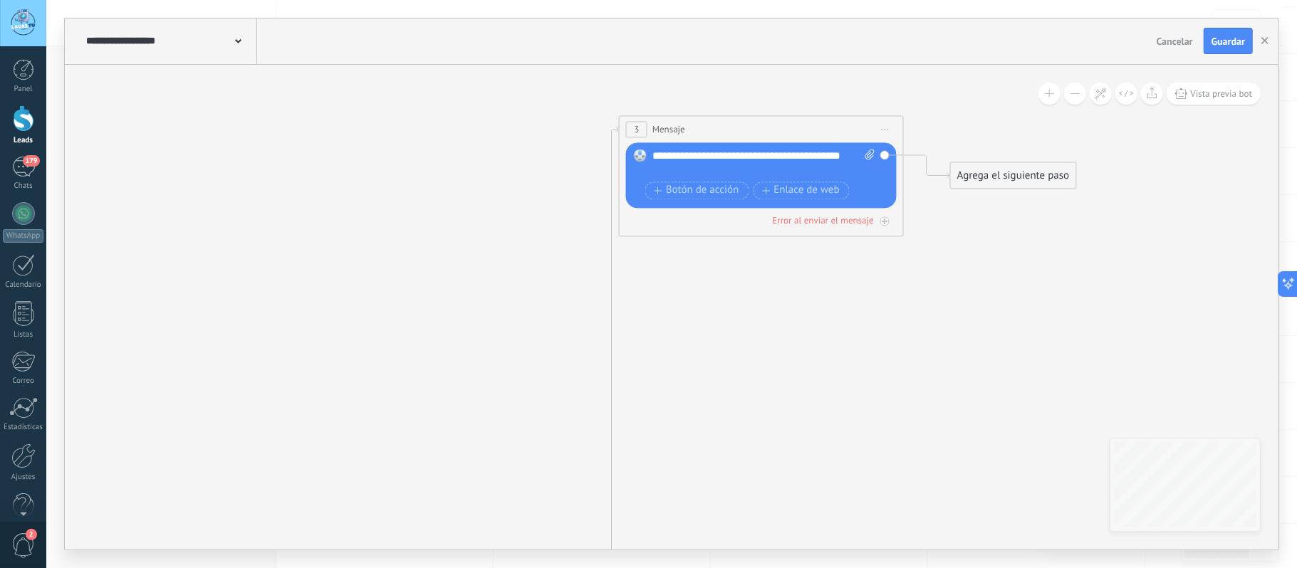
drag, startPoint x: 650, startPoint y: 474, endPoint x: 705, endPoint y: 259, distance: 221.5
click at [699, 279] on icon at bounding box center [548, 526] width 1671 height 1535
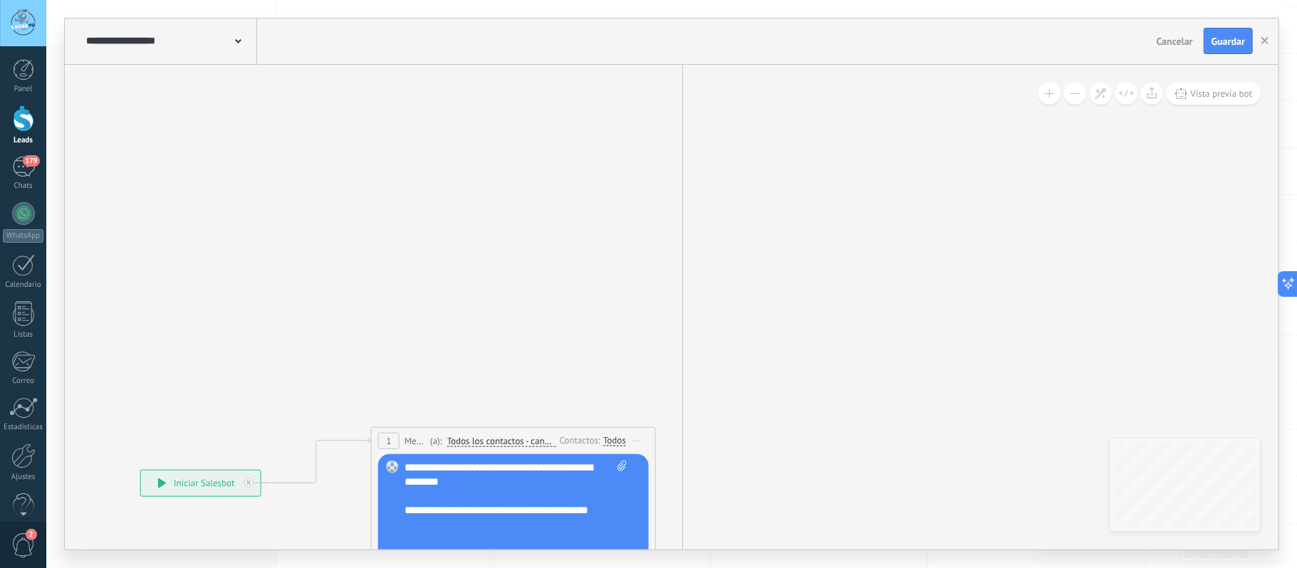
drag, startPoint x: 536, startPoint y: 271, endPoint x: 765, endPoint y: 69, distance: 305.3
click at [749, 64] on icon at bounding box center [619, 333] width 1671 height 1535
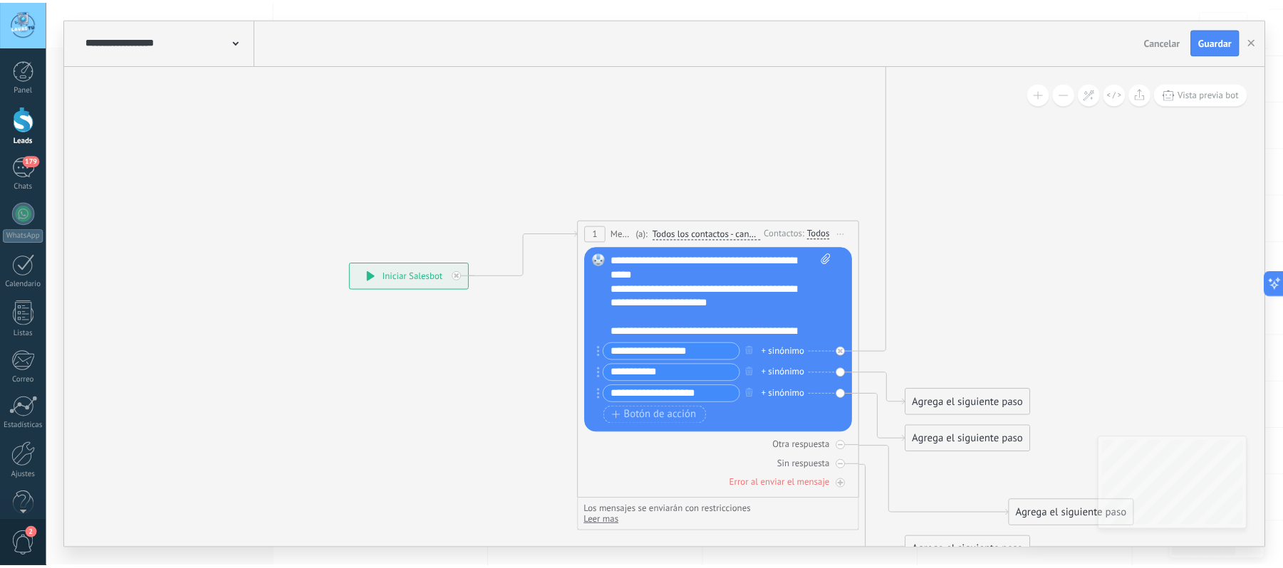
scroll to position [71, 0]
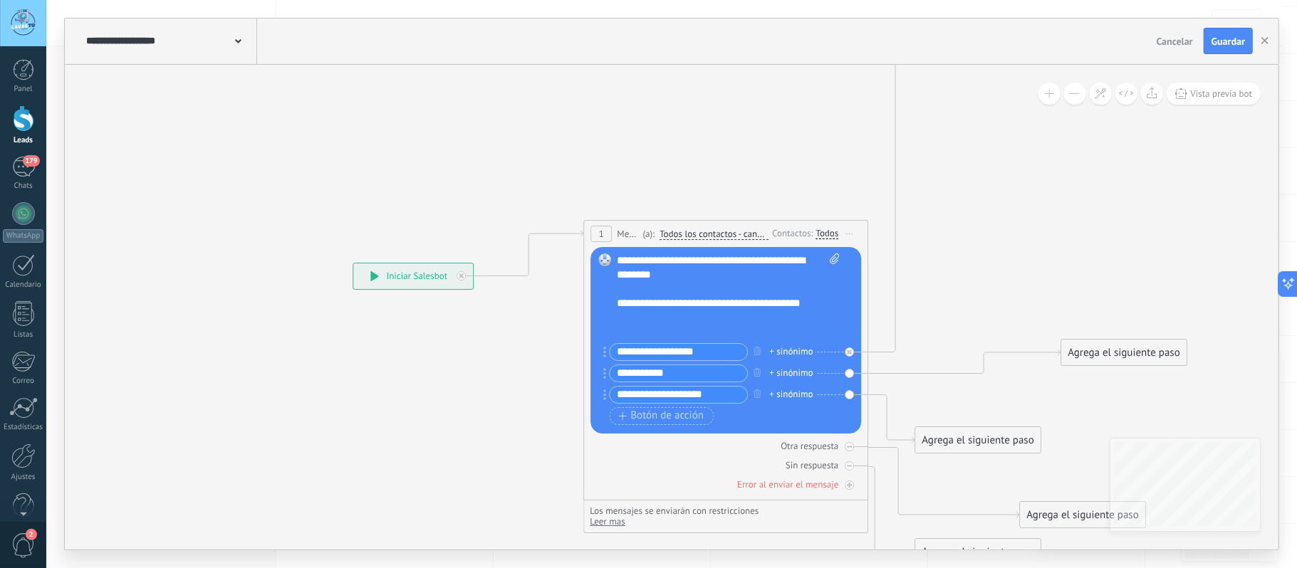
drag, startPoint x: 959, startPoint y: 403, endPoint x: 1106, endPoint y: 353, distance: 155.0
click at [1106, 353] on div "Agrega el siguiente paso" at bounding box center [1124, 353] width 125 height 24
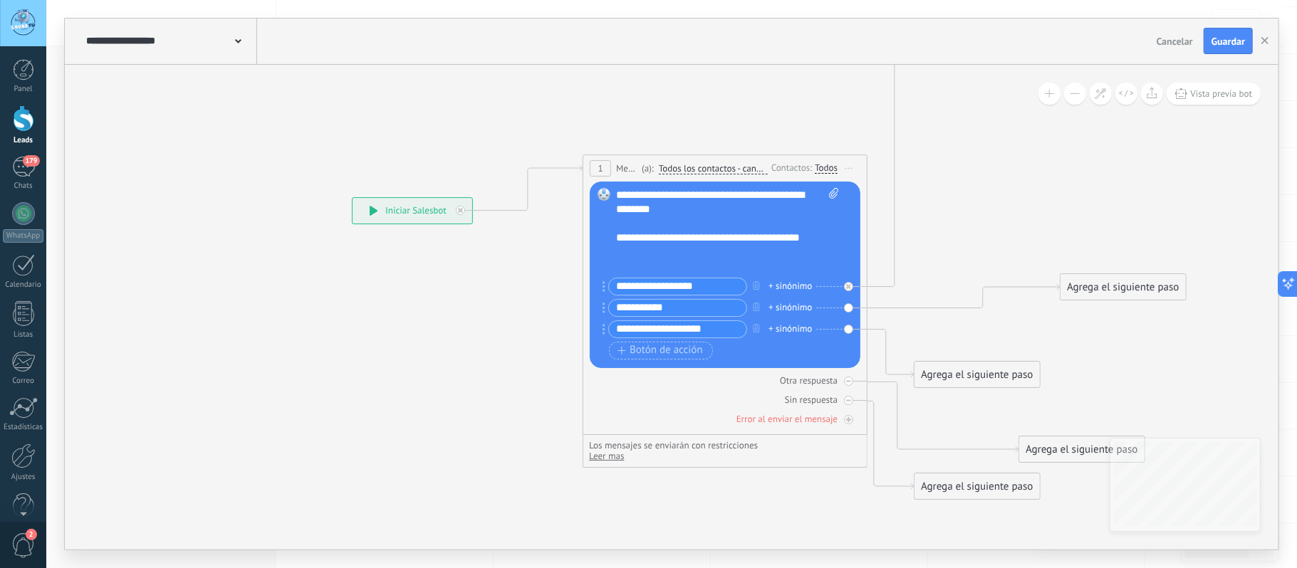
drag, startPoint x: 1011, startPoint y: 237, endPoint x: 1010, endPoint y: 182, distance: 54.9
click at [1010, 182] on icon at bounding box center [831, 75] width 1671 height 1562
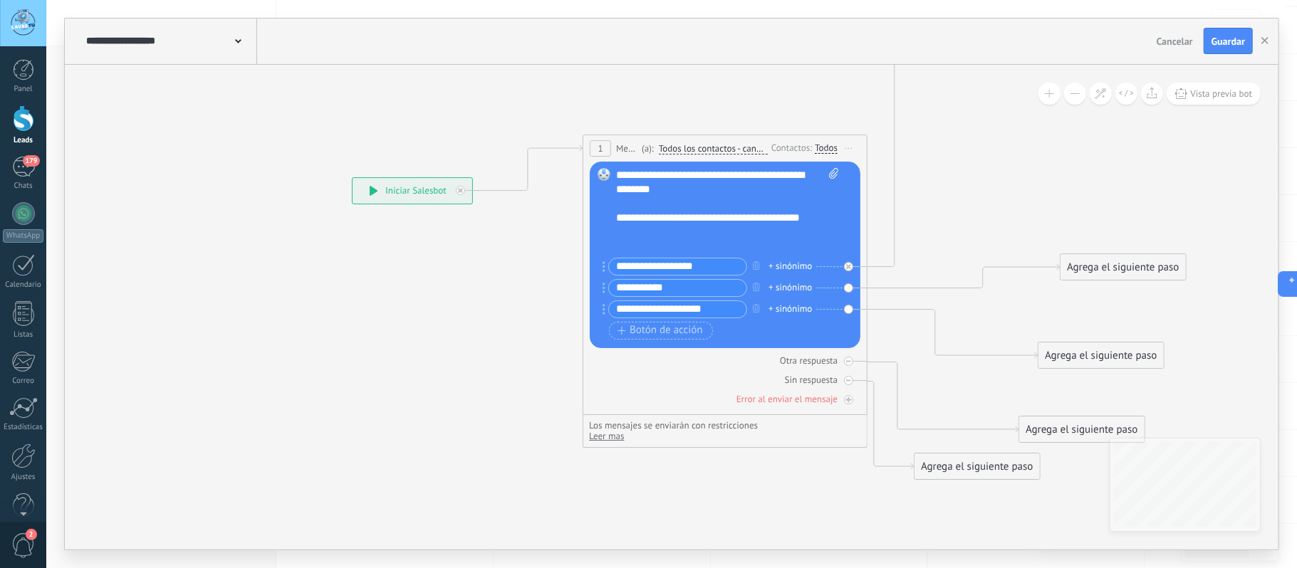
click at [1109, 354] on div "Agrega el siguiente paso" at bounding box center [1101, 356] width 125 height 24
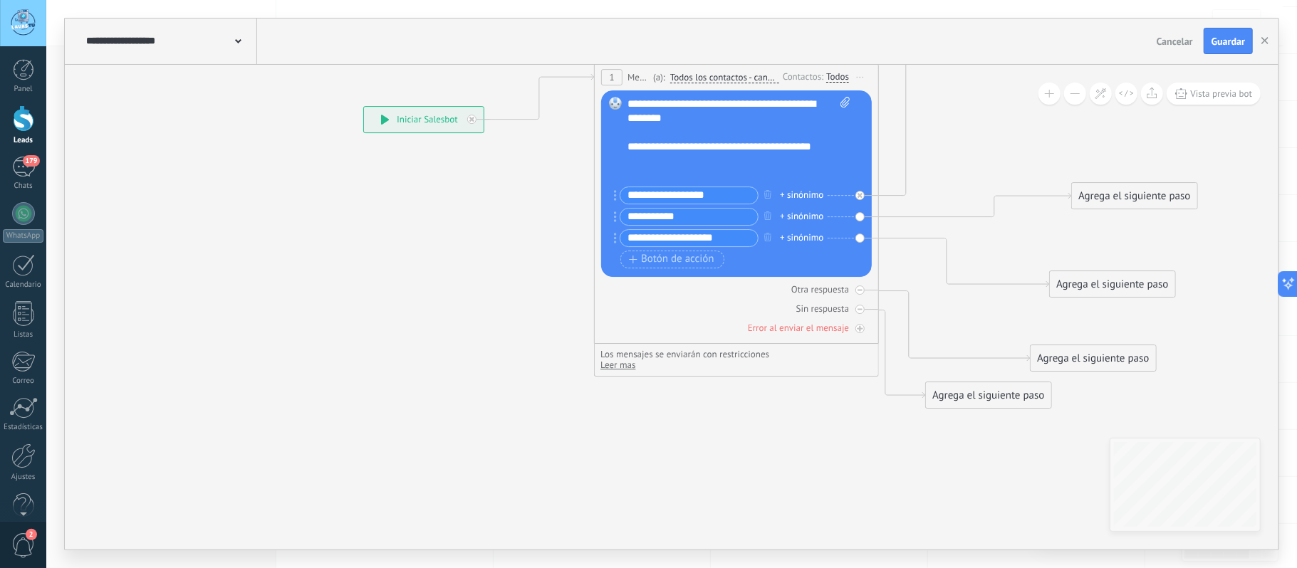
drag, startPoint x: 963, startPoint y: 371, endPoint x: 976, endPoint y: 303, distance: 69.6
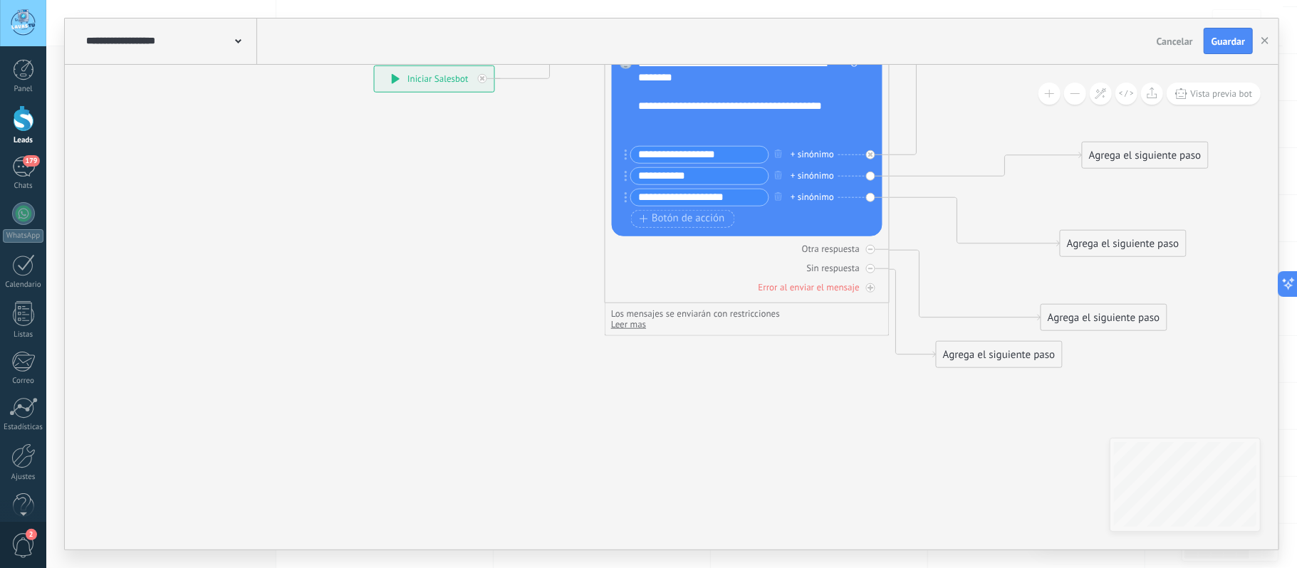
drag, startPoint x: 978, startPoint y: 368, endPoint x: 972, endPoint y: 382, distance: 14.7
click at [374, 65] on div "**********" at bounding box center [374, 65] width 0 height 0
drag, startPoint x: 933, startPoint y: 474, endPoint x: 1000, endPoint y: 548, distance: 99.9
click at [1000, 551] on div "**********" at bounding box center [671, 284] width 1251 height 568
drag, startPoint x: 1067, startPoint y: 439, endPoint x: 1067, endPoint y: 490, distance: 51.3
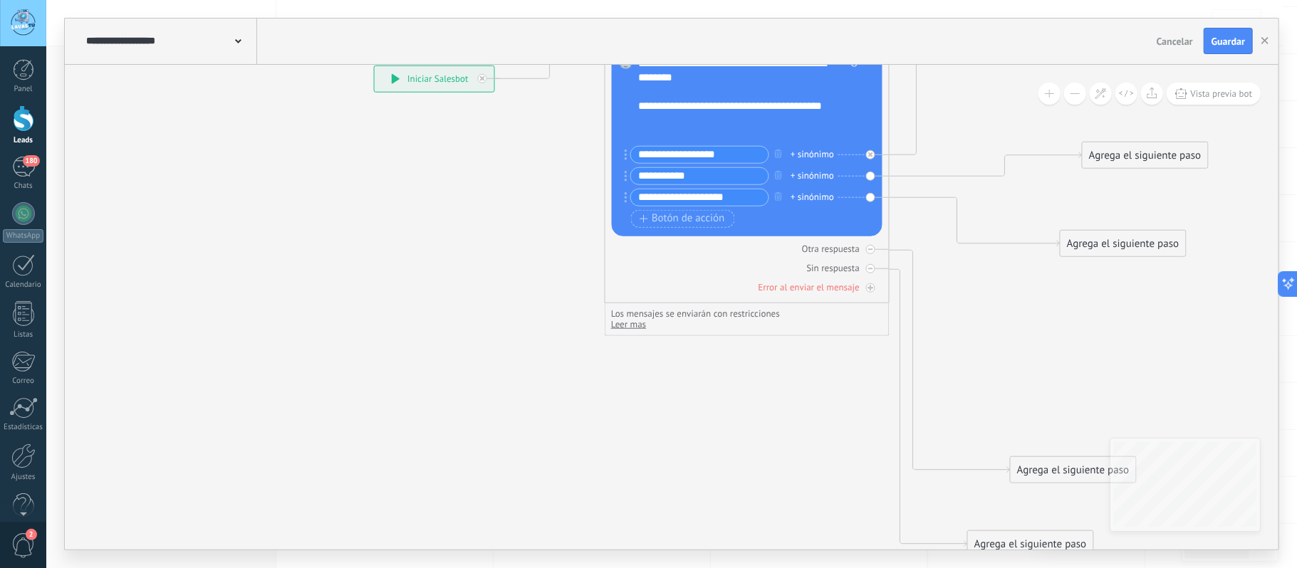
click at [1067, 482] on div "Agrega el siguiente paso" at bounding box center [1073, 470] width 125 height 24
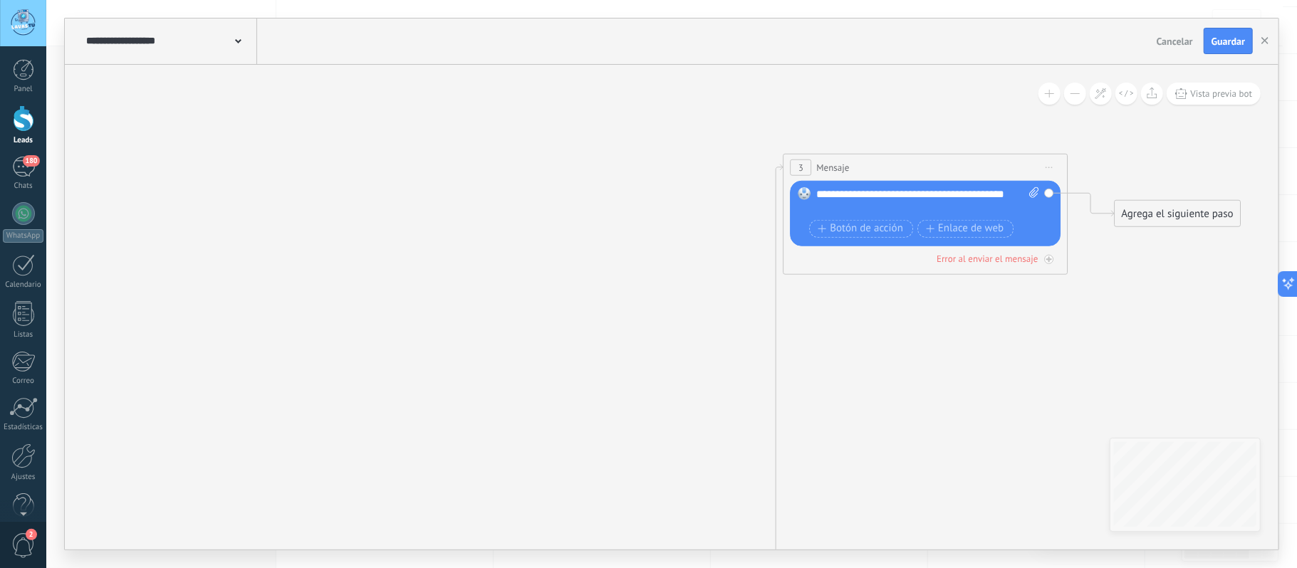
drag, startPoint x: 1086, startPoint y: 356, endPoint x: 933, endPoint y: 353, distance: 153.2
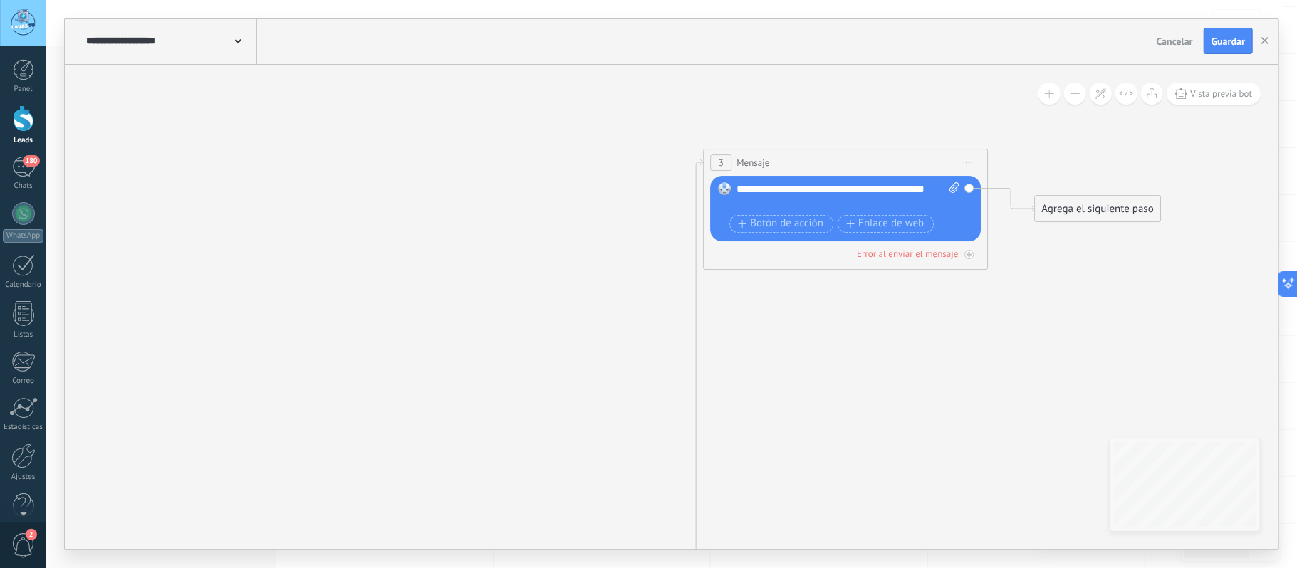
drag, startPoint x: 982, startPoint y: 393, endPoint x: 910, endPoint y: 391, distance: 72.0
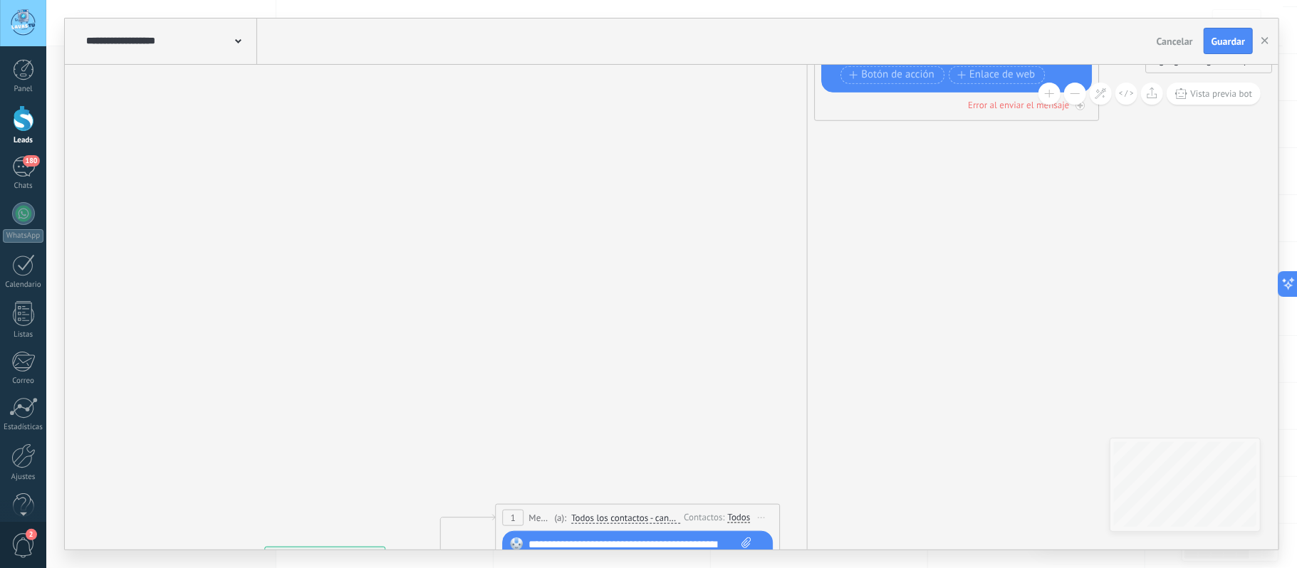
drag, startPoint x: 910, startPoint y: 448, endPoint x: 1115, endPoint y: 271, distance: 271.3
click at [1115, 271] on icon at bounding box center [744, 519] width 1671 height 1752
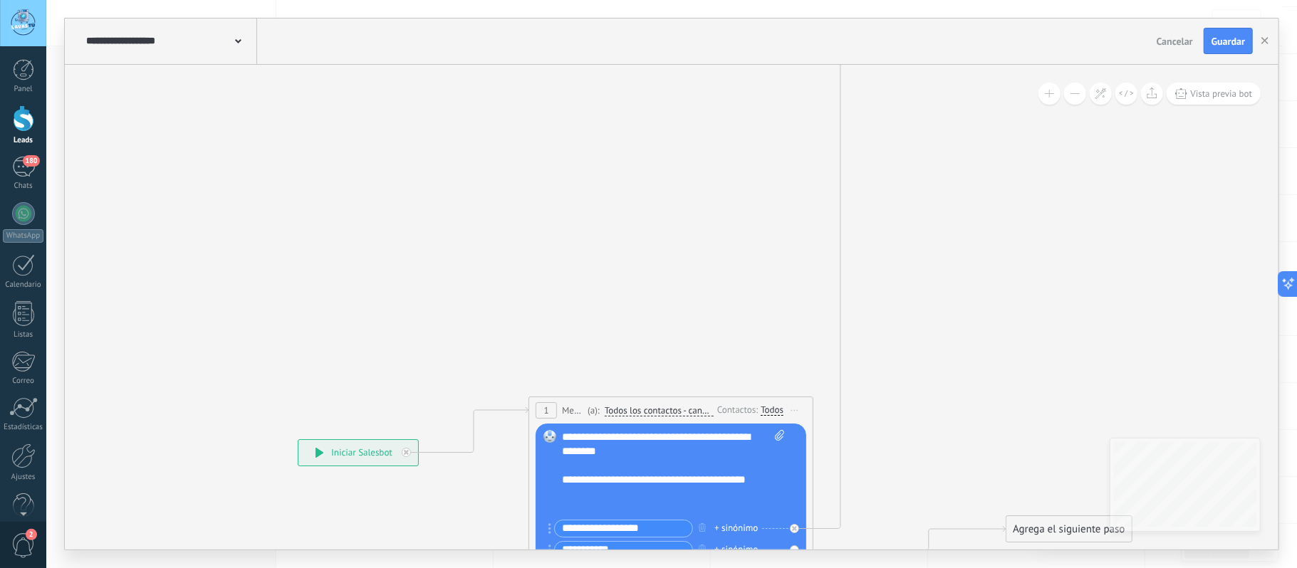
drag, startPoint x: 1019, startPoint y: 354, endPoint x: 1033, endPoint y: 232, distance: 122.6
click at [1038, 232] on icon at bounding box center [777, 412] width 1671 height 1752
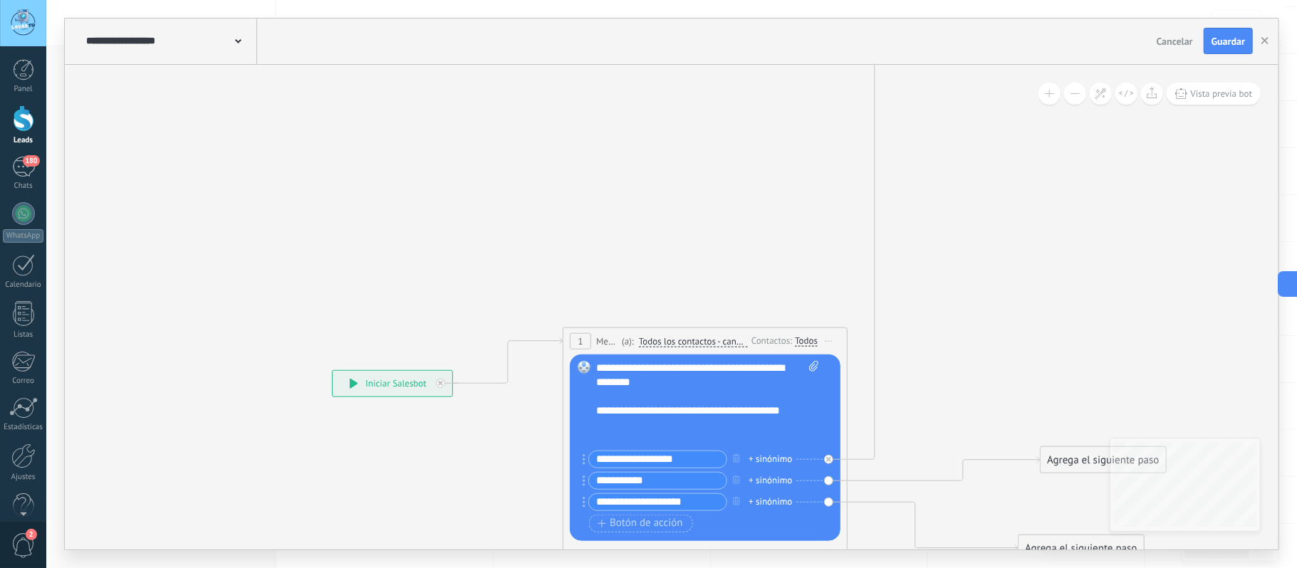
drag, startPoint x: 665, startPoint y: 192, endPoint x: 744, endPoint y: 137, distance: 96.2
click at [744, 137] on icon at bounding box center [811, 342] width 1671 height 1752
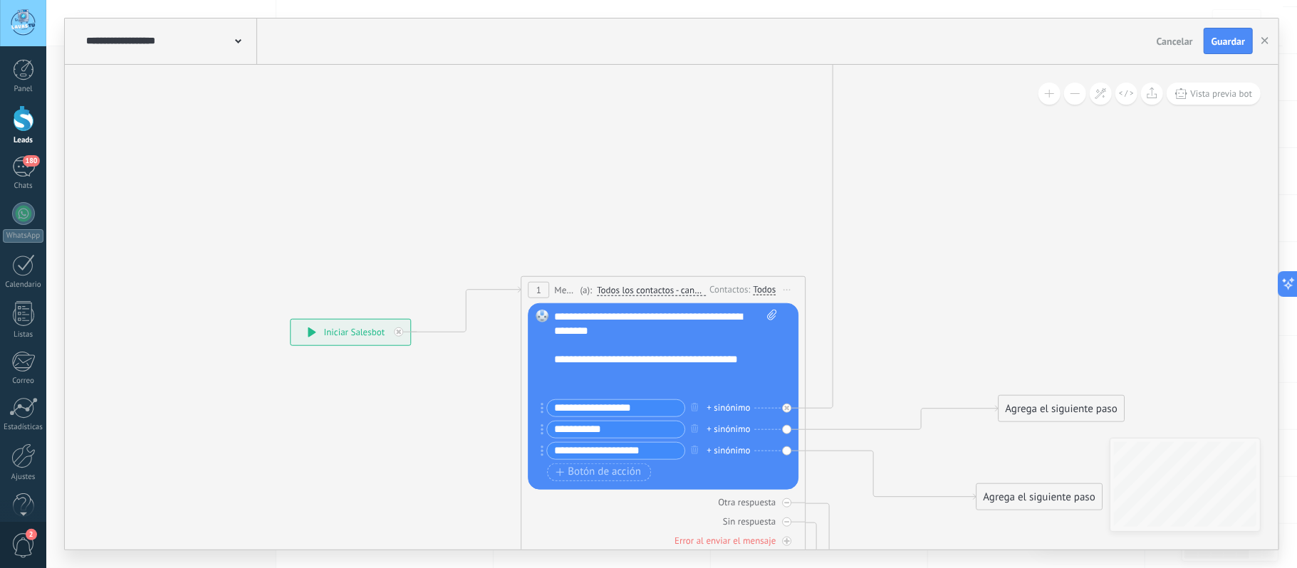
drag, startPoint x: 719, startPoint y: 158, endPoint x: 610, endPoint y: 152, distance: 108.4
click at [610, 152] on icon at bounding box center [769, 291] width 1671 height 1752
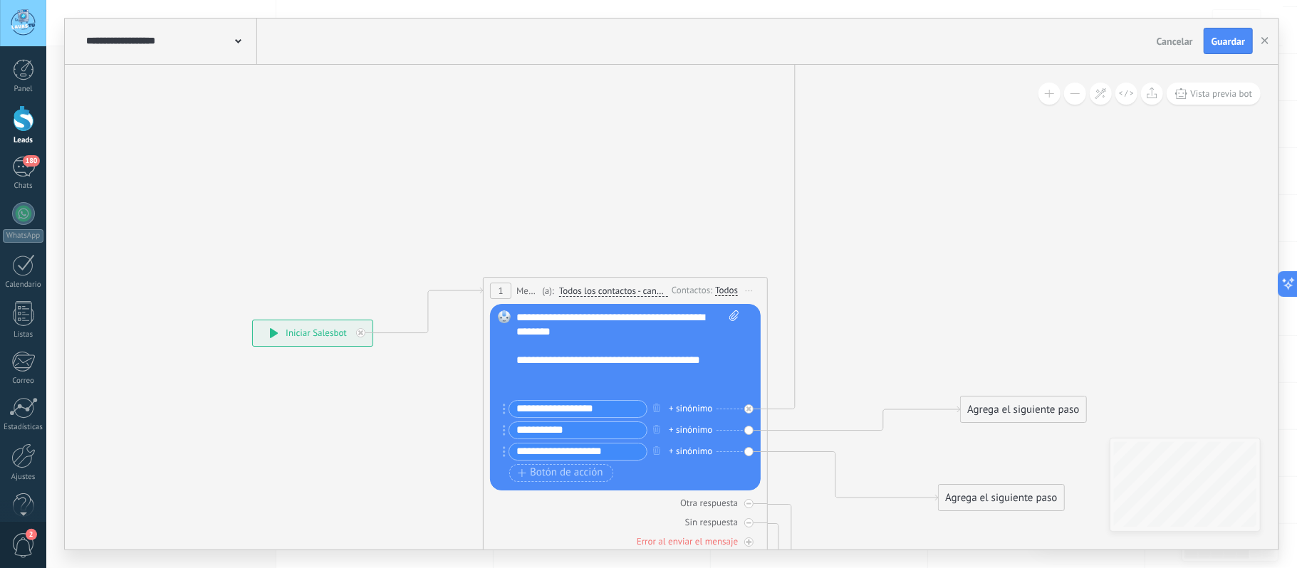
drag, startPoint x: 710, startPoint y: 135, endPoint x: 676, endPoint y: 135, distance: 34.2
click at [678, 135] on icon at bounding box center [731, 293] width 1671 height 1752
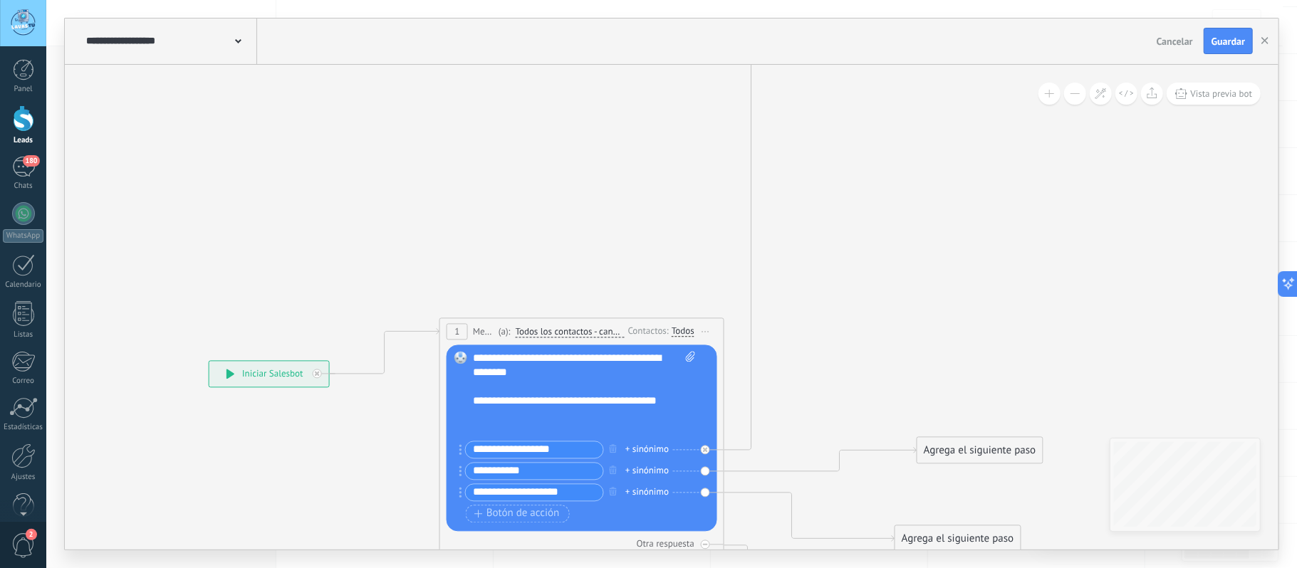
drag, startPoint x: 959, startPoint y: 272, endPoint x: 858, endPoint y: 380, distance: 148.2
click at [855, 395] on icon at bounding box center [688, 333] width 1671 height 1752
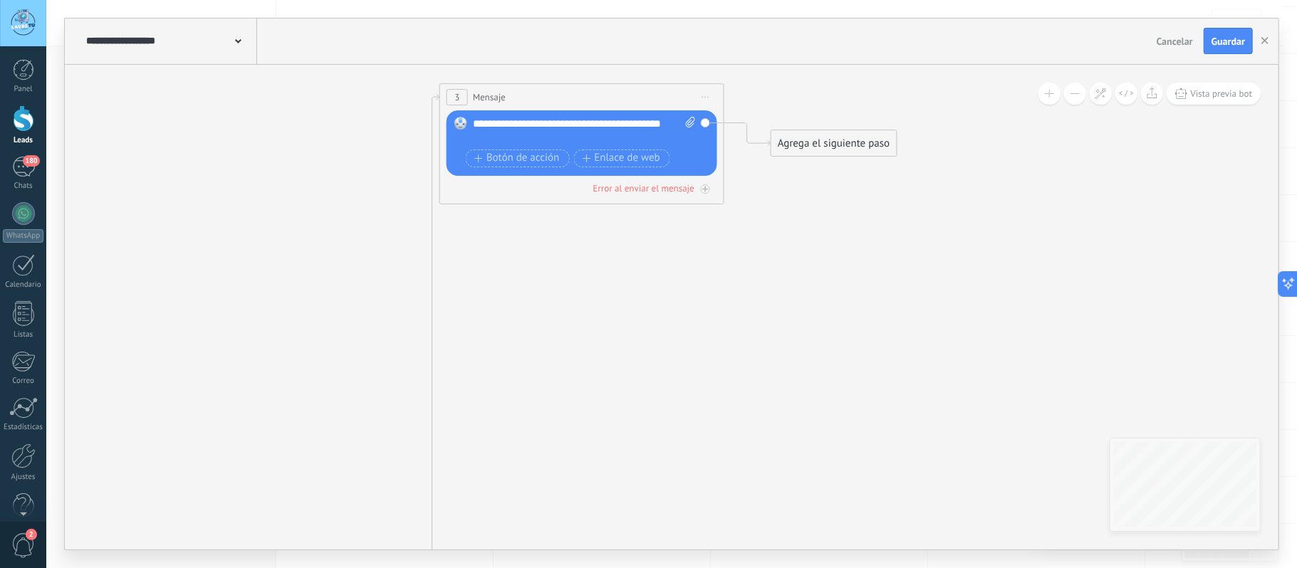
drag, startPoint x: 943, startPoint y: 305, endPoint x: 769, endPoint y: 403, distance: 199.7
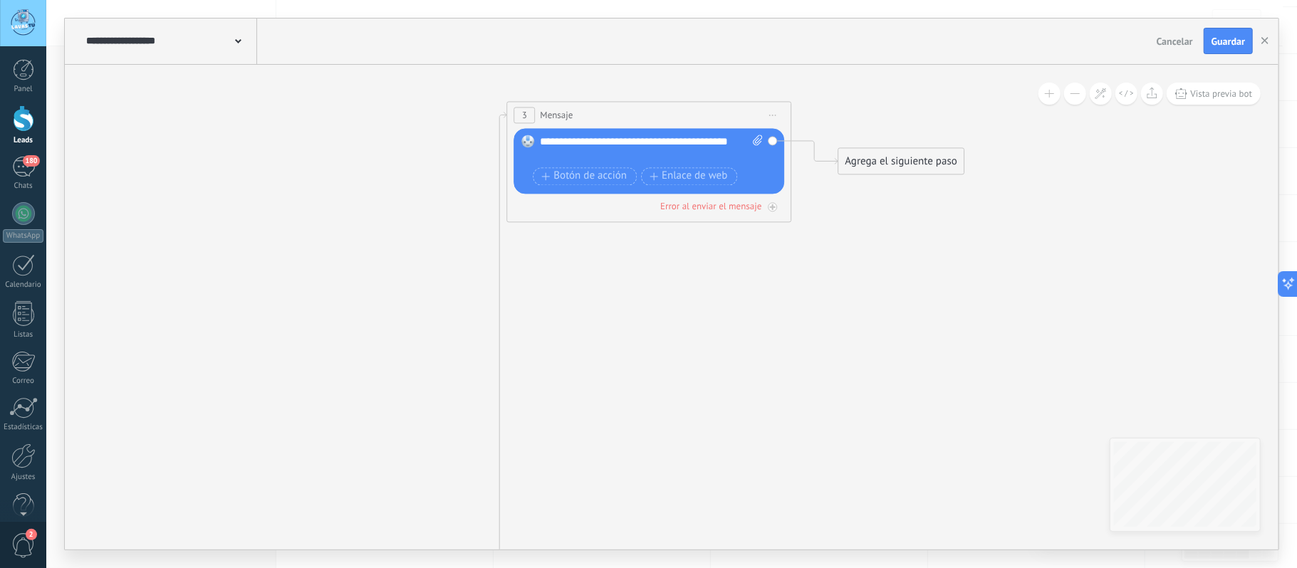
drag, startPoint x: 841, startPoint y: 345, endPoint x: 943, endPoint y: 343, distance: 102.6
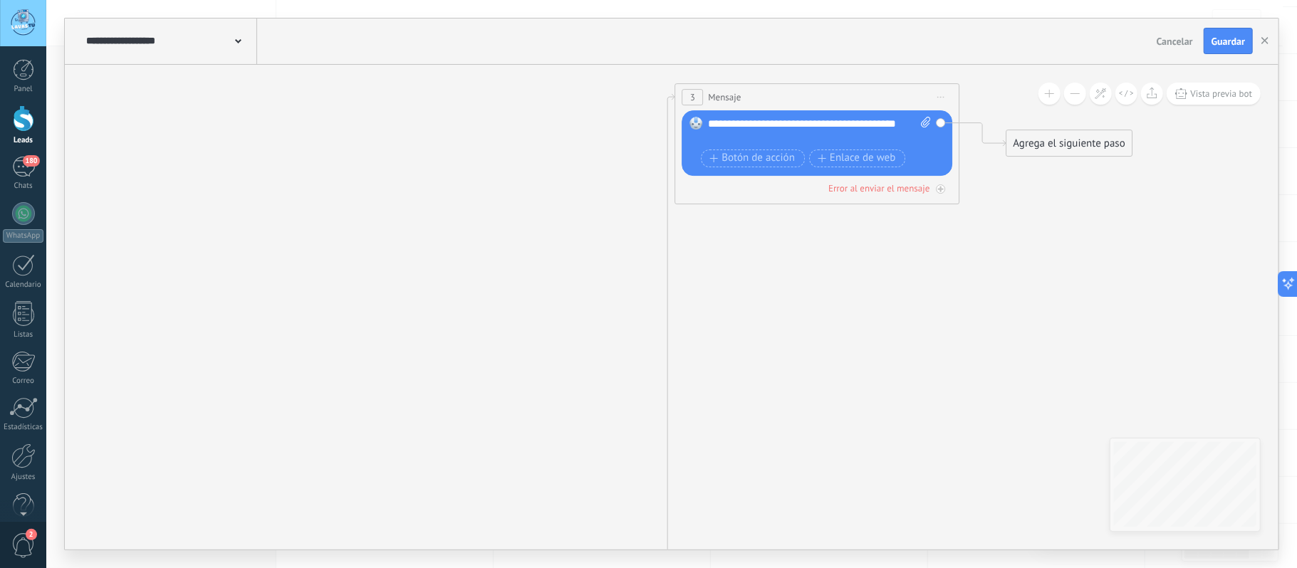
drag, startPoint x: 803, startPoint y: 339, endPoint x: 833, endPoint y: 338, distance: 30.0
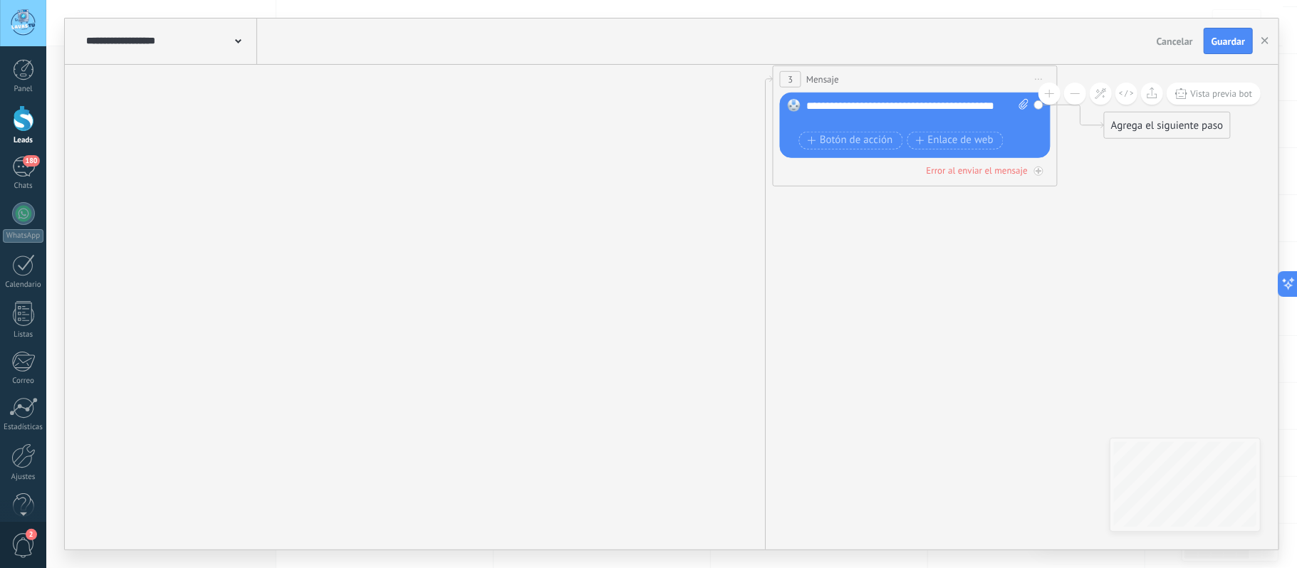
drag, startPoint x: 850, startPoint y: 365, endPoint x: 947, endPoint y: 348, distance: 98.5
click at [1232, 36] on span "Guardar" at bounding box center [1228, 41] width 33 height 10
click at [20, 123] on div at bounding box center [23, 118] width 21 height 26
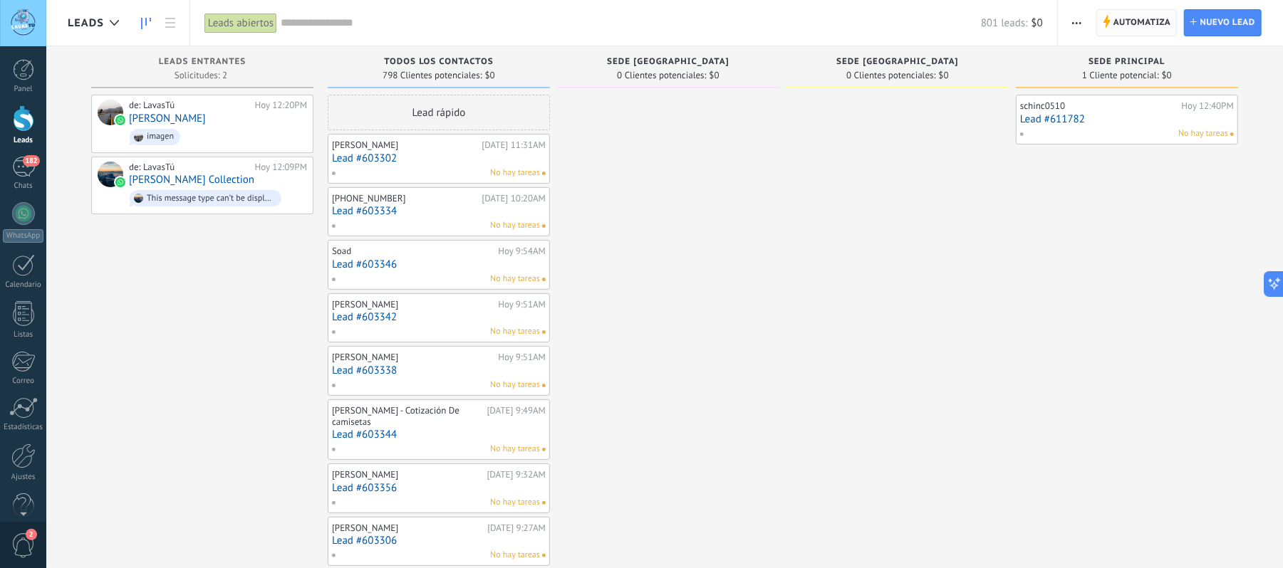
click at [1120, 27] on span "Automatiza" at bounding box center [1142, 23] width 58 height 26
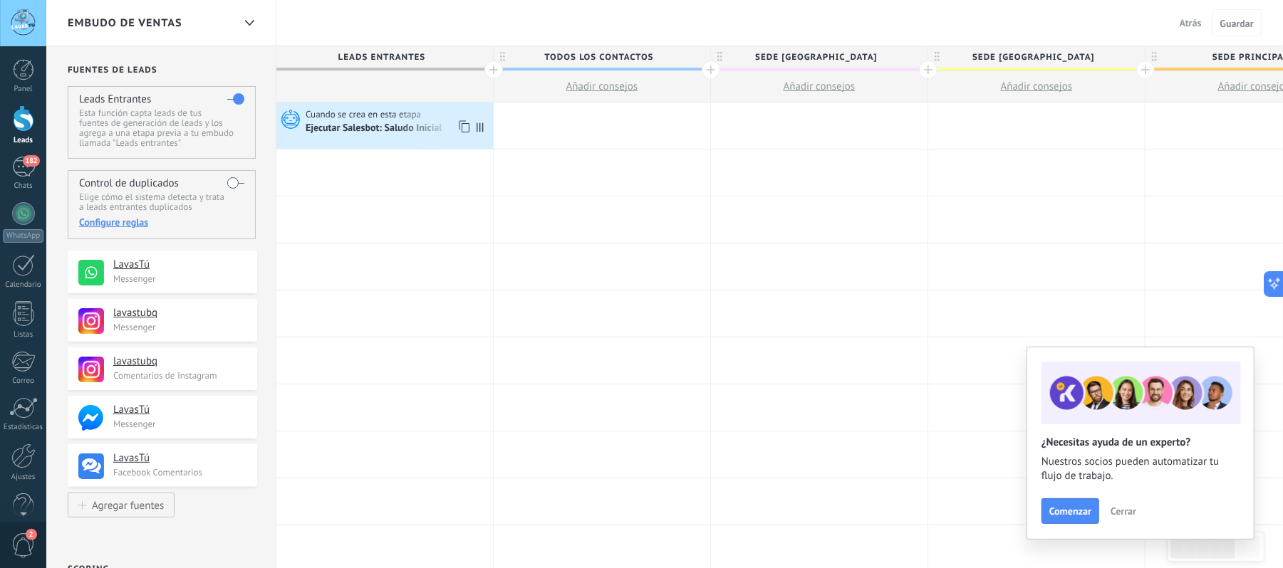
click at [382, 131] on div "Ejecutar Salesbot: Saludo Inicial" at bounding box center [375, 129] width 139 height 13
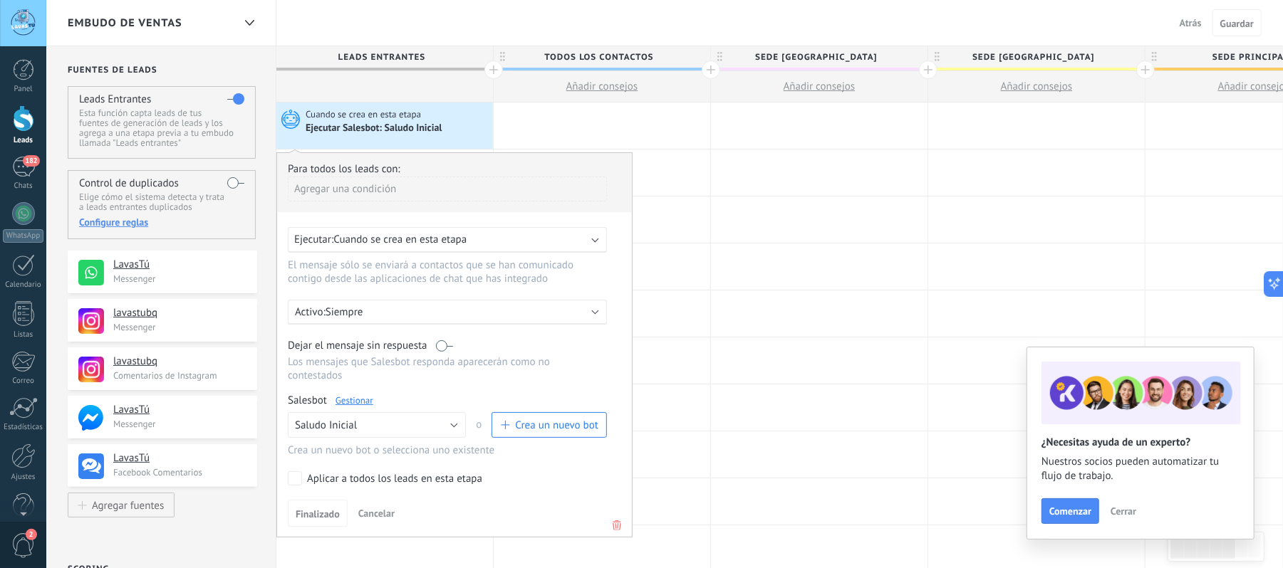
click at [359, 400] on link "Gestionar" at bounding box center [355, 401] width 38 height 12
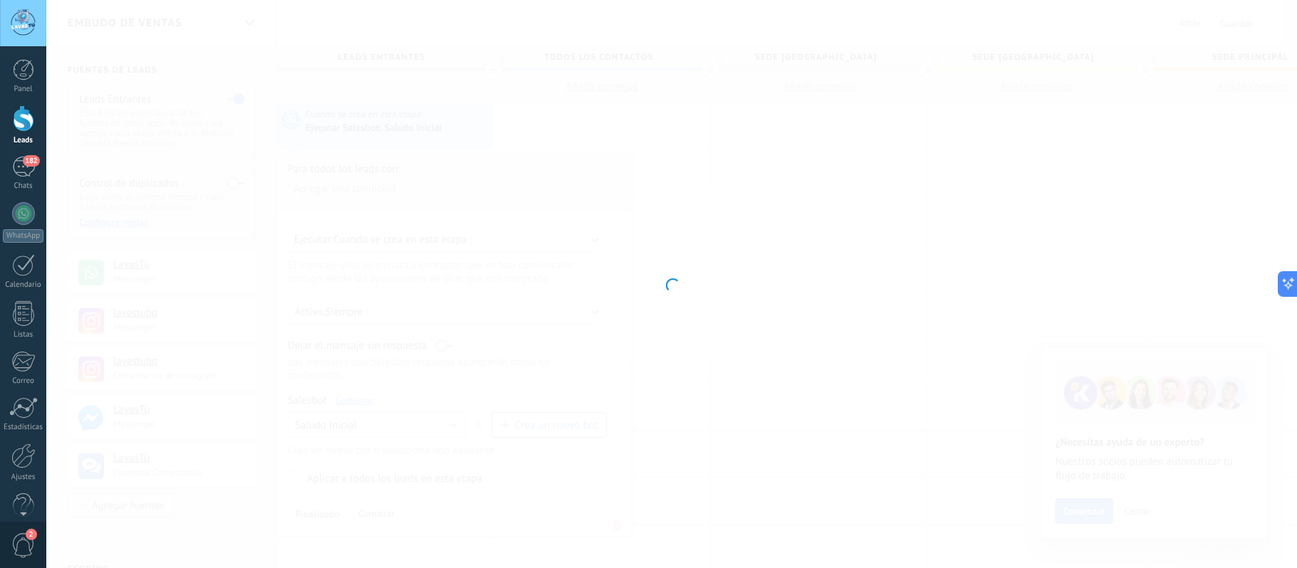
type input "**********"
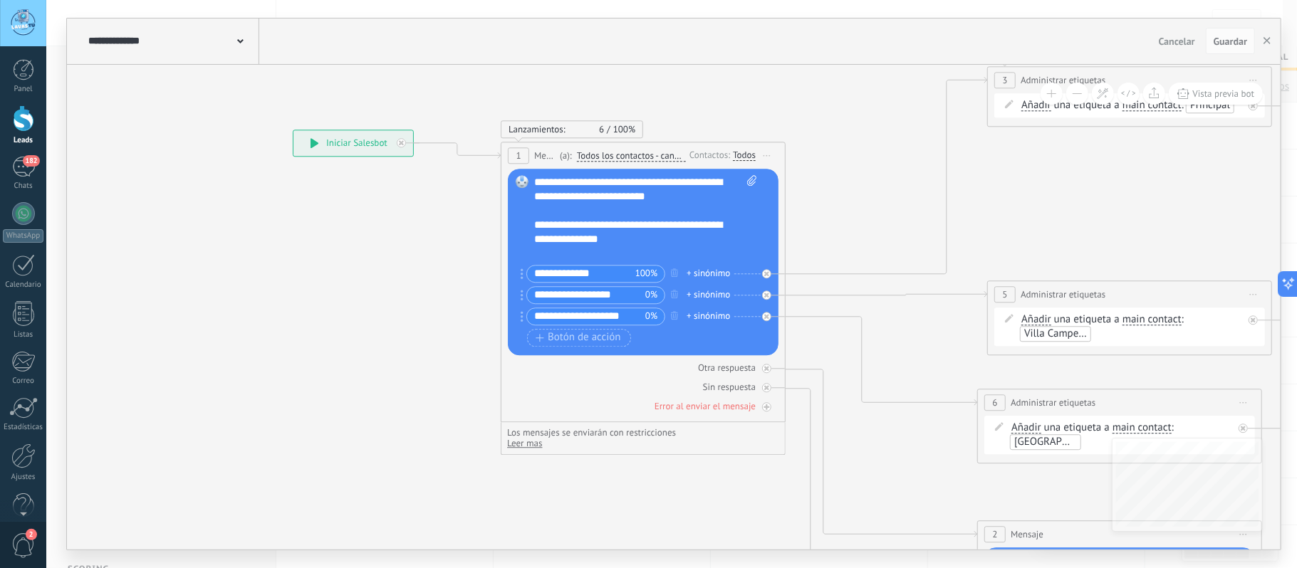
drag, startPoint x: 462, startPoint y: 363, endPoint x: 353, endPoint y: 308, distance: 121.7
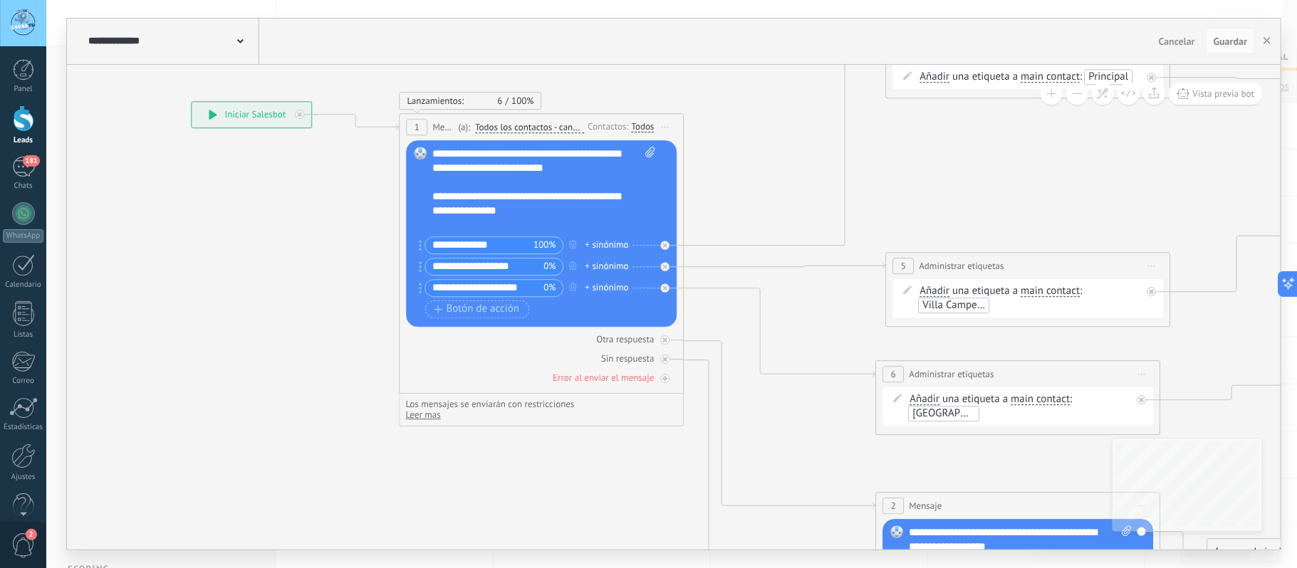
drag, startPoint x: 297, startPoint y: 285, endPoint x: 200, endPoint y: 249, distance: 103.2
click at [203, 249] on icon at bounding box center [1306, 463] width 2943 height 1562
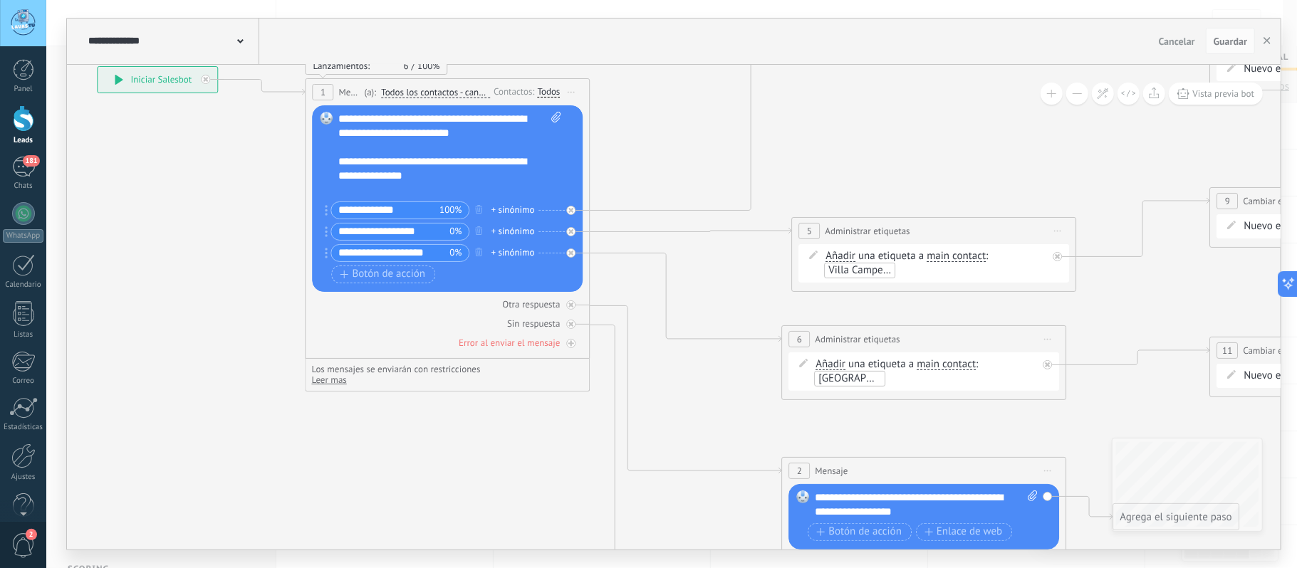
drag, startPoint x: 257, startPoint y: 412, endPoint x: 303, endPoint y: 412, distance: 45.6
click at [272, 409] on icon at bounding box center [1212, 428] width 2943 height 1562
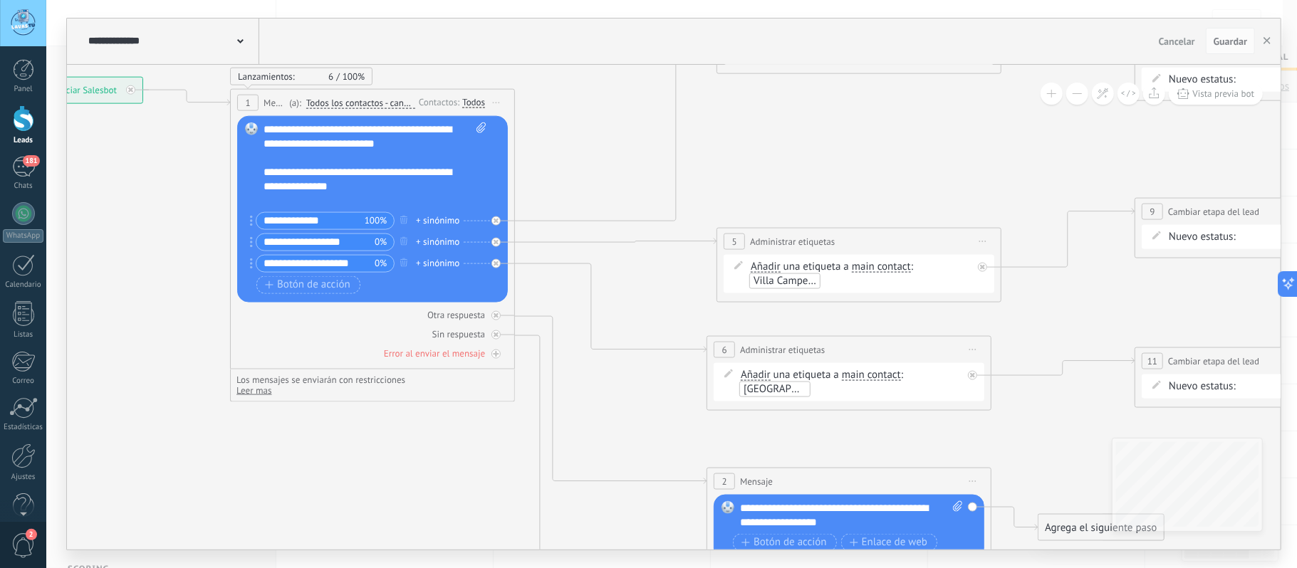
drag, startPoint x: 967, startPoint y: 137, endPoint x: 932, endPoint y: 145, distance: 35.1
click at [932, 145] on icon at bounding box center [1137, 438] width 2943 height 1562
click at [1269, 38] on icon "button" at bounding box center [1267, 40] width 7 height 7
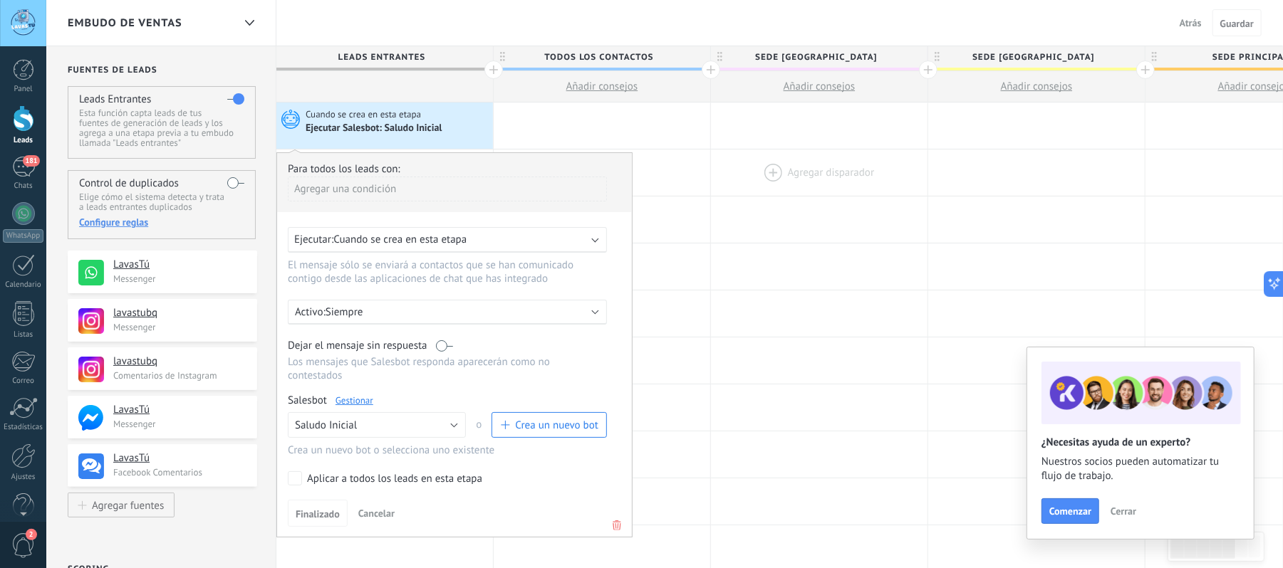
click at [924, 157] on div at bounding box center [819, 173] width 217 height 46
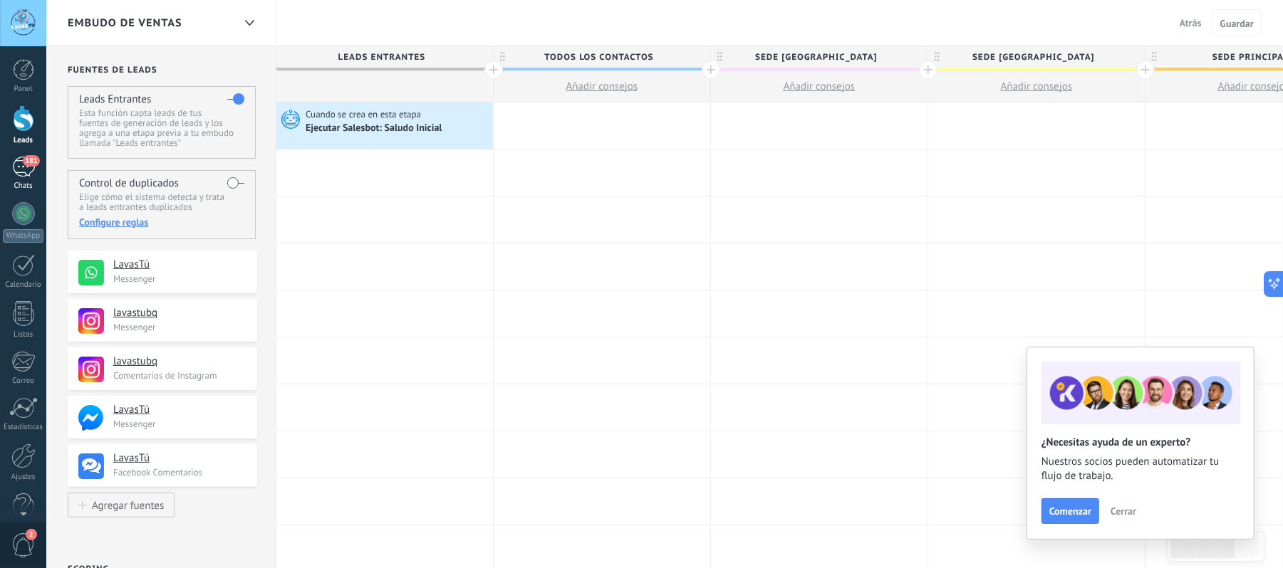
click at [23, 172] on div "181" at bounding box center [23, 167] width 23 height 21
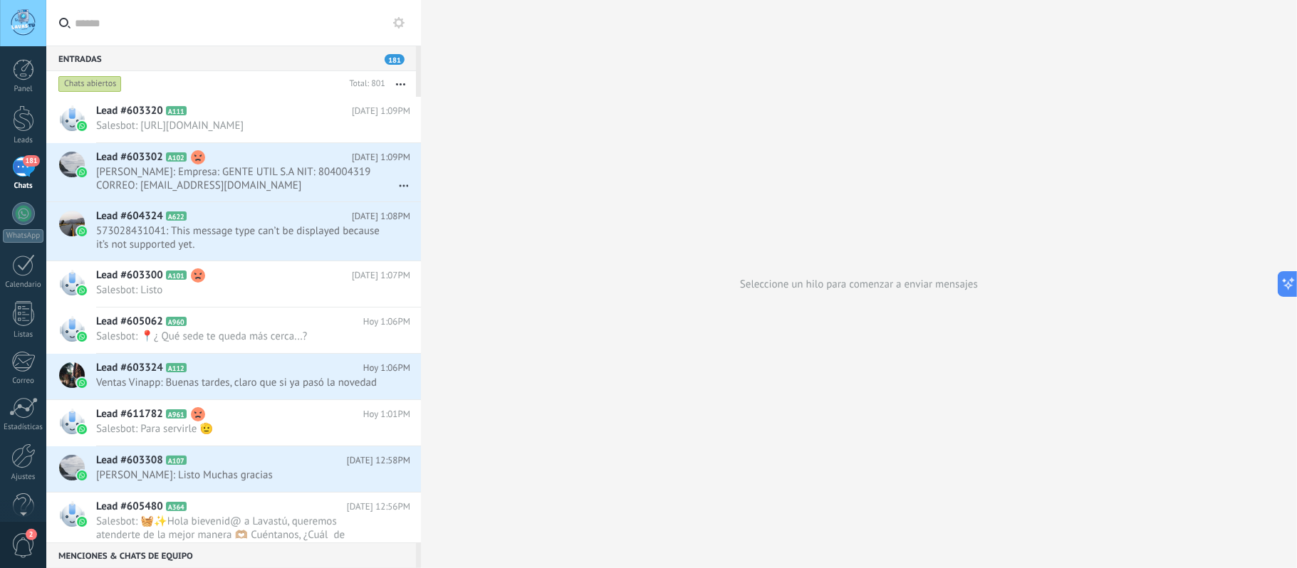
click at [19, 172] on div "181" at bounding box center [23, 167] width 23 height 21
click at [24, 171] on div "181" at bounding box center [23, 167] width 23 height 21
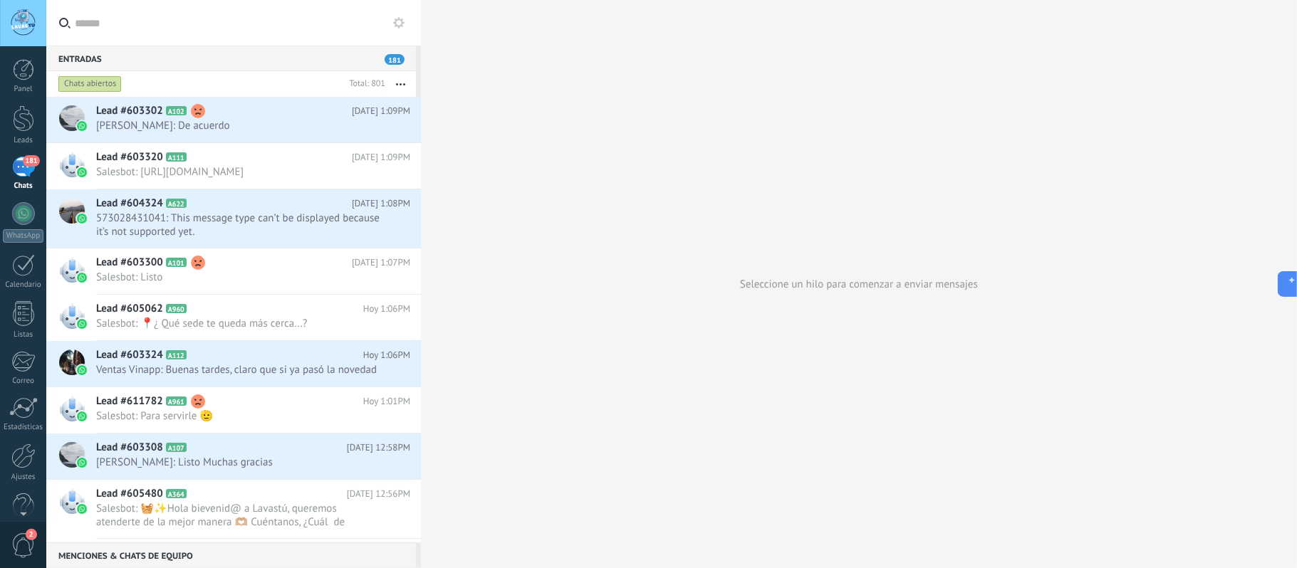
click at [26, 164] on span "181" at bounding box center [31, 160] width 16 height 11
click at [24, 118] on div at bounding box center [23, 118] width 21 height 26
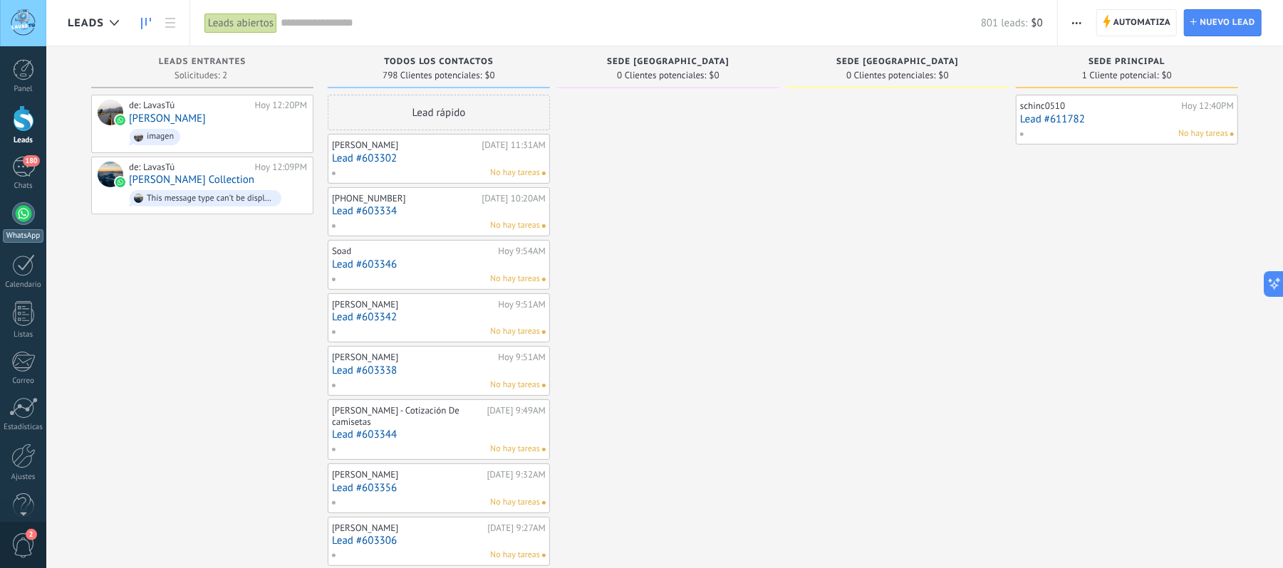
click at [19, 221] on div at bounding box center [23, 213] width 23 height 23
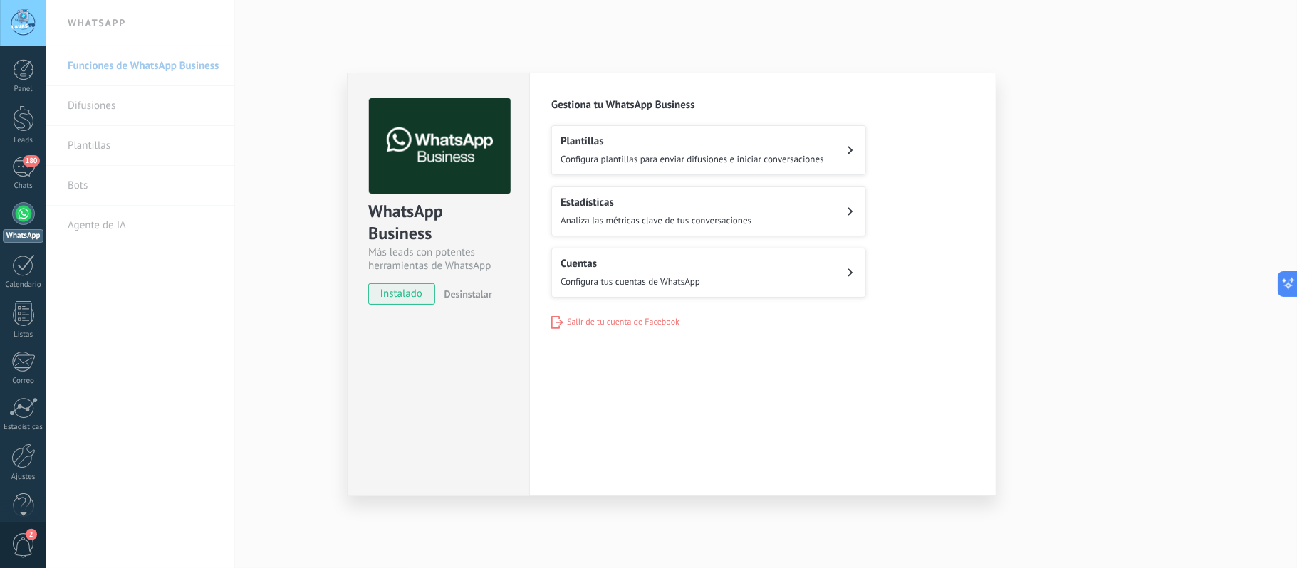
click at [850, 149] on icon at bounding box center [850, 150] width 5 height 8
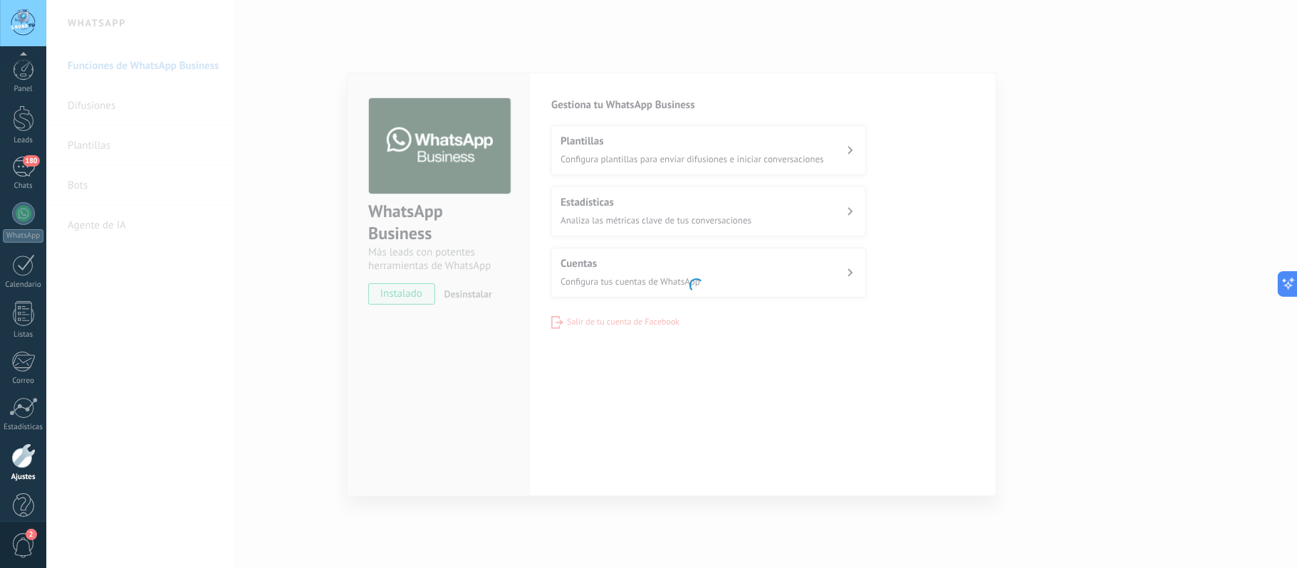
scroll to position [24, 0]
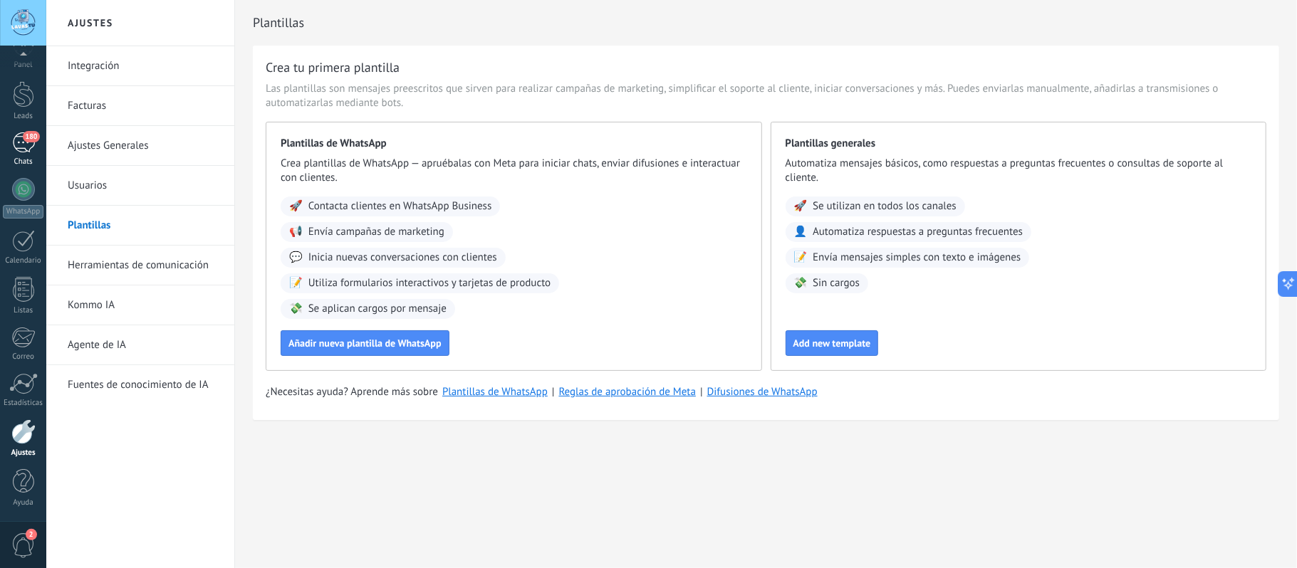
click at [19, 140] on div "180" at bounding box center [23, 142] width 23 height 21
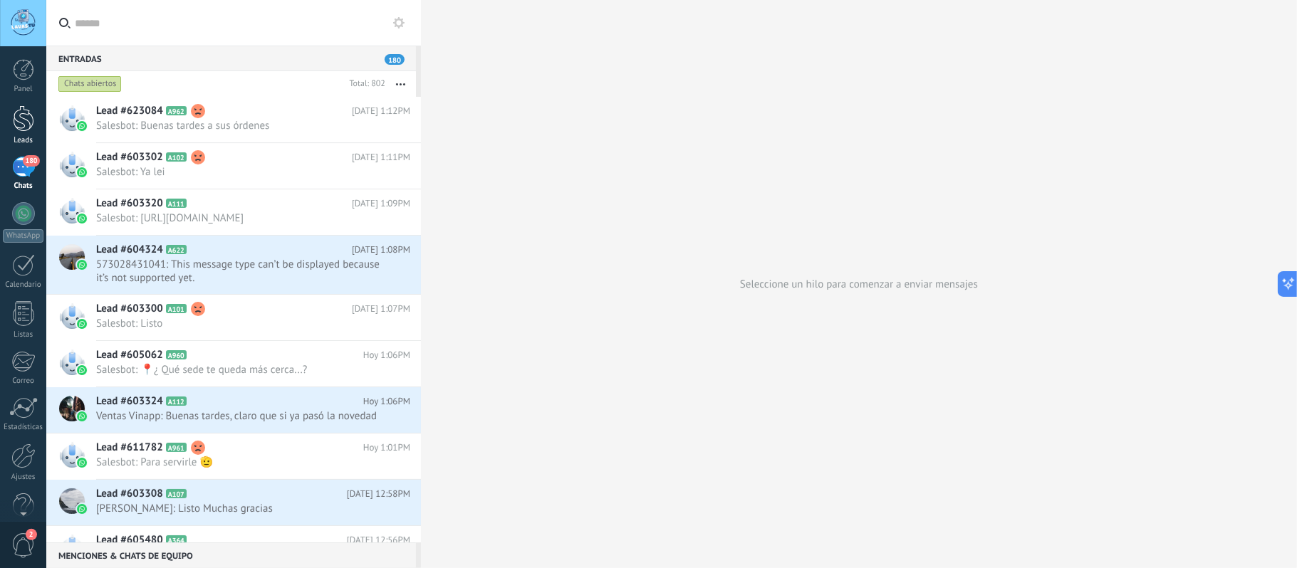
click at [21, 118] on div at bounding box center [23, 118] width 21 height 26
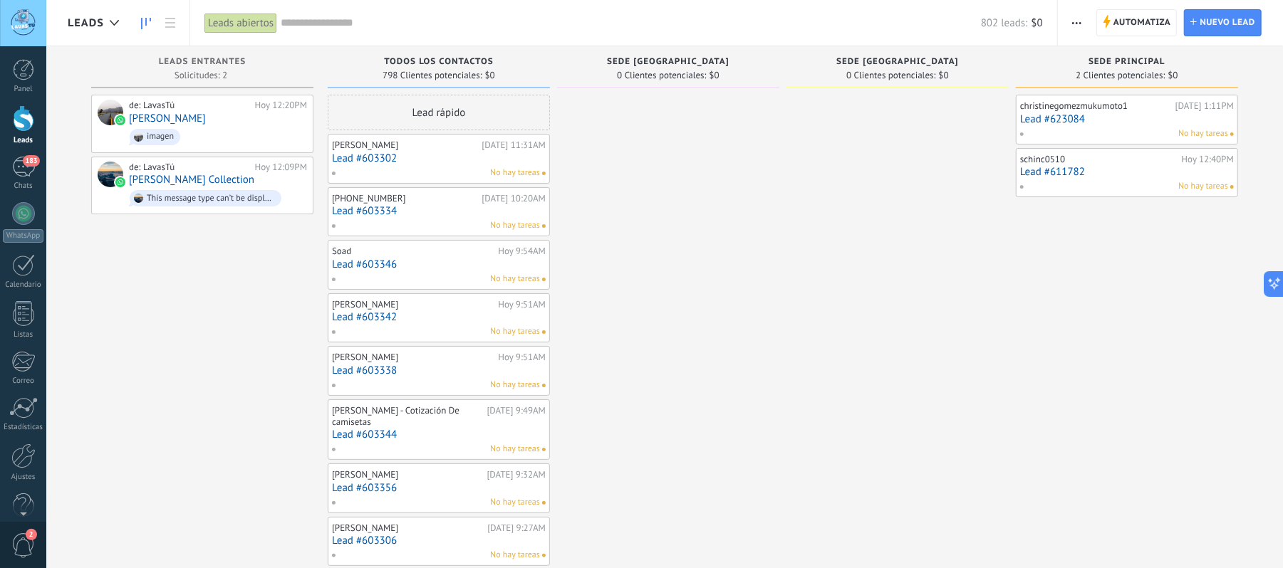
click at [1064, 118] on link "Lead #623084" at bounding box center [1127, 119] width 214 height 12
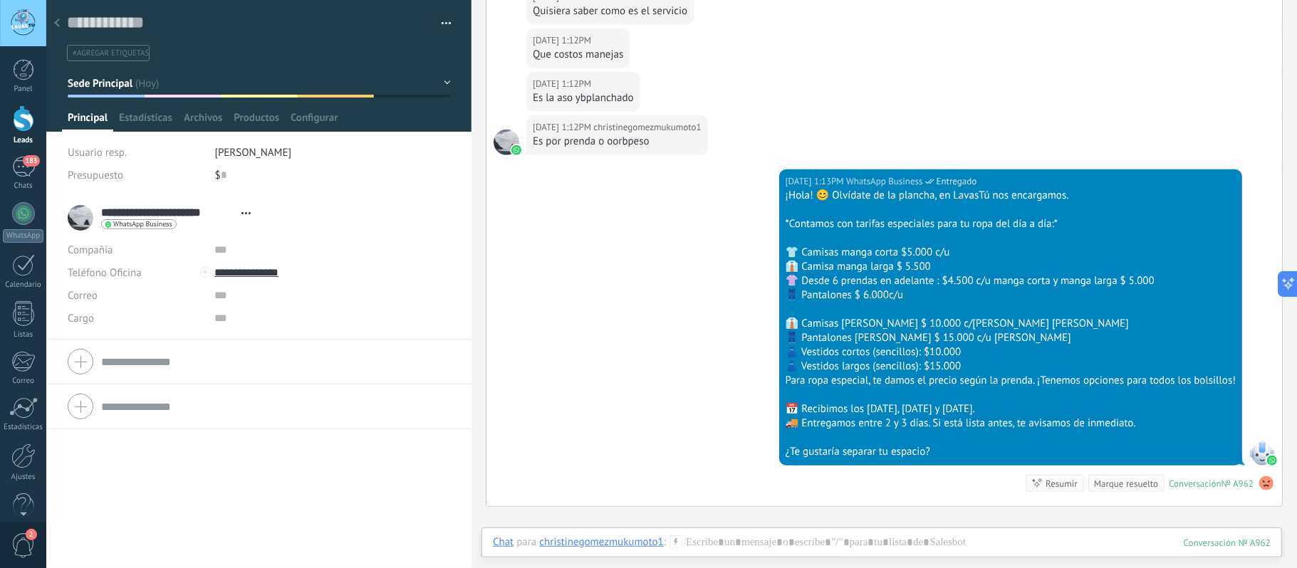
scroll to position [912, 0]
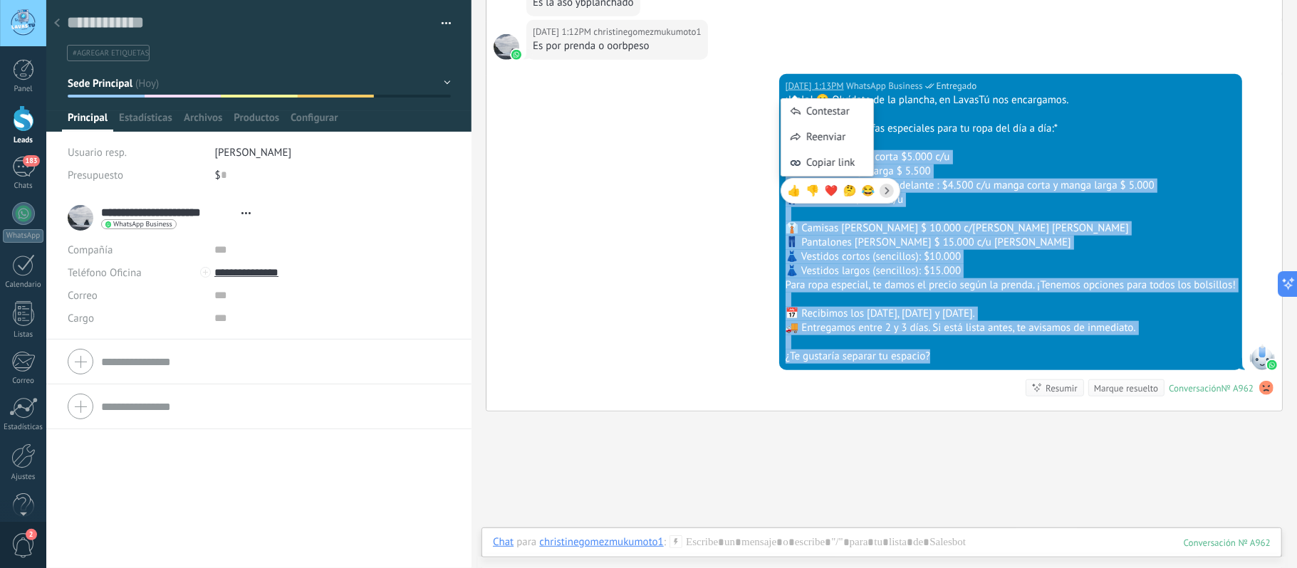
drag, startPoint x: 936, startPoint y: 360, endPoint x: 901, endPoint y: 141, distance: 222.2
click at [901, 141] on div "¡Hola! 😊 Olvídate de la plancha, en LavasTú nos encargamos. *Contamos con tarif…" at bounding box center [1011, 228] width 450 height 271
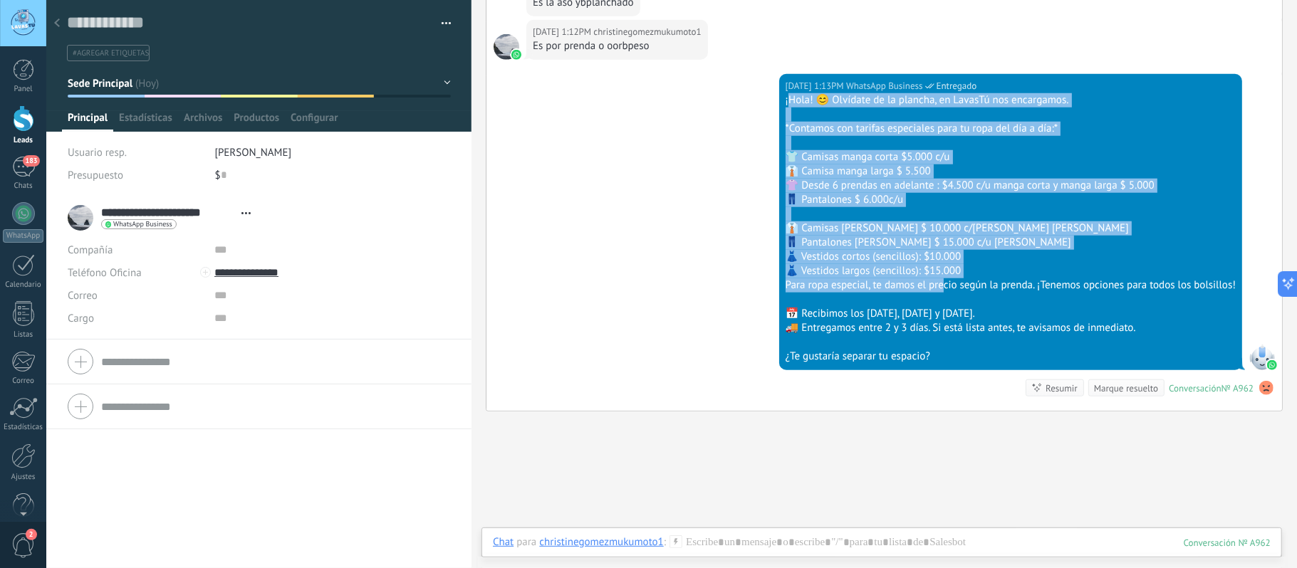
drag, startPoint x: 784, startPoint y: 100, endPoint x: 940, endPoint y: 291, distance: 246.4
click at [940, 291] on div "¡Hola! 😊 Olvídate de la plancha, en LavasTú nos encargamos. *Contamos con tarif…" at bounding box center [1011, 228] width 450 height 271
click at [977, 187] on div "👚 Desde 6 prendas en adelante : $4.500 c/u manga corta y manga larga $ 5.000" at bounding box center [1011, 186] width 450 height 14
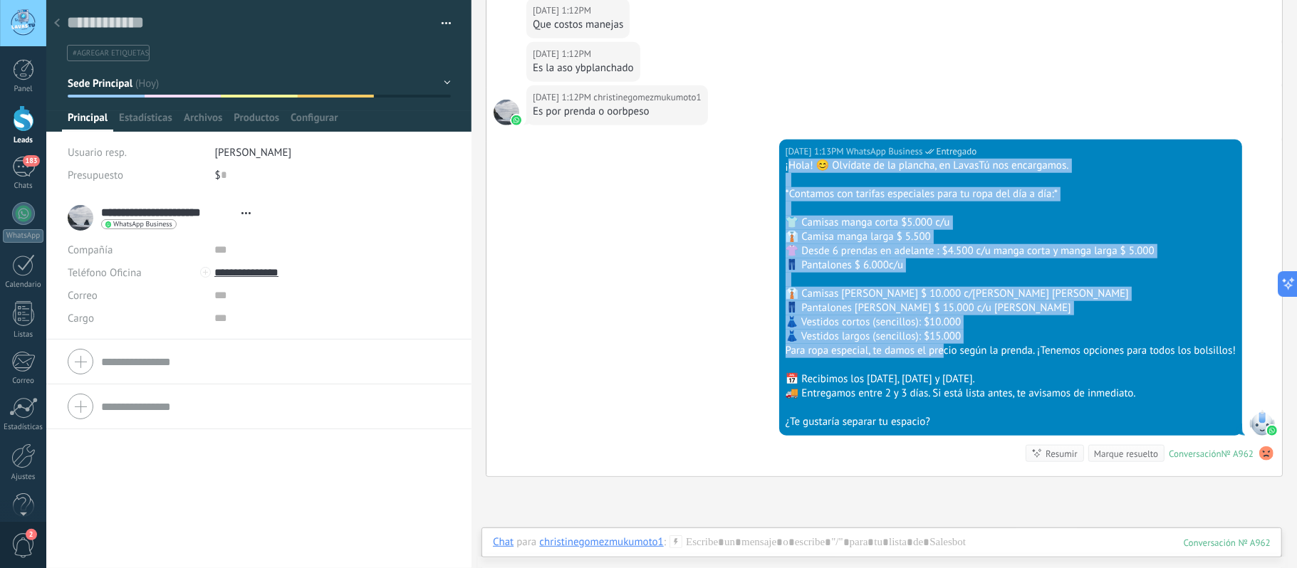
scroll to position [722, 0]
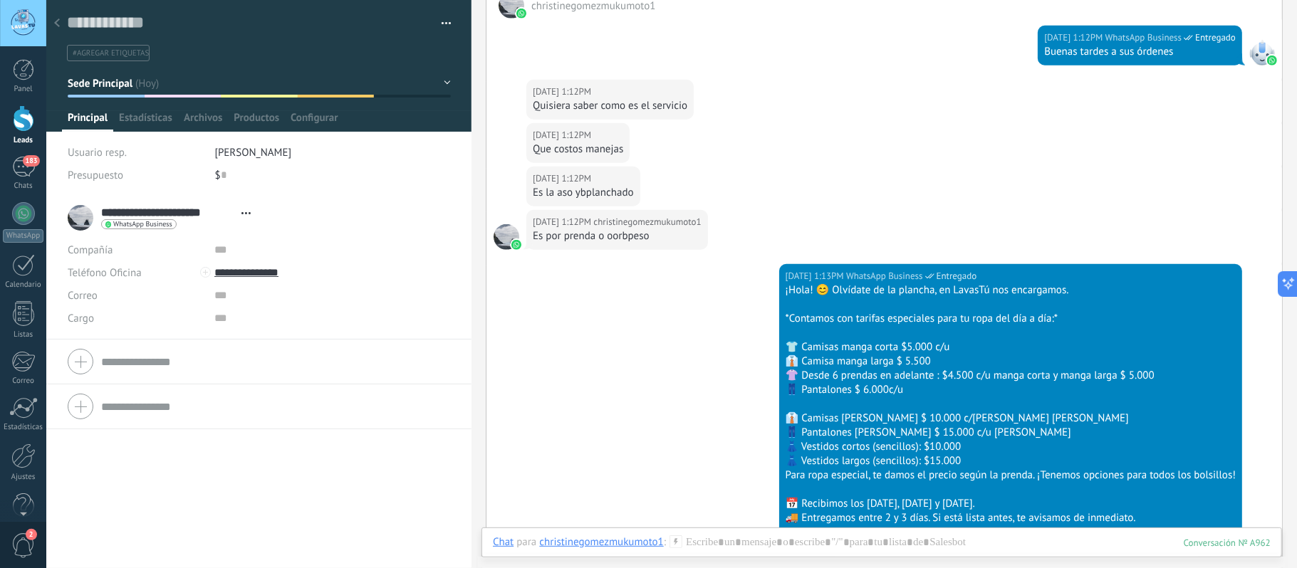
click at [851, 125] on div "Hoy 1:12PM christinegomezmukumoto1 Que costos manejas" at bounding box center [885, 144] width 796 height 43
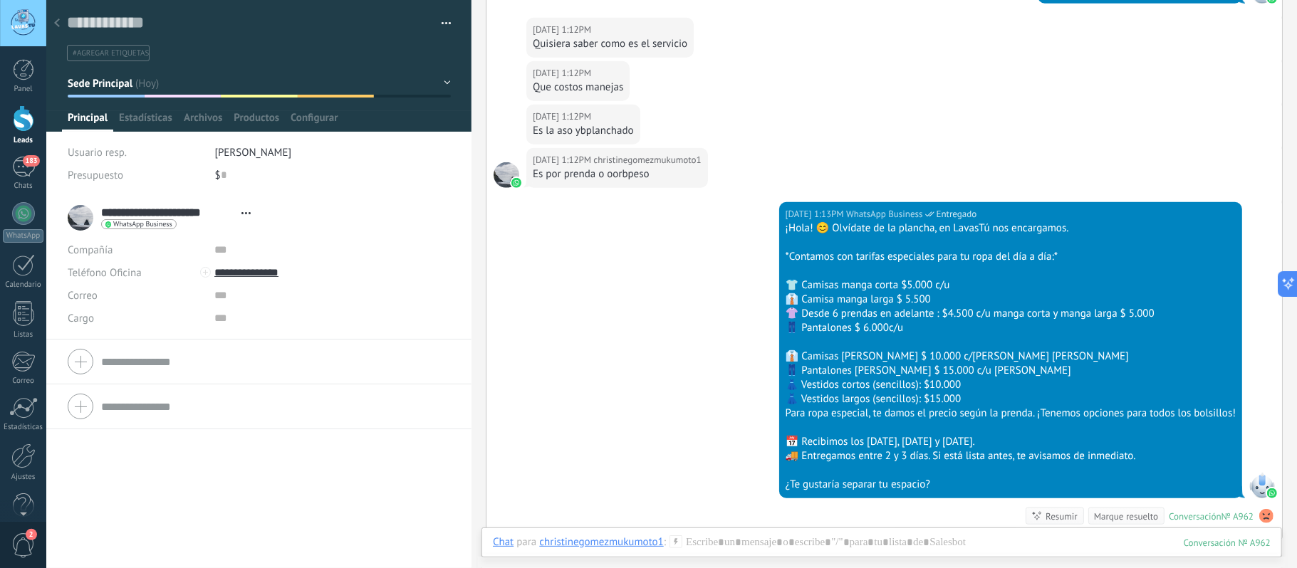
scroll to position [816, 0]
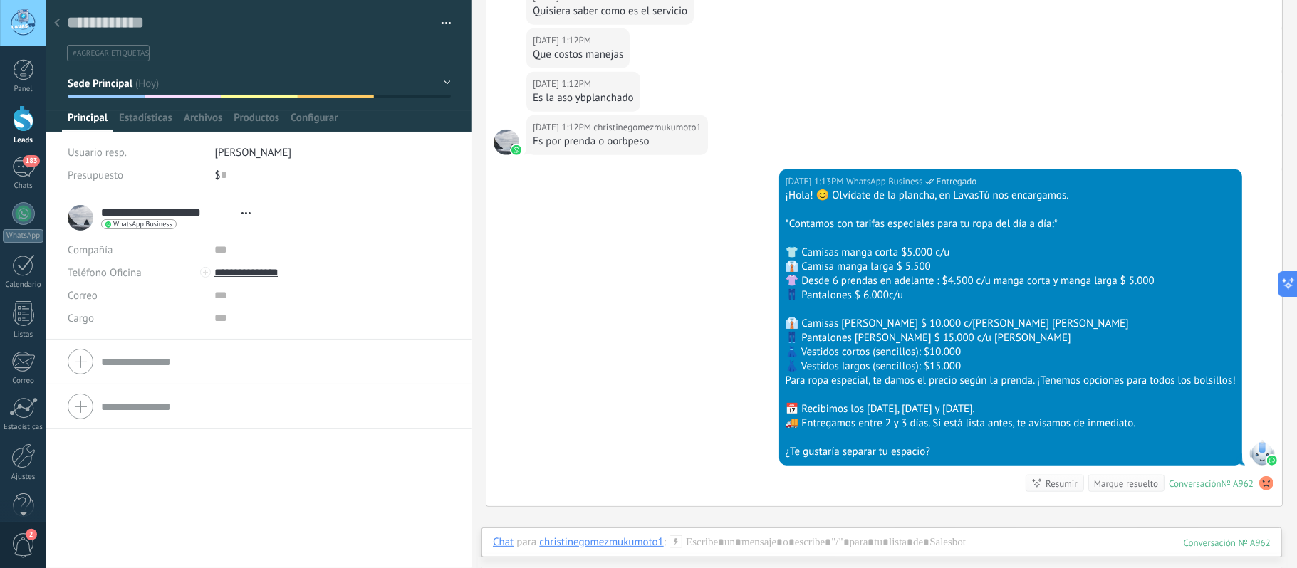
click at [26, 123] on div at bounding box center [23, 118] width 21 height 26
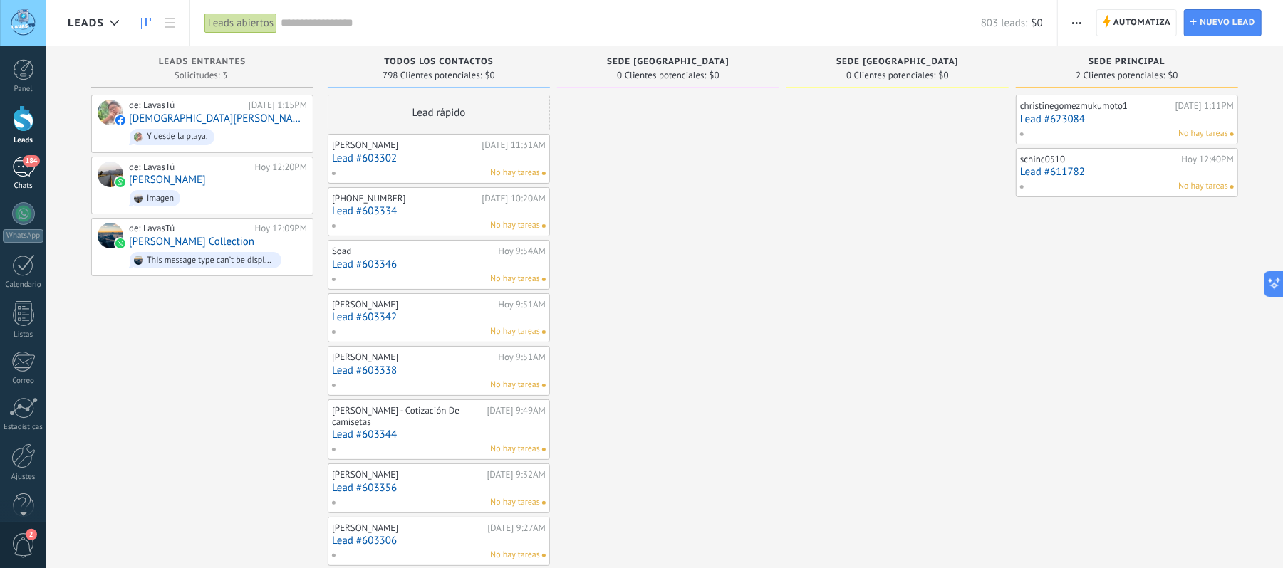
click at [21, 168] on div "184" at bounding box center [23, 167] width 23 height 21
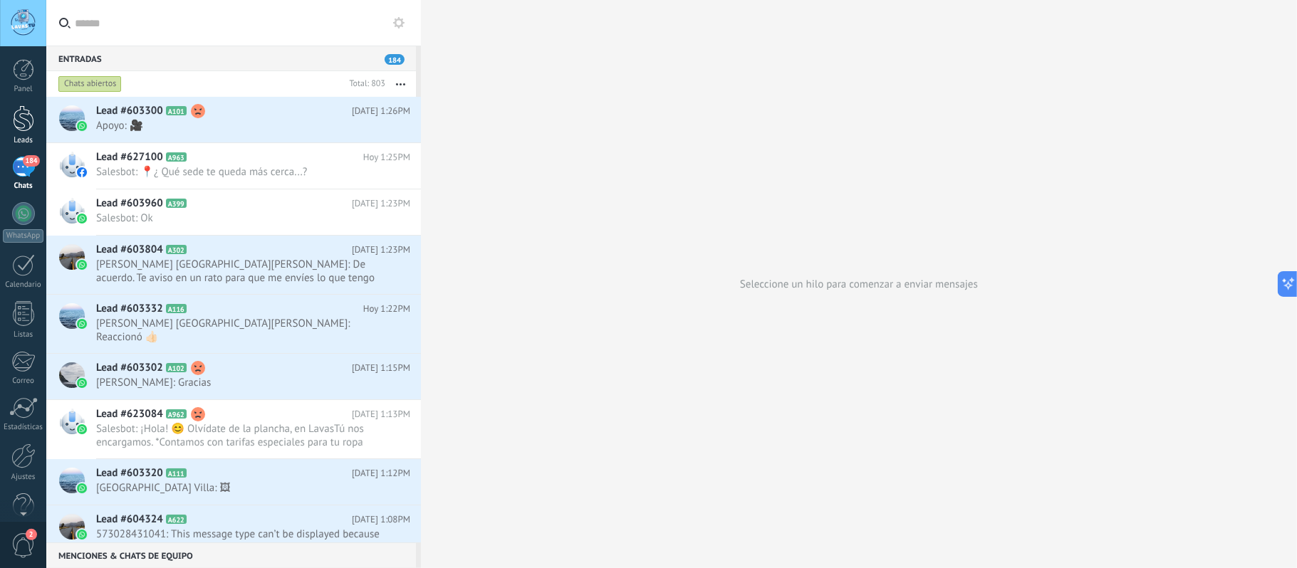
click at [16, 117] on div at bounding box center [23, 118] width 21 height 26
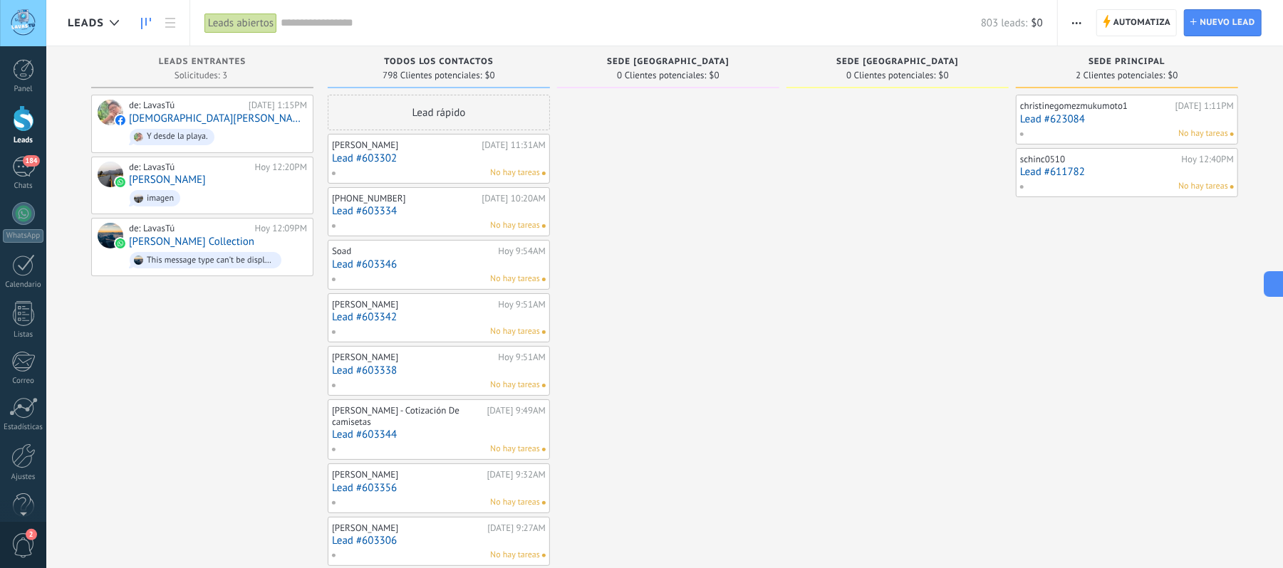
click at [1060, 172] on link "Lead #611782" at bounding box center [1127, 172] width 214 height 12
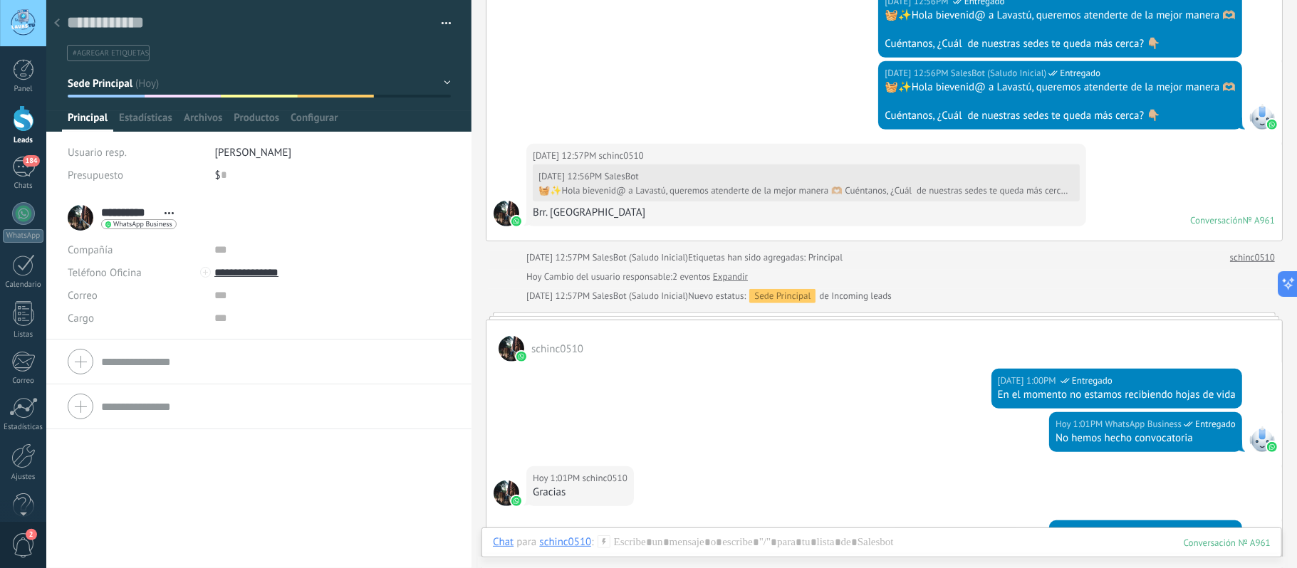
scroll to position [570, 0]
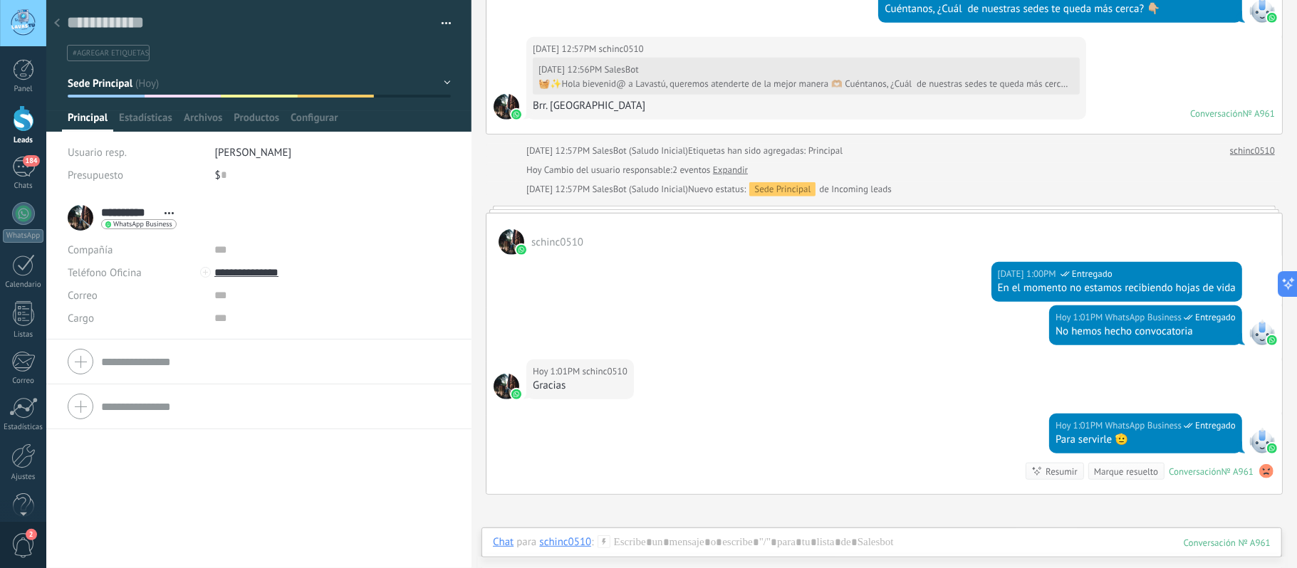
click at [53, 20] on div at bounding box center [57, 24] width 20 height 28
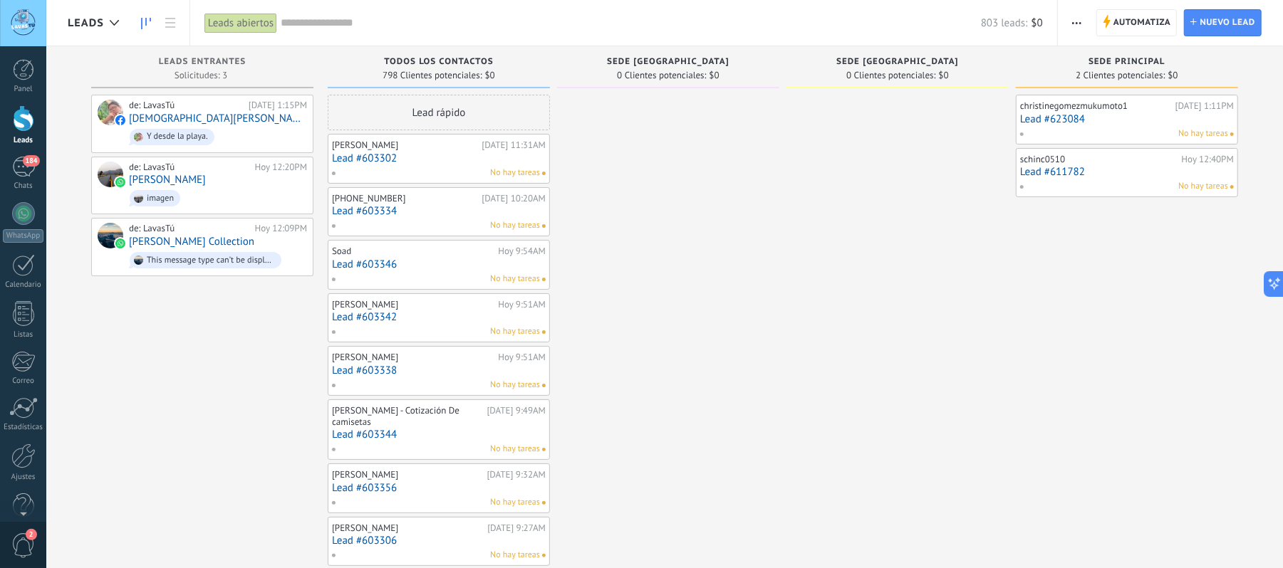
click at [1050, 118] on link "Lead #623084" at bounding box center [1127, 119] width 214 height 12
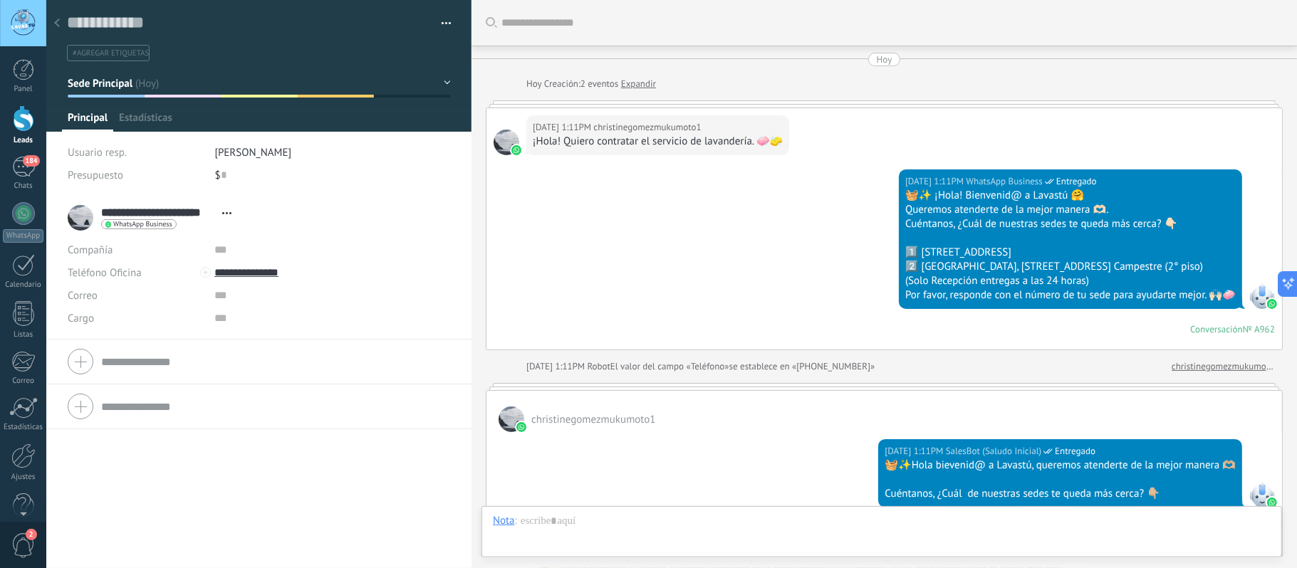
type textarea "**********"
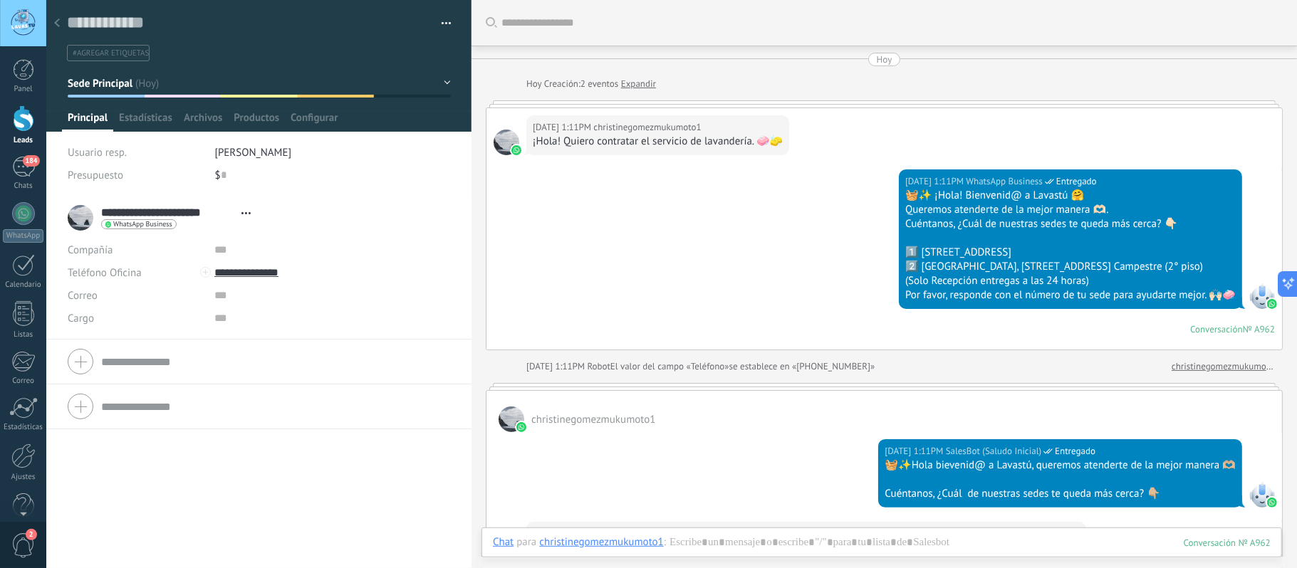
scroll to position [912, 0]
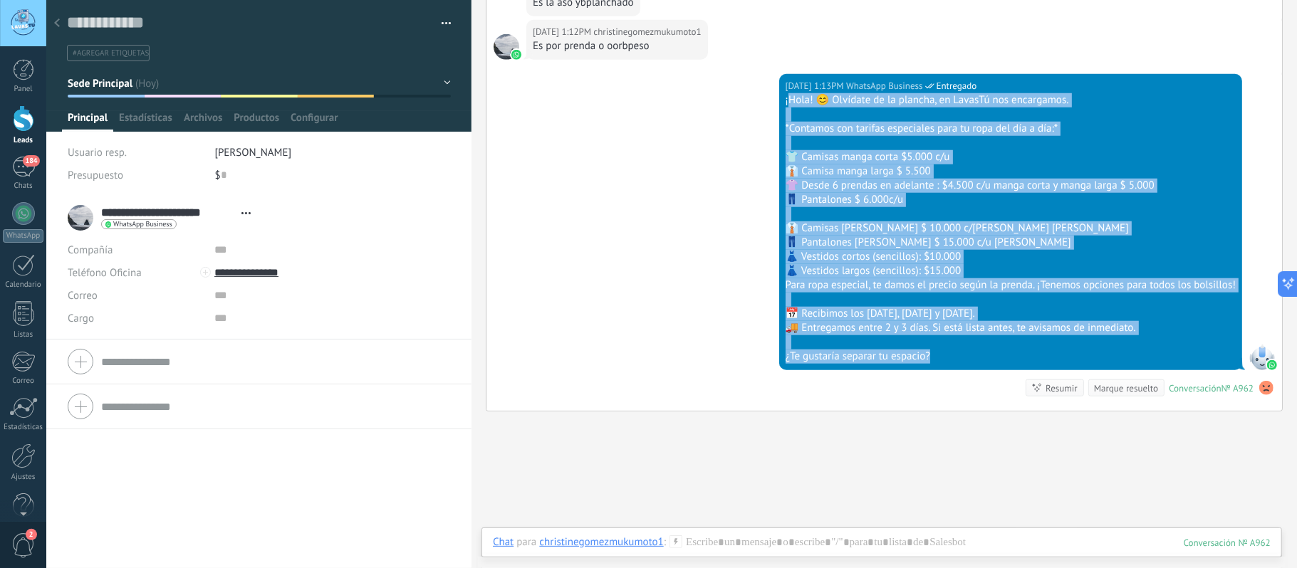
drag, startPoint x: 784, startPoint y: 100, endPoint x: 961, endPoint y: 357, distance: 312.4
click at [961, 357] on div "¡Hola! 😊 Olvídate de la plancha, en LavasTú nos encargamos. *Contamos con tarif…" at bounding box center [1011, 228] width 450 height 271
